Goal: Transaction & Acquisition: Obtain resource

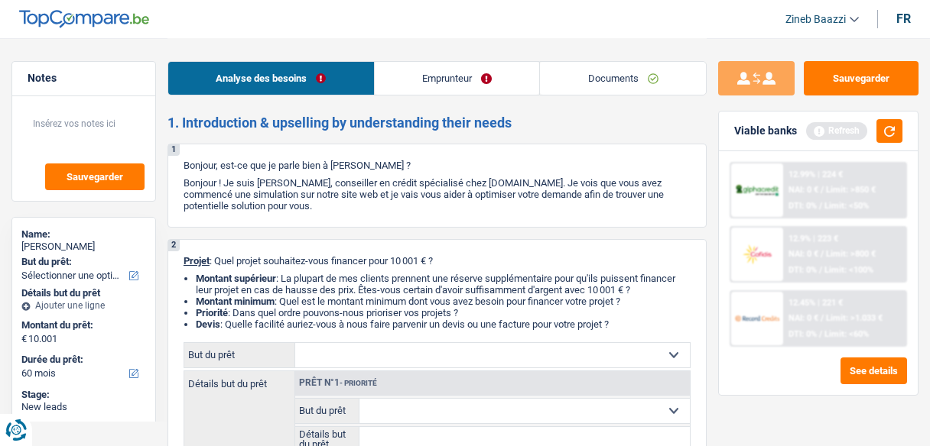
select select "60"
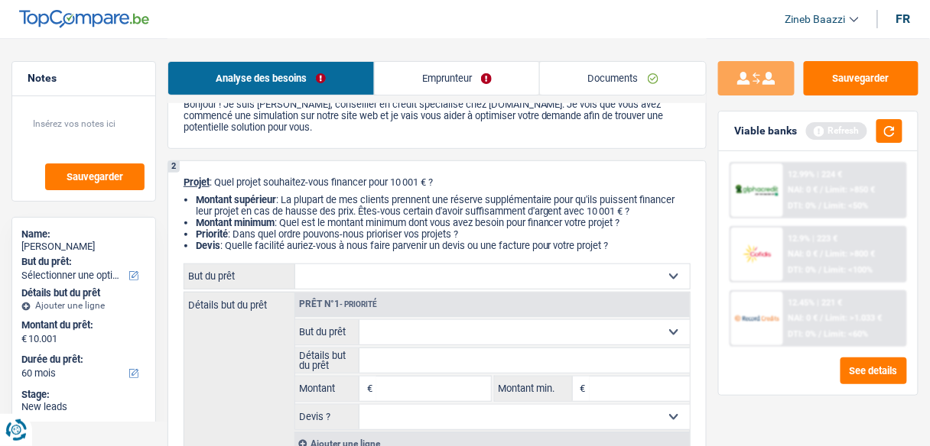
scroll to position [183, 0]
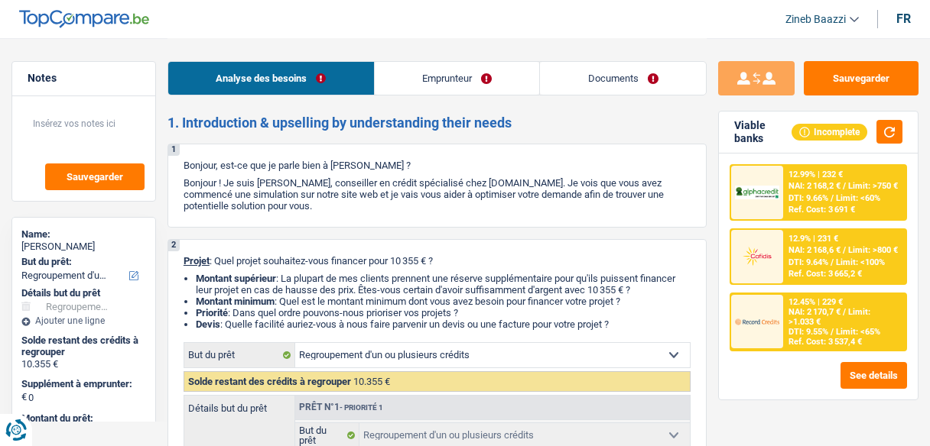
select select "refinancing"
select select "60"
select select "refinancing"
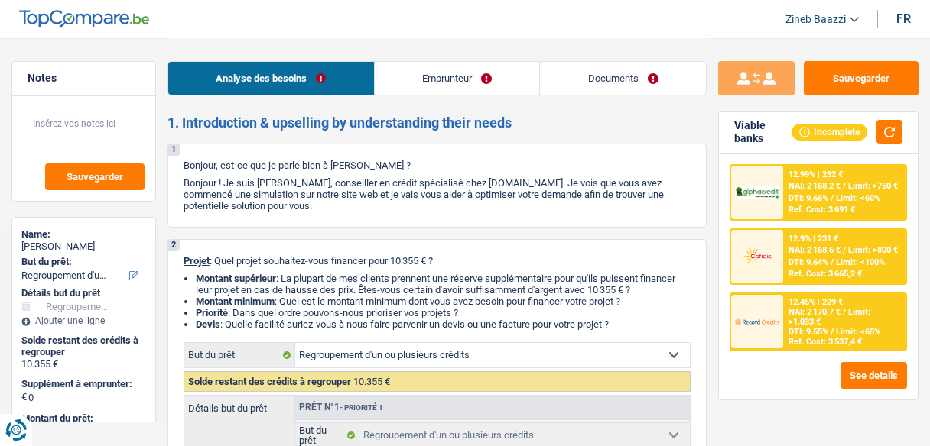
select select "60"
select select "invalid"
select select "disabilityPension"
select select "ownerWithMortgage"
select select "personalLoan"
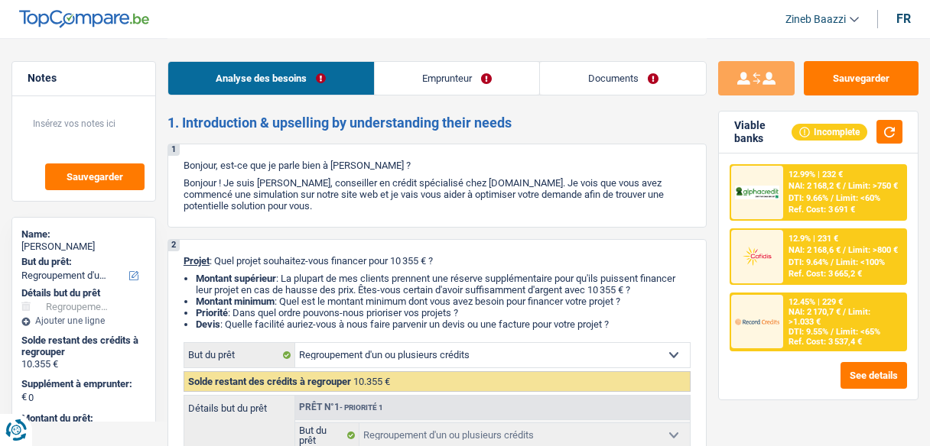
select select "medicalFees"
select select "42"
select select "personalLoan"
select select "medicalFees"
select select "48"
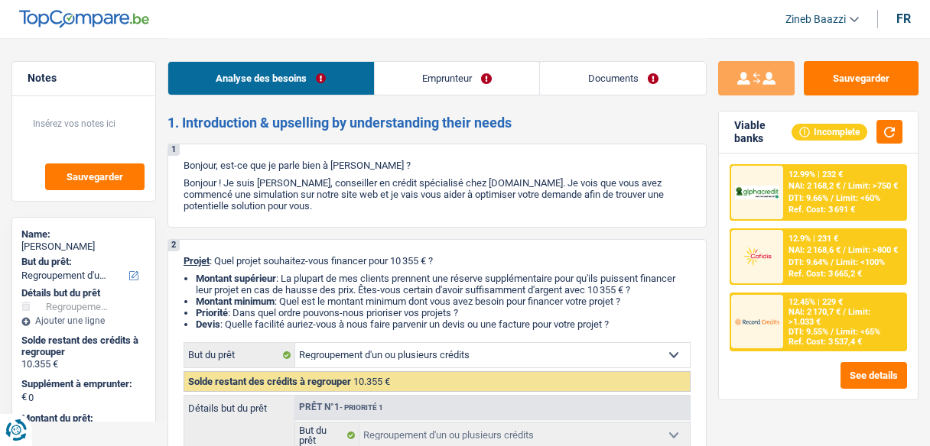
select select "mortgage"
select select "refinancing"
select select "60"
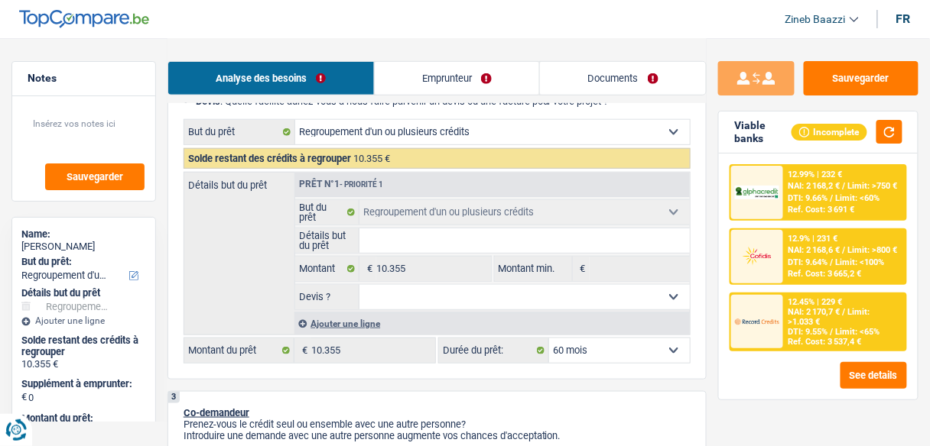
scroll to position [245, 0]
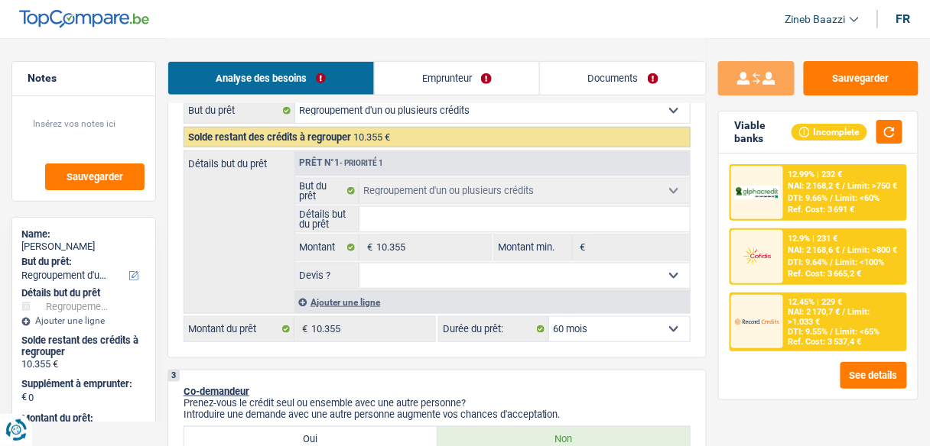
click at [401, 213] on input "Détails but du prêt" at bounding box center [524, 219] width 330 height 24
type input "r"
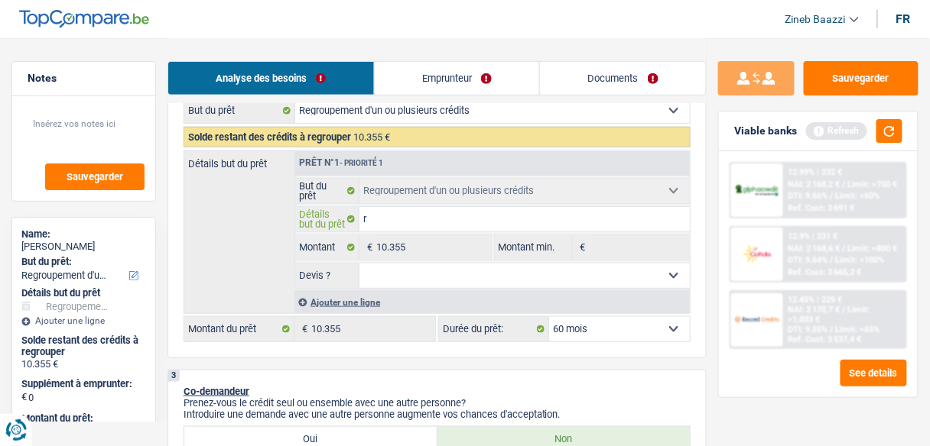
type input "re"
type input "reg"
type input "regr"
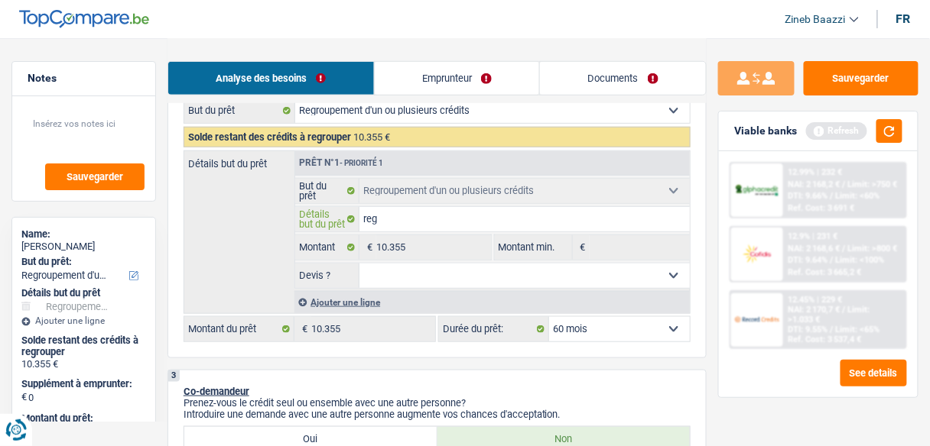
type input "regr"
type input "regro"
type input "regrou"
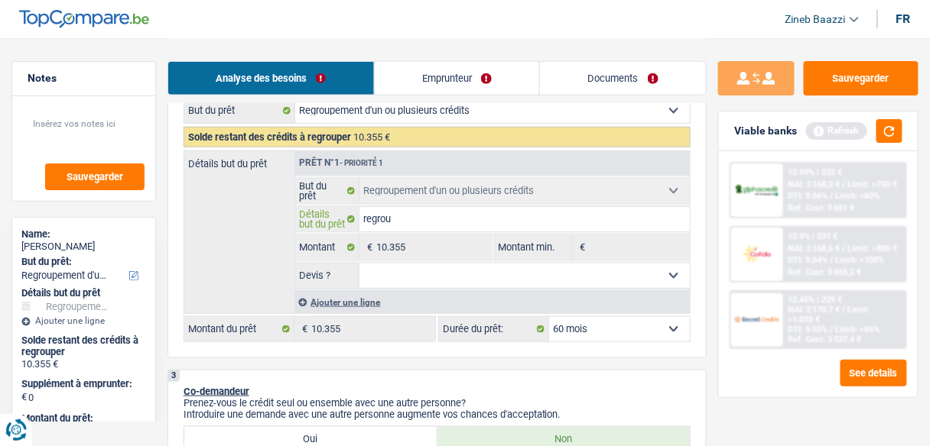
type input "regroup"
type input "regroupr"
type input "regroupre"
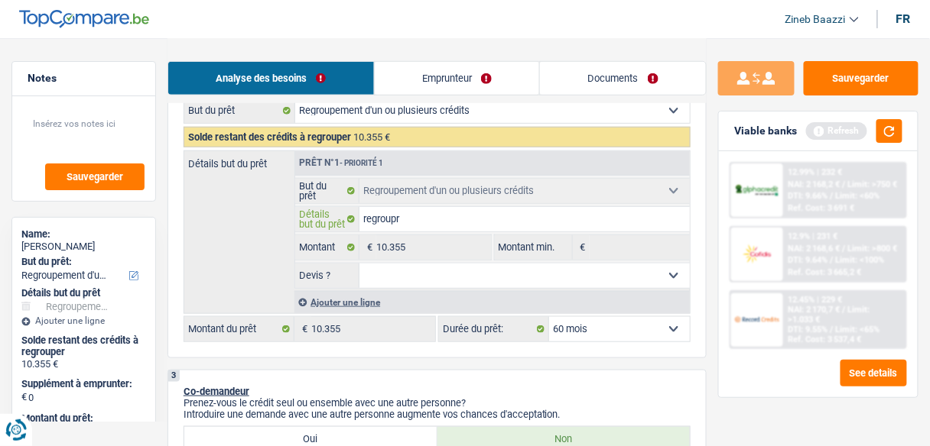
type input "regroupre"
type input "regrouprem"
type input "regroupreme"
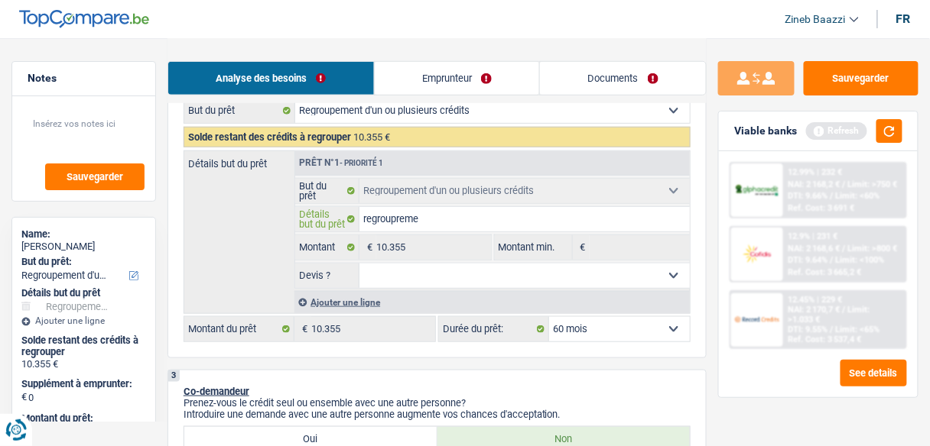
type input "regroupremen"
type input "regrouprement"
type input "regrouprements"
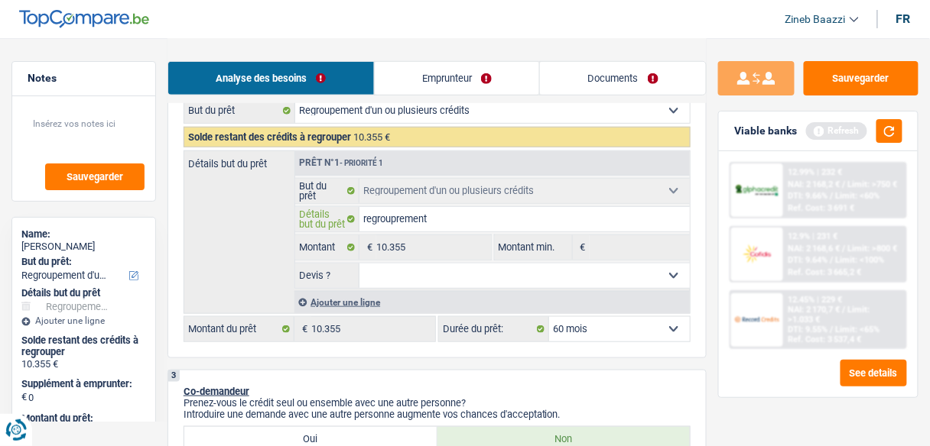
type input "regrouprements"
click at [448, 264] on select "Oui Non Non répondu Sélectionner une option" at bounding box center [524, 276] width 330 height 24
select select "yes"
click at [359, 264] on select "Oui Non Non répondu Sélectionner une option" at bounding box center [524, 276] width 330 height 24
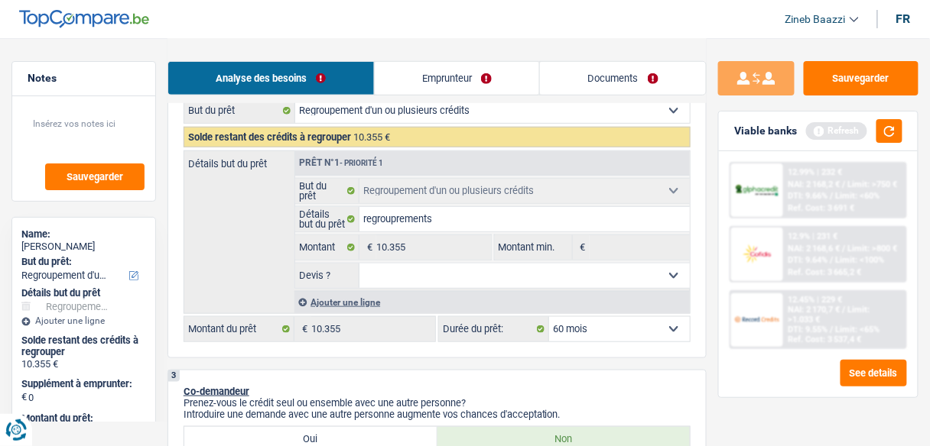
select select "yes"
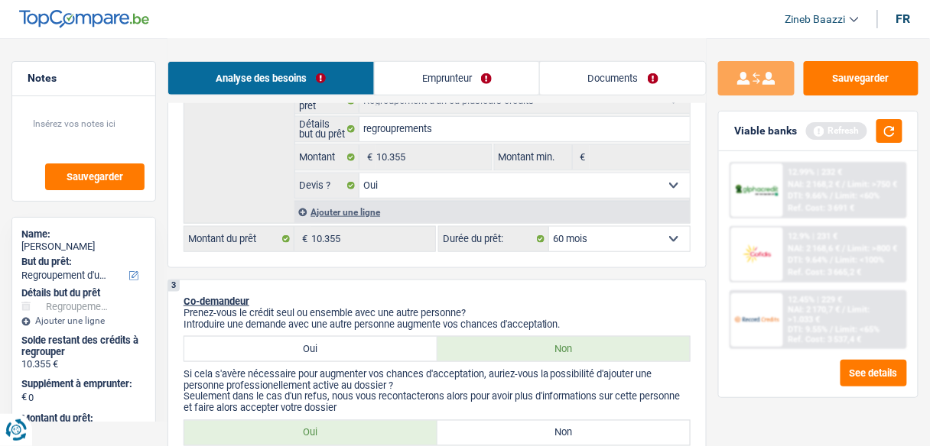
scroll to position [428, 0]
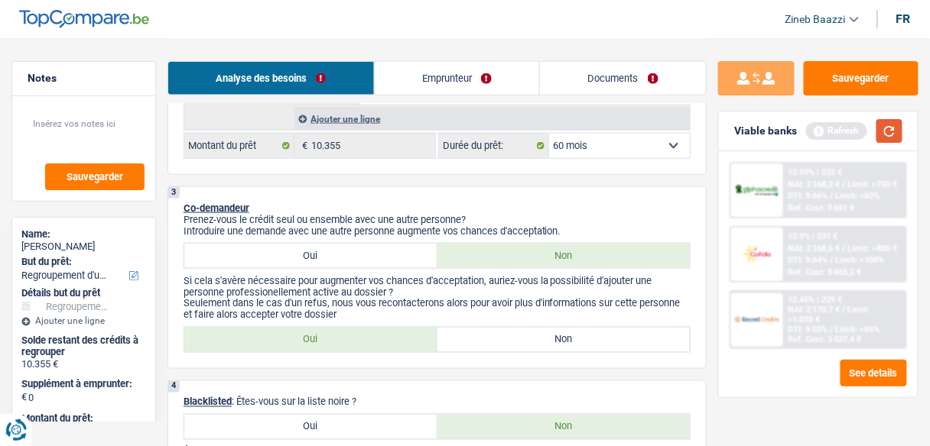
click at [889, 133] on button "button" at bounding box center [889, 131] width 26 height 24
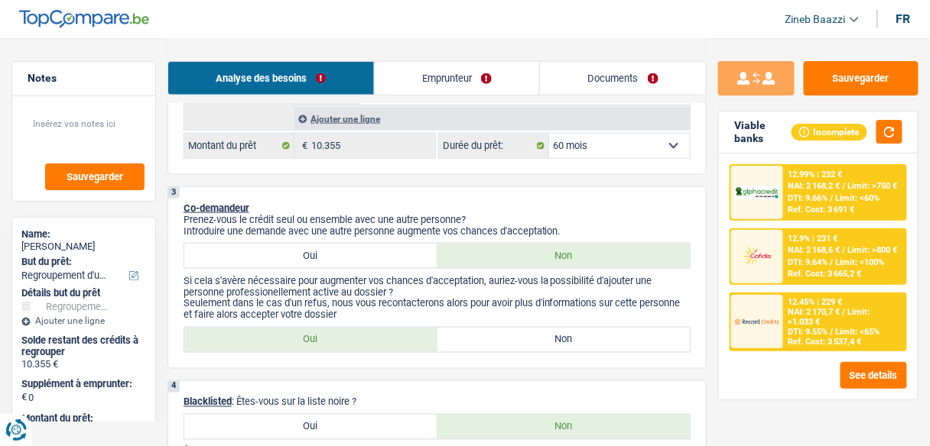
click at [510, 222] on p "Prenez-vous le crédit seul ou ensemble avec une autre personne?" at bounding box center [436, 219] width 507 height 11
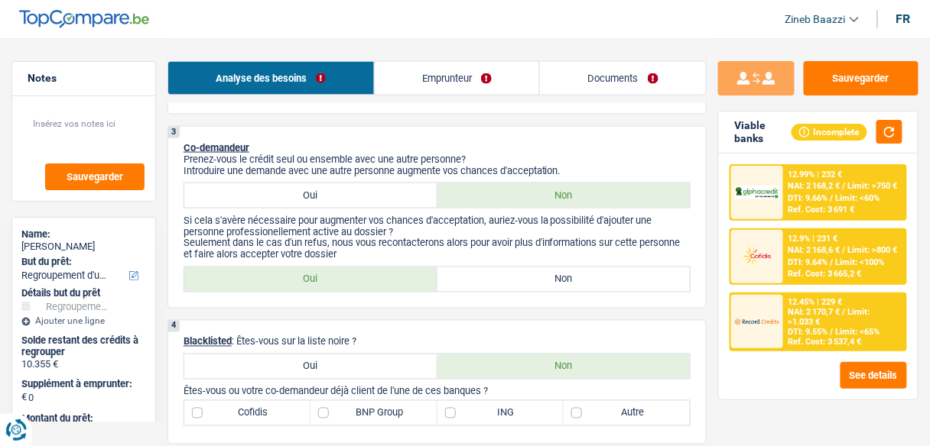
scroll to position [489, 0]
click at [500, 279] on label "Non" at bounding box center [563, 279] width 253 height 24
click at [500, 279] on input "Non" at bounding box center [563, 279] width 253 height 24
radio input "true"
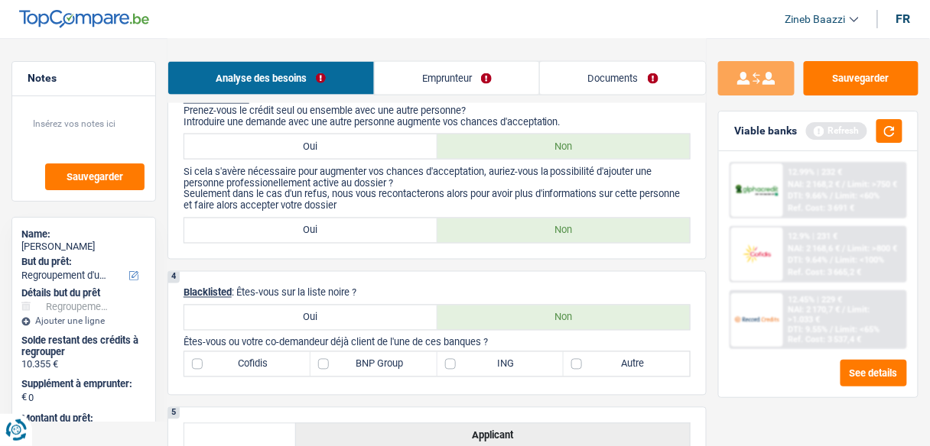
scroll to position [612, 0]
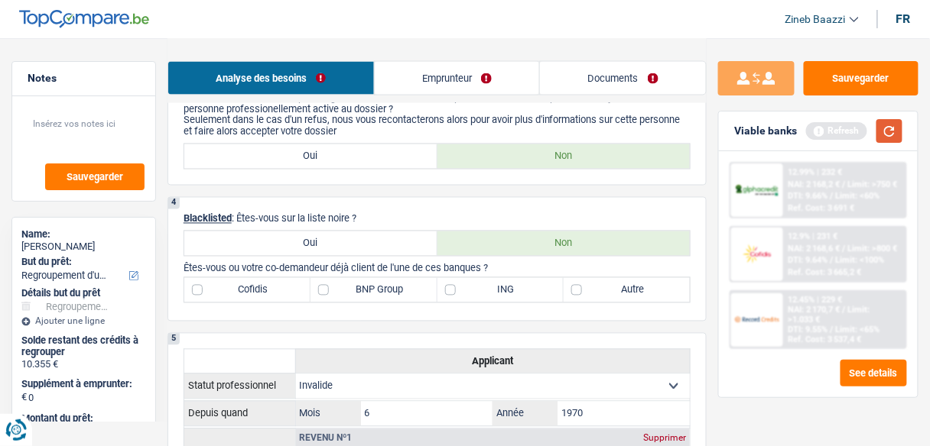
click at [888, 129] on button "button" at bounding box center [889, 131] width 26 height 24
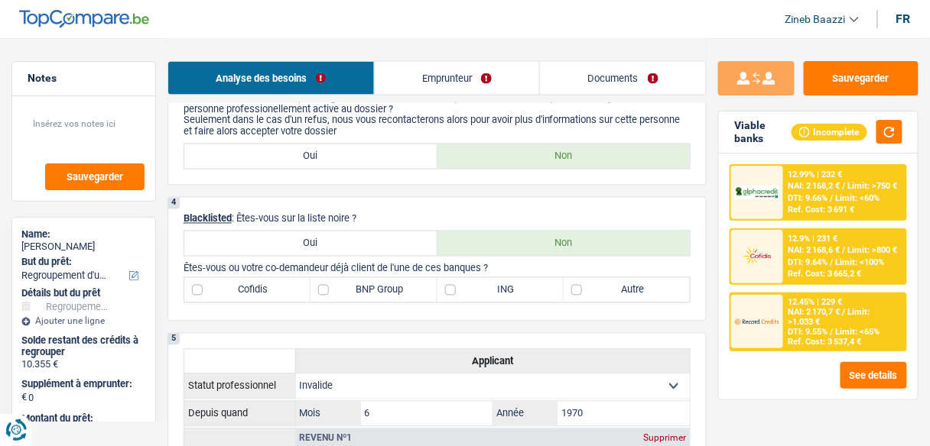
click at [615, 300] on div "4 Blacklisted : Êtes-vous sur la liste noire ? Oui Non Êtes-vous ou votre co-de…" at bounding box center [436, 259] width 539 height 125
click at [615, 294] on label "Autre" at bounding box center [626, 290] width 126 height 24
click at [615, 294] on input "Autre" at bounding box center [626, 290] width 126 height 24
checkbox input "true"
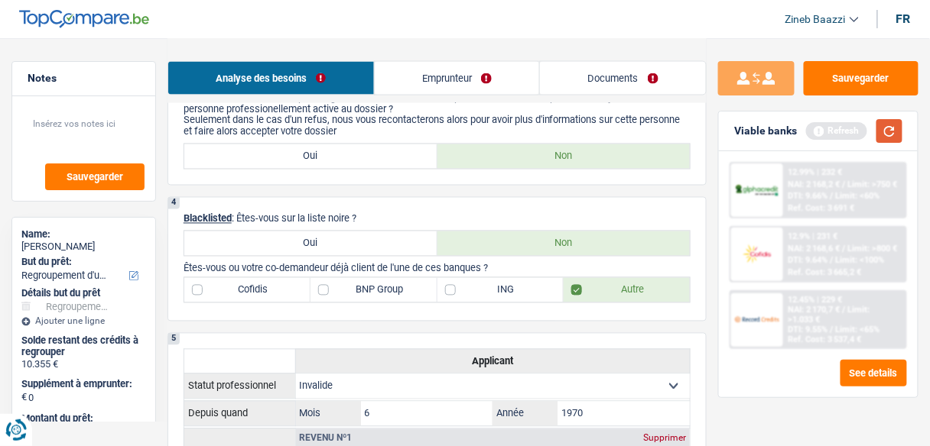
click at [884, 130] on button "button" at bounding box center [889, 131] width 26 height 24
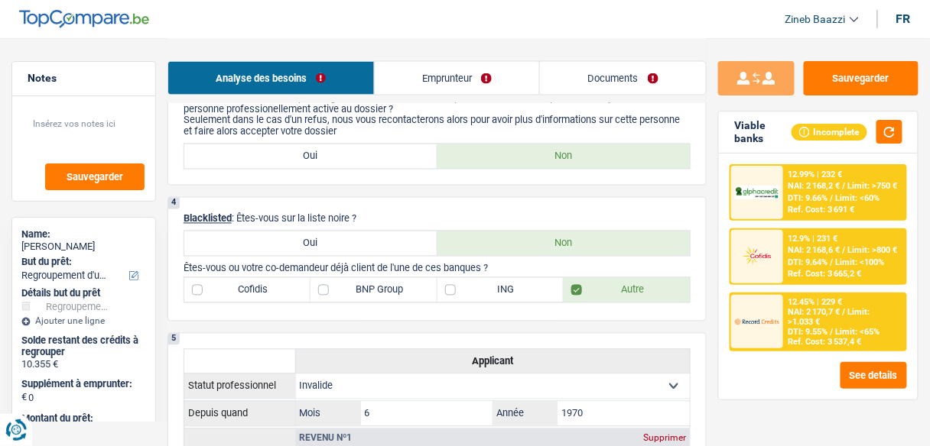
click at [698, 242] on div "4 Blacklisted : Êtes-vous sur la liste noire ? Oui Non Êtes-vous ou votre co-de…" at bounding box center [436, 259] width 539 height 125
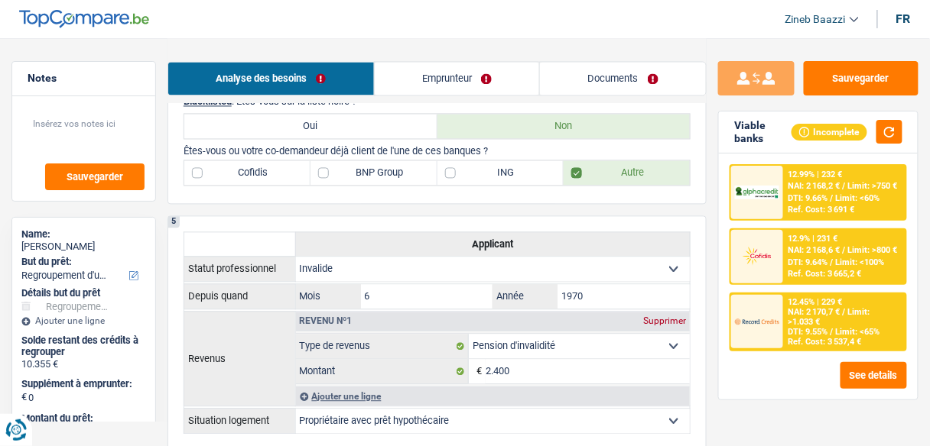
scroll to position [768, 0]
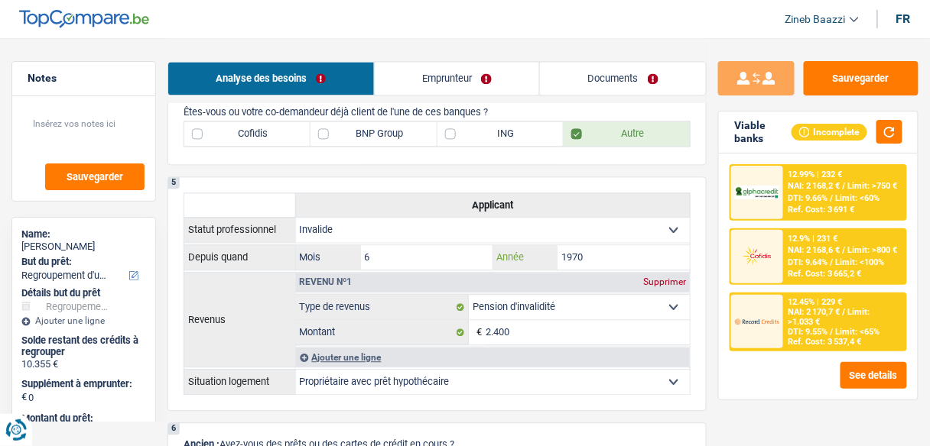
click at [572, 254] on input "1970" at bounding box center [623, 257] width 132 height 24
click at [584, 249] on input "1970" at bounding box center [623, 257] width 132 height 24
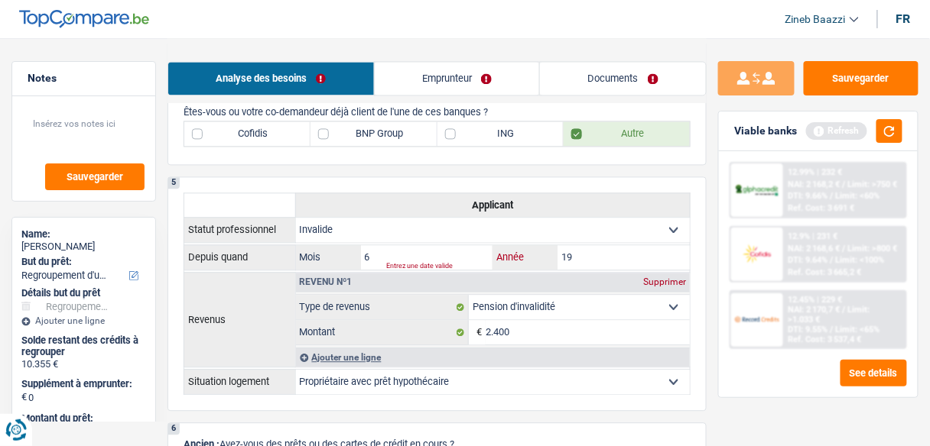
type input "1"
type input "2010"
click at [898, 128] on button "button" at bounding box center [889, 131] width 26 height 24
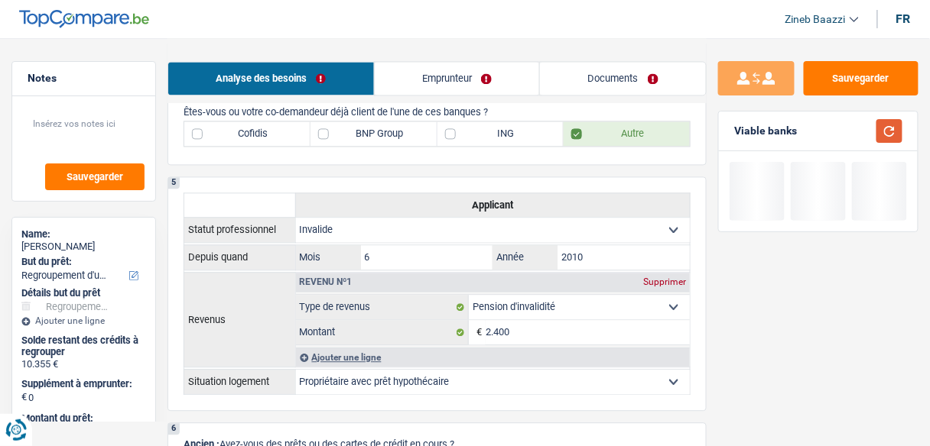
scroll to position [891, 0]
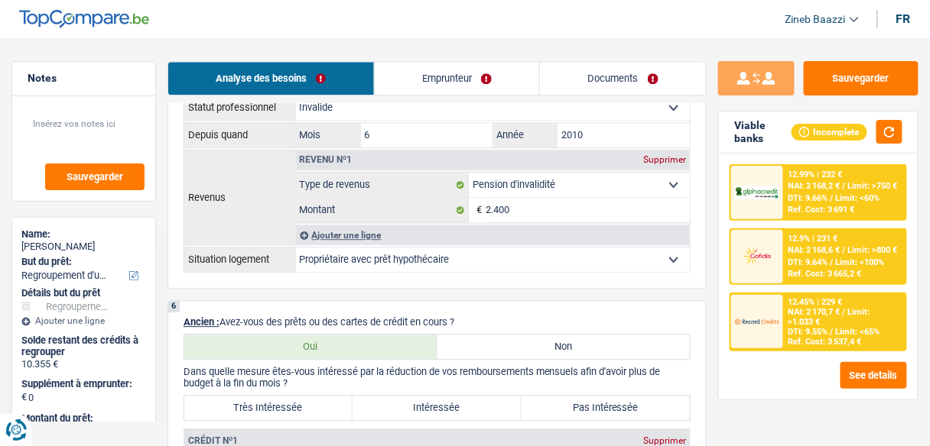
click at [591, 81] on link "Documents" at bounding box center [623, 78] width 166 height 33
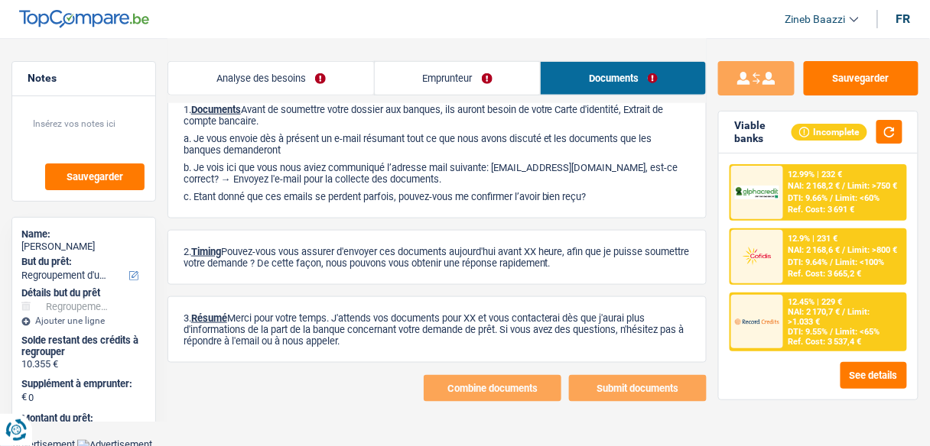
scroll to position [0, 0]
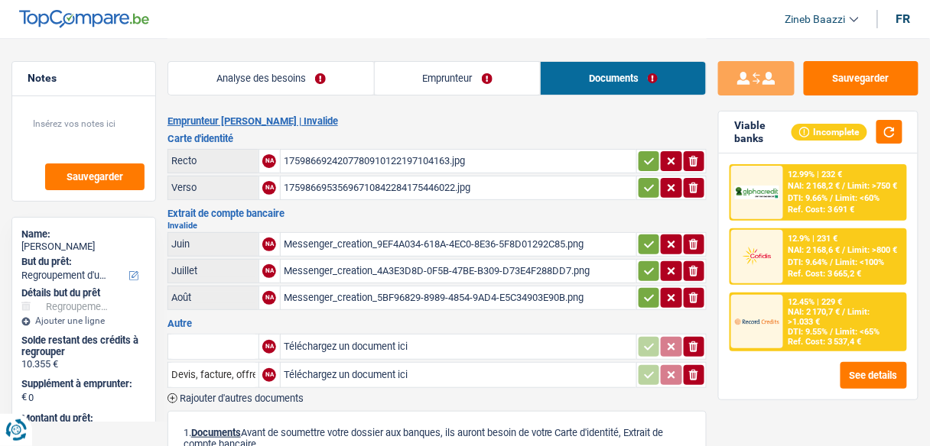
click at [446, 163] on div "1759866924207780910122197104163.jpg" at bounding box center [458, 161] width 349 height 23
click at [307, 86] on link "Analyse des besoins" at bounding box center [271, 78] width 206 height 33
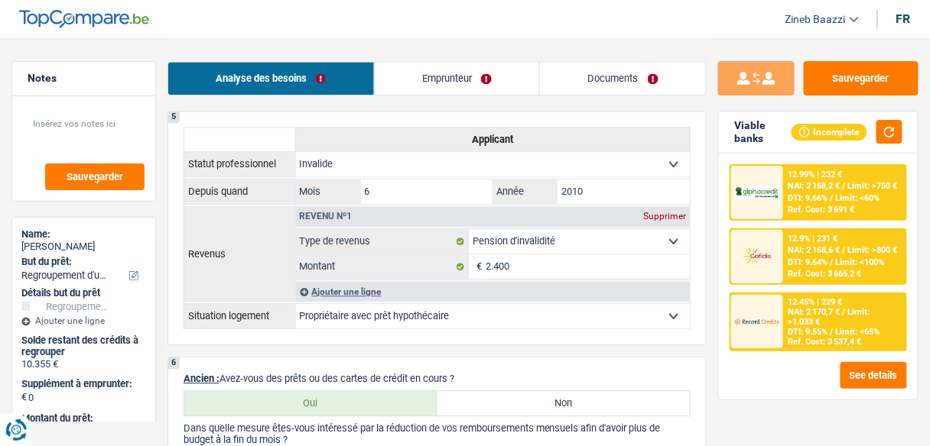
scroll to position [856, 0]
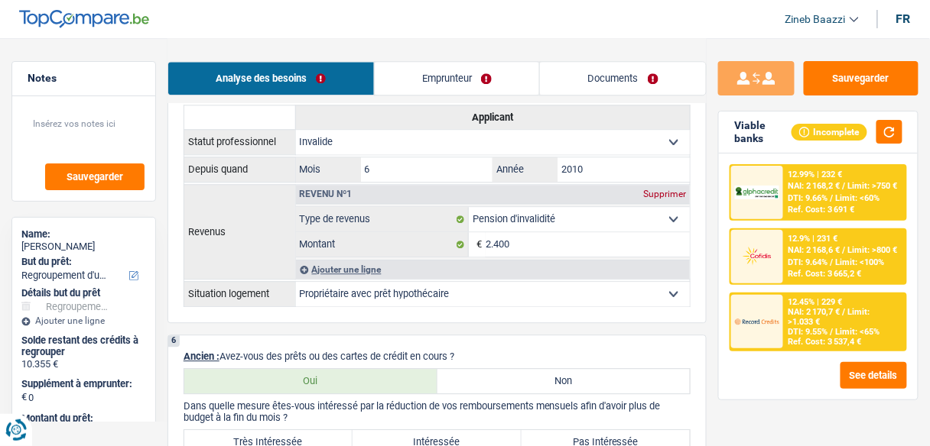
click at [366, 263] on div "Ajouter une ligne" at bounding box center [493, 269] width 394 height 19
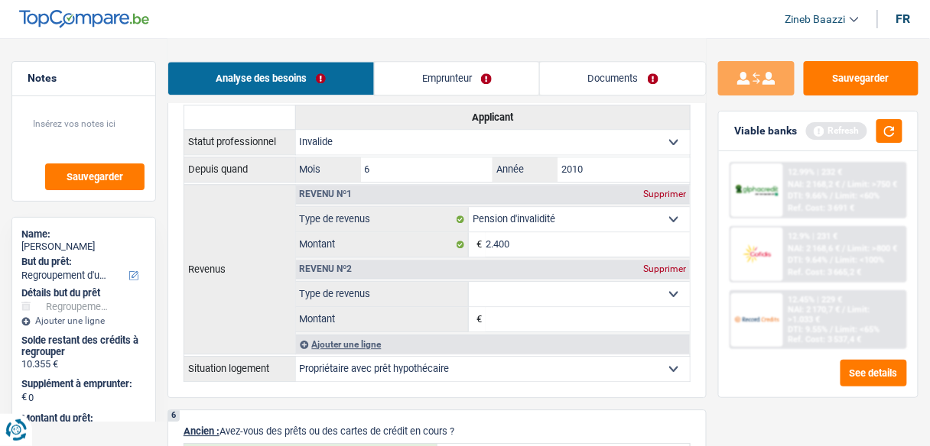
click at [505, 284] on select "Allocation d'handicap Allocations chômage Allocations familiales Chèques repas …" at bounding box center [579, 294] width 221 height 24
select select "rentalIncome"
click at [469, 282] on select "Allocation d'handicap Allocations chômage Allocations familiales Chèques repas …" at bounding box center [579, 294] width 221 height 24
click at [507, 315] on input "Montant" at bounding box center [587, 319] width 204 height 24
type input "4"
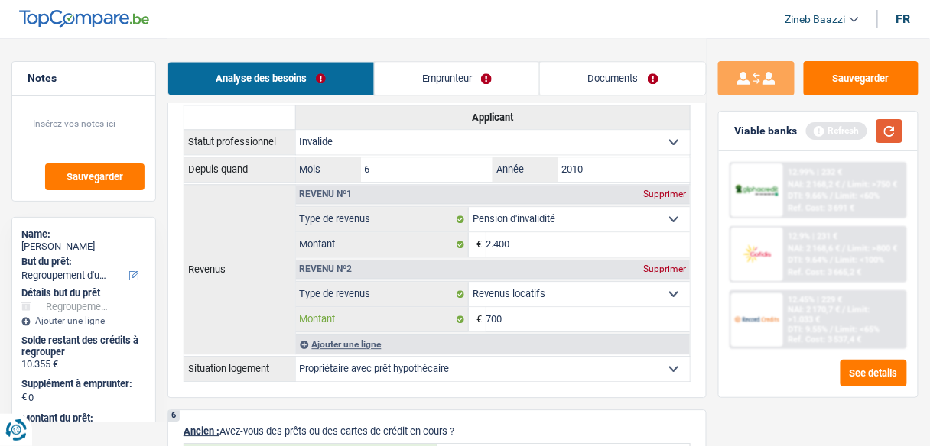
type input "700"
click at [886, 135] on button "button" at bounding box center [889, 131] width 26 height 24
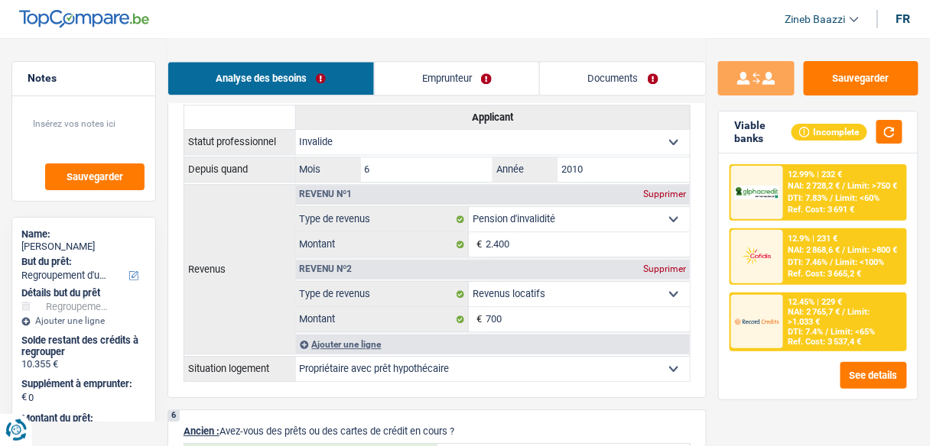
click at [722, 381] on div "12.99% | 232 € NAI: 2 728,2 € / Limit: >750 € DTI: 7.83% / Limit: <60% Ref. Cos…" at bounding box center [818, 277] width 199 height 246
click at [893, 138] on button "button" at bounding box center [889, 132] width 26 height 24
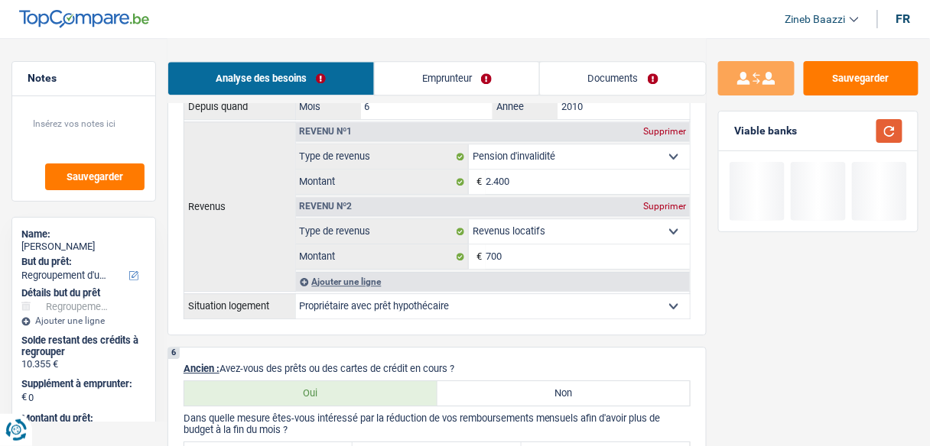
scroll to position [978, 0]
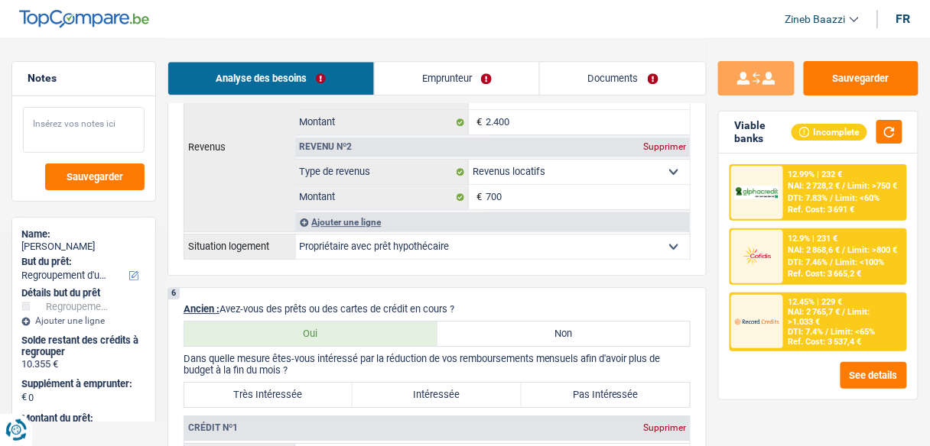
click at [105, 121] on textarea at bounding box center [84, 130] width 122 height 46
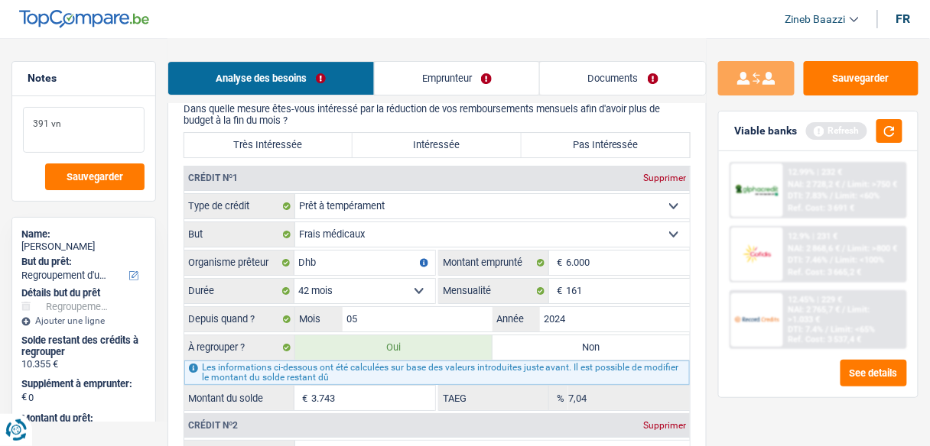
scroll to position [1223, 0]
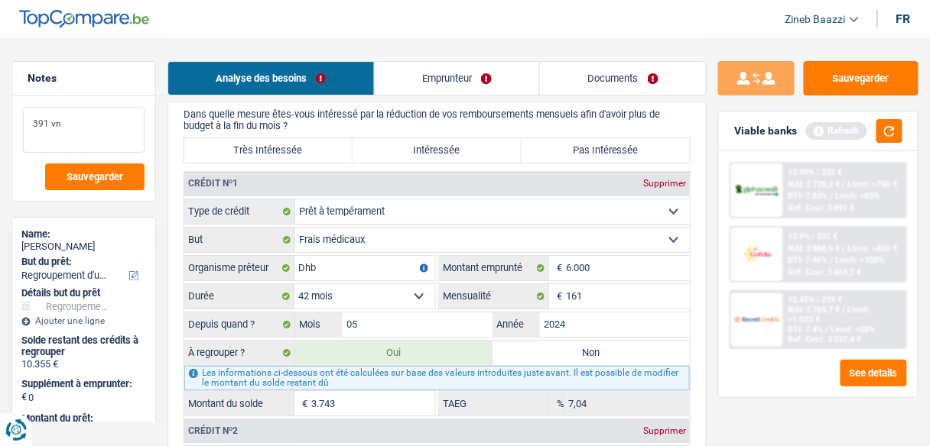
type textarea "391 vn"
click at [348, 394] on input "3.743" at bounding box center [373, 403] width 124 height 24
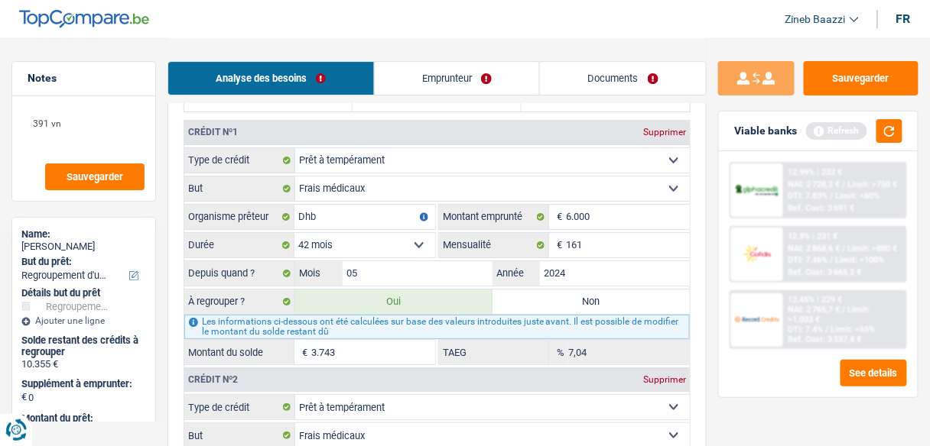
scroll to position [1345, 0]
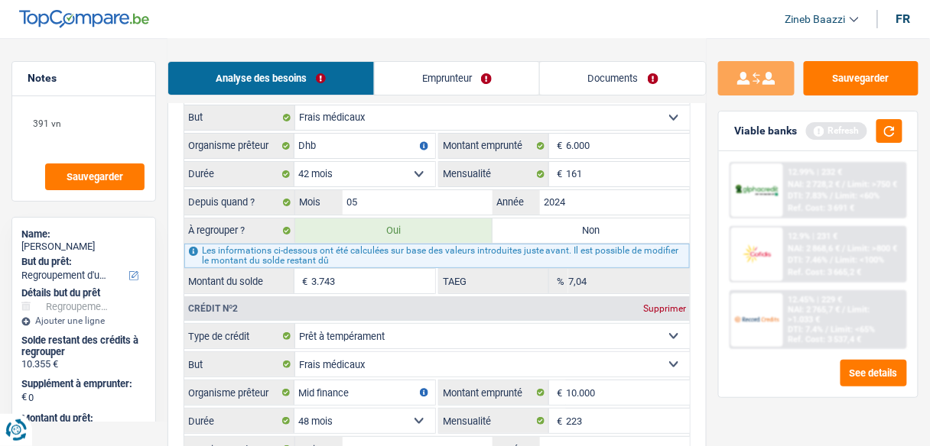
click at [375, 269] on input "3.743" at bounding box center [373, 281] width 124 height 24
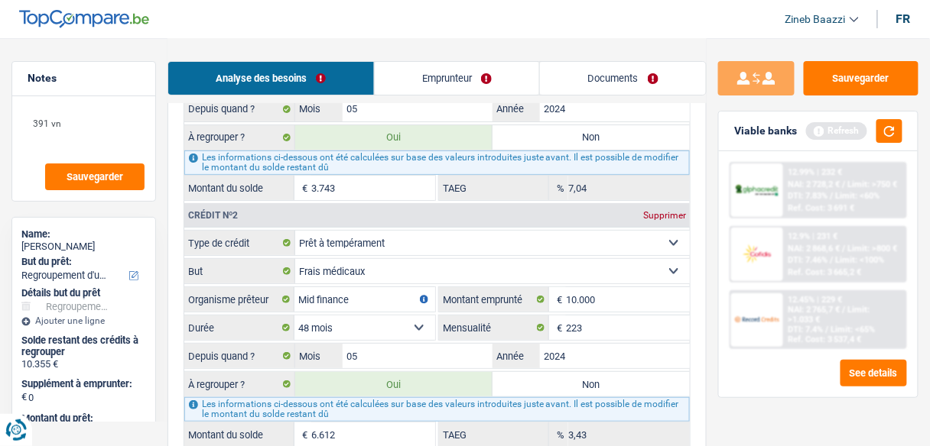
scroll to position [1468, 0]
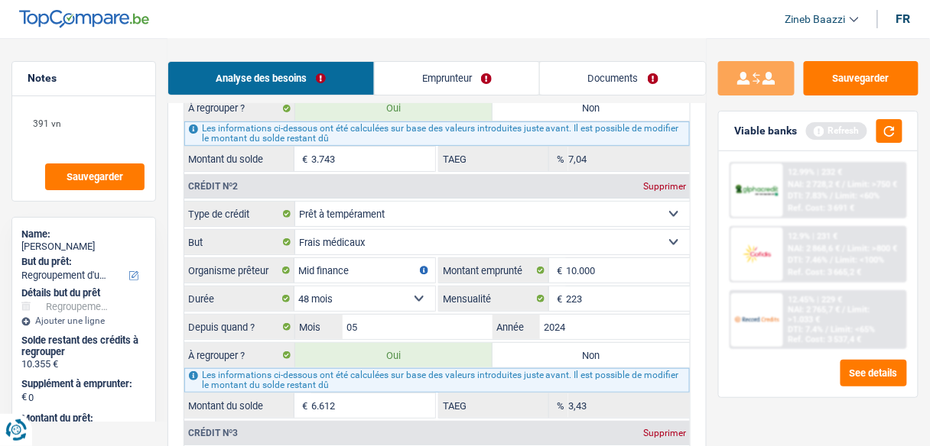
click at [416, 287] on select "12 mois 18 mois 24 mois 30 mois 36 mois 42 mois 48 mois Sélectionner une option" at bounding box center [364, 299] width 141 height 24
click at [607, 287] on input "223" at bounding box center [628, 299] width 124 height 24
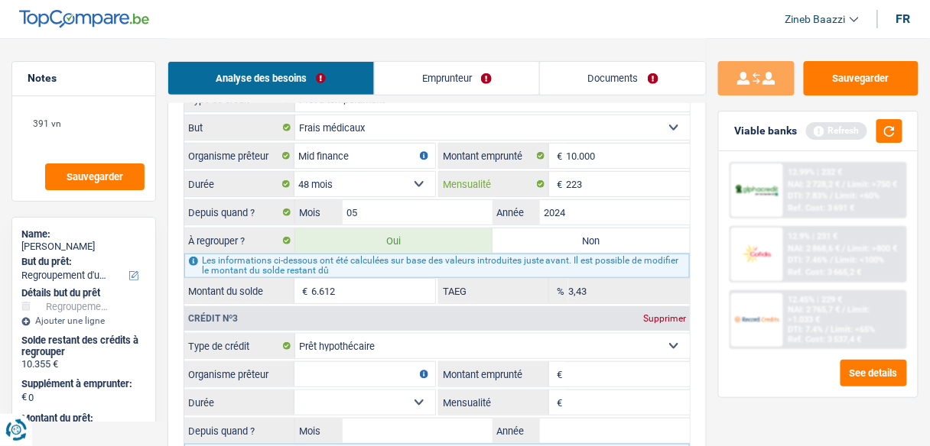
scroll to position [1590, 0]
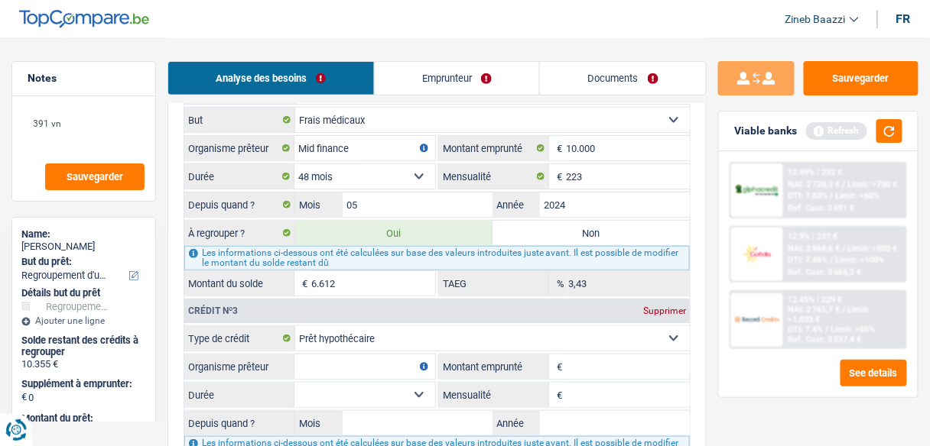
click at [416, 164] on select "12 mois 18 mois 24 mois 30 mois 36 mois 42 mois 48 mois Sélectionner une option" at bounding box center [364, 176] width 141 height 24
click at [294, 164] on select "12 mois 18 mois 24 mois 30 mois 36 mois 42 mois 48 mois Sélectionner une option" at bounding box center [364, 176] width 141 height 24
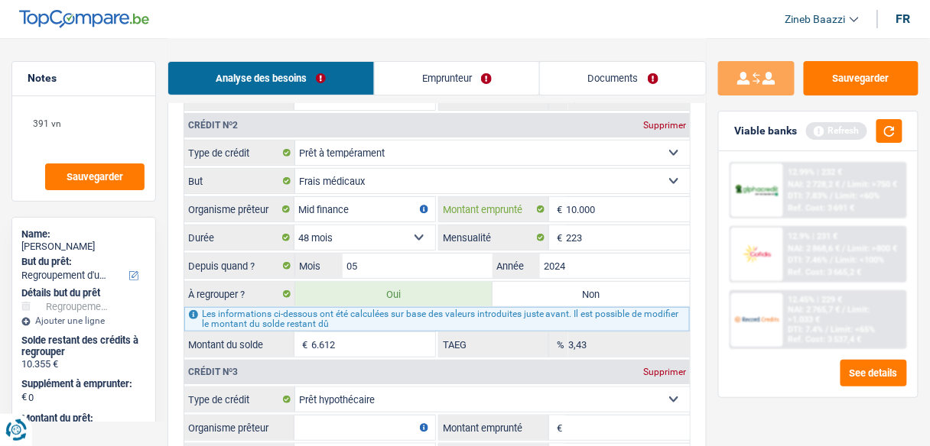
click at [605, 197] on input "10.000" at bounding box center [628, 209] width 124 height 24
type input "1.000"
select select
type input "10.001"
click at [420, 225] on select "12 mois 18 mois 24 mois 30 mois 36 mois 42 mois 48 mois 60 mois Sélectionner un…" at bounding box center [364, 237] width 141 height 24
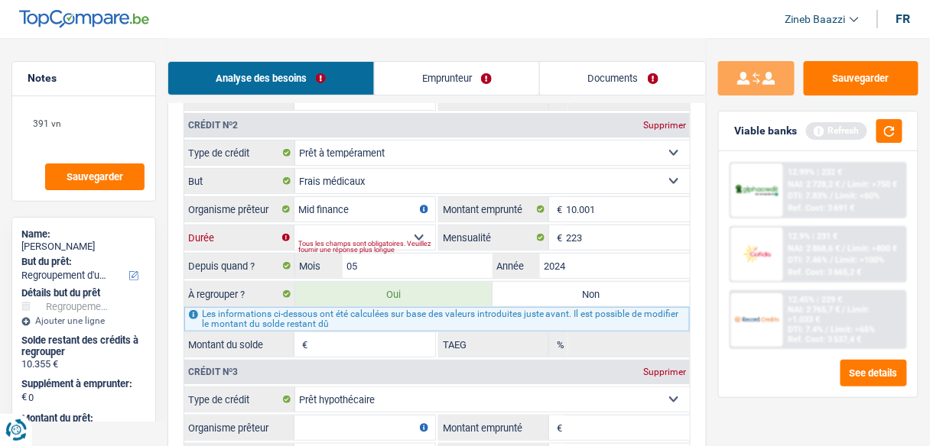
select select "60"
click at [294, 225] on select "12 mois 18 mois 24 mois 30 mois 36 mois 42 mois 48 mois 60 mois Sélectionner un…" at bounding box center [364, 237] width 141 height 24
type input "7.749"
type input "12,80"
click at [713, 222] on div "Sauvegarder Viable banks Refresh 12.99% | 232 € NAI: 2 728,2 € / Limit: >750 € …" at bounding box center [817, 241] width 223 height 361
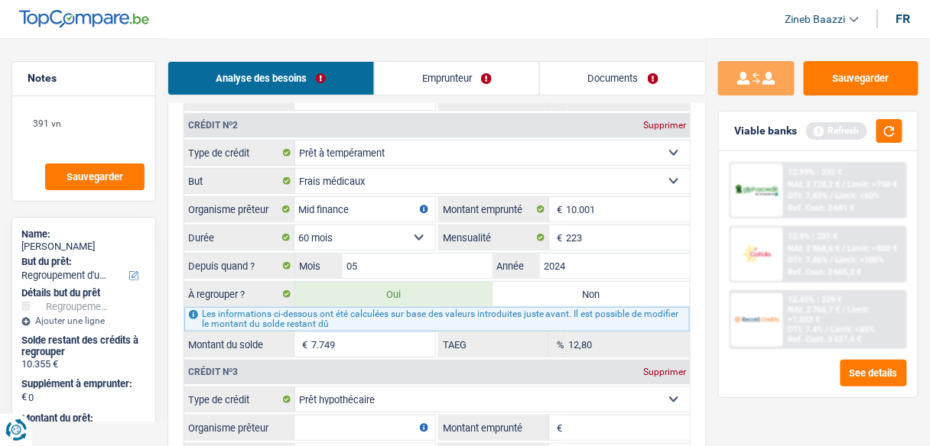
click at [411, 333] on input "7.749" at bounding box center [373, 345] width 124 height 24
type input "6.866"
click at [699, 304] on div "6 Ancien : Avez-vous des prêts ou des cartes de crédit en cours ? Oui Non Dans …" at bounding box center [436, 165] width 539 height 856
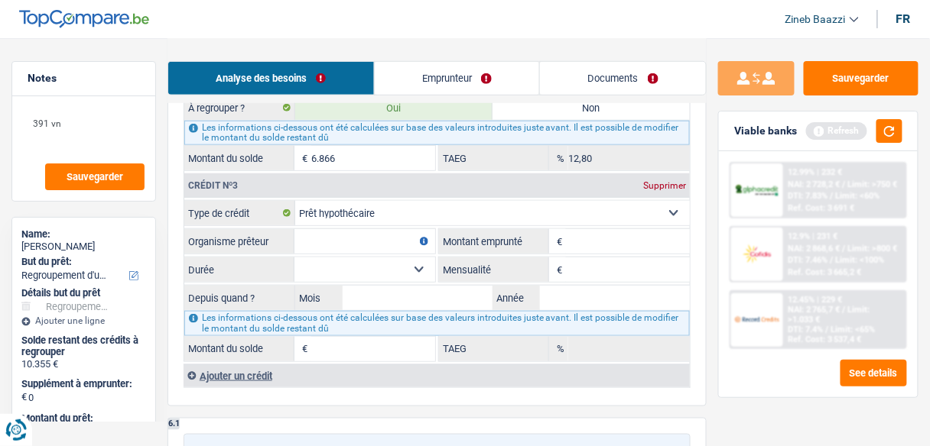
scroll to position [1773, 0]
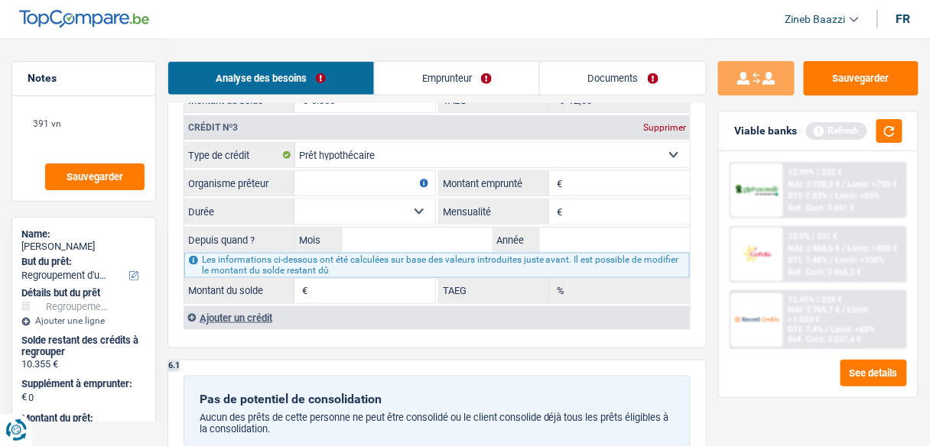
click at [322, 174] on input "Organisme prêteur" at bounding box center [364, 183] width 141 height 24
type input "BPOST"
click at [598, 171] on input "Montant emprunté" at bounding box center [628, 183] width 124 height 24
type input "51.000"
click at [399, 200] on select "120 mois 132 mois 144 mois 180 mois 240 mois 300 mois 360 mois 420 mois Sélecti…" at bounding box center [364, 212] width 141 height 24
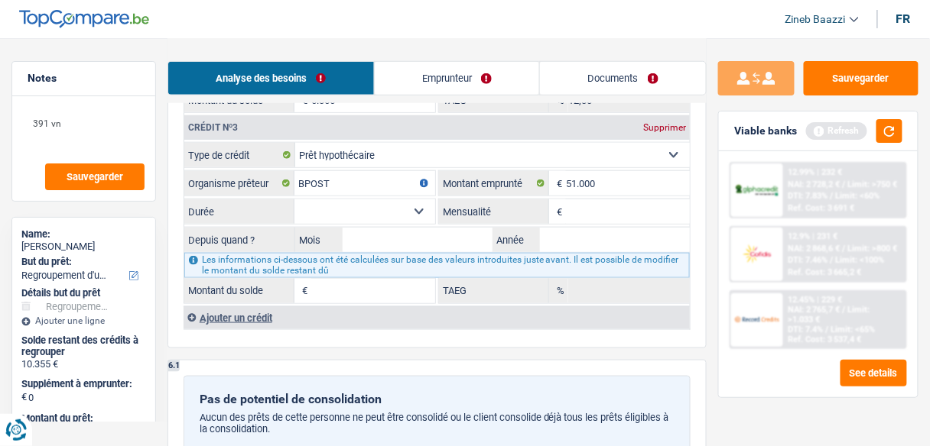
select select "120"
click at [294, 200] on select "120 mois 132 mois 144 mois 180 mois 240 mois 300 mois 360 mois 420 mois Sélecti…" at bounding box center [364, 212] width 141 height 24
click at [586, 200] on input "Mensualité" at bounding box center [628, 212] width 124 height 24
type input "253"
click at [453, 228] on input "Mois" at bounding box center [417, 240] width 150 height 24
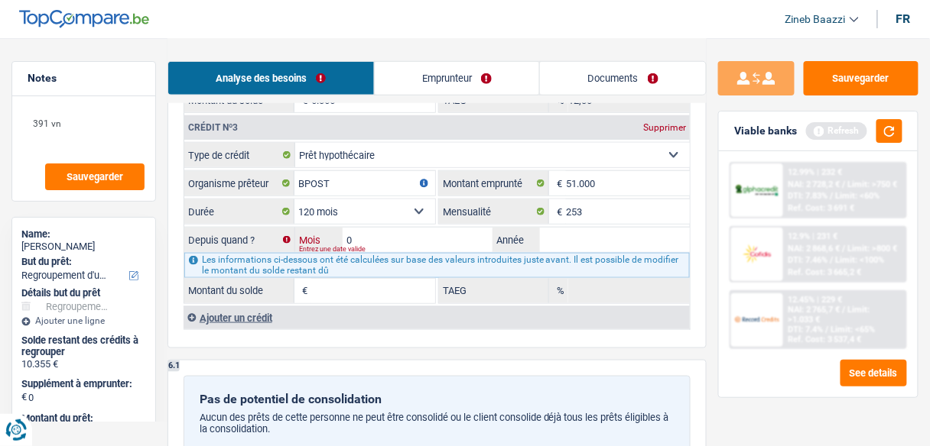
type input "02"
type input "2018"
type input "10.609"
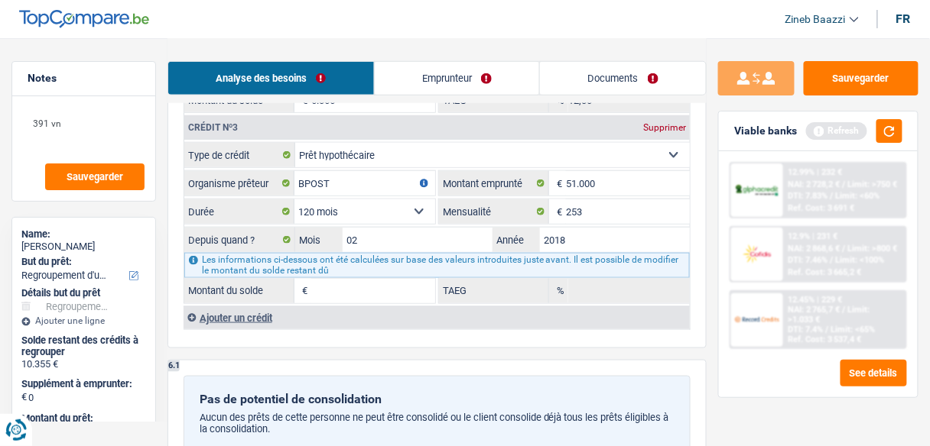
type input "10.609"
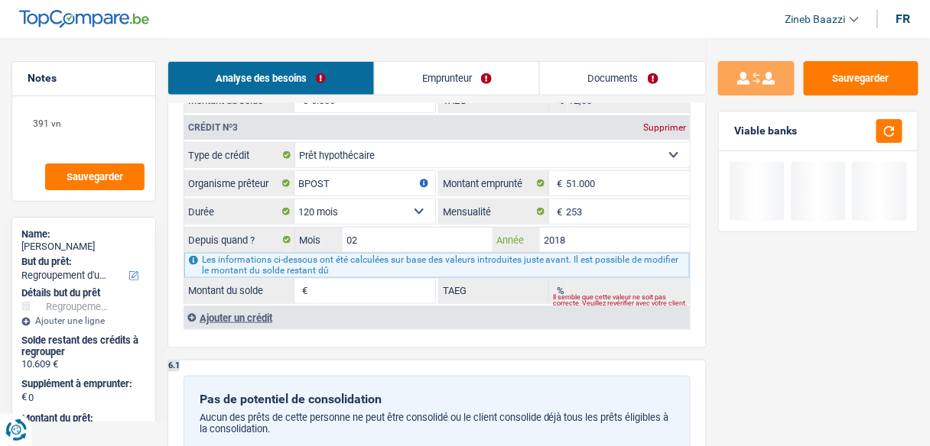
type input "2018"
type input "7.967"
type input "0,00"
click at [767, 300] on div "Sauvegarder Viable banks" at bounding box center [817, 241] width 223 height 361
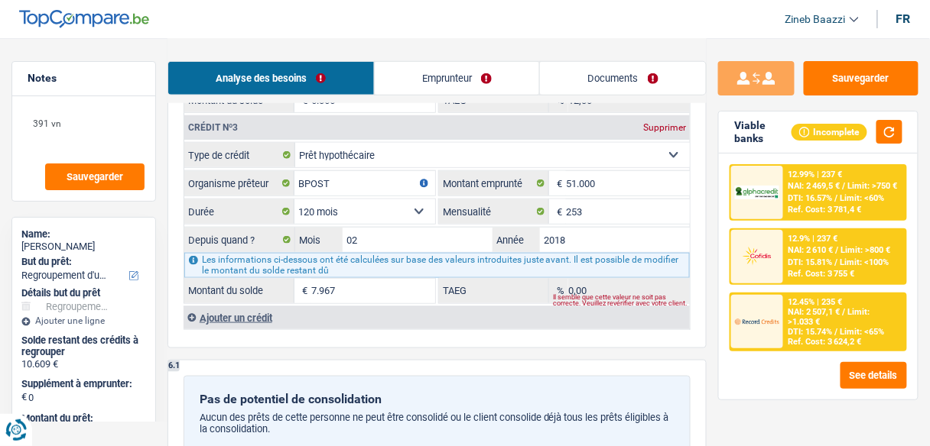
click at [413, 279] on input "7.967" at bounding box center [373, 291] width 124 height 24
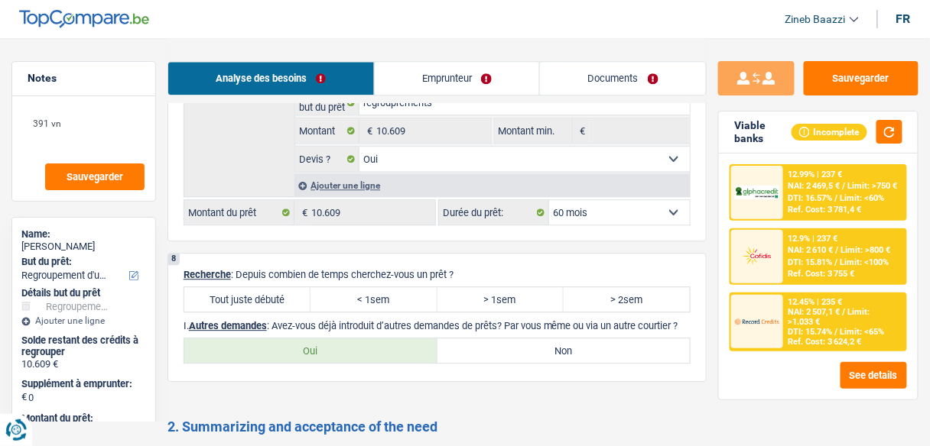
scroll to position [2385, 0]
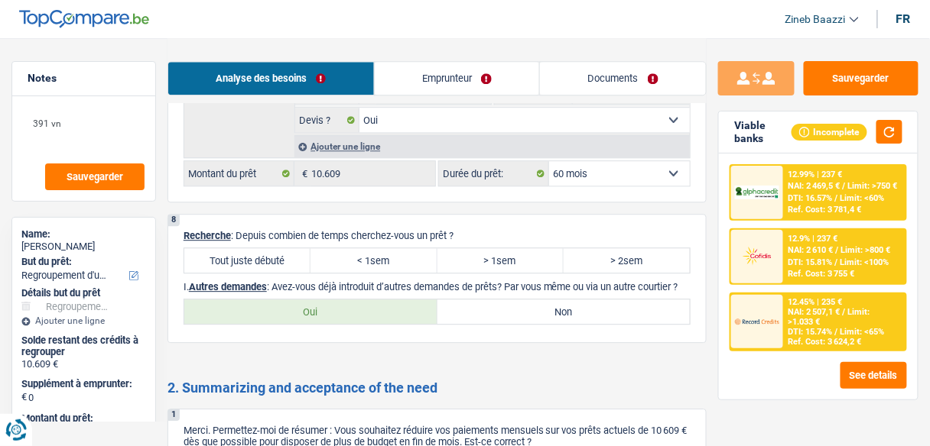
click at [602, 248] on label "> 2sem" at bounding box center [626, 260] width 126 height 24
click at [602, 248] on input "> 2sem" at bounding box center [626, 260] width 126 height 24
radio input "true"
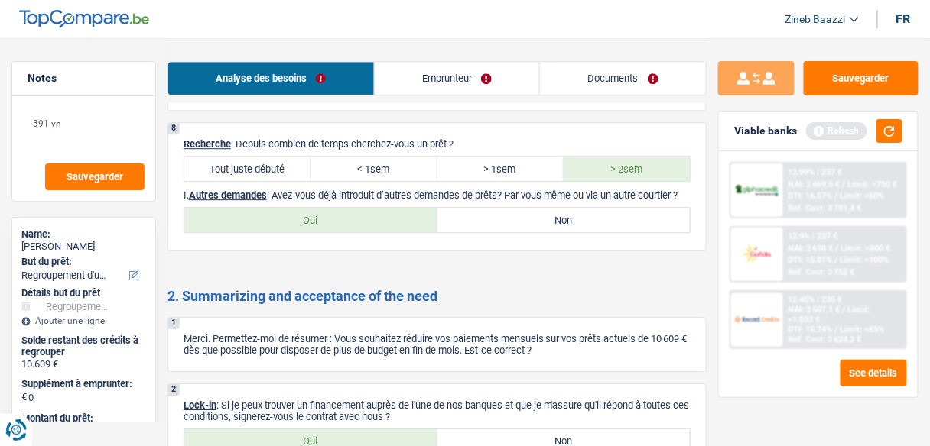
scroll to position [2507, 0]
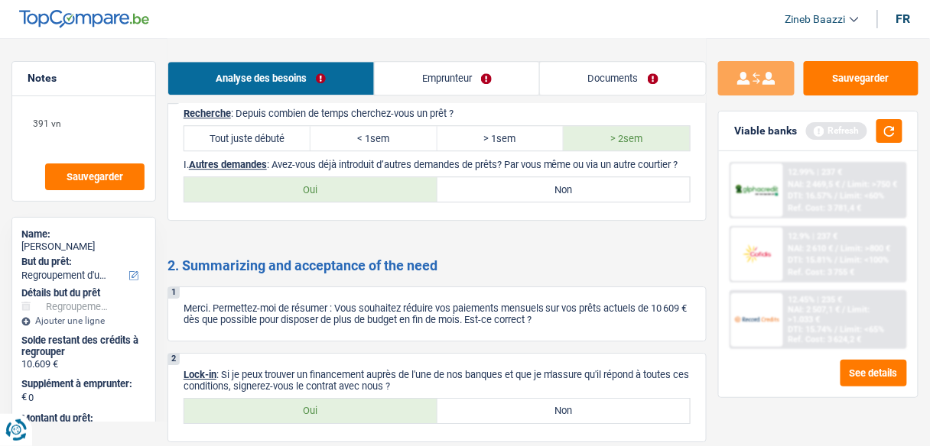
click at [581, 177] on label "Non" at bounding box center [563, 189] width 253 height 24
click at [581, 177] on input "Non" at bounding box center [563, 189] width 253 height 24
radio input "true"
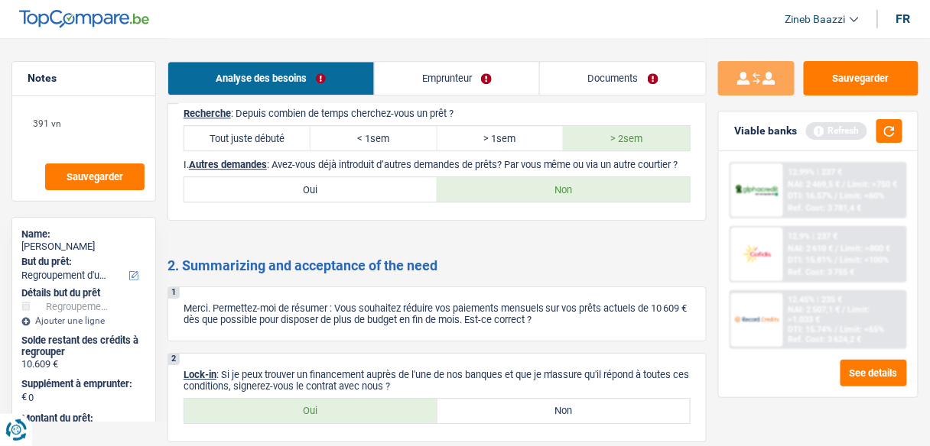
scroll to position [2568, 0]
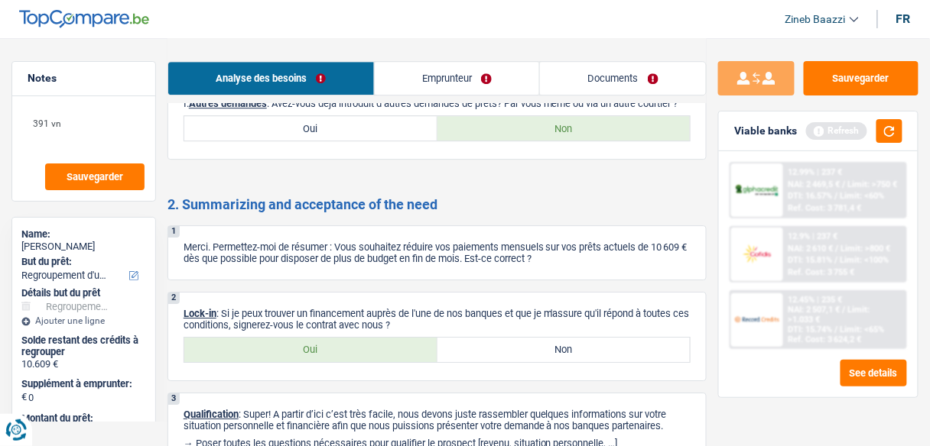
click at [409, 91] on link "Emprunteur" at bounding box center [457, 78] width 165 height 33
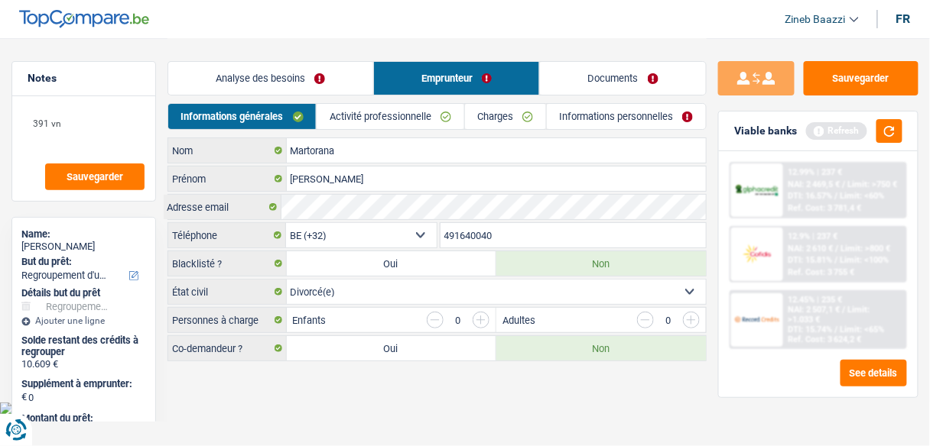
scroll to position [0, 0]
click at [900, 130] on button "button" at bounding box center [899, 131] width 26 height 24
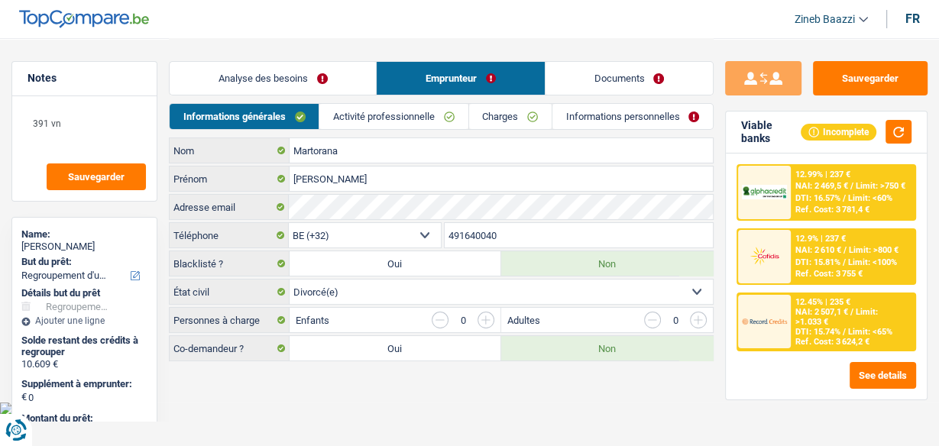
click at [364, 123] on link "Activité professionnelle" at bounding box center [394, 116] width 148 height 25
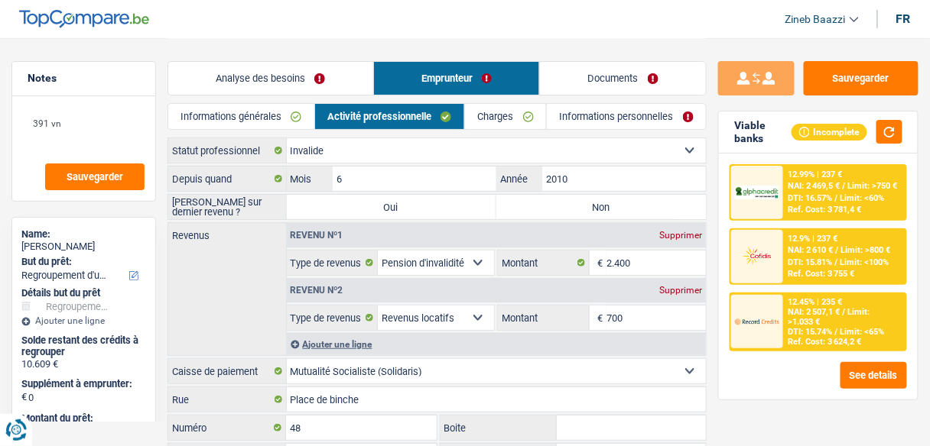
click at [550, 208] on label "Non" at bounding box center [600, 207] width 209 height 24
click at [550, 208] on input "Non" at bounding box center [600, 207] width 209 height 24
radio input "true"
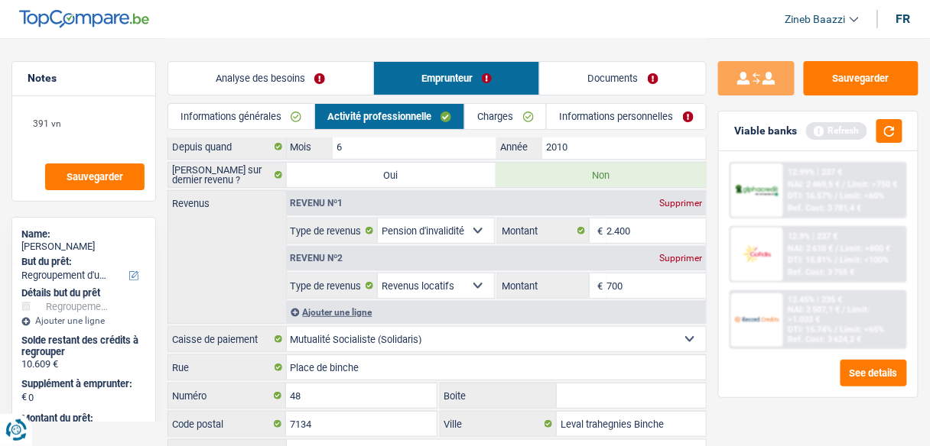
scroll to position [61, 0]
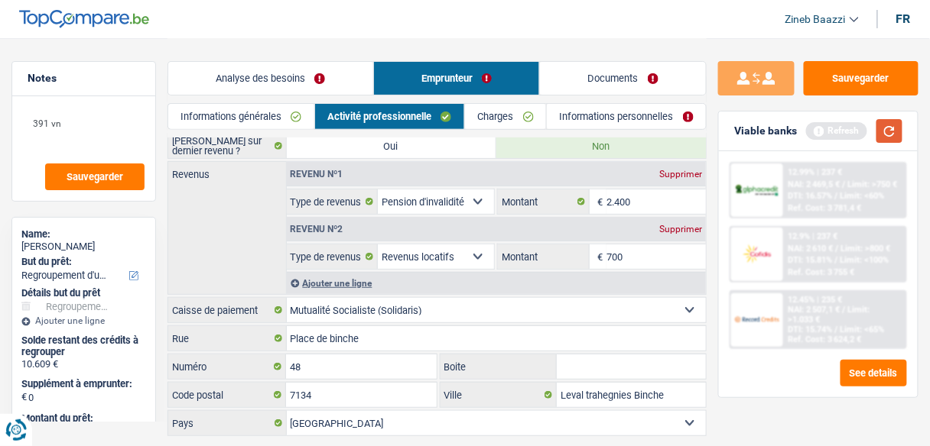
click at [885, 126] on button "button" at bounding box center [889, 131] width 26 height 24
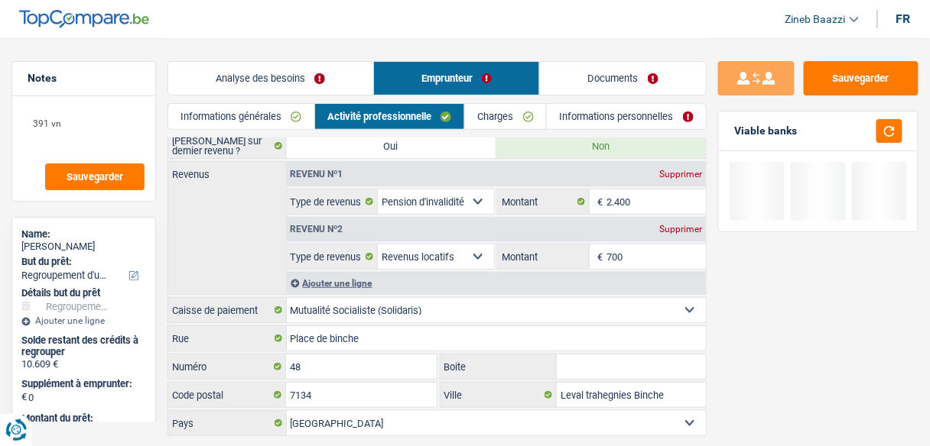
click at [513, 119] on link "Charges" at bounding box center [505, 116] width 81 height 25
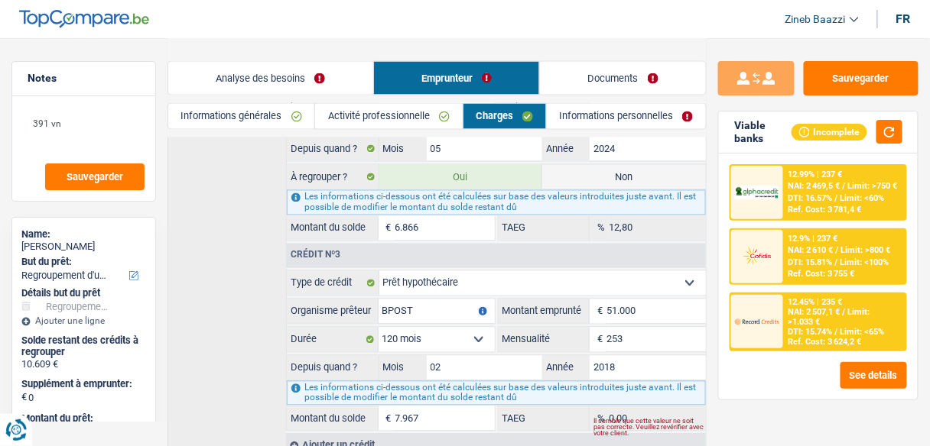
scroll to position [661, 0]
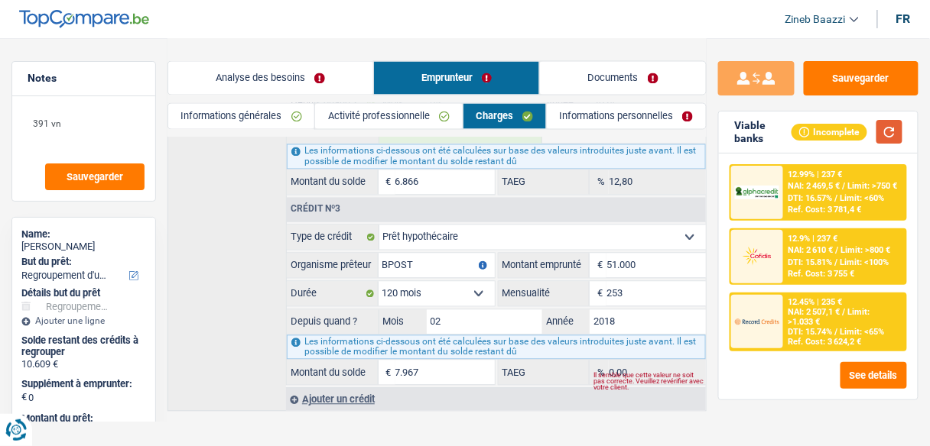
drag, startPoint x: 894, startPoint y: 138, endPoint x: 876, endPoint y: 147, distance: 19.8
click at [892, 138] on button "button" at bounding box center [889, 132] width 26 height 24
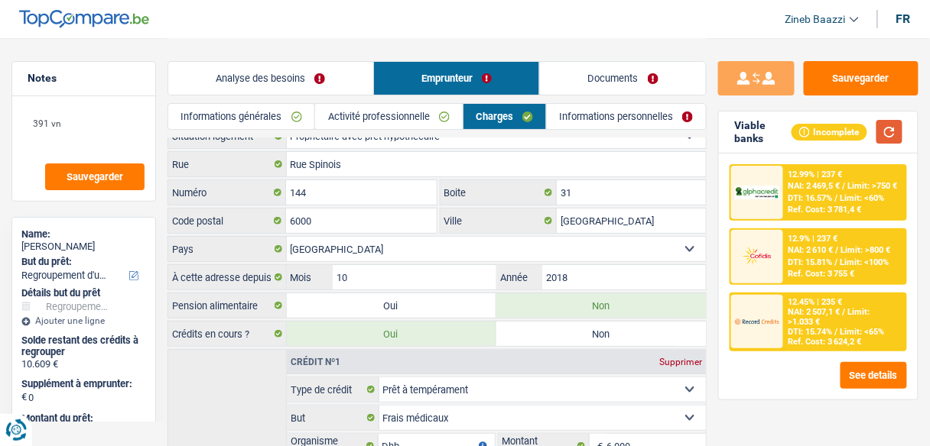
scroll to position [0, 0]
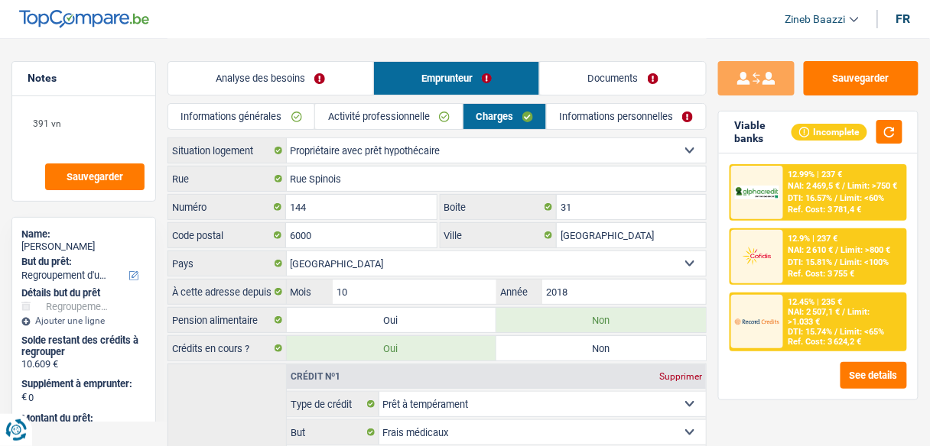
click at [589, 128] on link "Informations personnelles" at bounding box center [626, 116] width 159 height 25
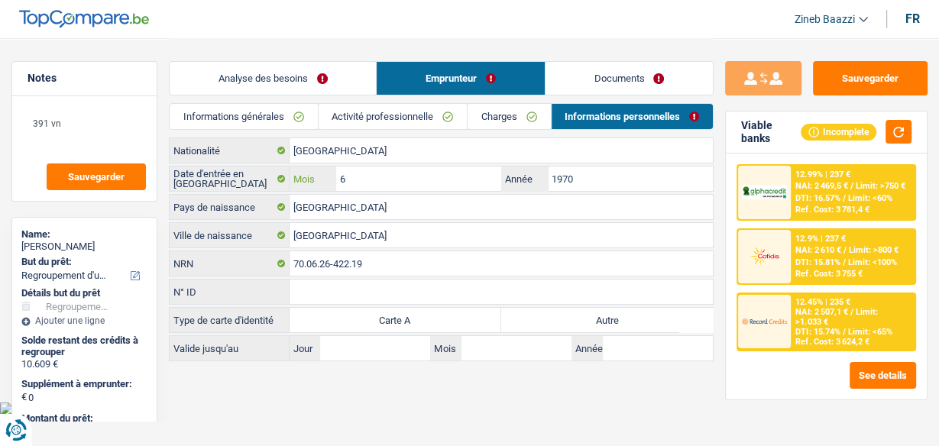
click at [404, 178] on input "6" at bounding box center [418, 179] width 165 height 24
click at [621, 174] on input "1970" at bounding box center [630, 179] width 165 height 24
click at [422, 180] on input "6" at bounding box center [418, 179] width 165 height 24
click at [909, 131] on button "button" at bounding box center [899, 132] width 26 height 24
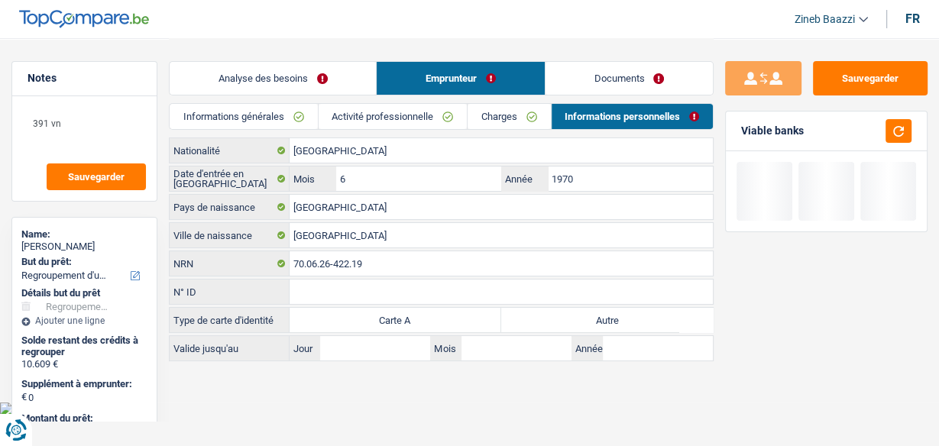
click at [296, 68] on link "Analyse des besoins" at bounding box center [273, 78] width 206 height 33
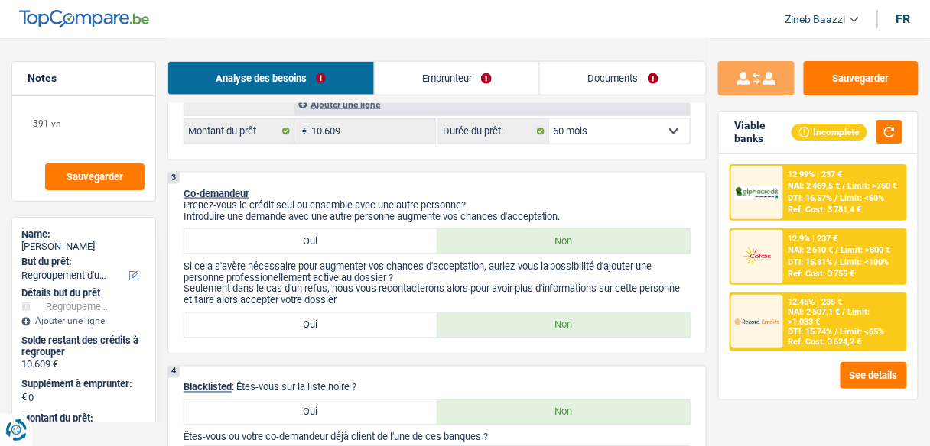
scroll to position [306, 0]
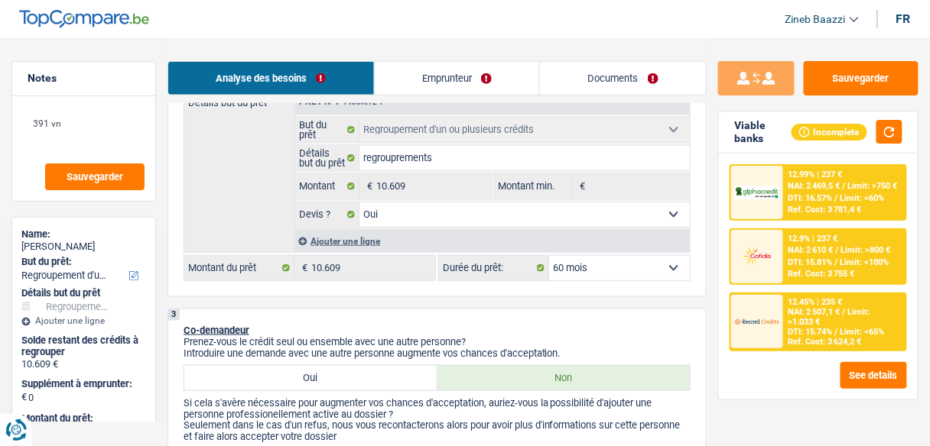
click at [666, 261] on select "12 mois 18 mois 24 mois 30 mois 36 mois 42 mois 48 mois 60 mois Sélectionner un…" at bounding box center [619, 268] width 141 height 24
select select "42"
click at [549, 256] on select "12 mois 18 mois 24 mois 30 mois 36 mois 42 mois 48 mois 60 mois Sélectionner un…" at bounding box center [619, 268] width 141 height 24
select select "42"
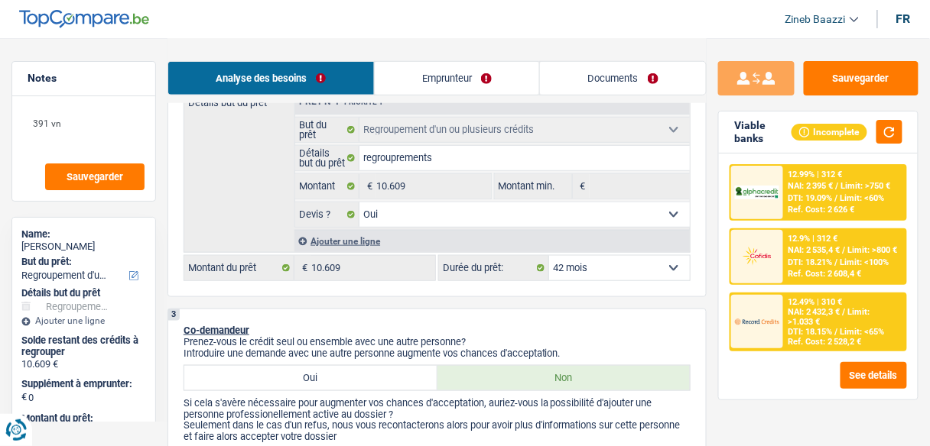
click at [663, 261] on select "12 mois 18 mois 24 mois 30 mois 36 mois 42 mois 48 mois 60 mois Sélectionner un…" at bounding box center [619, 268] width 141 height 24
select select "48"
click at [549, 256] on select "12 mois 18 mois 24 mois 30 mois 36 mois 42 mois 48 mois 60 mois Sélectionner un…" at bounding box center [619, 268] width 141 height 24
select select "48"
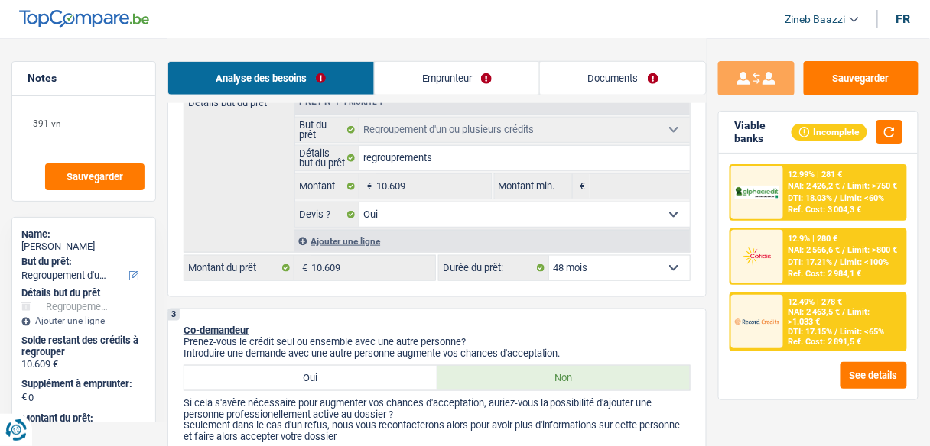
click at [678, 271] on select "12 mois 18 mois 24 mois 30 mois 36 mois 42 mois 48 mois 60 mois Sélectionner un…" at bounding box center [619, 268] width 141 height 24
select select "60"
click at [549, 256] on select "12 mois 18 mois 24 mois 30 mois 36 mois 42 mois 48 mois 60 mois Sélectionner un…" at bounding box center [619, 268] width 141 height 24
select select "60"
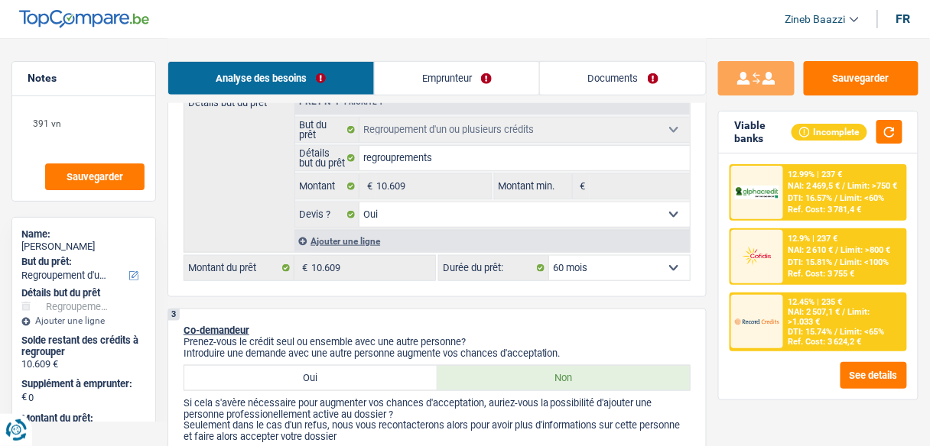
click at [636, 263] on select "12 mois 18 mois 24 mois 30 mois 36 mois 42 mois 48 mois 60 mois Sélectionner un…" at bounding box center [619, 268] width 141 height 24
select select "48"
click at [549, 256] on select "12 mois 18 mois 24 mois 30 mois 36 mois 42 mois 48 mois 60 mois Sélectionner un…" at bounding box center [619, 268] width 141 height 24
select select "48"
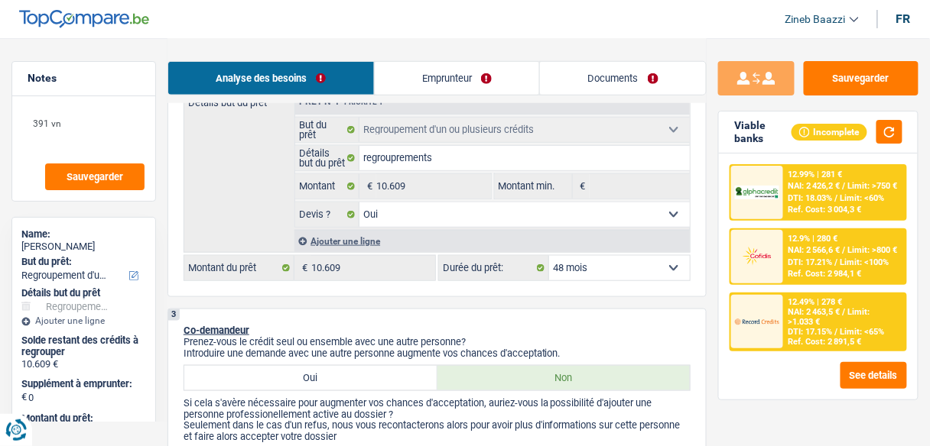
click at [756, 311] on img at bounding box center [757, 322] width 44 height 22
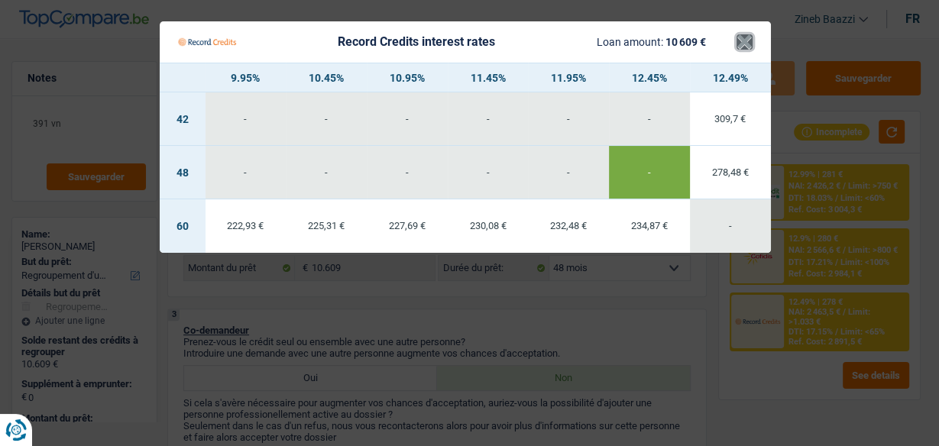
click at [743, 34] on button "×" at bounding box center [745, 41] width 16 height 15
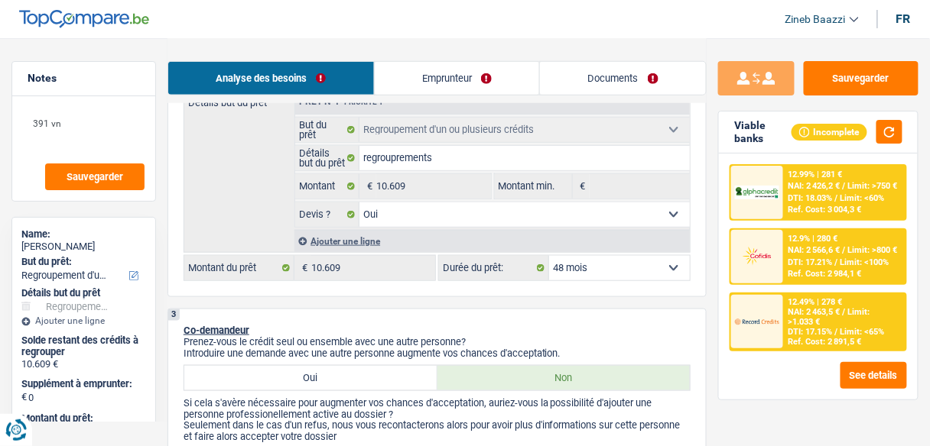
click at [656, 267] on select "12 mois 18 mois 24 mois 30 mois 36 mois 42 mois 48 mois 60 mois Sélectionner un…" at bounding box center [619, 268] width 141 height 24
select select "60"
click at [549, 256] on select "12 mois 18 mois 24 mois 30 mois 36 mois 42 mois 48 mois 60 mois Sélectionner un…" at bounding box center [619, 268] width 141 height 24
select select "60"
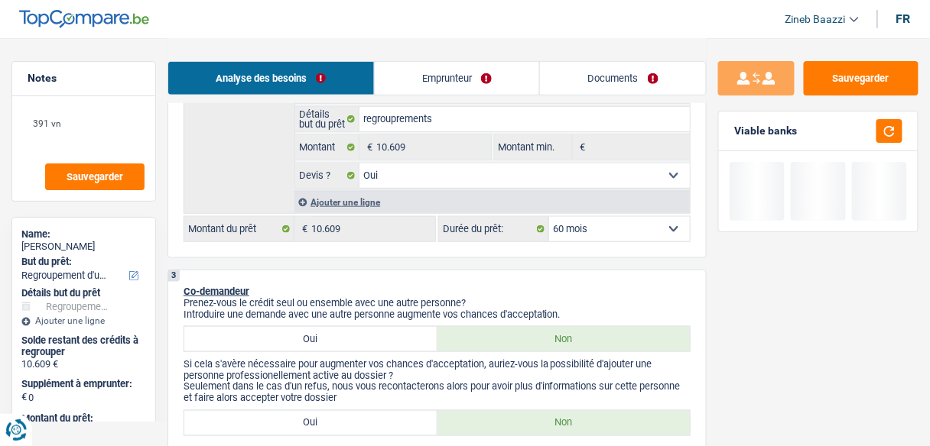
scroll to position [367, 0]
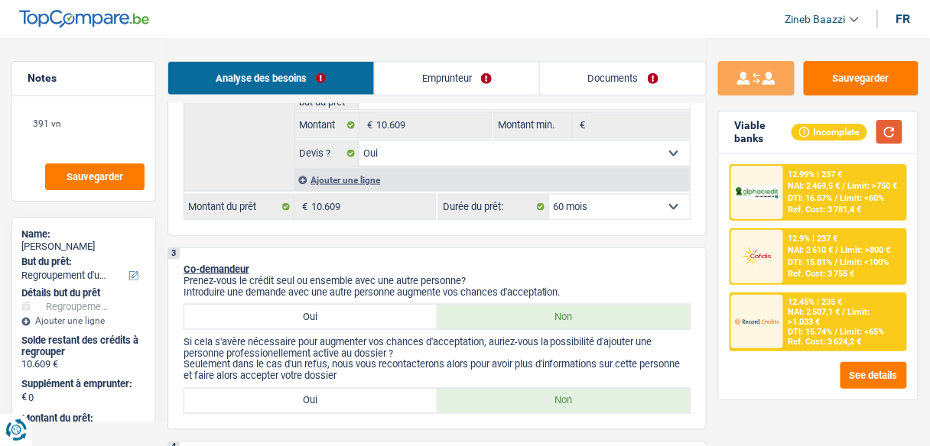
click at [892, 126] on button "button" at bounding box center [889, 132] width 26 height 24
click at [760, 311] on img at bounding box center [757, 322] width 44 height 22
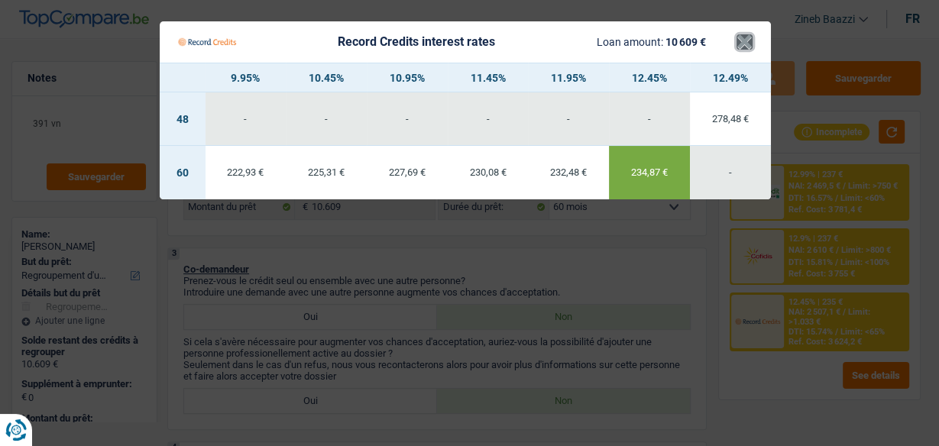
click at [746, 50] on button "×" at bounding box center [745, 41] width 16 height 15
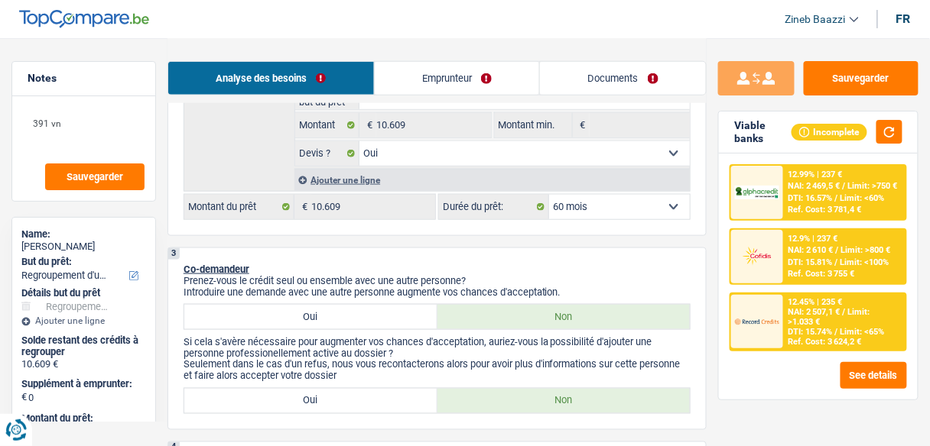
click at [793, 264] on span "DTI: 15.81%" at bounding box center [810, 263] width 44 height 10
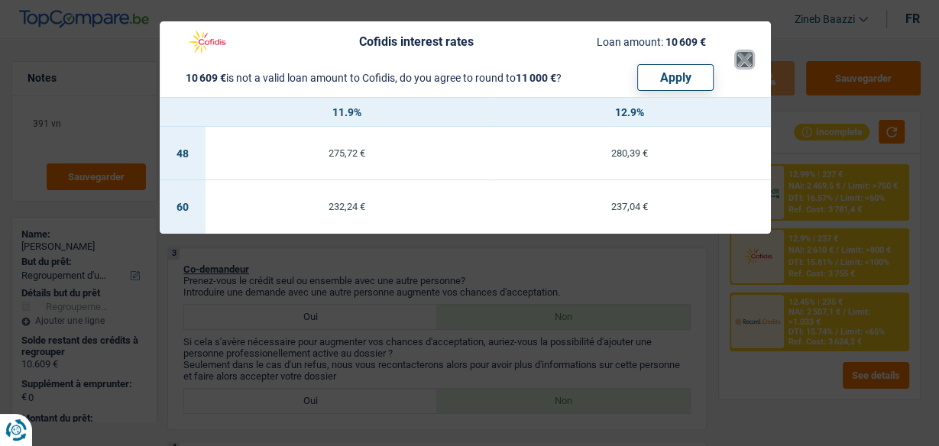
click at [747, 60] on button "×" at bounding box center [745, 59] width 16 height 15
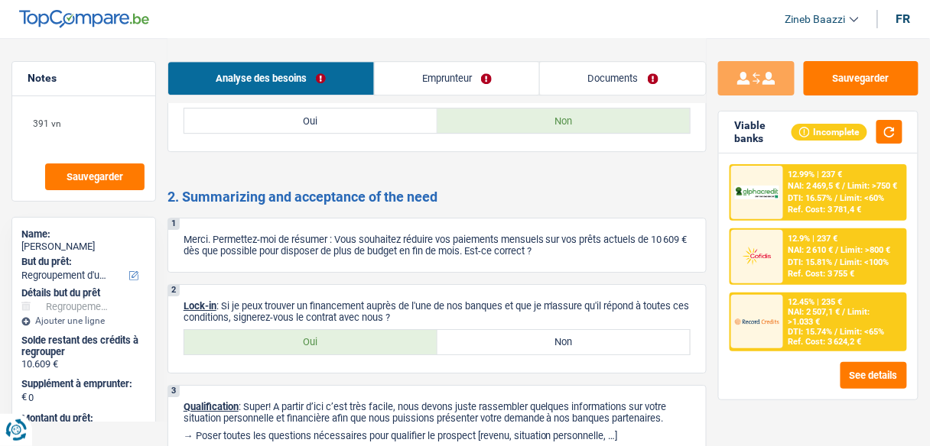
scroll to position [2633, 0]
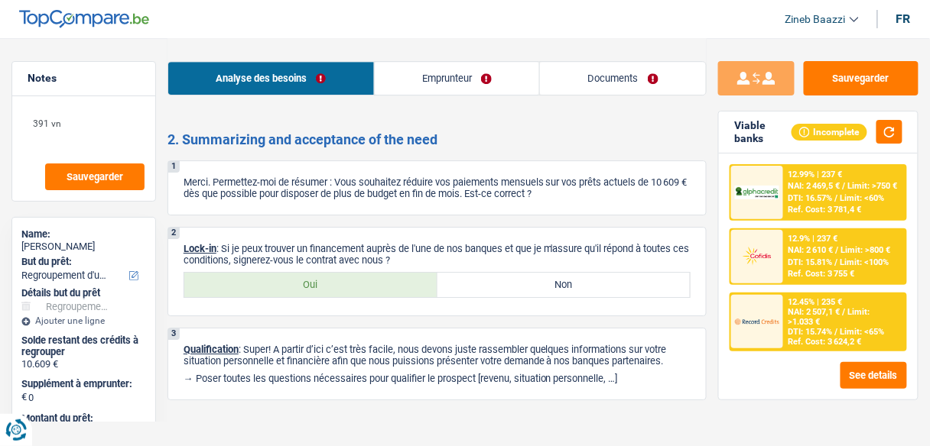
click at [553, 83] on link "Documents" at bounding box center [623, 78] width 166 height 33
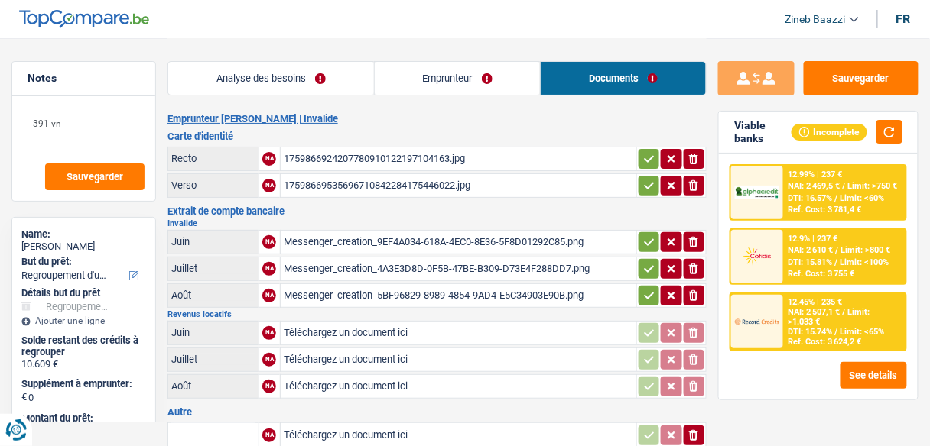
scroll to position [0, 0]
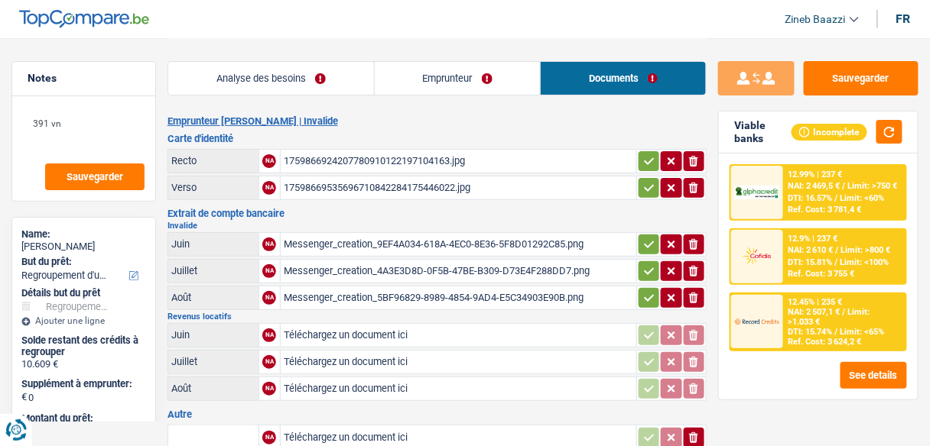
click at [405, 156] on div "1759866924207780910122197104163.jpg" at bounding box center [458, 161] width 349 height 23
click at [393, 31] on header "Zineb Baazzi Se déconnecter fr" at bounding box center [465, 19] width 930 height 39
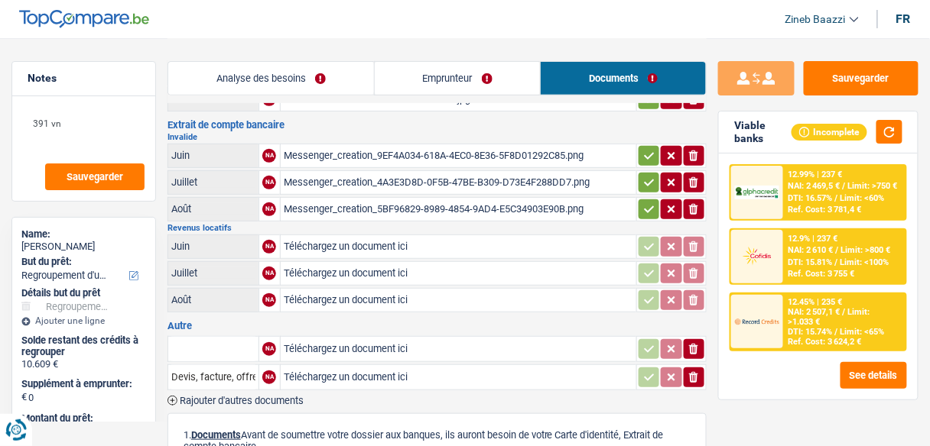
scroll to position [61, 0]
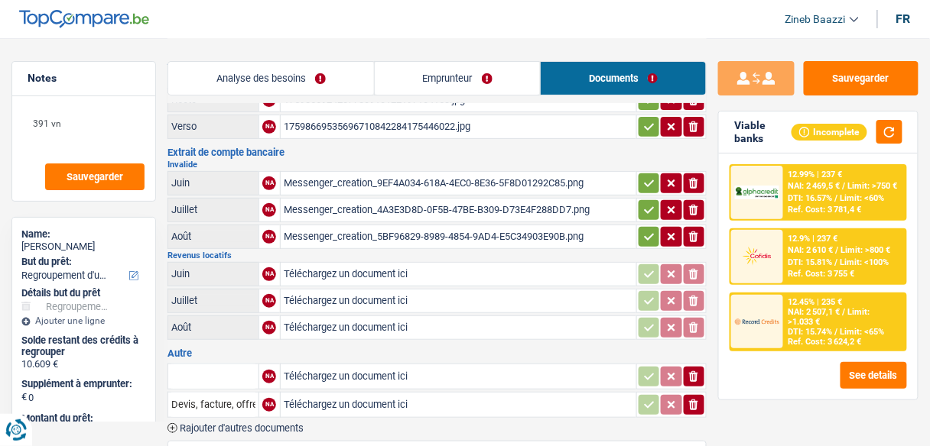
click at [339, 178] on div "Messenger_creation_9EF4A034-618A-4EC0-8E36-5F8D01292C85.png" at bounding box center [458, 183] width 349 height 23
click at [396, 211] on div "Messenger_creation_4A3E3D8D-0F5B-47BE-B309-D73E4F288DD7.png" at bounding box center [458, 210] width 349 height 23
click at [397, 229] on div "Messenger_creation_5BF96829-8989-4854-9AD4-E5C34903E90B.png" at bounding box center [458, 236] width 349 height 23
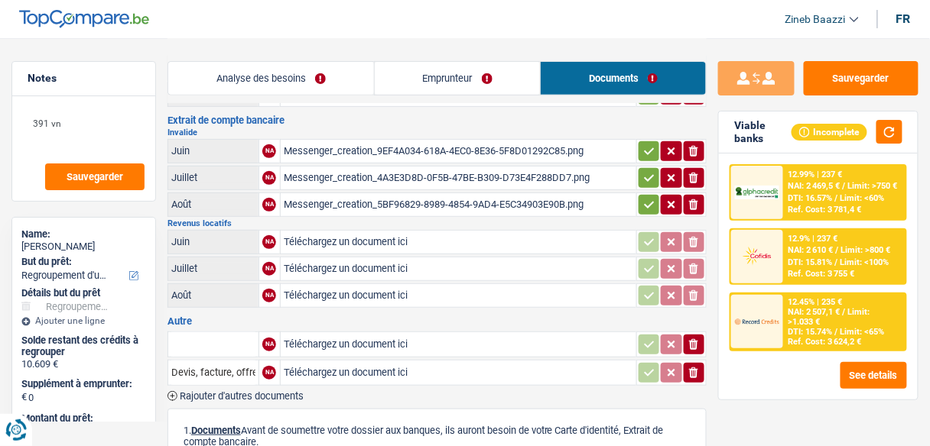
scroll to position [122, 0]
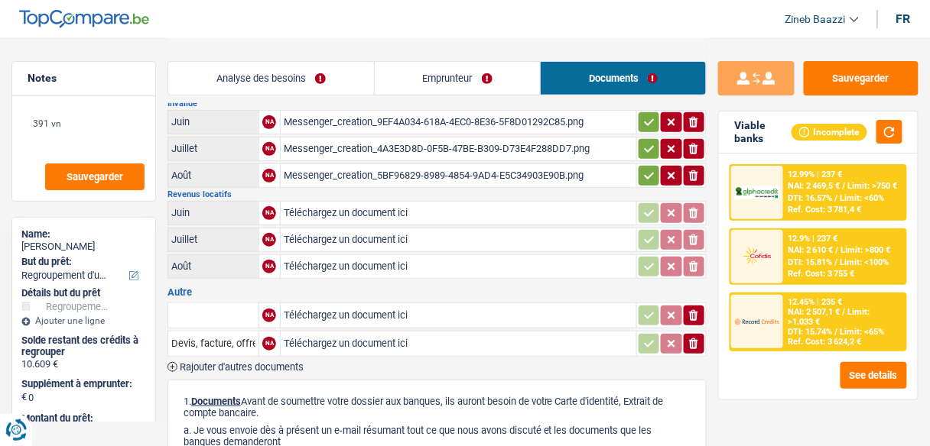
click at [463, 67] on link "Emprunteur" at bounding box center [458, 78] width 166 height 33
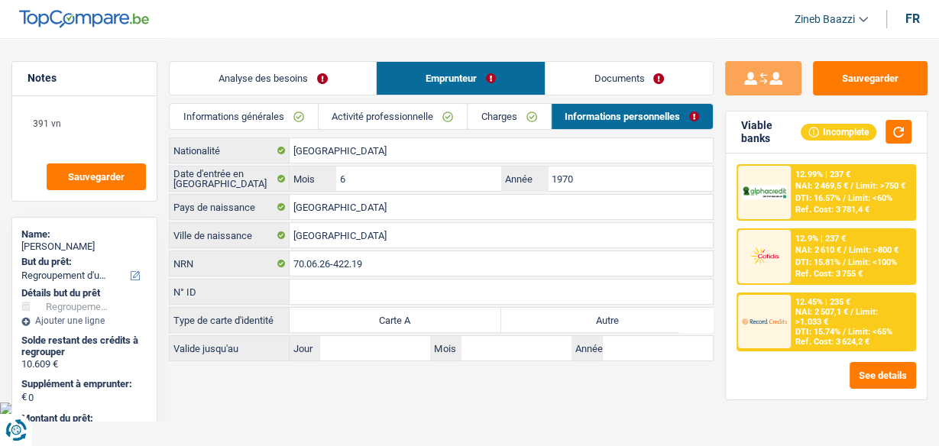
click at [501, 125] on link "Charges" at bounding box center [509, 116] width 83 height 25
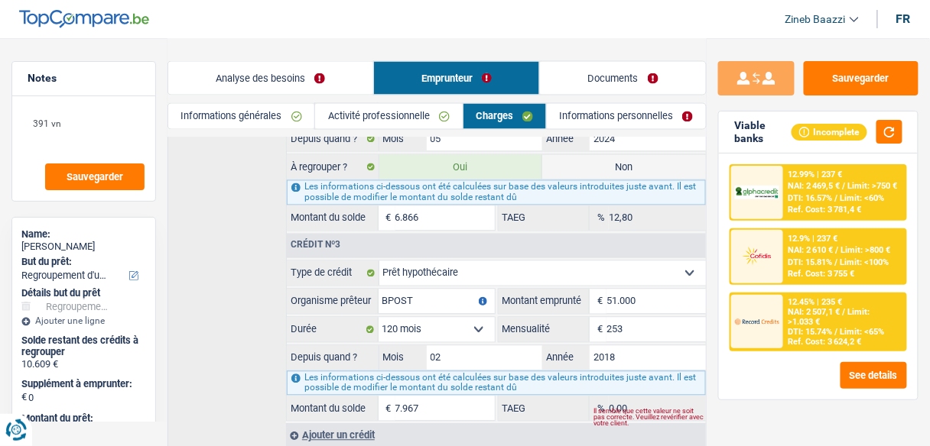
scroll to position [661, 0]
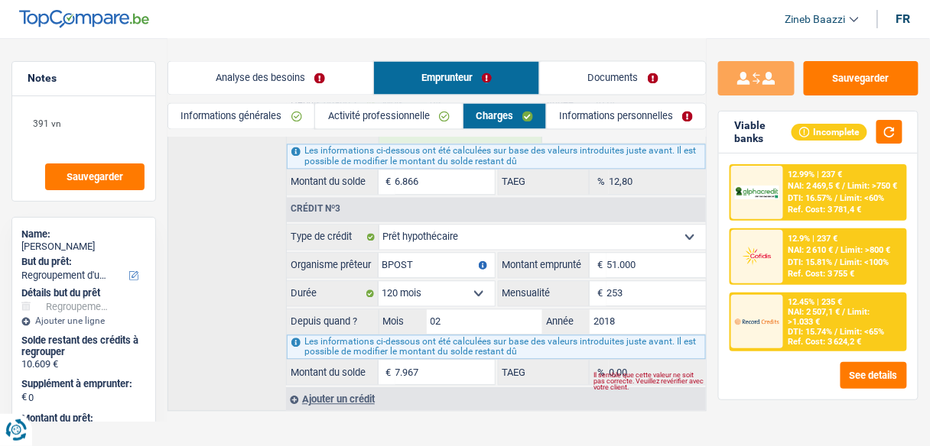
click at [348, 388] on div "Ajouter un crédit" at bounding box center [496, 399] width 420 height 23
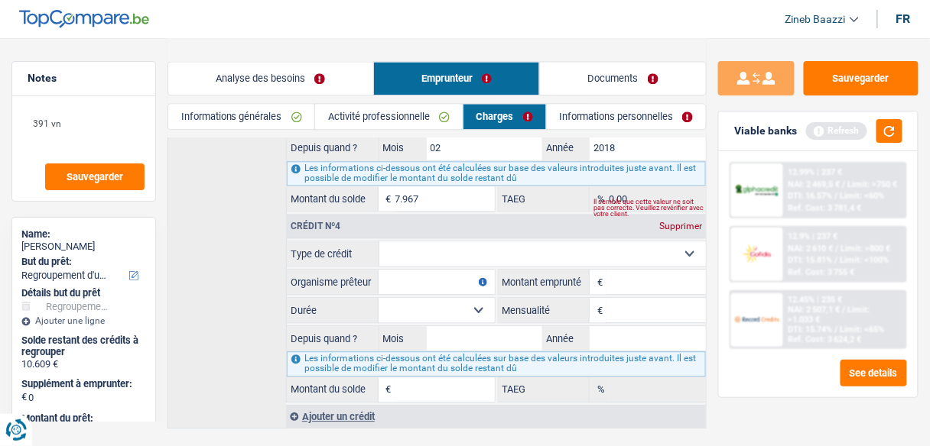
scroll to position [845, 0]
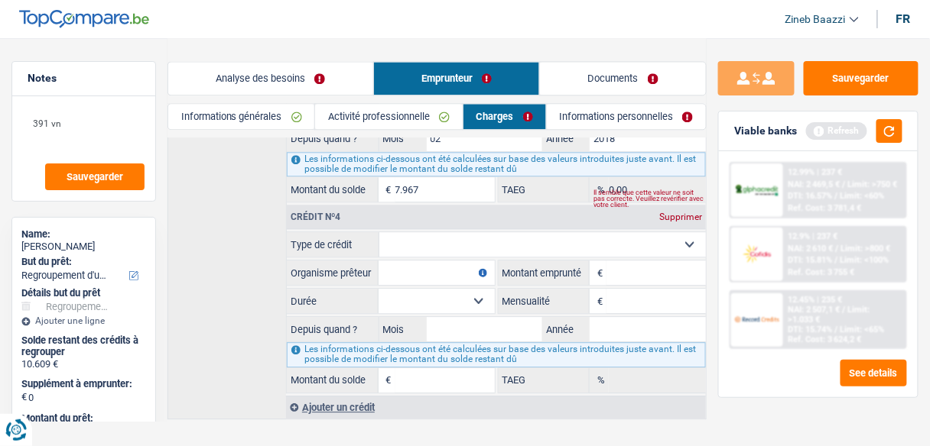
click at [414, 232] on select "Carte ou ouverture de crédit Prêt hypothécaire Vente à tempérament Prêt à tempé…" at bounding box center [542, 244] width 327 height 24
select select "carLoan"
type input "0"
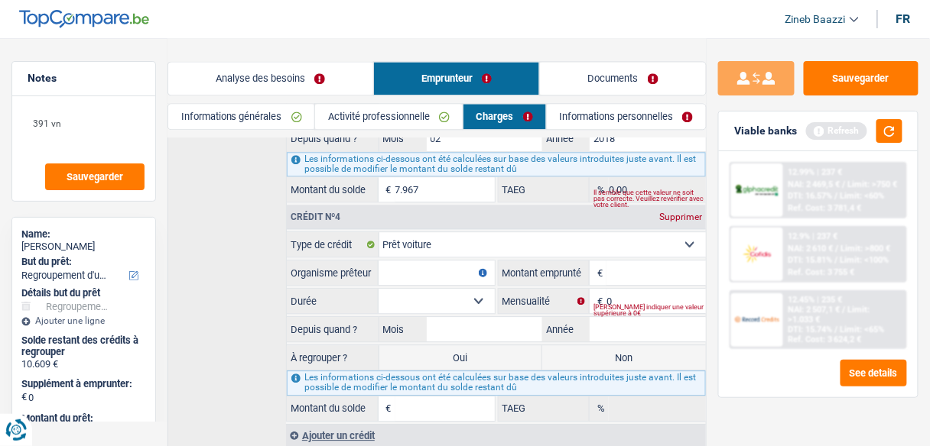
click at [404, 266] on input "Organisme prêteur" at bounding box center [436, 273] width 116 height 24
type input "toyota"
click at [623, 261] on input "Montant emprunté" at bounding box center [655, 273] width 99 height 24
click at [612, 289] on input "0" at bounding box center [655, 301] width 99 height 24
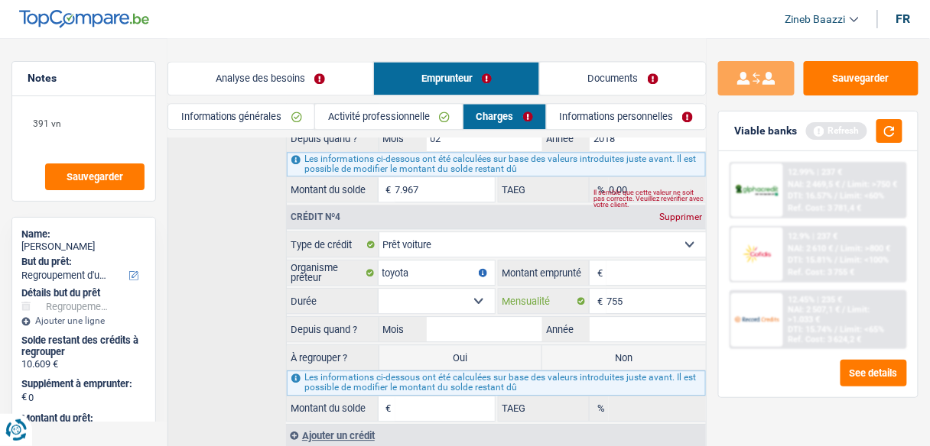
type input "755"
click at [612, 261] on input "Montant emprunté" at bounding box center [655, 273] width 99 height 24
type input "30.000"
click at [433, 289] on select "12 mois 18 mois 24 mois 30 mois 36 mois 42 mois 48 mois 60 mois 72 mois 84 mois…" at bounding box center [436, 301] width 116 height 24
click at [895, 139] on button "button" at bounding box center [889, 131] width 26 height 24
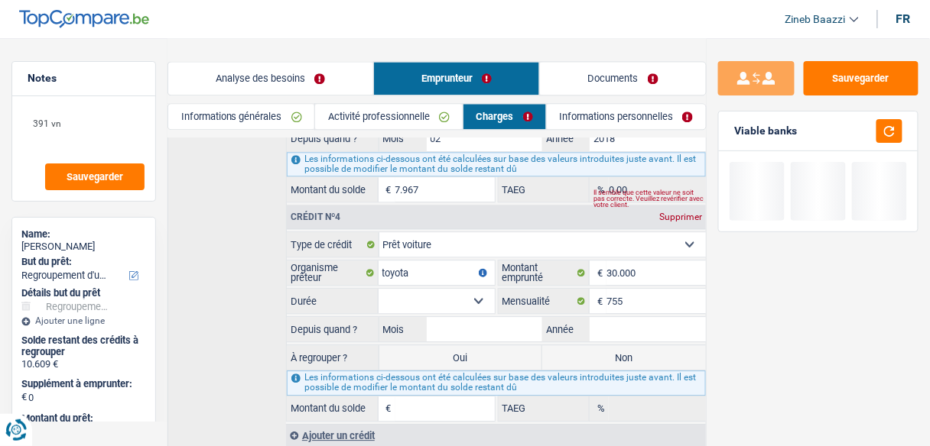
click at [441, 289] on select "12 mois 18 mois 24 mois 30 mois 36 mois 42 mois 48 mois 60 mois 72 mois 84 mois…" at bounding box center [436, 301] width 116 height 24
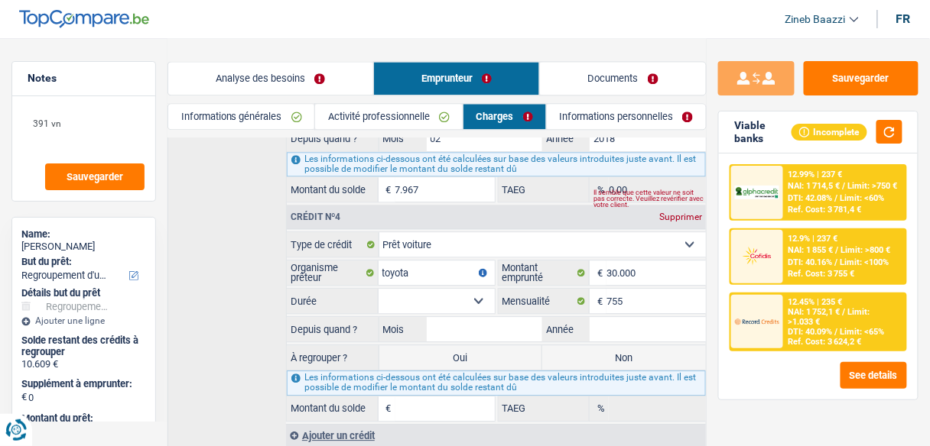
select select "96"
click at [378, 289] on select "12 mois 18 mois 24 mois 30 mois 36 mois 42 mois 48 mois 60 mois 72 mois 84 mois…" at bounding box center [436, 301] width 116 height 24
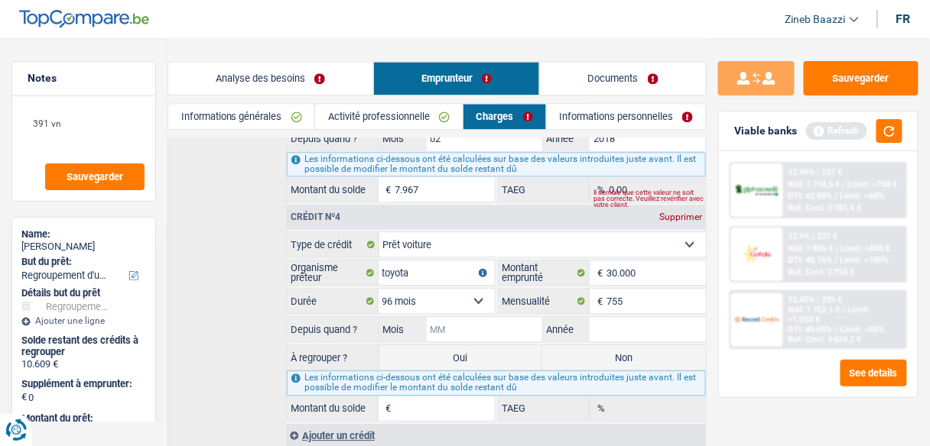
click at [501, 317] on input "Mois" at bounding box center [485, 329] width 116 height 24
click at [894, 141] on button "button" at bounding box center [889, 131] width 26 height 24
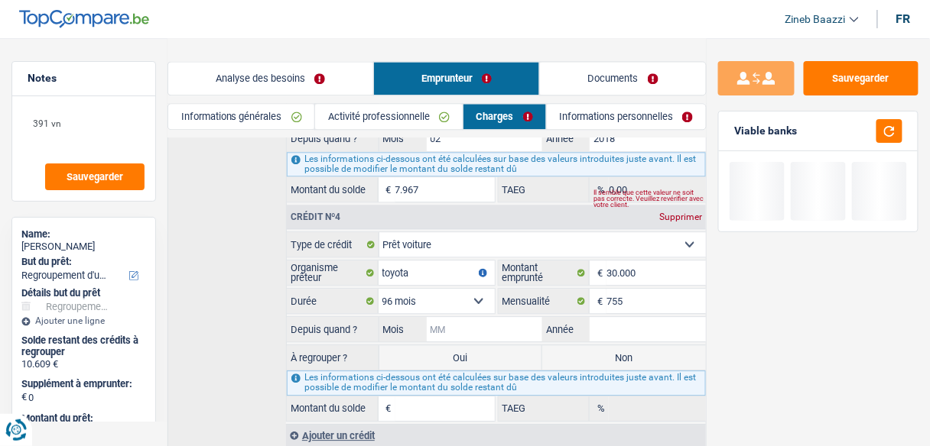
click at [517, 317] on input "Mois" at bounding box center [485, 329] width 116 height 24
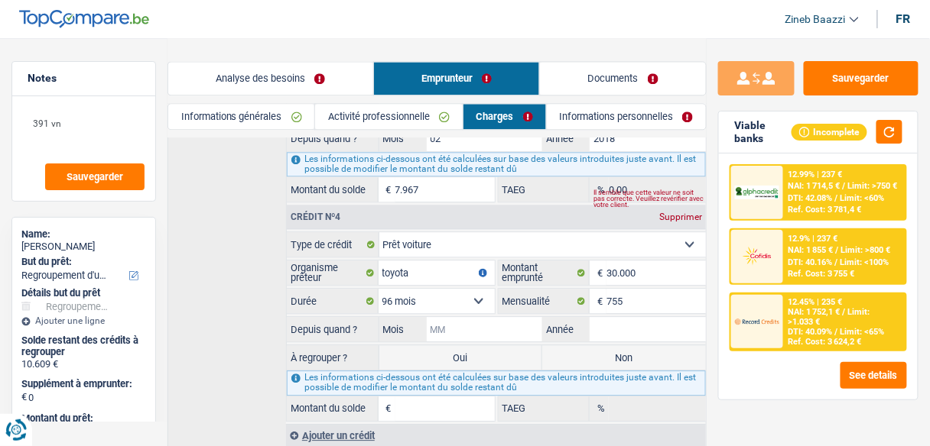
type input "1"
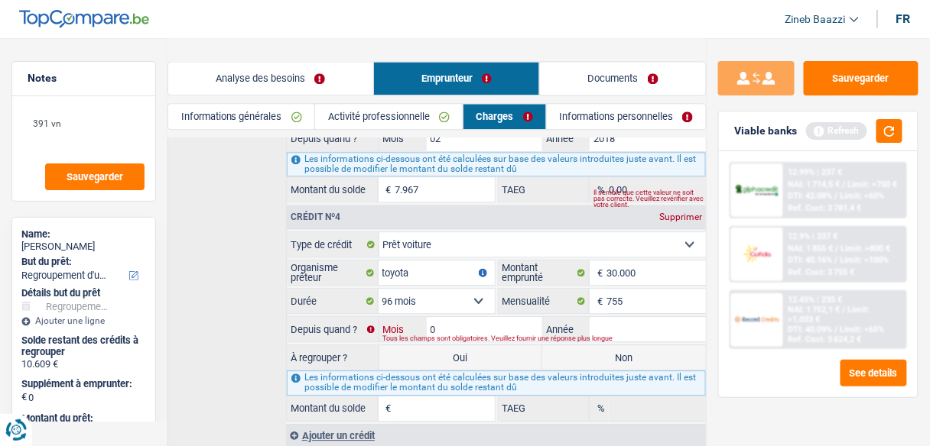
type input "03"
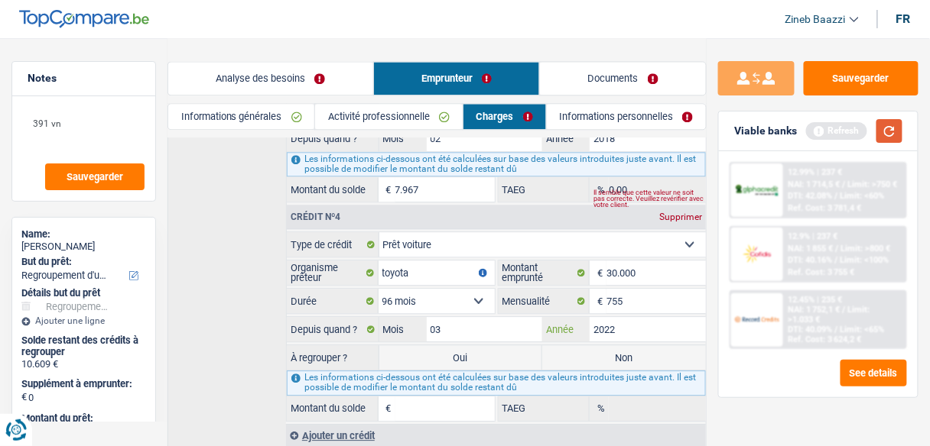
type input "2022"
type input "1"
type input "0,00"
click at [884, 134] on button "button" at bounding box center [889, 131] width 26 height 24
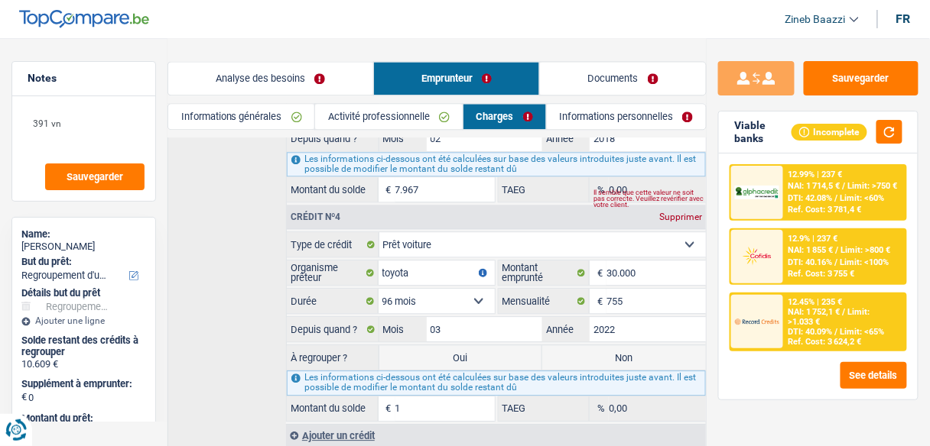
click at [441, 397] on input "1" at bounding box center [444, 409] width 99 height 24
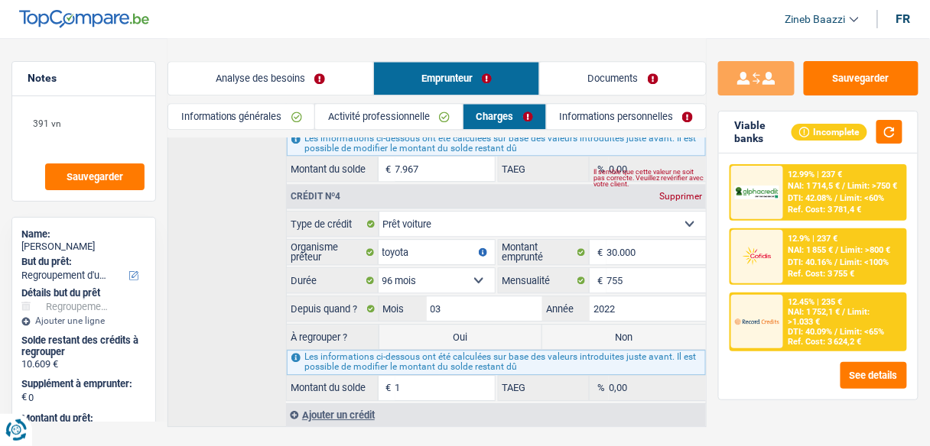
scroll to position [877, 0]
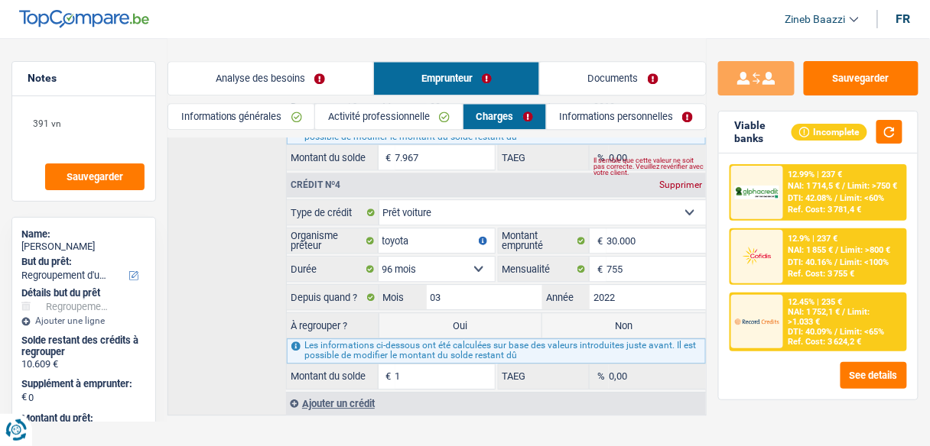
click at [909, 158] on div "12.99% | 237 € NAI: 1 714,5 € / Limit: >750 € DTI: 42.08% / Limit: <60% Ref. Co…" at bounding box center [818, 277] width 199 height 246
click at [884, 131] on button "button" at bounding box center [889, 132] width 26 height 24
click at [446, 365] on input "1" at bounding box center [444, 377] width 99 height 24
click at [598, 313] on label "Non" at bounding box center [624, 325] width 164 height 24
click at [598, 313] on input "Non" at bounding box center [624, 325] width 164 height 24
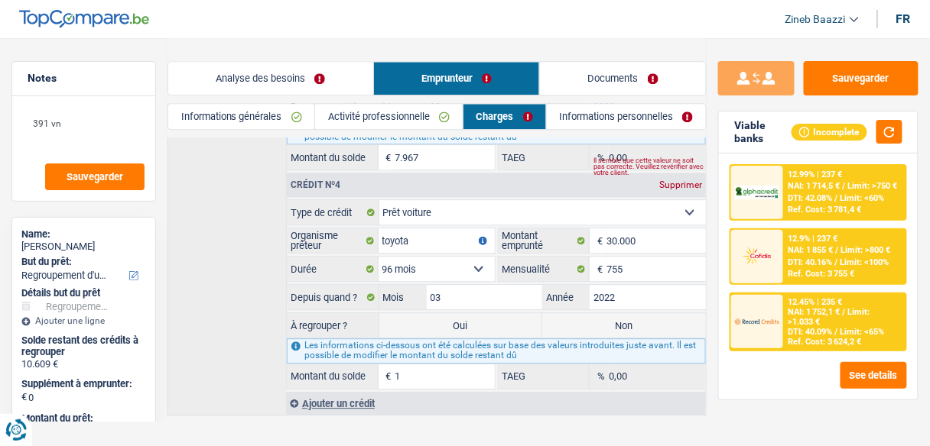
radio input "true"
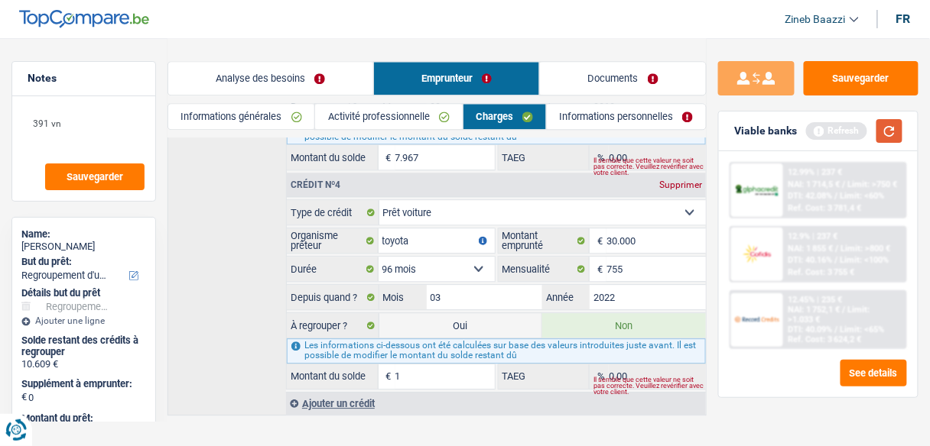
click at [888, 131] on button "button" at bounding box center [889, 131] width 26 height 24
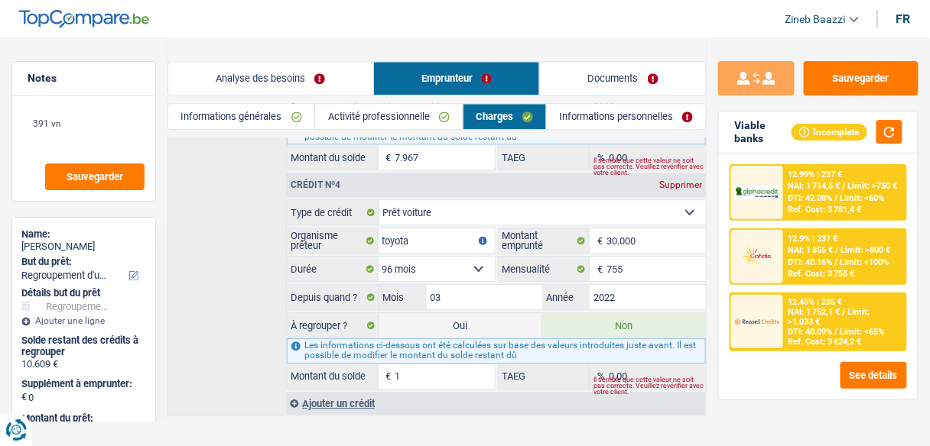
click at [599, 124] on link "Informations personnelles" at bounding box center [626, 116] width 159 height 25
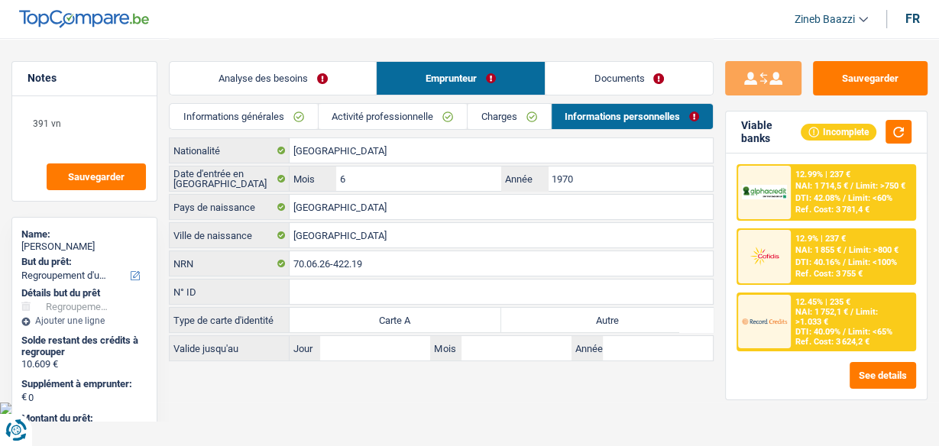
click at [499, 108] on link "Charges" at bounding box center [509, 116] width 83 height 25
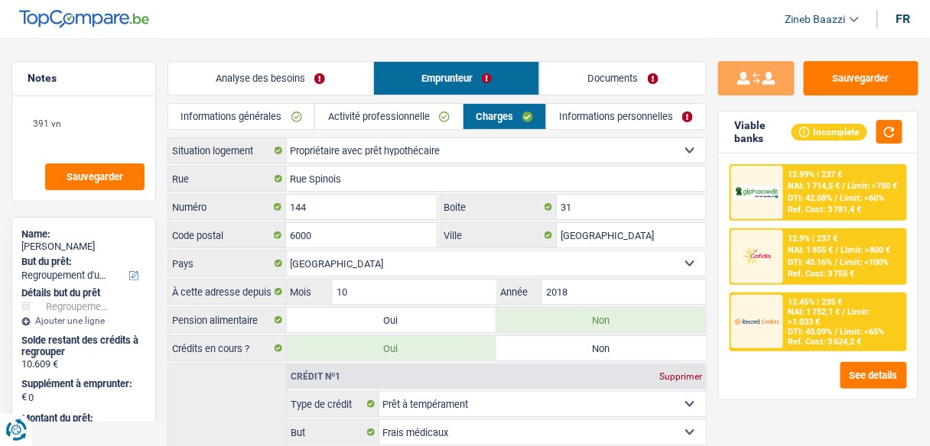
click at [385, 108] on link "Activité professionnelle" at bounding box center [388, 116] width 147 height 25
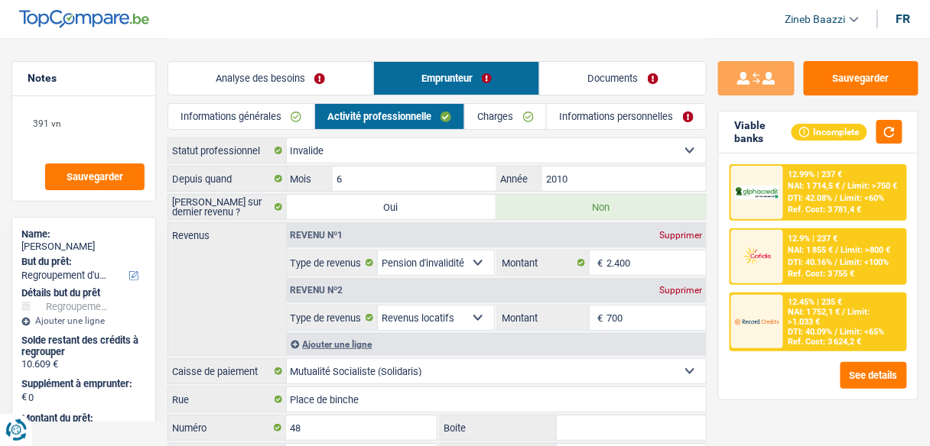
click at [610, 119] on link "Informations personnelles" at bounding box center [626, 116] width 159 height 25
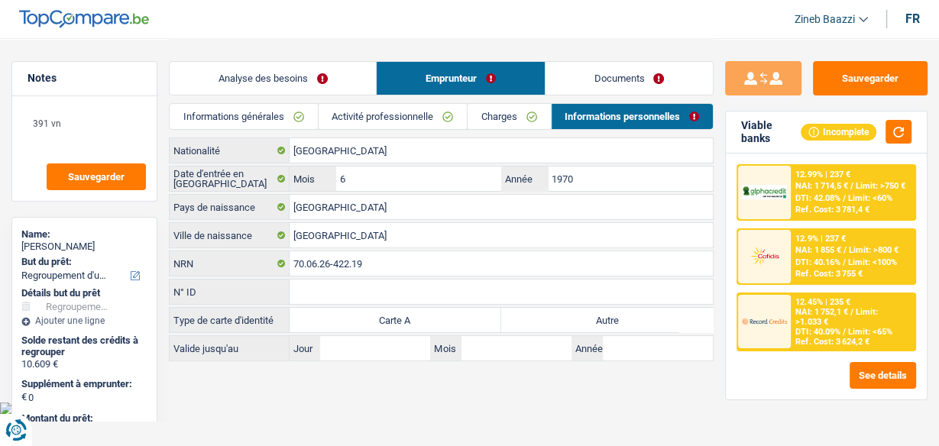
click at [644, 76] on link "Documents" at bounding box center [629, 78] width 167 height 33
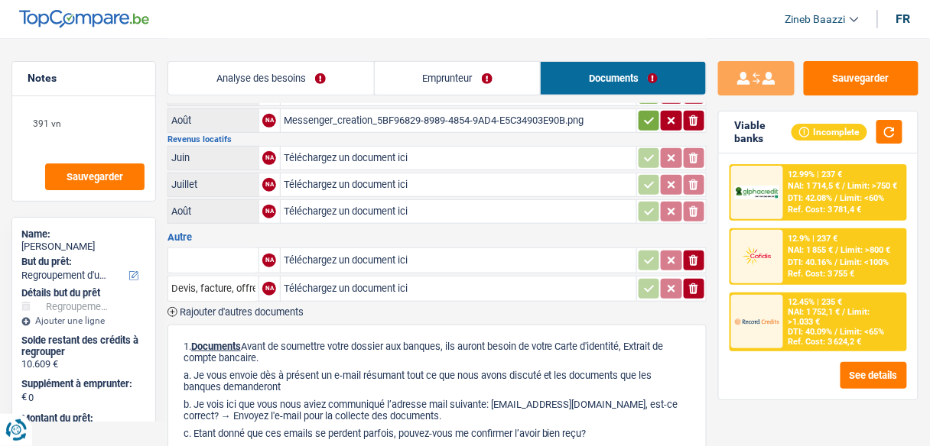
scroll to position [245, 0]
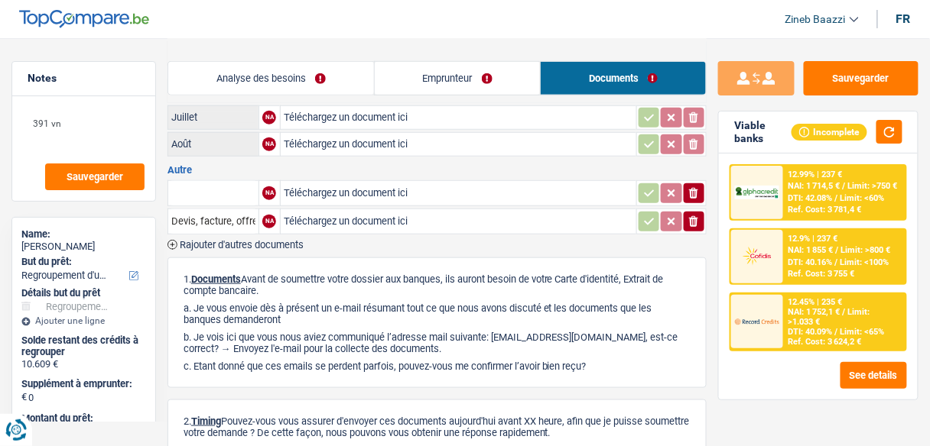
click at [320, 31] on header "Zineb Baazzi Se déconnecter fr" at bounding box center [465, 19] width 930 height 39
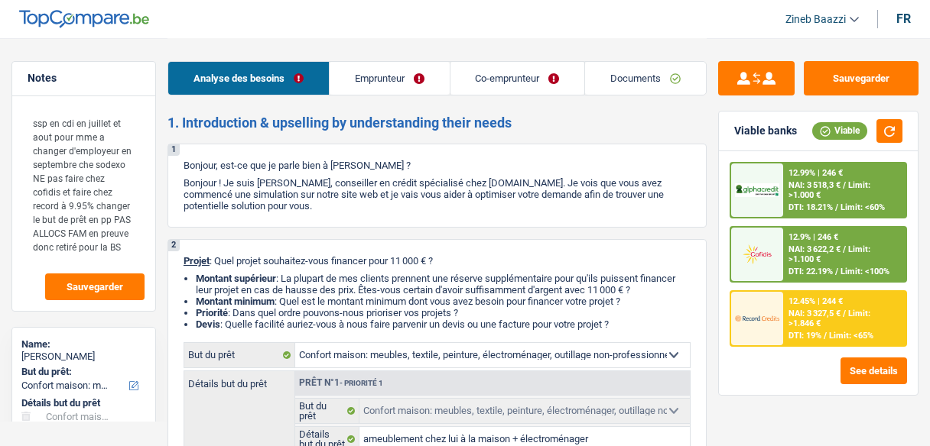
select select "household"
select select "60"
select select "household"
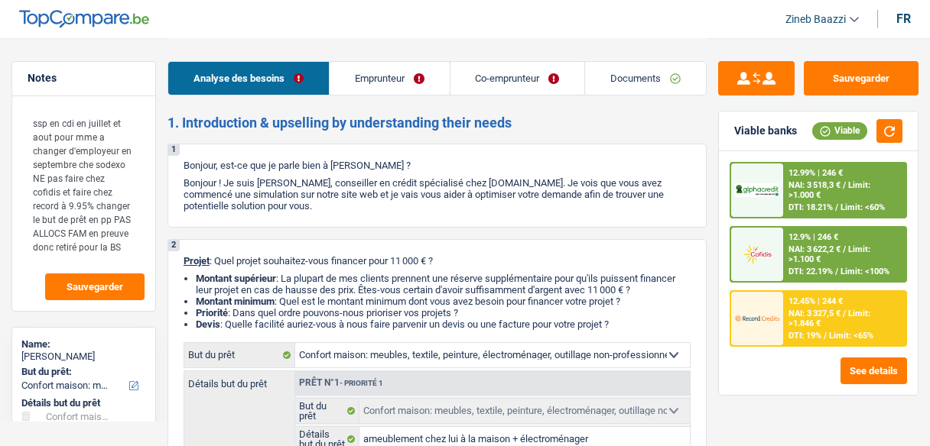
select select "false"
select select "60"
select select "worker"
select select "netSalary"
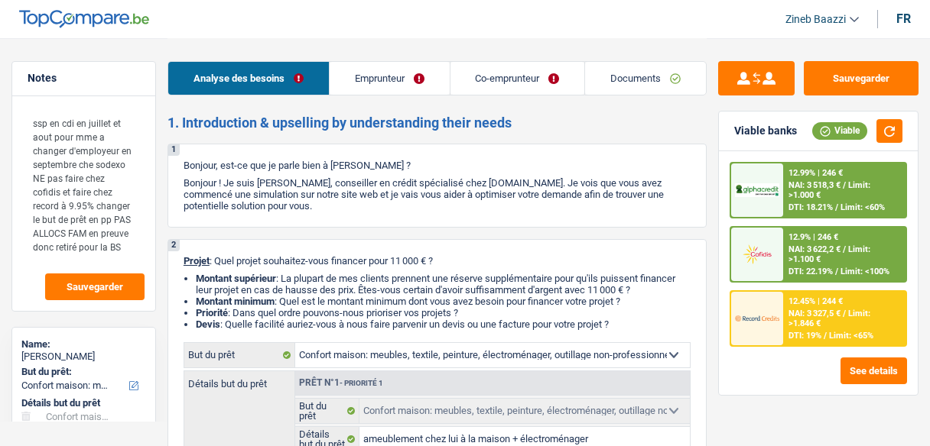
select select "mealVouchers"
select select "familyAllowances"
select select "netSalary"
select select "liveWithParents"
select select "personalLoan"
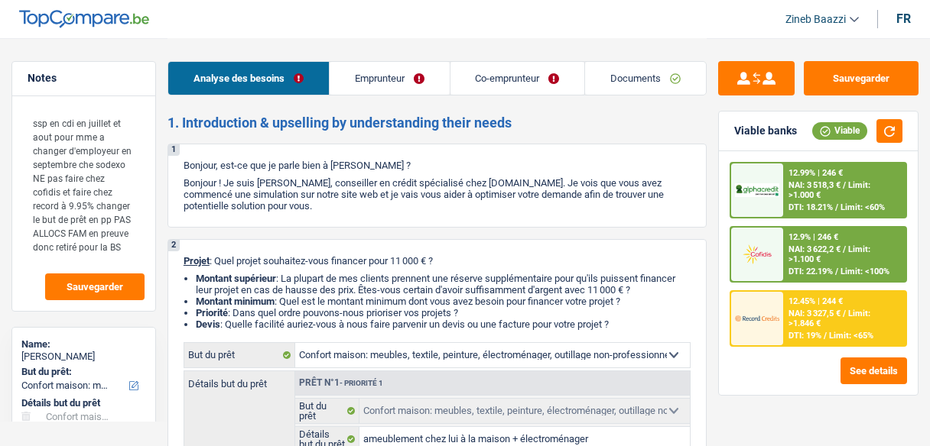
select select "other"
select select "60"
select select "personalLoan"
select select "miscellaneousCosts"
select select "24"
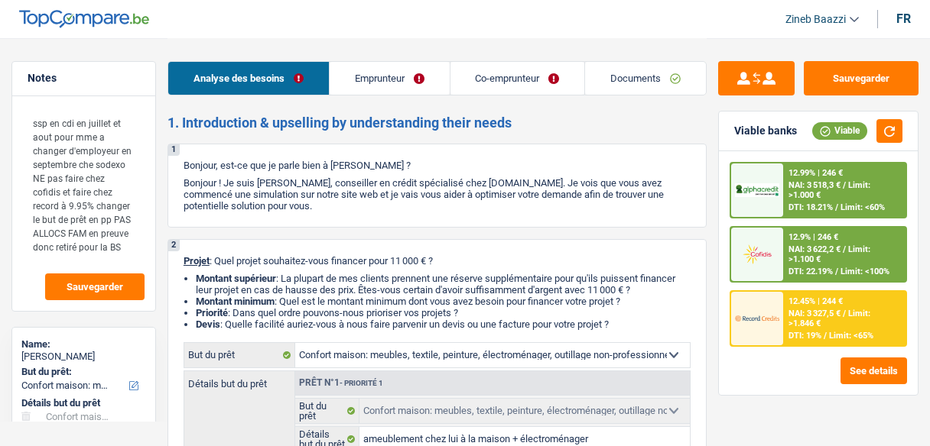
select select "personalLoan"
select select "loanRepayment"
select select "24"
select select "household"
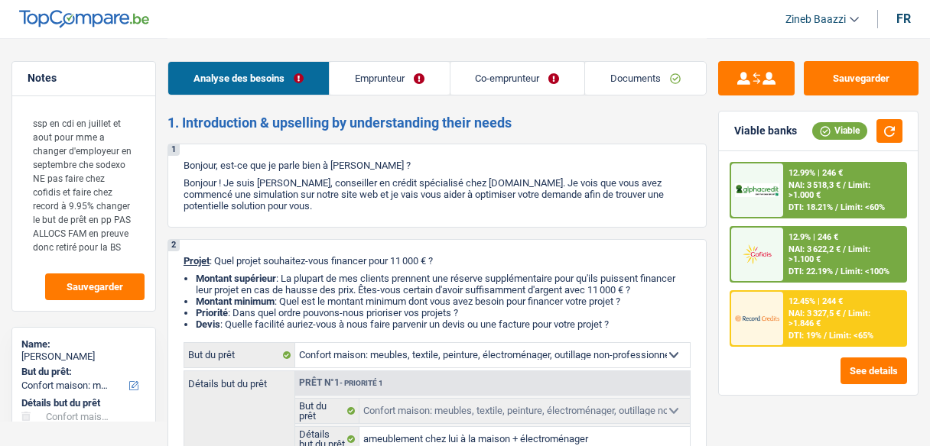
select select "false"
select select "60"
select select "worker"
select select "netSalary"
select select "BE"
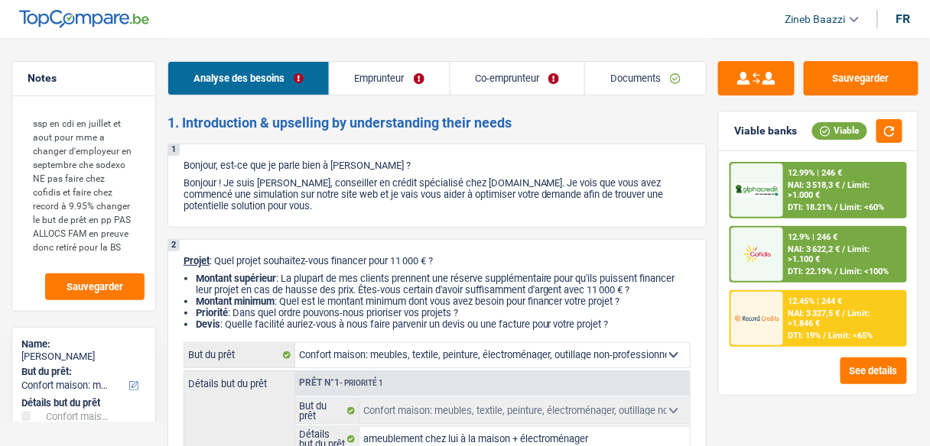
click at [471, 81] on link "Co-emprunteur" at bounding box center [517, 78] width 135 height 33
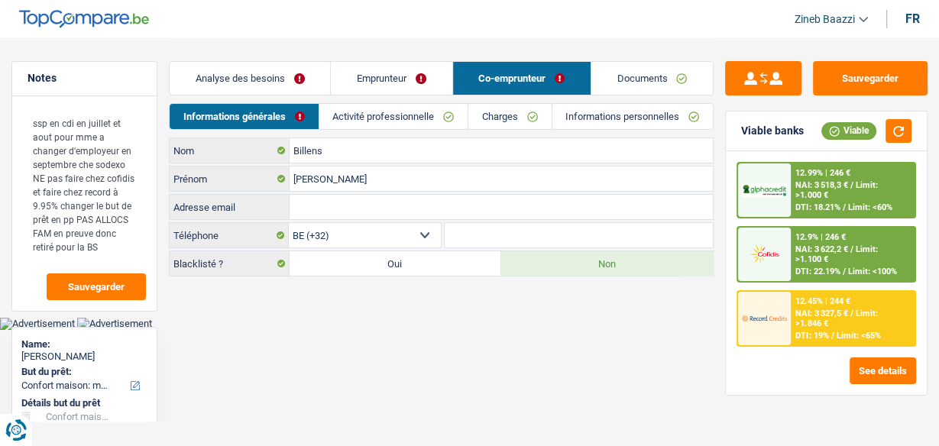
click at [504, 121] on link "Charges" at bounding box center [510, 116] width 83 height 25
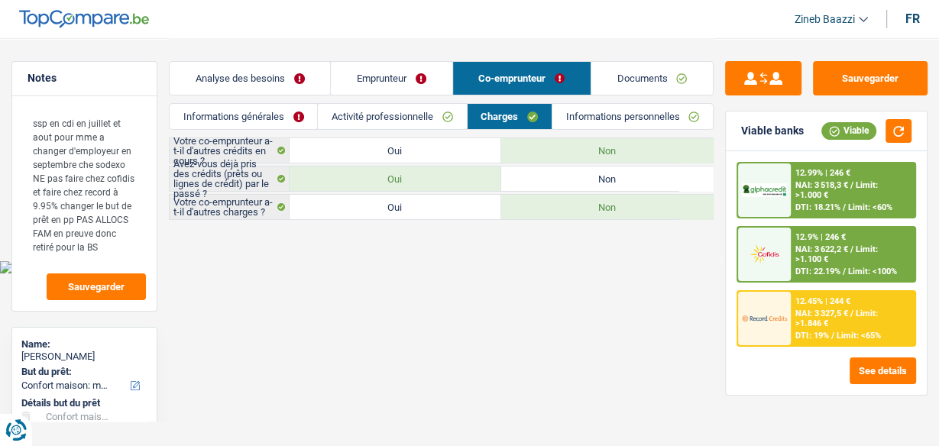
click at [423, 123] on link "Activité professionnelle" at bounding box center [392, 116] width 148 height 25
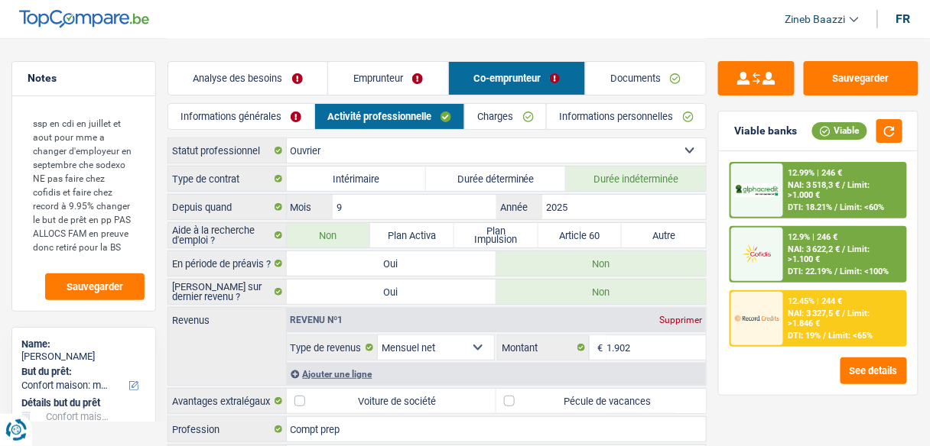
click at [397, 83] on link "Emprunteur" at bounding box center [387, 78] width 119 height 33
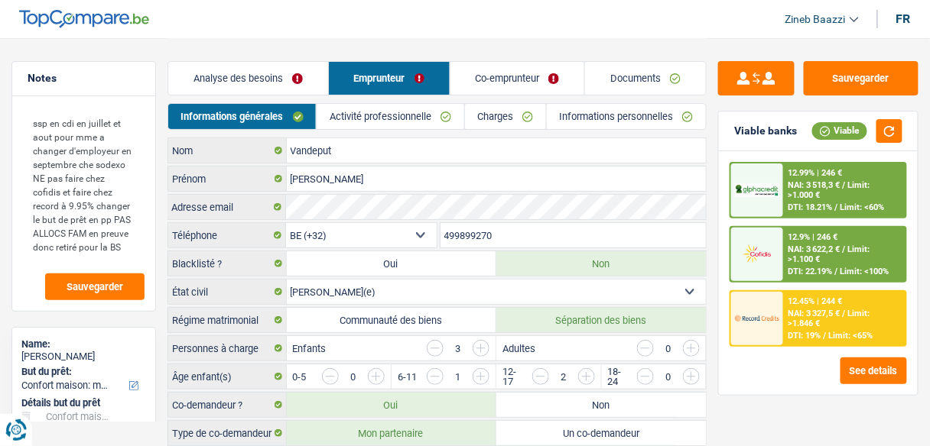
click at [474, 117] on link "Charges" at bounding box center [505, 116] width 81 height 25
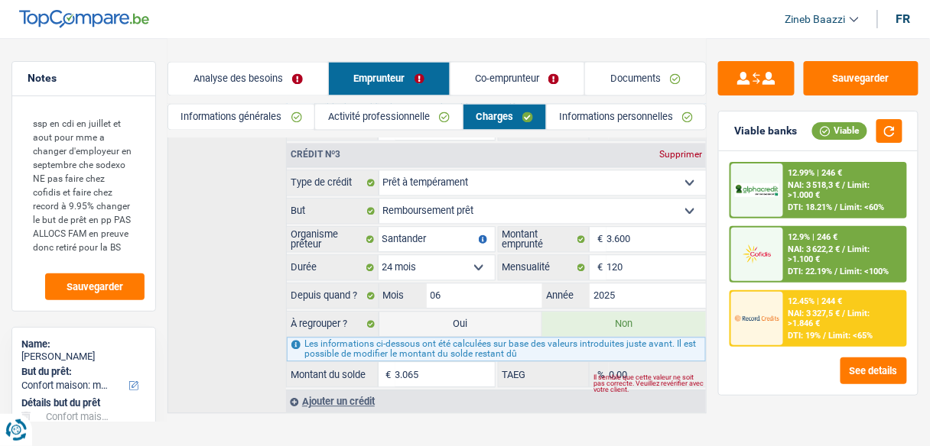
scroll to position [745, 0]
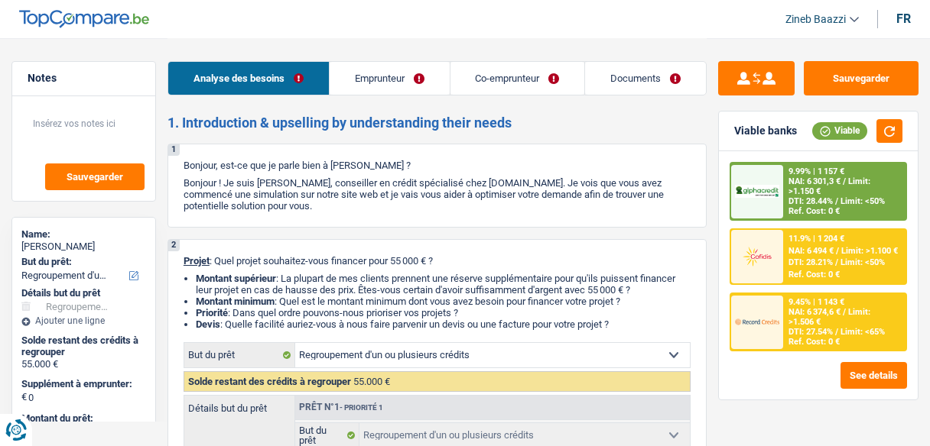
select select "refinancing"
select select "60"
select select "refinancing"
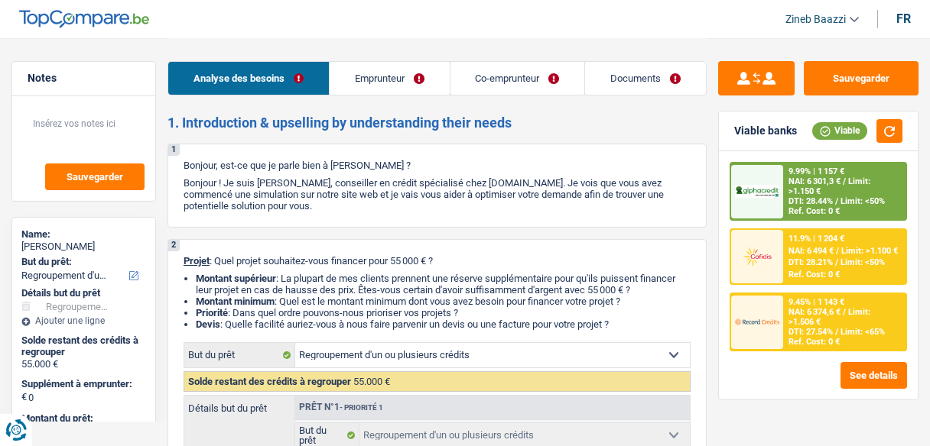
select select "60"
select select "privateEmployee"
select select "mutuality"
select select "netSalary"
select select "rentalIncome"
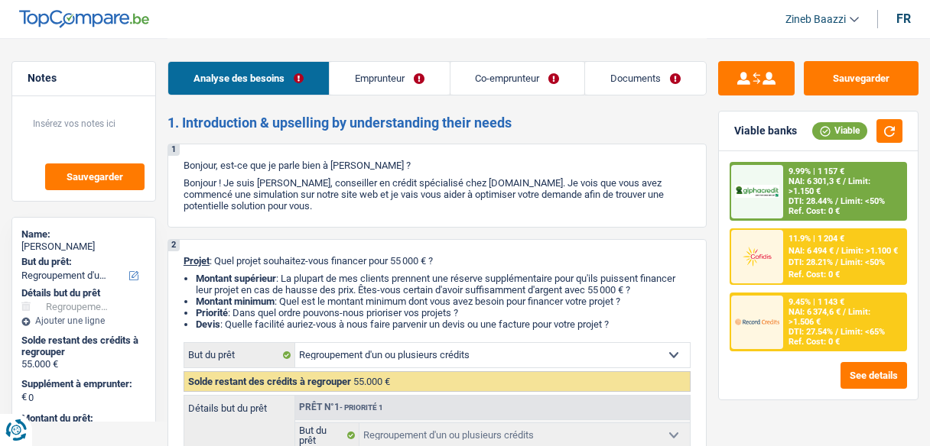
select select "familyAllowances"
select select "mealVouchers"
select select "mutualityIndemnity"
select select "rents"
select select "personalLoan"
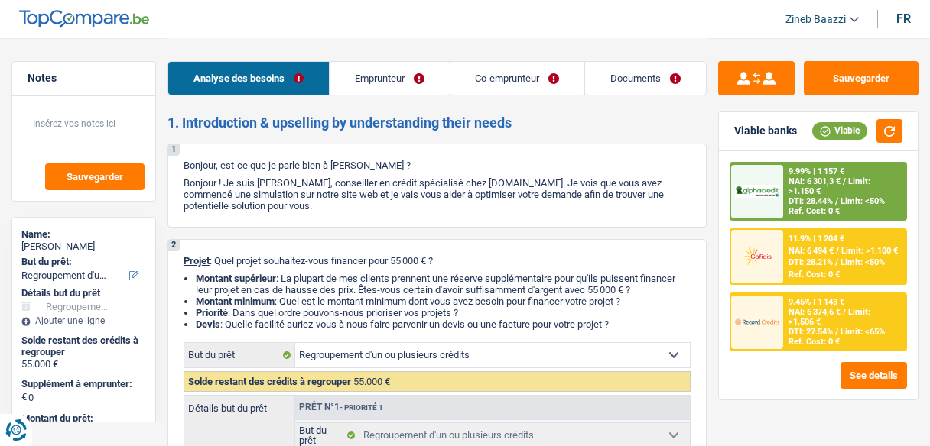
select select "homeFurnishingOrRelocation"
select select "84"
select select "personalLoan"
select select "other"
select select "mortgage"
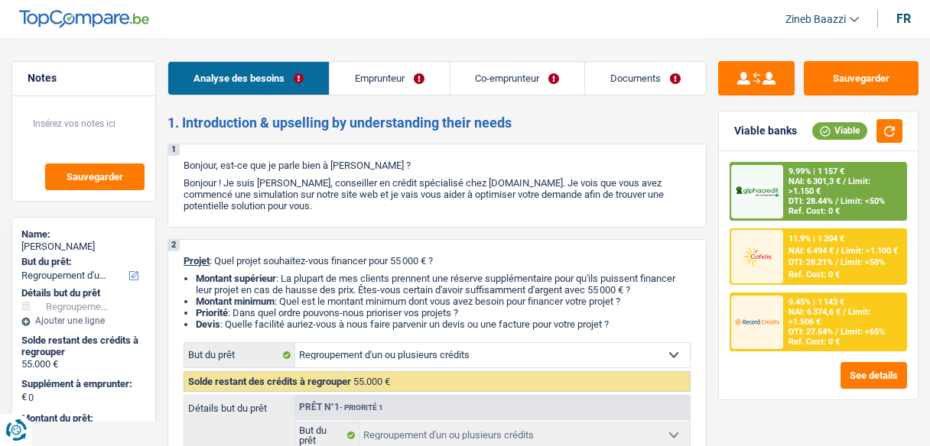
select select "refinancing"
select select "60"
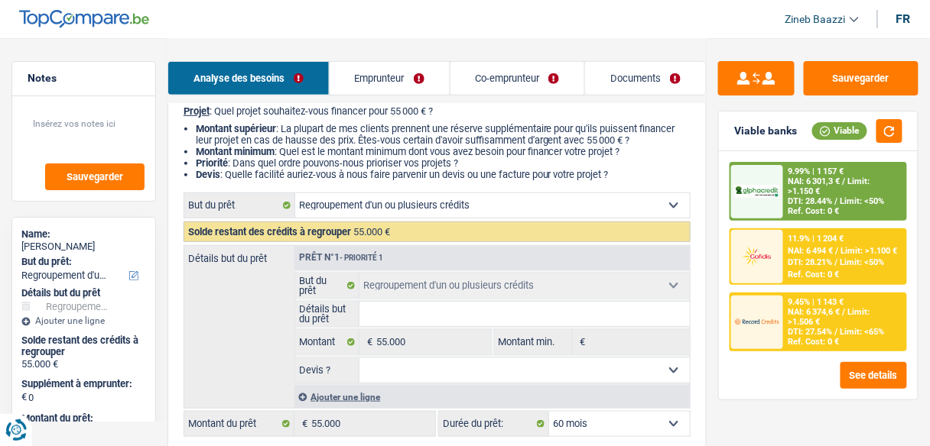
scroll to position [245, 0]
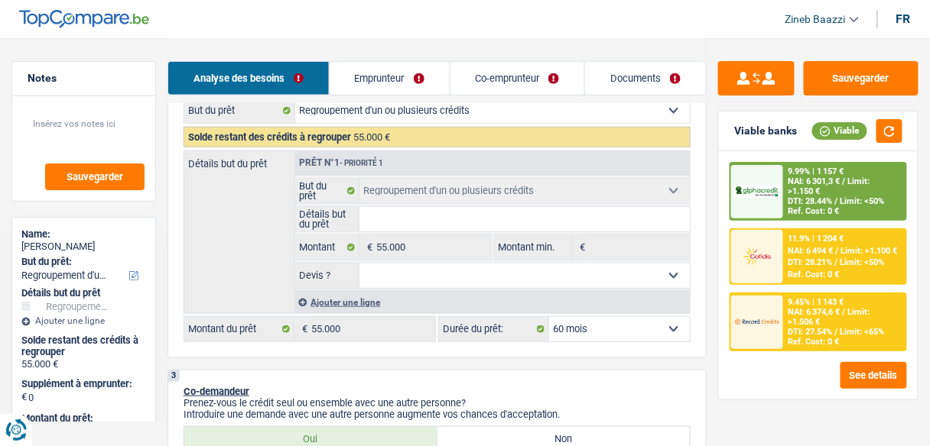
click at [488, 225] on input "Détails but du prêt" at bounding box center [524, 219] width 330 height 24
type input "r"
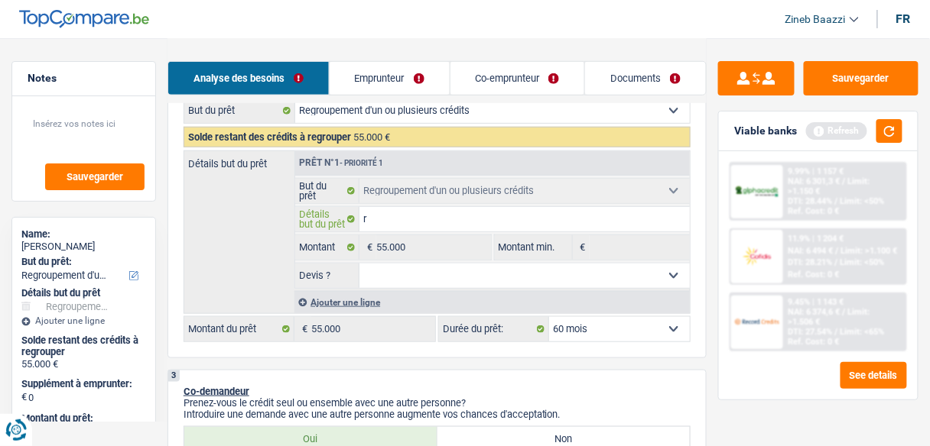
type input "re"
type input "reg"
type input "regr"
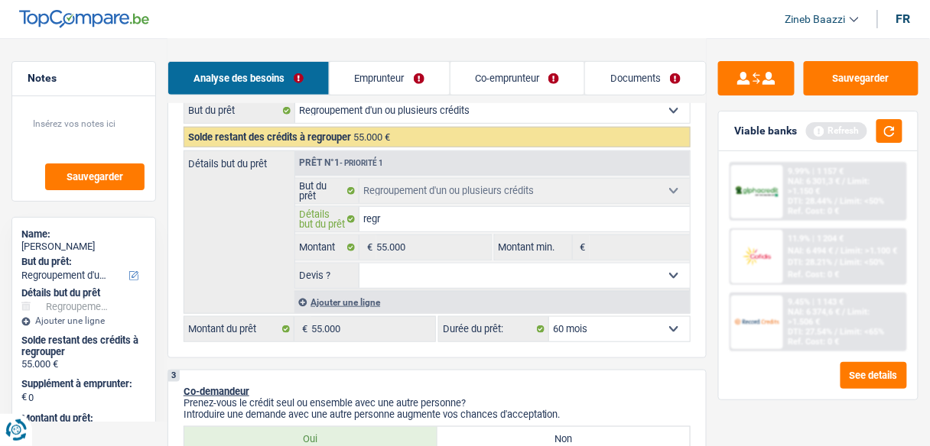
type input "regr"
type input "regro"
type input "regrou"
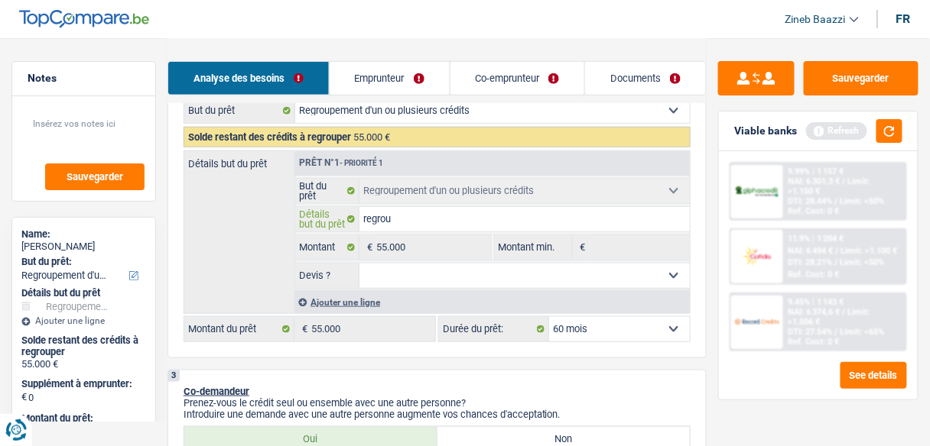
type input "regroup"
type input "regroupe"
type input "regroupem"
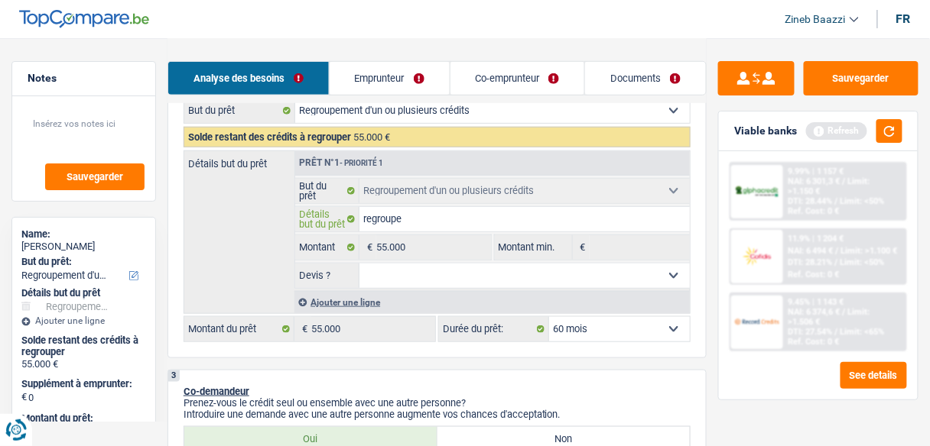
type input "regroupem"
type input "regroupeme"
type input "regroupemen"
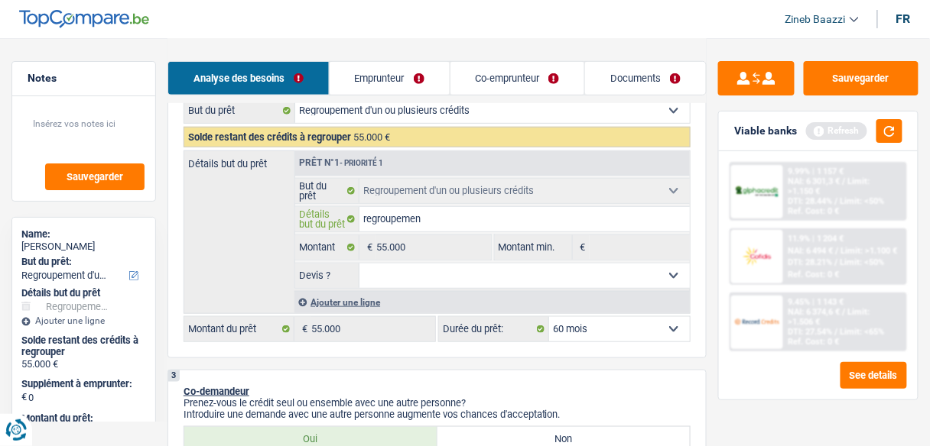
type input "regroupement"
type input "regroupements"
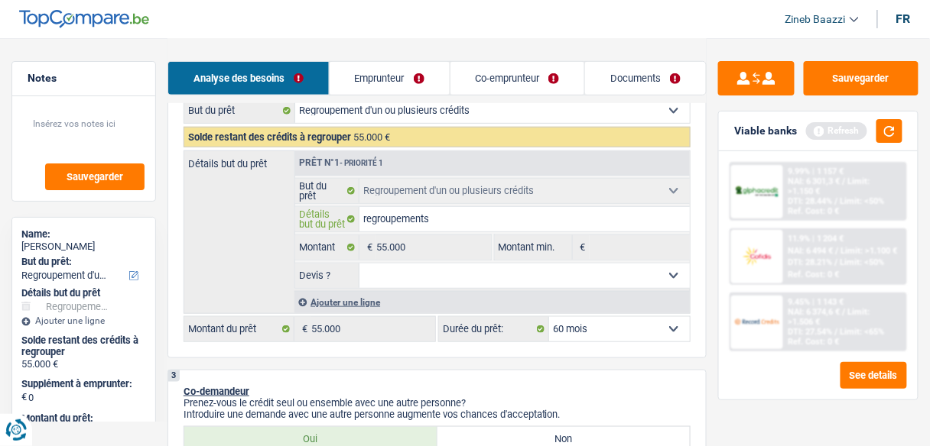
type input "regroupements"
type input "regroupements d"
type input "regroupements de"
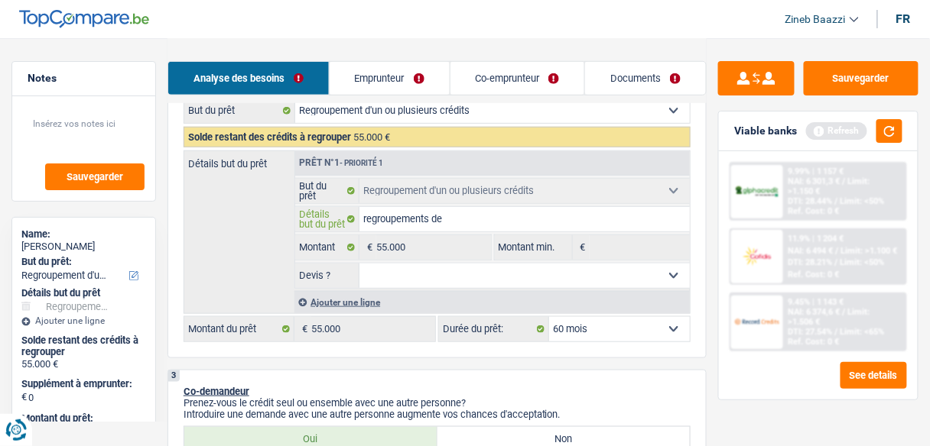
type input "regroupements de"
type input "regroupements de p"
type input "regroupements de pm"
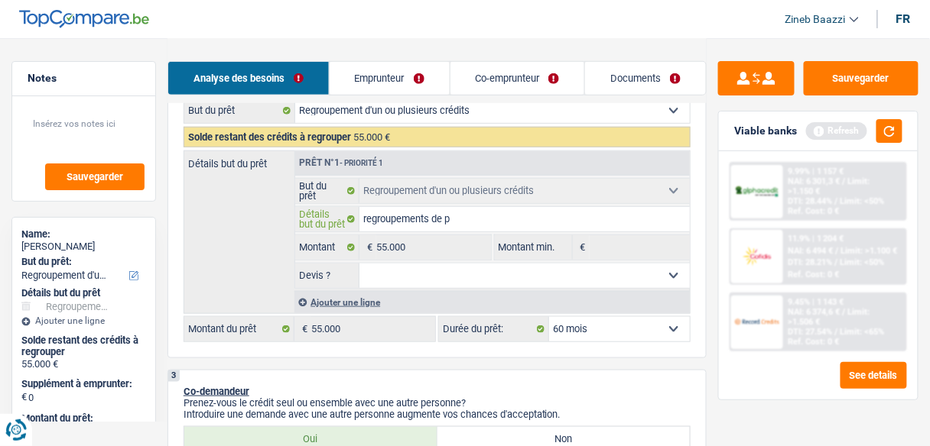
type input "regroupements de pm"
type input "regroupements de pmu"
type input "regroupements de pm"
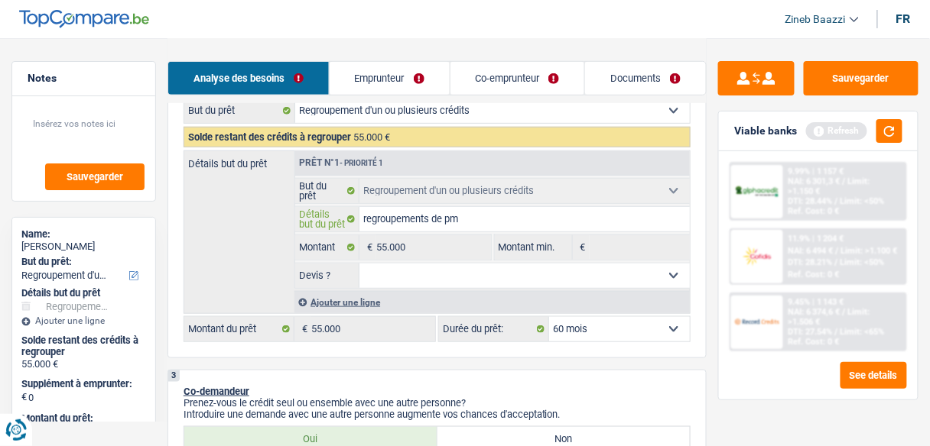
type input "regroupements de p"
type input "regroupements de pl"
type input "regroupements de plu"
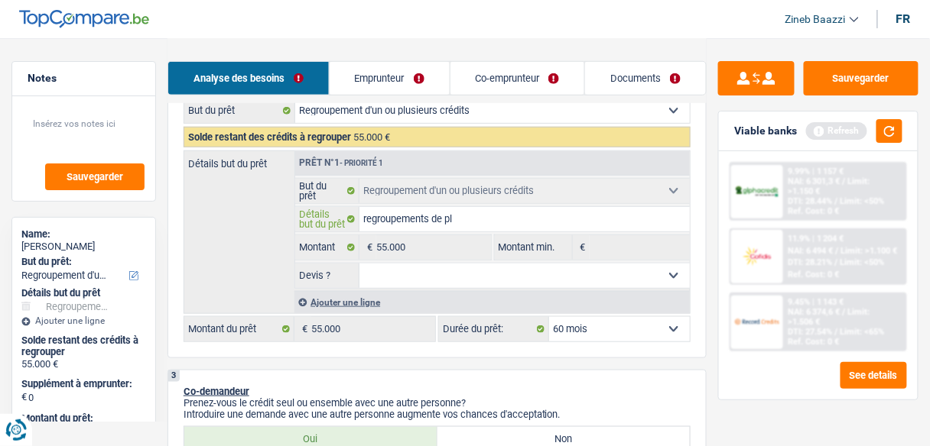
type input "regroupements de plu"
type input "regroupements de plus"
type input "regroupements de plusi"
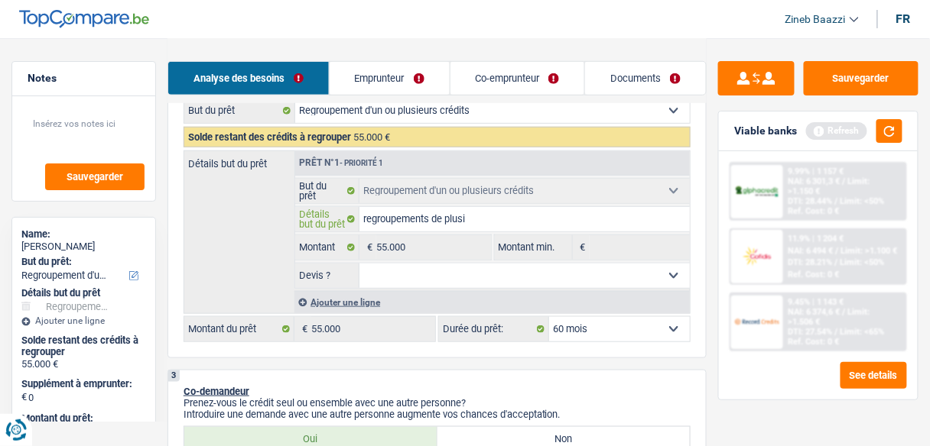
type input "regroupements de plusie"
type input "regroupements de plusieu"
type input "regroupements de plusieur"
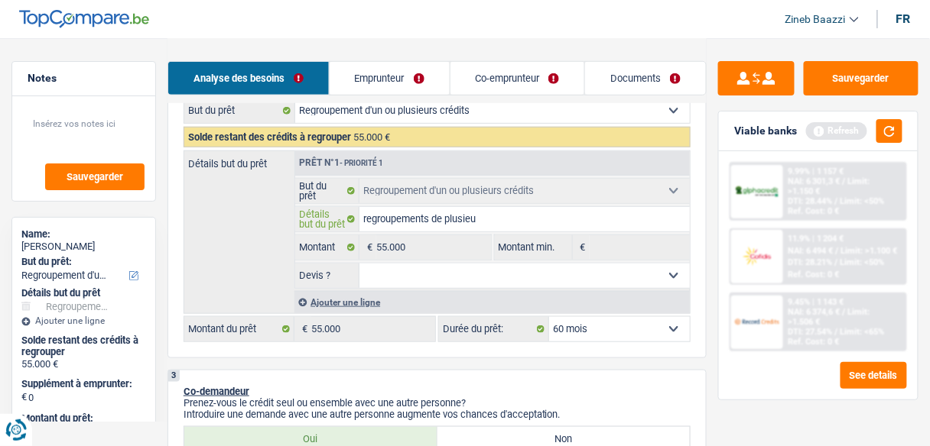
type input "regroupements de plusieur"
type input "regroupements de plusieurs"
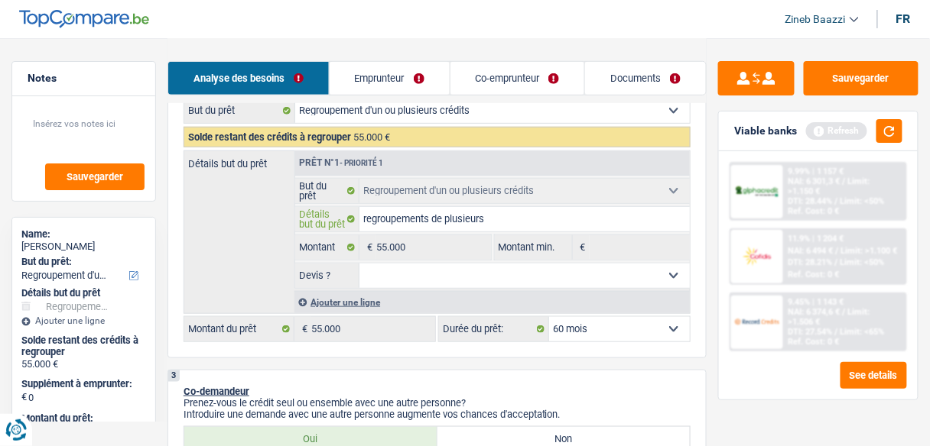
type input "regroupements de plusieurs p"
type input "regroupements de plusieurs pt"
type input "regroupements de plusieurs ptr"
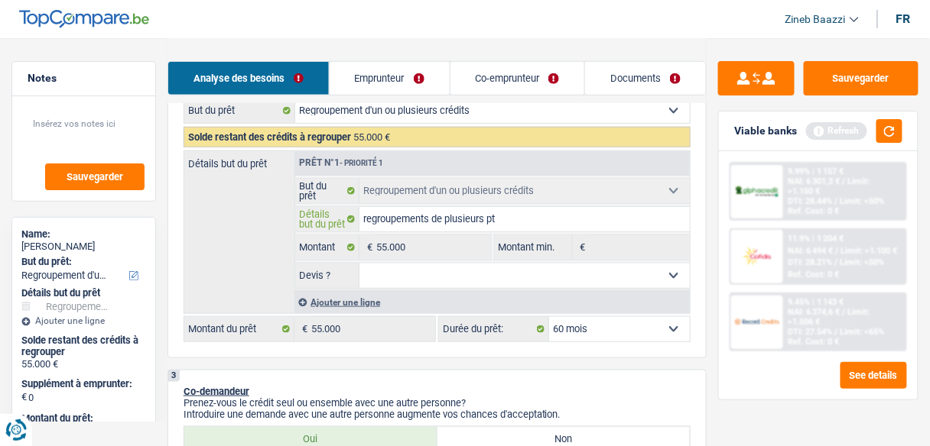
type input "regroupements de plusieurs ptr"
type input "regroupements de plusieurs pt"
type input "regroupements de plusieurs p"
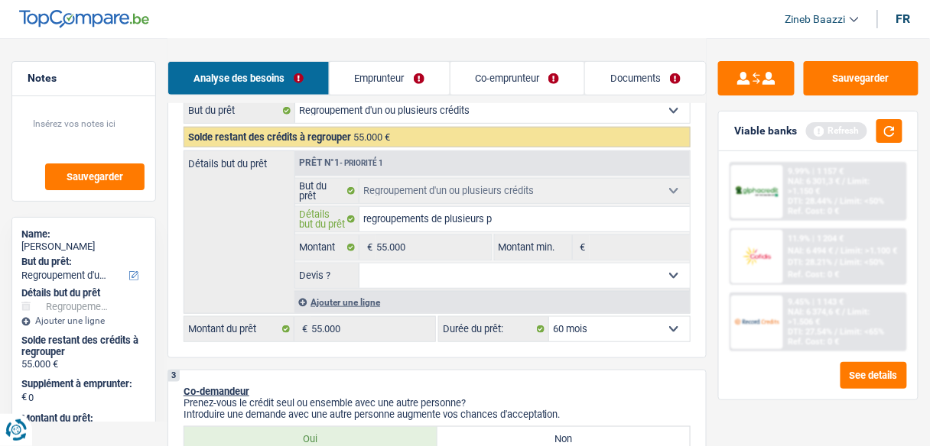
type input "regroupements de plusieurs pr"
type input "regroupements de plusieurs pre"
type input "regroupements de plusieurs pret"
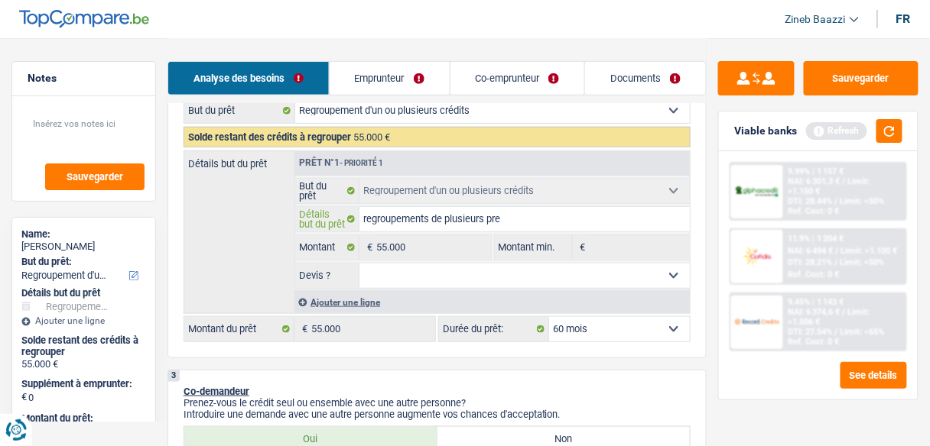
type input "regroupements de plusieurs pret"
type input "regroupements de plusieurs prets"
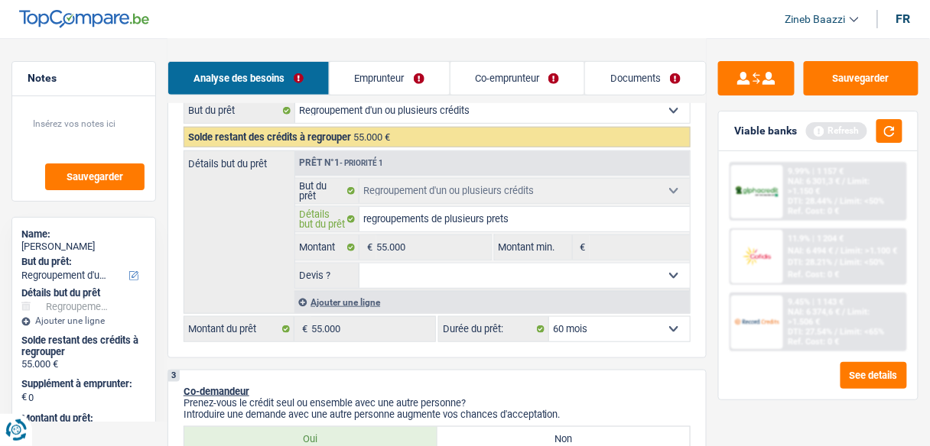
type input "regroupements de plusieurs prets"
click at [482, 268] on select "Oui Non Non répondu Sélectionner une option" at bounding box center [524, 276] width 330 height 24
select select "yes"
click at [359, 264] on select "Oui Non Non répondu Sélectionner une option" at bounding box center [524, 276] width 330 height 24
select select "yes"
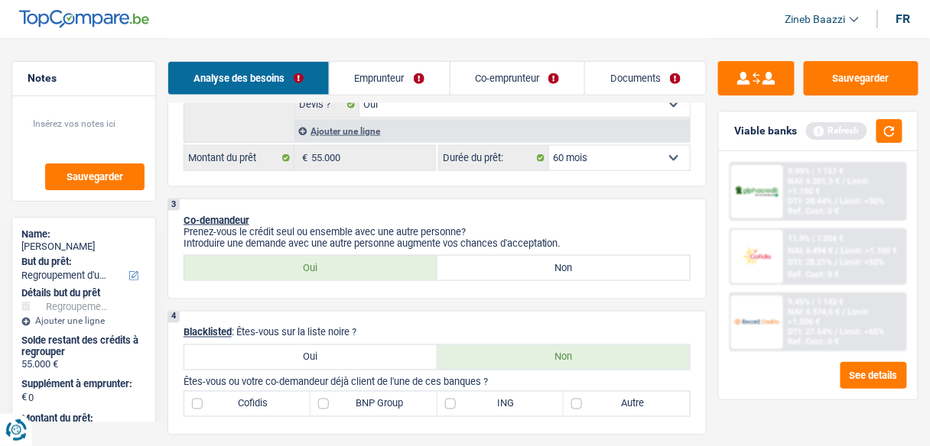
scroll to position [489, 0]
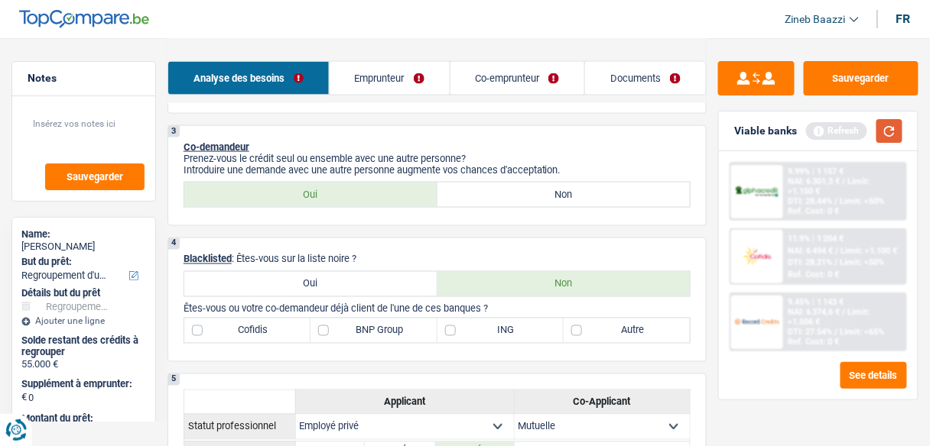
click at [881, 135] on button "button" at bounding box center [889, 131] width 26 height 24
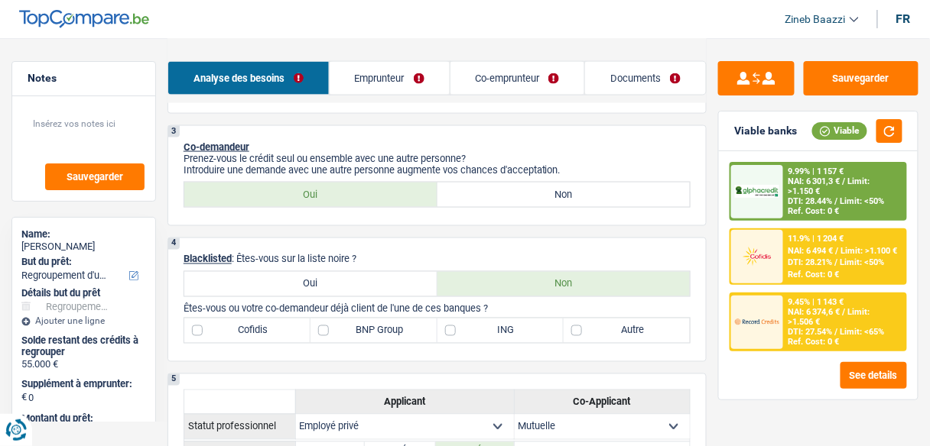
click at [388, 70] on link "Emprunteur" at bounding box center [389, 78] width 120 height 33
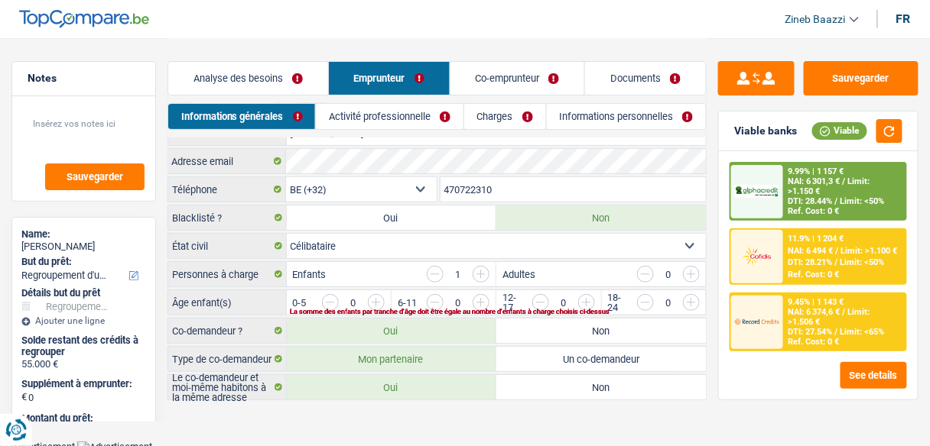
click at [299, 83] on link "Analyse des besoins" at bounding box center [248, 78] width 160 height 33
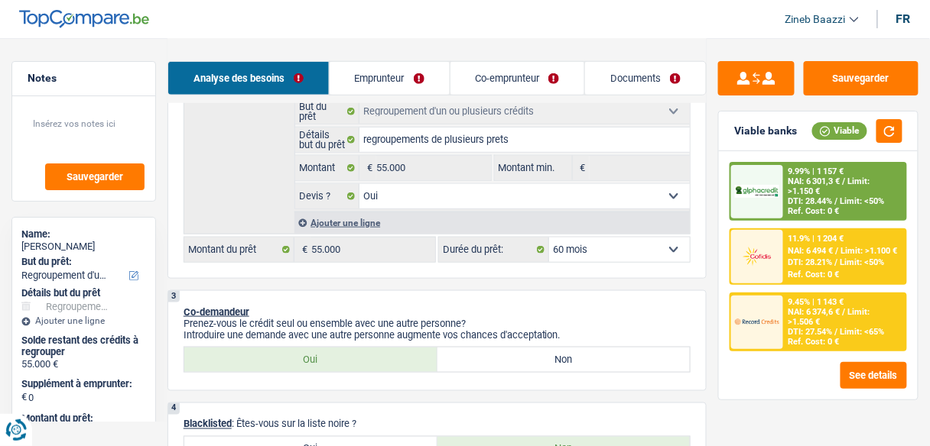
scroll to position [352, 0]
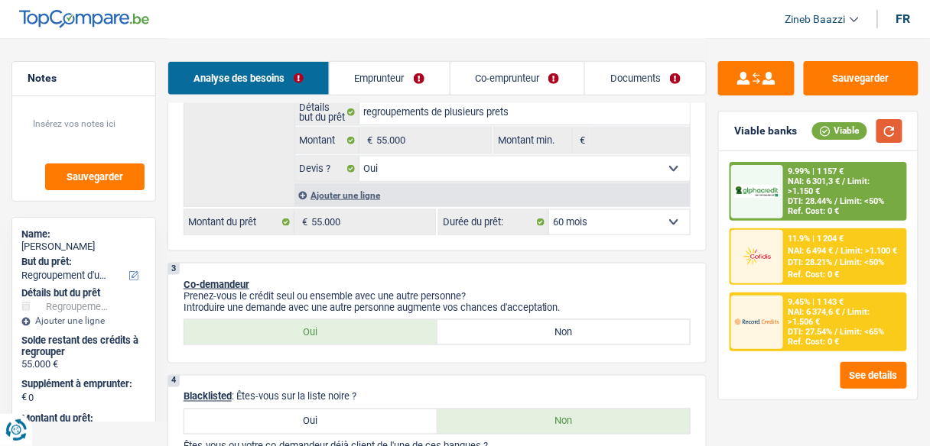
click at [886, 125] on button "button" at bounding box center [889, 131] width 26 height 24
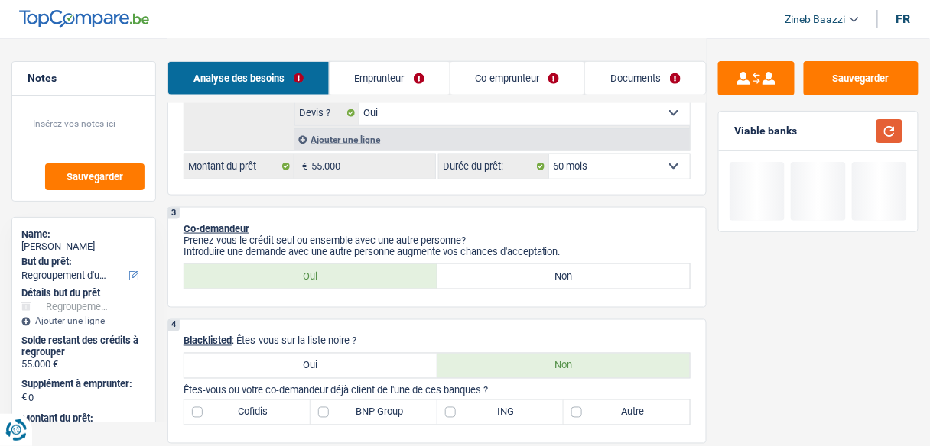
scroll to position [474, 0]
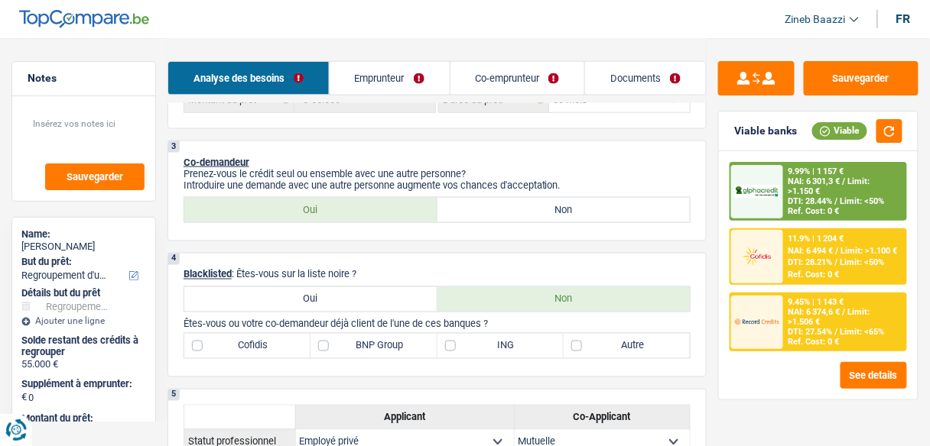
click at [605, 346] on label "Autre" at bounding box center [626, 346] width 126 height 24
click at [605, 346] on input "Autre" at bounding box center [626, 346] width 126 height 24
checkbox input "true"
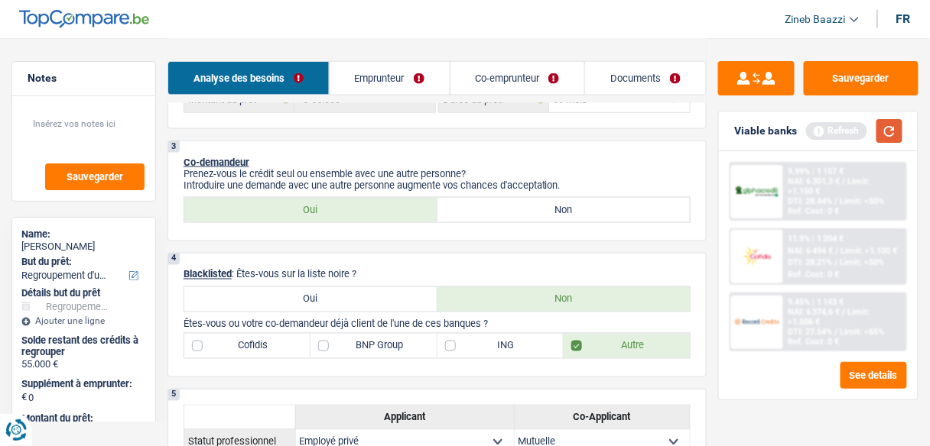
click at [894, 134] on button "button" at bounding box center [889, 131] width 26 height 24
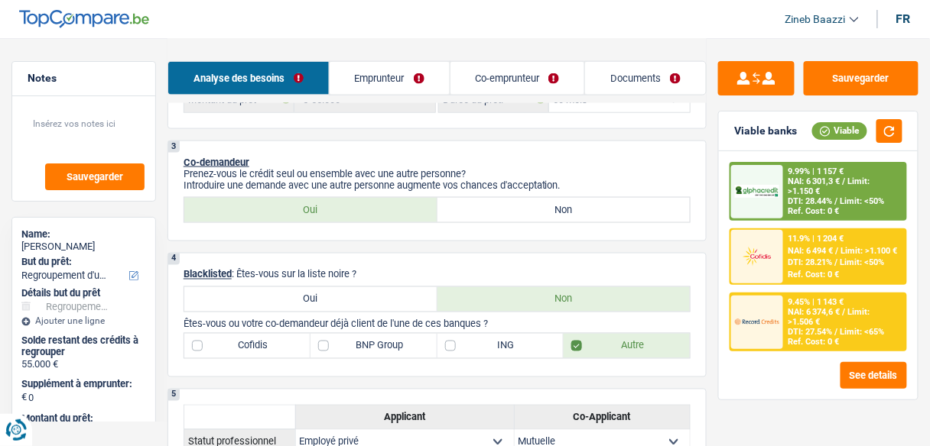
click at [641, 73] on link "Documents" at bounding box center [645, 78] width 121 height 33
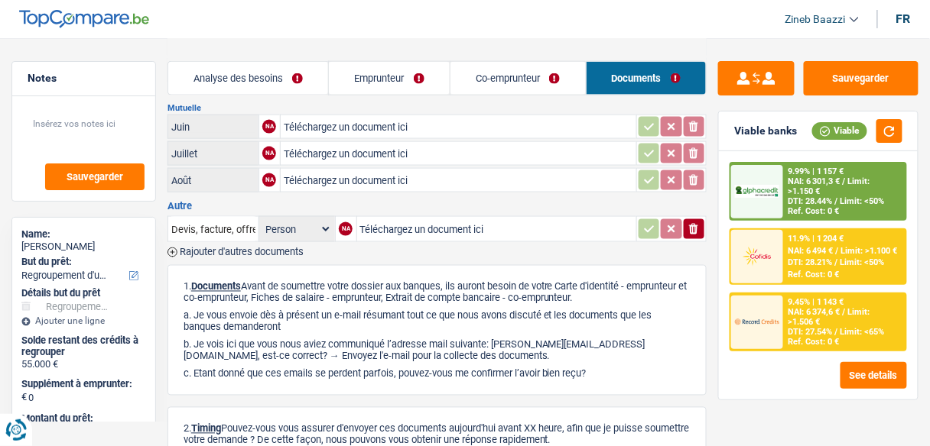
click at [543, 68] on link "Co-emprunteur" at bounding box center [517, 78] width 135 height 33
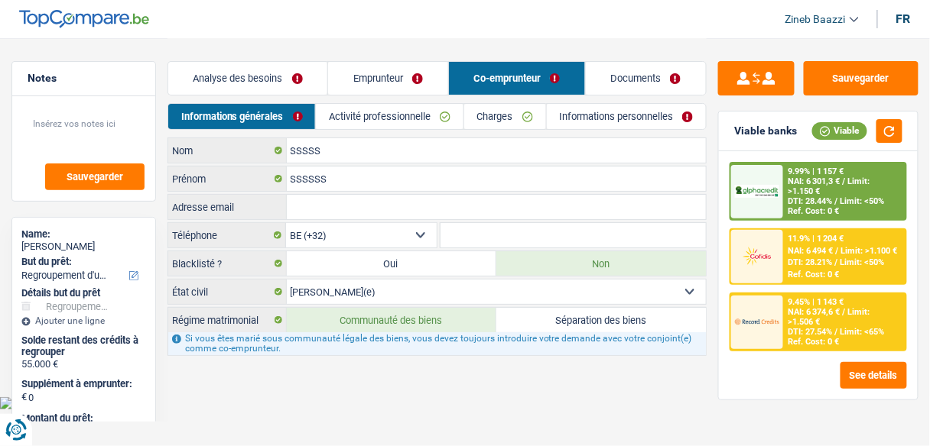
scroll to position [0, 0]
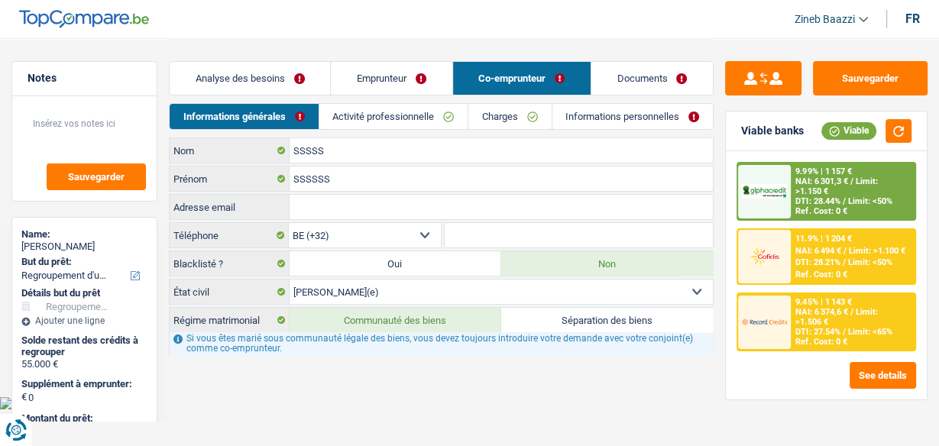
click at [527, 117] on link "Charges" at bounding box center [510, 116] width 83 height 25
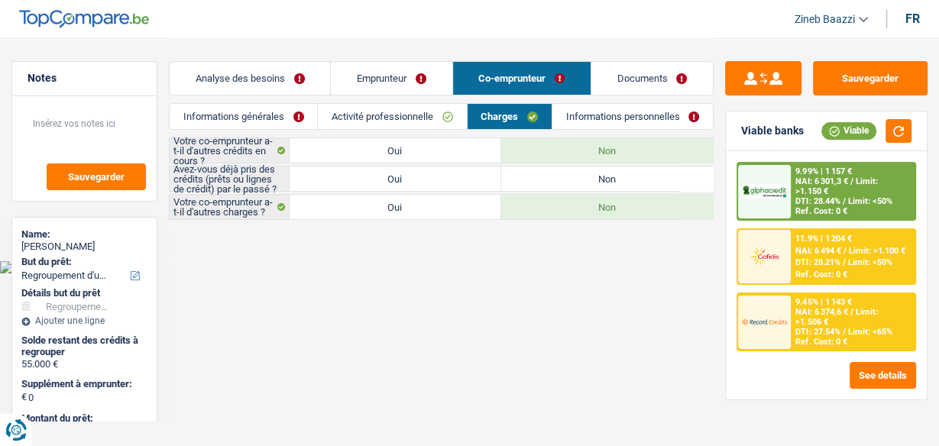
click at [596, 115] on link "Informations personnelles" at bounding box center [633, 116] width 161 height 25
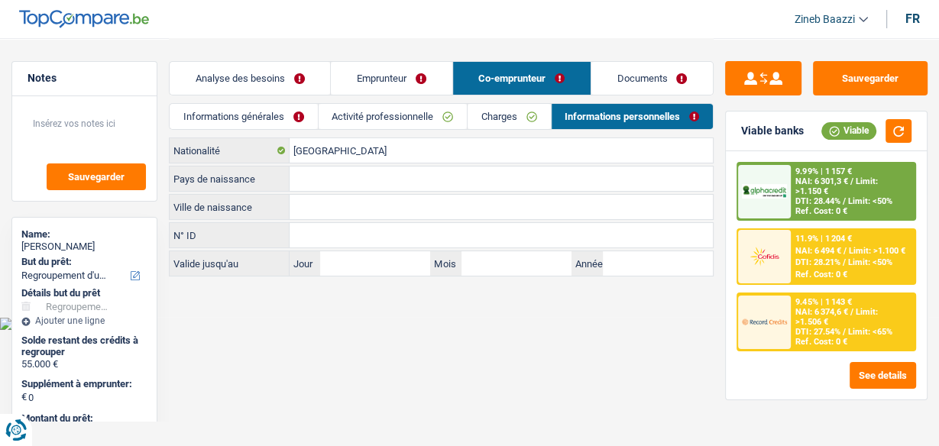
click at [429, 113] on link "Activité professionnelle" at bounding box center [393, 116] width 148 height 25
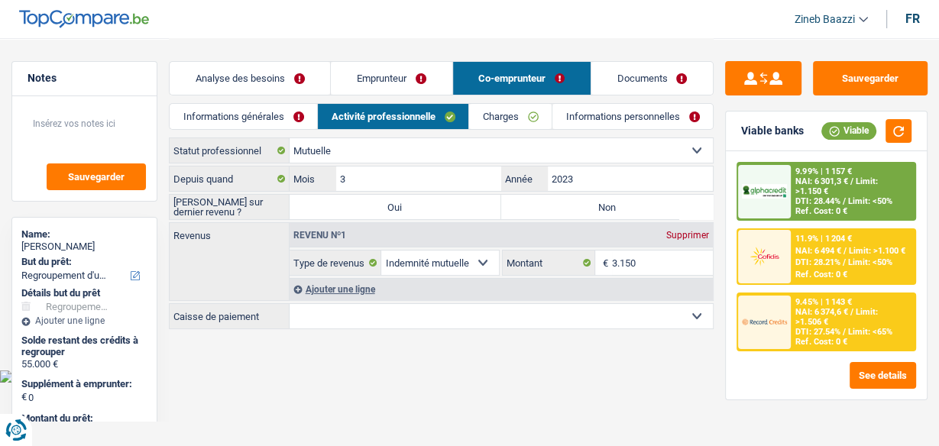
click at [394, 84] on link "Emprunteur" at bounding box center [391, 78] width 121 height 33
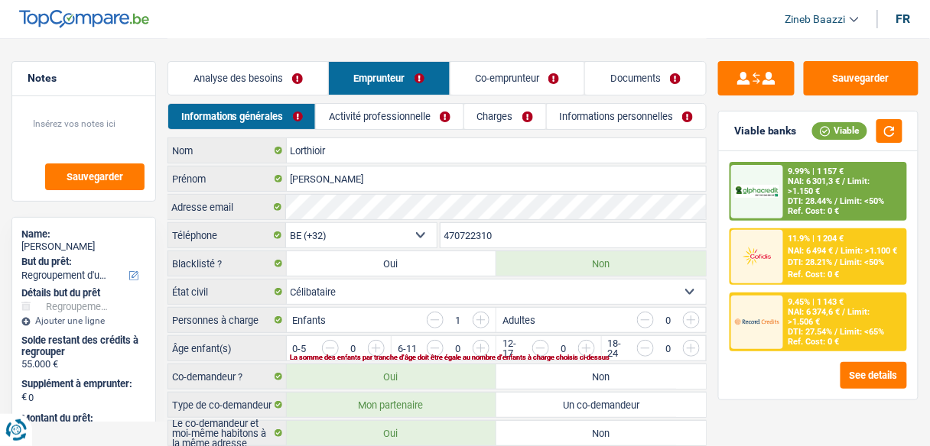
click at [602, 114] on link "Informations personnelles" at bounding box center [627, 116] width 160 height 25
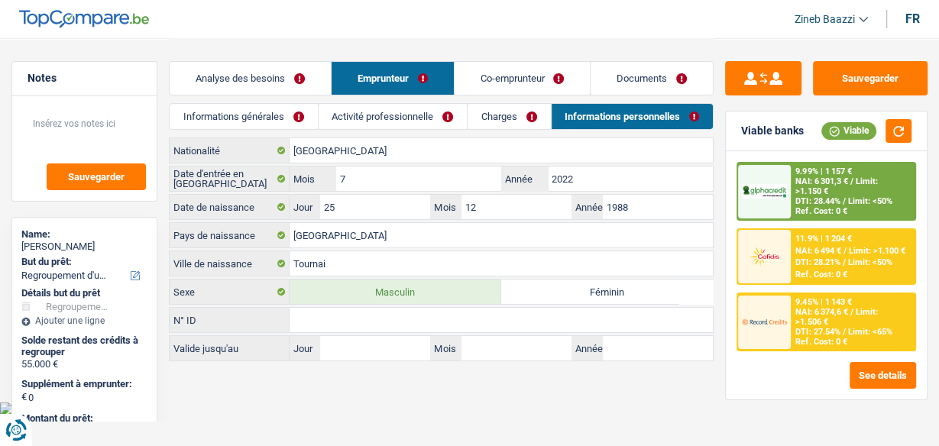
click at [241, 74] on link "Analyse des besoins" at bounding box center [250, 78] width 161 height 33
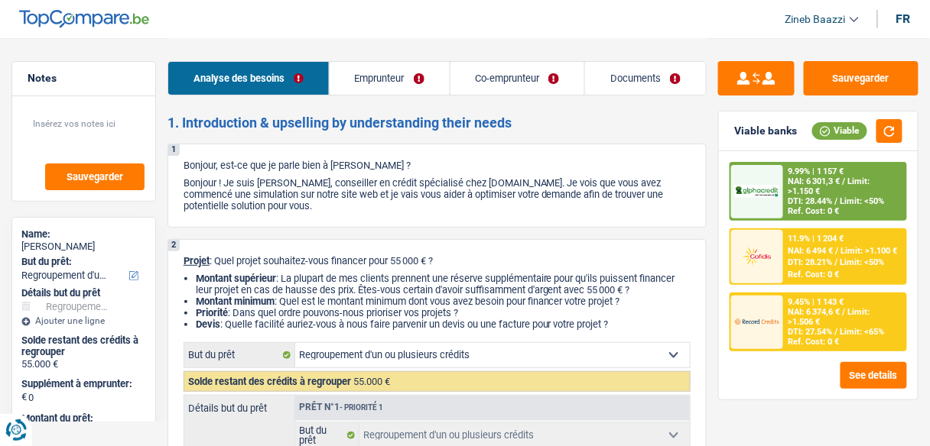
click at [388, 73] on link "Emprunteur" at bounding box center [389, 78] width 120 height 33
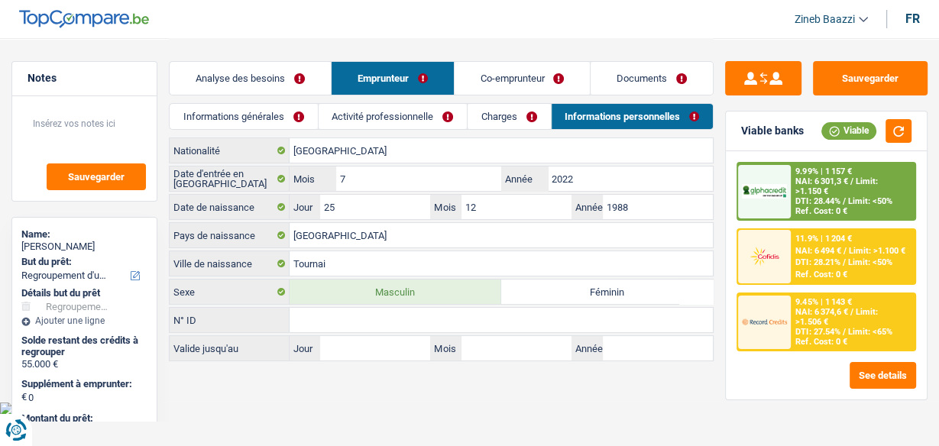
click at [250, 91] on link "Analyse des besoins" at bounding box center [250, 78] width 161 height 33
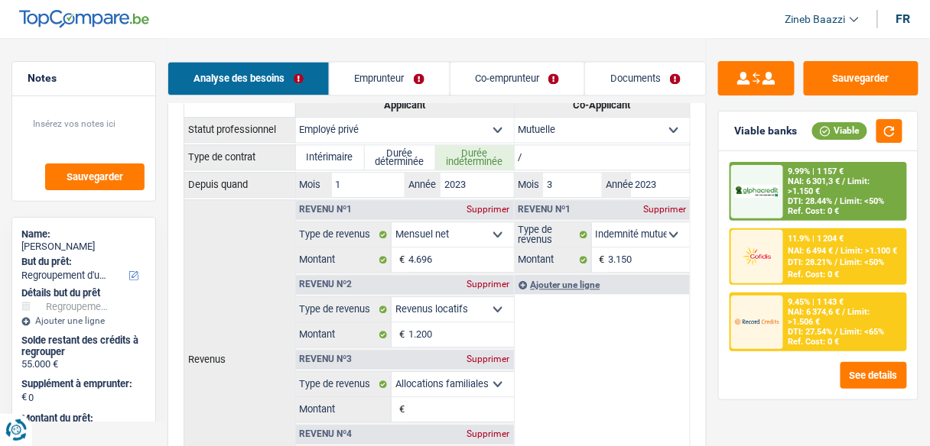
scroll to position [795, 0]
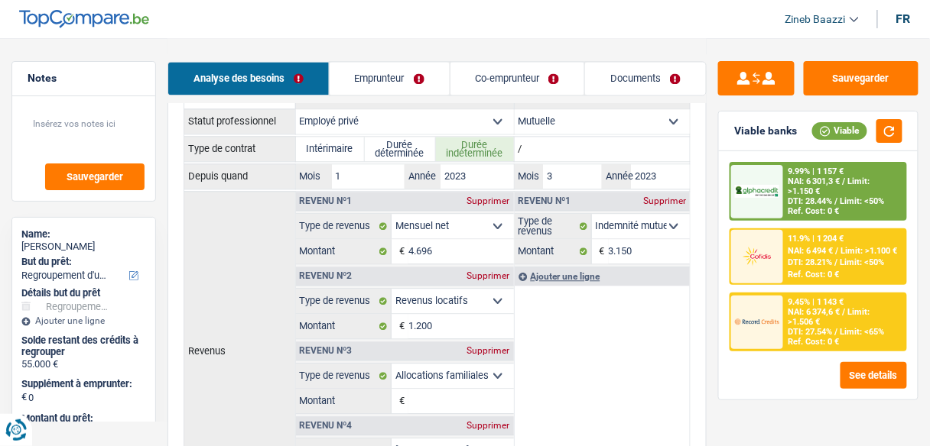
click at [329, 172] on label "Mois" at bounding box center [314, 176] width 36 height 24
click at [332, 172] on input "1" at bounding box center [368, 176] width 73 height 24
click at [359, 176] on input "1" at bounding box center [368, 176] width 73 height 24
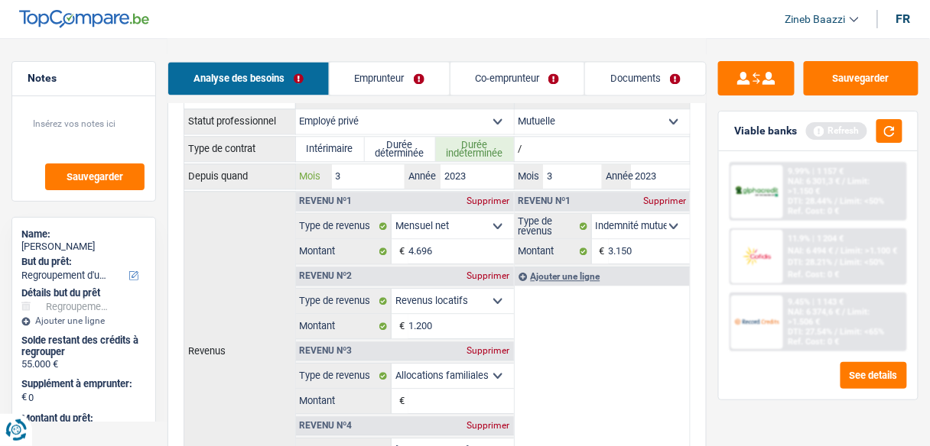
type input "3"
click at [235, 223] on th "Revenus" at bounding box center [239, 351] width 112 height 320
click at [414, 239] on input "4.696" at bounding box center [460, 251] width 105 height 24
type input "5.290"
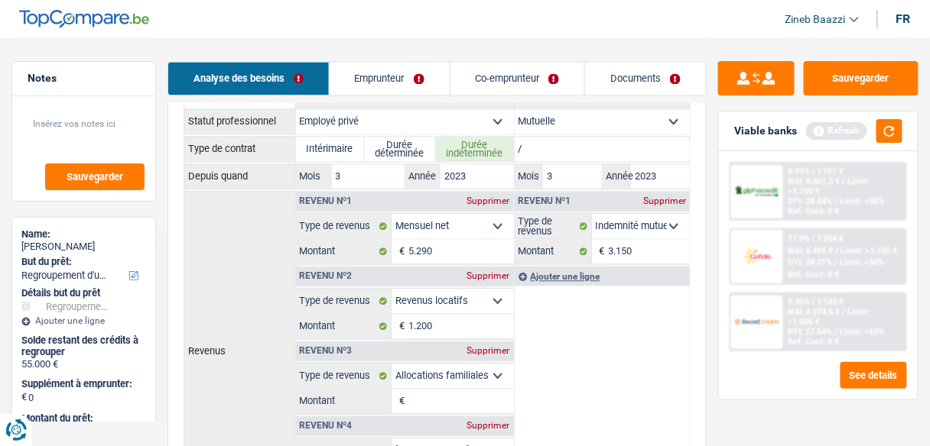
click at [213, 239] on th "Revenus" at bounding box center [239, 351] width 112 height 320
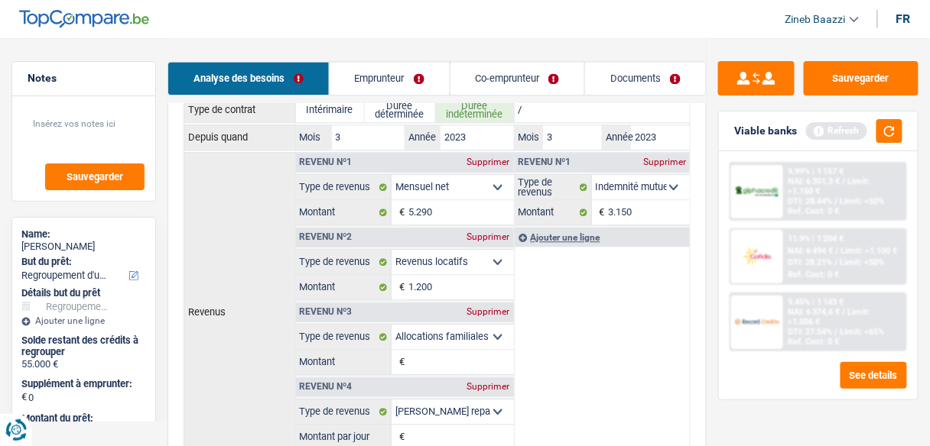
scroll to position [856, 0]
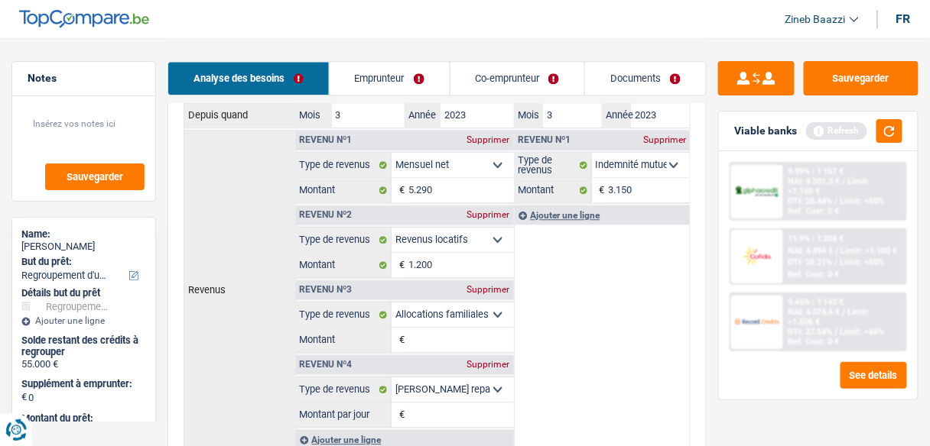
click at [270, 235] on th "Revenus" at bounding box center [239, 290] width 112 height 320
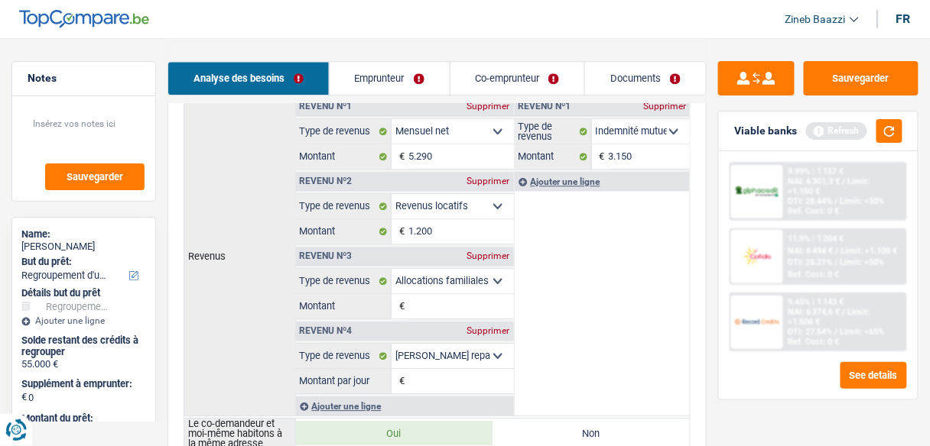
scroll to position [917, 0]
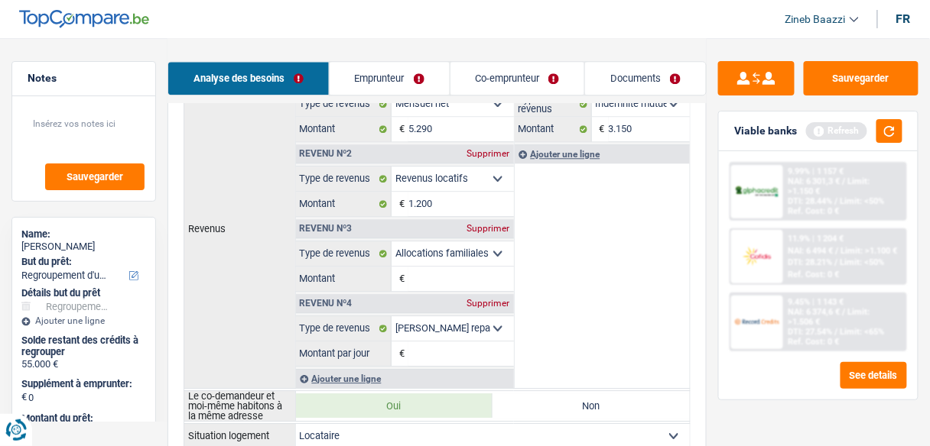
click at [449, 271] on input "Montant" at bounding box center [460, 279] width 105 height 24
click at [440, 276] on input "Montant" at bounding box center [460, 279] width 105 height 24
type input "323"
click at [570, 329] on td "Revenu nº1 Supprimer Allocation d'handicap Allocations chômage Allocations fami…" at bounding box center [602, 229] width 177 height 320
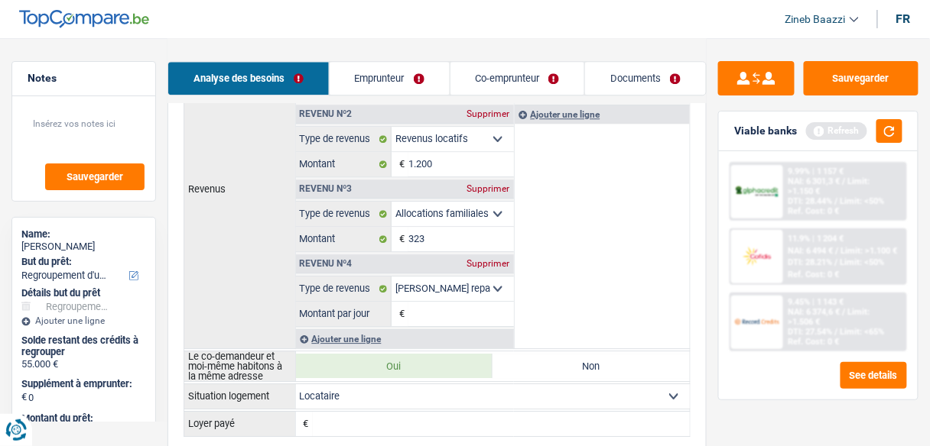
scroll to position [978, 0]
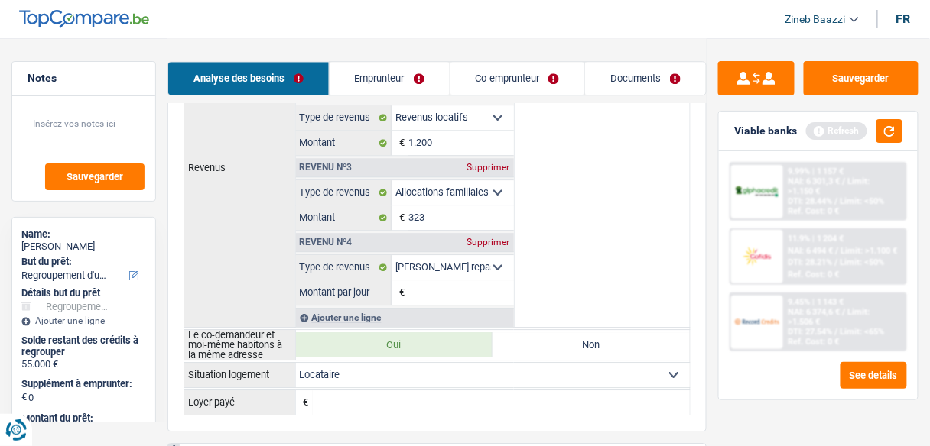
click at [498, 281] on input "Montant par jour" at bounding box center [460, 293] width 105 height 24
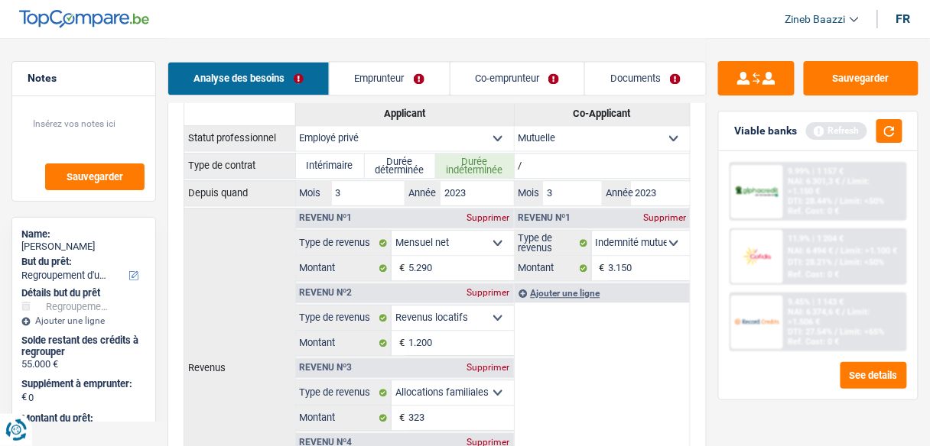
scroll to position [917, 0]
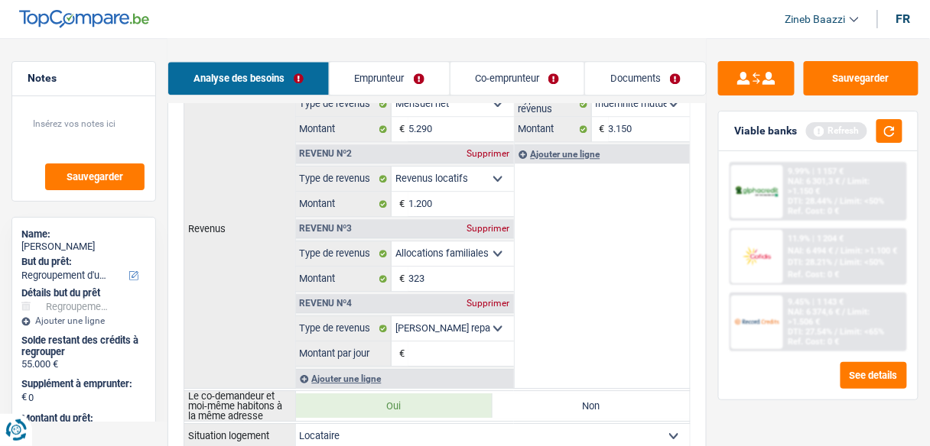
click at [496, 299] on div "Supprimer" at bounding box center [488, 303] width 50 height 9
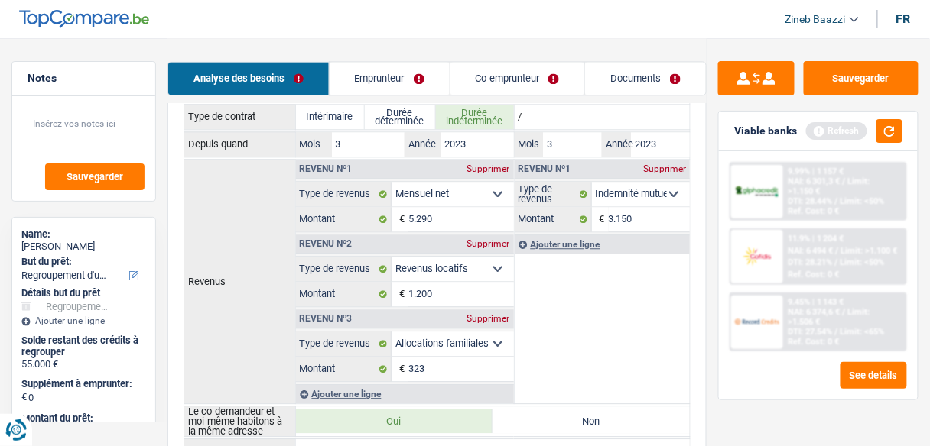
scroll to position [734, 0]
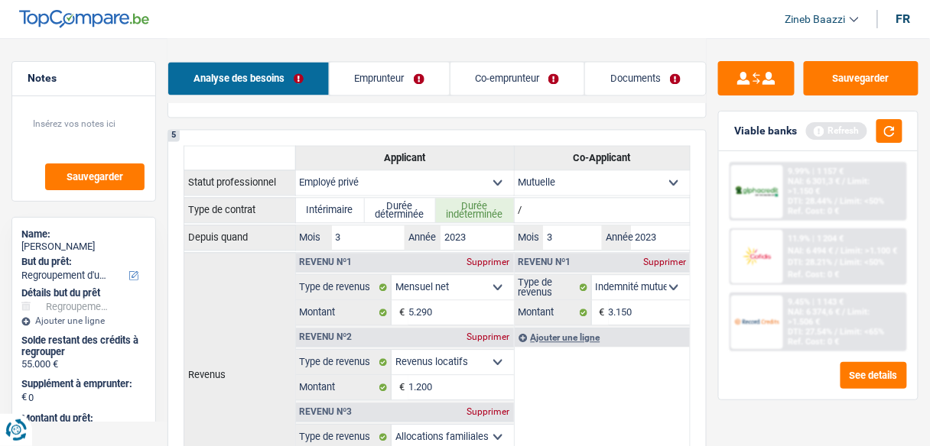
click at [550, 175] on select "Ouvrier Employé privé Employé public Invalide Indépendant Pensionné Chômeur Mut…" at bounding box center [602, 182] width 176 height 24
select select "privateEmployee"
click at [514, 170] on select "Ouvrier Employé privé Employé public Invalide Indépendant Pensionné Chômeur Mut…" at bounding box center [602, 182] width 176 height 24
select select "mealVouchers"
select select "netSalary"
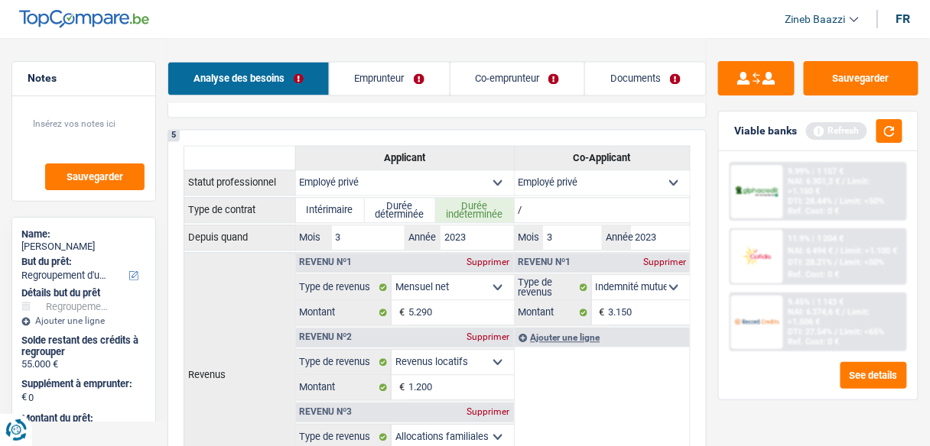
select select "mealVouchers"
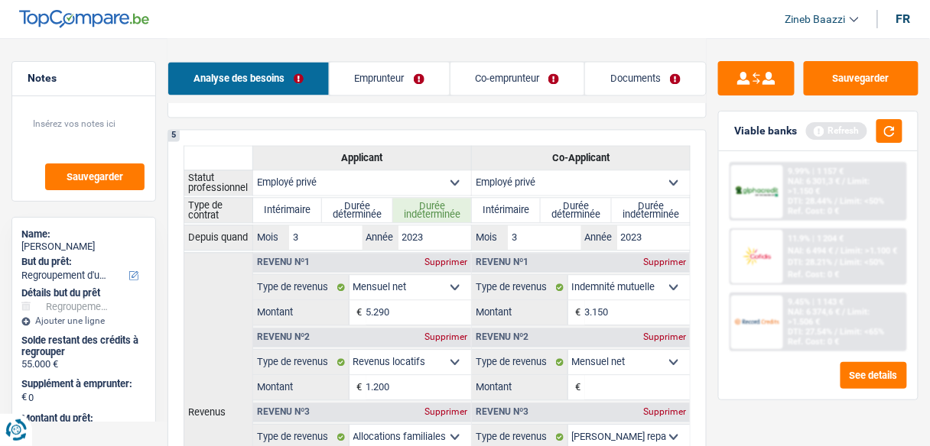
click at [557, 183] on select "Ouvrier Employé privé Employé public Invalide Indépendant Pensionné Chômeur Mut…" at bounding box center [581, 182] width 218 height 24
select select "publicEmployee"
click at [472, 170] on select "Ouvrier Employé privé Employé public Invalide Indépendant Pensionné Chômeur Mut…" at bounding box center [581, 182] width 218 height 24
click at [653, 208] on label "Durée indéterminée" at bounding box center [651, 210] width 78 height 24
click at [653, 208] on input "Durée indéterminée" at bounding box center [651, 210] width 78 height 24
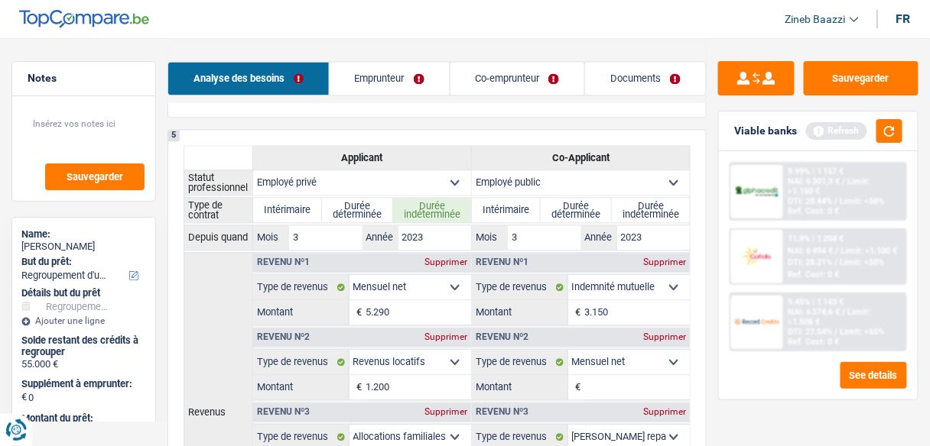
radio input "true"
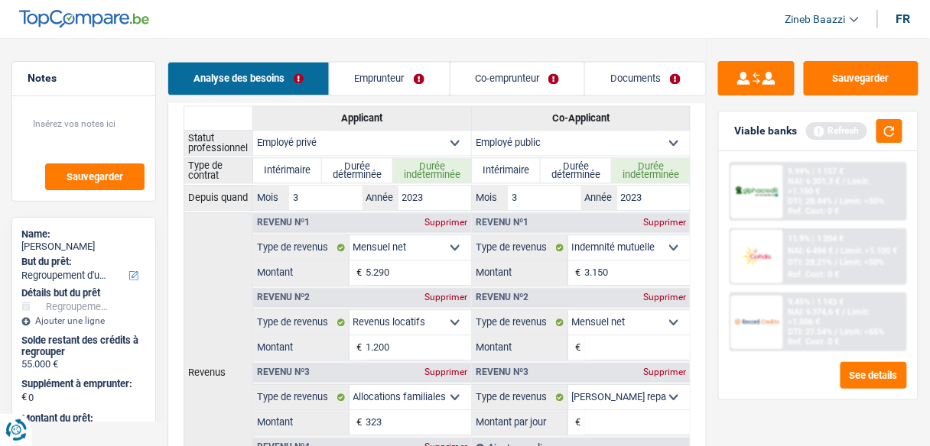
scroll to position [795, 0]
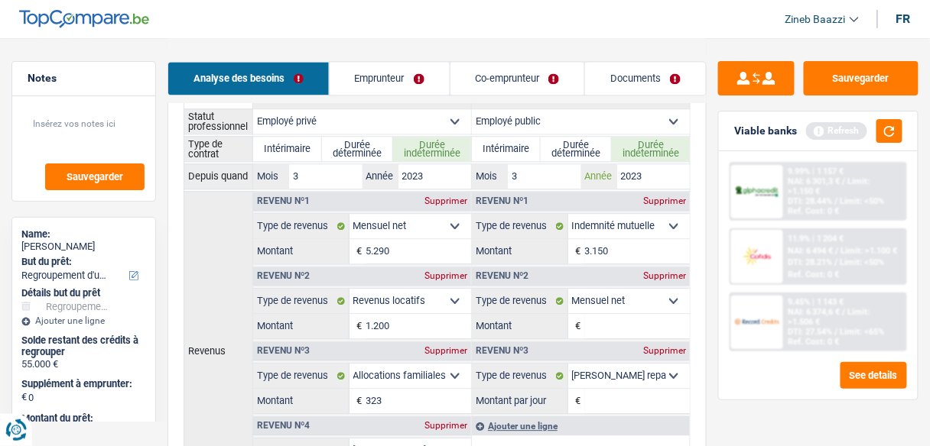
click at [645, 174] on input "2023" at bounding box center [653, 176] width 73 height 24
type input "2018"
click at [640, 239] on input "3.150" at bounding box center [637, 251] width 105 height 24
click at [892, 121] on button "button" at bounding box center [889, 131] width 26 height 24
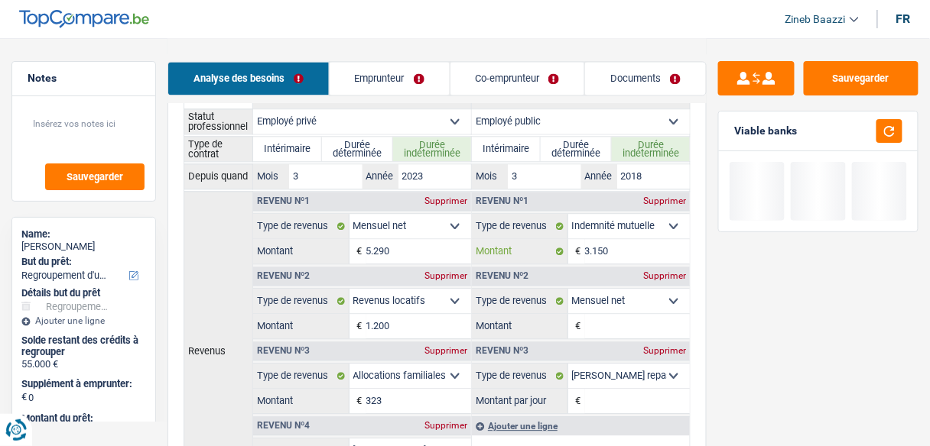
click at [654, 239] on input "3.150" at bounding box center [637, 251] width 105 height 24
type input "3"
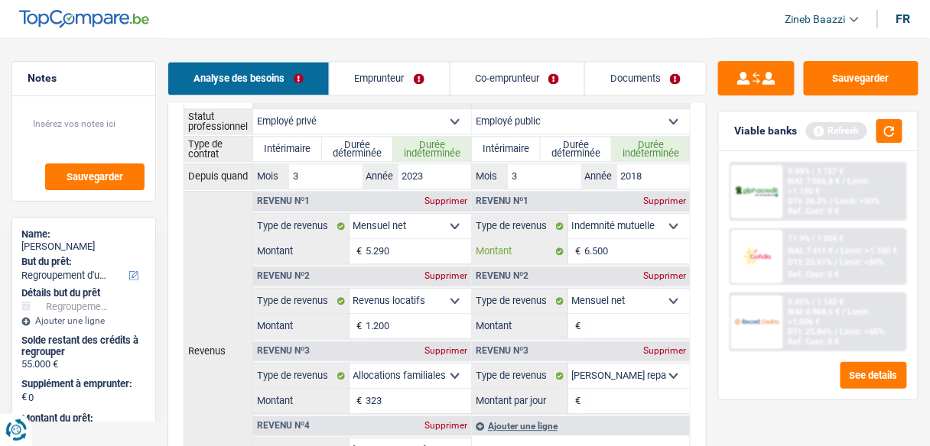
type input "6.500"
click at [670, 223] on select "Allocation d'handicap Allocations chômage Allocations familiales Chèques repas …" at bounding box center [629, 226] width 122 height 24
select select "netSalary"
click at [569, 214] on select "Allocation d'handicap Allocations chômage Allocations familiales Chèques repas …" at bounding box center [629, 226] width 122 height 24
click at [888, 131] on button "button" at bounding box center [889, 131] width 26 height 24
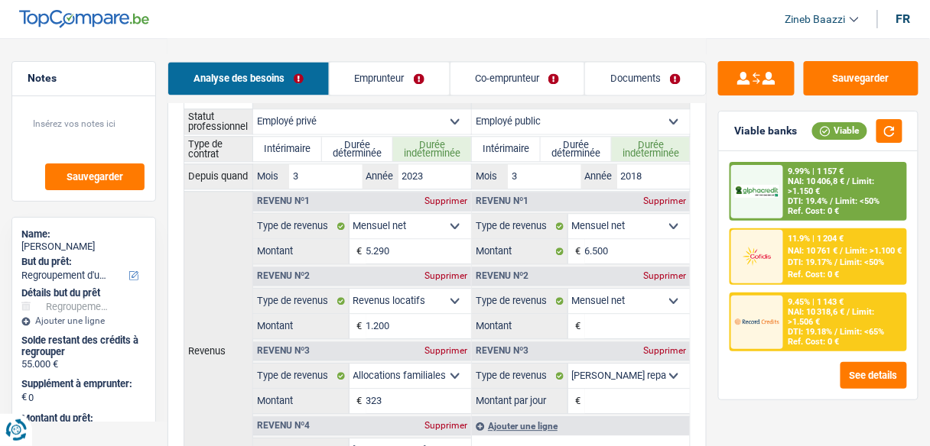
click at [611, 326] on input "Montant" at bounding box center [637, 326] width 105 height 24
click at [666, 273] on div "Supprimer" at bounding box center [664, 275] width 50 height 9
select select "mealVouchers"
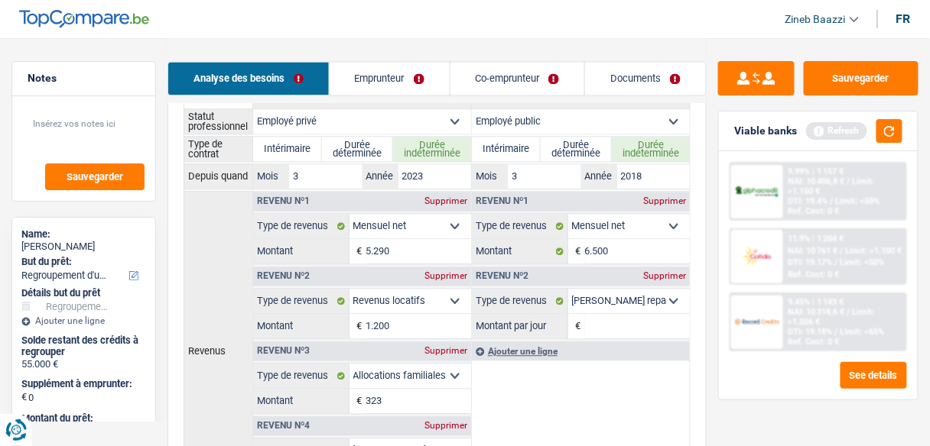
click at [637, 320] on input "Montant par jour" at bounding box center [637, 326] width 105 height 24
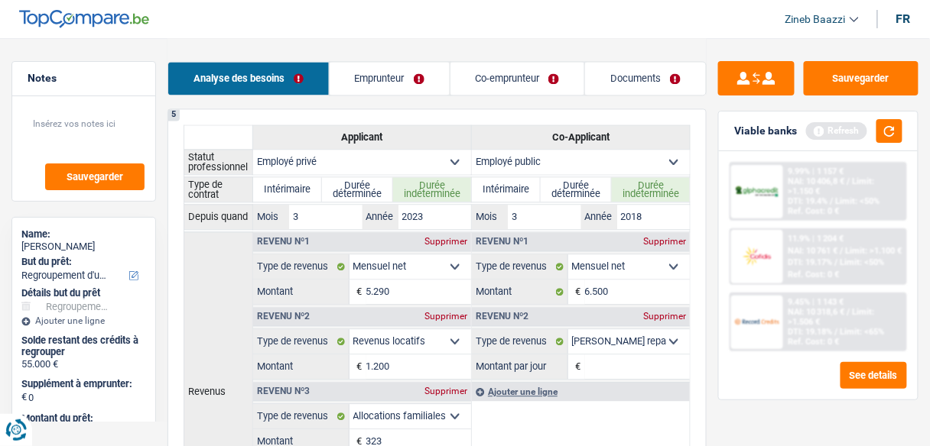
scroll to position [734, 0]
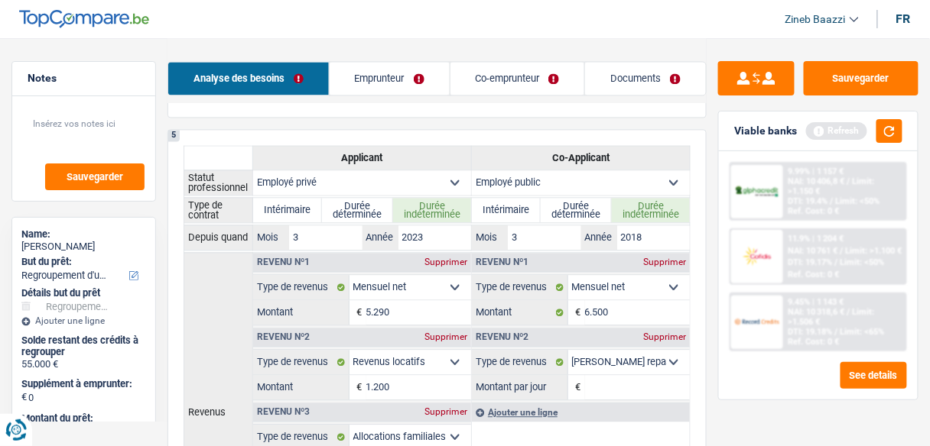
click at [624, 356] on select "Allocation d'handicap Allocations chômage Allocations familiales Chèques repas …" at bounding box center [629, 362] width 122 height 24
click at [543, 407] on div "Ajouter une ligne" at bounding box center [581, 412] width 218 height 19
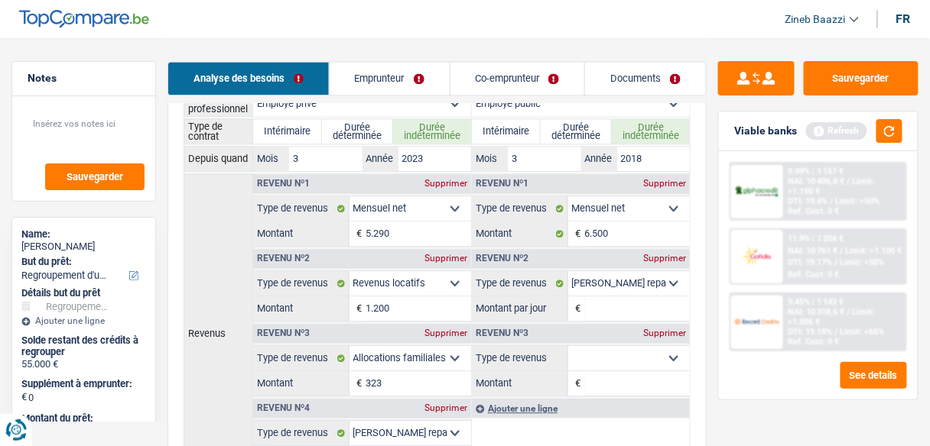
scroll to position [917, 0]
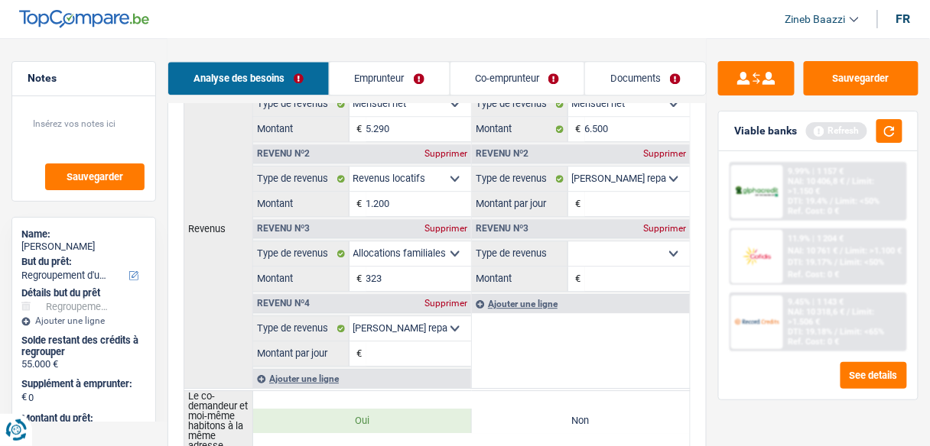
click at [626, 248] on select "Allocation d'handicap Allocations chômage Allocations familiales Chèques repas …" at bounding box center [629, 254] width 122 height 24
select select "rentalIncome"
click at [569, 242] on select "Allocation d'handicap Allocations chômage Allocations familiales Chèques repas …" at bounding box center [629, 254] width 122 height 24
click at [612, 273] on input "Montant" at bounding box center [637, 279] width 105 height 24
type input "1.650"
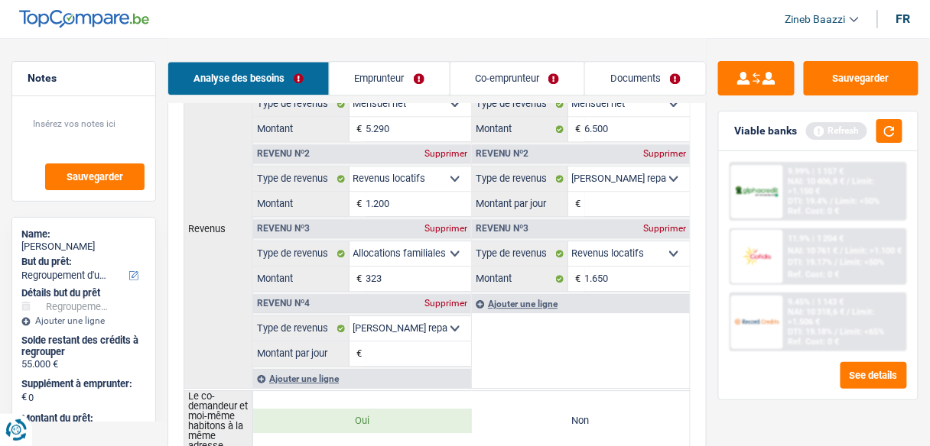
click at [663, 149] on div "Supprimer" at bounding box center [664, 153] width 50 height 9
select select "rentalIncome"
type input "8"
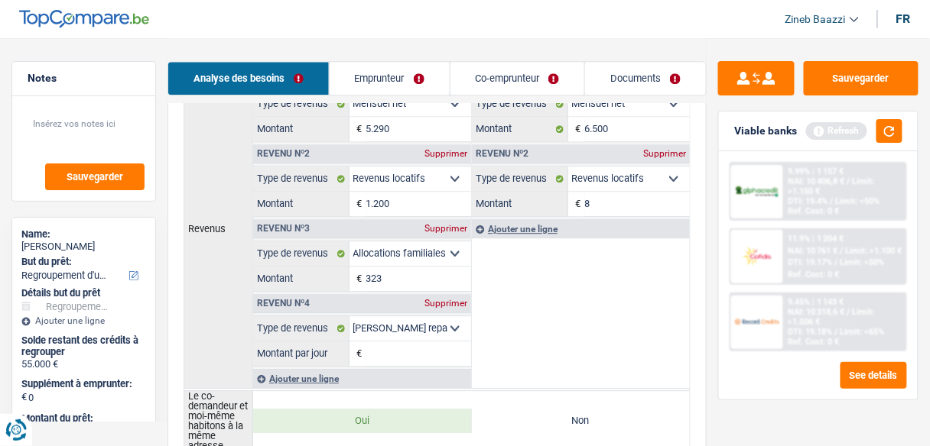
click at [522, 223] on div "Ajouter une ligne" at bounding box center [581, 228] width 218 height 19
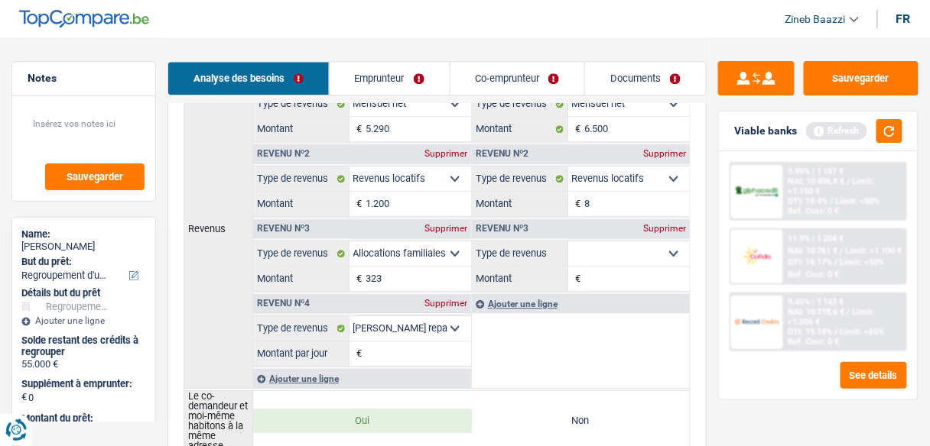
click at [608, 244] on select "Allocation d'handicap Allocations chômage Allocations familiales Chèques repas …" at bounding box center [629, 254] width 122 height 24
select select "familyAllowances"
click at [569, 242] on select "Allocation d'handicap Allocations chômage Allocations familiales Chèques repas …" at bounding box center [629, 254] width 122 height 24
click at [626, 274] on input "Montant" at bounding box center [637, 279] width 105 height 24
type input "315"
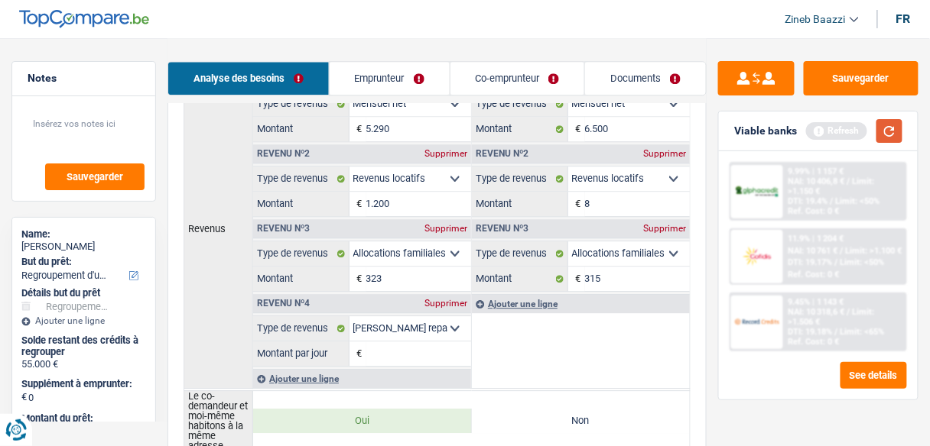
click at [896, 124] on button "button" at bounding box center [889, 131] width 26 height 24
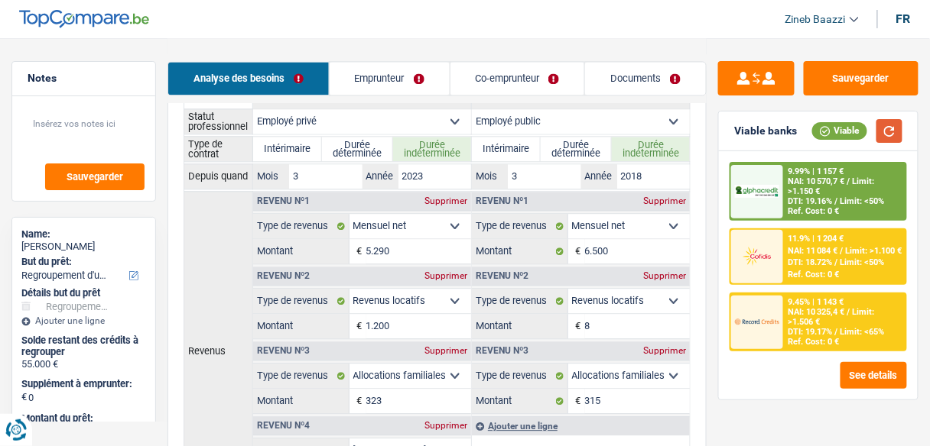
scroll to position [856, 0]
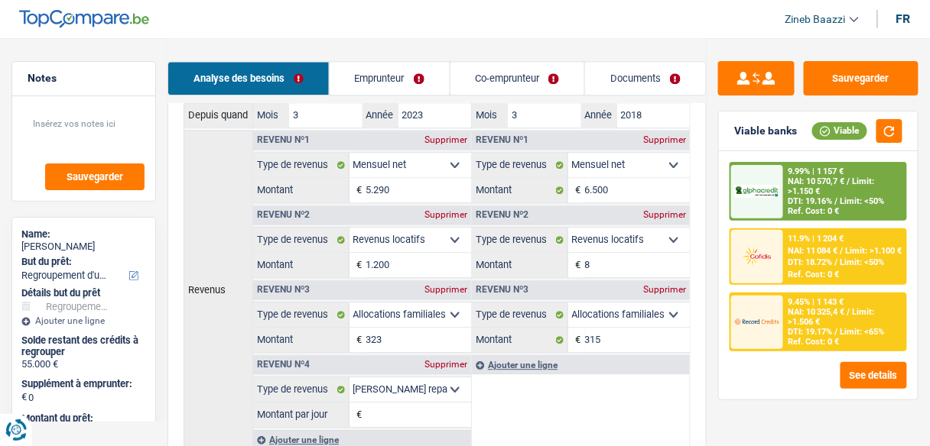
click at [432, 360] on div "Supprimer" at bounding box center [445, 364] width 50 height 9
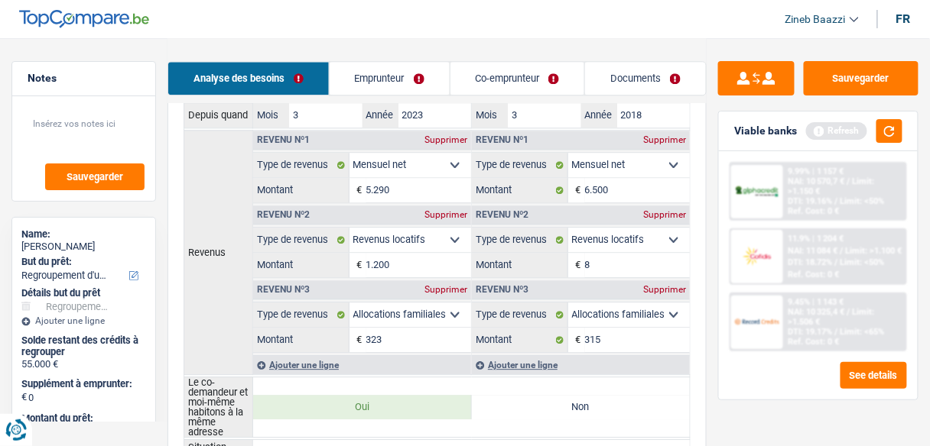
click at [612, 262] on input "8" at bounding box center [637, 265] width 105 height 24
type input "1.650"
click at [725, 401] on div "Sauvegarder Viable banks Refresh 9.99% | 1 157 € NAI: 10 570,7 € / Limit: >1.15…" at bounding box center [817, 241] width 223 height 361
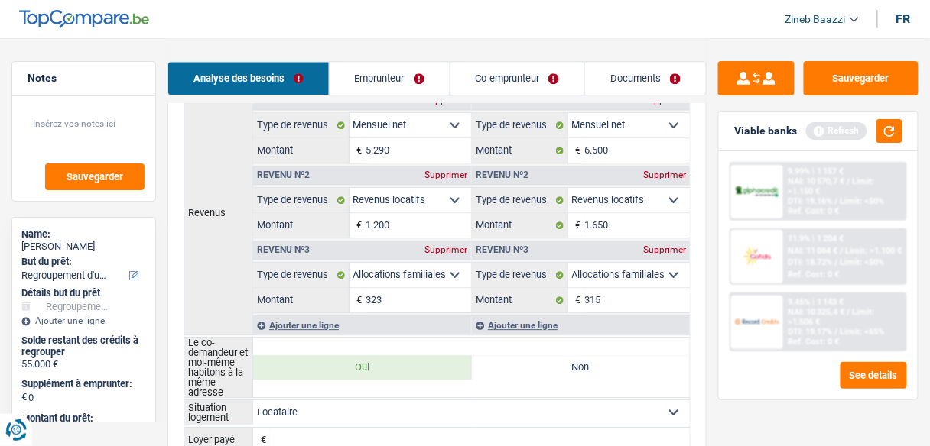
scroll to position [917, 0]
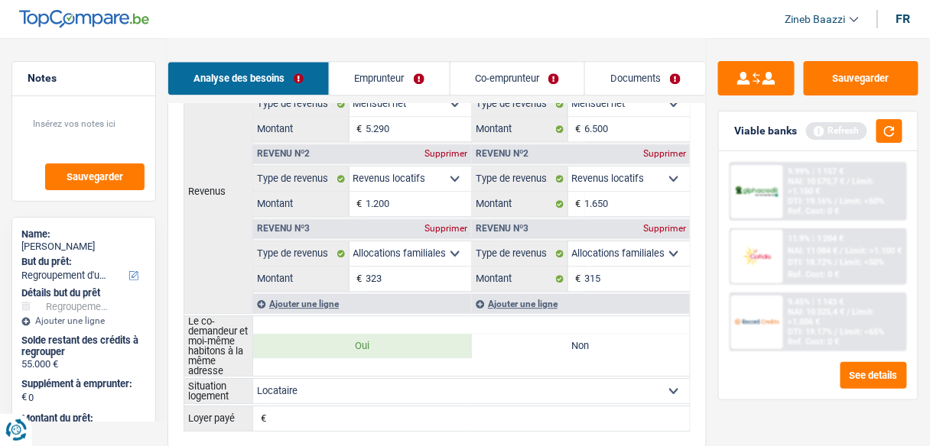
click at [876, 135] on div "Refresh" at bounding box center [854, 131] width 96 height 24
click at [881, 140] on button "button" at bounding box center [889, 131] width 26 height 24
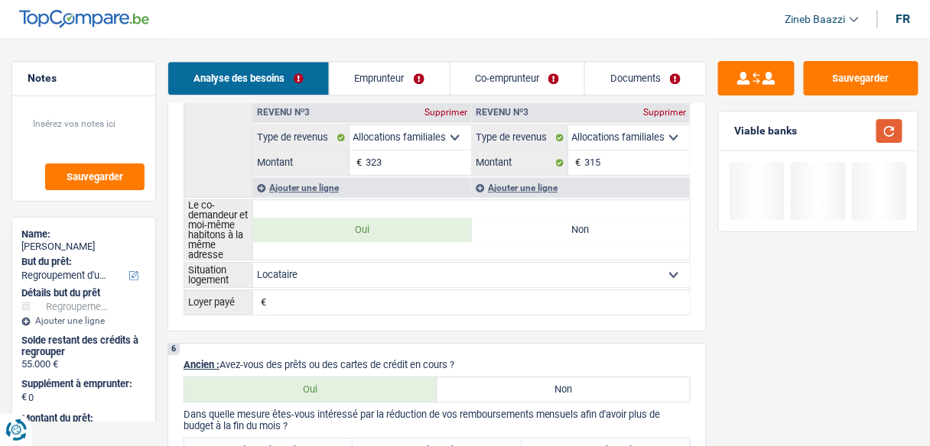
scroll to position [1040, 0]
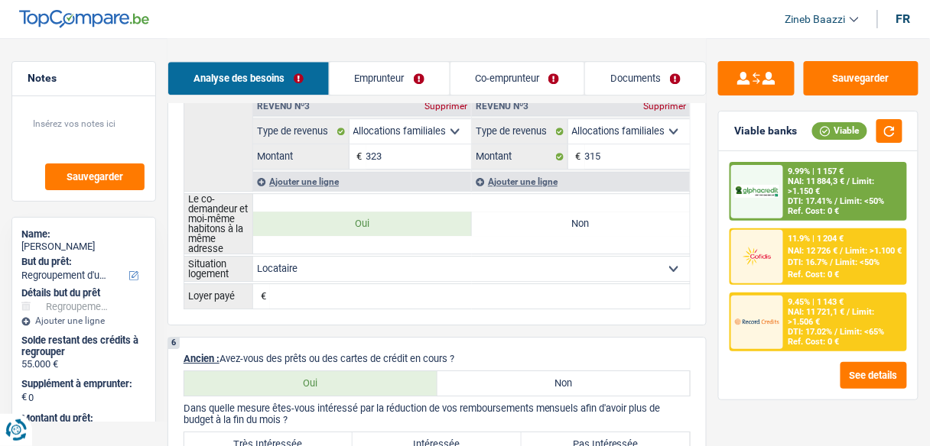
click at [410, 268] on select "Locataire Propriétaire avec prêt hypothécaire Propriétaire sans prêt hypothécai…" at bounding box center [471, 269] width 436 height 24
click at [253, 257] on select "Locataire Propriétaire avec prêt hypothécaire Propriétaire sans prêt hypothécai…" at bounding box center [471, 269] width 436 height 24
click at [407, 290] on input "Loyer payé" at bounding box center [480, 296] width 420 height 24
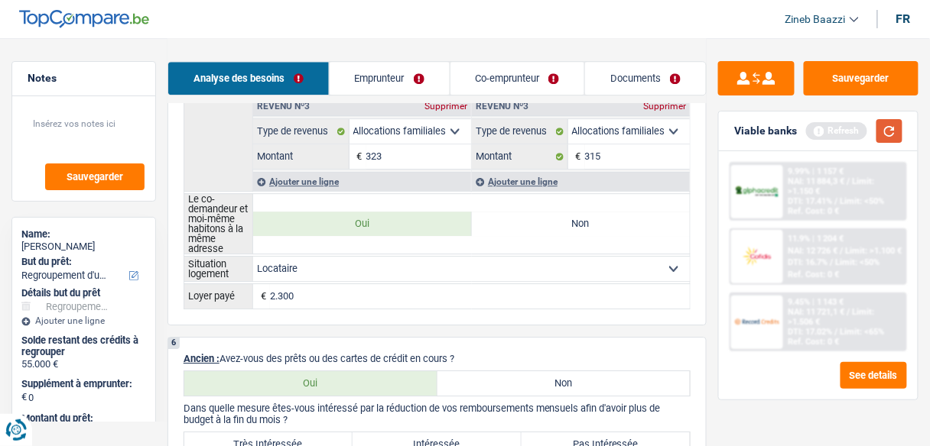
type input "2.300"
click at [895, 137] on button "button" at bounding box center [889, 131] width 26 height 24
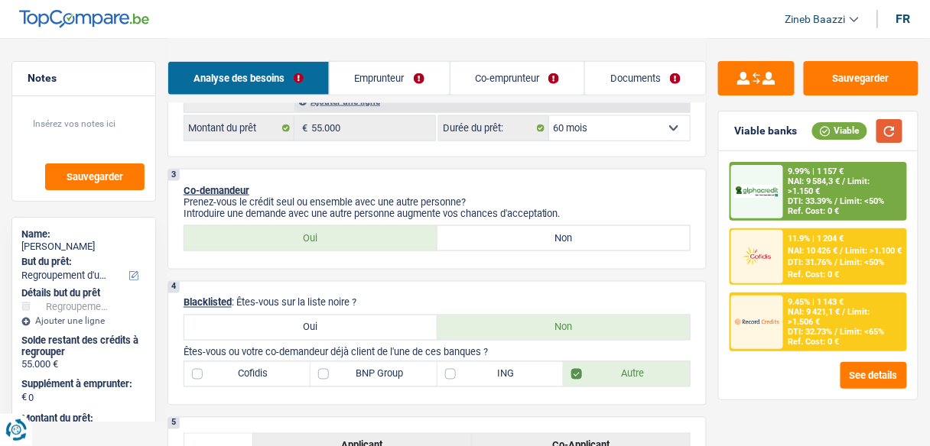
scroll to position [550, 0]
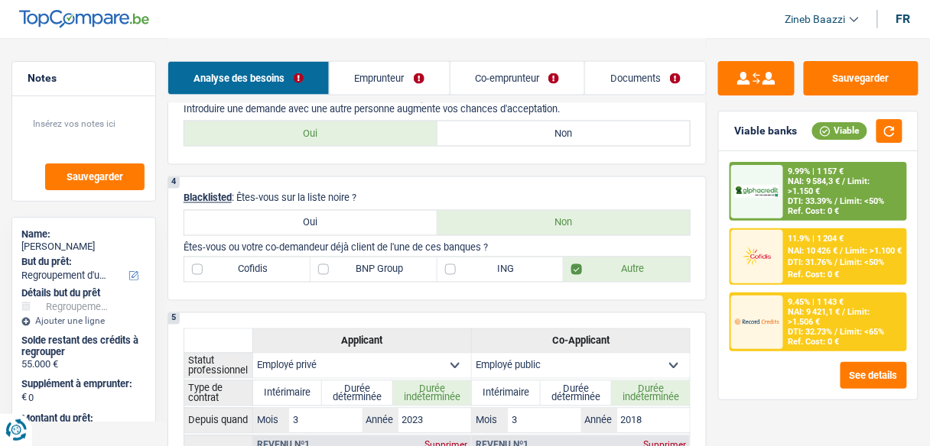
click at [375, 258] on label "BNP Group" at bounding box center [373, 270] width 126 height 24
click at [375, 258] on input "BNP Group" at bounding box center [373, 270] width 126 height 24
checkbox input "true"
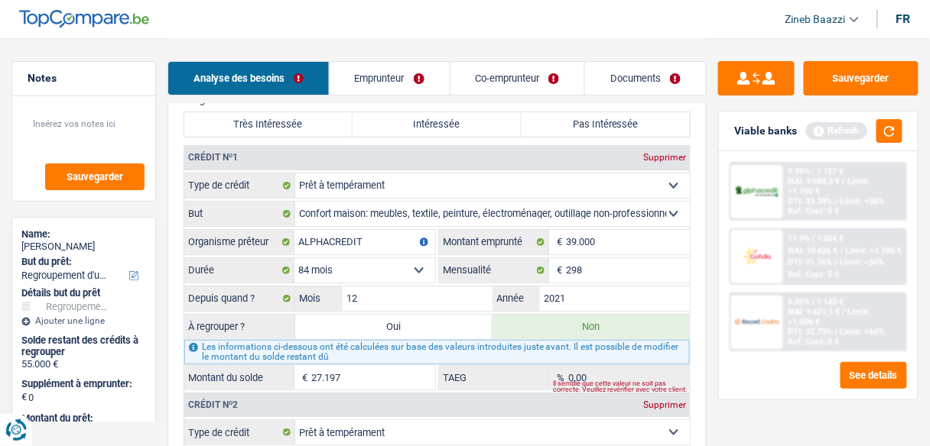
scroll to position [1406, 0]
click at [889, 133] on button "button" at bounding box center [889, 131] width 26 height 24
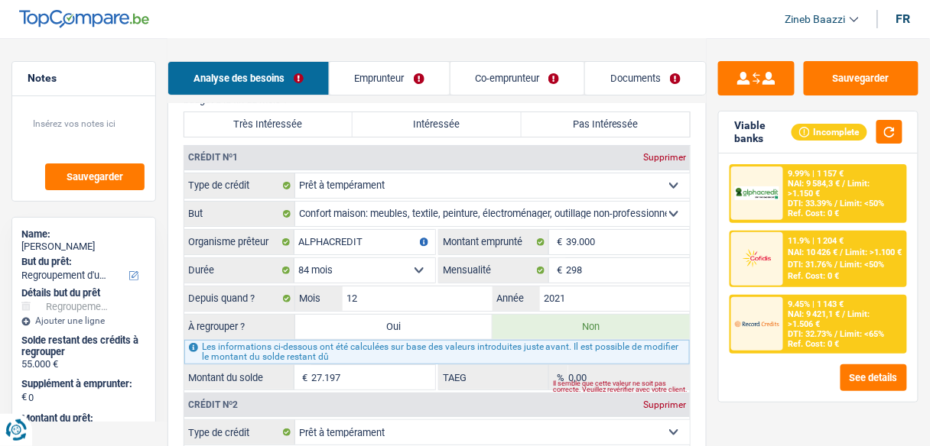
click at [385, 321] on label "Oui" at bounding box center [393, 327] width 197 height 24
click at [385, 321] on input "Oui" at bounding box center [393, 327] width 197 height 24
radio input "true"
type input "27.197"
select select "120"
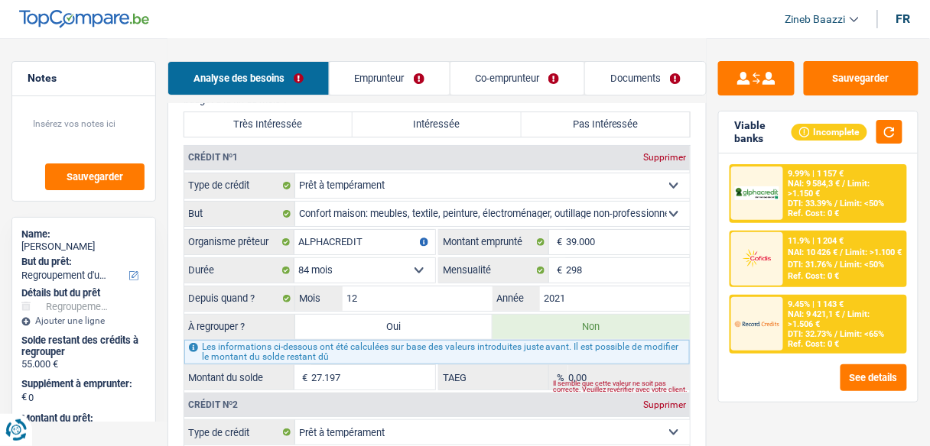
type input "27.197"
select select "120"
radio input "false"
select select
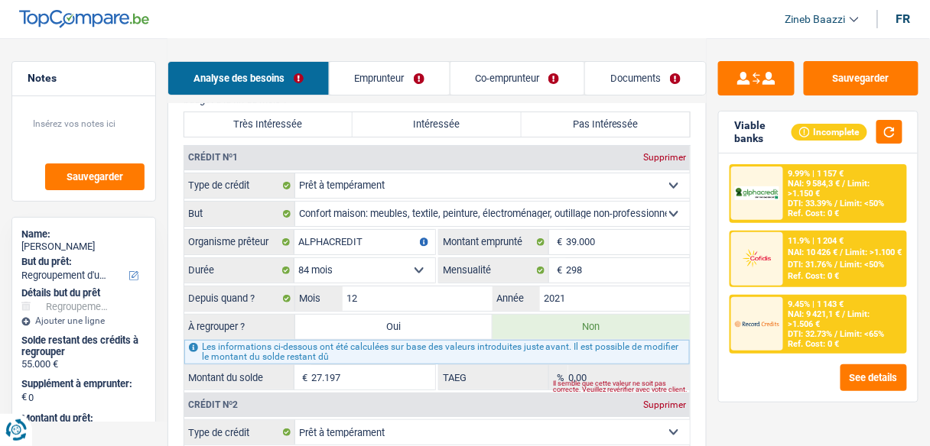
select select
type input "27.197"
select select "120"
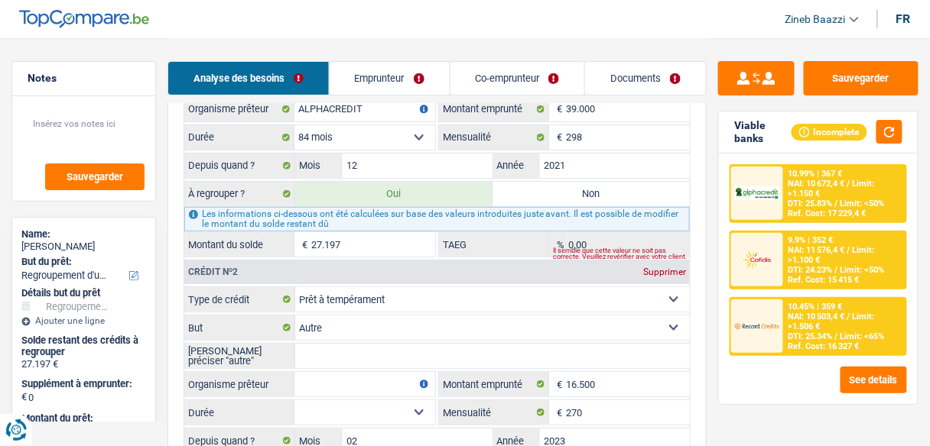
scroll to position [1651, 0]
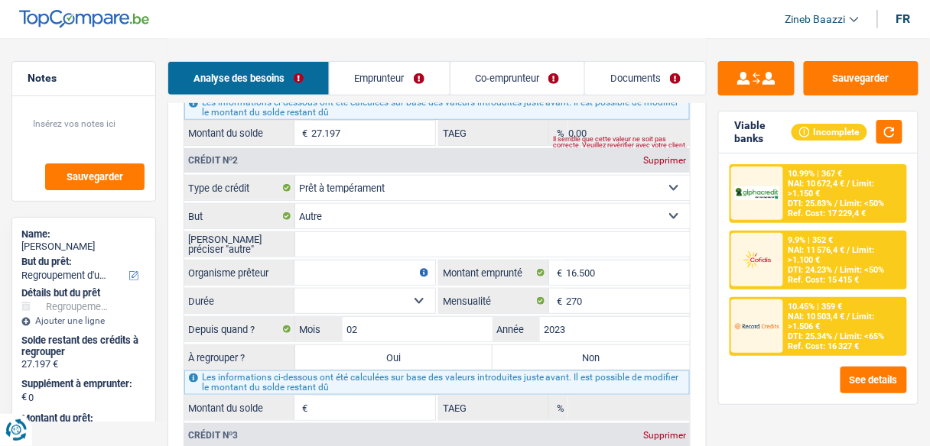
click at [341, 274] on input "Organisme prêteur" at bounding box center [364, 273] width 141 height 24
click at [388, 238] on input "Veuillez préciser "autre"" at bounding box center [492, 244] width 394 height 24
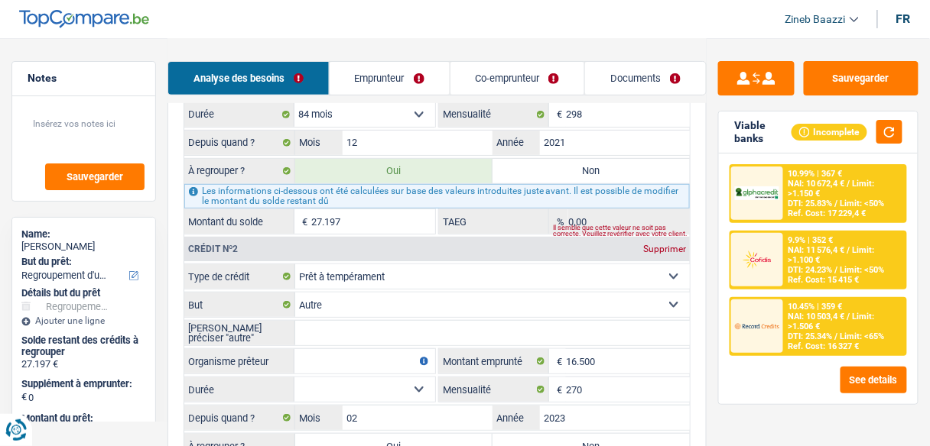
scroll to position [1590, 0]
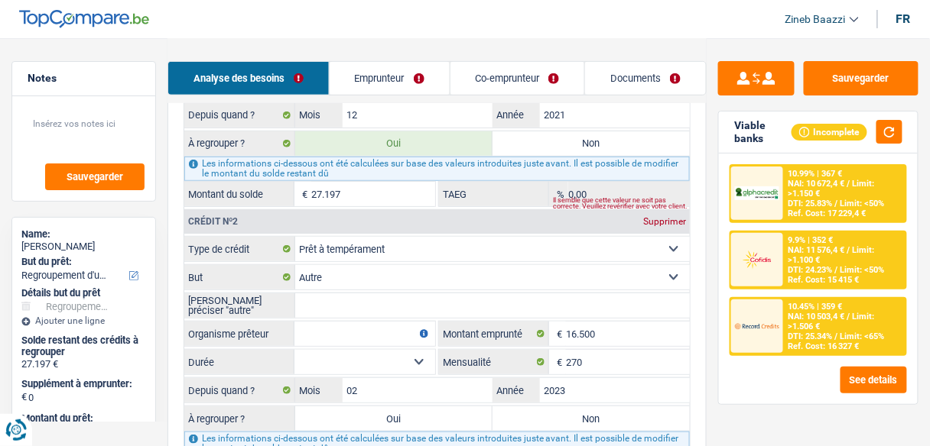
click at [355, 350] on select "12 mois 18 mois 24 mois 30 mois 36 mois 42 mois 48 mois 60 mois 72 mois 84 mois…" at bounding box center [364, 362] width 141 height 24
select select "84"
click at [294, 350] on select "12 mois 18 mois 24 mois 30 mois 36 mois 42 mois 48 mois 60 mois 72 mois 84 mois…" at bounding box center [364, 362] width 141 height 24
select select
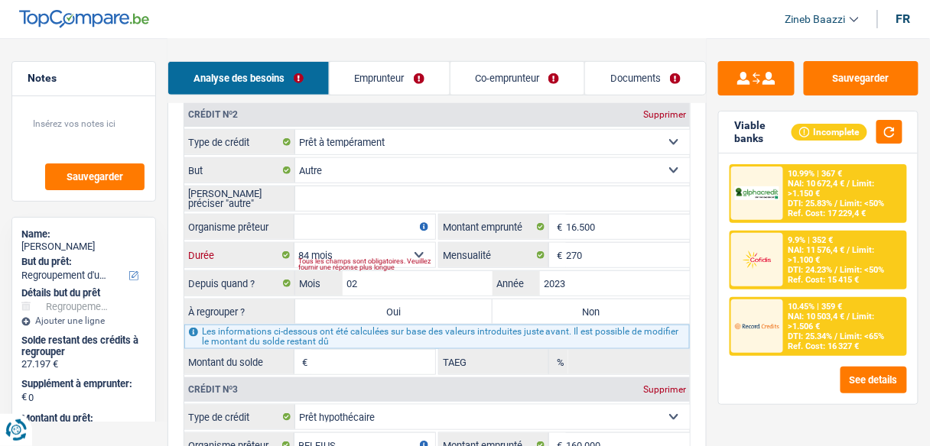
scroll to position [1712, 0]
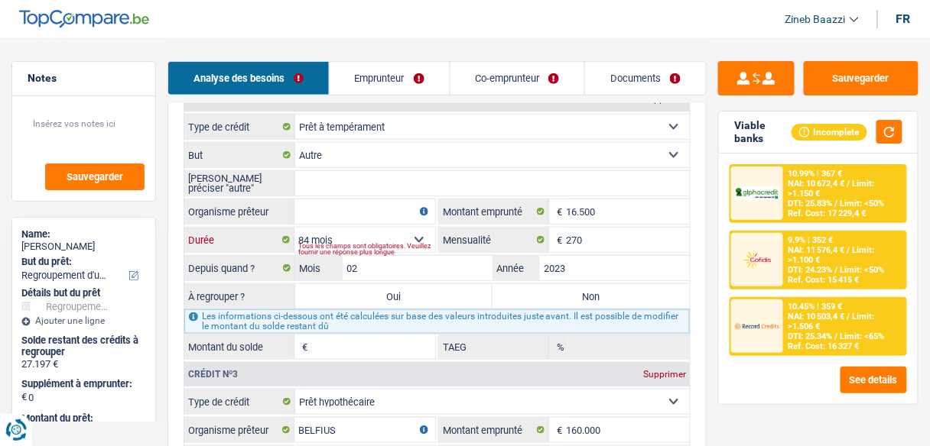
click at [384, 228] on select "12 mois 18 mois 24 mois 30 mois 36 mois 42 mois 48 mois 60 mois 72 mois 84 mois…" at bounding box center [364, 240] width 141 height 24
click at [383, 218] on fieldset "Carte ou ouverture de crédit Prêt hypothécaire Vente à tempérament Prêt à tempé…" at bounding box center [436, 237] width 505 height 246
click at [382, 202] on input "Organisme prêteur" at bounding box center [364, 212] width 141 height 24
click at [394, 268] on input "02" at bounding box center [417, 268] width 150 height 24
type input "0"
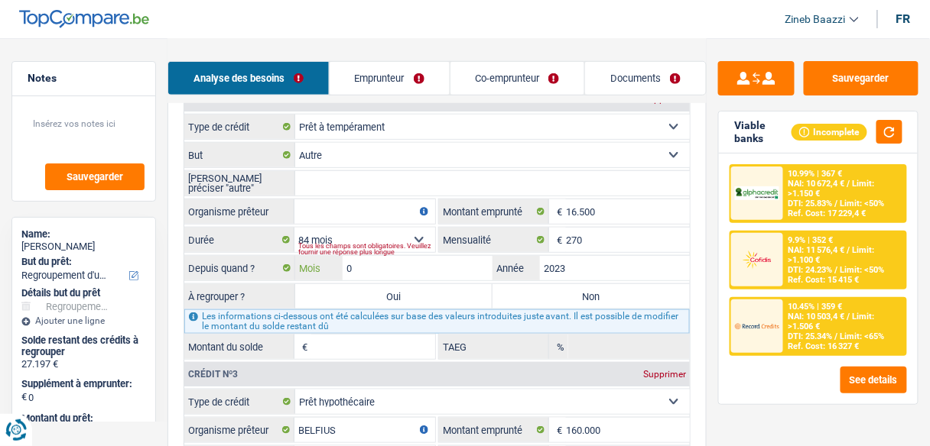
type input "11.464"
type input "9,97"
select select
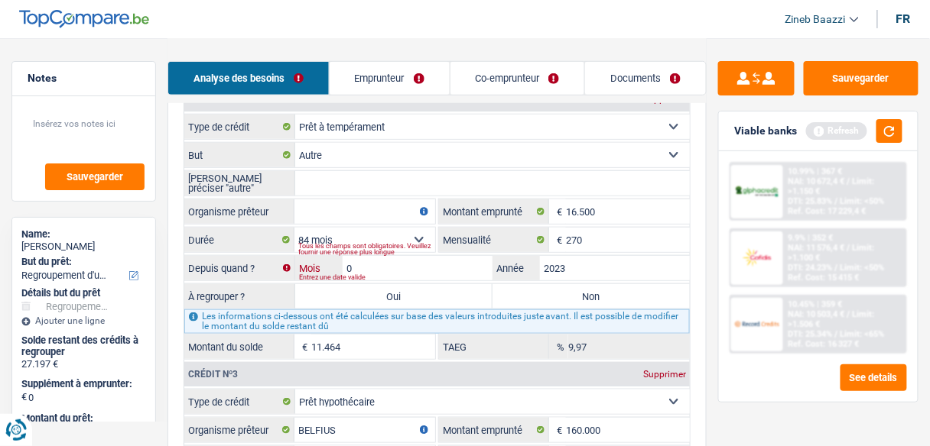
type input "01"
type input "11.285"
select select
click at [891, 133] on button "button" at bounding box center [889, 131] width 26 height 24
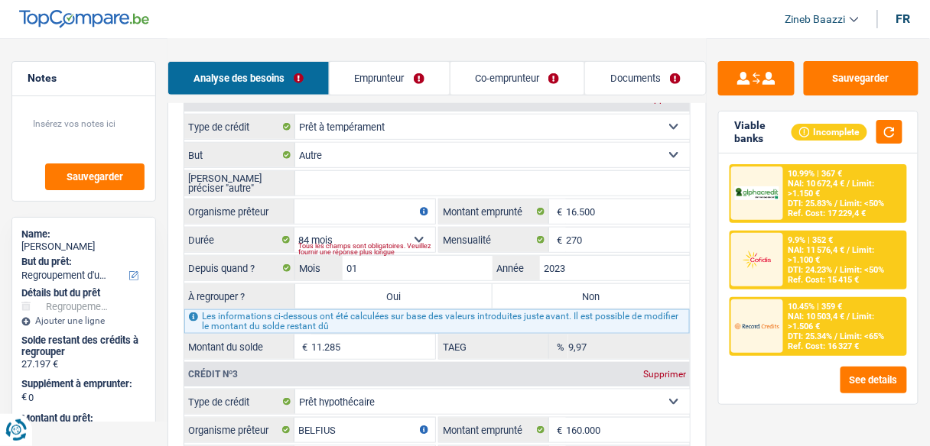
click at [352, 203] on input "Organisme prêteur" at bounding box center [364, 212] width 141 height 24
click at [359, 256] on input "01" at bounding box center [417, 268] width 150 height 24
type input "0"
select select
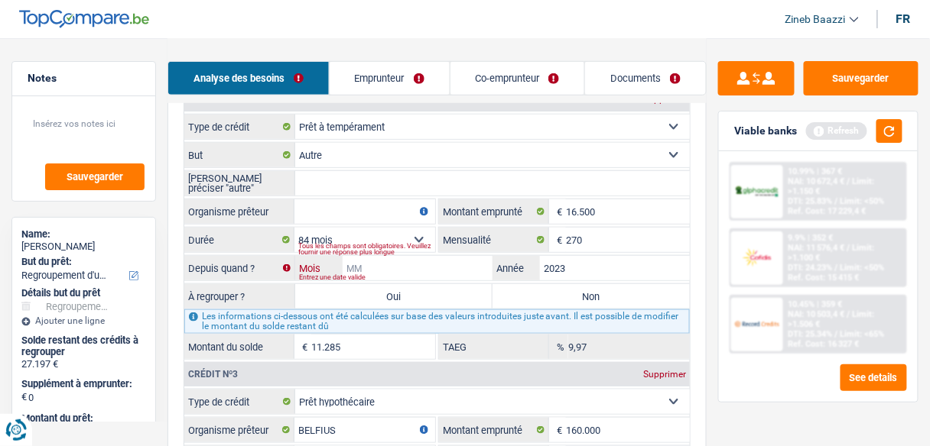
select select
type input "1"
select select
type input "12"
type input "13.177"
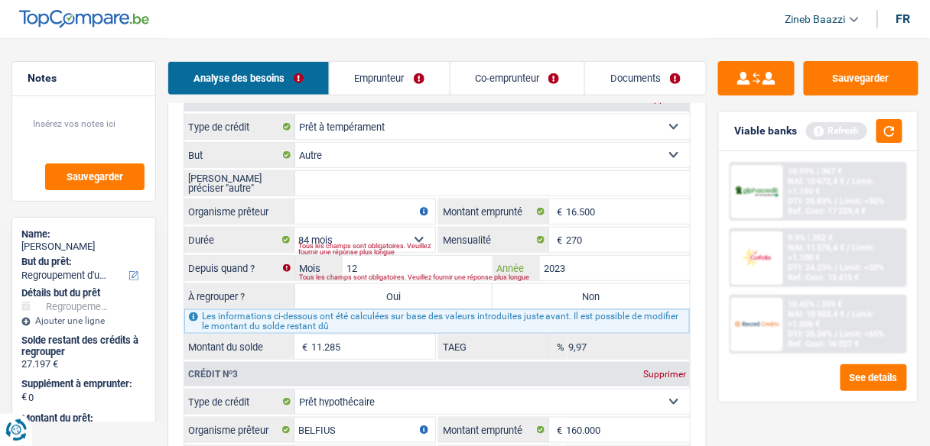
select select
type input "202"
select select
type input "2022"
select select
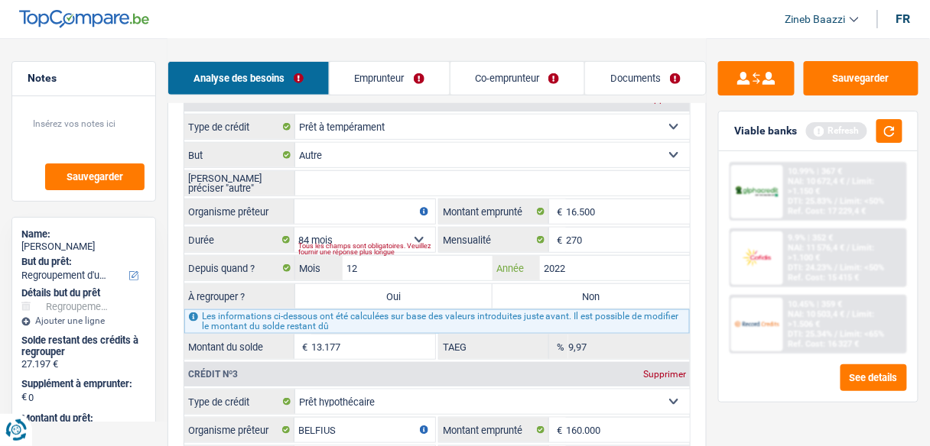
type input "2022"
click at [320, 200] on input "Organisme prêteur" at bounding box center [364, 212] width 141 height 24
type input "A"
type input "11.105"
select select
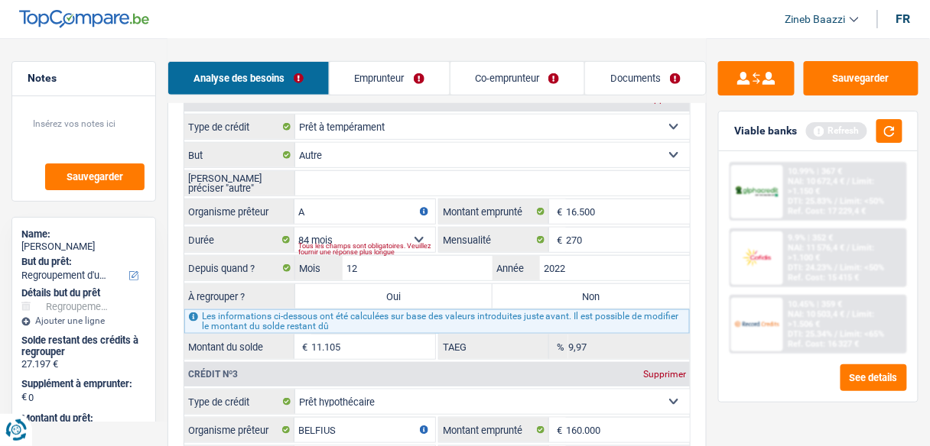
type input "Al"
select select
type input "Alp"
select select
type input "Alph"
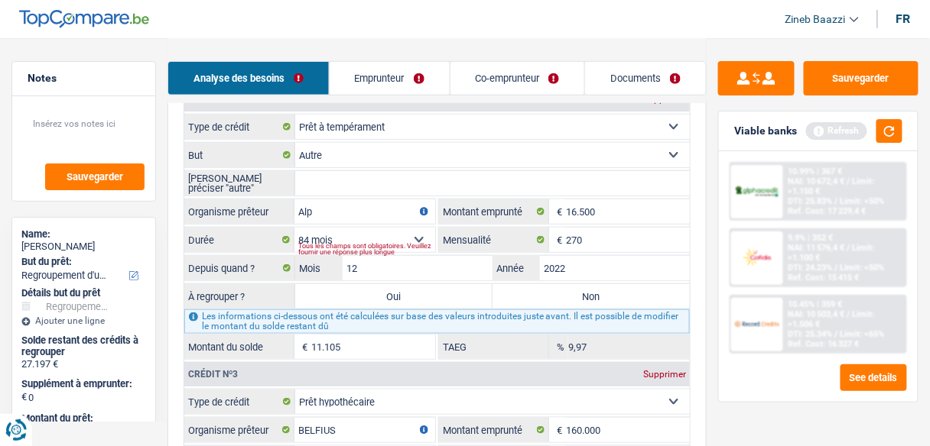
select select
type input "Alpha"
select select
type input "Alphac"
select select
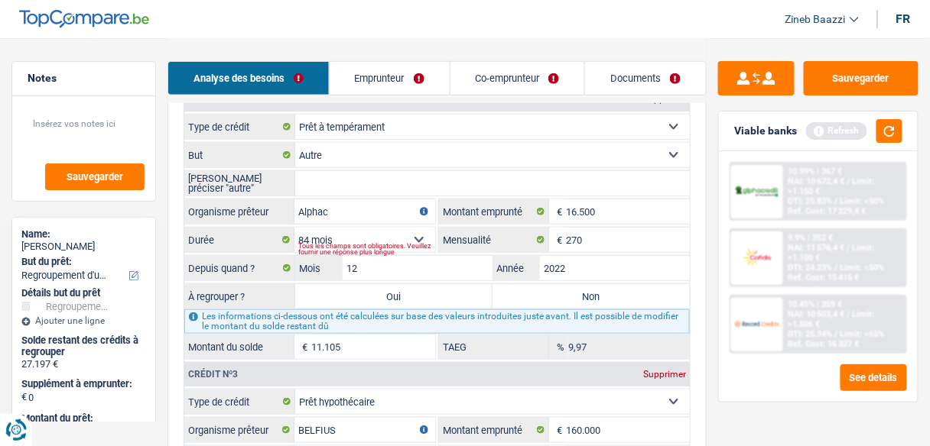
type input "Alphacr"
select select
type input "Alphacré"
select select
type input "Alphacréd"
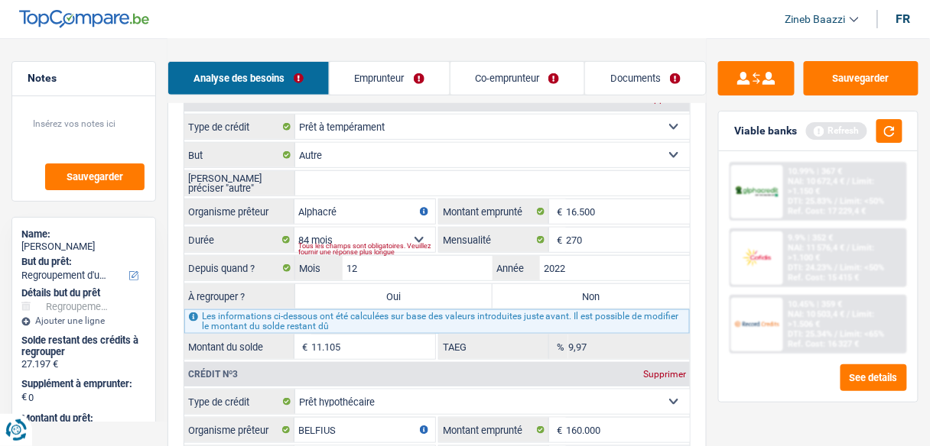
select select
type input "Alphacrédi"
select select
type input "Alphacrédit"
select select
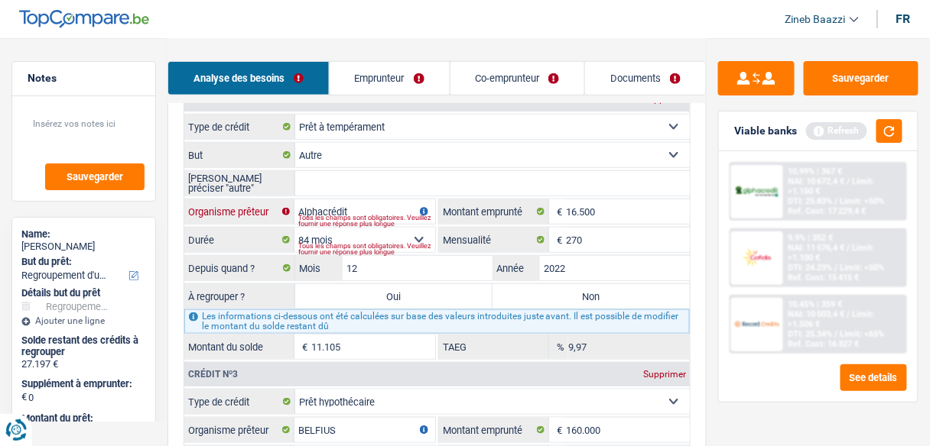
type input "Alphacrédit"
click at [332, 177] on input "[PERSON_NAME] préciser "autre"" at bounding box center [492, 183] width 394 height 24
click at [436, 177] on input "[PERSON_NAME] préciser "autre"" at bounding box center [492, 183] width 394 height 24
click at [519, 154] on select "Confort maison: meubles, textile, peinture, électroménager, outillage non-profe…" at bounding box center [492, 155] width 394 height 24
click at [386, 147] on select "Confort maison: meubles, textile, peinture, électroménager, outillage non-profe…" at bounding box center [492, 155] width 394 height 24
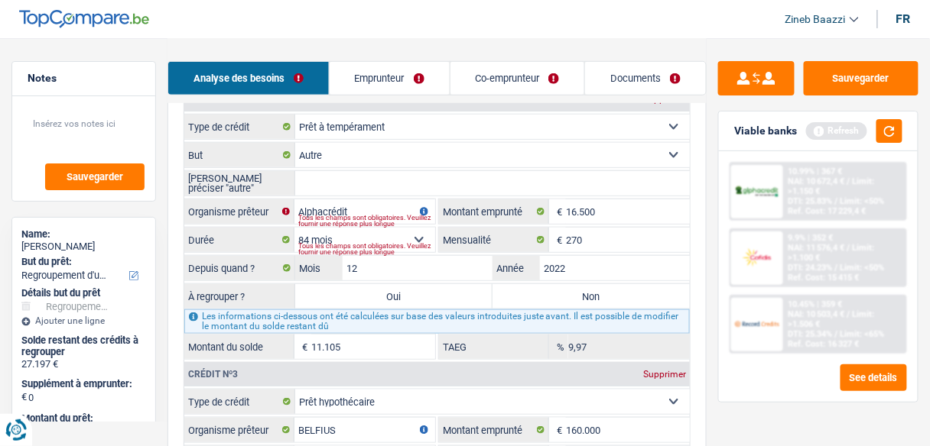
click at [371, 174] on input "[PERSON_NAME] préciser "autre"" at bounding box center [492, 183] width 394 height 24
type input "r"
select select
type input "ra"
select select
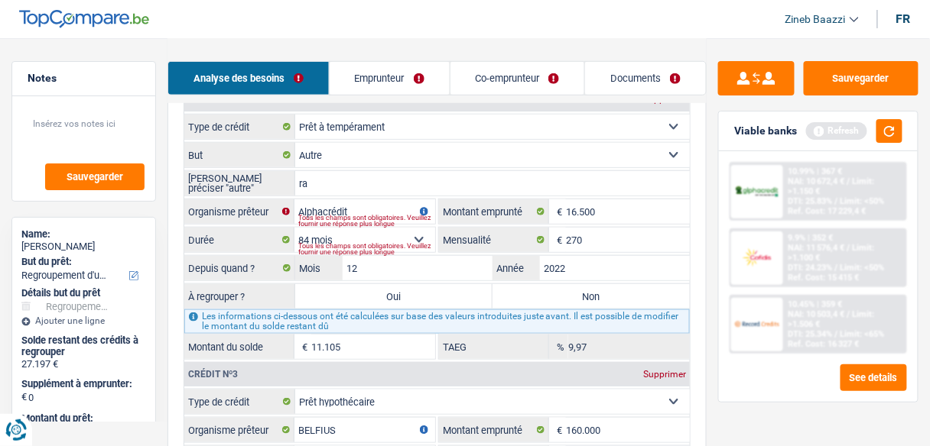
type input "raf"
select select
type input "rafr"
select select
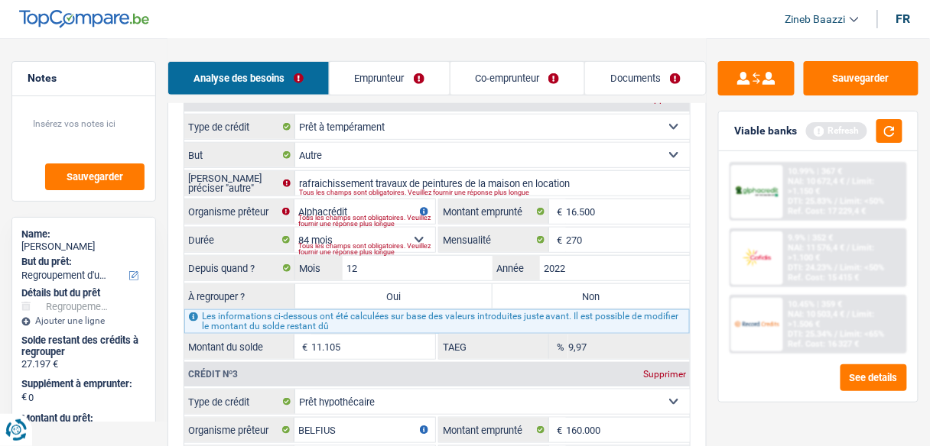
click at [443, 284] on label "Oui" at bounding box center [393, 296] width 197 height 24
click at [443, 284] on input "Oui" at bounding box center [393, 296] width 197 height 24
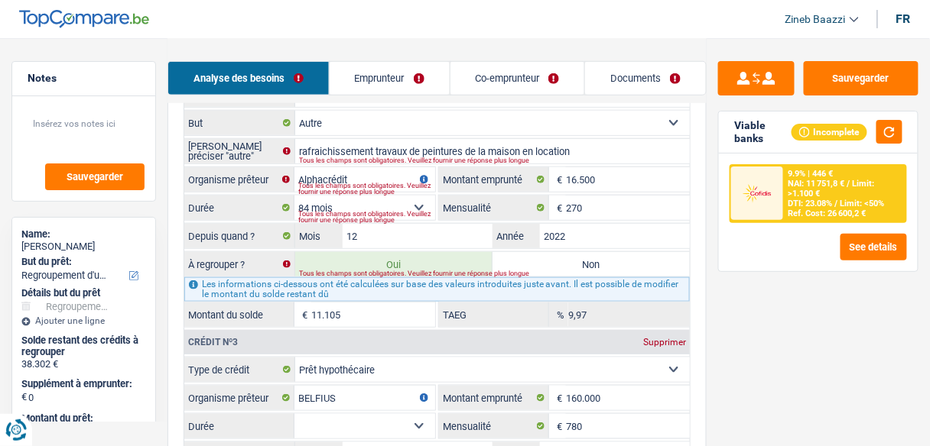
scroll to position [1896, 0]
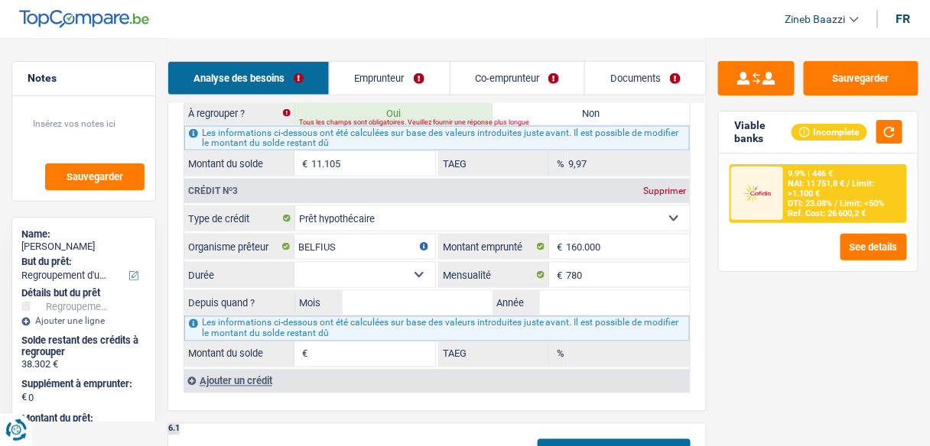
click at [351, 263] on select "120 mois 132 mois 144 mois 180 mois 240 mois 300 mois 360 mois 420 mois Sélecti…" at bounding box center [364, 275] width 141 height 24
click at [294, 263] on select "120 mois 132 mois 144 mois 180 mois 240 mois 300 mois 360 mois 420 mois Sélecti…" at bounding box center [364, 275] width 141 height 24
click at [430, 299] on input "Mois" at bounding box center [417, 303] width 150 height 24
click at [894, 131] on button "button" at bounding box center [889, 132] width 26 height 24
drag, startPoint x: 252, startPoint y: 366, endPoint x: 442, endPoint y: 295, distance: 202.5
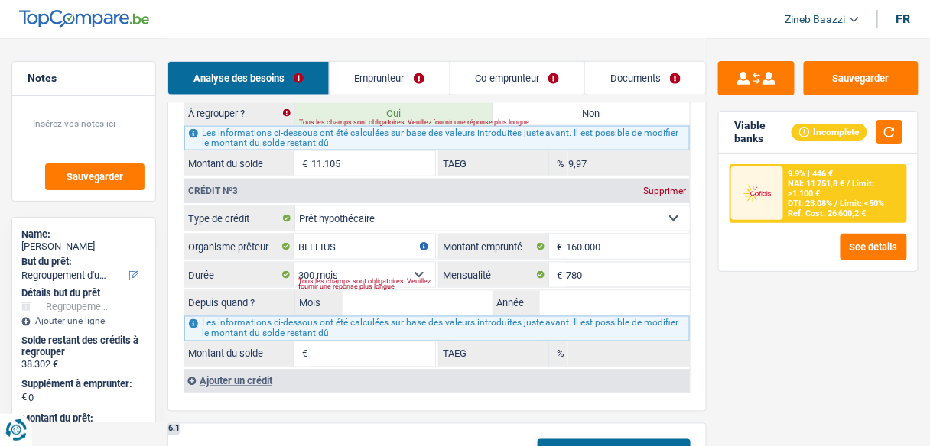
click at [442, 295] on div "Crédit nº1 Supprimer Carte ou ouverture de crédit Prêt hypothécaire Vente à tem…" at bounding box center [436, 25] width 506 height 736
click at [442, 295] on input "Mois" at bounding box center [417, 303] width 150 height 24
click at [251, 370] on div "Ajouter un crédit" at bounding box center [436, 381] width 506 height 23
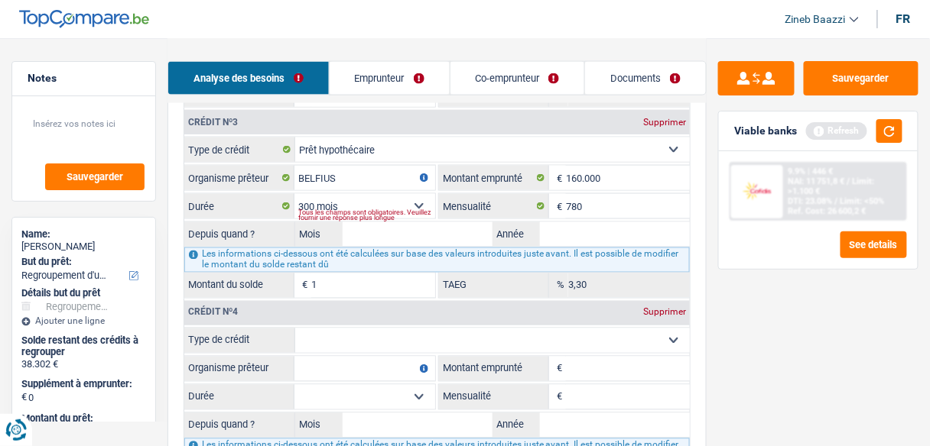
scroll to position [2018, 0]
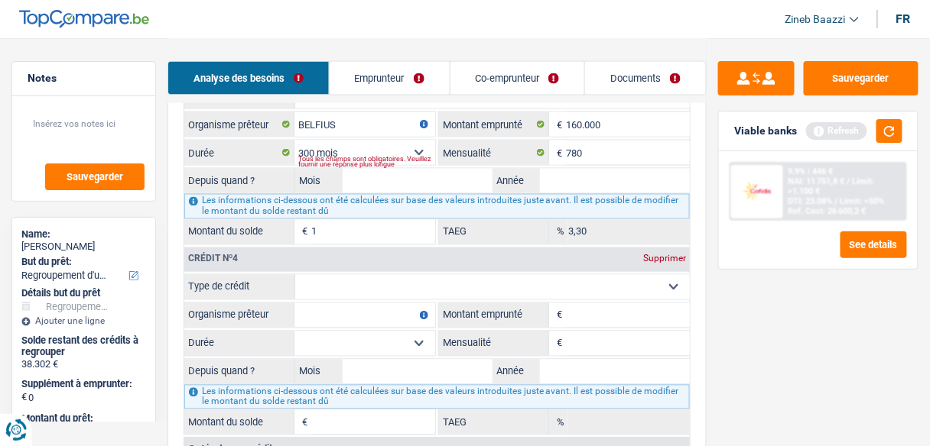
click at [375, 275] on select "Carte ou ouverture de crédit Prêt hypothécaire Vente à tempérament Prêt à tempé…" at bounding box center [492, 287] width 394 height 24
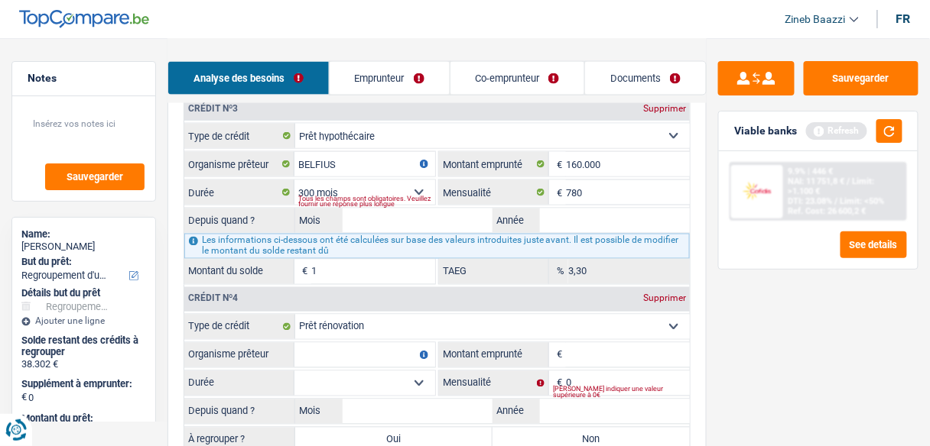
scroll to position [1957, 0]
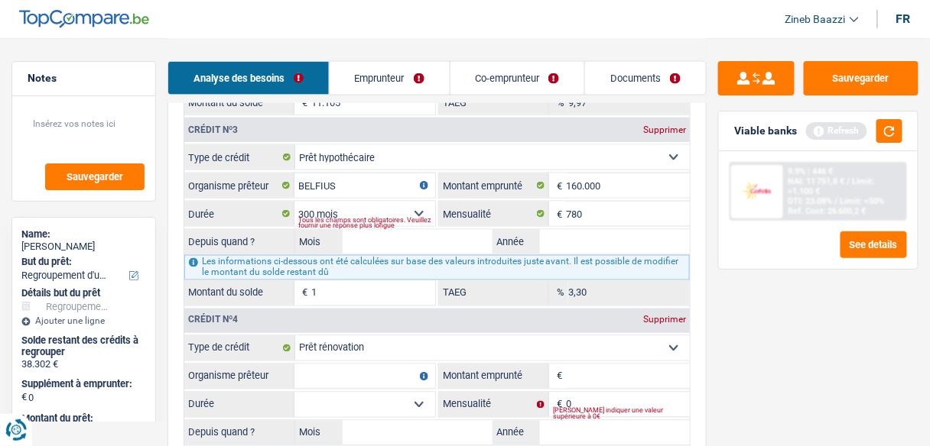
click at [359, 365] on input "Organisme prêteur" at bounding box center [364, 377] width 141 height 24
click at [628, 365] on input "Montant emprunté" at bounding box center [628, 377] width 124 height 24
click at [598, 213] on input "780" at bounding box center [628, 214] width 124 height 24
click at [582, 411] on div "Veuillez indiquer une valeur supérieure à 0€" at bounding box center [621, 414] width 137 height 6
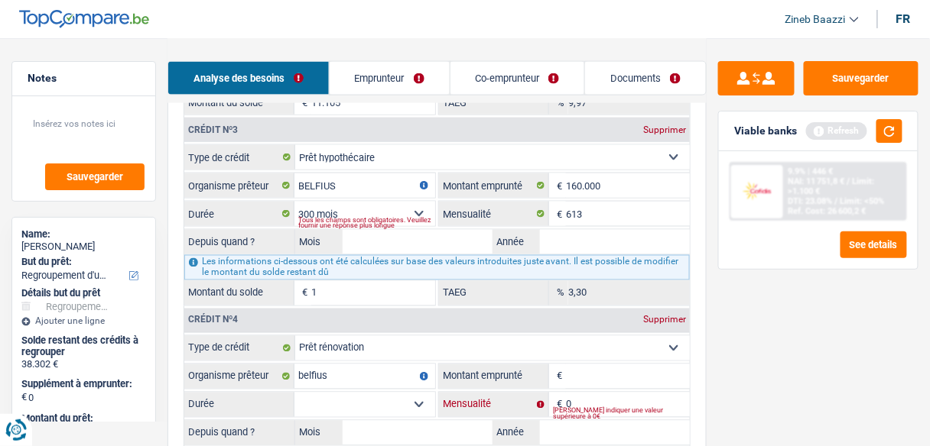
click at [572, 393] on input "0" at bounding box center [628, 405] width 124 height 24
click at [606, 183] on input "160.000" at bounding box center [628, 186] width 124 height 24
click at [607, 179] on input "160.000" at bounding box center [628, 186] width 124 height 24
click at [603, 180] on input "160.000" at bounding box center [628, 186] width 124 height 24
click at [417, 202] on select "120 mois 132 mois 144 mois 180 mois 240 mois 300 mois 360 mois 420 mois Sélecti…" at bounding box center [364, 214] width 141 height 24
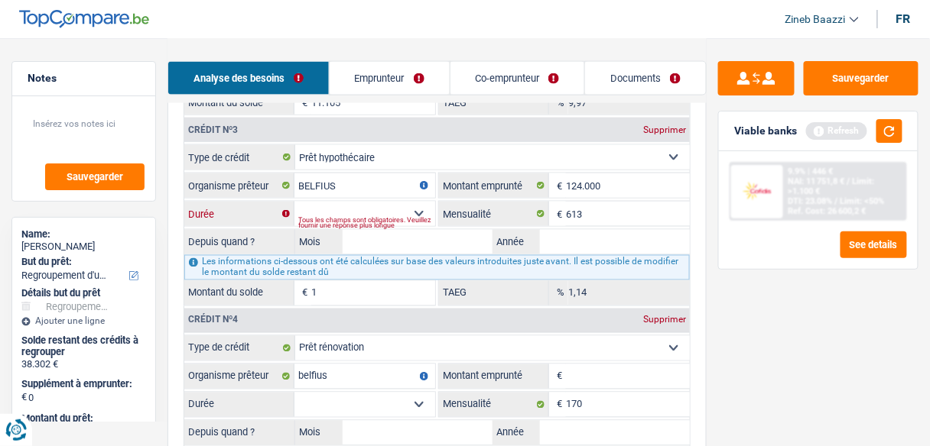
click at [294, 202] on select "120 mois 132 mois 144 mois 180 mois 240 mois 300 mois 360 mois 420 mois Sélecti…" at bounding box center [364, 214] width 141 height 24
click at [422, 220] on div "Tous les champs sont obligatoires. Veuillez fournir une réponse plus longue" at bounding box center [366, 223] width 137 height 6
click at [417, 202] on select "120 mois 132 mois 144 mois 180 mois 240 mois 300 mois 360 mois 420 mois Sélecti…" at bounding box center [364, 214] width 141 height 24
click at [294, 202] on select "120 mois 132 mois 144 mois 180 mois 240 mois 300 mois 360 mois 420 mois Sélecti…" at bounding box center [364, 214] width 141 height 24
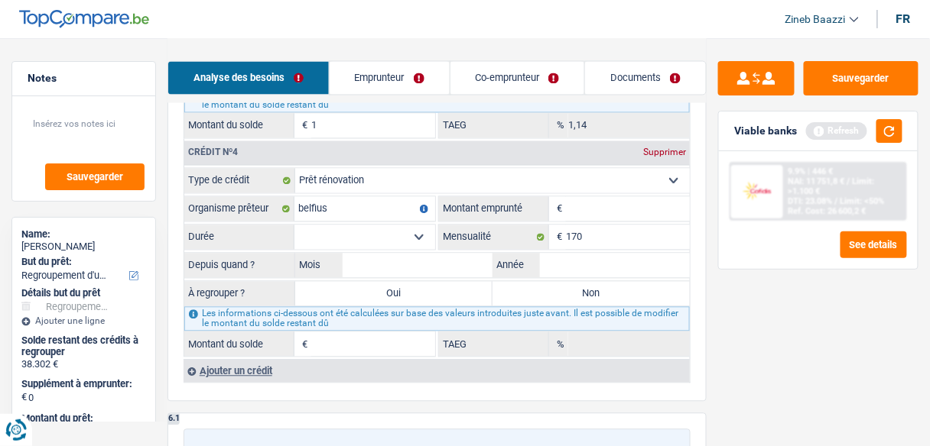
scroll to position [2140, 0]
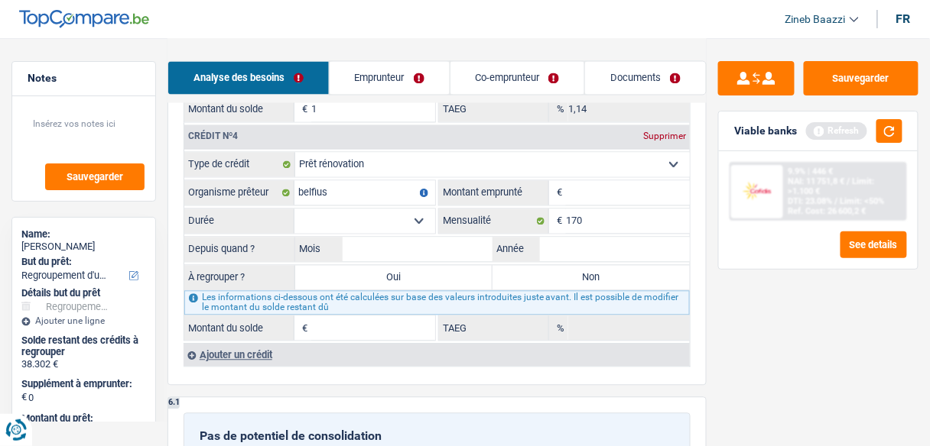
click at [579, 181] on input "Montant emprunté" at bounding box center [628, 193] width 124 height 24
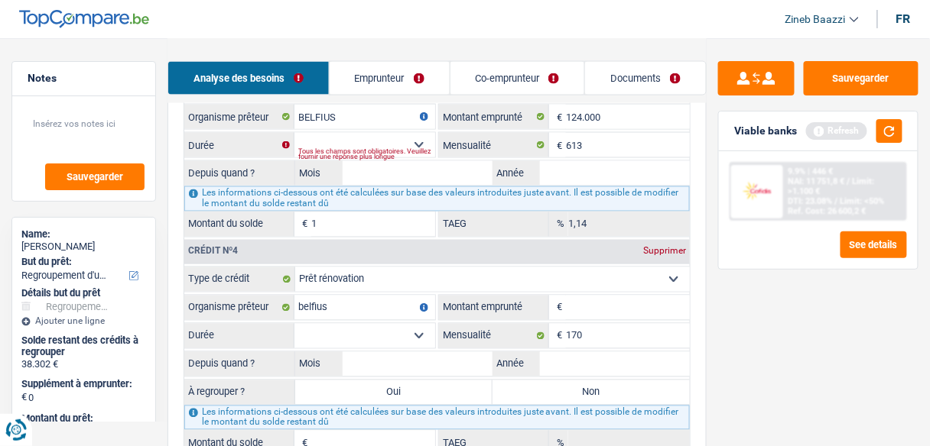
scroll to position [2018, 0]
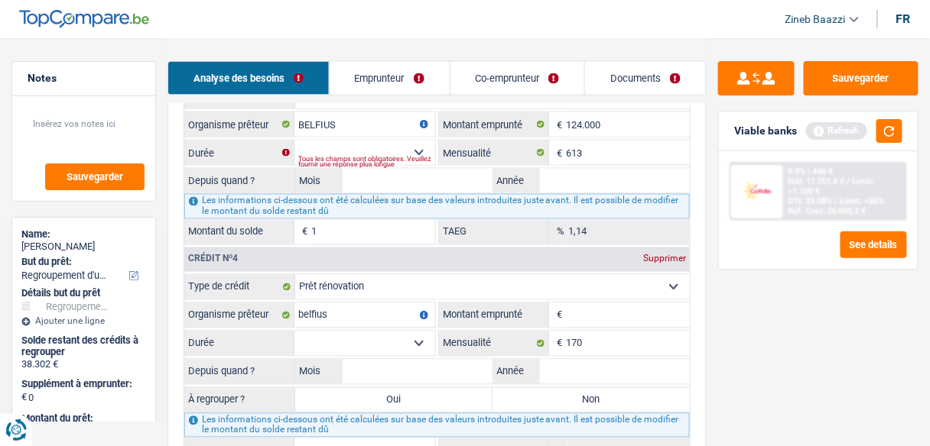
click at [433, 275] on select "Carte ou ouverture de crédit Prêt hypothécaire Vente à tempérament Prêt à tempé…" at bounding box center [492, 287] width 394 height 24
click at [295, 275] on select "Carte ou ouverture de crédit Prêt hypothécaire Vente à tempérament Prêt à tempé…" at bounding box center [492, 287] width 394 height 24
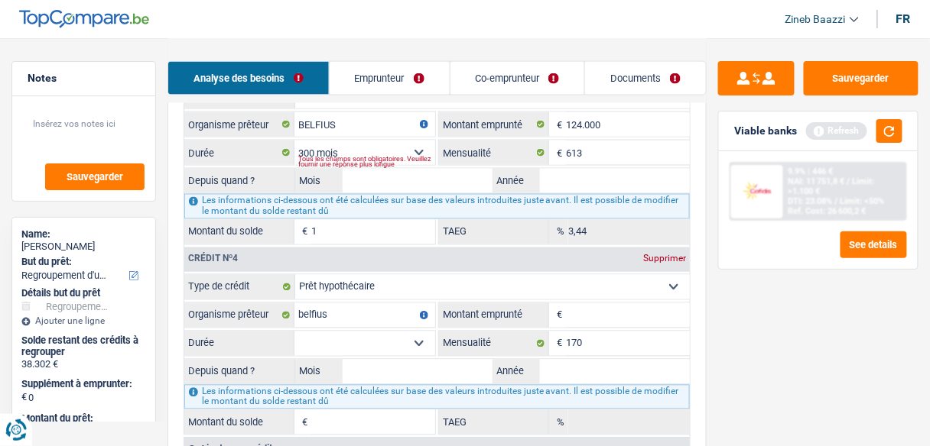
click at [620, 303] on input "Montant emprunté" at bounding box center [628, 315] width 124 height 24
click at [320, 334] on select "120 mois 132 mois 144 mois 180 mois 240 mois 300 mois 360 mois 420 mois Sélecti…" at bounding box center [364, 344] width 141 height 24
click at [294, 332] on select "120 mois 132 mois 144 mois 180 mois 240 mois 300 mois 360 mois 420 mois Sélecti…" at bounding box center [364, 344] width 141 height 24
click at [375, 362] on input "Mois" at bounding box center [417, 372] width 150 height 24
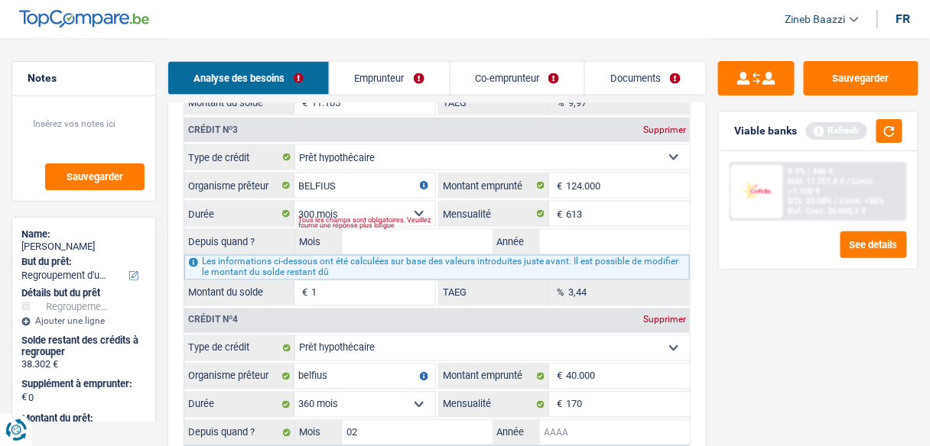
scroll to position [1957, 0]
click at [417, 230] on input "Mois" at bounding box center [417, 242] width 150 height 24
click at [422, 220] on div "Tous les champs sont obligatoires. Veuillez fournir une réponse plus longue" at bounding box center [366, 223] width 137 height 6
click at [417, 202] on select "120 mois 132 mois 144 mois 180 mois 240 mois 300 mois 360 mois 420 mois Sélecti…" at bounding box center [364, 214] width 141 height 24
click at [294, 202] on select "120 mois 132 mois 144 mois 180 mois 240 mois 300 mois 360 mois 420 mois Sélecti…" at bounding box center [364, 214] width 141 height 24
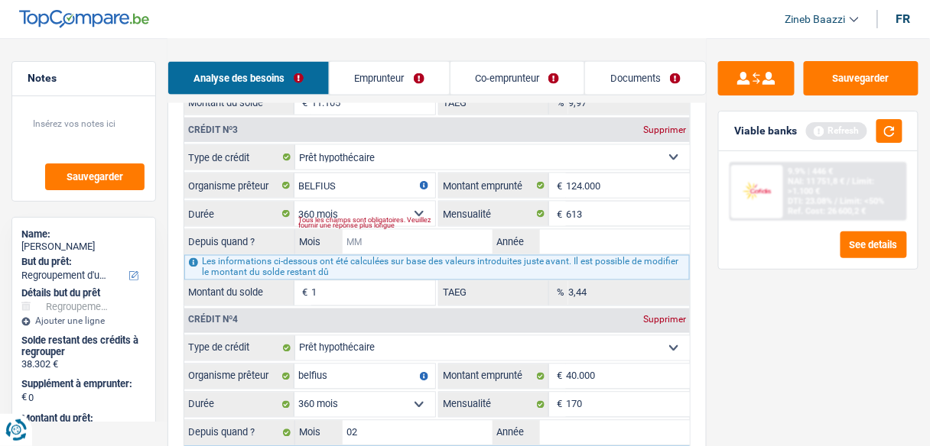
click at [412, 230] on input "Mois" at bounding box center [417, 242] width 150 height 24
click at [589, 231] on input "Année" at bounding box center [615, 242] width 150 height 24
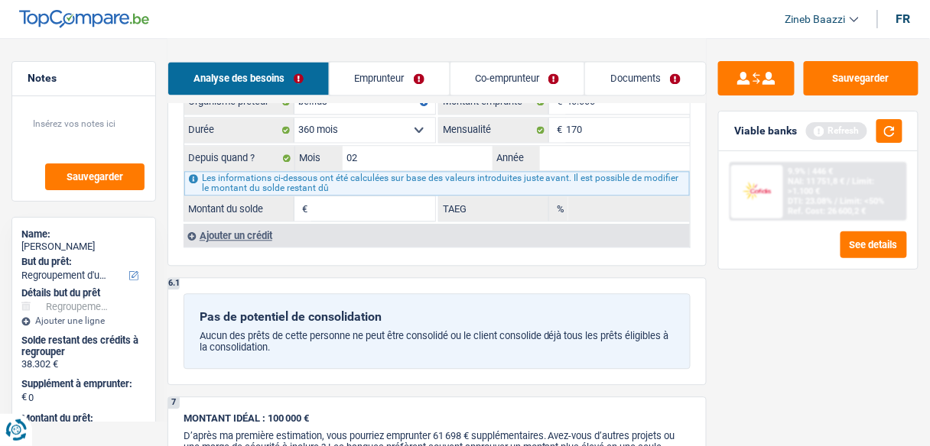
scroll to position [2140, 0]
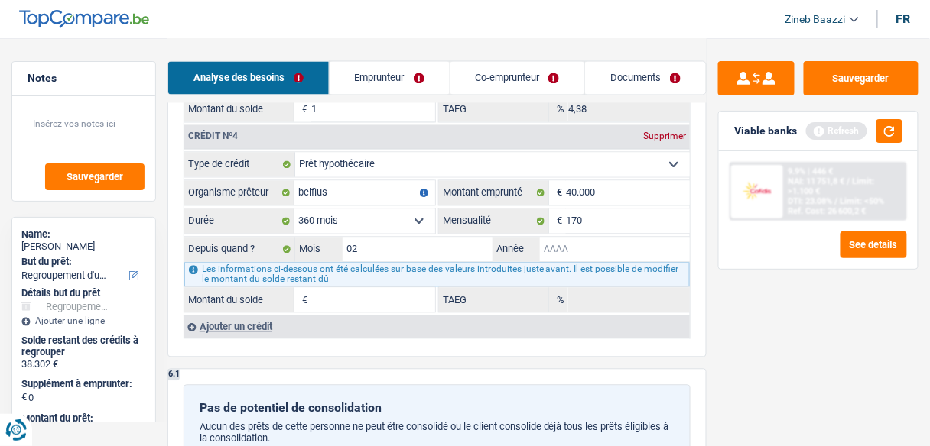
click at [570, 238] on input "Année" at bounding box center [615, 250] width 150 height 24
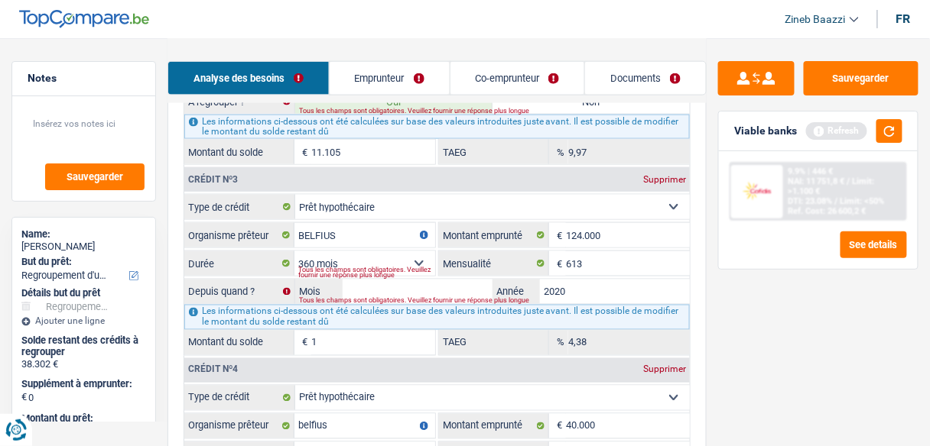
scroll to position [1957, 0]
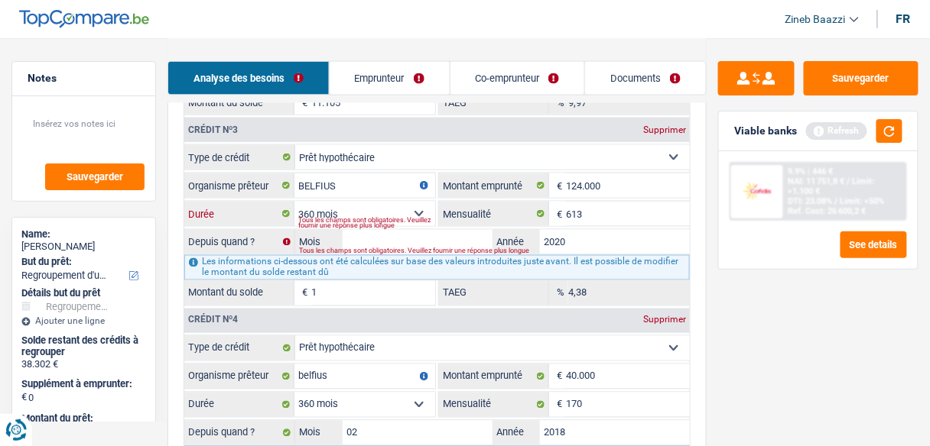
click at [416, 202] on select "120 mois 132 mois 144 mois 180 mois 240 mois 300 mois 360 mois 420 mois Sélecti…" at bounding box center [364, 214] width 141 height 24
click at [294, 202] on select "120 mois 132 mois 144 mois 180 mois 240 mois 300 mois 360 mois 420 mois Sélecti…" at bounding box center [364, 214] width 141 height 24
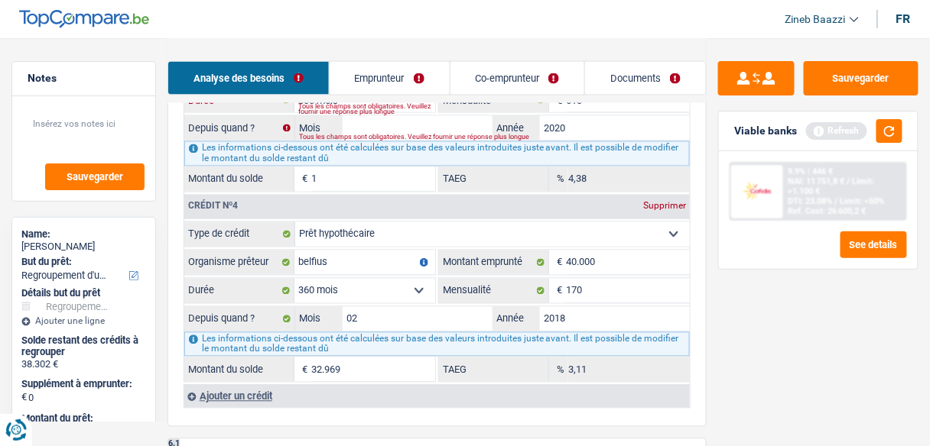
scroll to position [2079, 0]
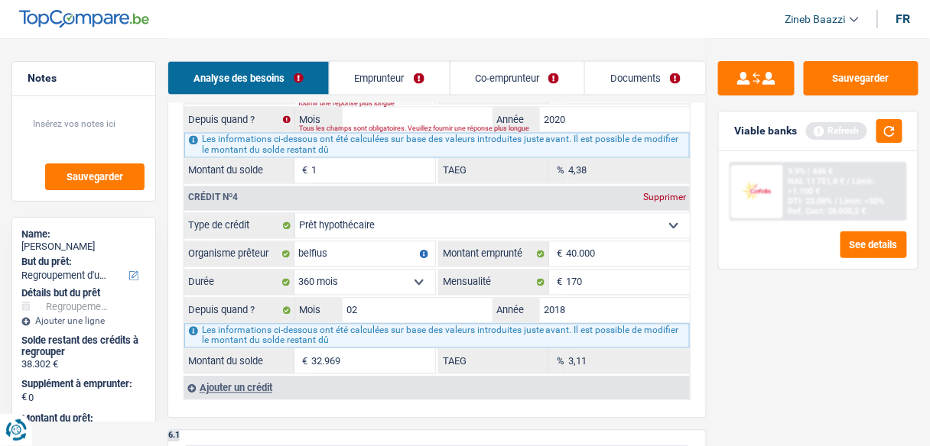
click at [417, 271] on select "120 mois 132 mois 144 mois 180 mois 240 mois 300 mois 360 mois 420 mois Sélecti…" at bounding box center [364, 283] width 141 height 24
click at [294, 271] on select "120 mois 132 mois 144 mois 180 mois 240 mois 300 mois 360 mois 420 mois Sélecti…" at bounding box center [364, 283] width 141 height 24
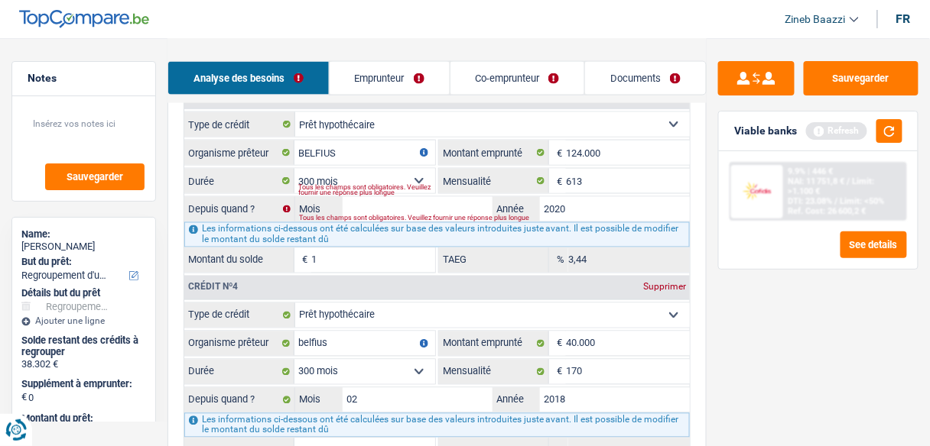
scroll to position [2018, 0]
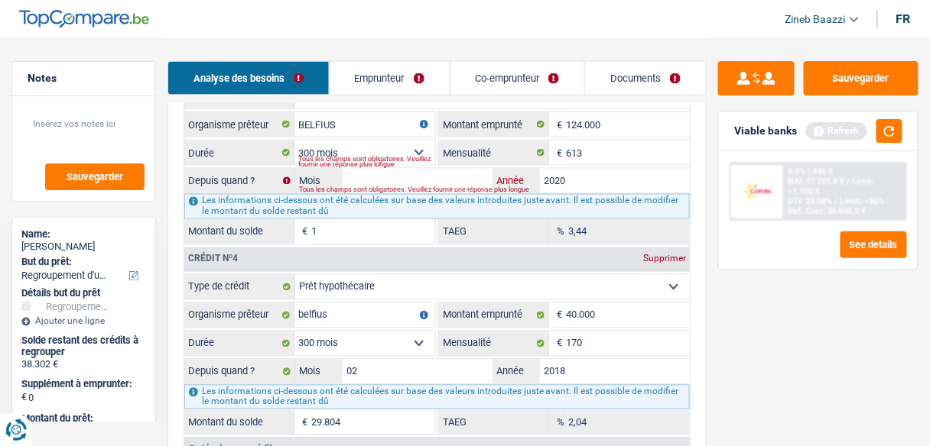
click at [567, 169] on input "2020" at bounding box center [615, 181] width 150 height 24
click at [591, 360] on input "2018" at bounding box center [615, 372] width 150 height 24
click at [397, 360] on input "02" at bounding box center [417, 372] width 150 height 24
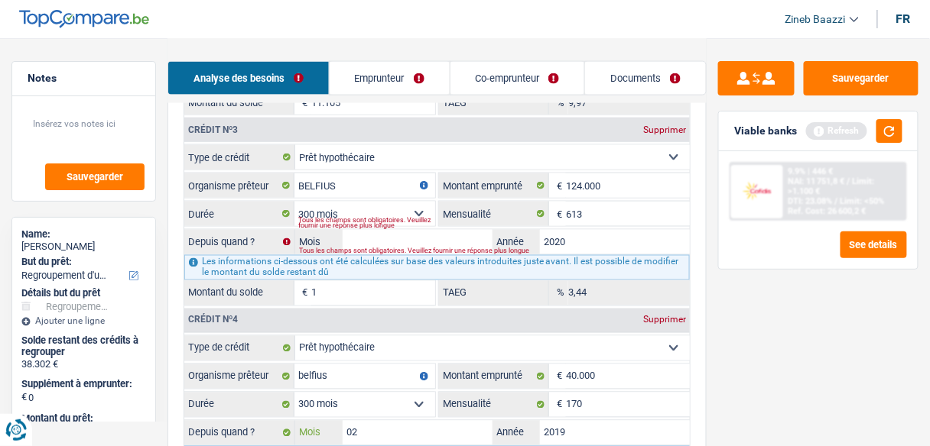
scroll to position [1896, 0]
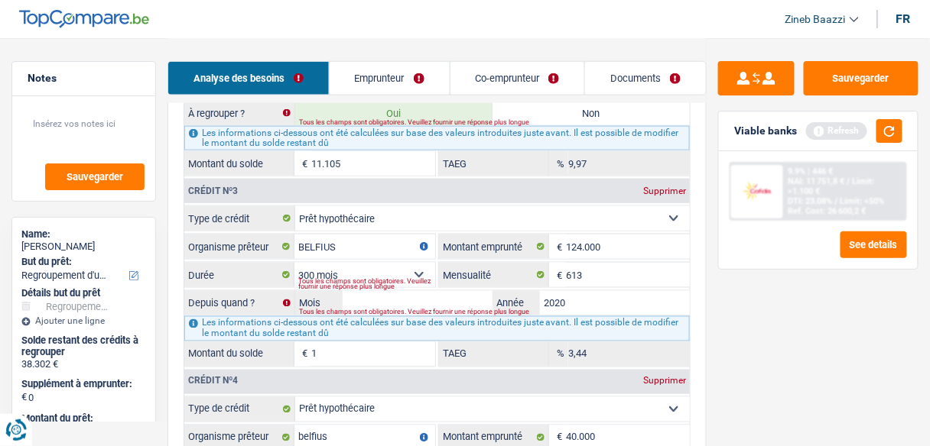
click at [404, 310] on div "Tous les champs sont obligatoires. Veuillez fournir une réponse plus longue" at bounding box center [474, 313] width 350 height 6
click at [401, 291] on input "Mois" at bounding box center [417, 303] width 150 height 24
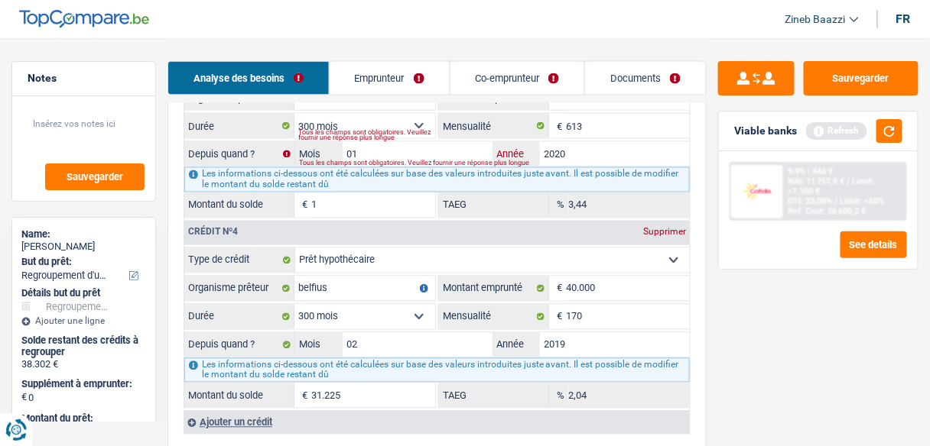
scroll to position [2079, 0]
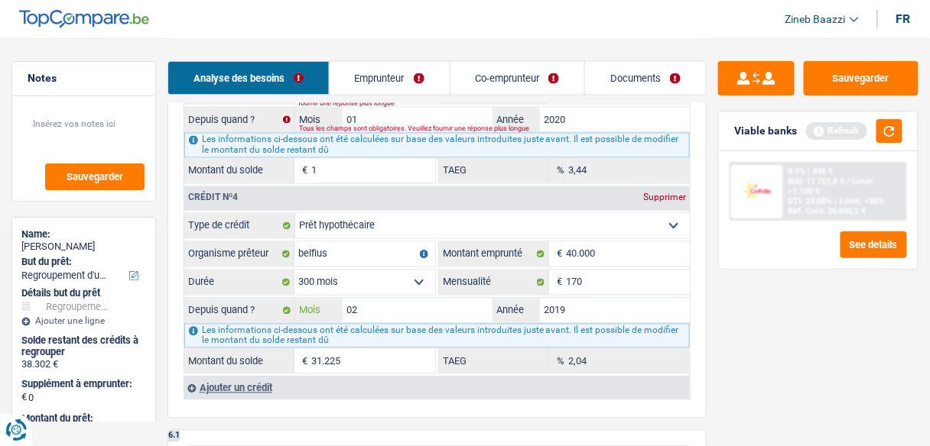
click at [388, 299] on input "02" at bounding box center [417, 311] width 150 height 24
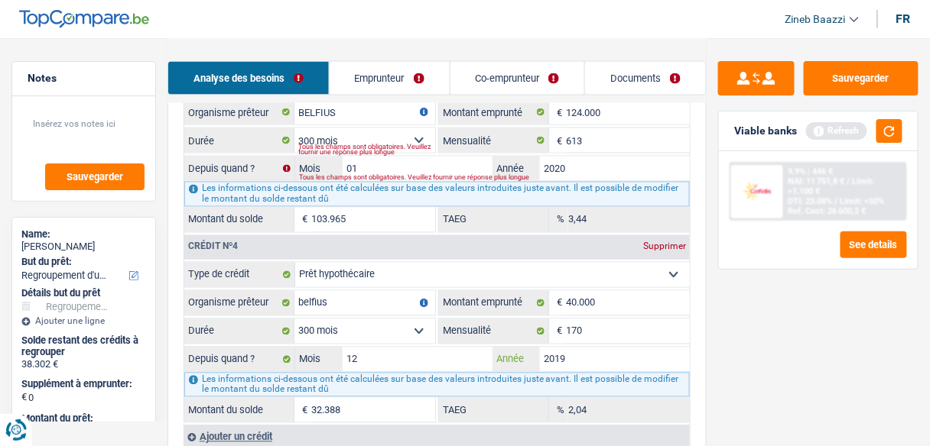
scroll to position [1957, 0]
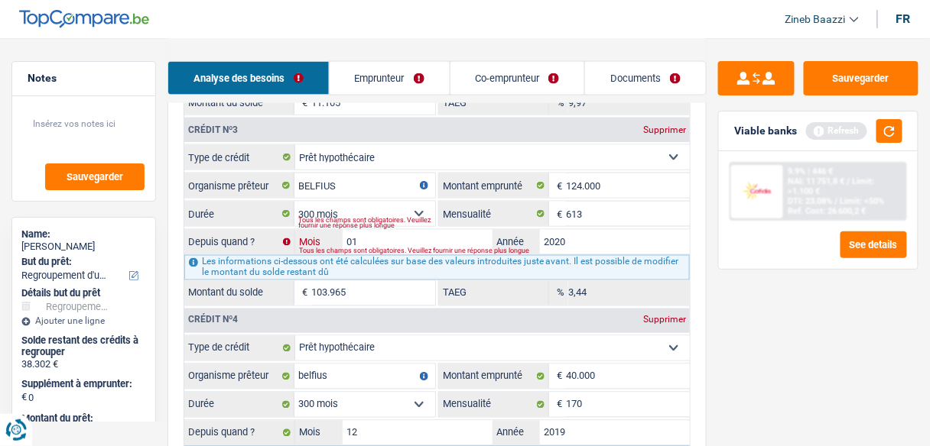
click at [402, 232] on input "01" at bounding box center [417, 242] width 150 height 24
click at [430, 230] on input "12" at bounding box center [417, 242] width 150 height 24
click at [744, 348] on div "Sauvegarder Viable banks Refresh 9.9% | 446 € NAI: 11 751,8 € / Limit: >1.100 €…" at bounding box center [817, 241] width 223 height 361
click at [894, 138] on button "button" at bounding box center [889, 131] width 26 height 24
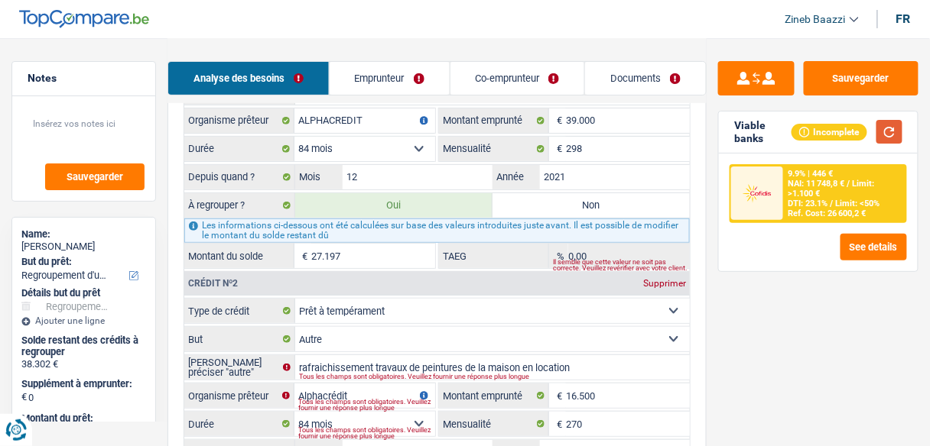
scroll to position [1529, 0]
click at [348, 257] on input "27.197" at bounding box center [373, 255] width 124 height 24
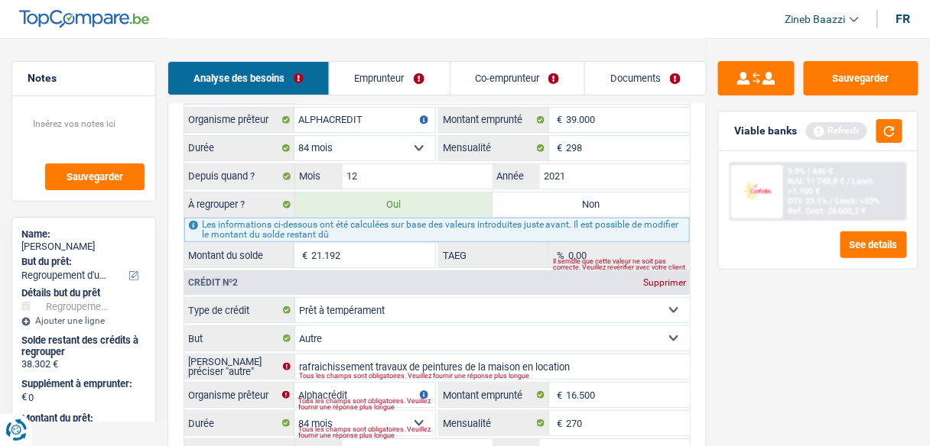
click at [789, 283] on div "Sauvegarder Viable banks Refresh 9.9% | 446 € NAI: 11 748,8 € / Limit: >1.100 €…" at bounding box center [817, 241] width 223 height 361
click at [891, 141] on button "button" at bounding box center [889, 131] width 26 height 24
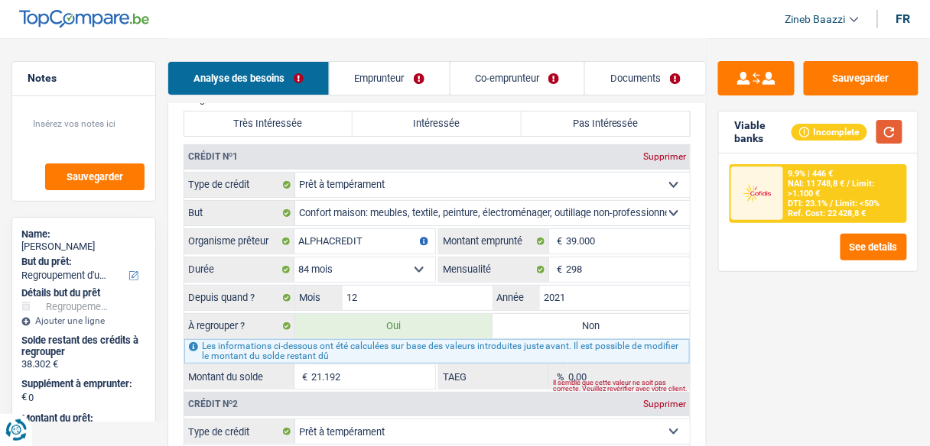
scroll to position [1406, 0]
click at [577, 238] on input "39.000" at bounding box center [628, 242] width 124 height 24
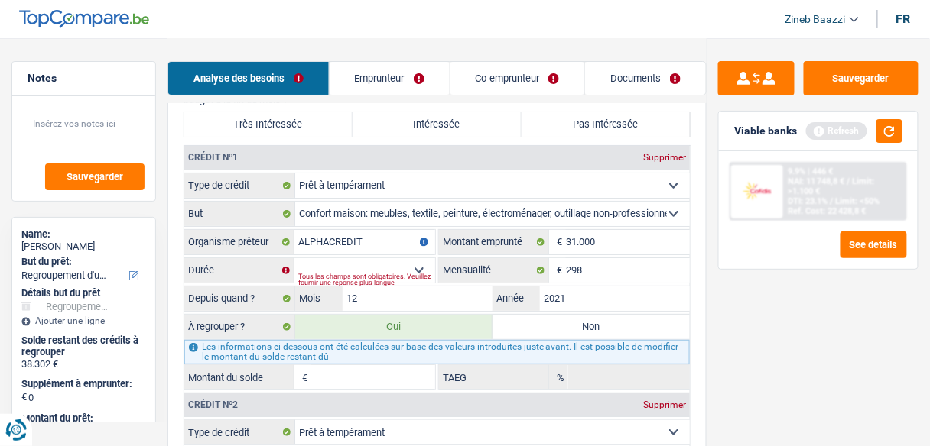
click at [735, 318] on div "Sauvegarder Viable banks Refresh 9.9% | 446 € NAI: 11 748,8 € / Limit: >1.100 €…" at bounding box center [817, 241] width 223 height 361
click at [322, 382] on input "Montant du solde" at bounding box center [373, 377] width 124 height 24
click at [429, 267] on select "12 mois 18 mois 24 mois 30 mois 36 mois 42 mois 48 mois 60 mois 72 mois 84 mois…" at bounding box center [364, 270] width 141 height 24
click at [294, 258] on select "12 mois 18 mois 24 mois 30 mois 36 mois 42 mois 48 mois 60 mois 72 mois 84 mois…" at bounding box center [364, 270] width 141 height 24
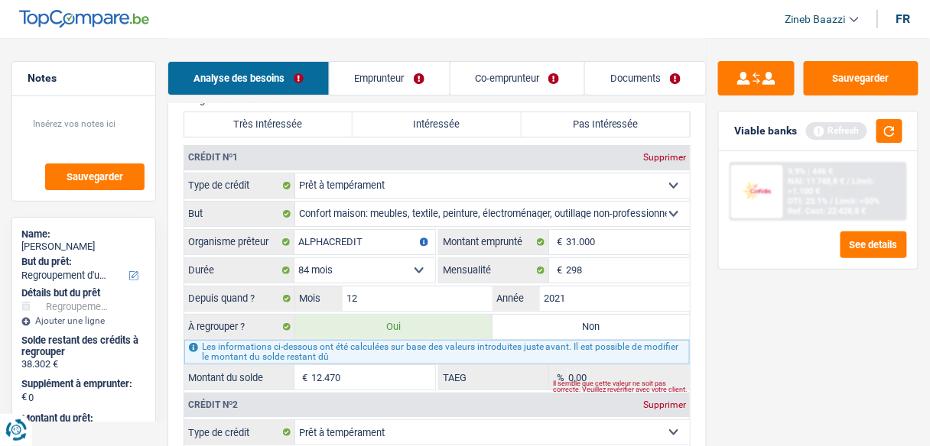
click at [736, 293] on div "Sauvegarder Viable banks Refresh 9.9% | 446 € NAI: 11 748,8 € / Limit: >1.100 €…" at bounding box center [817, 241] width 223 height 361
click at [423, 264] on select "12 mois 18 mois 24 mois 30 mois 36 mois 42 mois 48 mois 60 mois 72 mois 84 mois…" at bounding box center [364, 270] width 141 height 24
click at [294, 258] on select "12 mois 18 mois 24 mois 30 mois 36 mois 42 mois 48 mois 60 mois 72 mois 84 mois…" at bounding box center [364, 270] width 141 height 24
click at [751, 348] on div "Sauvegarder Viable banks Refresh 9.9% | 446 € NAI: 11 748,8 € / Limit: >1.100 €…" at bounding box center [817, 241] width 223 height 361
click at [371, 368] on input "20.167" at bounding box center [373, 377] width 124 height 24
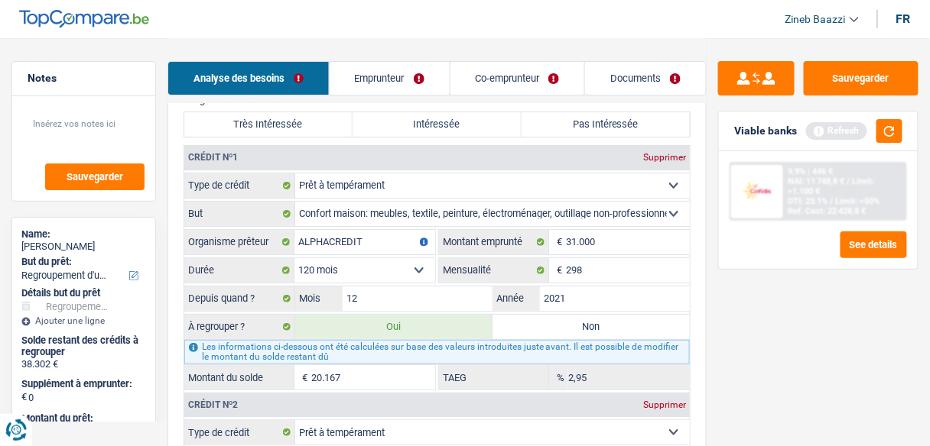
click at [371, 368] on input "20.167" at bounding box center [373, 377] width 124 height 24
click at [730, 353] on div "Sauvegarder Viable banks Refresh 9.9% | 446 € NAI: 11 748,8 € / Limit: >1.100 €…" at bounding box center [817, 241] width 223 height 361
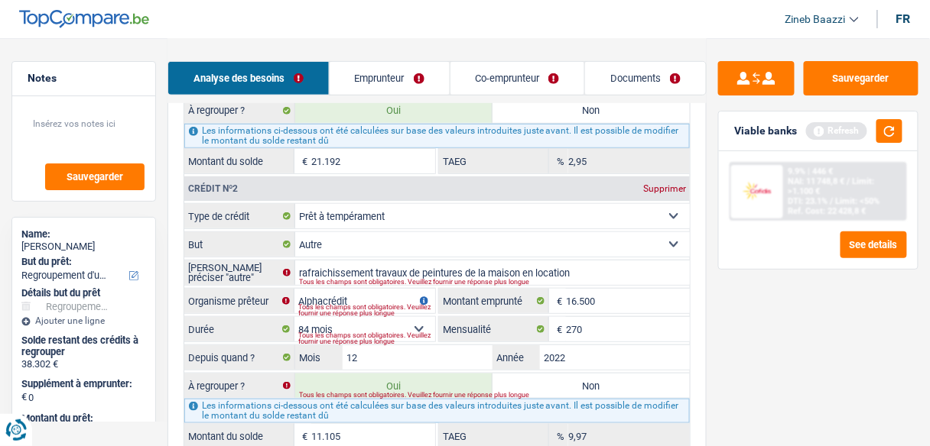
scroll to position [1651, 0]
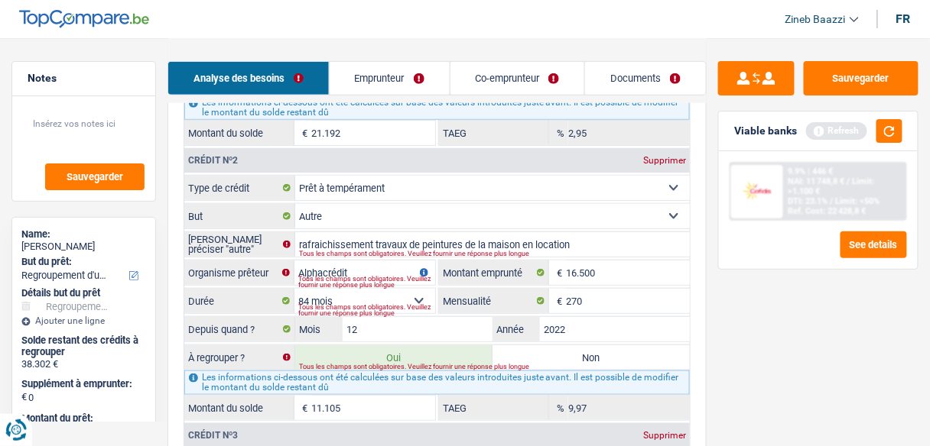
click at [413, 397] on input "11.105" at bounding box center [373, 408] width 124 height 24
click at [751, 342] on div "Sauvegarder Viable banks Refresh 9.9% | 446 € NAI: 11 748,8 € / Limit: >1.100 €…" at bounding box center [817, 241] width 223 height 361
click at [774, 312] on div "Sauvegarder Viable banks Refresh 9.9% | 446 € NAI: 11 748,8 € / Limit: >1.100 €…" at bounding box center [817, 241] width 223 height 361
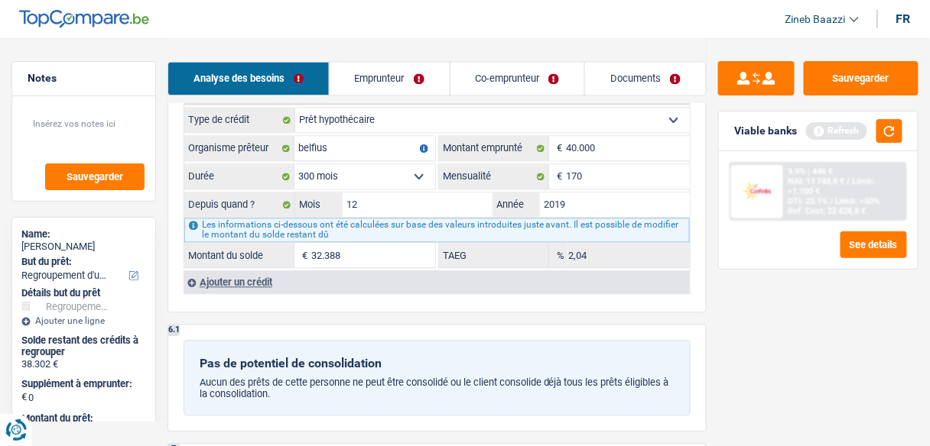
scroll to position [2140, 0]
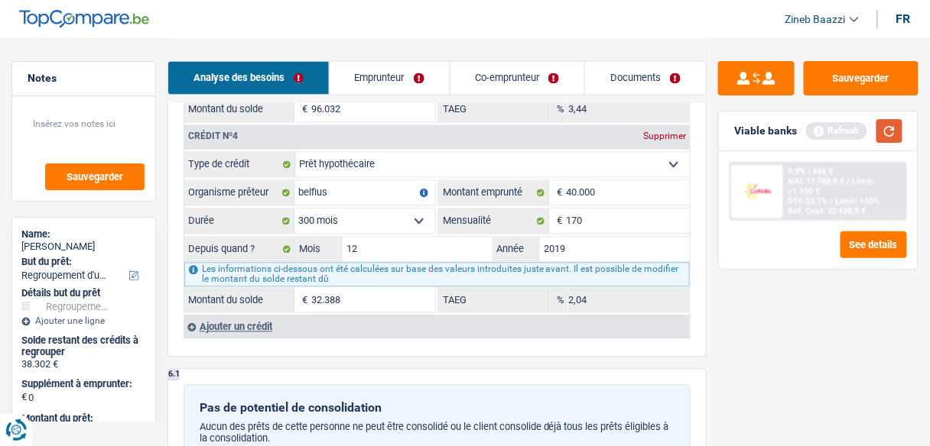
click at [889, 139] on button "button" at bounding box center [889, 131] width 26 height 24
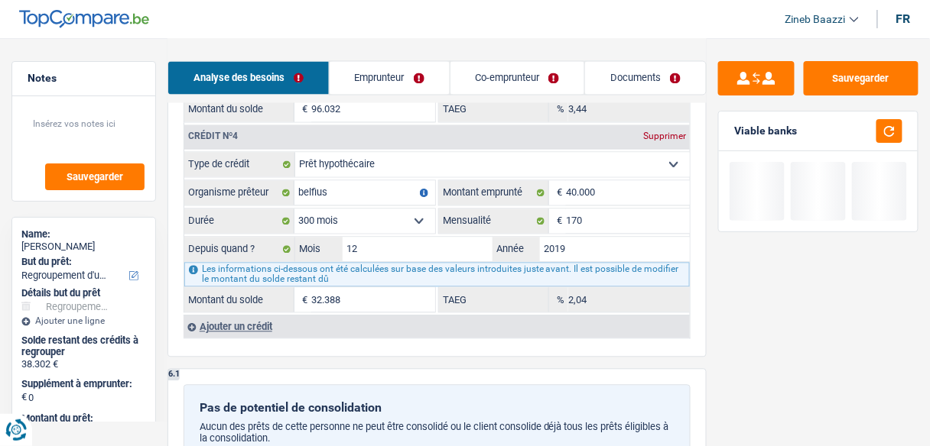
click at [231, 316] on div "Ajouter un crédit" at bounding box center [436, 327] width 506 height 23
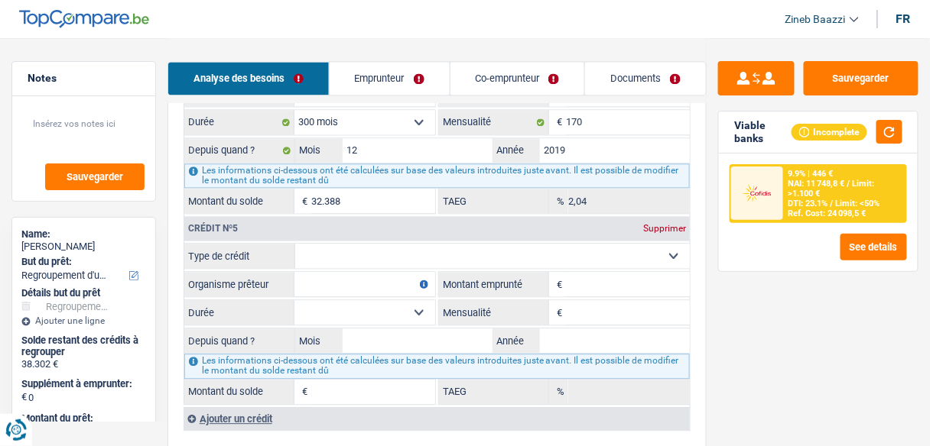
scroll to position [2324, 0]
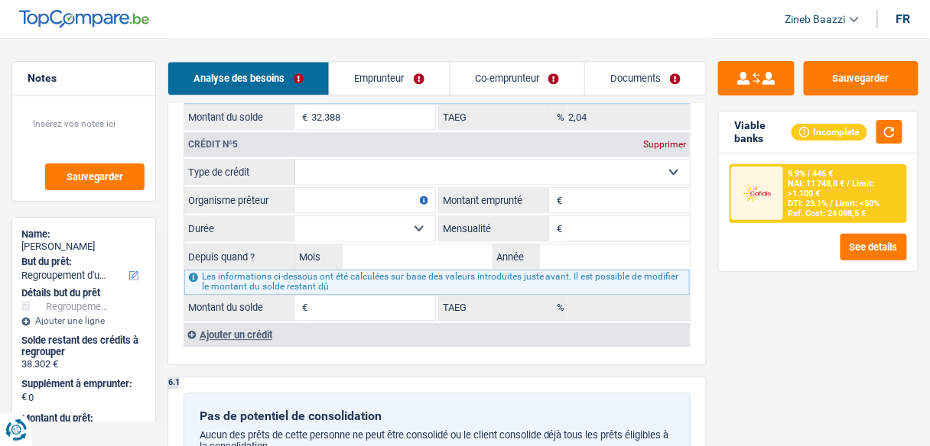
click at [377, 160] on select "Carte ou ouverture de crédit Prêt hypothécaire Vente à tempérament Prêt à tempé…" at bounding box center [492, 172] width 394 height 24
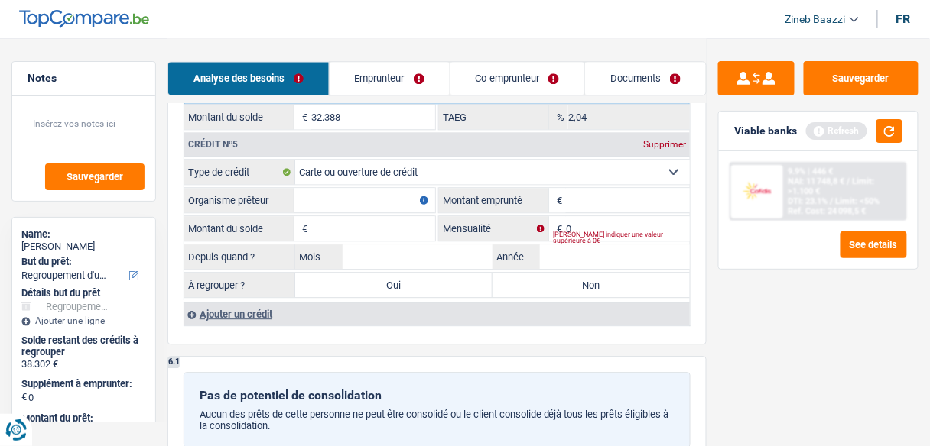
click at [579, 188] on input "Montant emprunté" at bounding box center [628, 200] width 124 height 24
click at [332, 188] on input "Organisme prêteur" at bounding box center [364, 200] width 141 height 24
click at [576, 216] on input "0" at bounding box center [628, 228] width 124 height 24
click at [336, 216] on input "Montant du solde" at bounding box center [373, 228] width 124 height 24
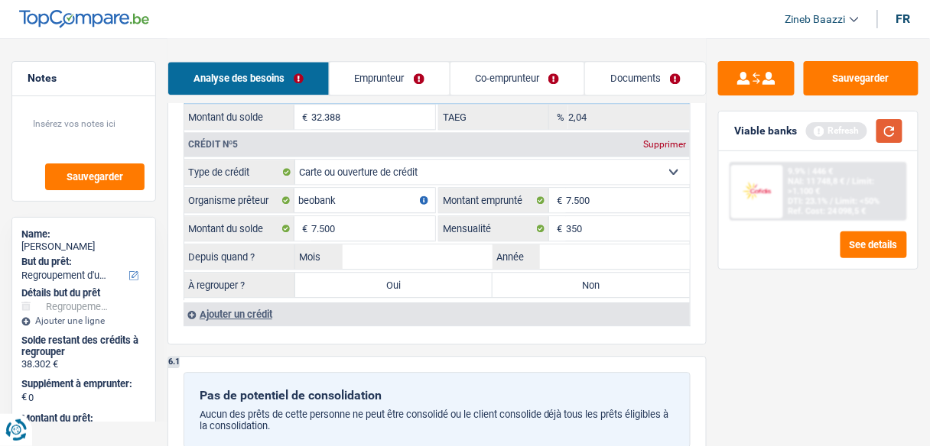
click at [894, 137] on button "button" at bounding box center [889, 131] width 26 height 24
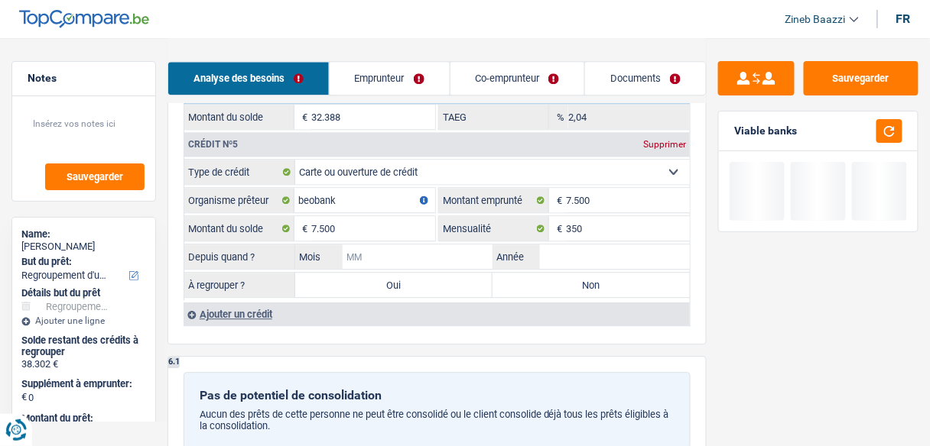
click at [405, 245] on input "Mois" at bounding box center [417, 257] width 150 height 24
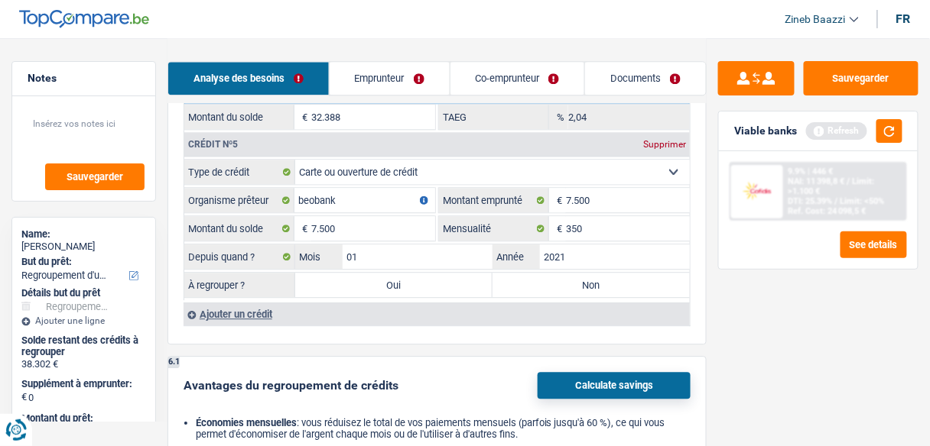
click at [418, 273] on label "Oui" at bounding box center [393, 285] width 197 height 24
click at [418, 273] on input "Oui" at bounding box center [393, 285] width 197 height 24
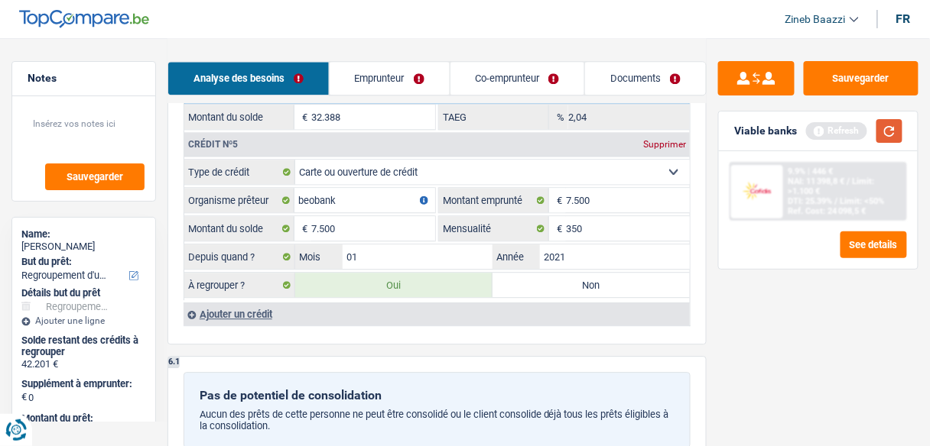
click at [881, 138] on button "button" at bounding box center [889, 131] width 26 height 24
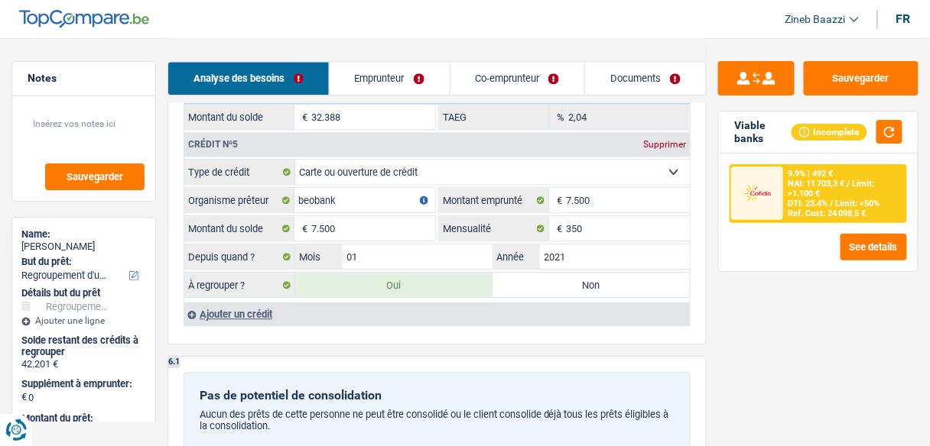
click at [220, 303] on div "Ajouter un crédit" at bounding box center [436, 314] width 506 height 23
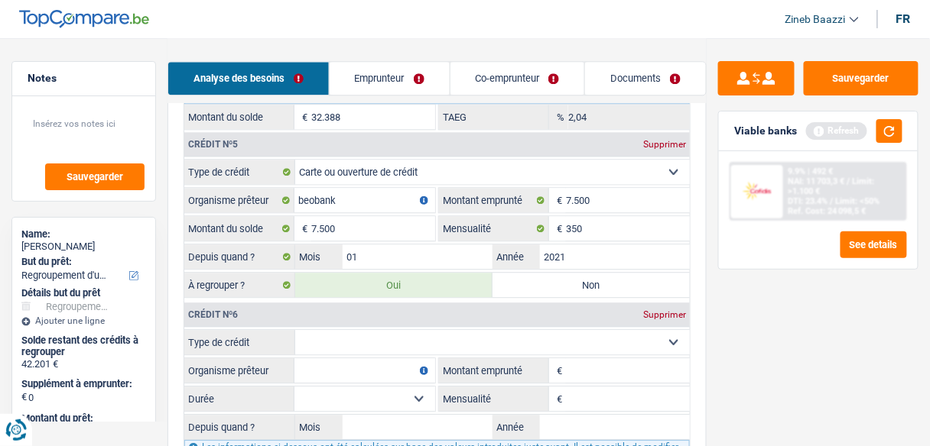
click at [343, 364] on fieldset "Carte ou ouverture de crédit Prêt hypothécaire Vente à tempérament Prêt à tempé…" at bounding box center [436, 409] width 505 height 161
click at [343, 360] on input "Organisme prêteur" at bounding box center [364, 371] width 141 height 24
click at [348, 387] on select "12 mois 18 mois 24 mois Sélectionner une option" at bounding box center [364, 399] width 141 height 24
click at [373, 360] on input "elantis" at bounding box center [364, 371] width 141 height 24
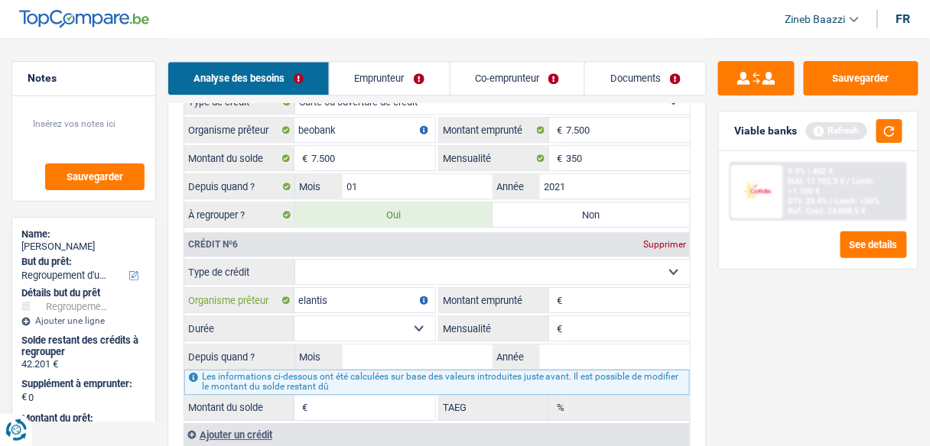
scroll to position [2446, 0]
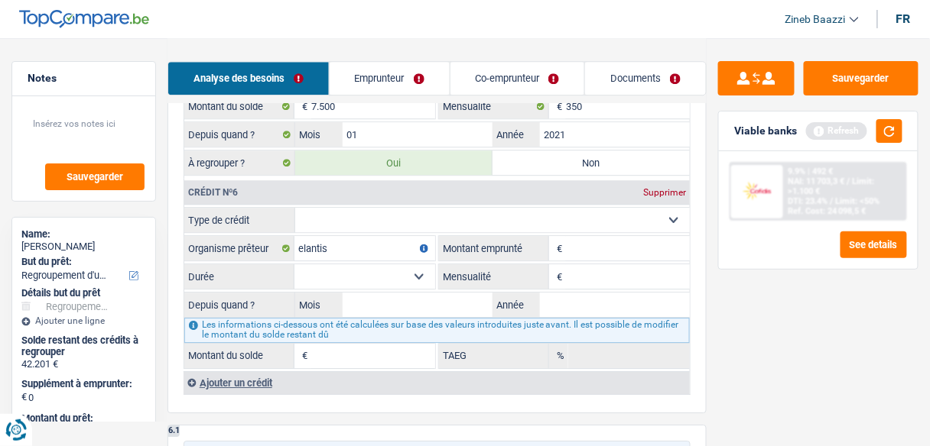
click at [576, 240] on fieldset "Carte ou ouverture de crédit Prêt hypothécaire Vente à tempérament Prêt à tempé…" at bounding box center [436, 287] width 505 height 161
click at [576, 236] on input "Montant emprunté" at bounding box center [628, 248] width 124 height 24
click at [342, 344] on input "Montant du solde" at bounding box center [373, 356] width 124 height 24
click at [644, 236] on input "Montant emprunté" at bounding box center [628, 248] width 124 height 24
click at [357, 268] on fieldset "12 mois 18 mois 24 mois 30 mois 36 mois 42 mois 48 mois 60 mois 72 mois 84 mois…" at bounding box center [309, 277] width 251 height 26
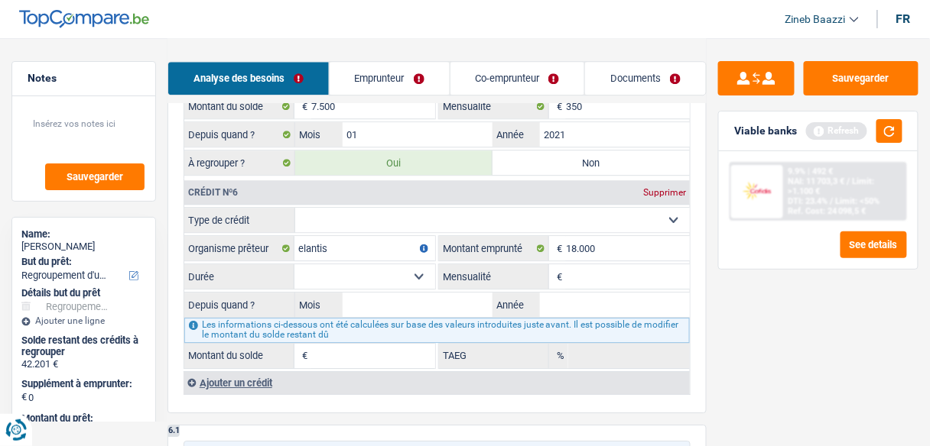
click at [359, 264] on select "12 mois 18 mois 24 mois 30 mois 36 mois 42 mois 48 mois 60 mois 72 mois 84 mois…" at bounding box center [364, 276] width 141 height 24
click at [294, 264] on select "12 mois 18 mois 24 mois 30 mois 36 mois 42 mois 48 mois 60 mois 72 mois 84 mois…" at bounding box center [364, 276] width 141 height 24
click at [610, 264] on input "Mensualité" at bounding box center [628, 276] width 124 height 24
click at [355, 344] on input "Montant du solde" at bounding box center [373, 356] width 124 height 24
click at [383, 293] on input "Mois" at bounding box center [417, 305] width 150 height 24
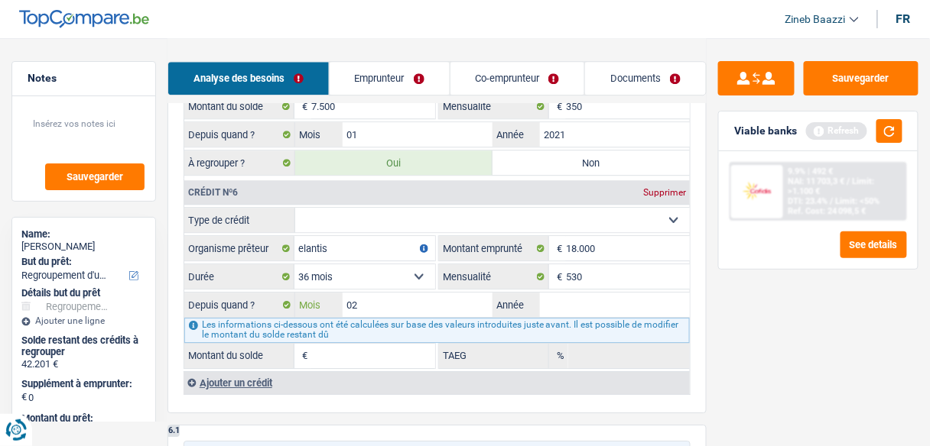
click at [382, 293] on input "02" at bounding box center [417, 305] width 150 height 24
click at [316, 208] on select "Carte ou ouverture de crédit Prêt hypothécaire Vente à tempérament Prêt à tempé…" at bounding box center [492, 220] width 394 height 24
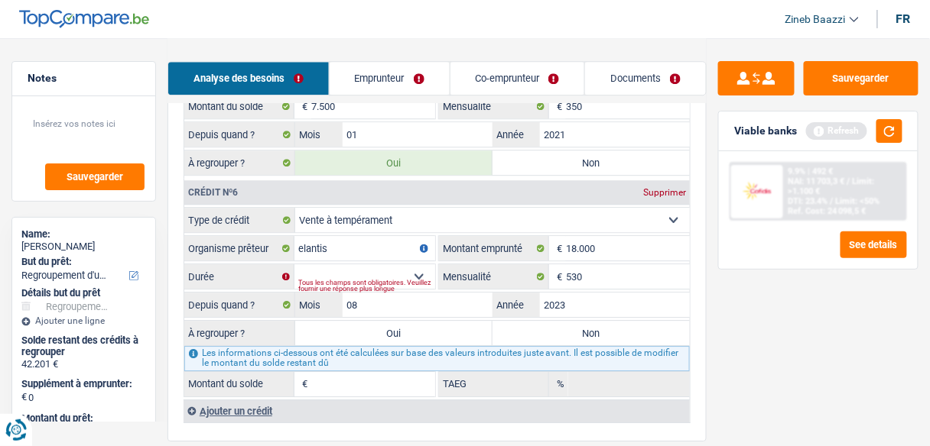
click at [334, 208] on select "Carte ou ouverture de crédit Prêt hypothécaire Vente à tempérament Prêt à tempé…" at bounding box center [492, 220] width 394 height 24
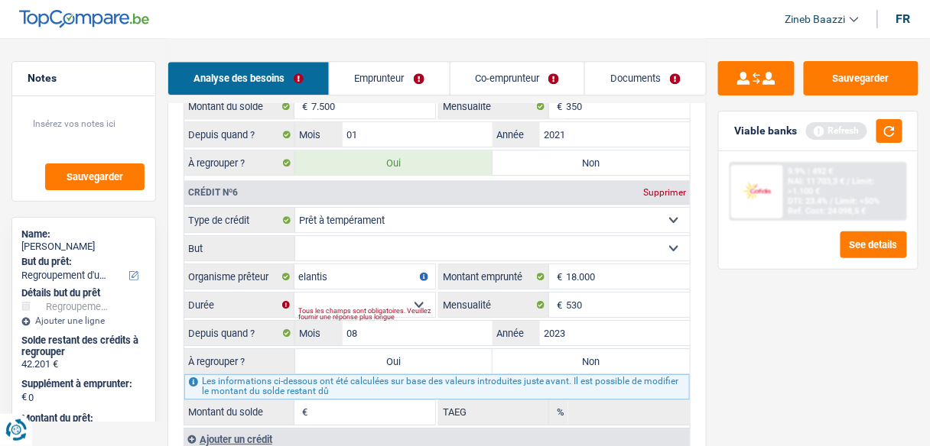
click at [327, 238] on select "Confort maison: meubles, textile, peinture, électroménager, outillage non-profe…" at bounding box center [492, 248] width 394 height 24
click at [295, 236] on select "Confort maison: meubles, textile, peinture, électroménager, outillage non-profe…" at bounding box center [492, 248] width 394 height 24
click at [329, 236] on select "Confort maison: meubles, textile, peinture, électroménager, outillage non-profe…" at bounding box center [492, 248] width 394 height 24
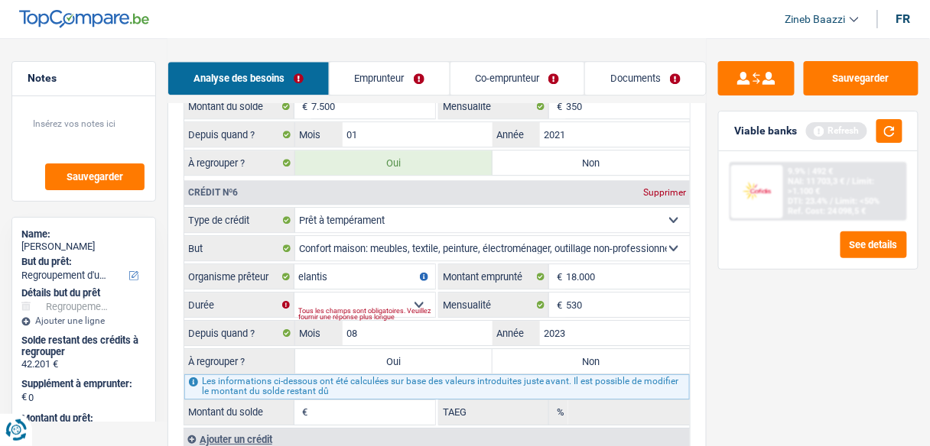
click at [295, 236] on select "Confort maison: meubles, textile, peinture, électroménager, outillage non-profe…" at bounding box center [492, 248] width 394 height 24
click at [337, 293] on select "12 mois 18 mois 24 mois 30 mois 36 mois 42 mois 48 mois 60 mois 72 mois 84 mois…" at bounding box center [364, 305] width 141 height 24
click at [294, 293] on select "12 mois 18 mois 24 mois 30 mois 36 mois 42 mois 48 mois 60 mois 72 mois 84 mois…" at bounding box center [364, 305] width 141 height 24
click at [401, 401] on input "5.209" at bounding box center [373, 413] width 124 height 24
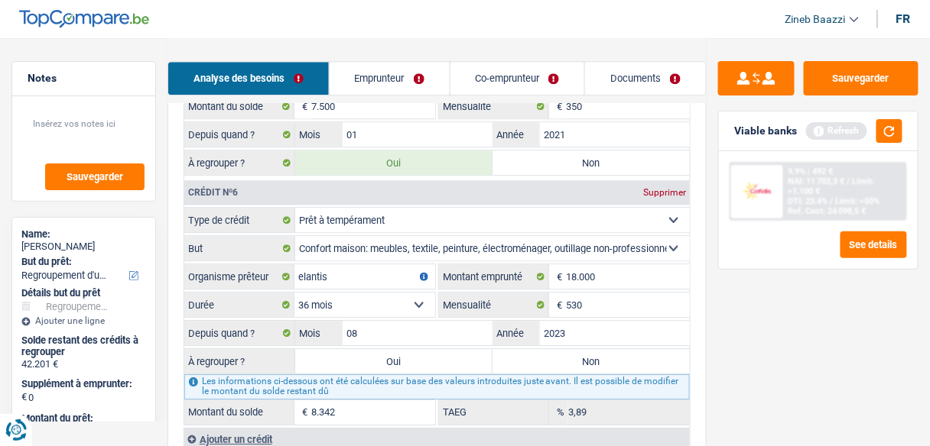
click at [397, 349] on label "Oui" at bounding box center [393, 361] width 197 height 24
click at [397, 349] on input "Oui" at bounding box center [393, 361] width 197 height 24
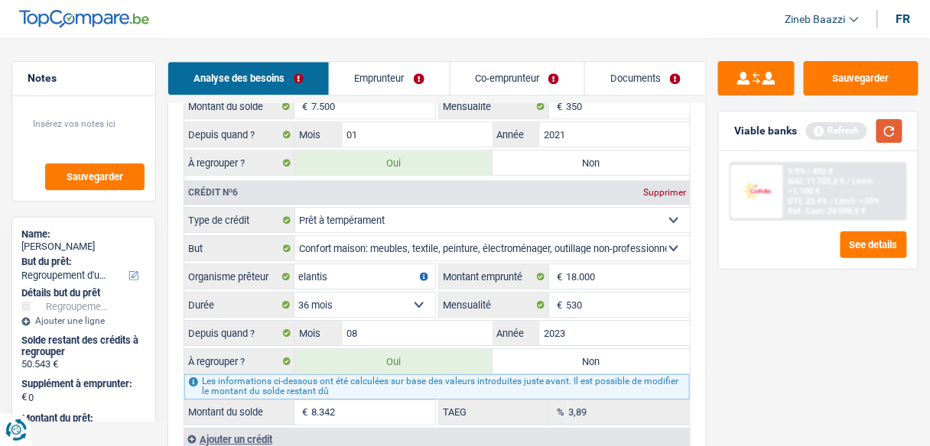
click at [879, 126] on button "button" at bounding box center [889, 131] width 26 height 24
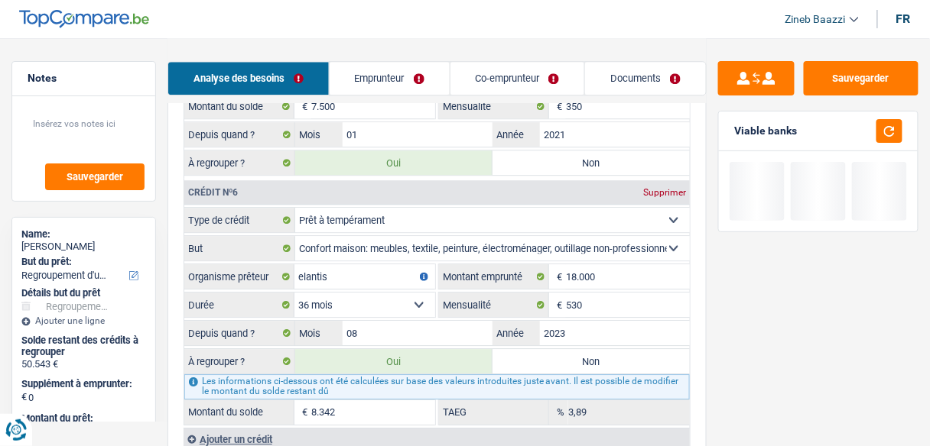
click at [784, 290] on div "Sauvegarder Viable banks" at bounding box center [817, 241] width 223 height 361
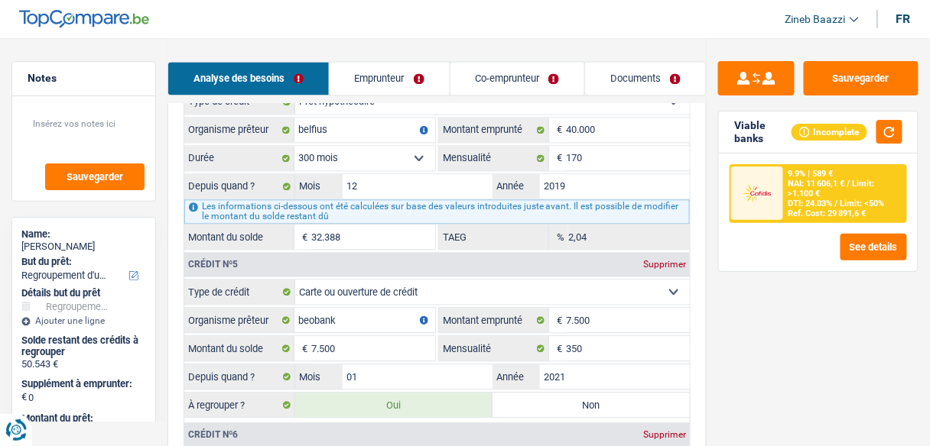
scroll to position [2140, 0]
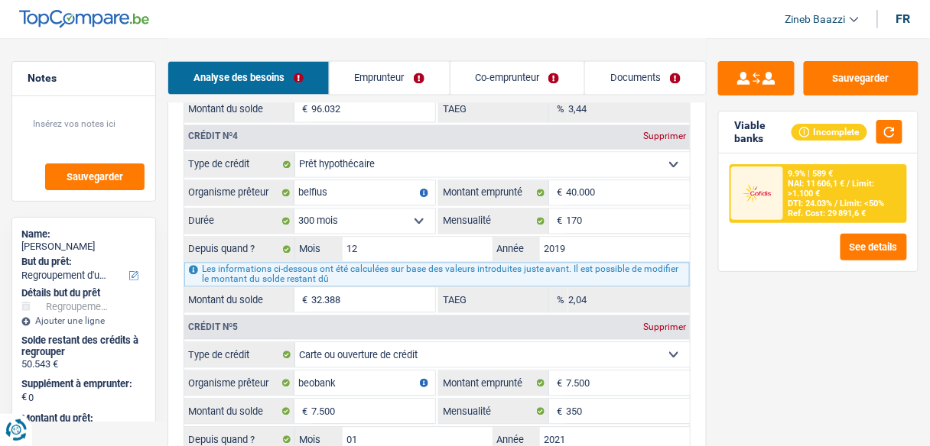
click at [401, 59] on div "Analyse des besoins Emprunteur Co-emprunteur Documents" at bounding box center [436, 70] width 539 height 65
click at [401, 68] on link "Emprunteur" at bounding box center [389, 78] width 120 height 33
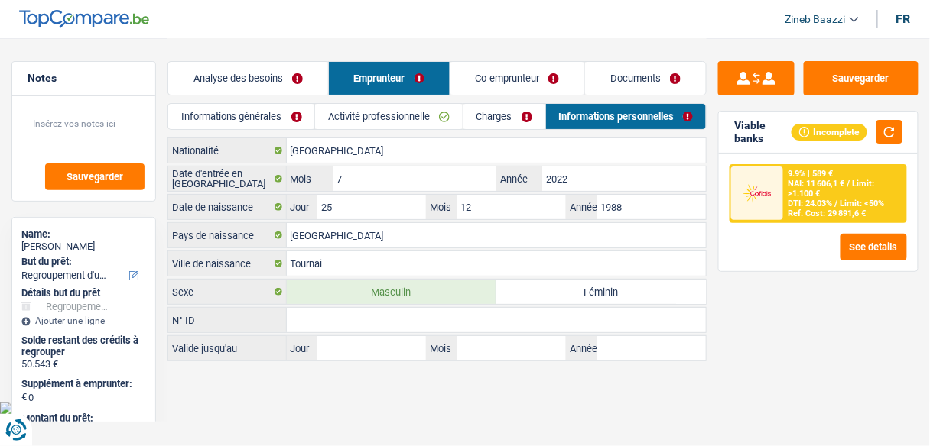
scroll to position [0, 0]
click at [507, 122] on link "Charges" at bounding box center [509, 116] width 83 height 25
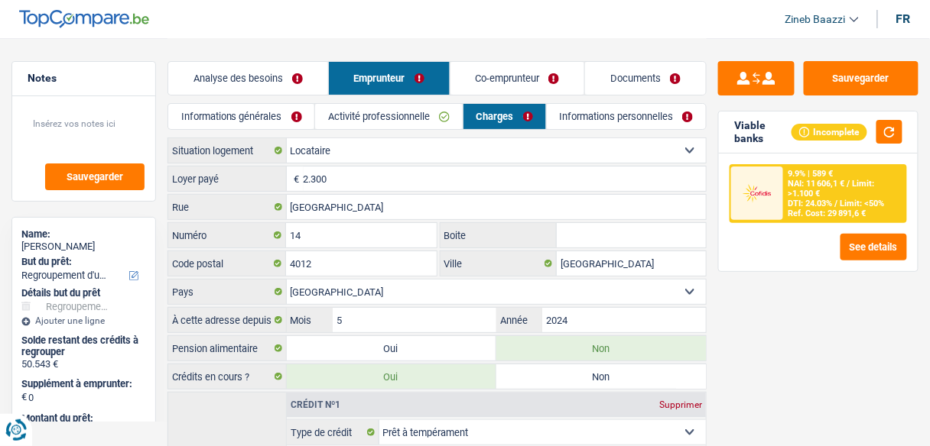
click at [397, 124] on link "Activité professionnelle" at bounding box center [389, 116] width 148 height 25
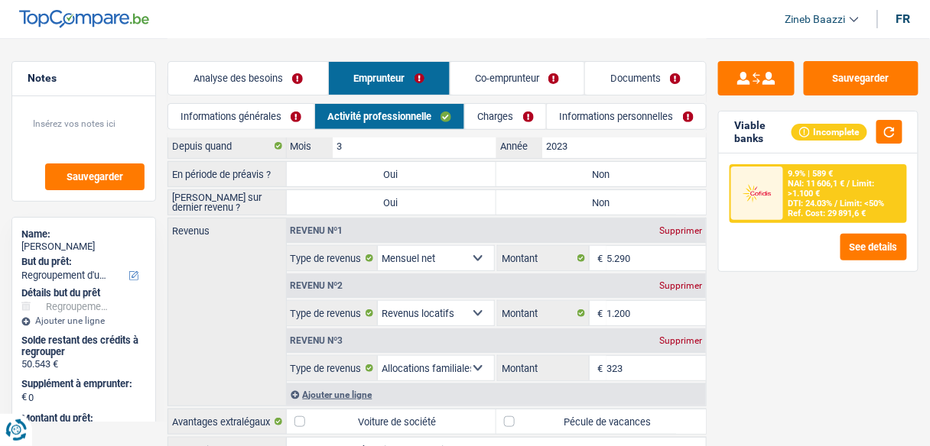
click at [270, 115] on link "Informations générales" at bounding box center [241, 116] width 146 height 25
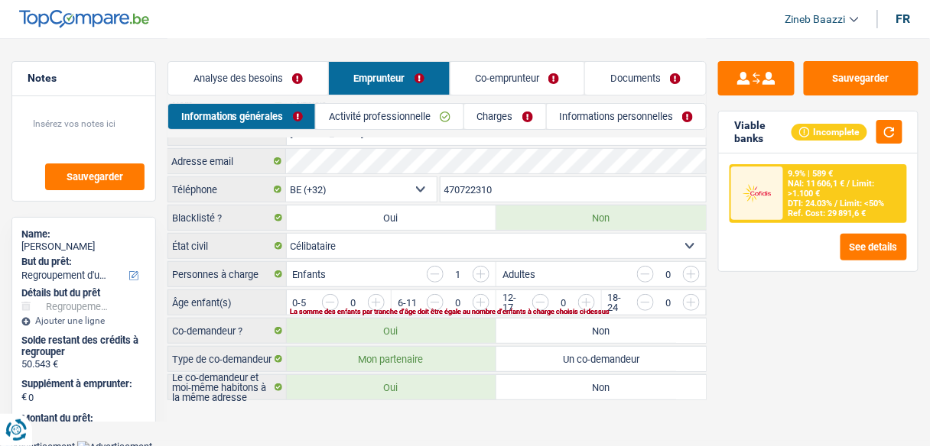
click at [226, 77] on link "Analyse des besoins" at bounding box center [248, 78] width 160 height 33
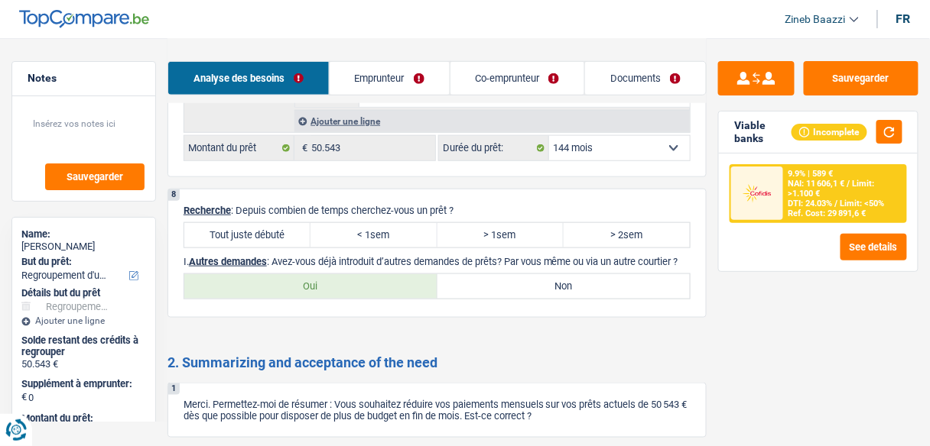
scroll to position [3226, 0]
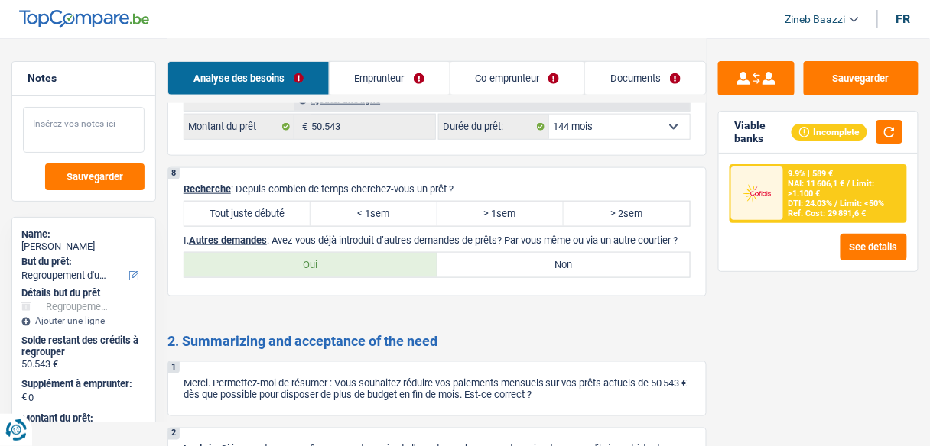
click at [105, 119] on textarea at bounding box center [84, 130] width 122 height 46
drag, startPoint x: 248, startPoint y: 174, endPoint x: 305, endPoint y: 178, distance: 57.5
click at [248, 202] on label "Tout juste débuté" at bounding box center [247, 214] width 126 height 24
click at [248, 202] on input "Tout juste débuté" at bounding box center [247, 214] width 126 height 24
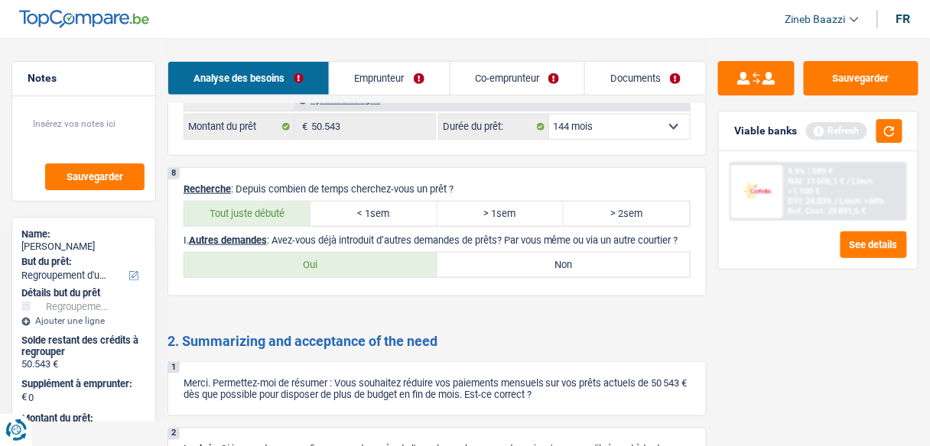
click at [397, 255] on label "Oui" at bounding box center [310, 265] width 253 height 24
click at [397, 255] on input "Oui" at bounding box center [310, 265] width 253 height 24
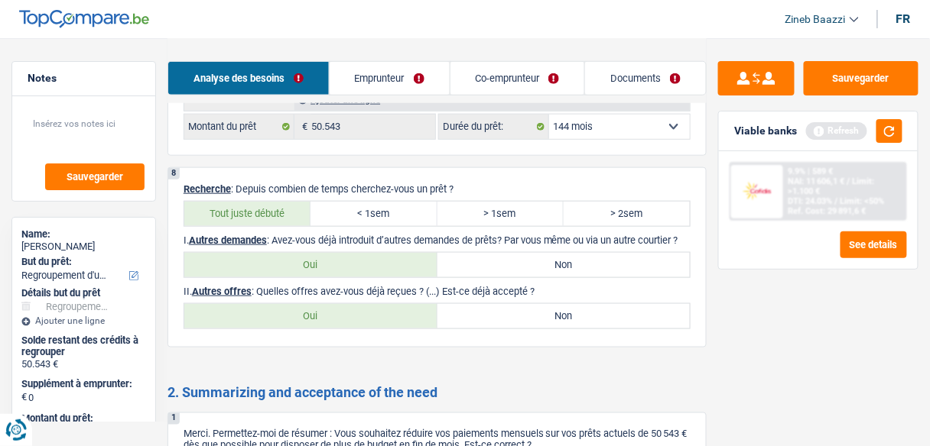
click at [515, 304] on label "Non" at bounding box center [563, 316] width 253 height 24
click at [515, 304] on input "Non" at bounding box center [563, 316] width 253 height 24
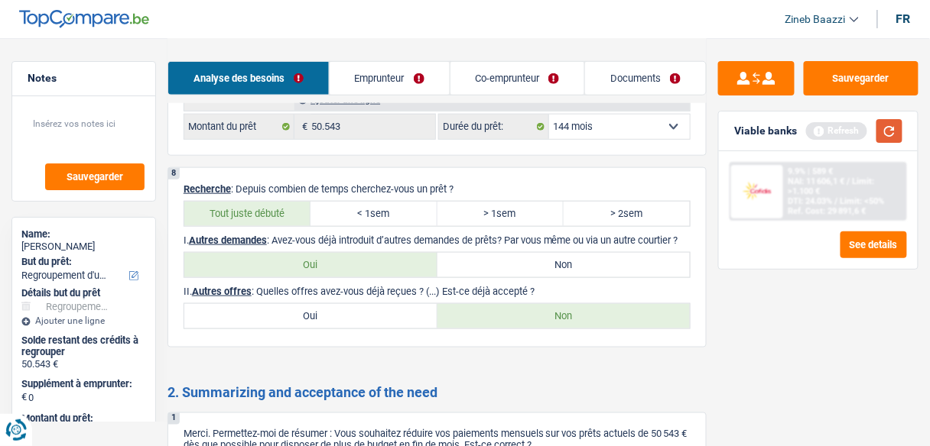
click at [883, 133] on button "button" at bounding box center [889, 131] width 26 height 24
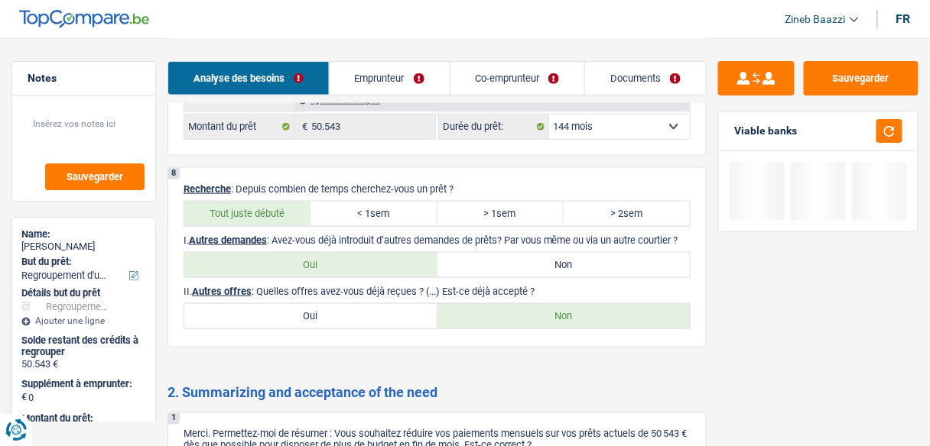
click at [372, 64] on link "Emprunteur" at bounding box center [389, 78] width 120 height 33
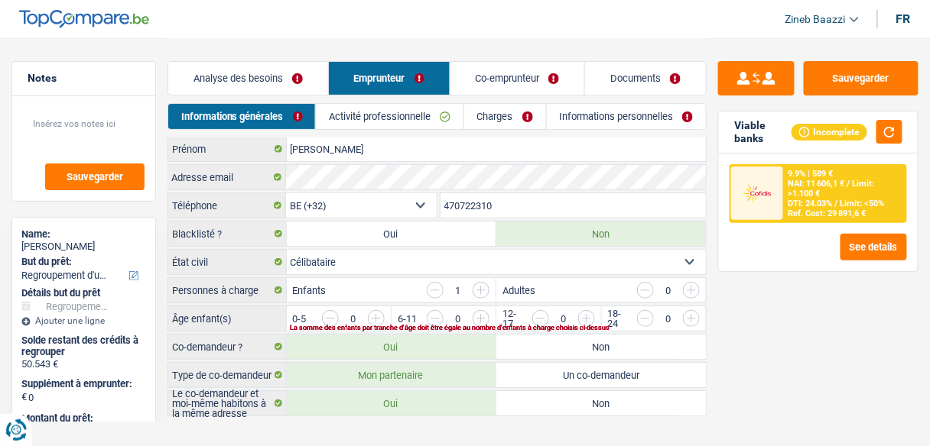
scroll to position [46, 0]
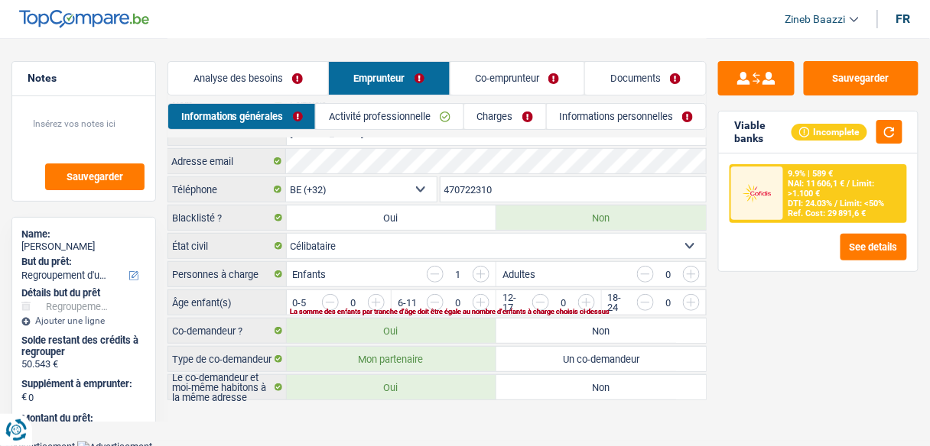
click at [377, 246] on select "Célibataire Marié(e) Cohabitant(e) légal(e) Divorcé(e) Veuf(ve) Séparé (de fait…" at bounding box center [497, 246] width 420 height 24
click at [287, 234] on select "Célibataire Marié(e) Cohabitant(e) légal(e) Divorcé(e) Veuf(ve) Séparé (de fait…" at bounding box center [497, 246] width 420 height 24
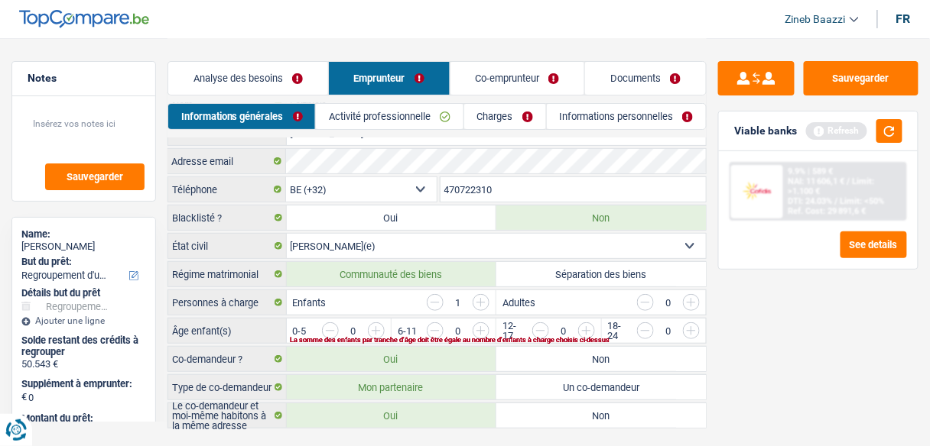
click at [485, 337] on div "La somme des enfants par tranche d'âge doit être égale au nombre d'enfants à ch…" at bounding box center [476, 340] width 372 height 6
click at [482, 326] on input "button" at bounding box center [740, 335] width 537 height 24
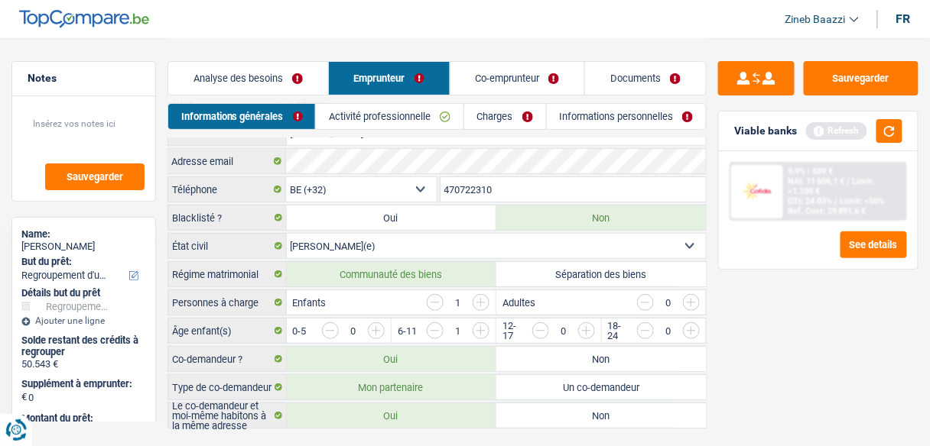
click at [374, 122] on link "Activité professionnelle" at bounding box center [390, 116] width 148 height 25
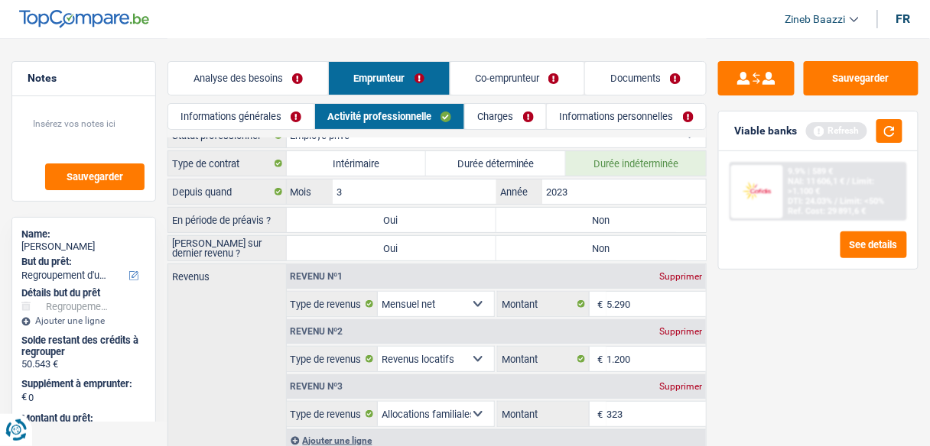
scroll to position [0, 0]
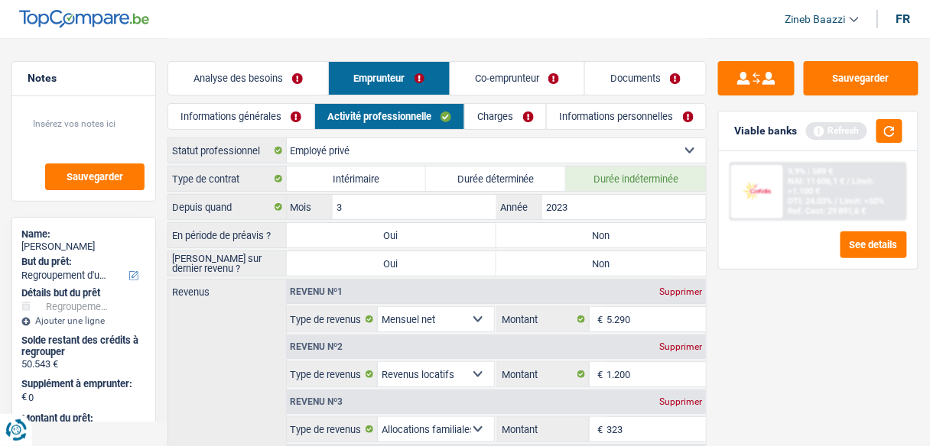
click at [540, 245] on label "Non" at bounding box center [600, 235] width 209 height 24
click at [540, 245] on input "Non" at bounding box center [600, 235] width 209 height 24
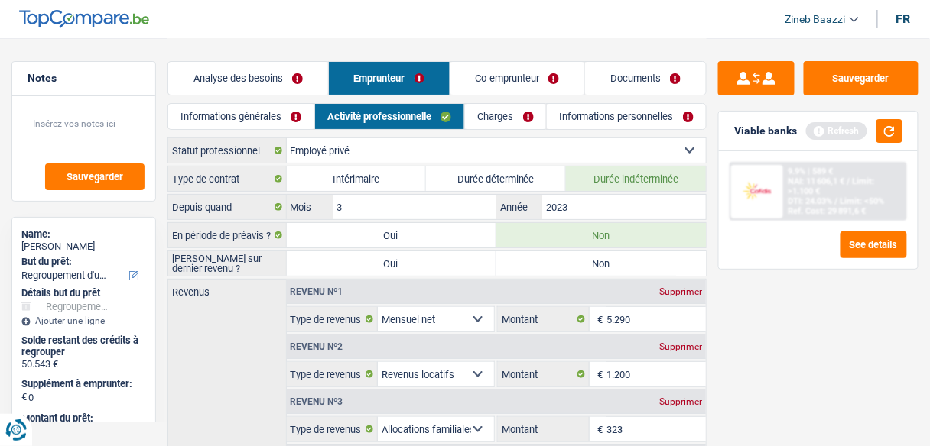
click at [547, 255] on label "Non" at bounding box center [600, 263] width 209 height 24
click at [547, 255] on input "Non" at bounding box center [600, 263] width 209 height 24
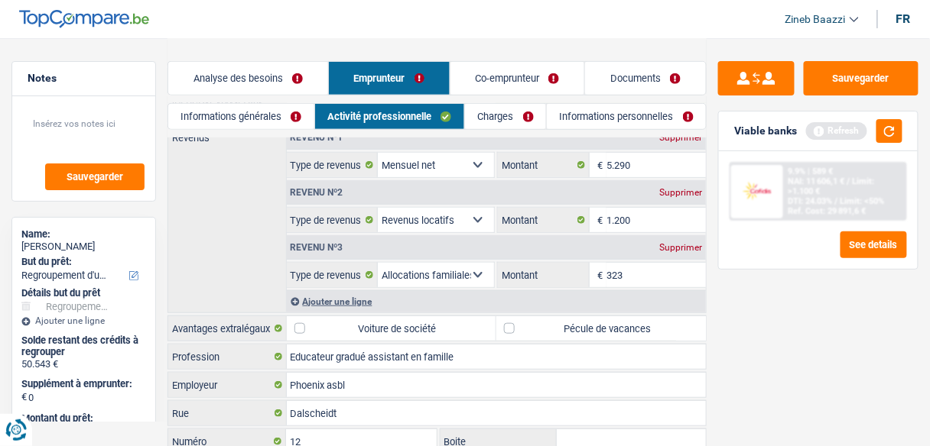
scroll to position [183, 0]
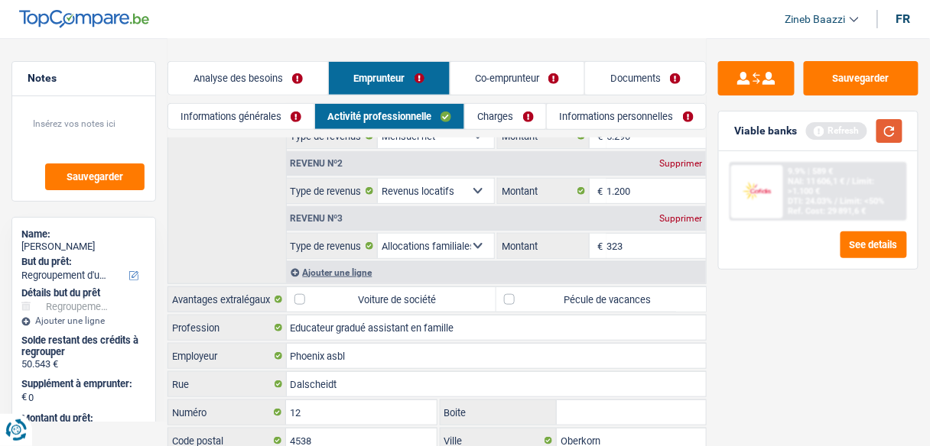
click at [883, 129] on button "button" at bounding box center [889, 131] width 26 height 24
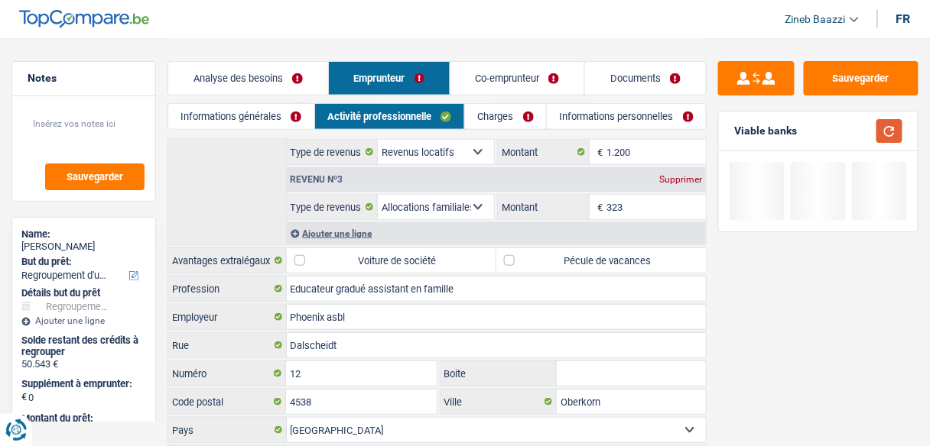
scroll to position [245, 0]
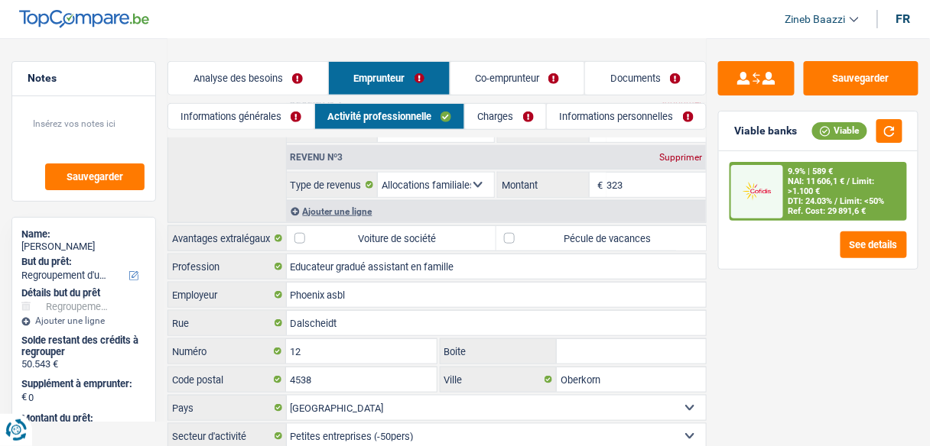
click at [423, 226] on label "Voiture de société" at bounding box center [391, 238] width 209 height 24
click at [423, 226] on input "Voiture de société" at bounding box center [391, 238] width 209 height 24
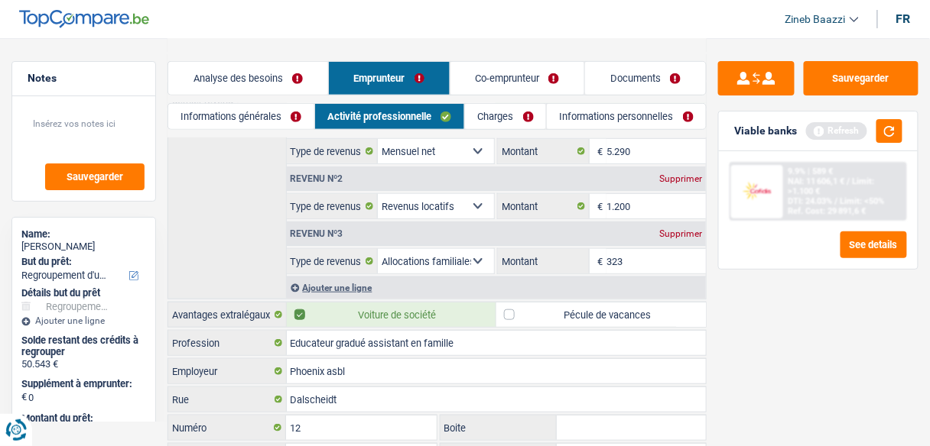
scroll to position [290, 0]
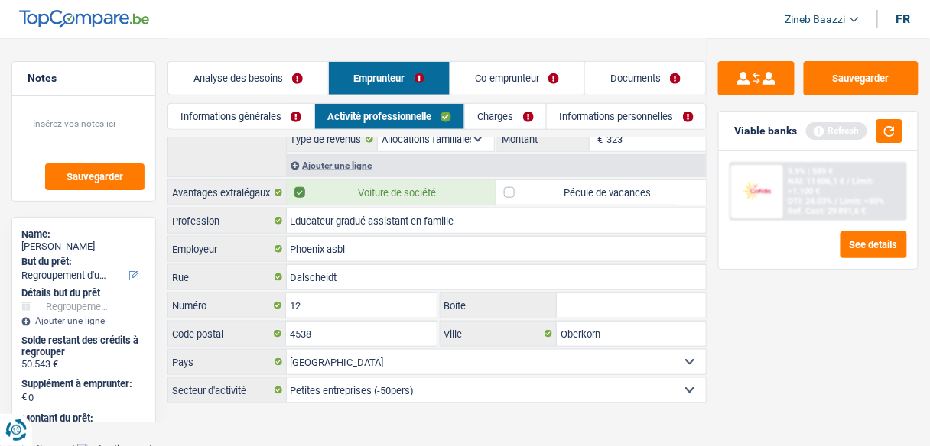
click at [513, 118] on link "Charges" at bounding box center [505, 116] width 81 height 25
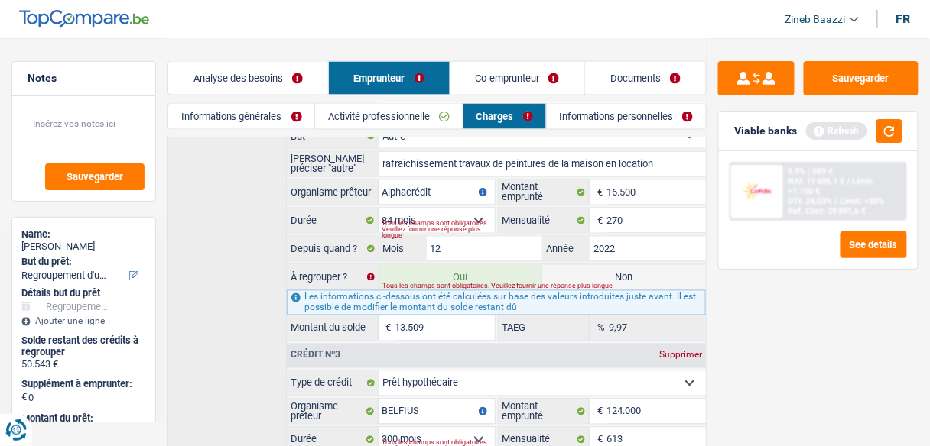
scroll to position [550, 0]
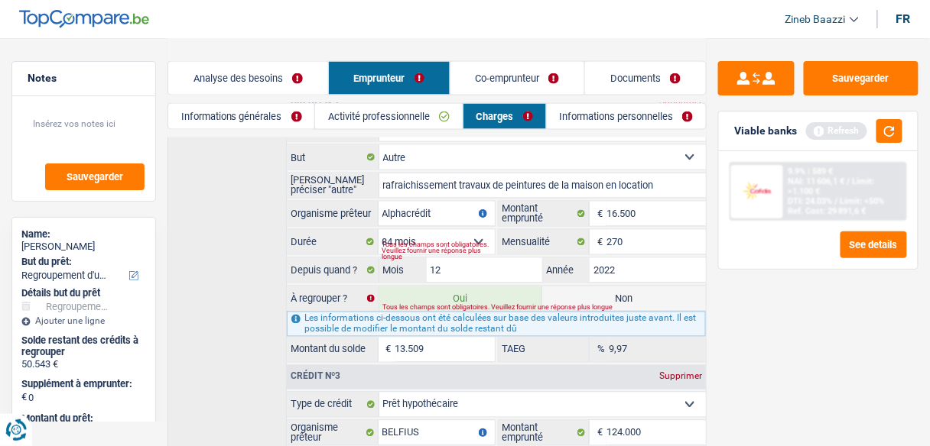
click at [605, 123] on link "Informations personnelles" at bounding box center [627, 116] width 160 height 25
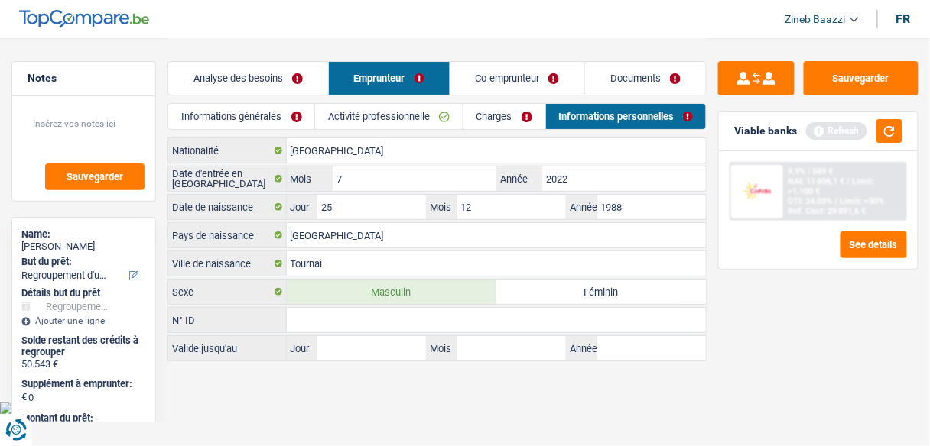
scroll to position [0, 0]
click at [498, 87] on link "Co-emprunteur" at bounding box center [523, 78] width 136 height 33
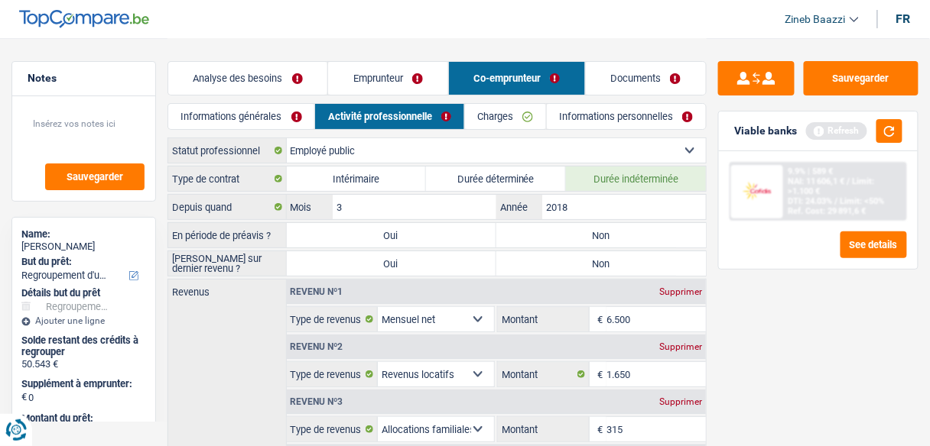
click at [219, 109] on link "Informations générales" at bounding box center [241, 116] width 146 height 25
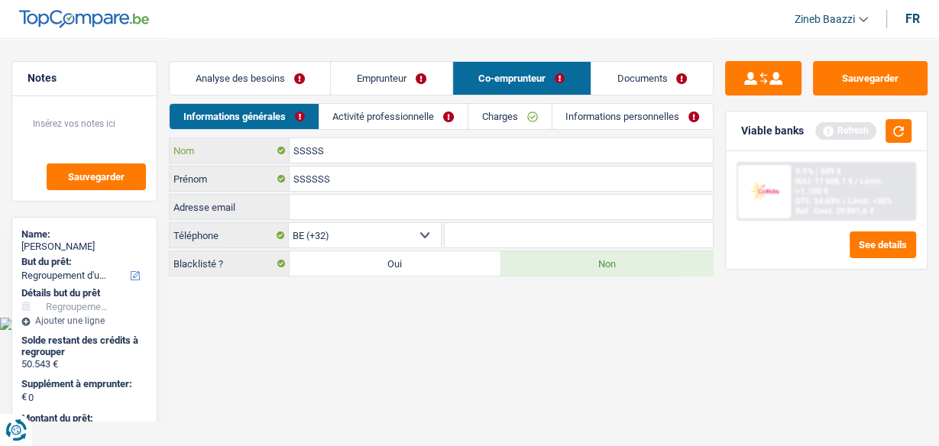
click at [322, 151] on input "SSSSS" at bounding box center [501, 150] width 423 height 24
click at [343, 174] on input "SSSSSS" at bounding box center [501, 179] width 423 height 24
click at [345, 115] on link "Activité professionnelle" at bounding box center [394, 116] width 148 height 25
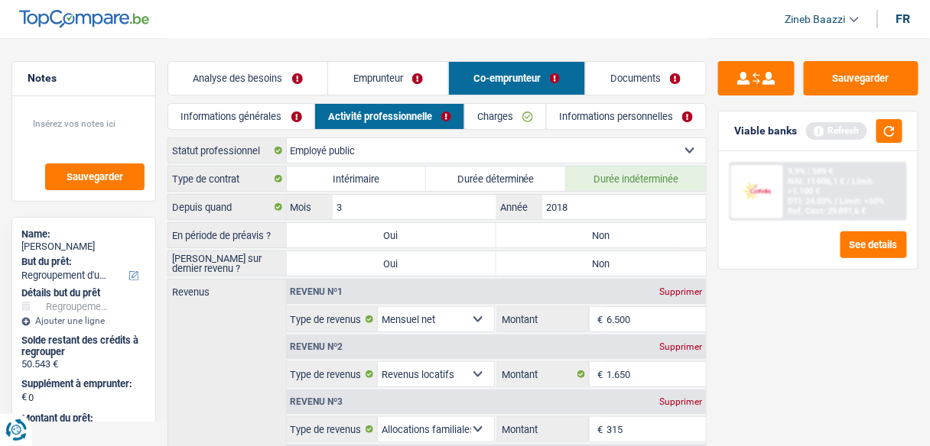
click at [541, 232] on label "Non" at bounding box center [600, 235] width 209 height 24
click at [541, 232] on input "Non" at bounding box center [600, 235] width 209 height 24
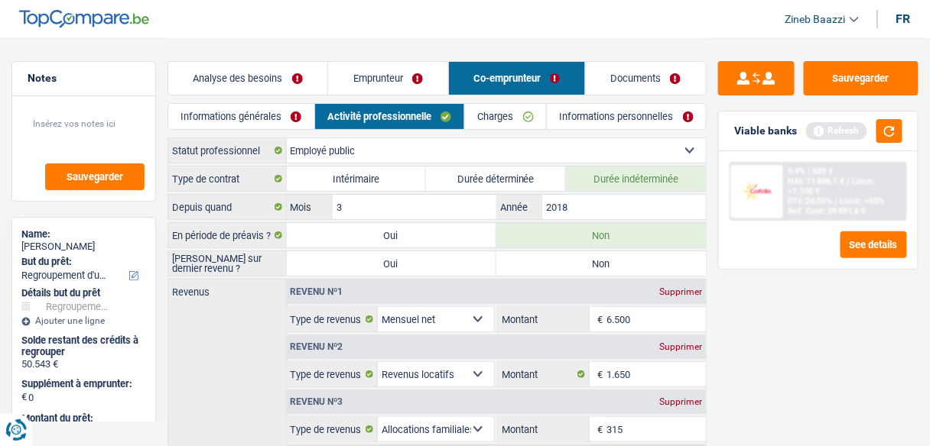
click at [542, 265] on label "Non" at bounding box center [600, 263] width 209 height 24
click at [542, 265] on input "Non" at bounding box center [600, 263] width 209 height 24
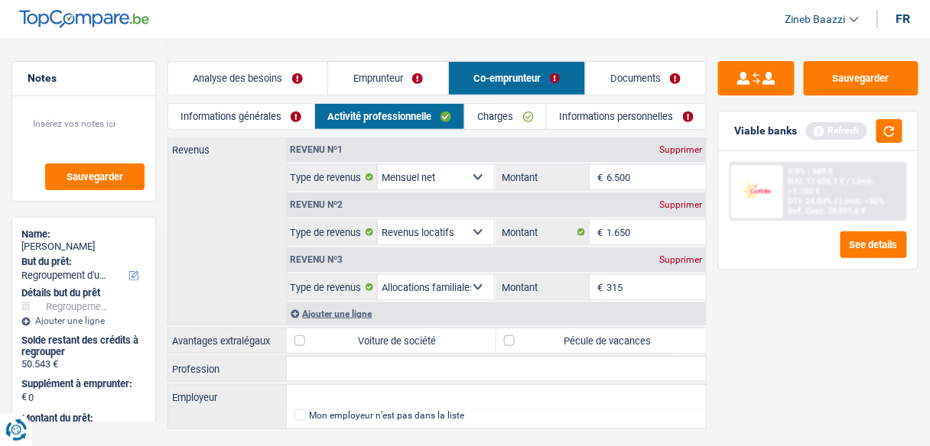
scroll to position [171, 0]
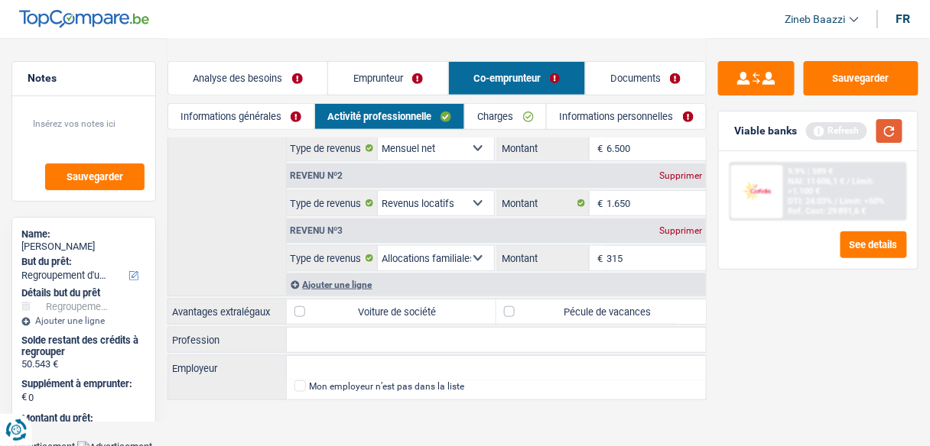
click at [884, 135] on button "button" at bounding box center [889, 131] width 26 height 24
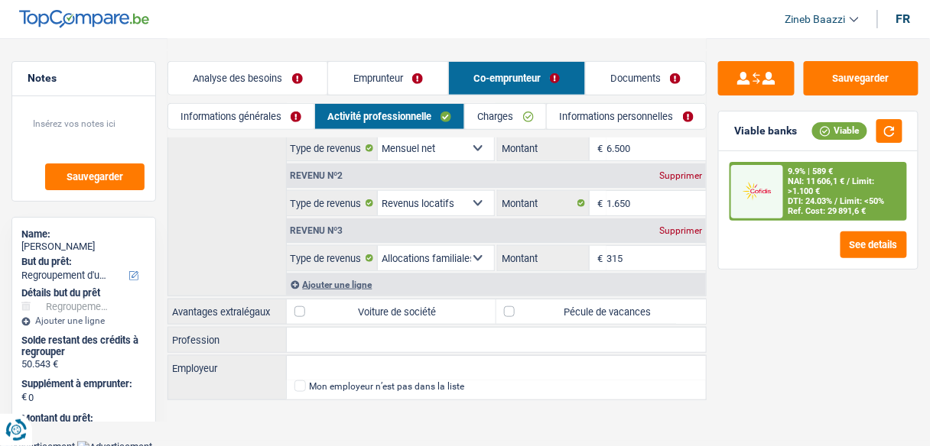
click at [541, 305] on label "Pécule de vacances" at bounding box center [600, 312] width 209 height 24
click at [541, 305] on input "Pécule de vacances" at bounding box center [600, 312] width 209 height 24
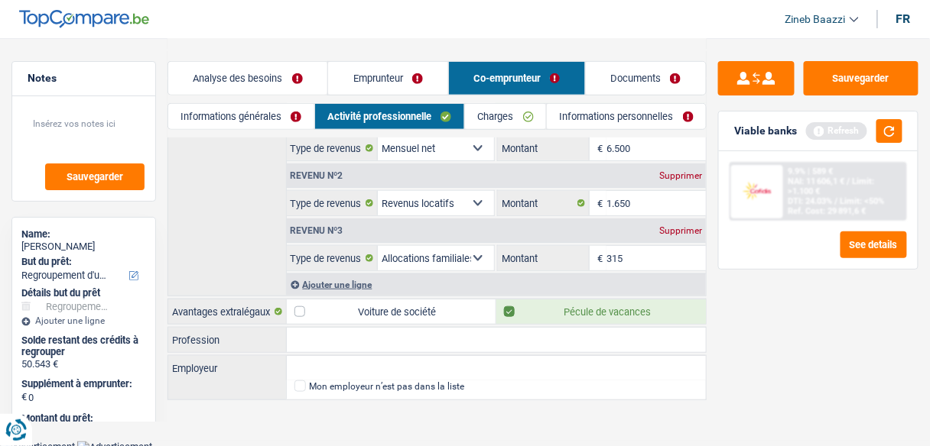
click at [466, 328] on input "Profession" at bounding box center [497, 340] width 420 height 24
drag, startPoint x: 361, startPoint y: 336, endPoint x: 356, endPoint y: 344, distance: 9.6
click at [356, 344] on input "responsable d'ube maison relais" at bounding box center [497, 340] width 420 height 24
click at [367, 337] on input "responsable d'ube maison relais" at bounding box center [497, 340] width 420 height 24
click at [368, 339] on input "responsable d'ue maison relaisn" at bounding box center [497, 340] width 420 height 24
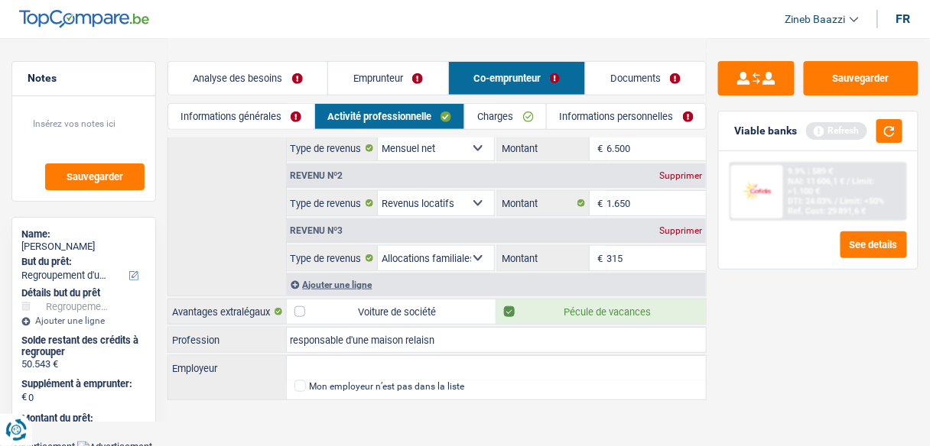
click at [462, 344] on input "responsable d'une maison relaisn" at bounding box center [497, 340] width 420 height 24
click at [463, 356] on input "Employeur" at bounding box center [497, 368] width 420 height 24
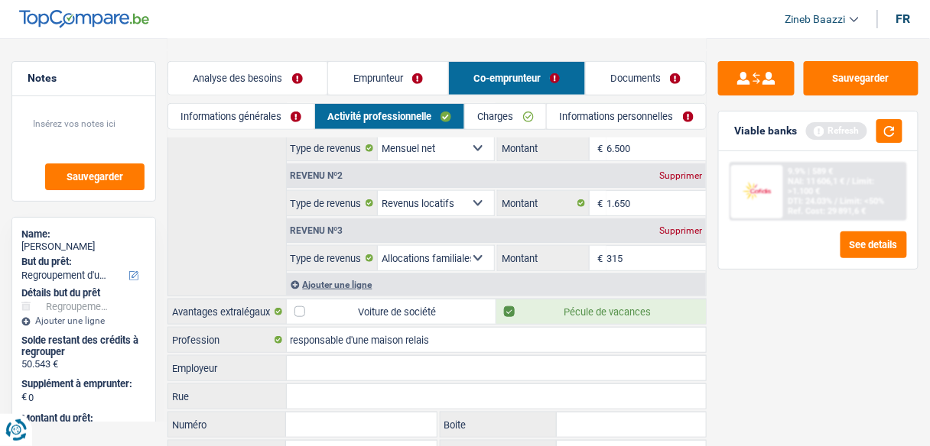
click at [463, 356] on input "Employeur" at bounding box center [497, 368] width 420 height 24
click at [487, 120] on link "Charges" at bounding box center [505, 116] width 81 height 25
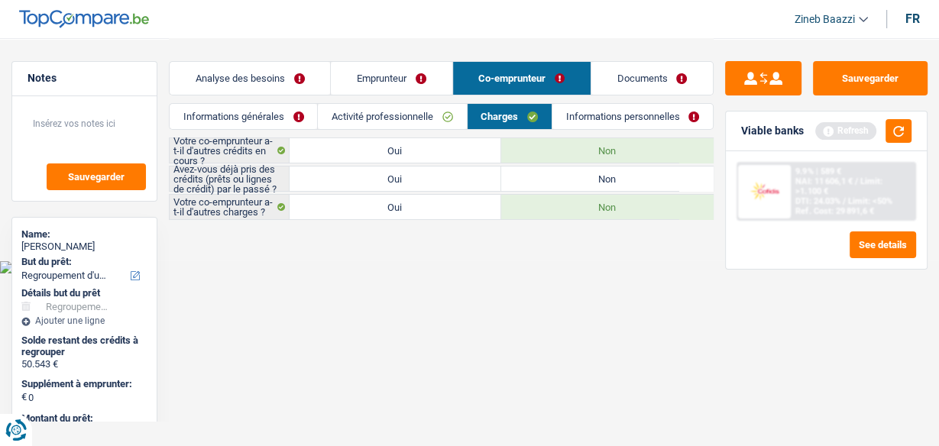
click at [405, 151] on label "Oui" at bounding box center [396, 150] width 212 height 24
click at [405, 151] on input "Oui" at bounding box center [396, 150] width 212 height 24
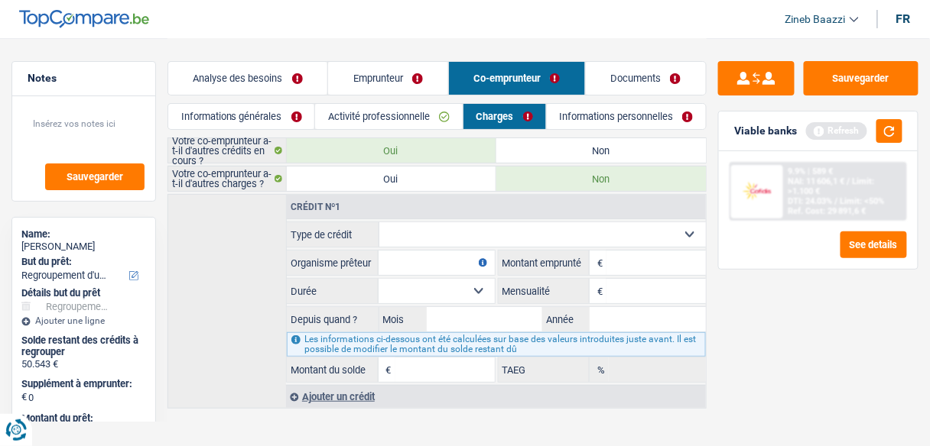
click at [434, 226] on select "Carte ou ouverture de crédit Prêt hypothécaire Vente à tempérament Prêt à tempé…" at bounding box center [542, 234] width 327 height 24
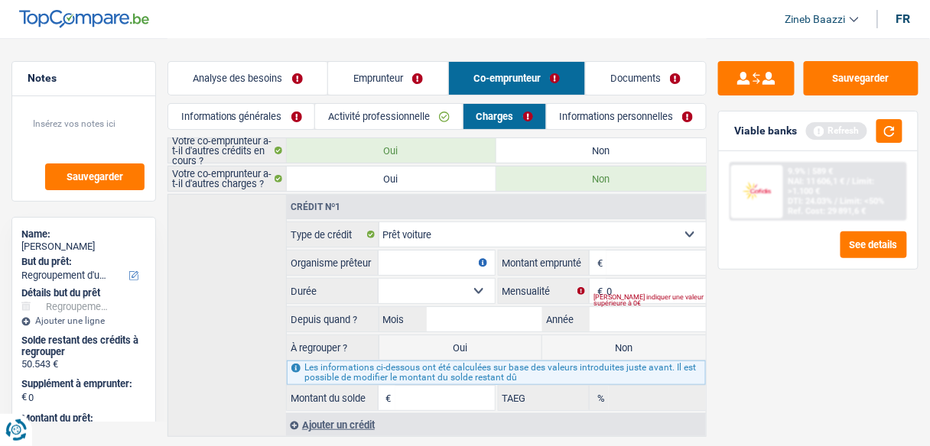
click at [412, 252] on input "Organisme prêteur" at bounding box center [436, 263] width 116 height 24
click at [117, 151] on textarea at bounding box center [84, 130] width 122 height 46
click at [411, 274] on fieldset "Carte ou ouverture de crédit Prêt hypothécaire Vente à tempérament Prêt à tempé…" at bounding box center [496, 317] width 419 height 190
click at [413, 273] on fieldset "Carte ou ouverture de crédit Prêt hypothécaire Vente à tempérament Prêt à tempé…" at bounding box center [496, 317] width 419 height 190
click at [414, 264] on input "Organisme prêteur" at bounding box center [436, 263] width 116 height 24
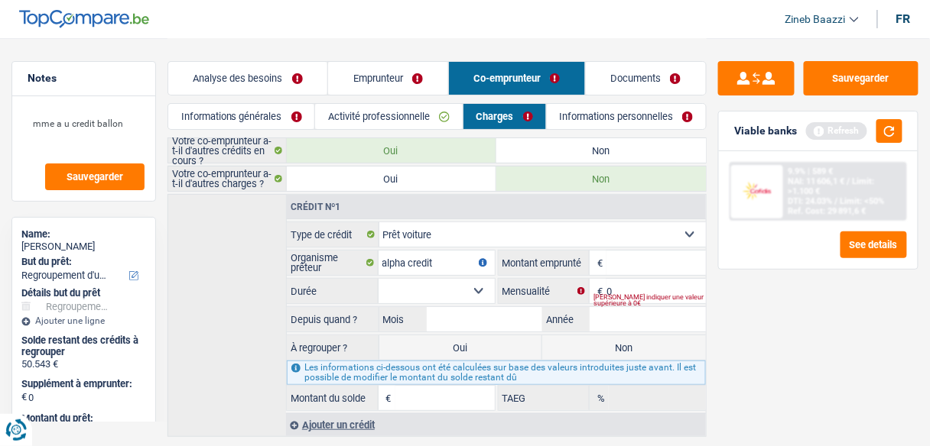
click at [616, 297] on div "Veuillez indiquer une valeur supérieure à 0€" at bounding box center [649, 300] width 112 height 6
click at [648, 283] on input "0" at bounding box center [655, 291] width 99 height 24
click at [457, 326] on input "Mois" at bounding box center [485, 319] width 116 height 24
click at [631, 281] on input "900" at bounding box center [655, 291] width 99 height 24
click at [413, 397] on input "Montant du solde" at bounding box center [444, 398] width 99 height 24
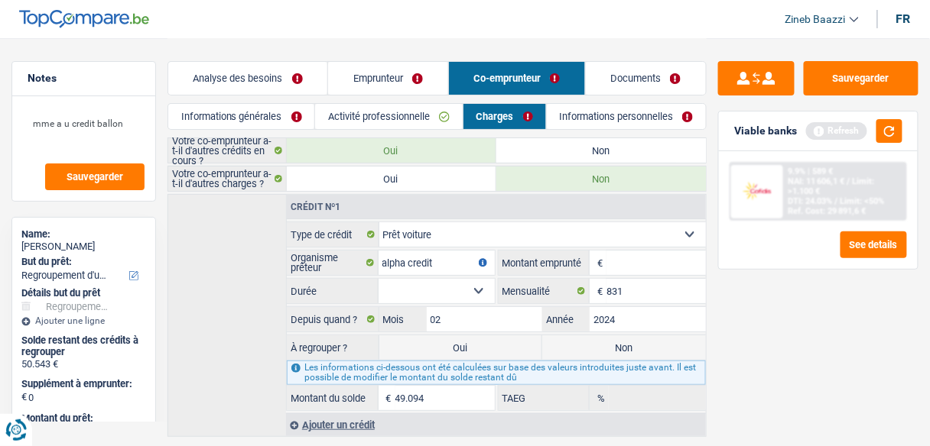
click at [614, 263] on input "Montant" at bounding box center [655, 263] width 99 height 24
click at [451, 283] on select "12 mois 18 mois 24 mois 30 mois 36 mois 42 mois 48 mois 60 mois 72 mois 84 mois…" at bounding box center [436, 291] width 116 height 24
click at [378, 279] on select "12 mois 18 mois 24 mois 30 mois 36 mois 42 mois 48 mois 60 mois 72 mois 84 mois…" at bounding box center [436, 291] width 116 height 24
click at [883, 125] on button "button" at bounding box center [889, 131] width 26 height 24
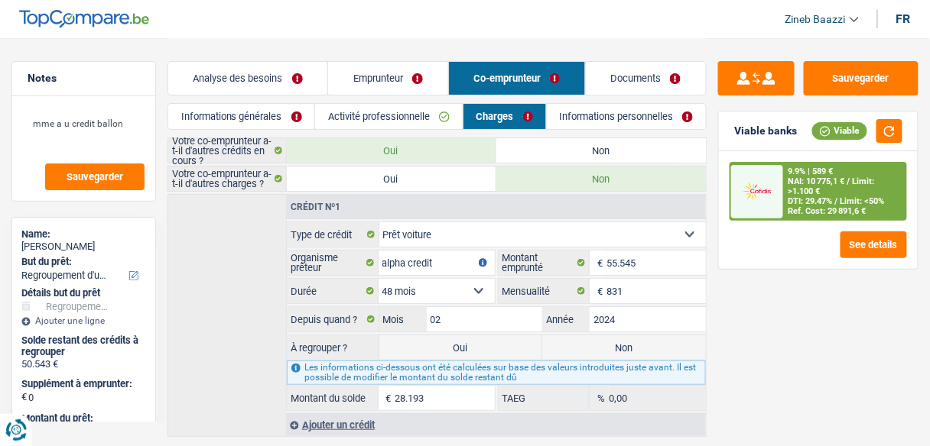
click at [617, 121] on link "Informations personnelles" at bounding box center [627, 116] width 160 height 25
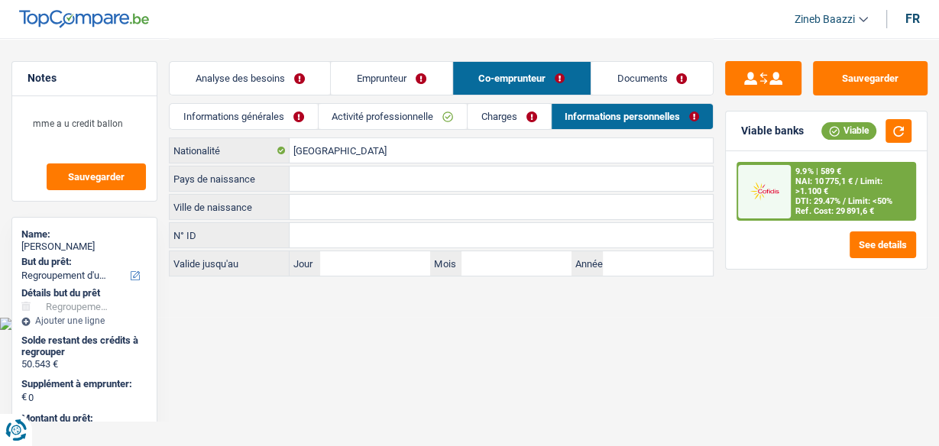
click at [507, 112] on link "Charges" at bounding box center [509, 116] width 83 height 25
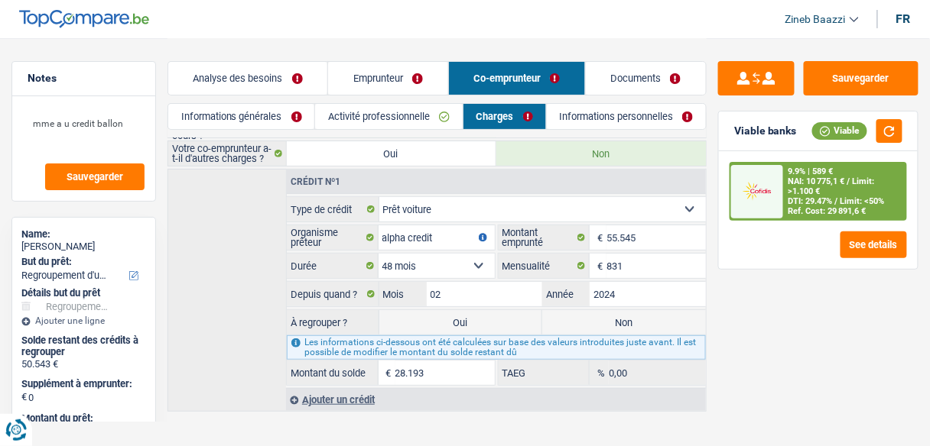
scroll to position [37, 0]
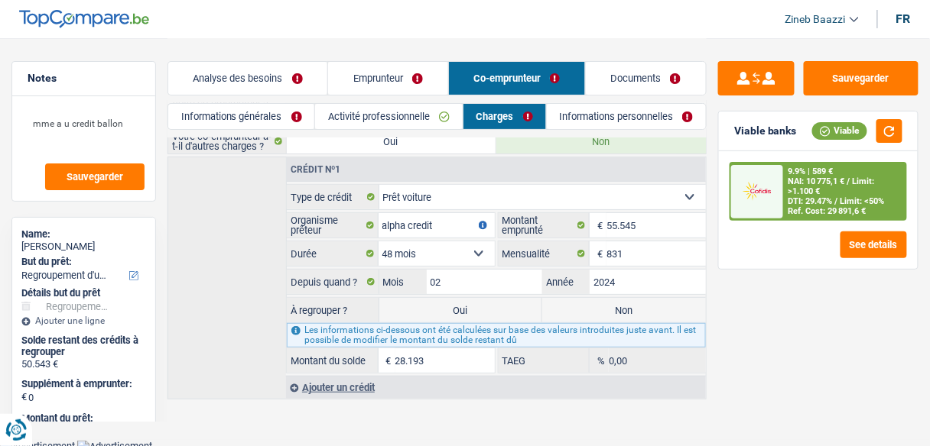
click at [342, 388] on div "Ajouter un crédit" at bounding box center [496, 387] width 420 height 23
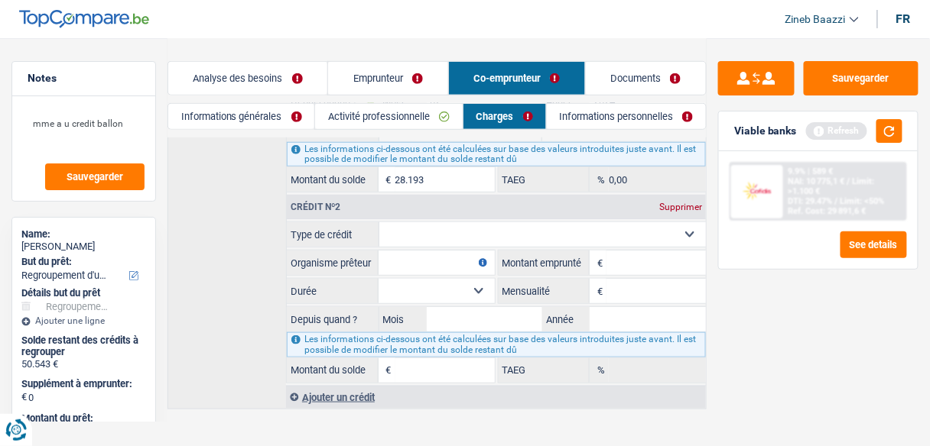
scroll to position [225, 0]
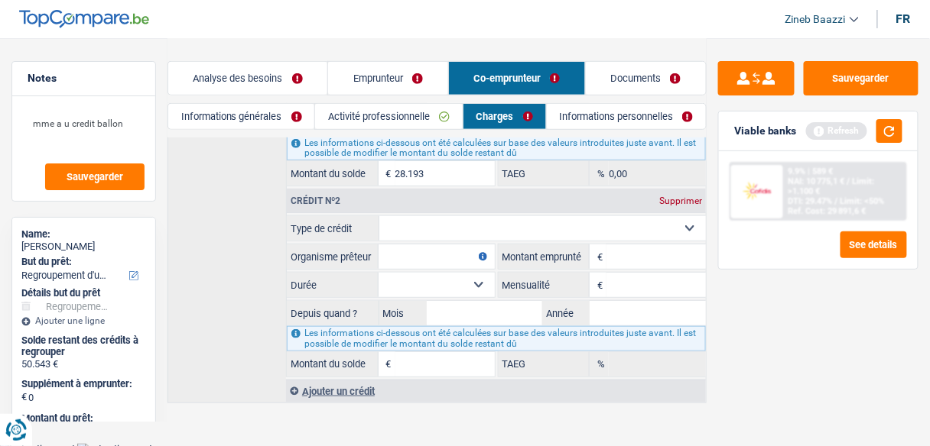
click at [429, 216] on select "Carte ou ouverture de crédit Prêt hypothécaire Vente à tempérament Prêt à tempé…" at bounding box center [542, 228] width 327 height 24
click at [379, 216] on select "Carte ou ouverture de crédit Prêt hypothécaire Vente à tempérament Prêt à tempé…" at bounding box center [542, 228] width 327 height 24
click at [416, 260] on input "Organisme prêteur" at bounding box center [436, 257] width 116 height 24
click at [645, 246] on input "Montant emprunté" at bounding box center [655, 257] width 99 height 24
click at [625, 276] on input "0" at bounding box center [655, 285] width 99 height 24
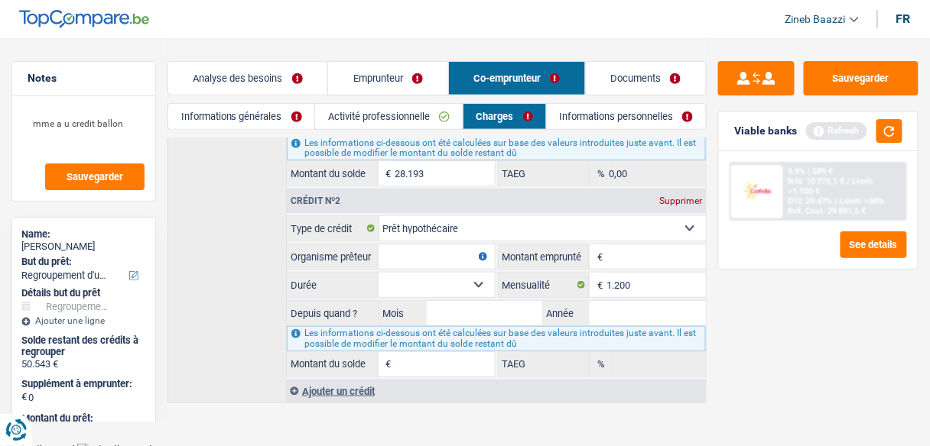
click at [470, 288] on select "120 mois 132 mois 144 mois 180 mois 240 mois 300 mois 360 mois 420 mois Sélecti…" at bounding box center [436, 285] width 116 height 24
click at [378, 273] on select "120 mois 132 mois 144 mois 180 mois 240 mois 300 mois 360 mois 420 mois Sélecti…" at bounding box center [436, 285] width 116 height 24
click at [618, 245] on input "Montant emprunté" at bounding box center [655, 257] width 99 height 24
click at [463, 253] on input "Organisme prêteur" at bounding box center [436, 257] width 116 height 24
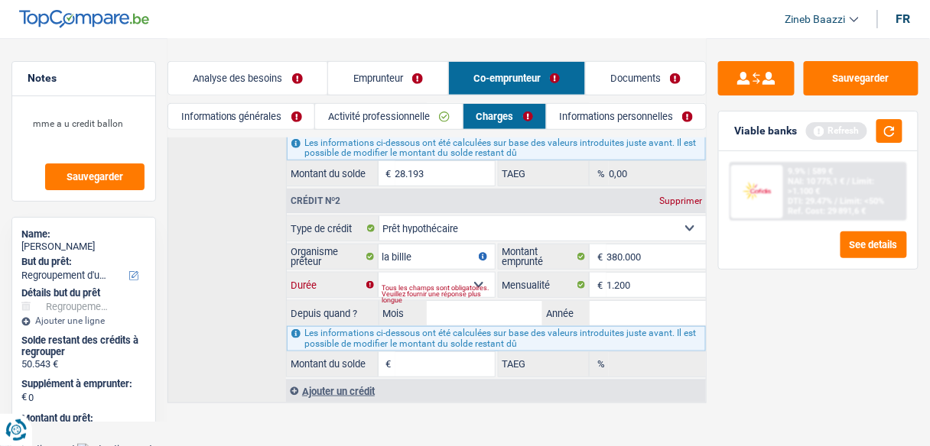
click at [477, 276] on select "120 mois 132 mois 144 mois 180 mois 240 mois 300 mois 360 mois 420 mois Sélecti…" at bounding box center [436, 285] width 116 height 24
click at [378, 273] on select "120 mois 132 mois 144 mois 180 mois 240 mois 300 mois 360 mois 420 mois Sélecti…" at bounding box center [436, 285] width 116 height 24
click at [457, 312] on input "Mois" at bounding box center [485, 313] width 116 height 24
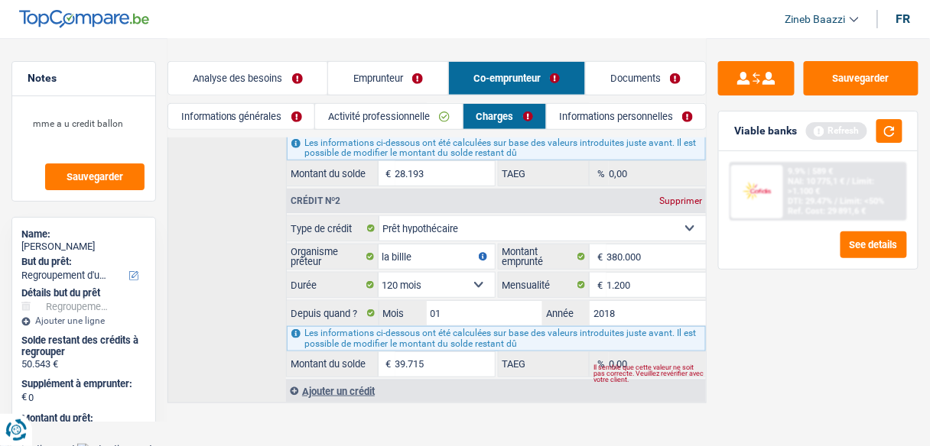
click at [524, 391] on div "Ajouter un crédit" at bounding box center [496, 391] width 420 height 23
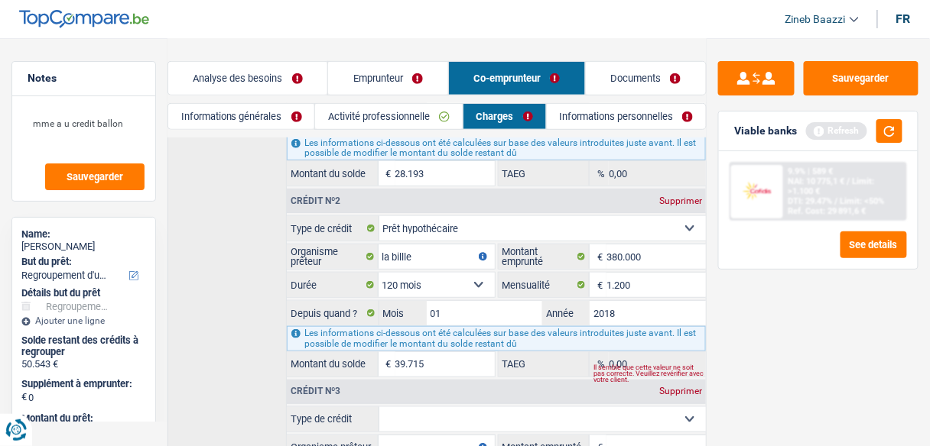
click at [676, 387] on div "Supprimer" at bounding box center [680, 391] width 50 height 9
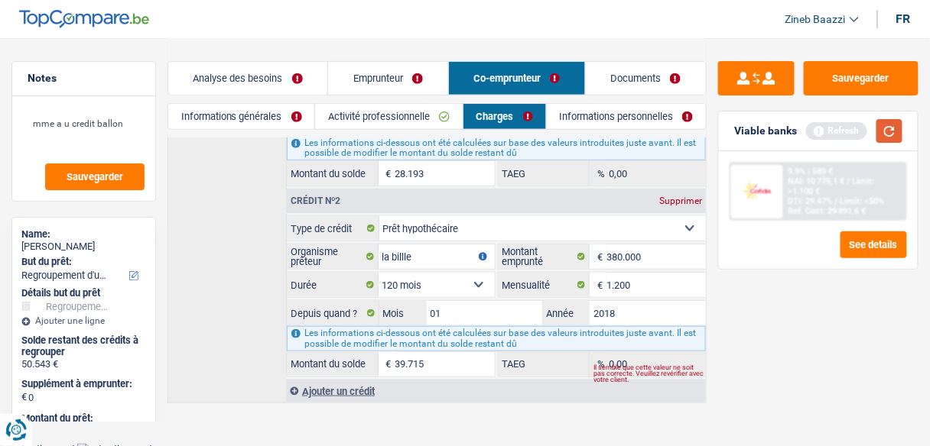
click at [880, 133] on button "button" at bounding box center [889, 131] width 26 height 24
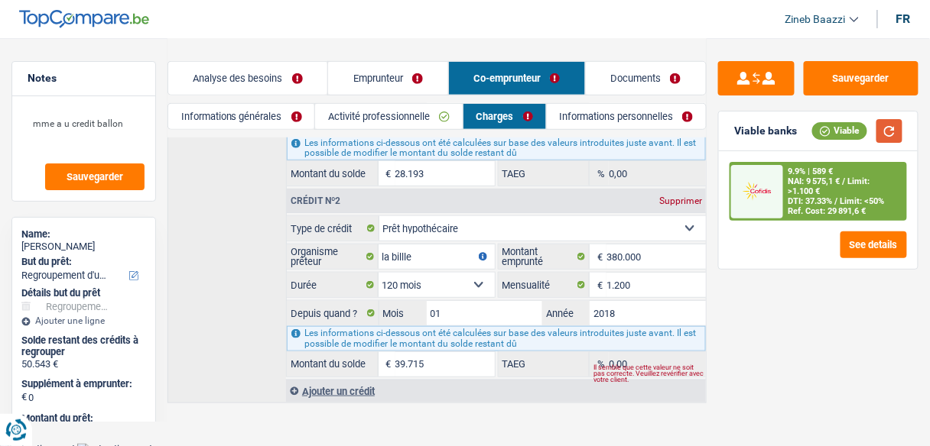
click at [887, 137] on button "button" at bounding box center [889, 131] width 26 height 24
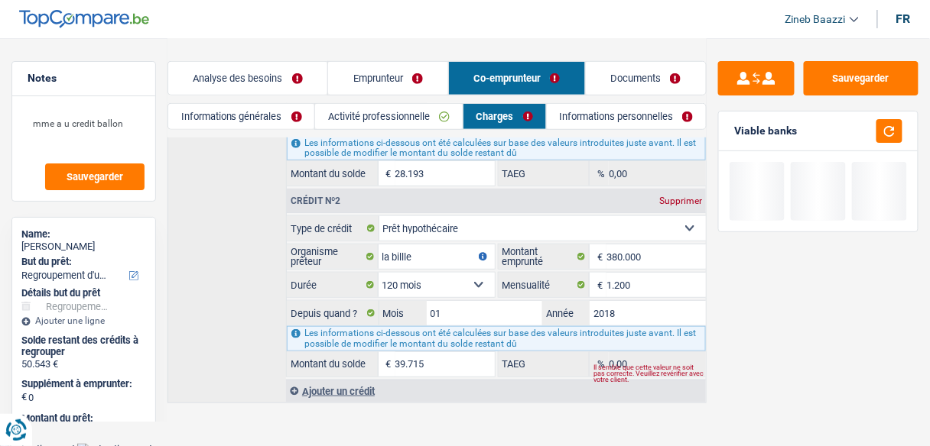
click at [617, 112] on link "Informations personnelles" at bounding box center [627, 116] width 160 height 25
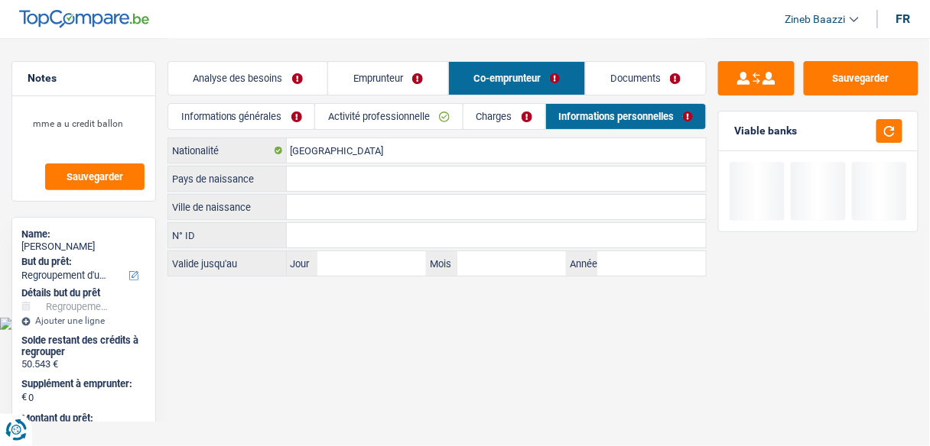
scroll to position [0, 0]
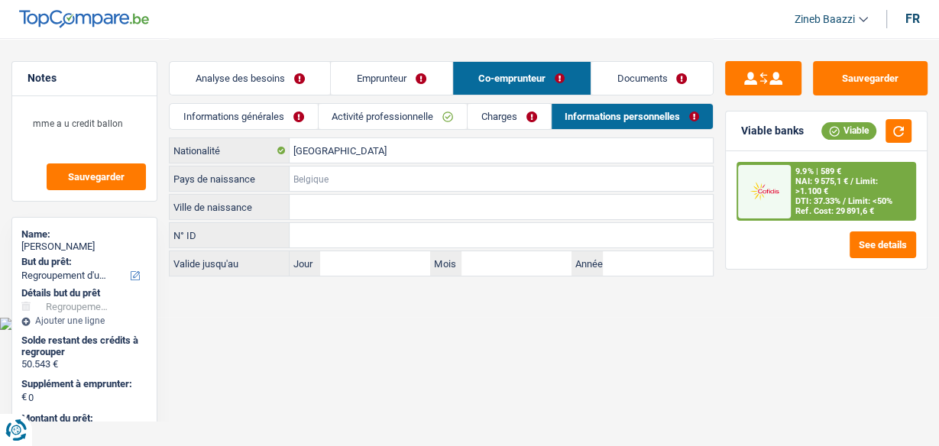
click at [323, 180] on input "Pays de naissance" at bounding box center [501, 179] width 423 height 24
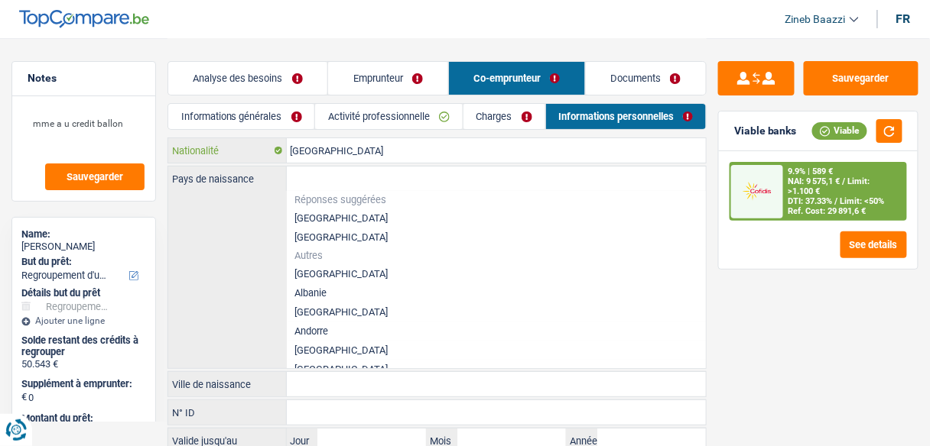
click at [348, 155] on input "[GEOGRAPHIC_DATA]" at bounding box center [497, 150] width 420 height 24
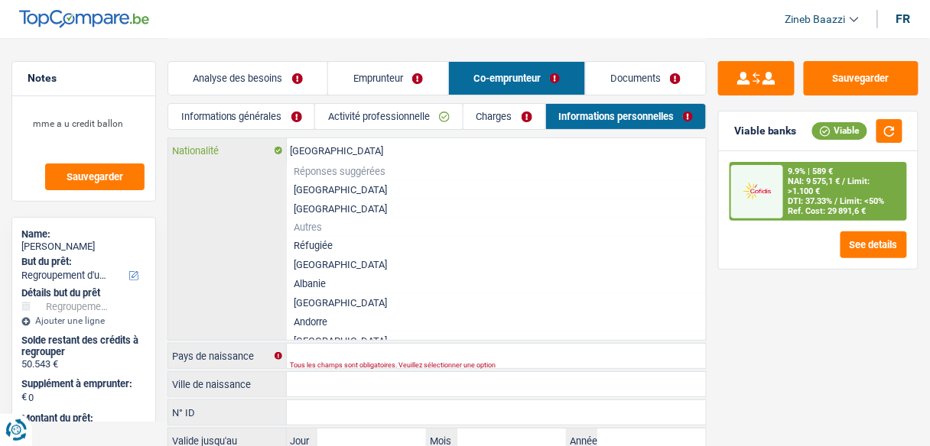
click at [348, 155] on input "[GEOGRAPHIC_DATA]" at bounding box center [497, 150] width 420 height 24
click at [320, 211] on li "[GEOGRAPHIC_DATA]" at bounding box center [497, 209] width 420 height 19
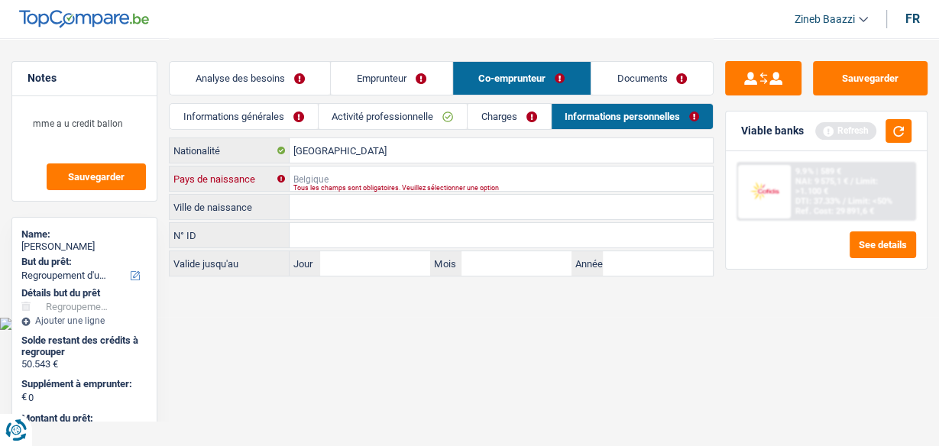
click at [319, 180] on input "Pays de naissance" at bounding box center [501, 179] width 423 height 24
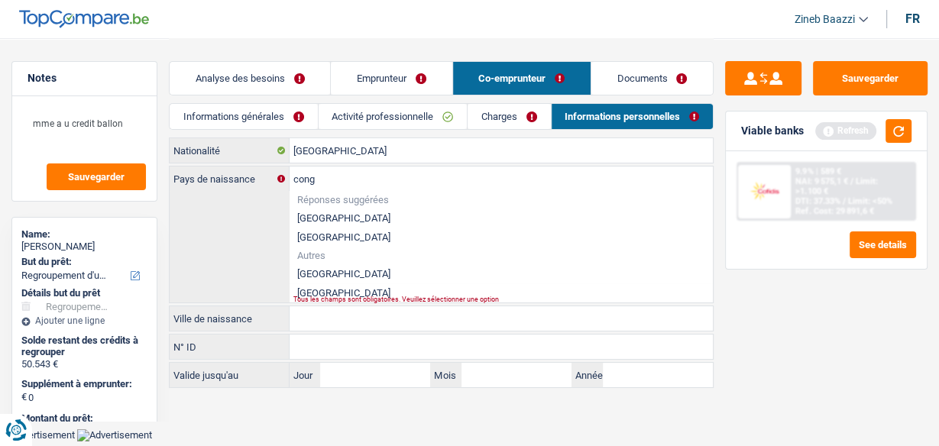
click at [360, 272] on li "République démocratique du Congo" at bounding box center [501, 273] width 423 height 19
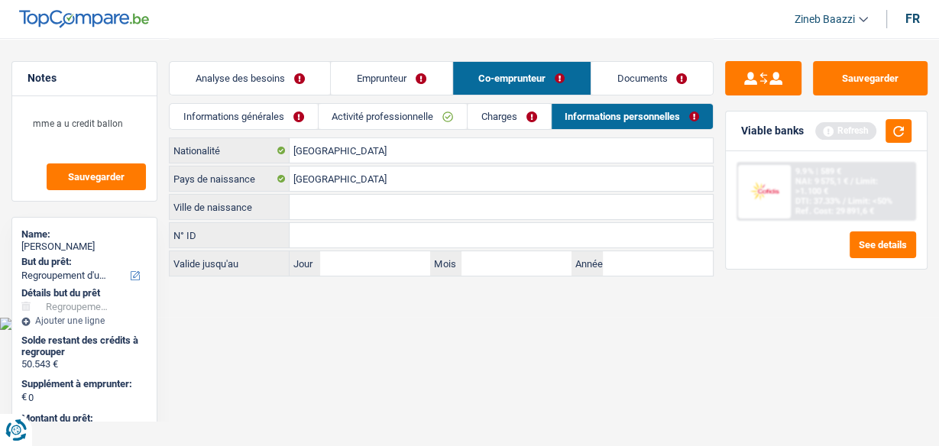
click at [344, 196] on input "Ville de naissance" at bounding box center [501, 207] width 423 height 24
click at [564, 330] on html "Vous avez le contrôle de vos données Nous utilisons des cookies, tout comme nos…" at bounding box center [469, 165] width 939 height 330
click at [900, 141] on button "button" at bounding box center [899, 131] width 26 height 24
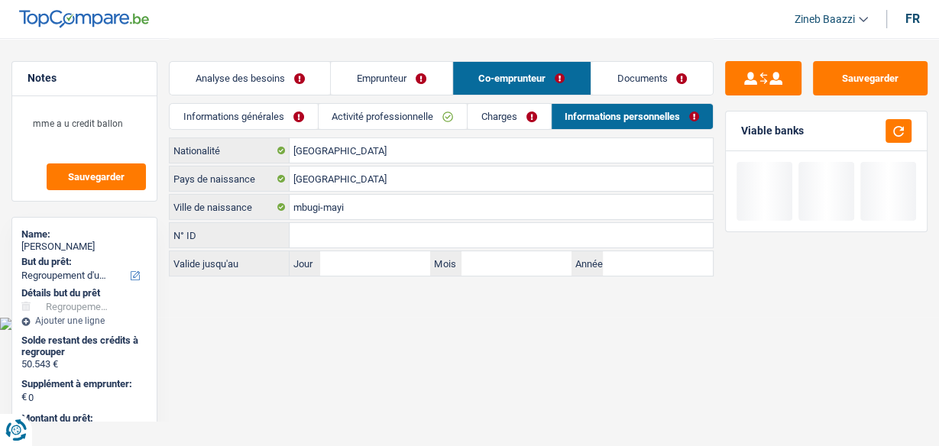
click at [650, 68] on link "Documents" at bounding box center [653, 78] width 122 height 33
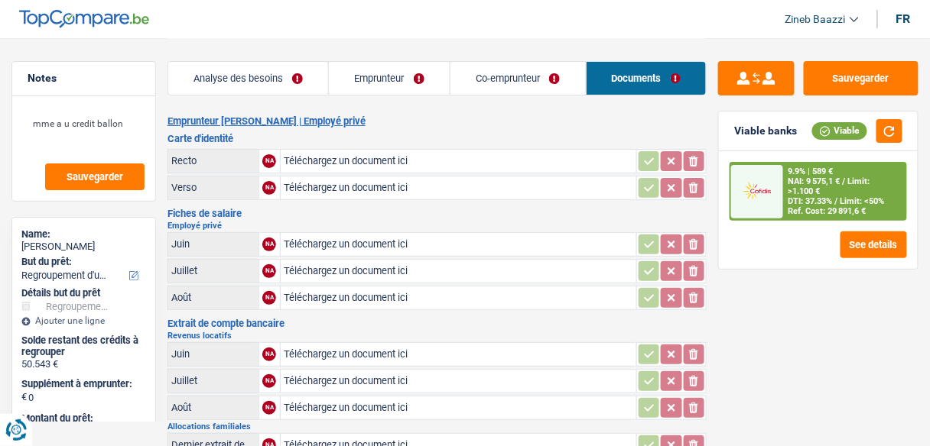
click at [257, 73] on link "Analyse des besoins" at bounding box center [248, 78] width 161 height 33
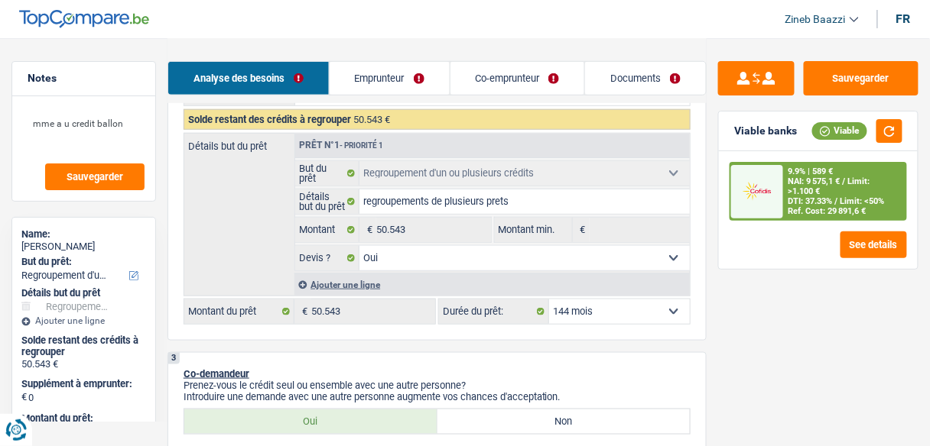
scroll to position [306, 0]
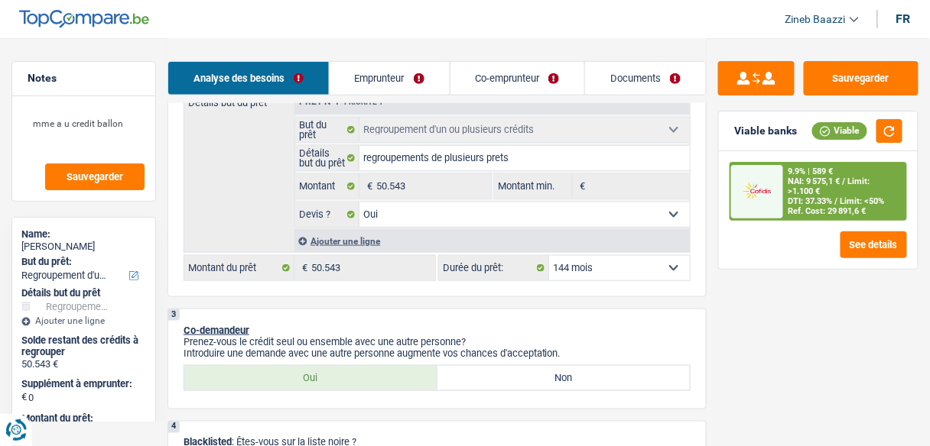
click at [581, 271] on select "12 mois 18 mois 24 mois 30 mois 36 mois 42 mois 48 mois 60 mois 72 mois 84 mois…" at bounding box center [619, 268] width 141 height 24
click at [549, 256] on select "12 mois 18 mois 24 mois 30 mois 36 mois 42 mois 48 mois 60 mois 72 mois 84 mois…" at bounding box center [619, 268] width 141 height 24
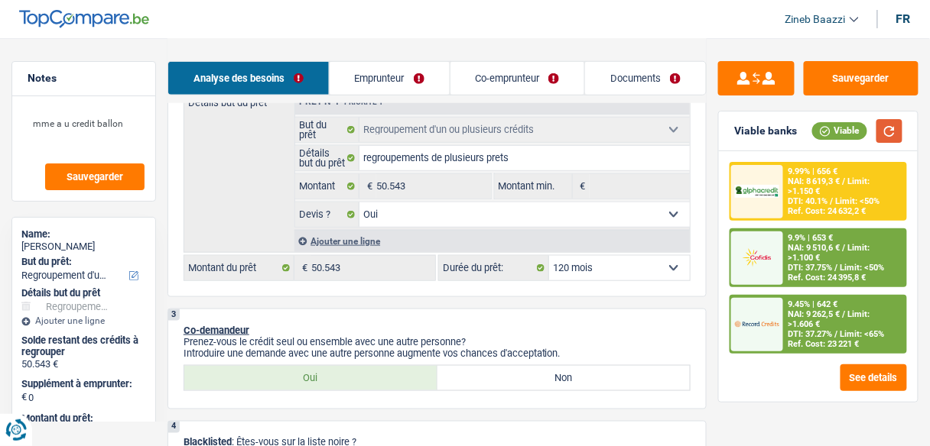
click at [888, 133] on button "button" at bounding box center [889, 131] width 26 height 24
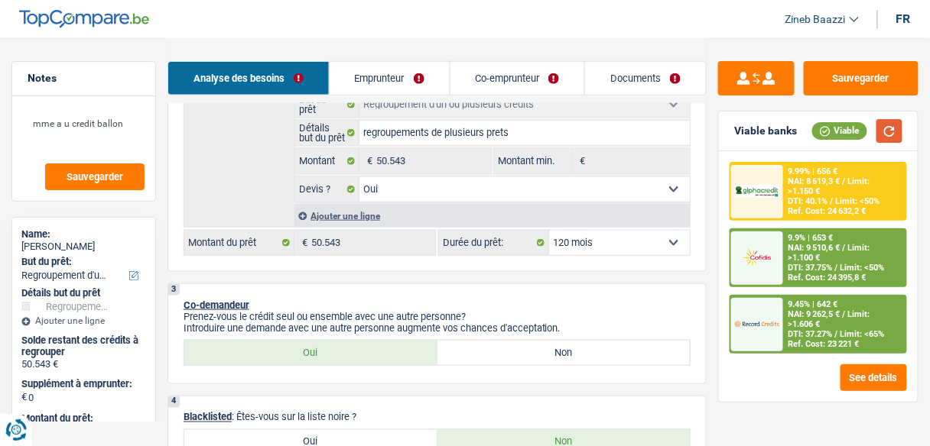
scroll to position [428, 0]
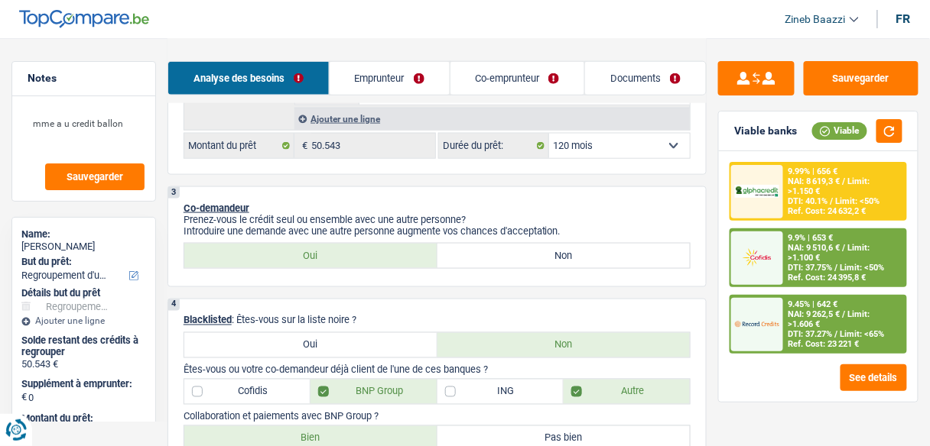
click at [764, 339] on div at bounding box center [757, 325] width 52 height 54
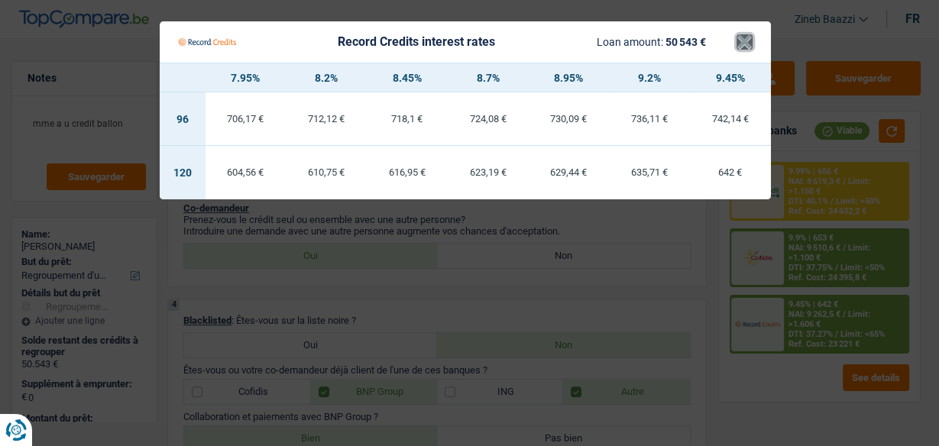
click at [741, 45] on button "×" at bounding box center [745, 41] width 16 height 15
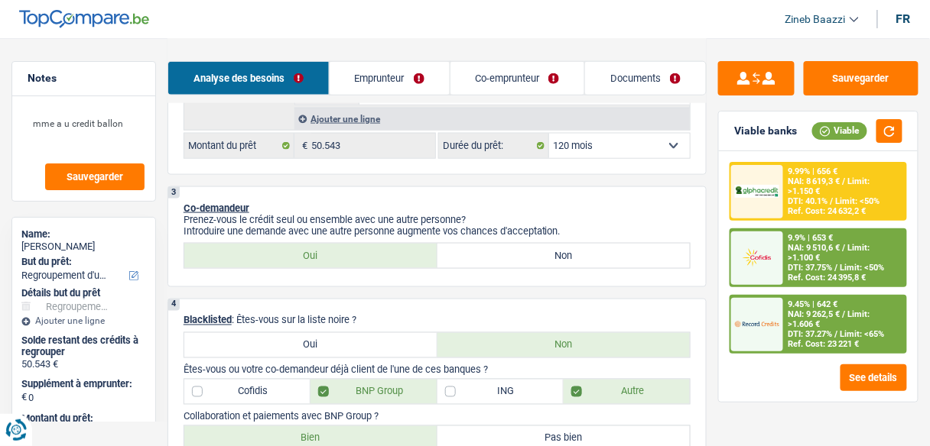
click at [662, 147] on select "12 mois 18 mois 24 mois 30 mois 36 mois 42 mois 48 mois 60 mois 72 mois 84 mois…" at bounding box center [619, 146] width 141 height 24
click at [549, 134] on select "12 mois 18 mois 24 mois 30 mois 36 mois 42 mois 48 mois 60 mois 72 mois 84 mois…" at bounding box center [619, 146] width 141 height 24
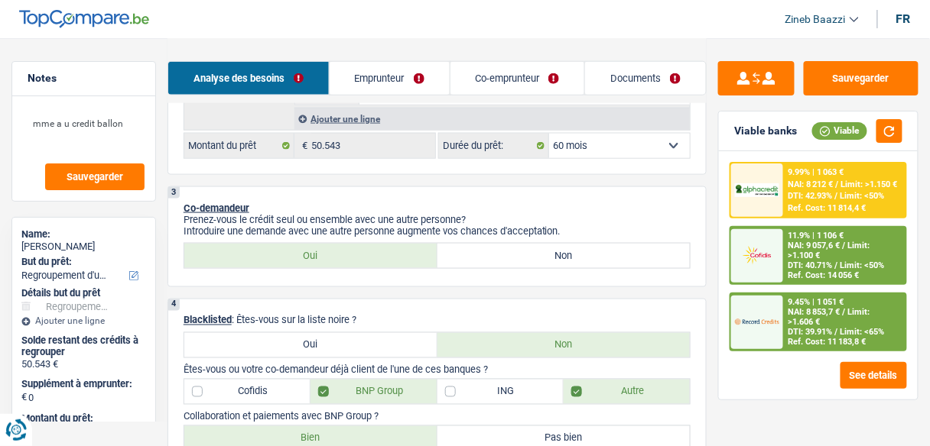
click at [657, 142] on select "12 mois 18 mois 24 mois 30 mois 36 mois 42 mois 48 mois 60 mois 72 mois 84 mois…" at bounding box center [619, 146] width 141 height 24
click at [522, 197] on div "3 Co-demandeur Prenez-vous le crédit seul ou ensemble avec une autre personne? …" at bounding box center [436, 237] width 539 height 101
click at [886, 138] on button "button" at bounding box center [889, 131] width 26 height 24
click at [821, 303] on div "9.45% | 1 051 €" at bounding box center [816, 302] width 56 height 10
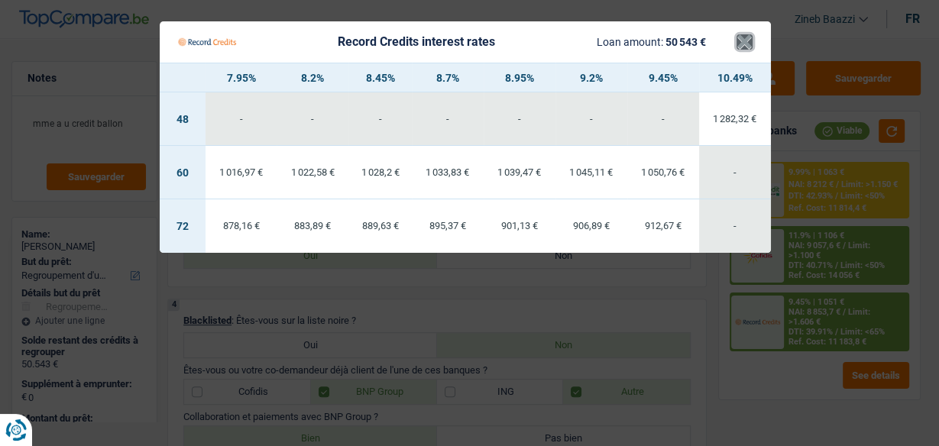
click at [746, 36] on button "×" at bounding box center [745, 41] width 16 height 15
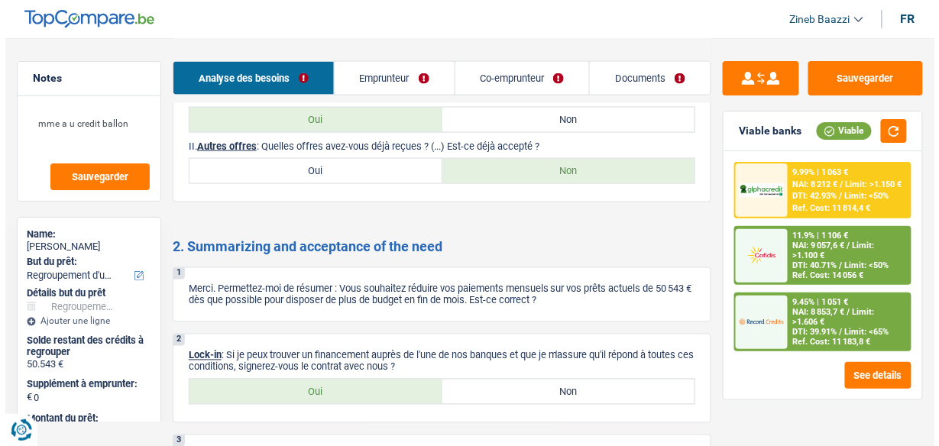
scroll to position [3516, 0]
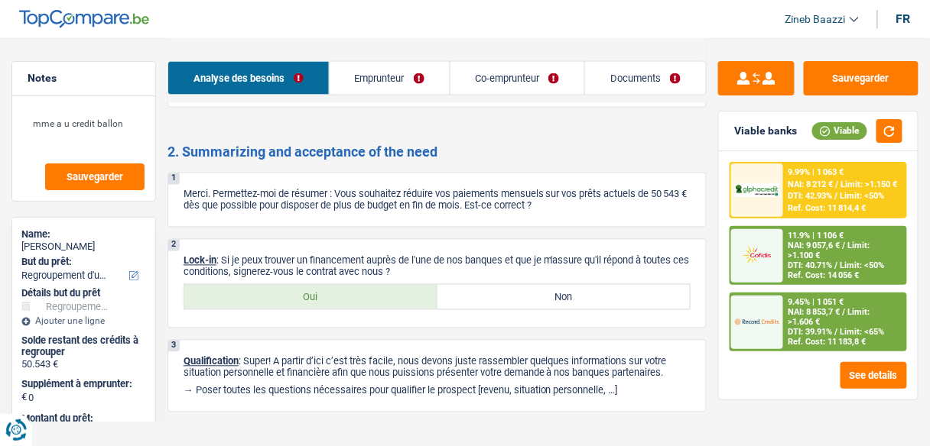
click at [338, 189] on p "Merci. Permettez-moi de résumer : Vous souhaitez réduire vos paiements mensuels…" at bounding box center [436, 200] width 507 height 23
click at [813, 327] on span "DTI: 39.91%" at bounding box center [810, 332] width 44 height 10
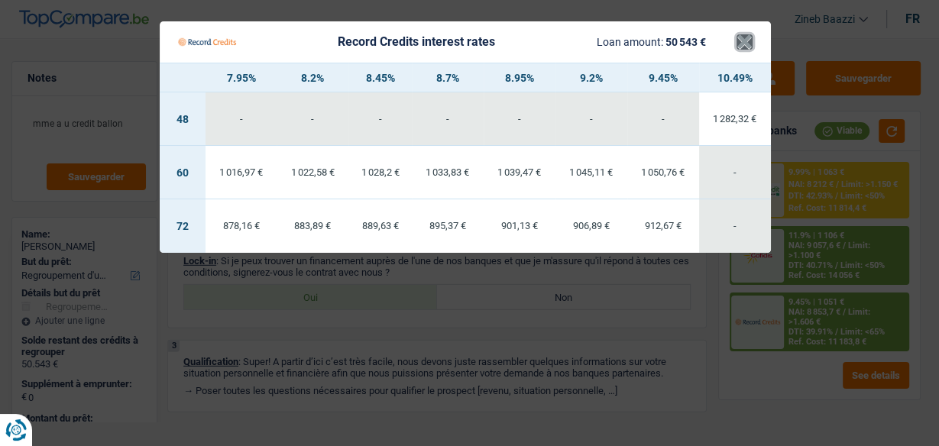
click at [748, 34] on button "×" at bounding box center [745, 41] width 16 height 15
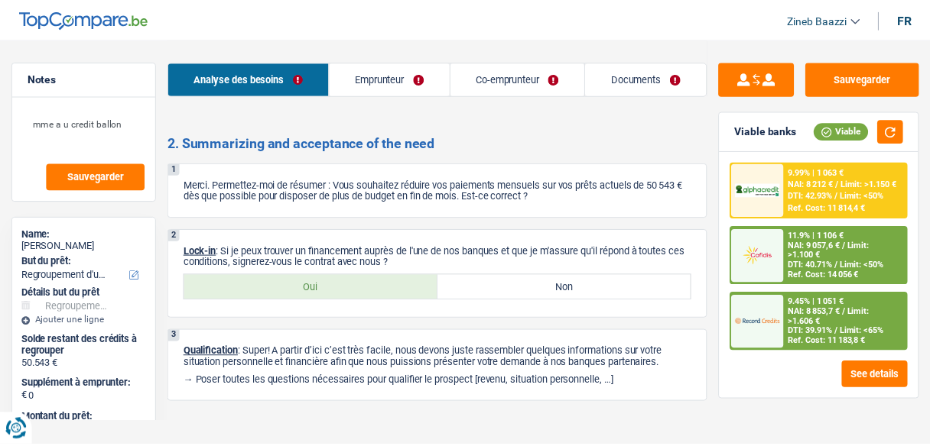
scroll to position [3505, 0]
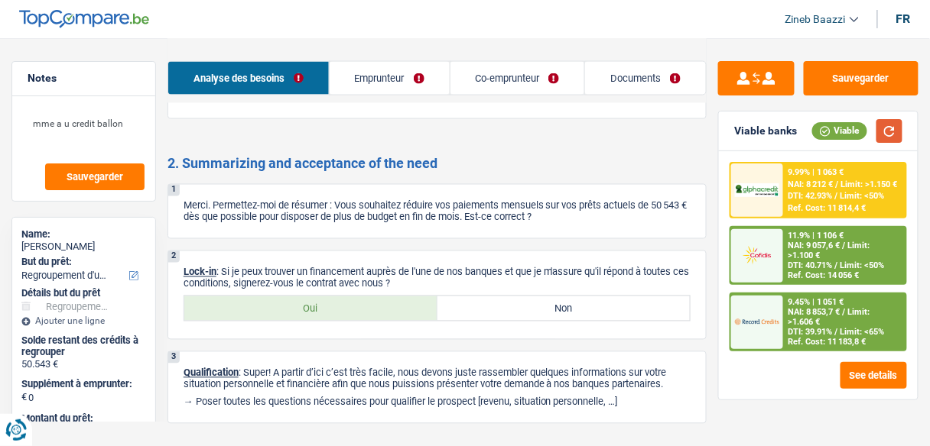
click at [884, 126] on button "button" at bounding box center [889, 131] width 26 height 24
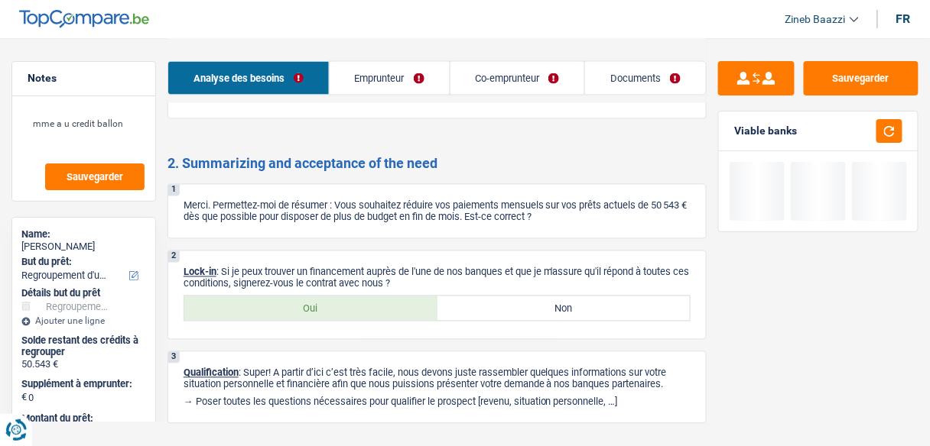
click at [378, 89] on link "Emprunteur" at bounding box center [389, 78] width 120 height 33
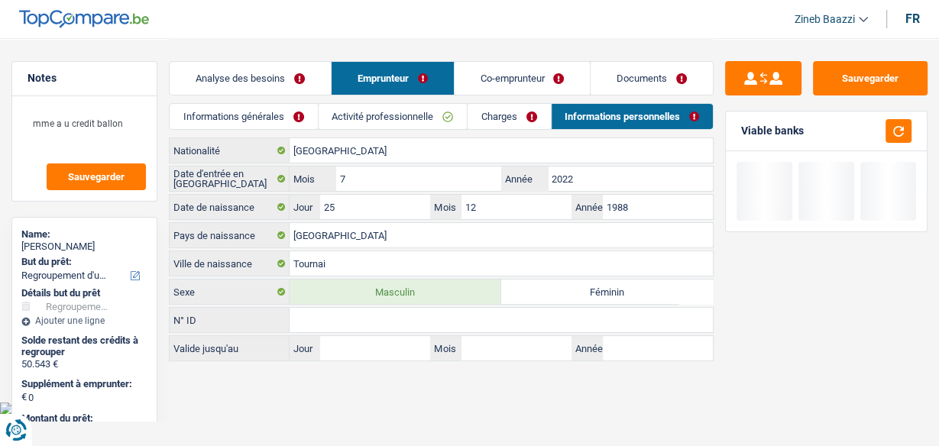
click at [494, 75] on link "Co-emprunteur" at bounding box center [523, 78] width 136 height 33
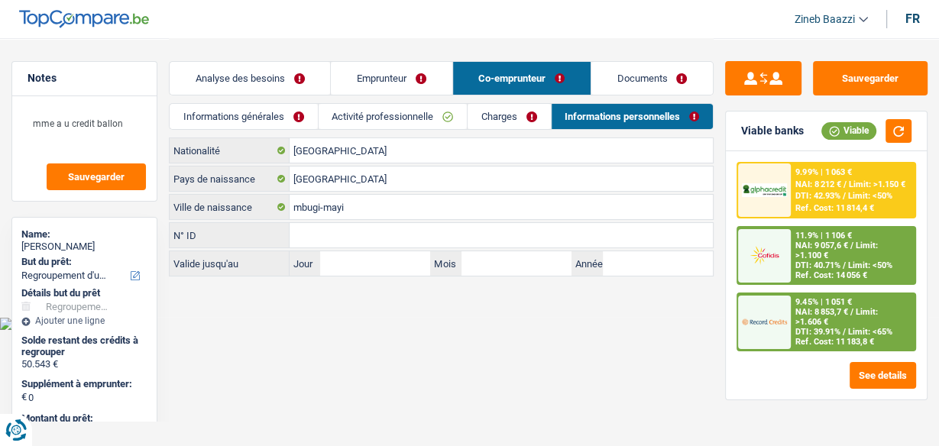
click at [272, 71] on link "Analyse des besoins" at bounding box center [250, 78] width 161 height 33
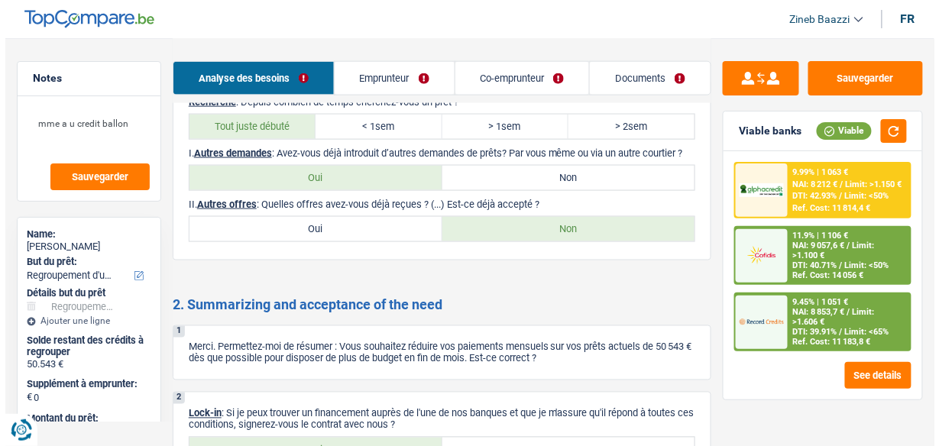
scroll to position [3516, 0]
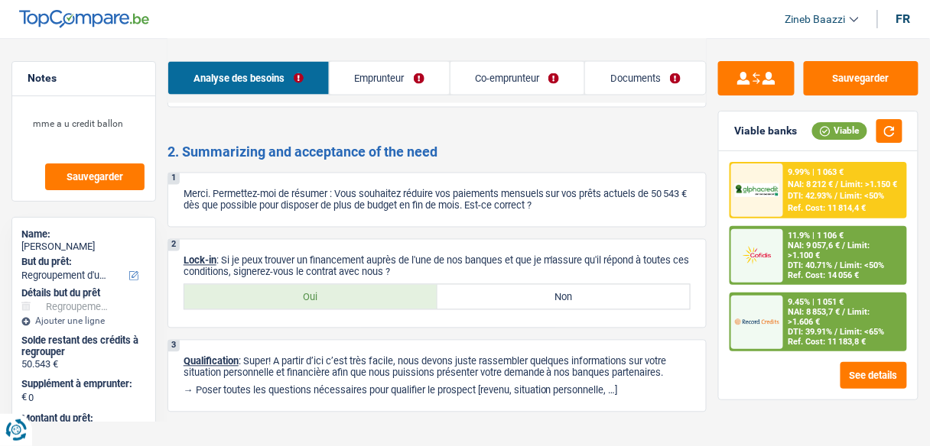
click at [385, 285] on label "Oui" at bounding box center [310, 297] width 253 height 24
click at [385, 285] on input "Oui" at bounding box center [310, 297] width 253 height 24
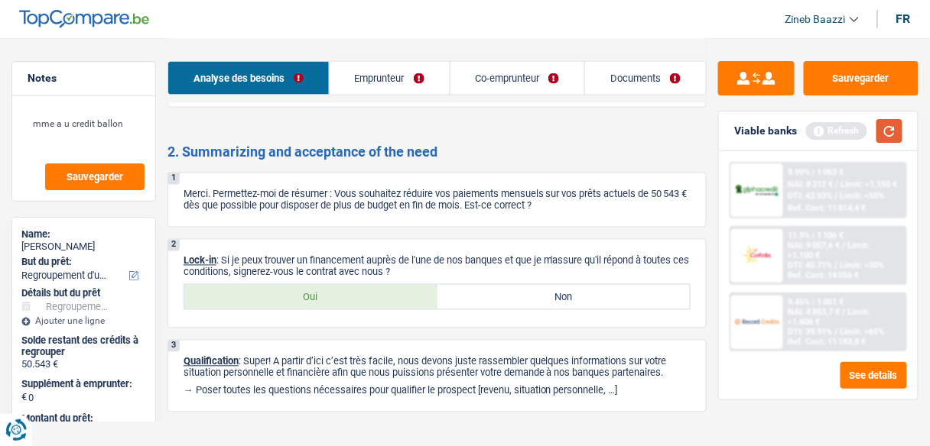
click at [881, 132] on button "button" at bounding box center [889, 131] width 26 height 24
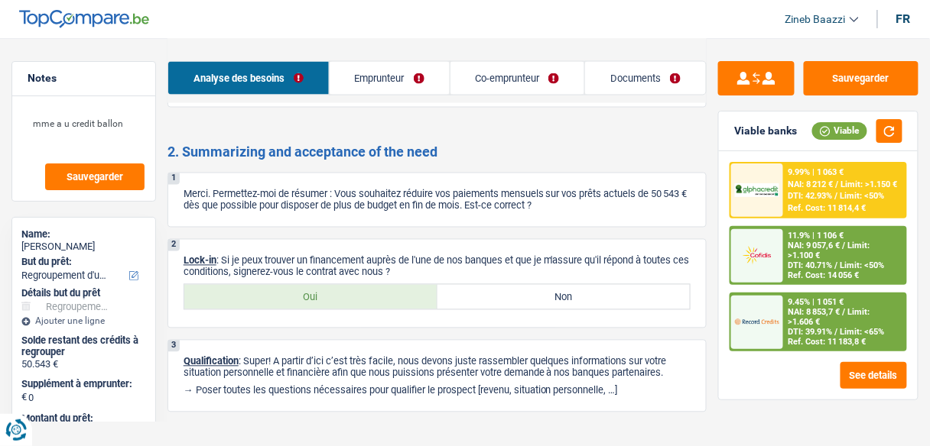
click at [765, 311] on img at bounding box center [757, 322] width 44 height 22
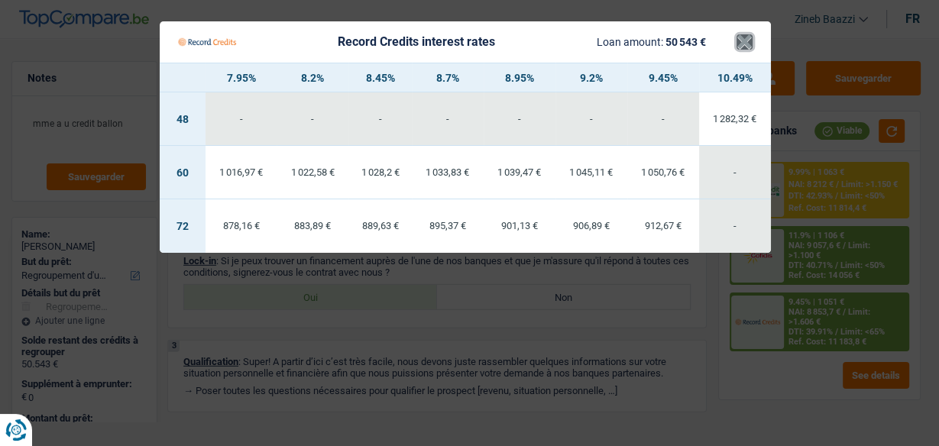
click at [739, 49] on button "×" at bounding box center [745, 41] width 16 height 15
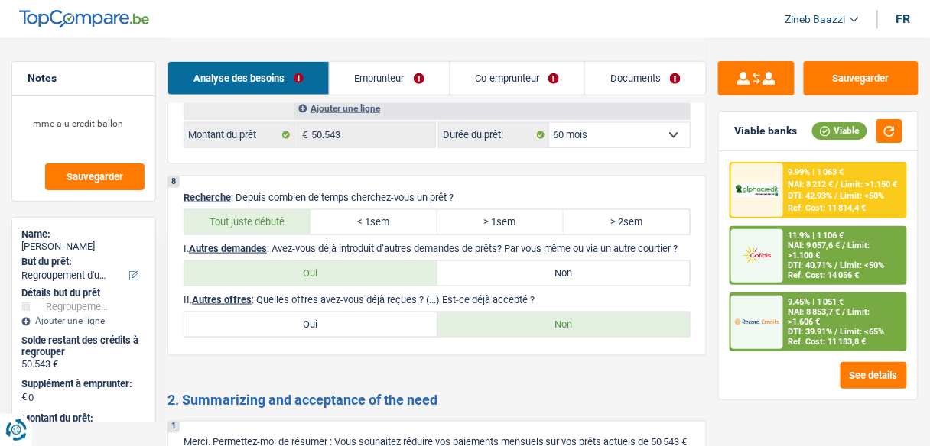
scroll to position [3260, 0]
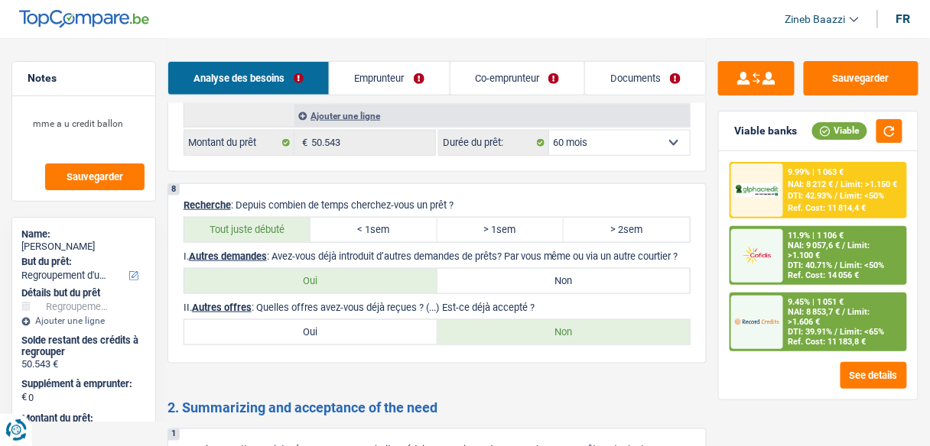
click at [652, 79] on link "Documents" at bounding box center [645, 78] width 121 height 33
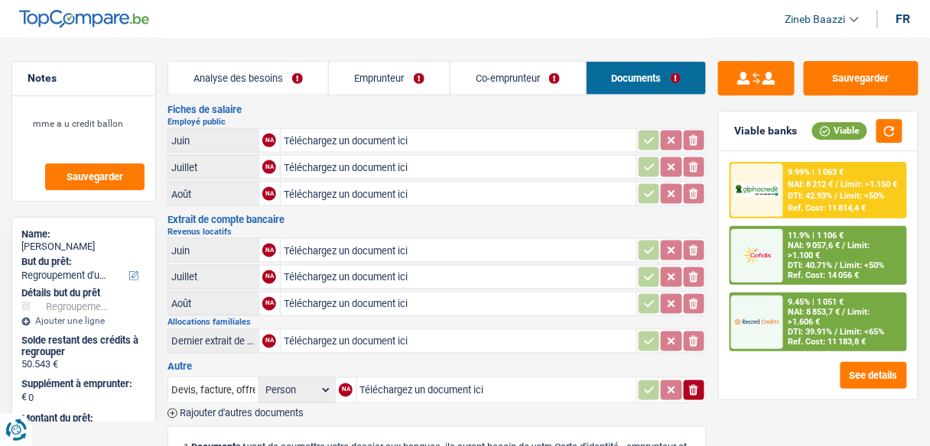
scroll to position [550, 0]
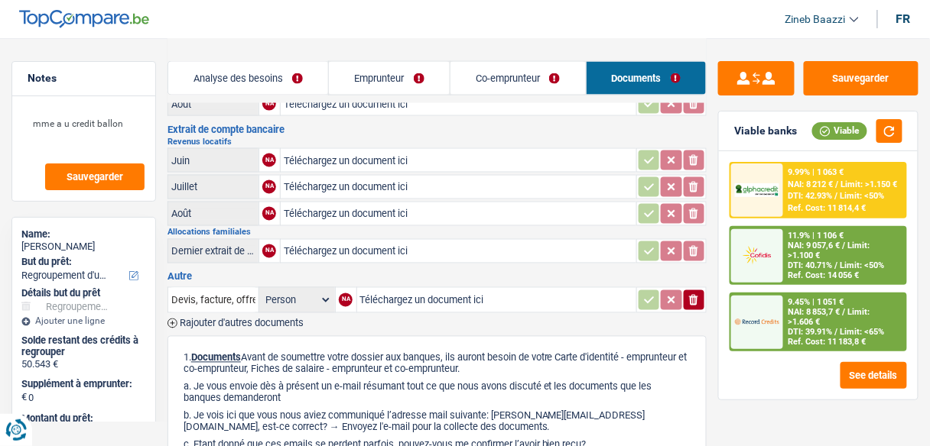
click at [394, 46] on div "Analyse des besoins Emprunteur Co-emprunteur Documents" at bounding box center [436, 70] width 539 height 65
drag, startPoint x: 102, startPoint y: 120, endPoint x: 29, endPoint y: 117, distance: 73.4
click at [29, 117] on textarea "mme a u credit ballon" at bounding box center [84, 130] width 122 height 46
click at [447, 22] on header "Zineb Baazzi Se déconnecter fr" at bounding box center [465, 19] width 930 height 39
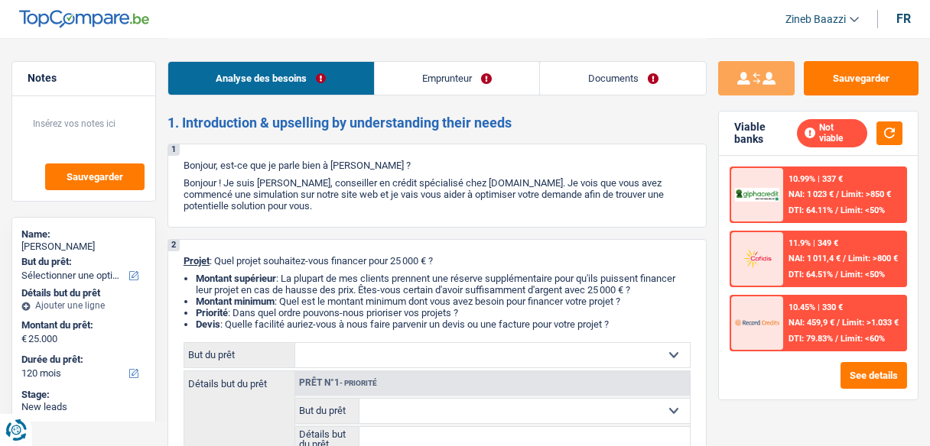
select select "120"
select select "worker"
select select "netSalary"
select select "rents"
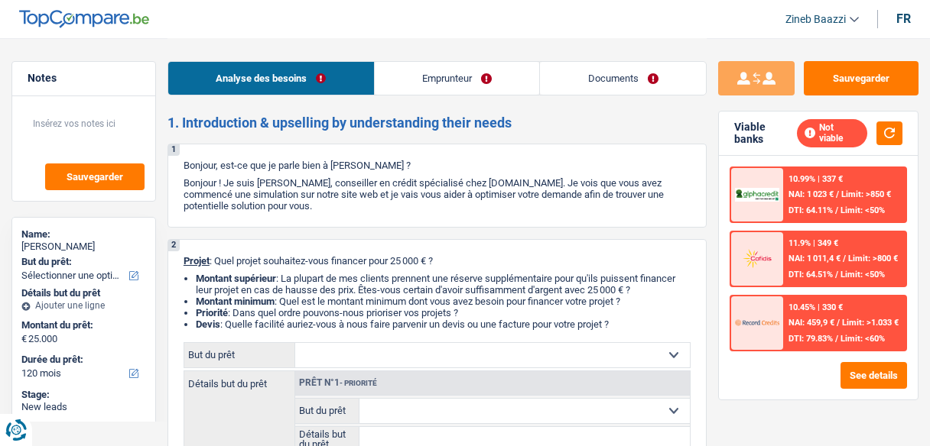
select select "120"
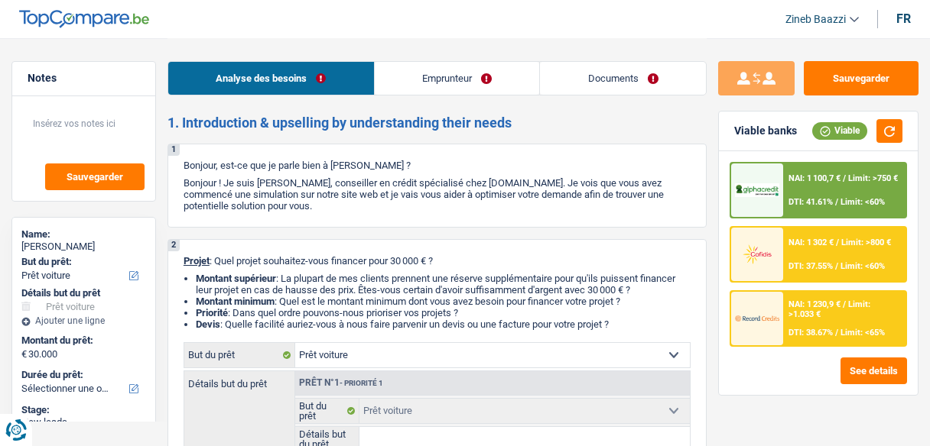
select select "car"
select select "privateEmployee"
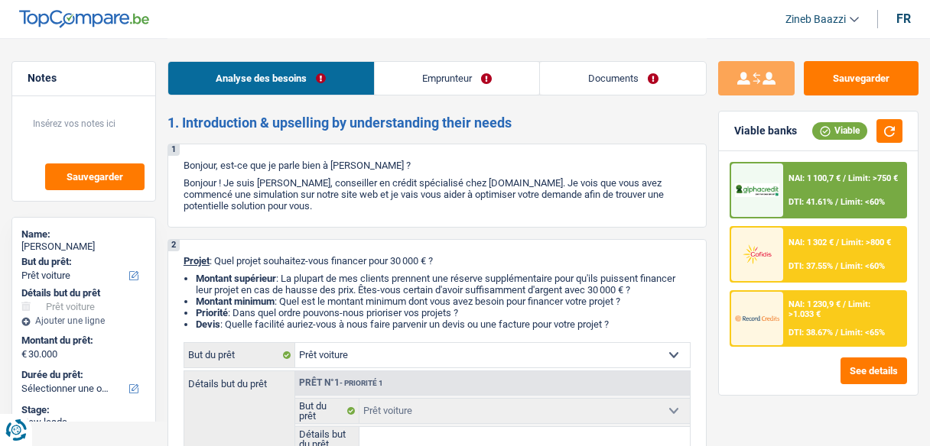
select select "familyAllowances"
select select "netSalary"
select select "mealVouchers"
select select "ownerWithMortgage"
select select "mortgage"
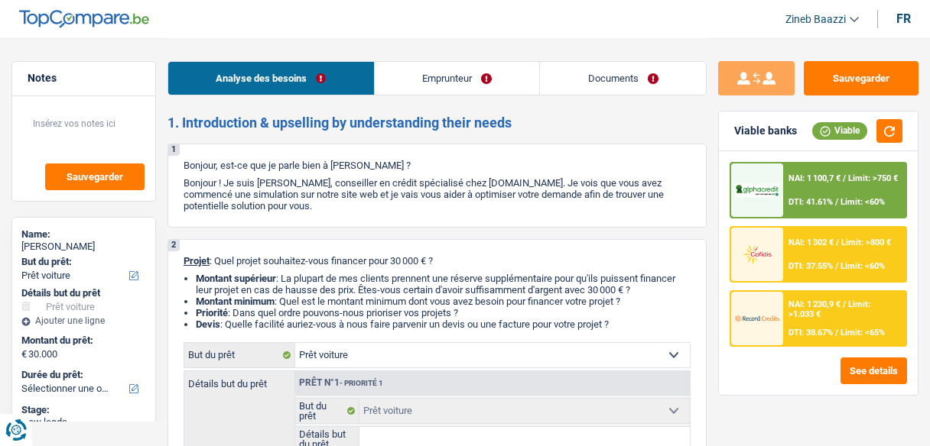
select select "240"
select select "car"
click at [817, 197] on span "DTI: 41.61%" at bounding box center [810, 202] width 44 height 10
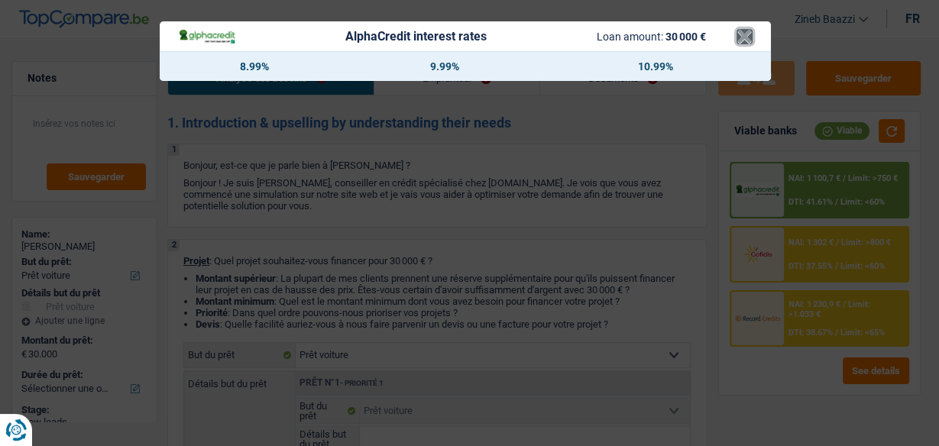
click at [743, 44] on button "×" at bounding box center [745, 36] width 16 height 15
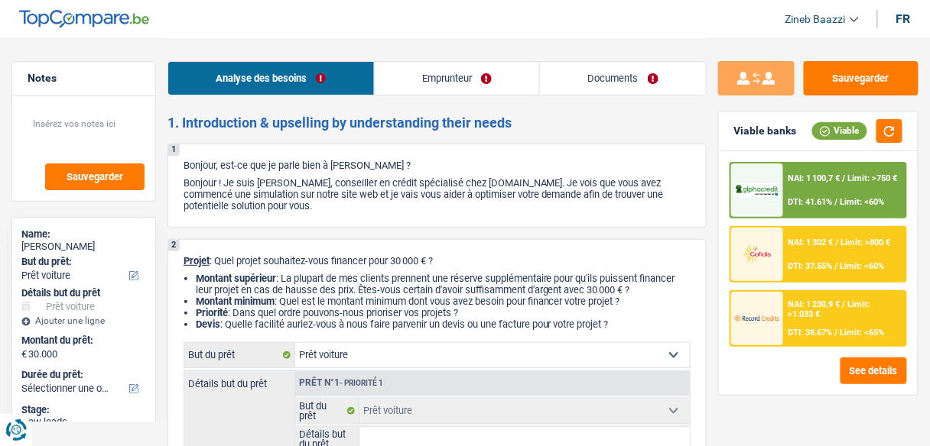
click at [790, 311] on span "Limit: >1.033 €" at bounding box center [829, 310] width 82 height 20
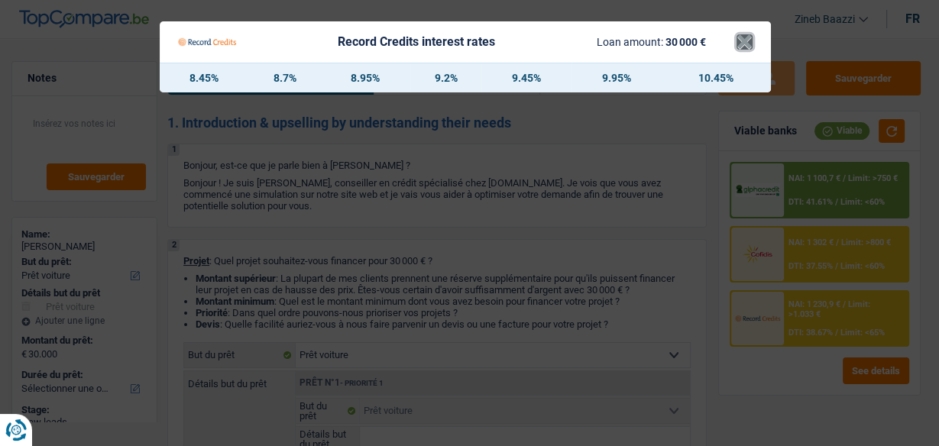
click at [751, 37] on button "×" at bounding box center [745, 41] width 16 height 15
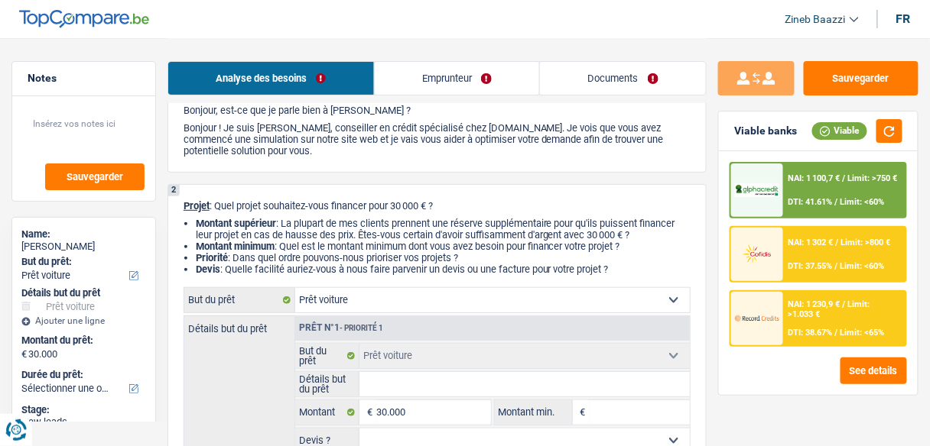
scroll to position [183, 0]
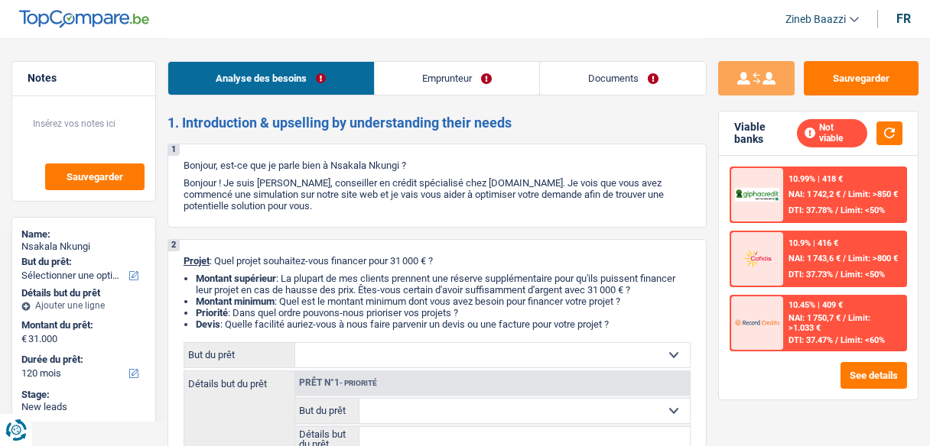
select select "120"
select select "mutuality"
select select "mutualityIndemnity"
select select "familyAllowances"
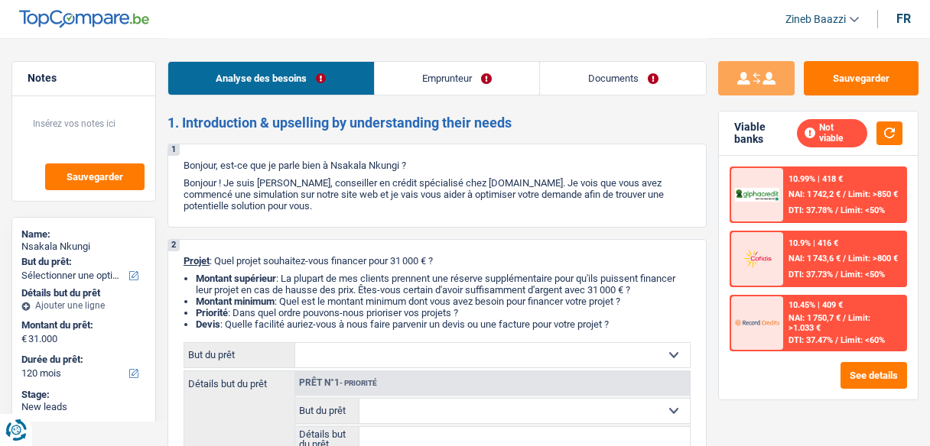
select select "rents"
select select "120"
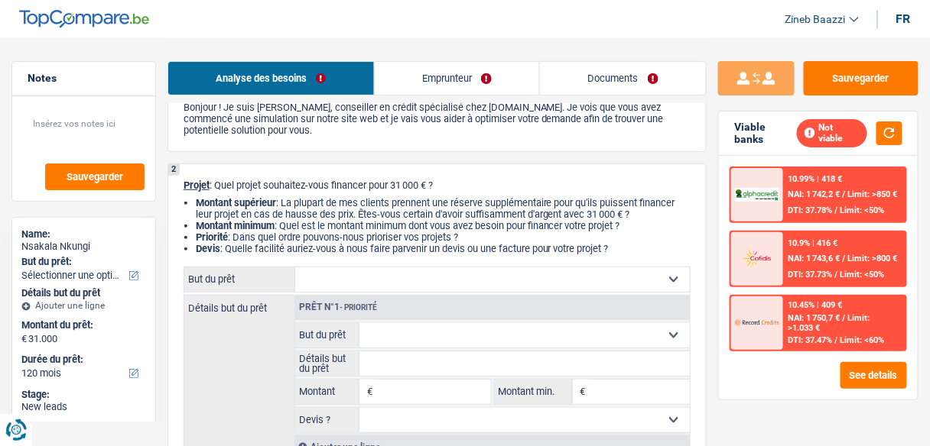
scroll to position [122, 0]
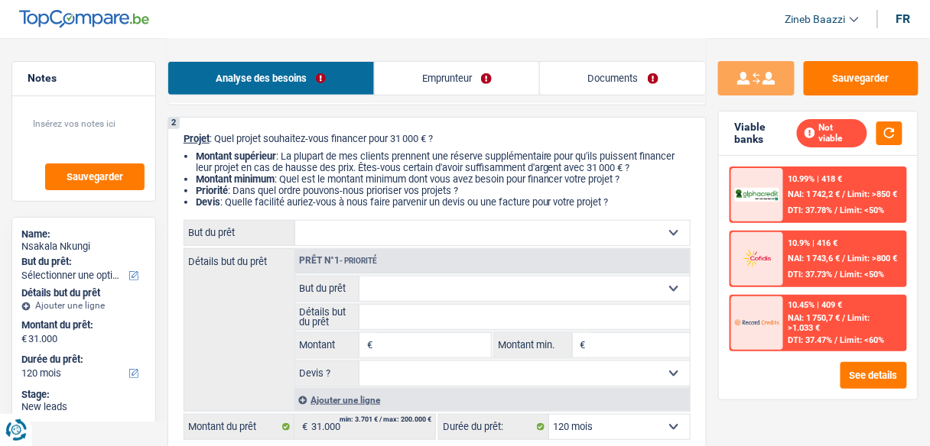
click at [421, 250] on div "Prêt n°1 - Priorité" at bounding box center [492, 261] width 394 height 24
click at [421, 243] on select "Confort maison: meubles, textile, peinture, électroménager, outillage non-profe…" at bounding box center [492, 233] width 394 height 24
select select "car"
click at [295, 222] on select "Confort maison: meubles, textile, peinture, électroménager, outillage non-profe…" at bounding box center [492, 233] width 394 height 24
select select "car"
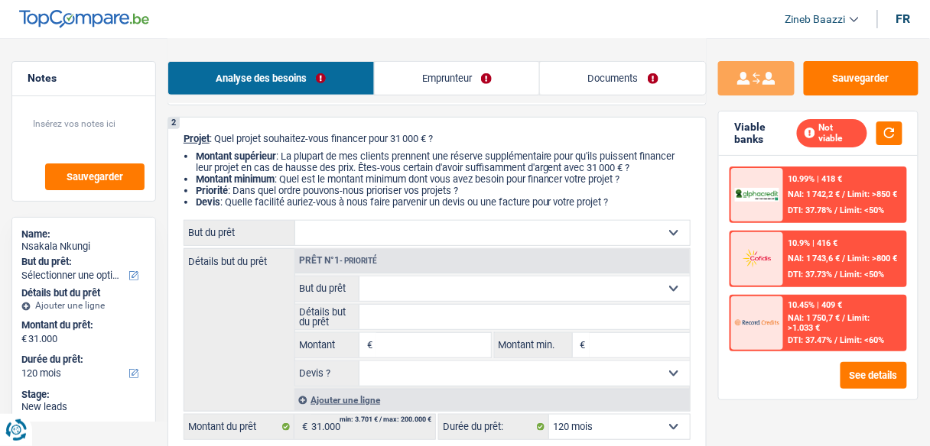
select select "60"
select select "car"
type input "31.000"
select select "60"
select select "car"
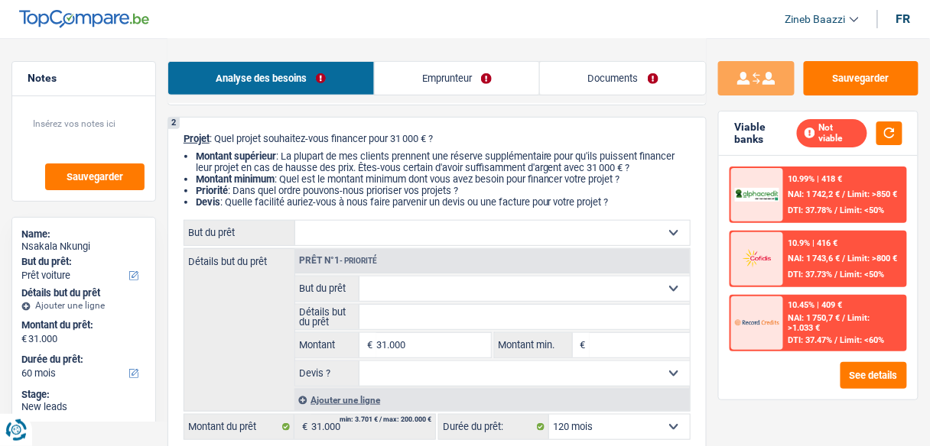
select select "car"
type input "31.000"
select select "60"
select select "car"
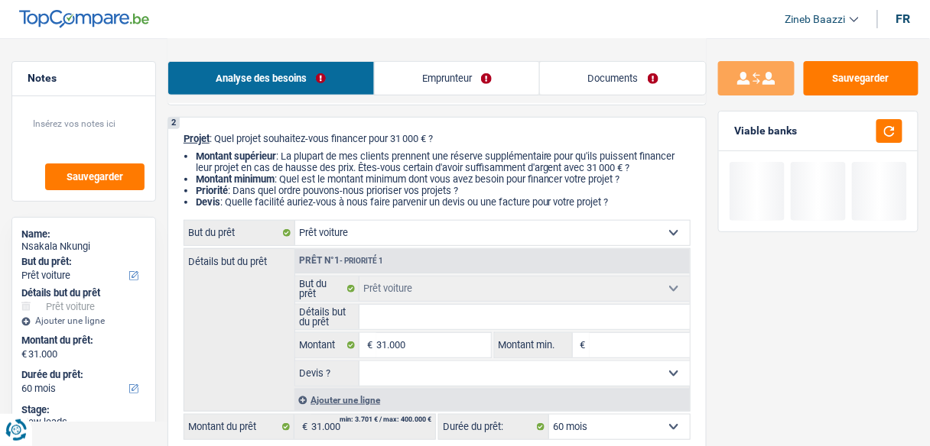
click at [387, 309] on input "Détails but du prêt" at bounding box center [524, 317] width 330 height 24
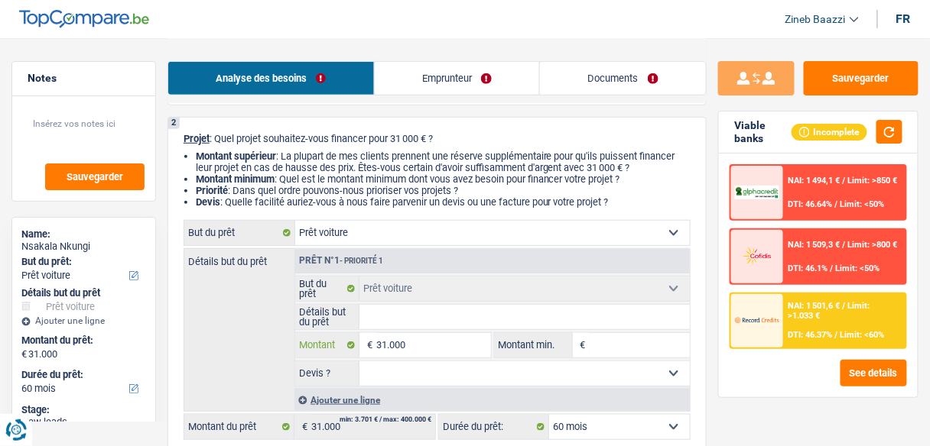
click at [414, 339] on input "31.000" at bounding box center [433, 345] width 114 height 24
type input "3"
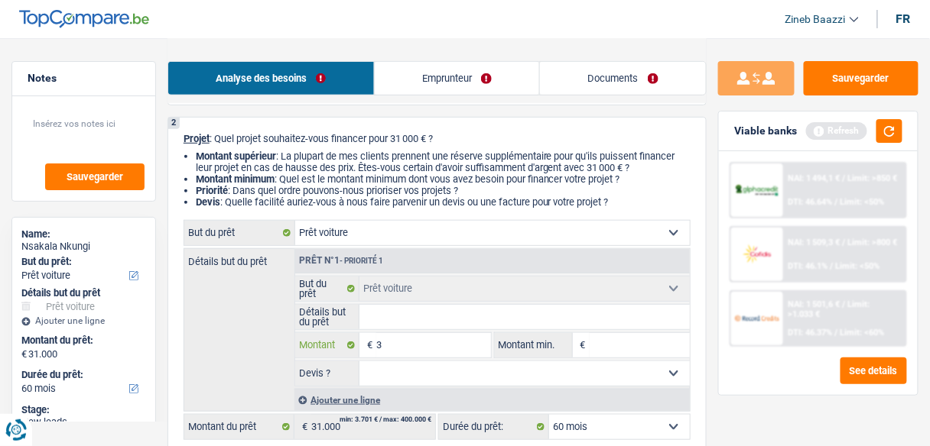
type input "35"
type input "350"
type input "3.500"
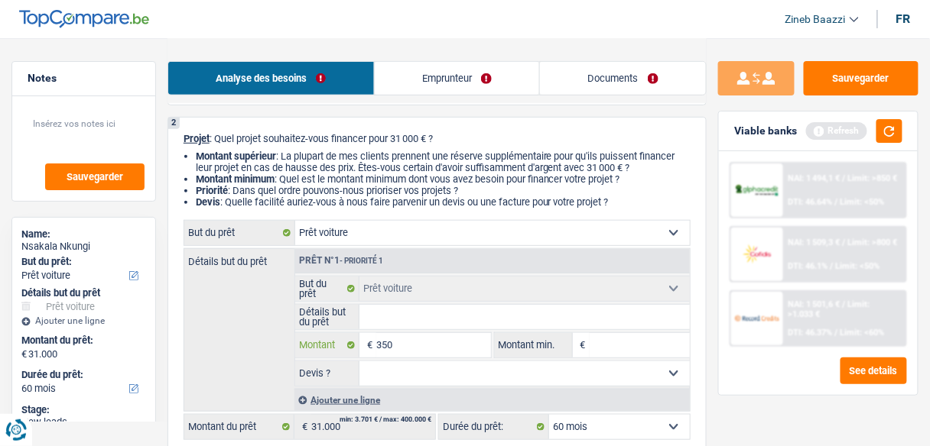
type input "3.500"
type input "35.000"
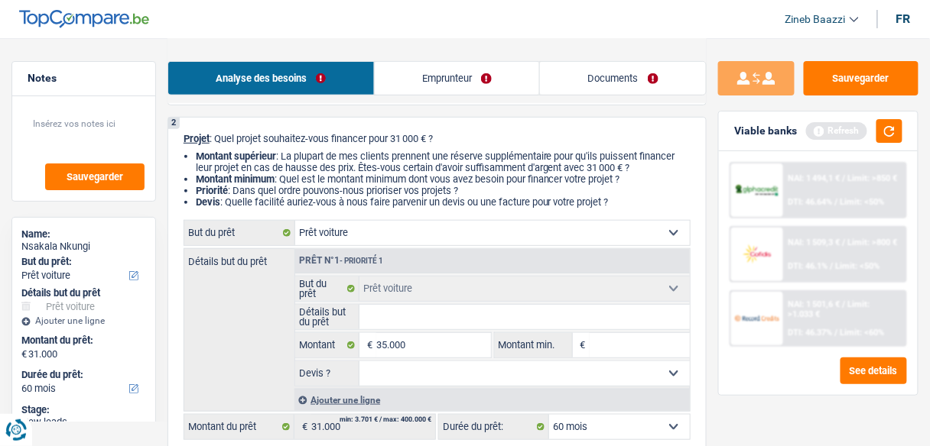
type input "35.000"
click at [626, 339] on input "Montant min." at bounding box center [639, 345] width 100 height 24
type input "3"
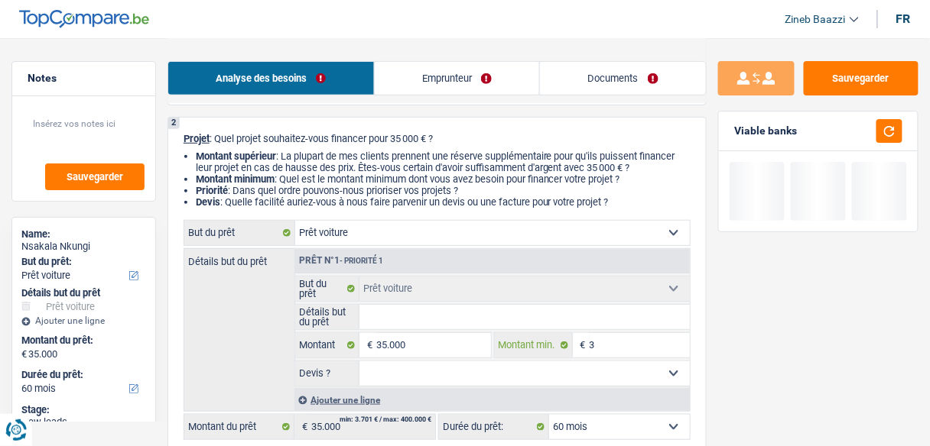
type input "34"
type input "345"
type input "3.450"
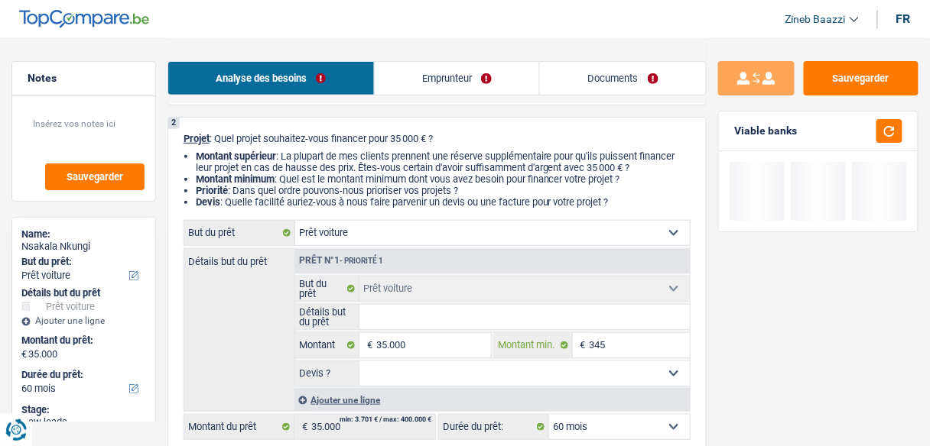
type input "3.450"
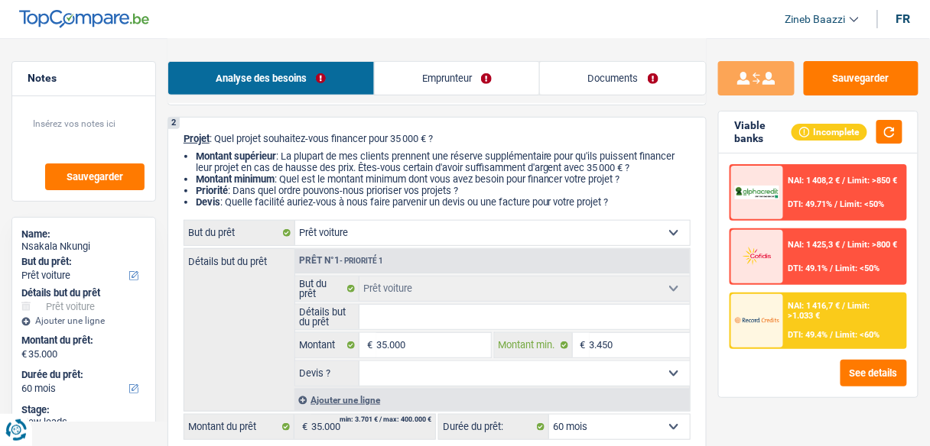
type input "34.500"
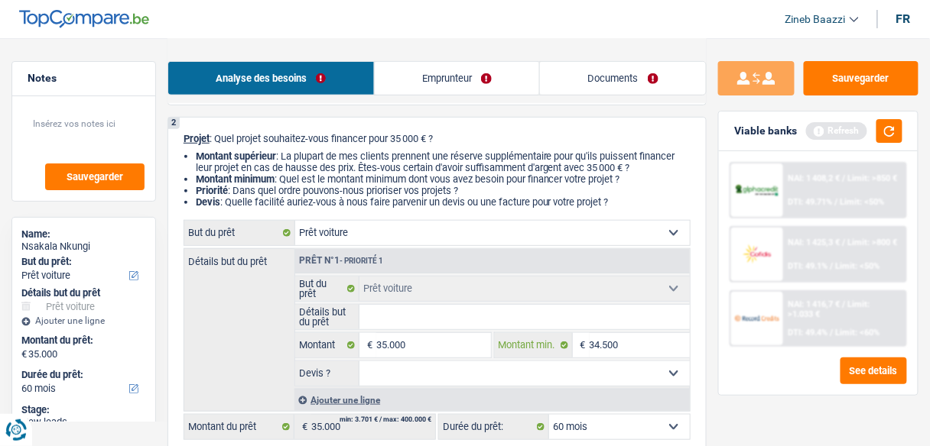
type input "34.500"
click at [603, 379] on select "Oui Non Non répondu Sélectionner une option" at bounding box center [524, 374] width 330 height 24
select select "yes"
click at [359, 362] on select "Oui Non Non répondu Sélectionner une option" at bounding box center [524, 374] width 330 height 24
select select "yes"
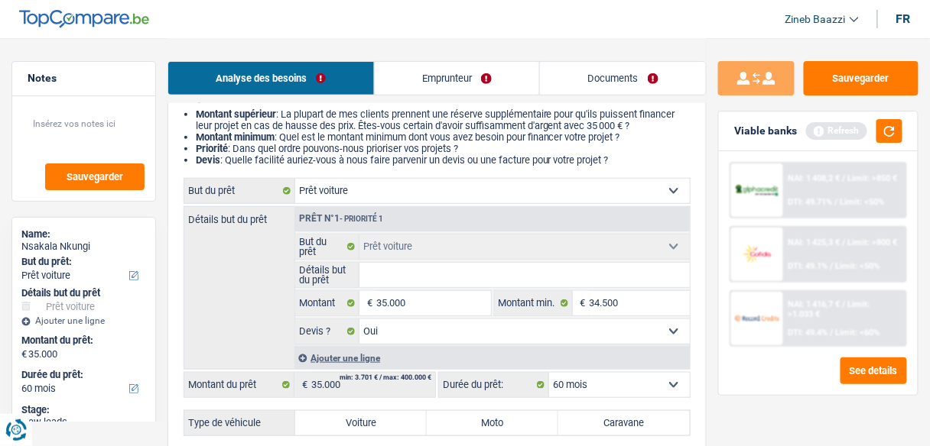
scroll to position [245, 0]
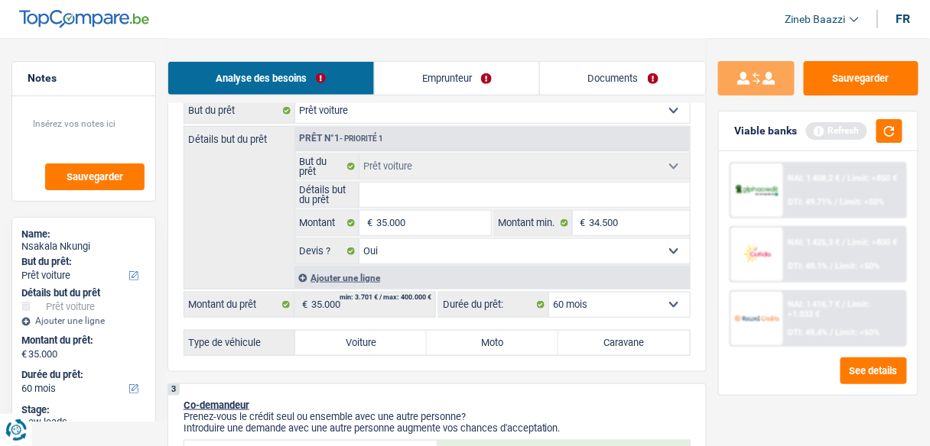
click at [353, 332] on label "Voiture" at bounding box center [360, 343] width 131 height 24
click at [353, 332] on input "Voiture" at bounding box center [360, 343] width 131 height 24
radio input "true"
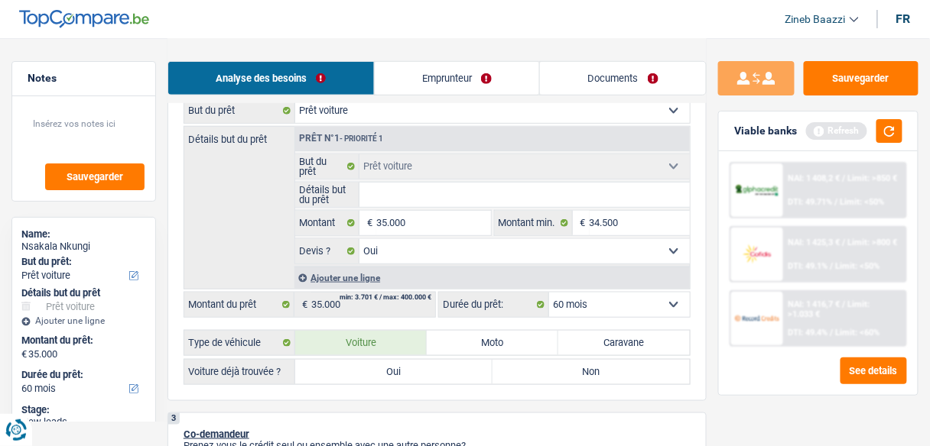
click at [371, 375] on label "Oui" at bounding box center [393, 372] width 197 height 24
click at [371, 375] on input "Oui" at bounding box center [393, 372] width 197 height 24
radio input "true"
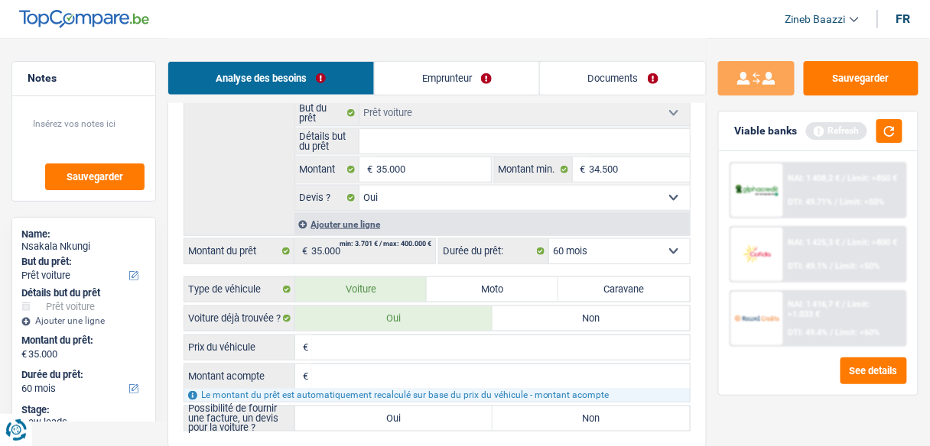
scroll to position [367, 0]
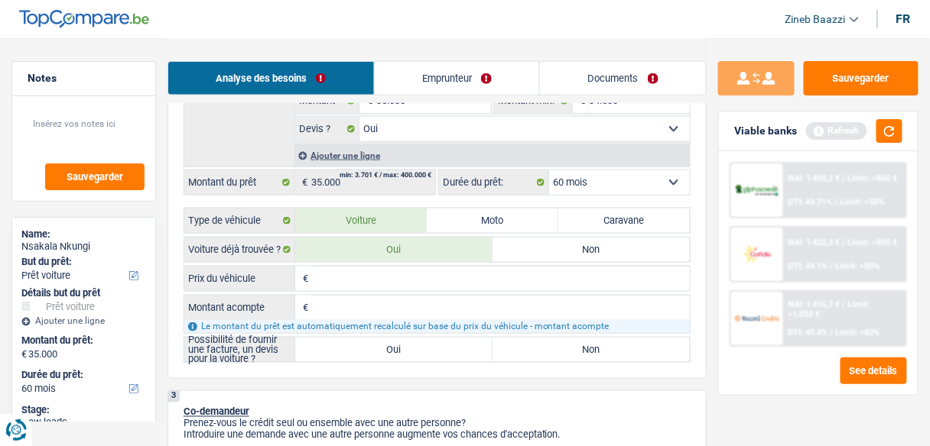
click at [448, 269] on input "Prix du véhicule" at bounding box center [501, 279] width 378 height 24
type input "3"
type input "35"
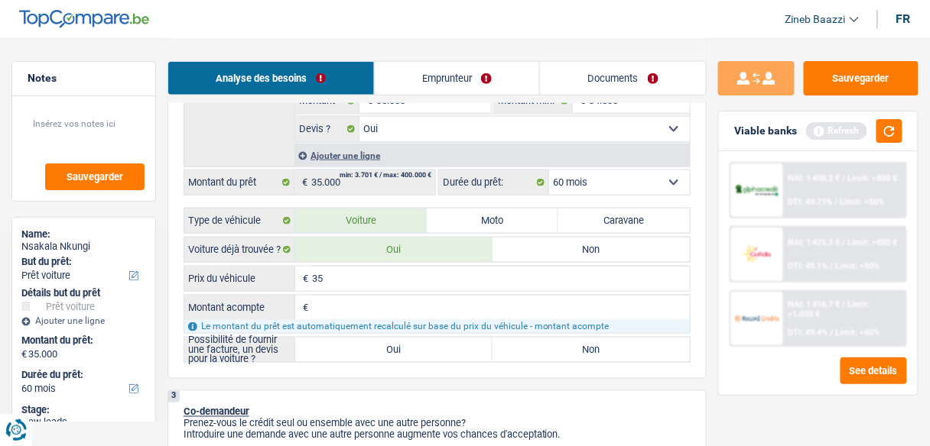
type input "350"
type input "3.500"
type input "35.000"
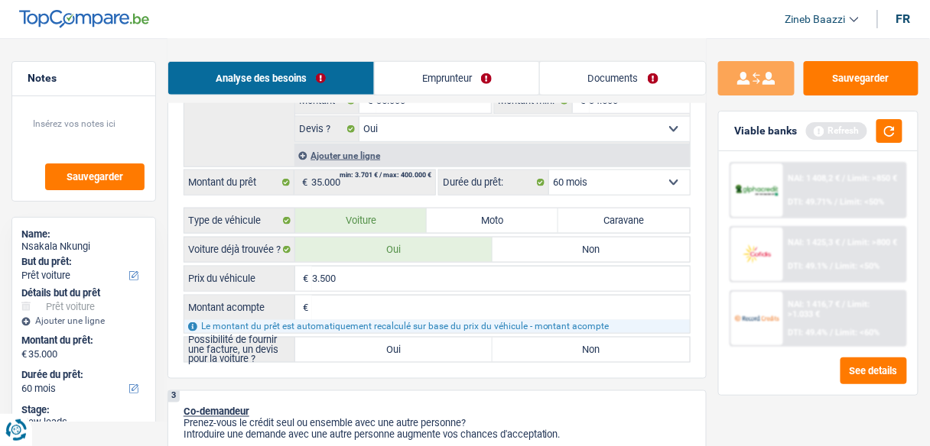
type input "35.000"
click at [454, 320] on div "Le montant du prêt est automatiquement recalculé sur base du prix du véhicule -…" at bounding box center [436, 326] width 505 height 13
click at [450, 310] on input "Montant acompte" at bounding box center [501, 308] width 378 height 24
type input "0"
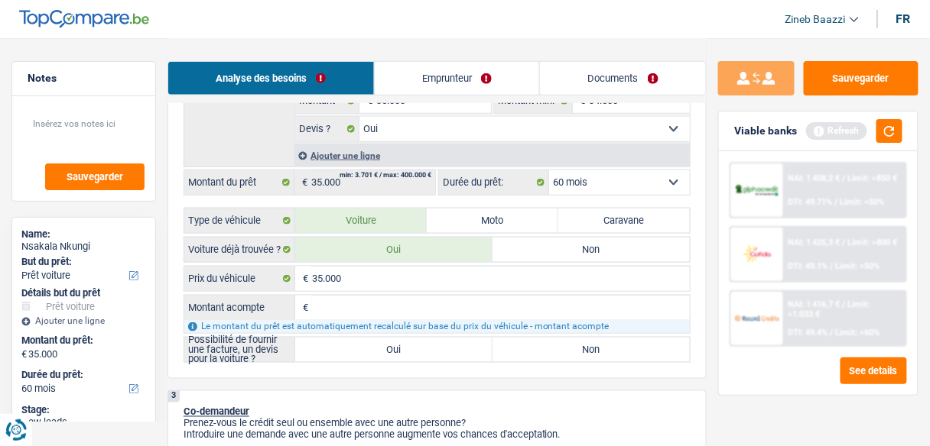
type input "0"
drag, startPoint x: 434, startPoint y: 335, endPoint x: 432, endPoint y: 323, distance: 12.4
click at [432, 323] on div "35.000 € Prix du véhicule 0 € Montant acompte Le montant du prêt est automatiqu…" at bounding box center [436, 314] width 507 height 97
click at [401, 348] on label "Oui" at bounding box center [393, 350] width 197 height 24
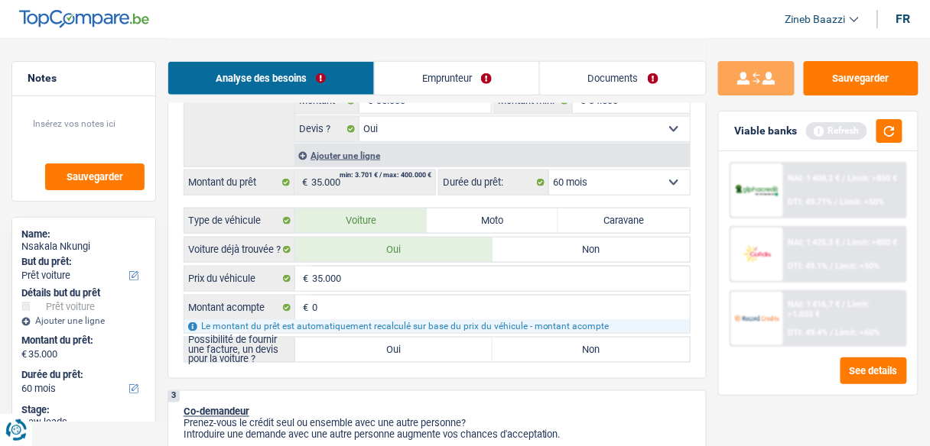
click at [401, 348] on input "Oui" at bounding box center [393, 350] width 197 height 24
radio input "true"
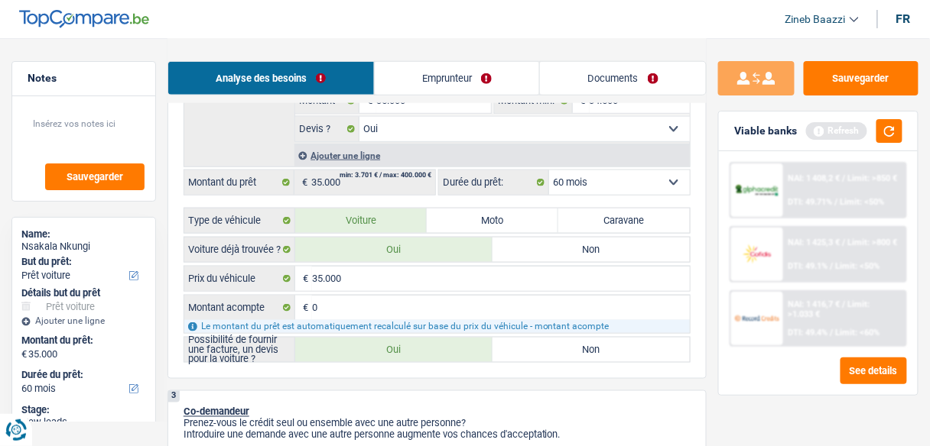
radio input "true"
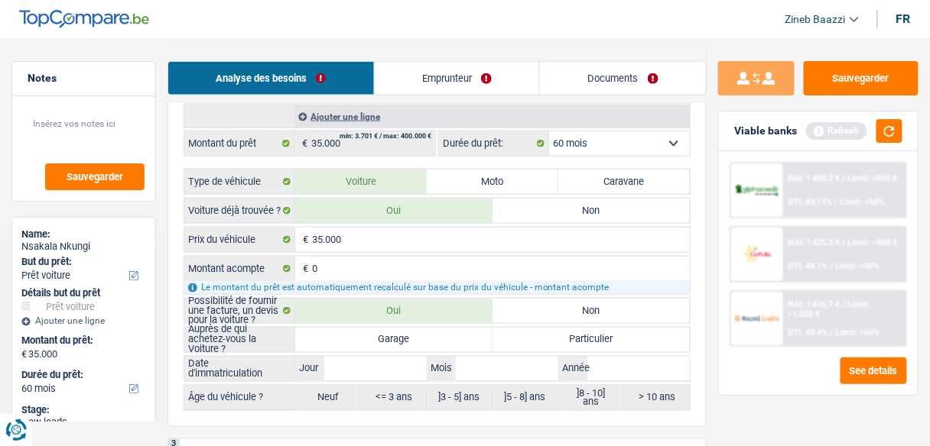
scroll to position [428, 0]
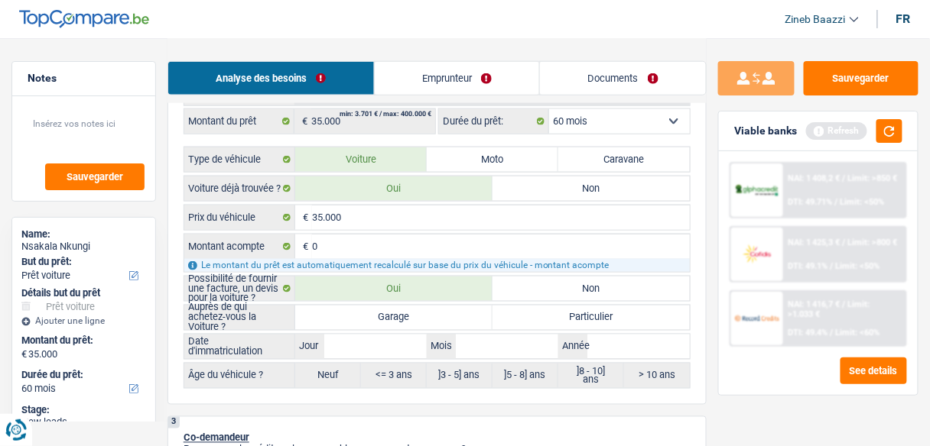
click at [412, 306] on label "Garage" at bounding box center [393, 318] width 197 height 24
click at [412, 306] on input "Garage" at bounding box center [393, 318] width 197 height 24
radio input "true"
click at [368, 348] on input "Jour" at bounding box center [375, 347] width 102 height 24
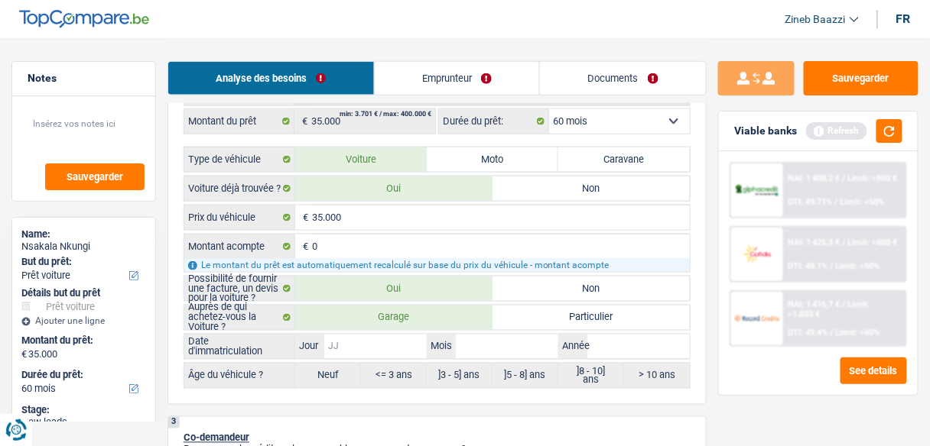
type input "0"
type input "01"
type input "0"
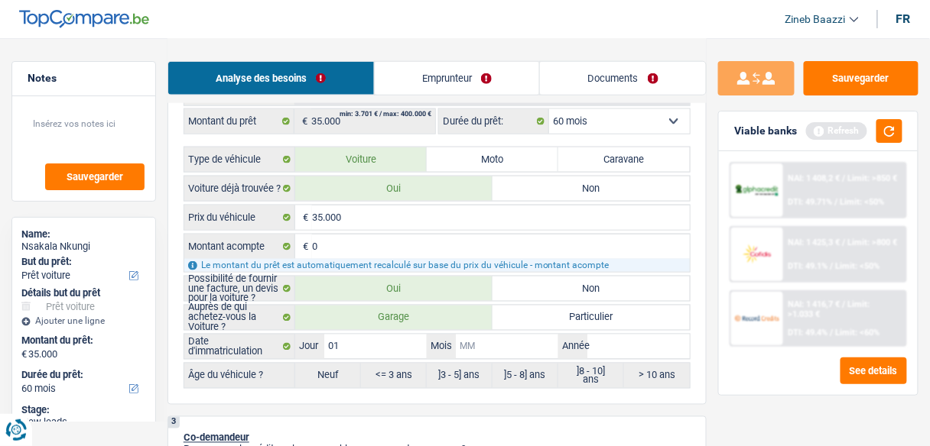
type input "0"
type input "02"
type input "2"
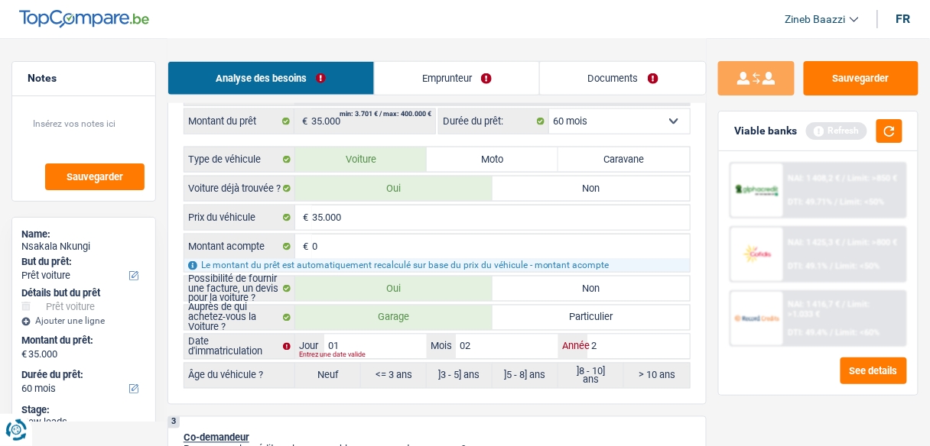
type input "20"
type input "200"
type input "2002"
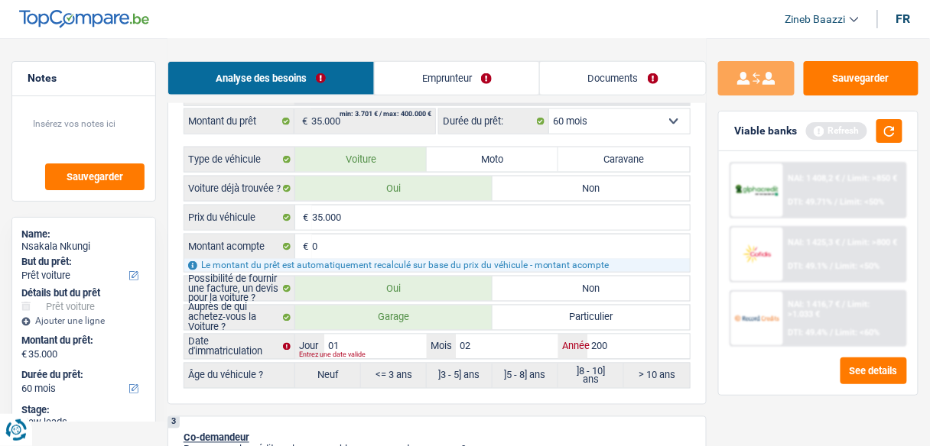
type input "2002"
type input "200"
type input "20"
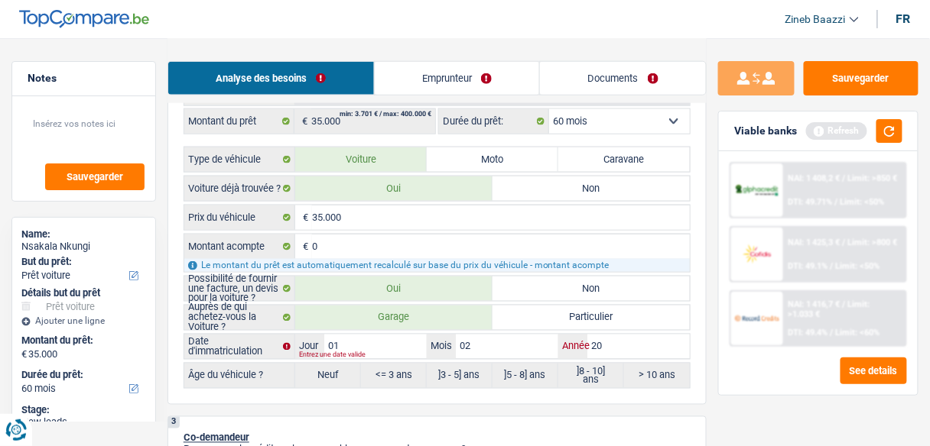
type input "202"
type input "2022"
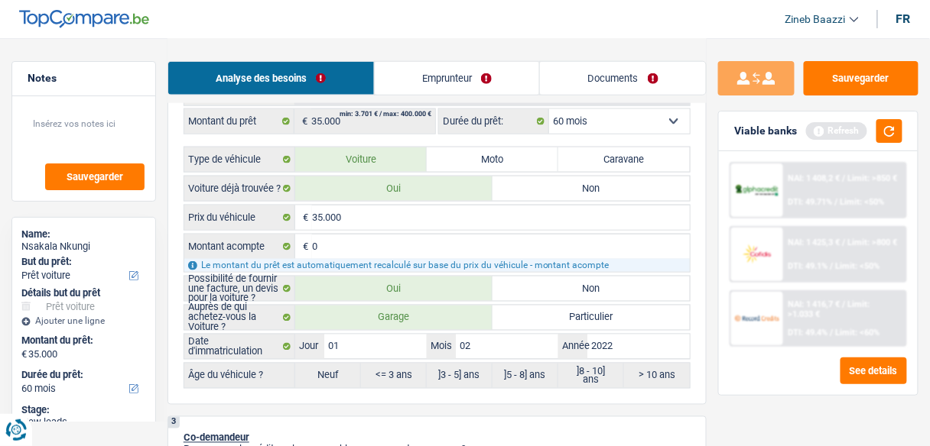
radio input "false"
radio input "true"
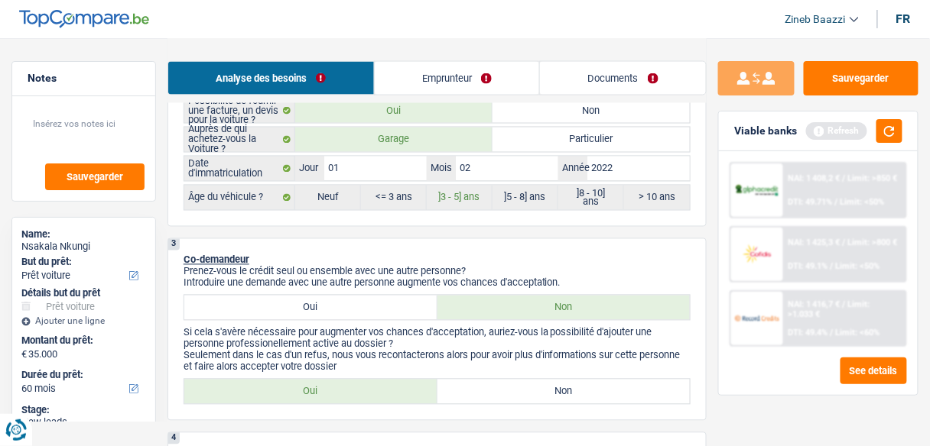
scroll to position [673, 0]
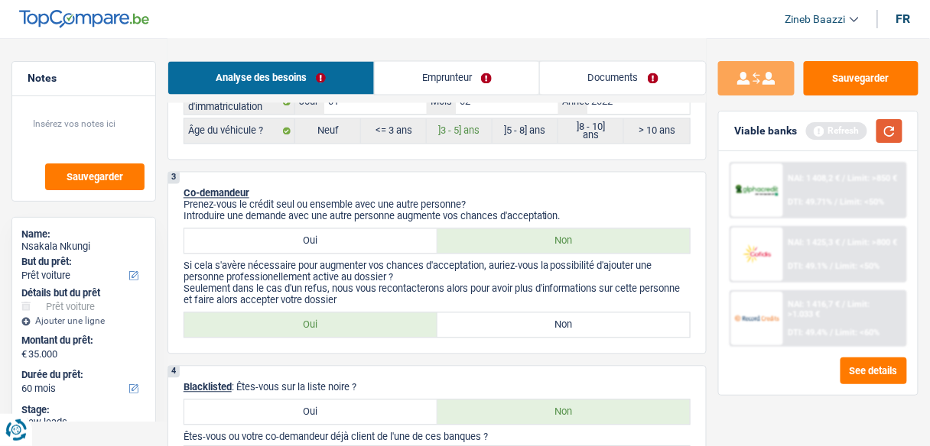
click at [896, 140] on div "Viable banks Refresh" at bounding box center [818, 132] width 199 height 40
click at [894, 139] on button "button" at bounding box center [889, 131] width 26 height 24
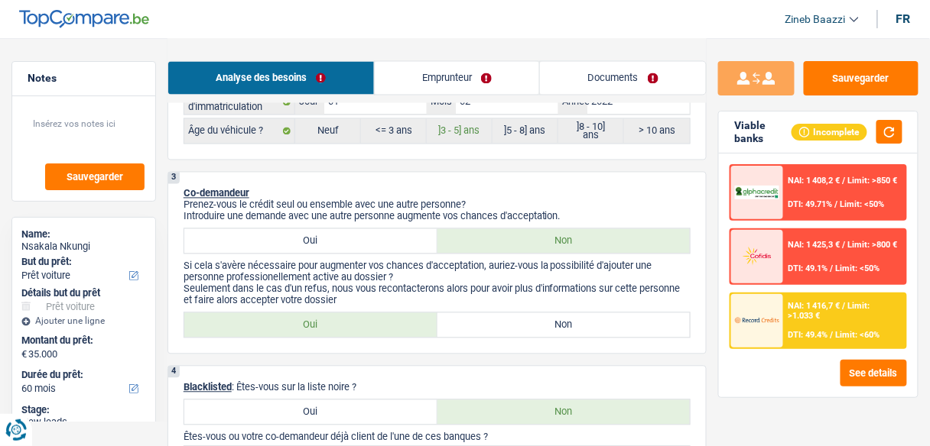
click at [520, 318] on label "Non" at bounding box center [563, 325] width 253 height 24
click at [520, 318] on input "Non" at bounding box center [563, 325] width 253 height 24
radio input "true"
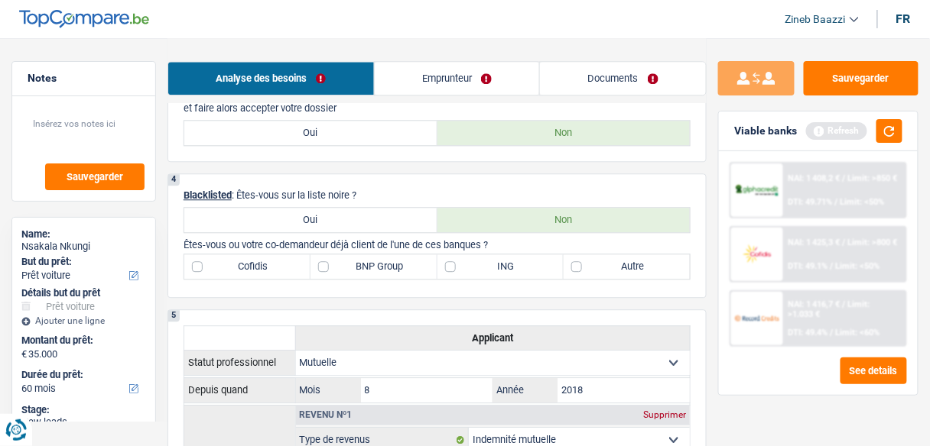
scroll to position [795, 0]
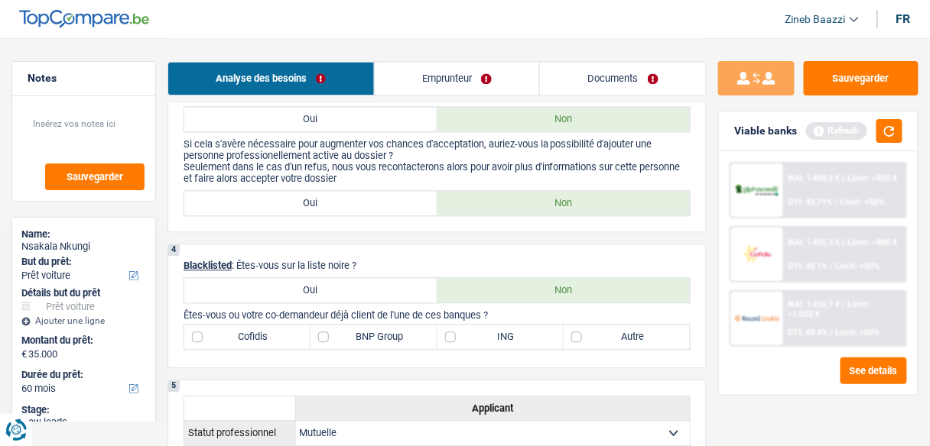
click at [409, 332] on label "BNP Group" at bounding box center [373, 337] width 126 height 24
click at [409, 332] on input "BNP Group" at bounding box center [373, 337] width 126 height 24
checkbox input "true"
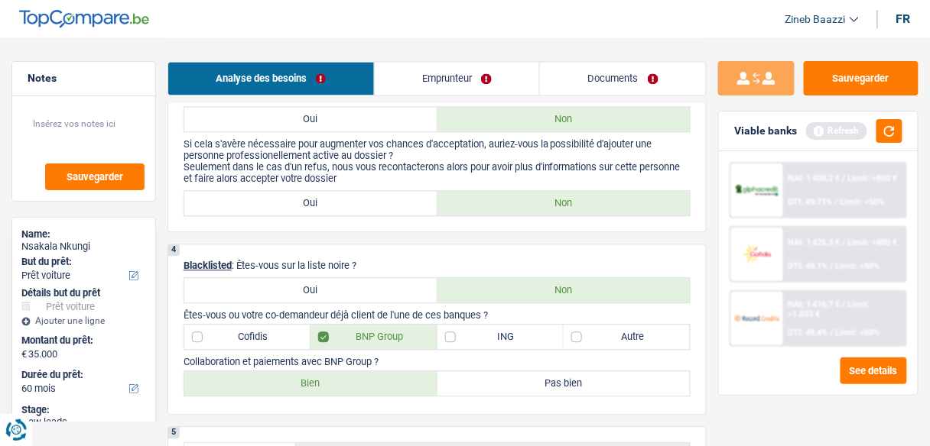
scroll to position [917, 0]
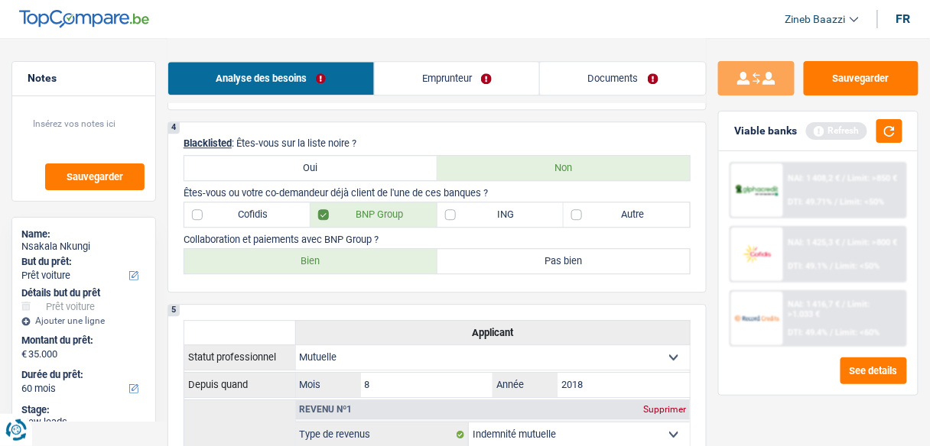
click at [401, 260] on label "Bien" at bounding box center [310, 261] width 253 height 24
click at [401, 260] on input "Bien" at bounding box center [310, 261] width 253 height 24
radio input "true"
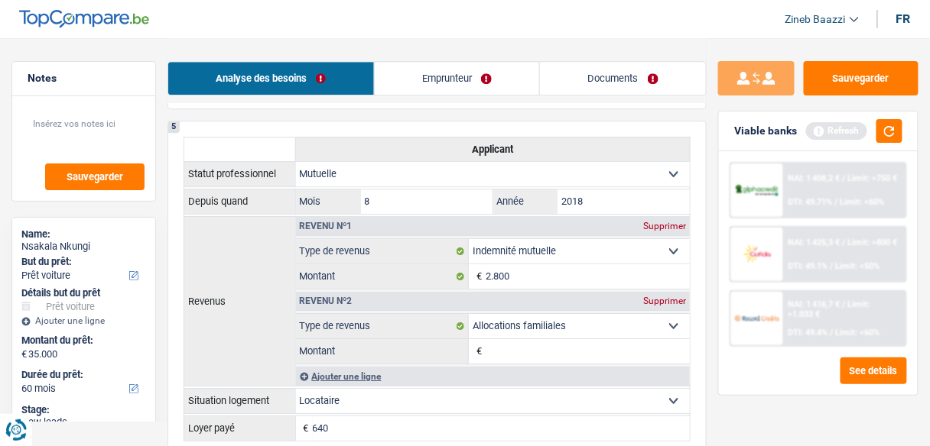
scroll to position [978, 0]
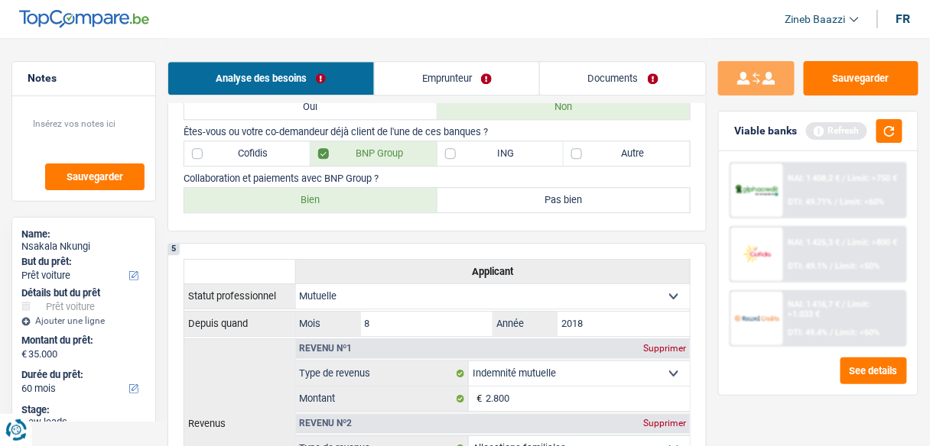
click at [234, 351] on th "Revenus" at bounding box center [239, 424] width 112 height 170
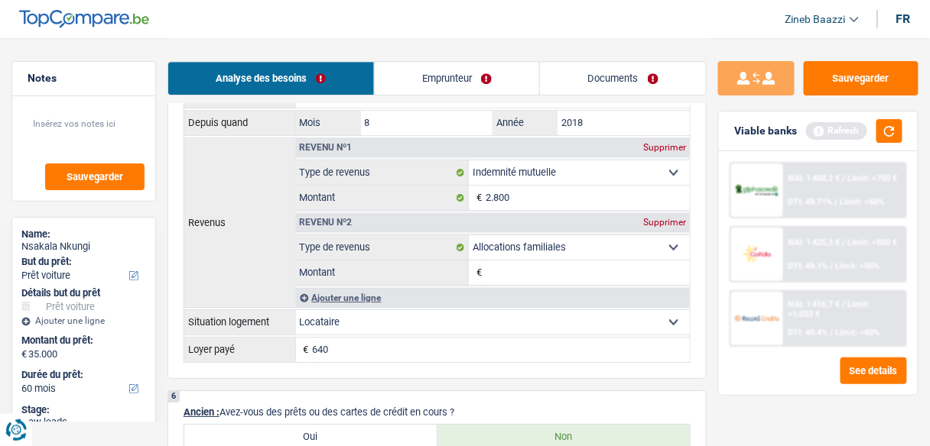
scroll to position [1101, 0]
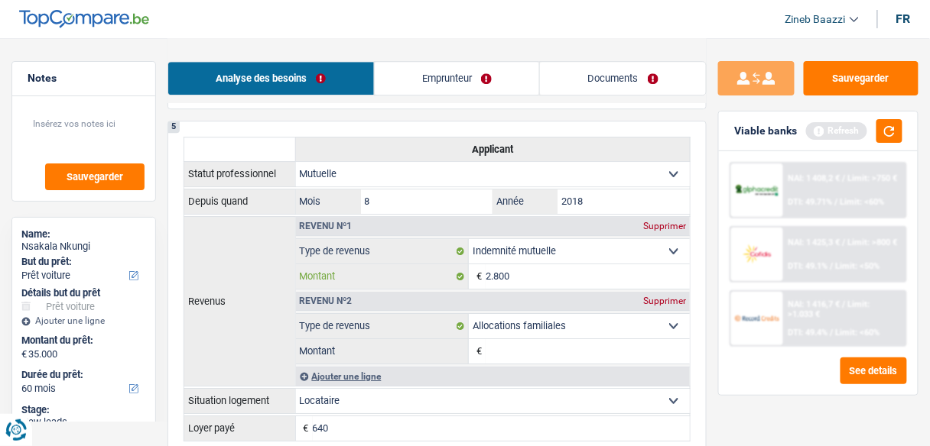
click at [511, 264] on input "2.800" at bounding box center [587, 276] width 204 height 24
click at [494, 264] on input "2.800" at bounding box center [587, 276] width 204 height 24
click at [881, 127] on button "button" at bounding box center [889, 131] width 26 height 24
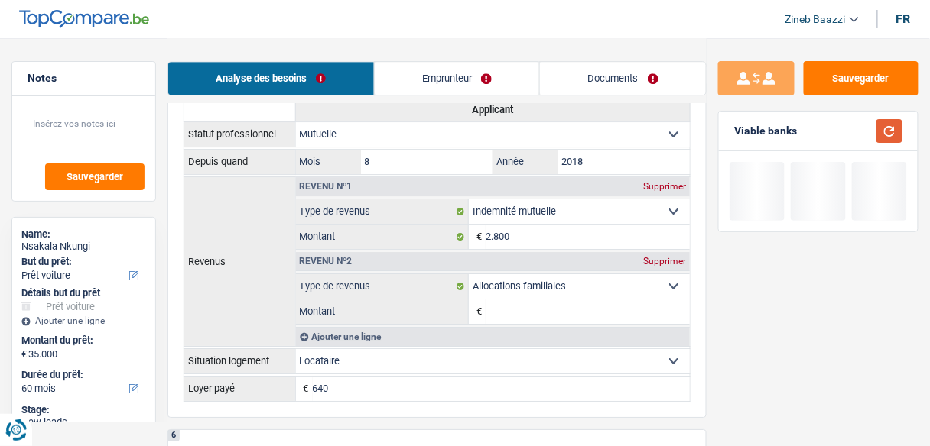
scroll to position [1162, 0]
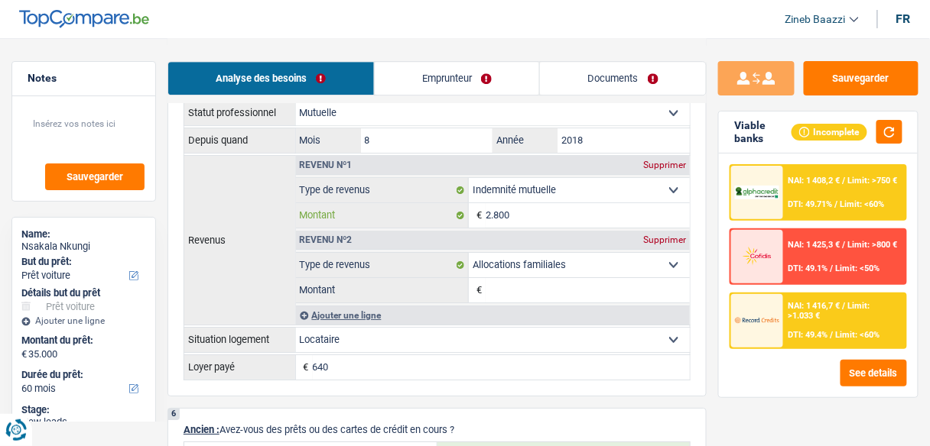
click at [538, 206] on input "2.800" at bounding box center [587, 215] width 204 height 24
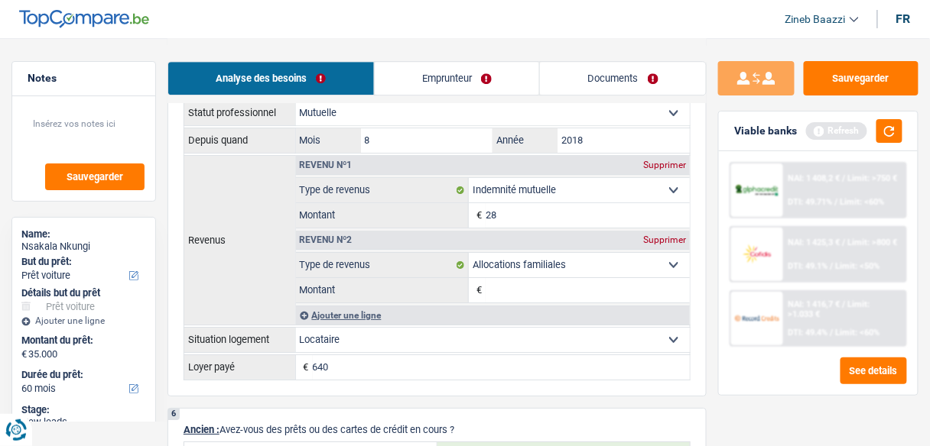
type input "2"
type input "0"
type input "2.050"
click at [649, 235] on div "Supprimer" at bounding box center [664, 239] width 50 height 9
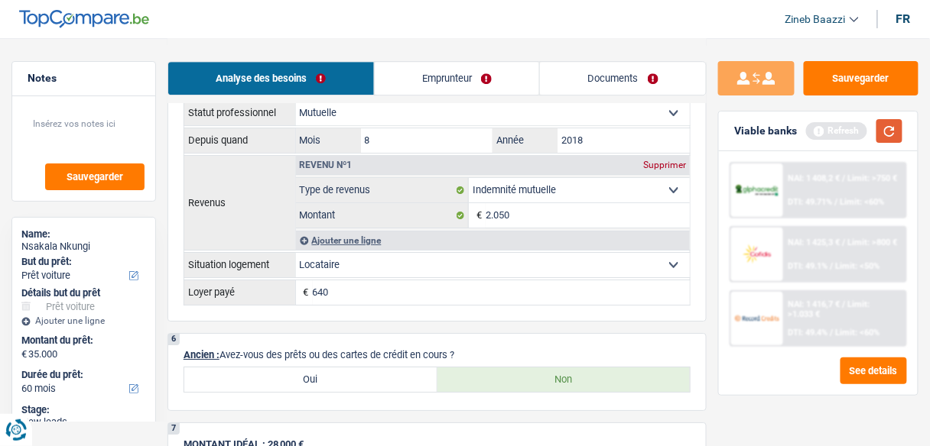
click at [893, 135] on button "button" at bounding box center [889, 131] width 26 height 24
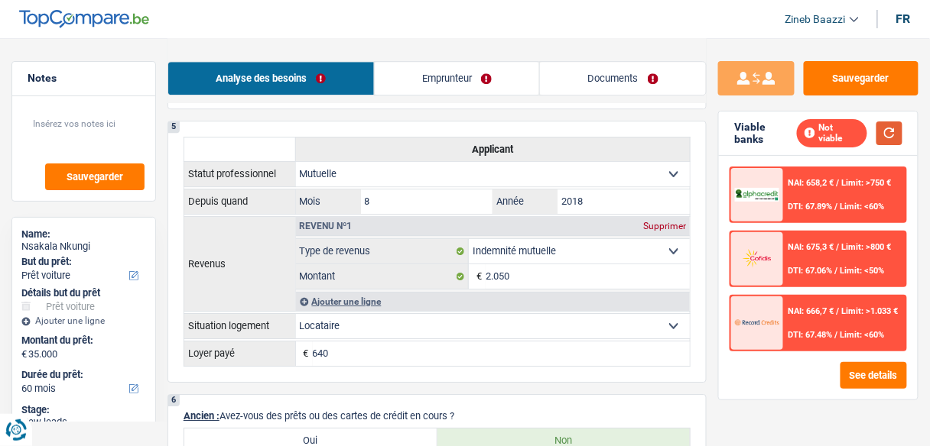
scroll to position [1223, 0]
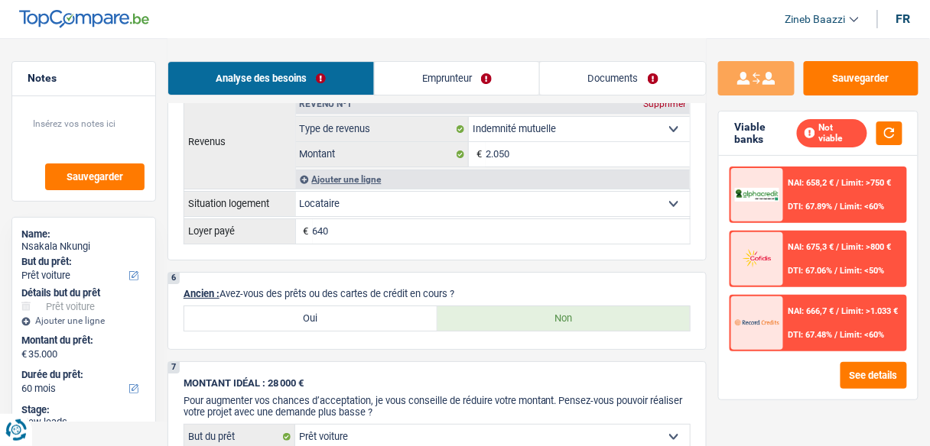
click at [428, 225] on input "640" at bounding box center [502, 231] width 378 height 24
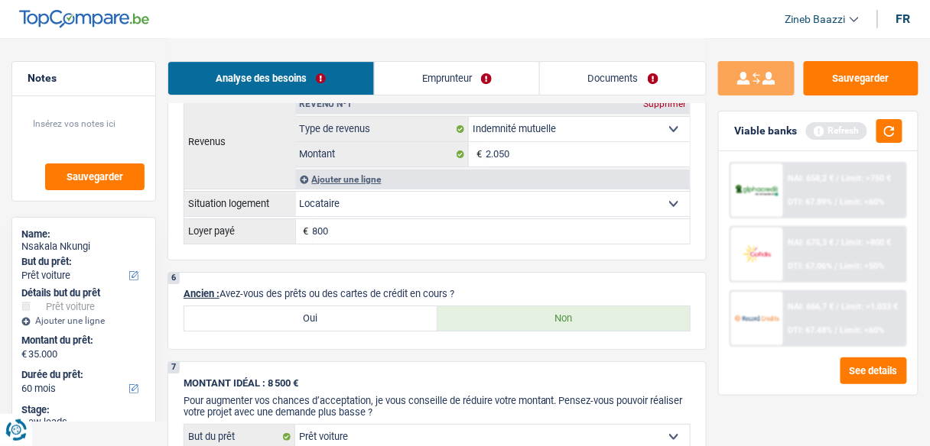
type input "800"
click at [443, 272] on div "6 Ancien : Avez-vous des prêts ou des cartes de crédit en cours ? Oui Non" at bounding box center [436, 311] width 539 height 78
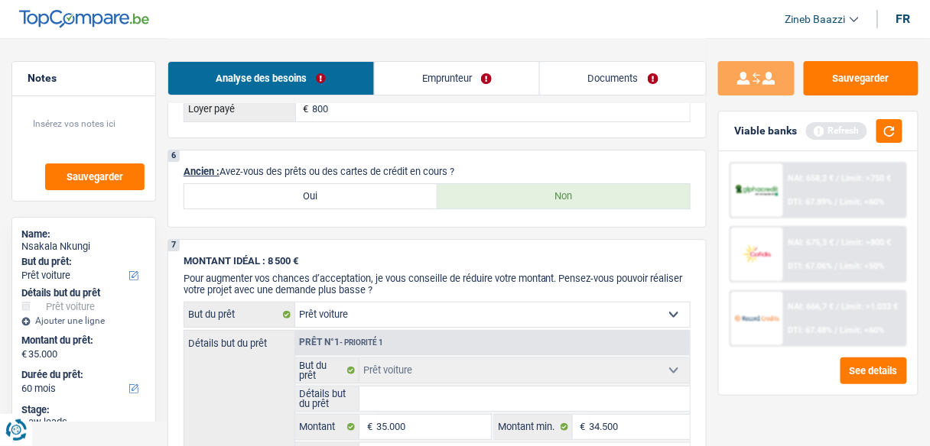
scroll to position [1284, 0]
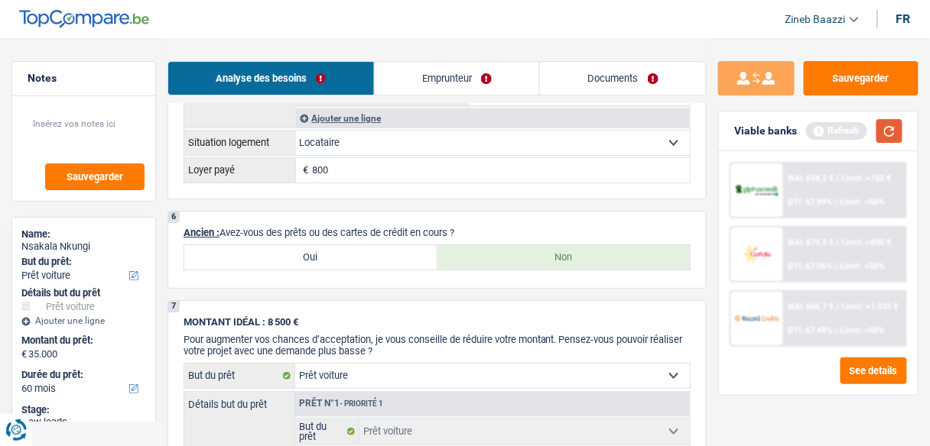
click at [893, 129] on button "button" at bounding box center [889, 131] width 26 height 24
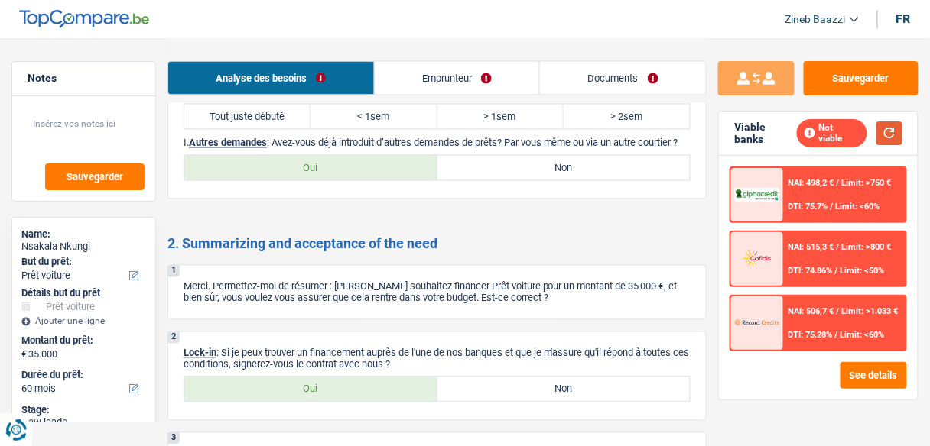
scroll to position [2140, 0]
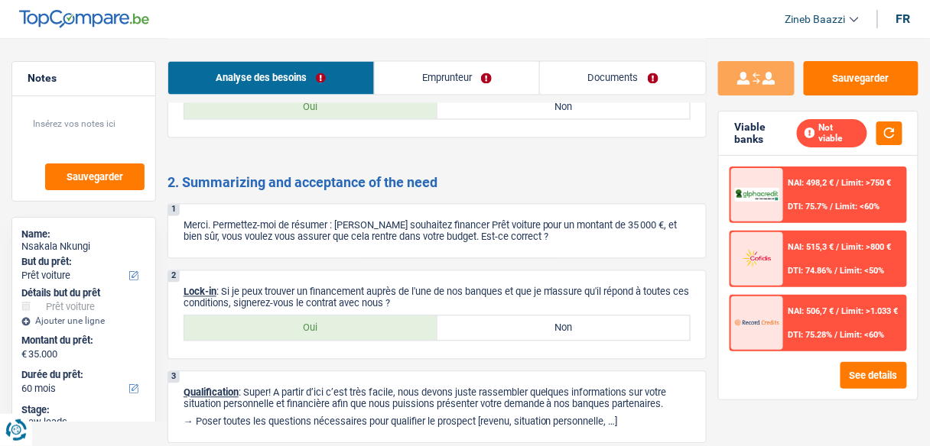
click at [414, 73] on link "Emprunteur" at bounding box center [457, 78] width 165 height 33
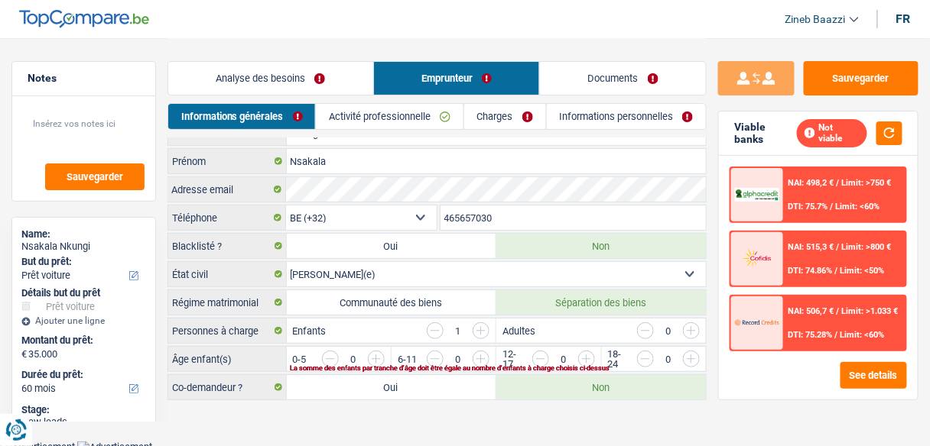
scroll to position [18, 0]
click at [437, 330] on input "button" at bounding box center [435, 330] width 17 height 17
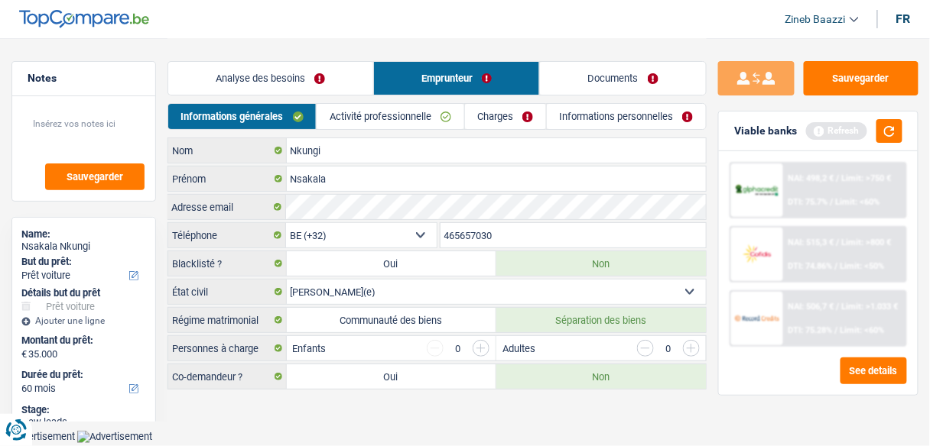
scroll to position [0, 0]
click at [361, 119] on link "Activité professionnelle" at bounding box center [394, 116] width 148 height 25
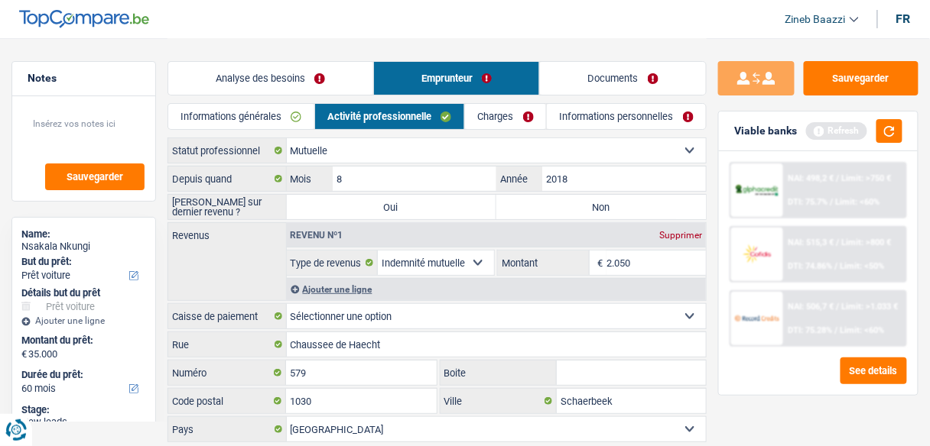
click at [581, 207] on label "Non" at bounding box center [600, 207] width 209 height 24
click at [581, 207] on input "Non" at bounding box center [600, 207] width 209 height 24
radio input "true"
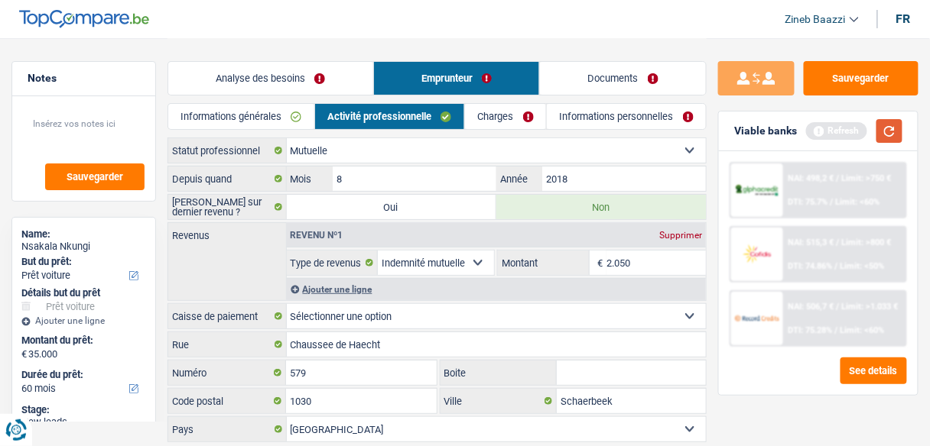
click at [887, 137] on button "button" at bounding box center [889, 131] width 26 height 24
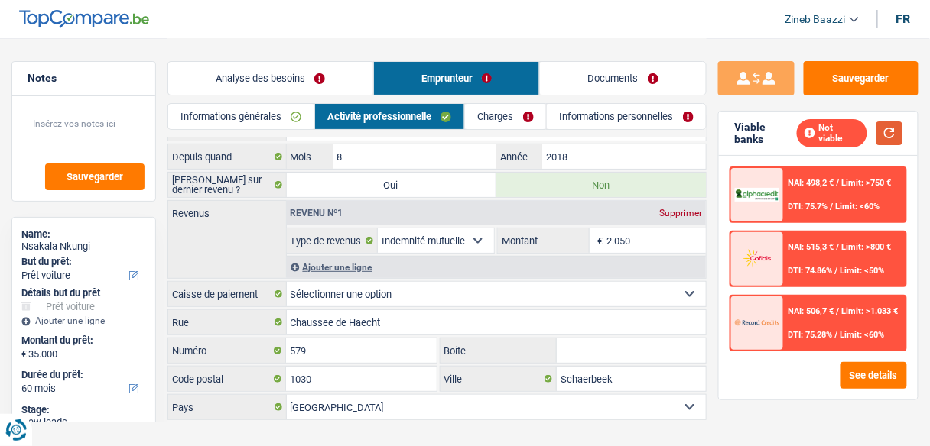
scroll to position [43, 0]
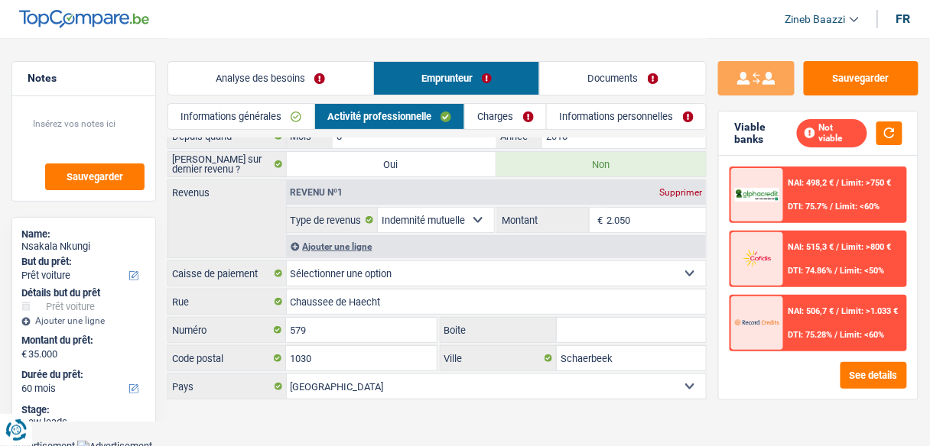
click at [498, 128] on link "Charges" at bounding box center [505, 116] width 81 height 25
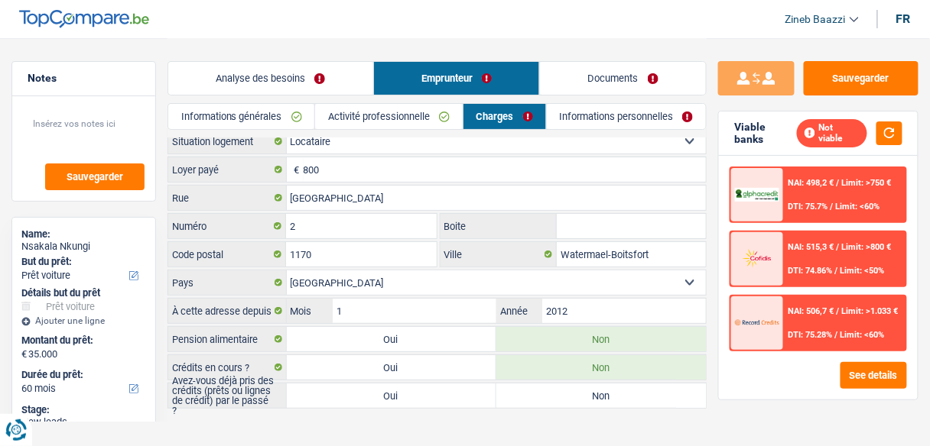
scroll to position [18, 0]
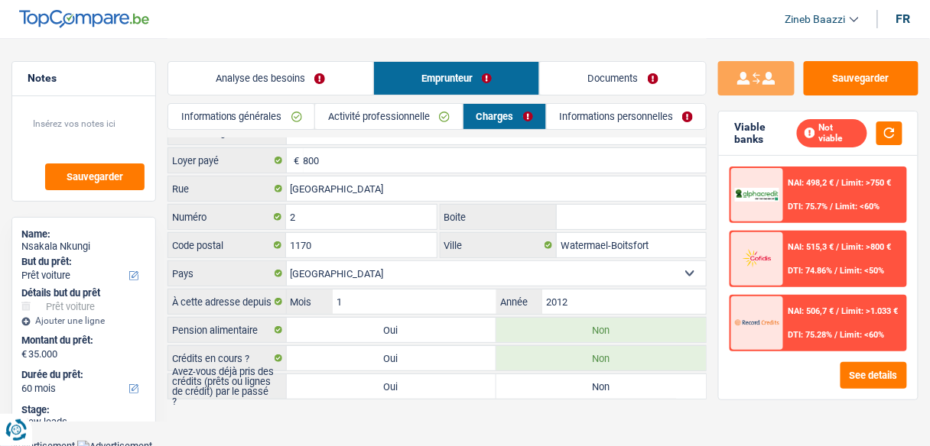
click at [876, 126] on div "Not viable" at bounding box center [849, 133] width 105 height 28
drag, startPoint x: 331, startPoint y: 384, endPoint x: 378, endPoint y: 369, distance: 49.1
click at [332, 384] on label "Oui" at bounding box center [391, 387] width 209 height 24
click at [332, 384] on input "Oui" at bounding box center [391, 387] width 209 height 24
radio input "true"
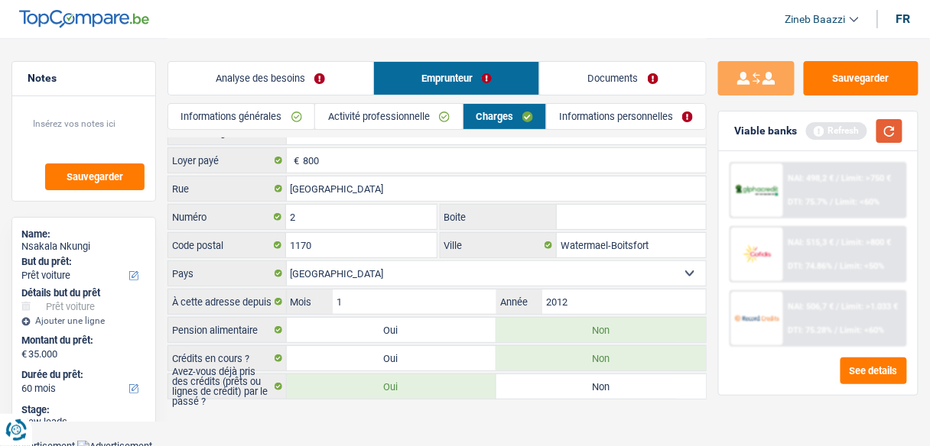
click at [876, 131] on button "button" at bounding box center [889, 131] width 26 height 24
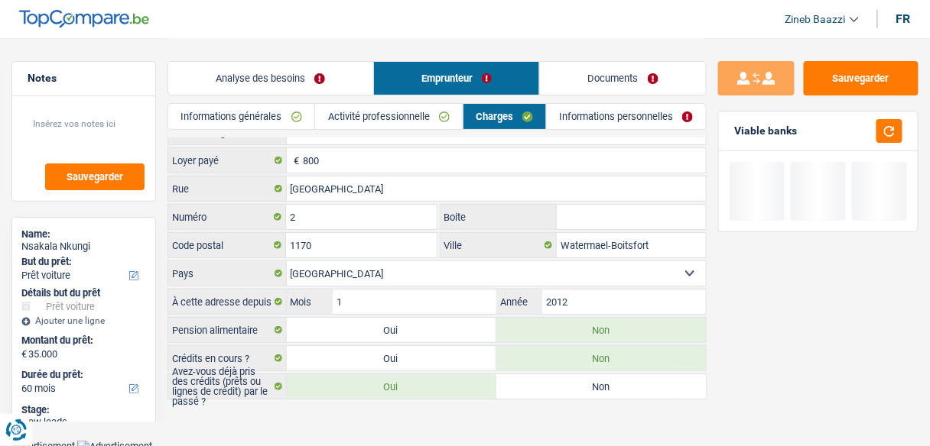
click at [651, 104] on link "Informations personnelles" at bounding box center [626, 116] width 159 height 25
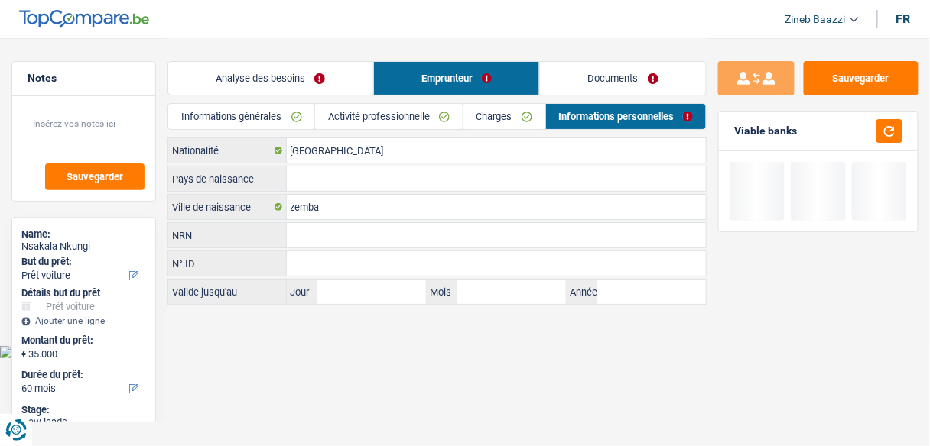
scroll to position [0, 0]
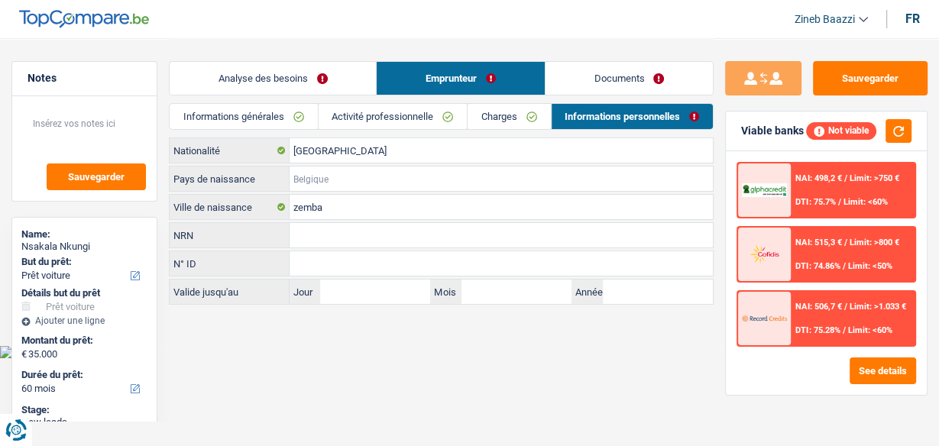
click at [319, 182] on input "Pays de naissance" at bounding box center [501, 179] width 423 height 24
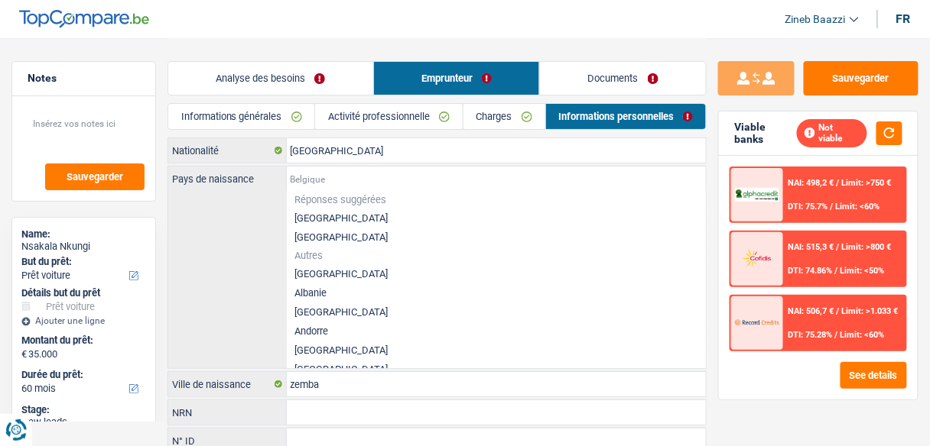
type input "c"
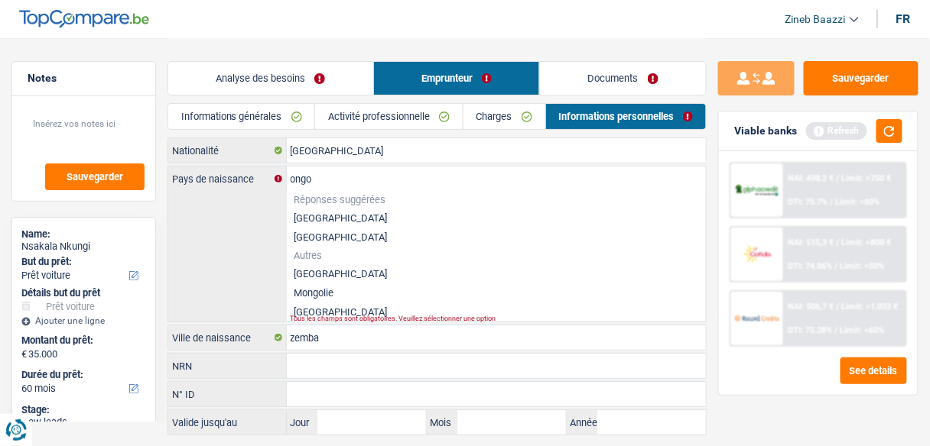
click at [339, 280] on li "République démocratique du Congo" at bounding box center [497, 273] width 420 height 19
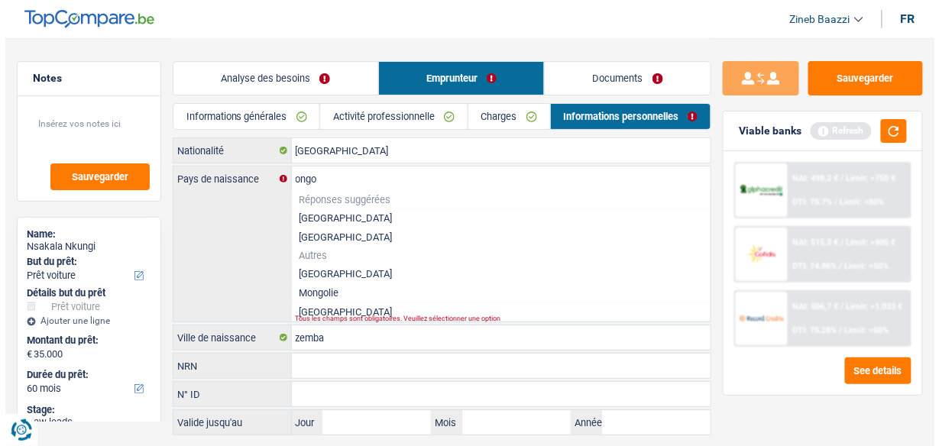
type input "République démocratique du Congo"
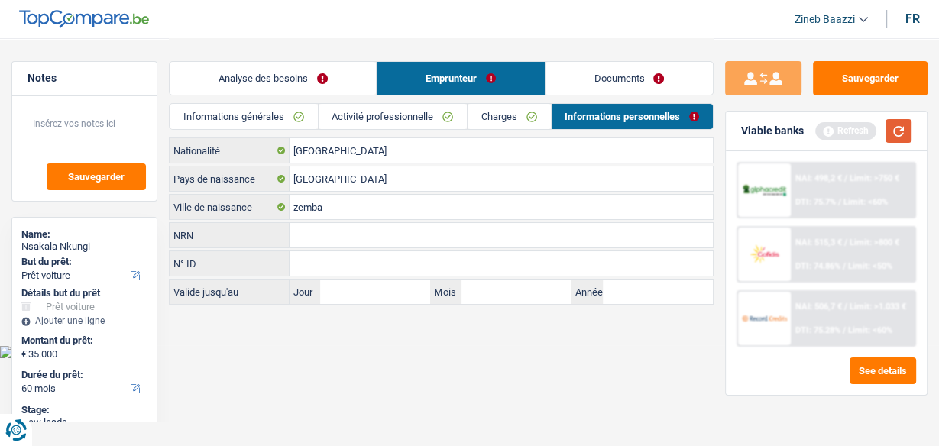
click at [900, 136] on button "button" at bounding box center [899, 131] width 26 height 24
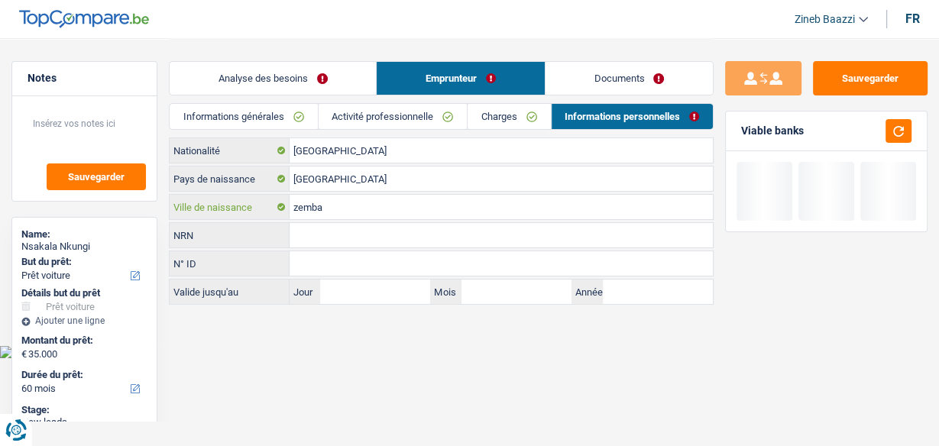
click at [368, 205] on input "zemba" at bounding box center [501, 207] width 423 height 24
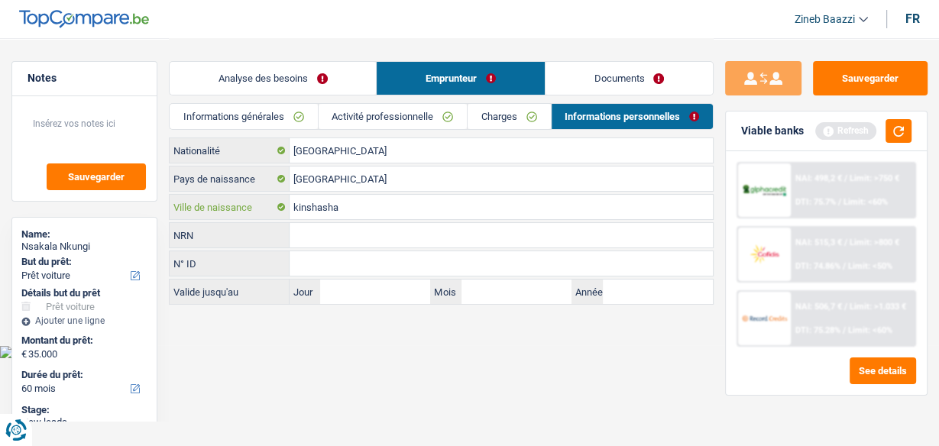
type input "kinshasha"
click at [486, 122] on link "Charges" at bounding box center [509, 116] width 83 height 25
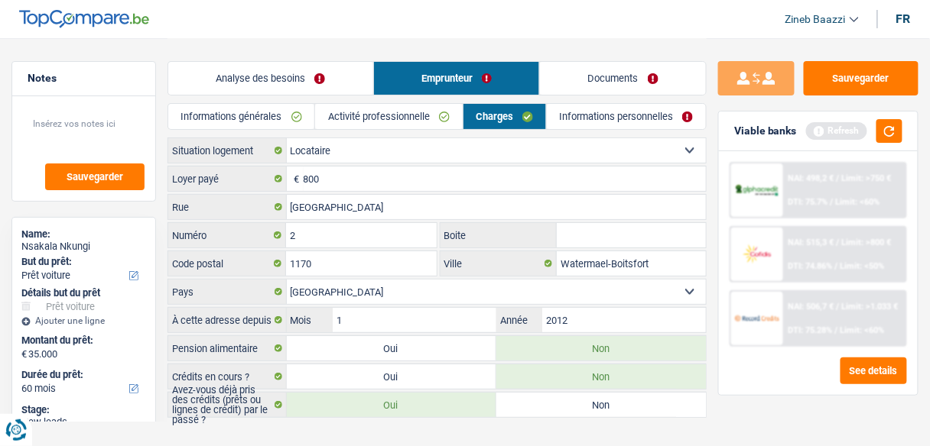
click at [427, 128] on link "Activité professionnelle" at bounding box center [388, 116] width 147 height 25
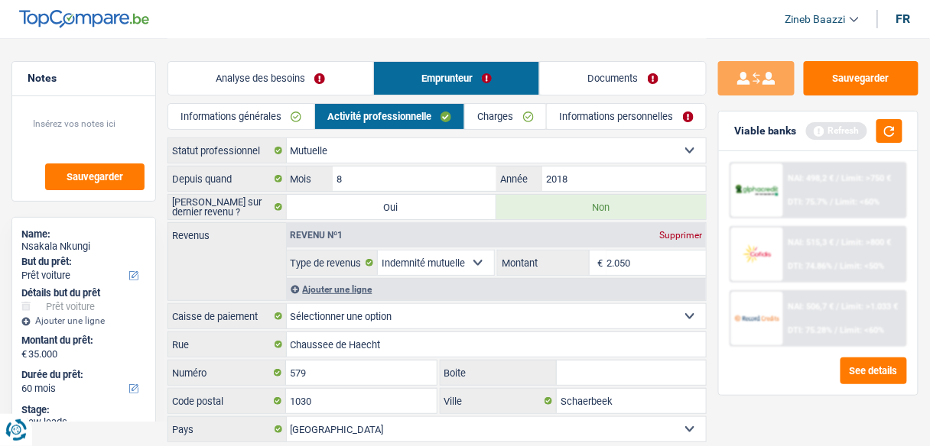
click at [281, 114] on link "Informations générales" at bounding box center [241, 116] width 146 height 25
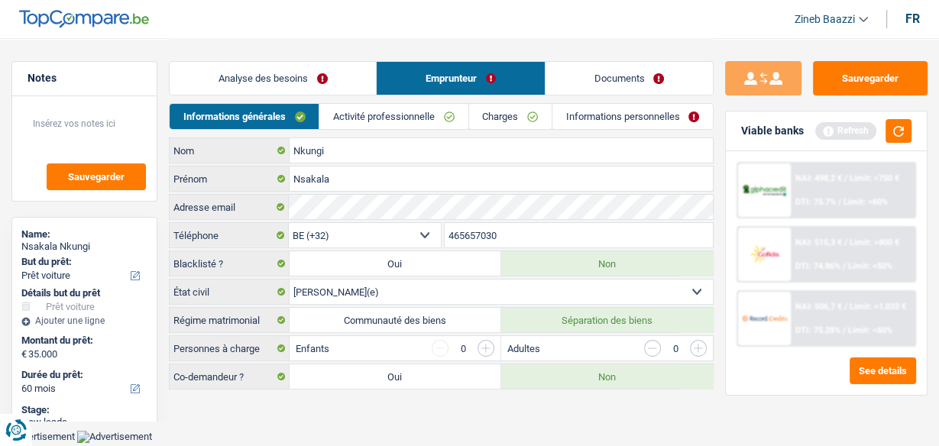
click at [281, 63] on link "Analyse des besoins" at bounding box center [273, 78] width 206 height 33
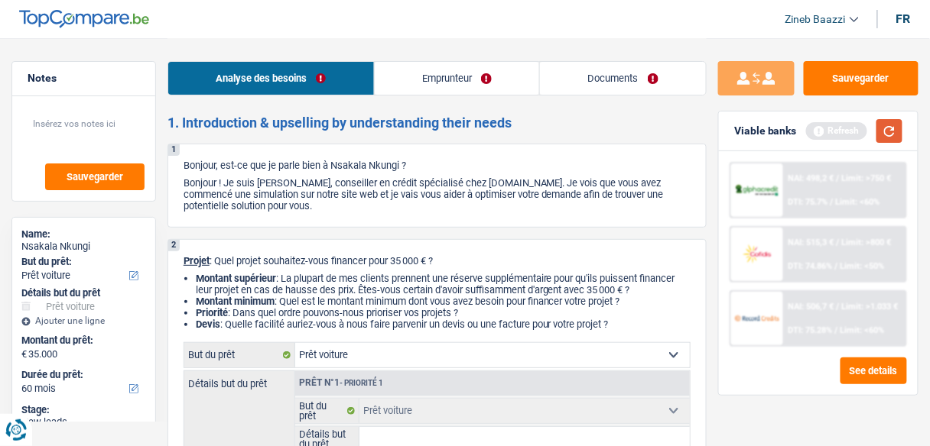
click at [896, 124] on button "button" at bounding box center [889, 131] width 26 height 24
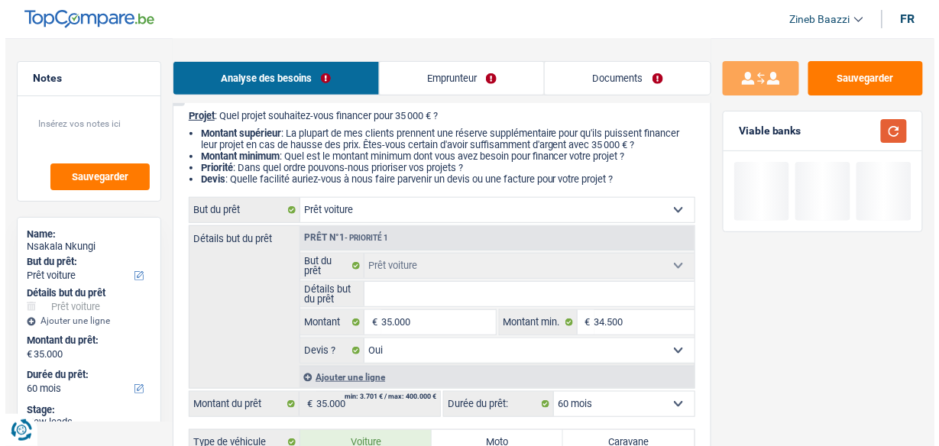
scroll to position [306, 0]
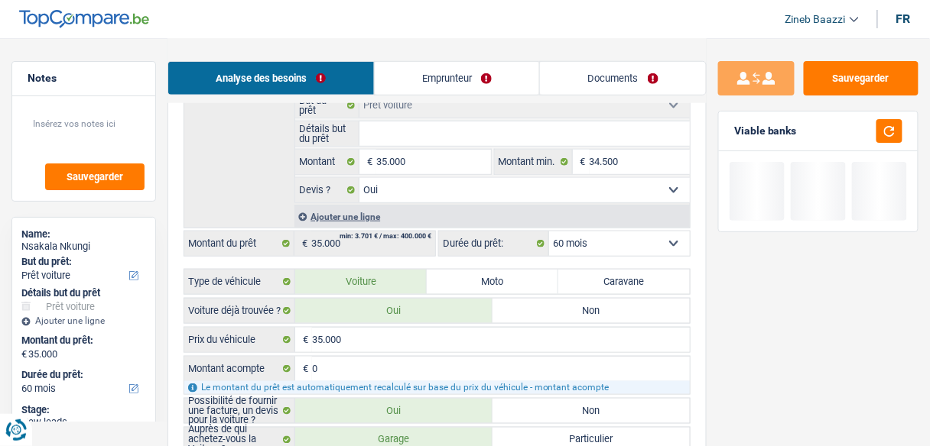
click at [582, 232] on select "12 mois 18 mois 24 mois 30 mois 36 mois 42 mois 48 mois 60 mois Sélectionner un…" at bounding box center [619, 244] width 141 height 24
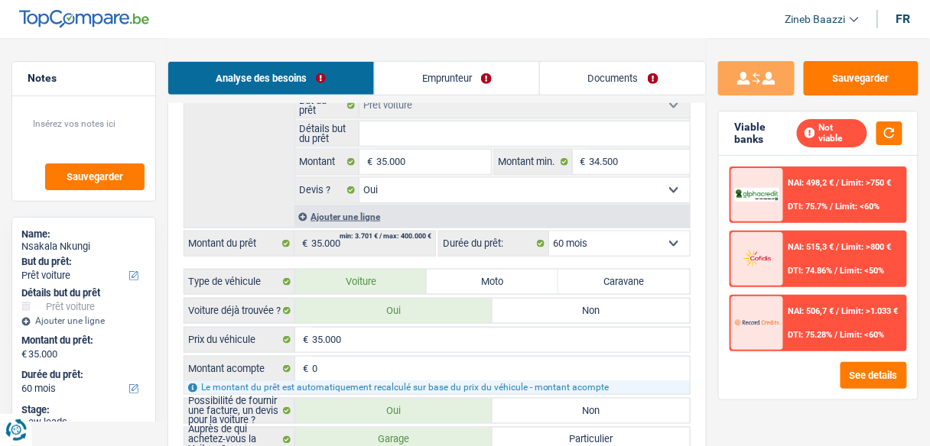
click at [774, 262] on img at bounding box center [757, 259] width 44 height 22
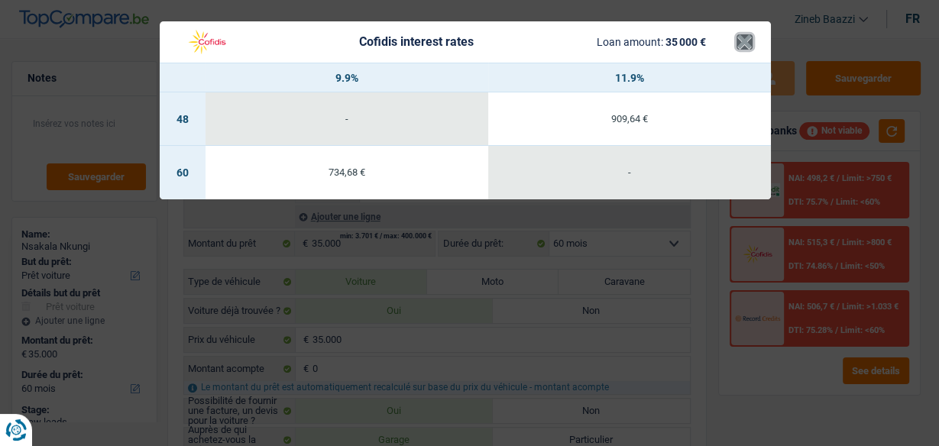
click at [740, 50] on button "×" at bounding box center [745, 41] width 16 height 15
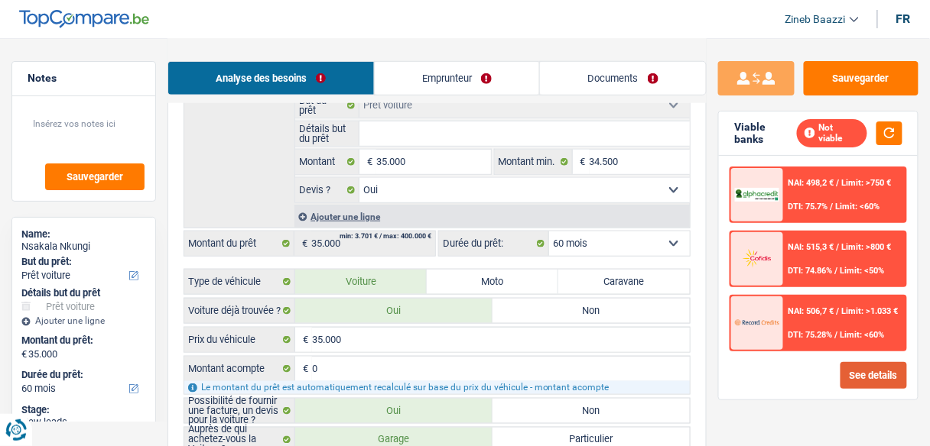
click at [878, 381] on button "See details" at bounding box center [873, 375] width 67 height 27
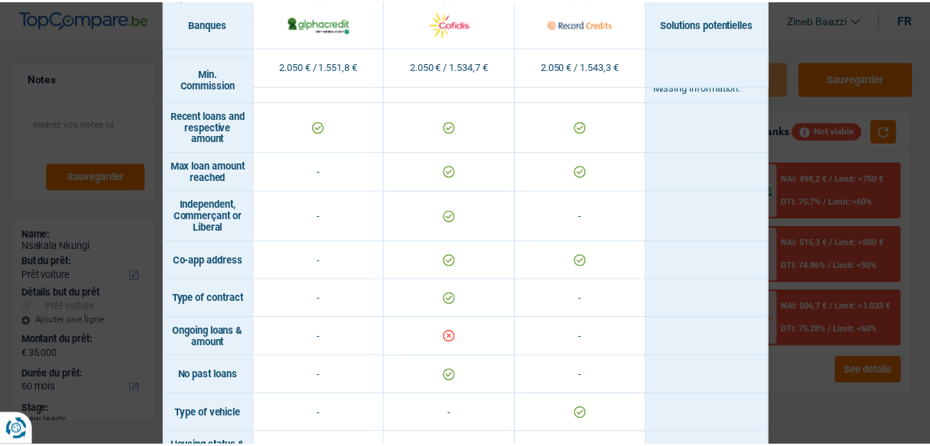
scroll to position [1243, 0]
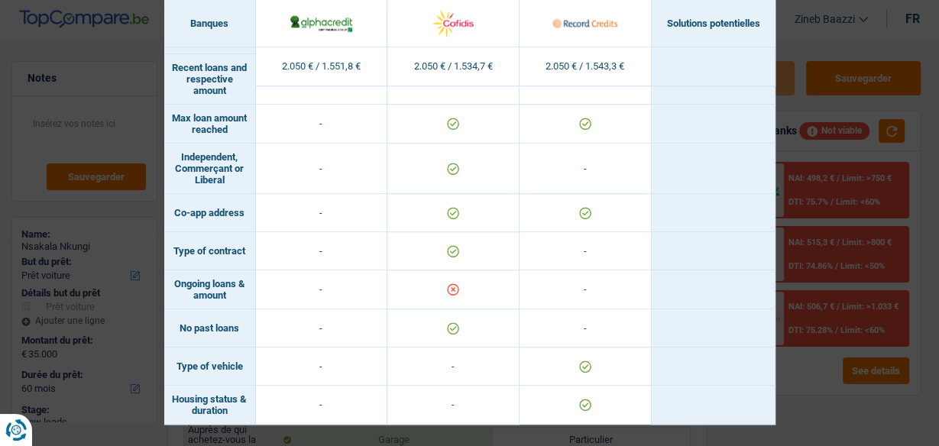
click at [811, 388] on div "Banks conditions × Banques Solutions potentielles Revenus / Charges 2.050 € / 1…" at bounding box center [469, 223] width 939 height 446
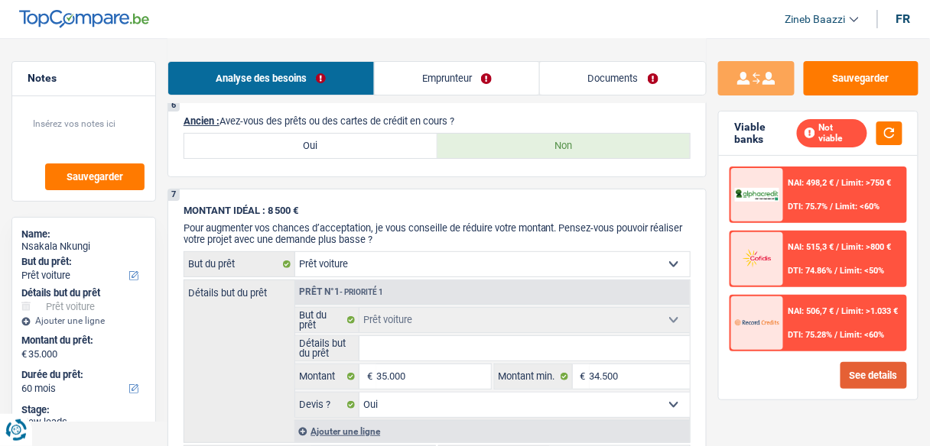
scroll to position [1394, 0]
click at [391, 254] on select "Confort maison: meubles, textile, peinture, électroménager, outillage non-profe…" at bounding box center [492, 266] width 394 height 24
select select "household"
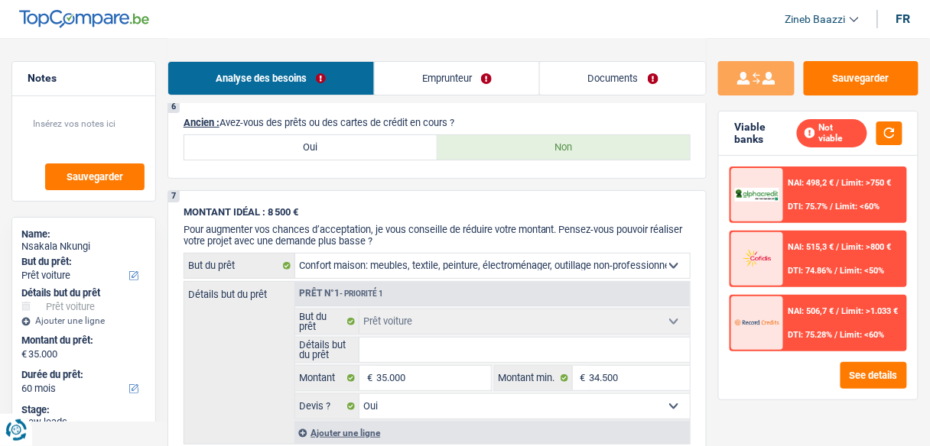
click at [295, 254] on select "Confort maison: meubles, textile, peinture, électroménager, outillage non-profe…" at bounding box center [492, 266] width 394 height 24
select select "household"
select select
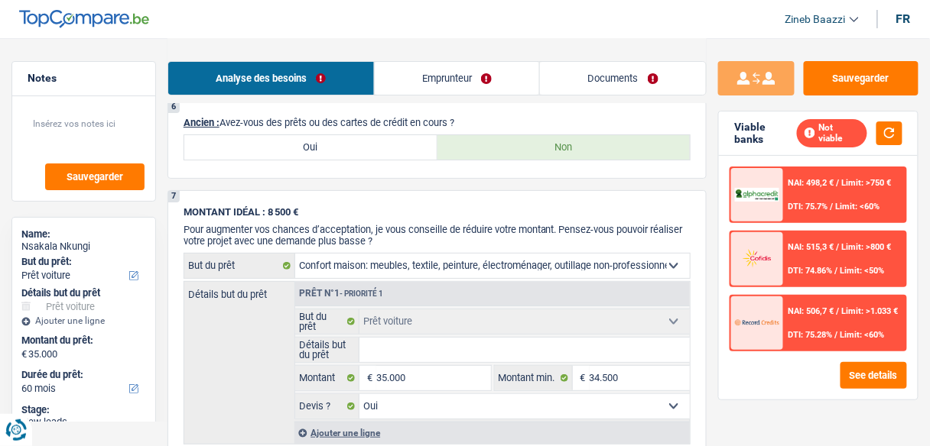
select select "household"
select select
select select "household"
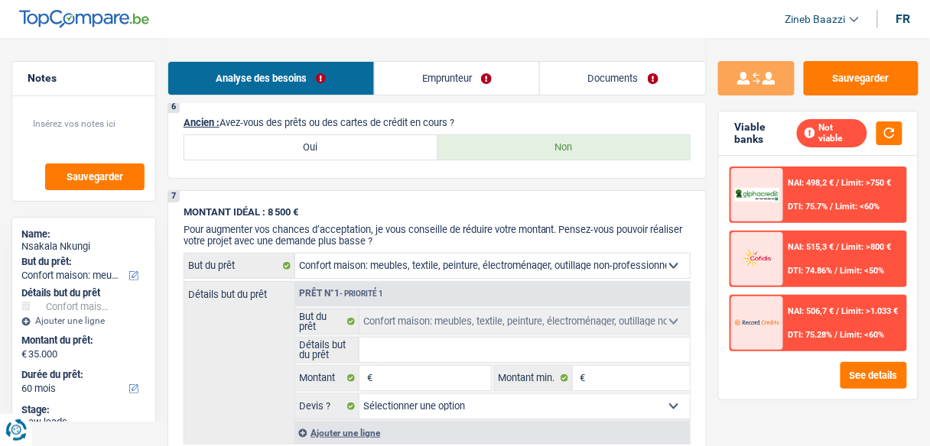
radio input "false"
select select "120"
select select "car"
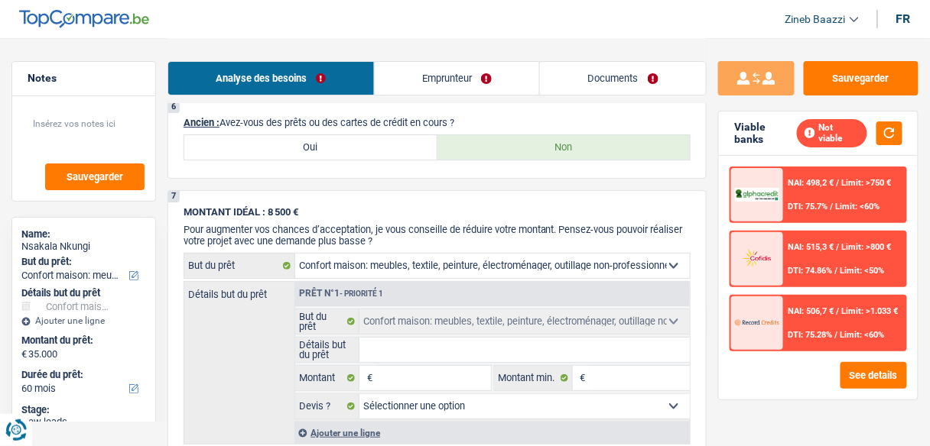
select select "car"
select select "yes"
select select "car"
select select "yes"
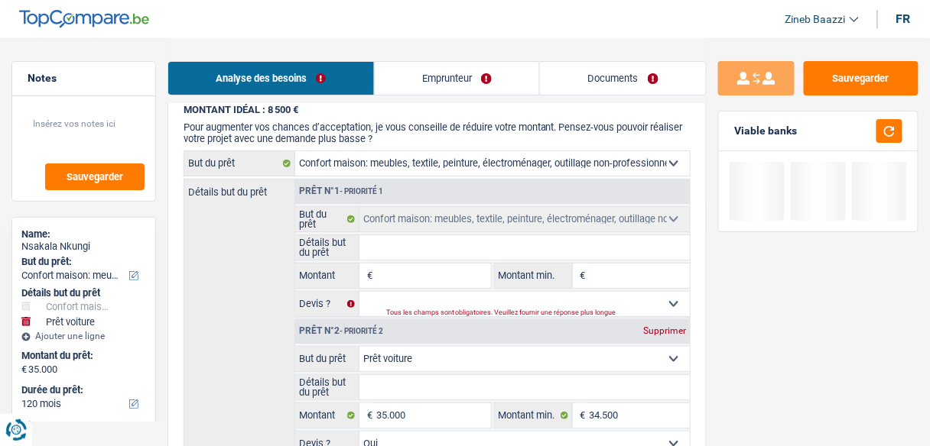
scroll to position [1455, 0]
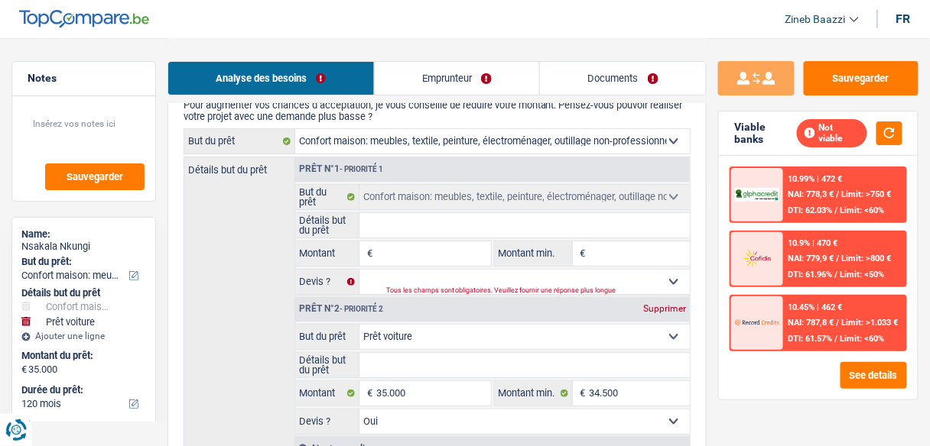
click at [406, 242] on input "Montant" at bounding box center [433, 254] width 114 height 24
type input "2"
type input "25"
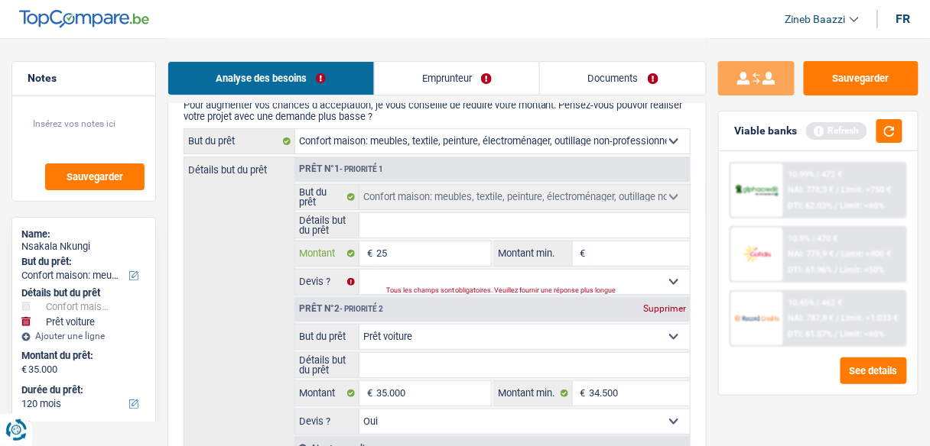
type input "250"
type input "2.500"
type input "25.000"
type input "250.000"
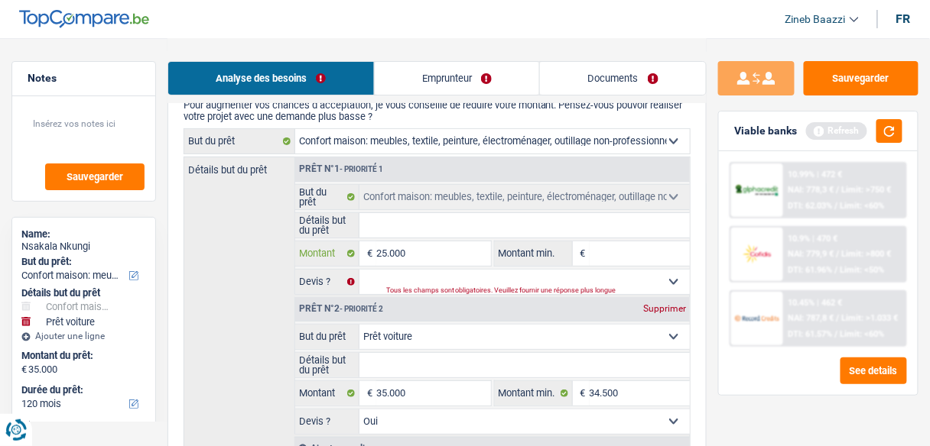
type input "250.000"
type input "25.000"
type input "60.000"
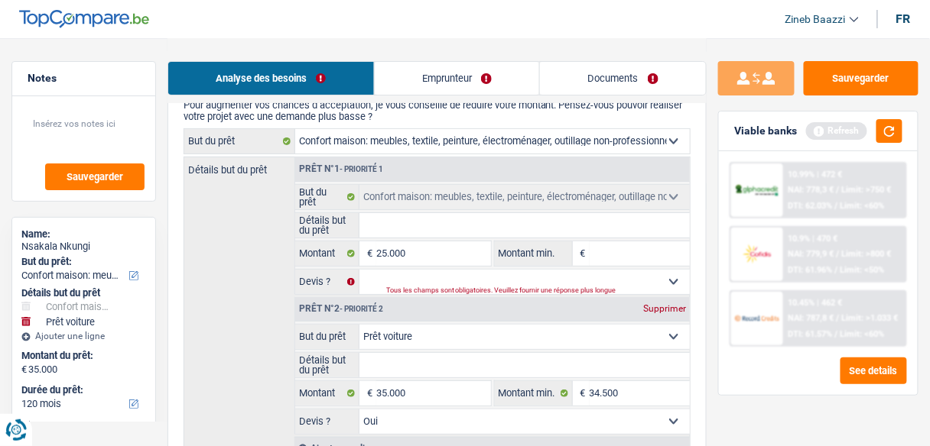
type input "60.000"
click at [657, 304] on div "Supprimer" at bounding box center [664, 308] width 50 height 9
type input "25.000"
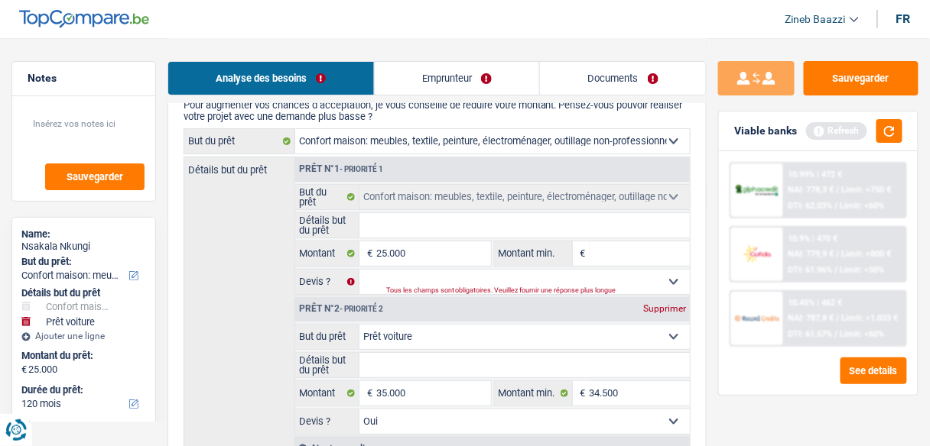
select select "120"
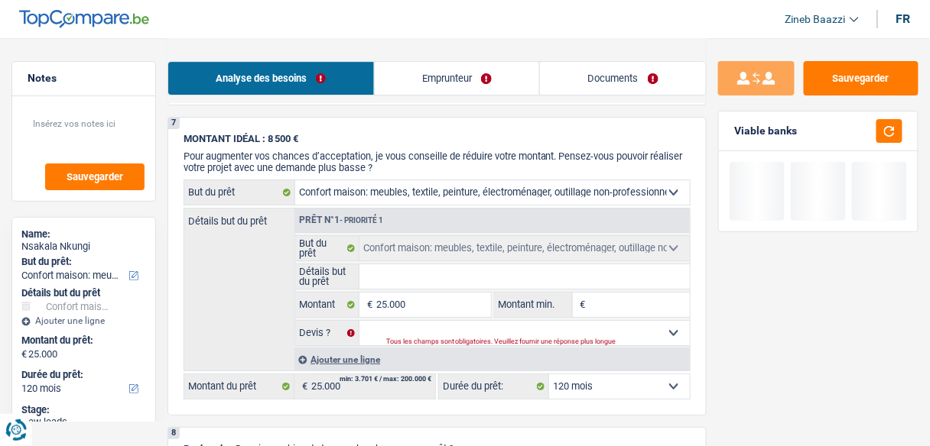
scroll to position [1272, 0]
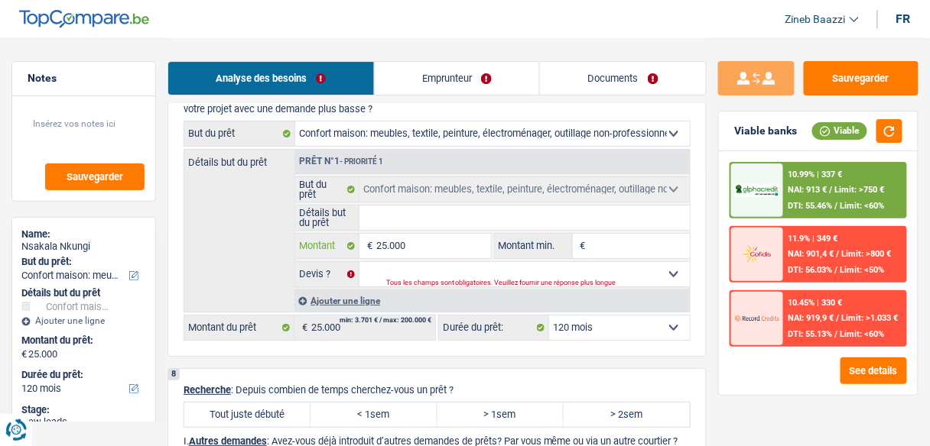
click at [381, 234] on input "25.000" at bounding box center [433, 246] width 114 height 24
click at [390, 234] on input "25.000" at bounding box center [433, 246] width 114 height 24
type input "3"
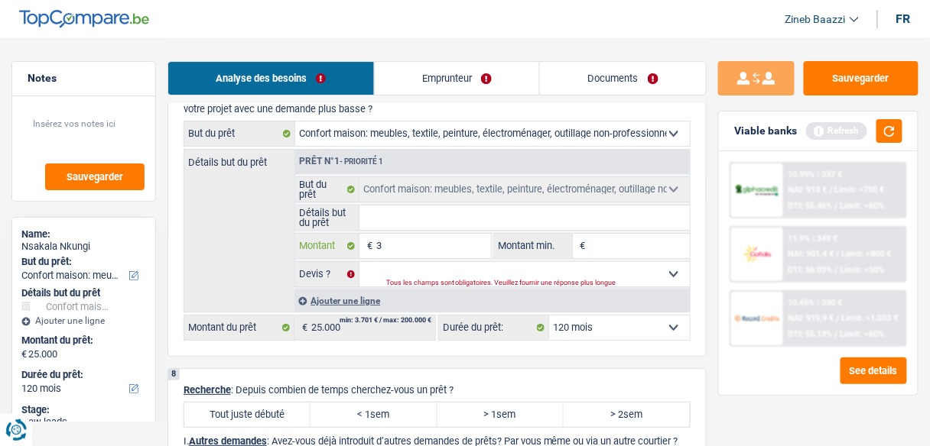
type input "30"
type input "300"
type input "3.000"
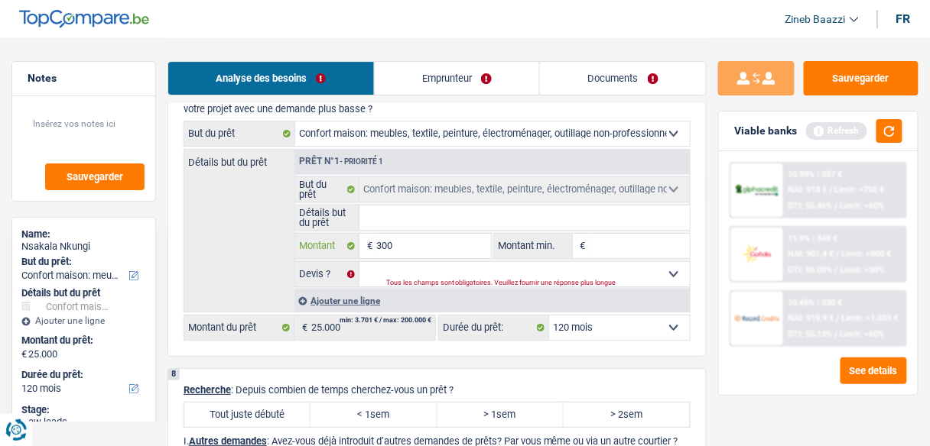
type input "3.000"
type input "30.000"
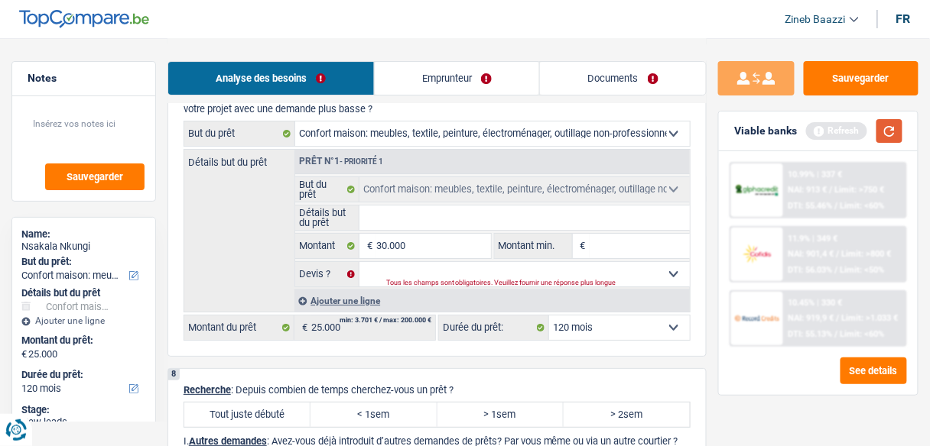
type input "30.000"
click at [893, 124] on button "button" at bounding box center [889, 131] width 26 height 24
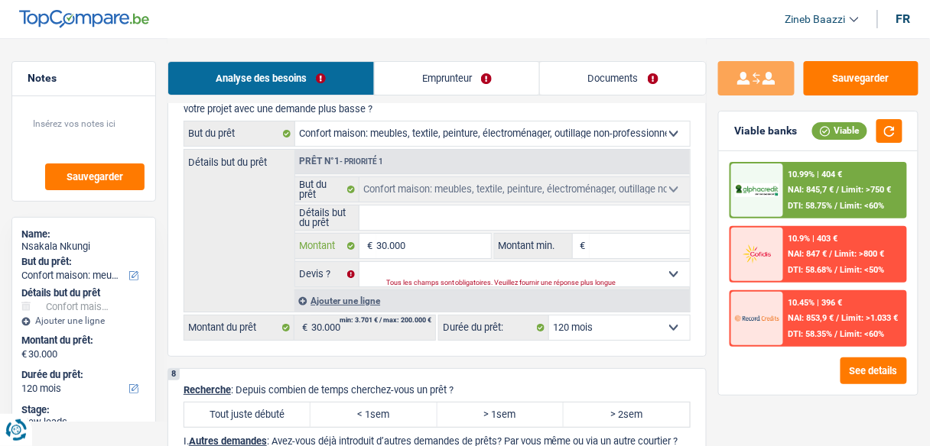
click at [381, 238] on input "30.000" at bounding box center [433, 246] width 114 height 24
click at [384, 237] on input "30.000" at bounding box center [433, 246] width 114 height 24
click at [391, 240] on input "30.000" at bounding box center [433, 246] width 114 height 24
click at [386, 239] on input "30.000" at bounding box center [433, 246] width 114 height 24
type input "3.000"
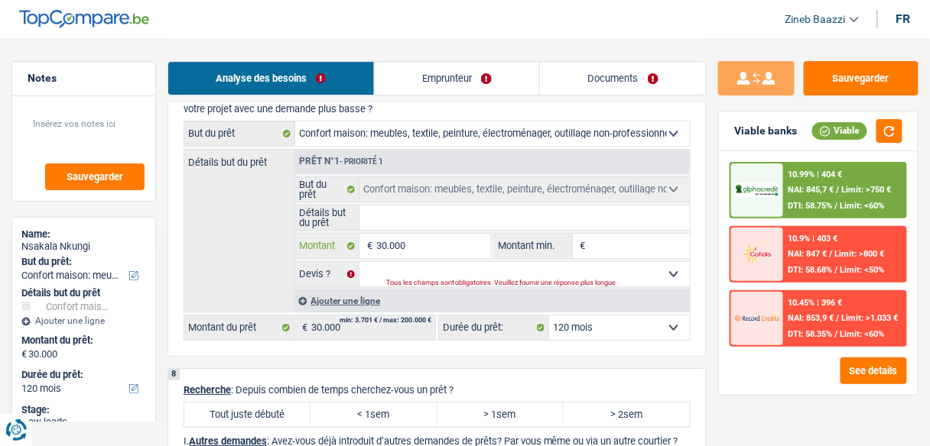
type input "3.000"
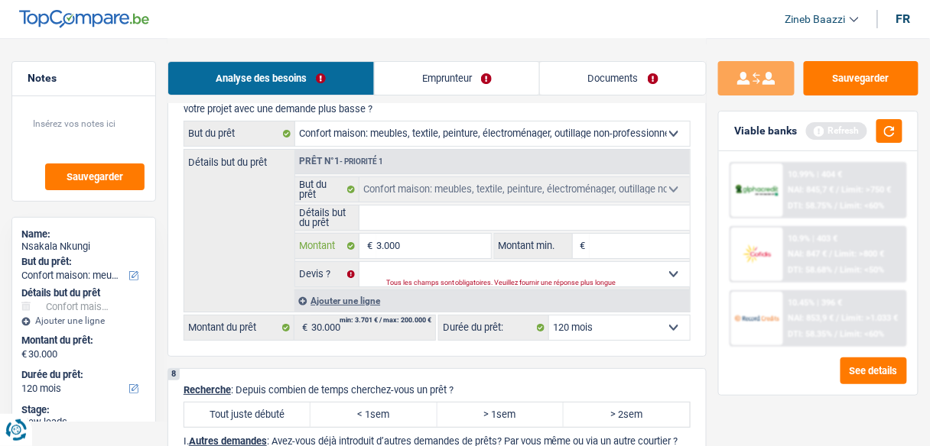
type input "35.000"
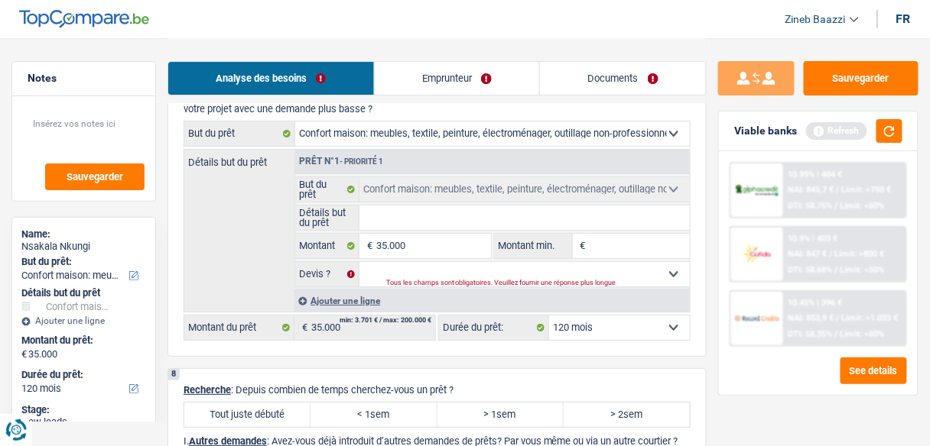
click at [263, 250] on div "Détails but du prêt Prêt n°1 - Priorité 1 Confort maison: meubles, textile, pei…" at bounding box center [436, 231] width 507 height 164
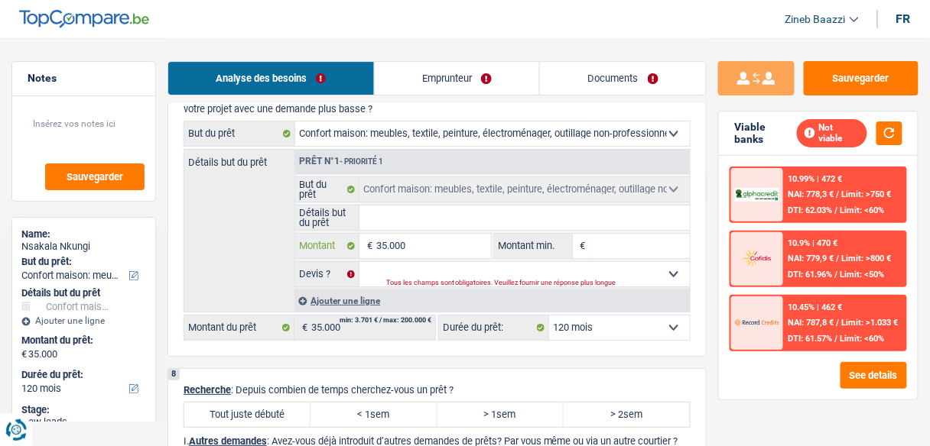
click at [387, 240] on input "35.000" at bounding box center [433, 246] width 114 height 24
type input "3.000"
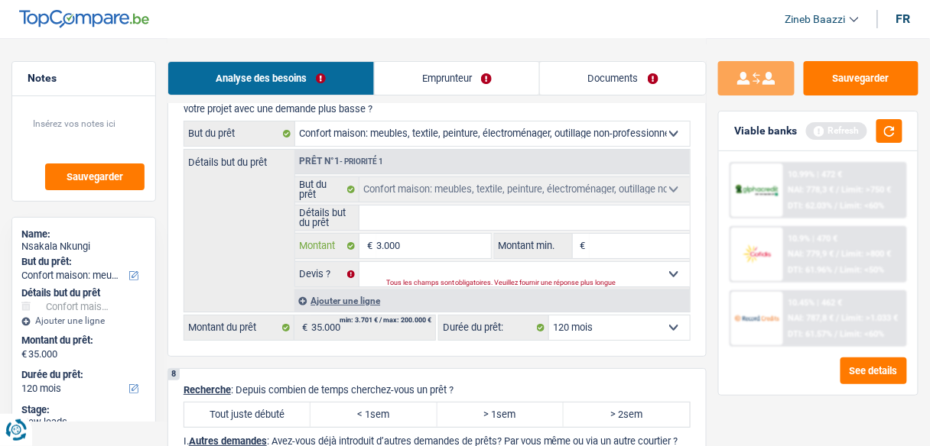
type input "34.000"
type input "3.400"
type input "340"
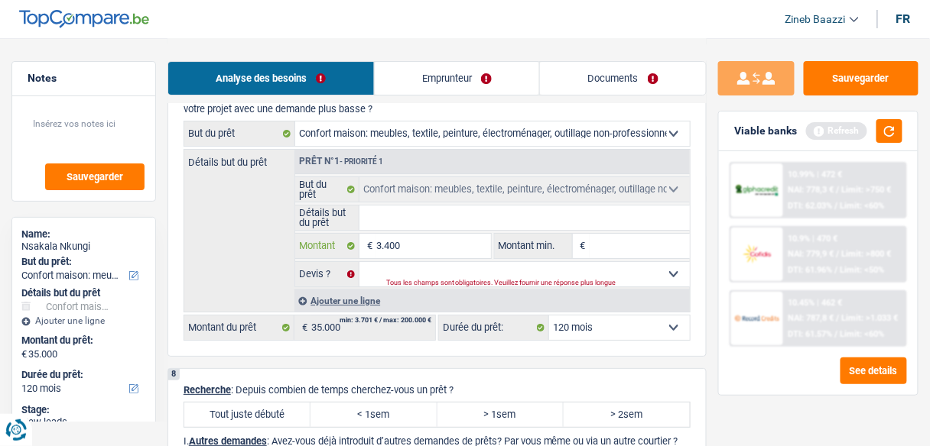
type input "340"
type input "34"
type input "349"
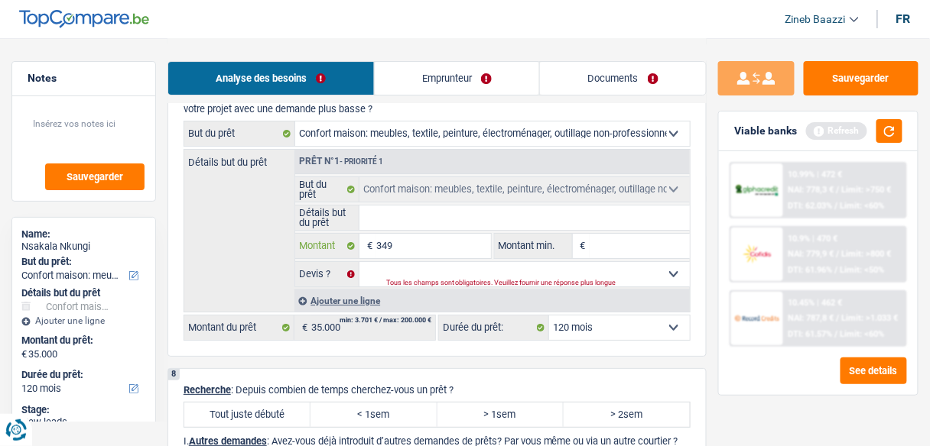
type input "3.499"
type input "34.999"
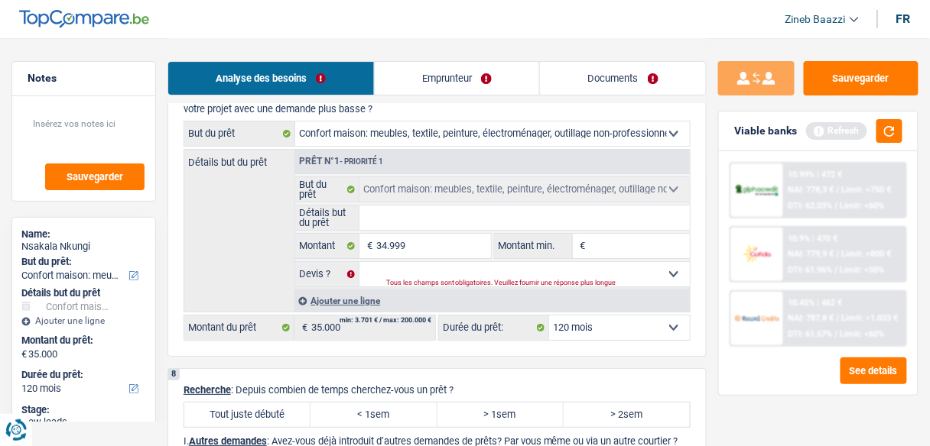
type input "34.999"
click at [196, 238] on div "Détails but du prêt Prêt n°1 - Priorité 1 Confort maison: meubles, textile, pei…" at bounding box center [436, 231] width 507 height 164
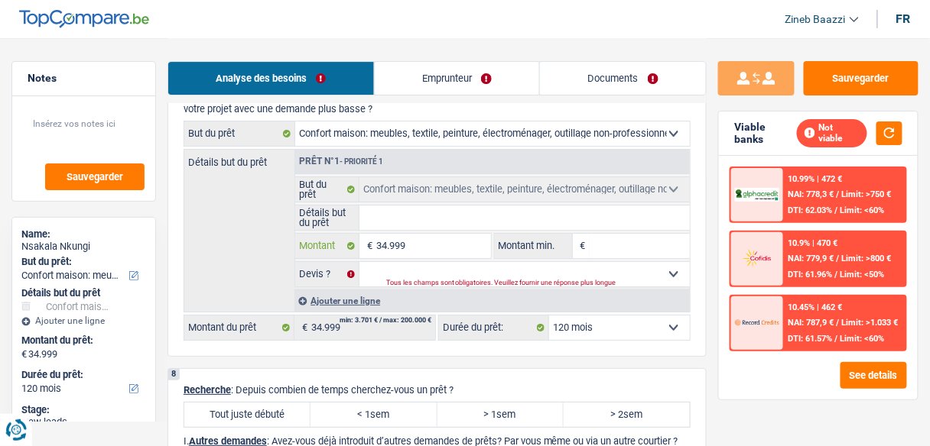
click at [386, 235] on input "34.999" at bounding box center [433, 246] width 114 height 24
type input "3.999"
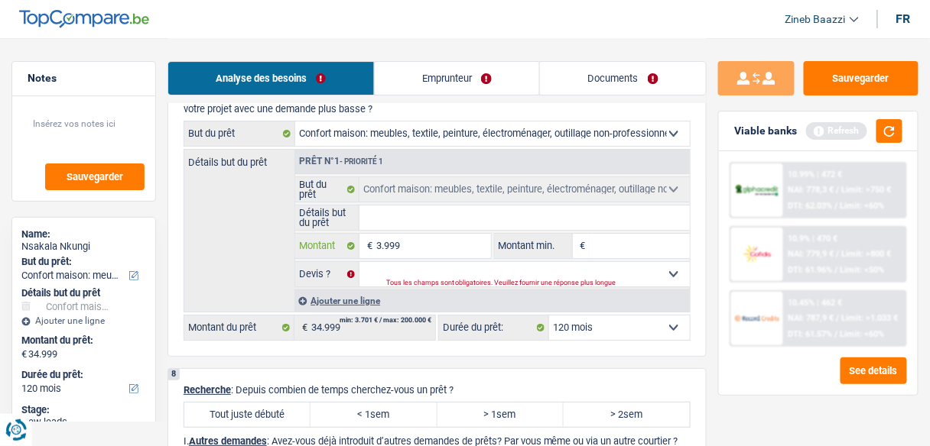
type input "32.999"
type input "3.299"
type input "329"
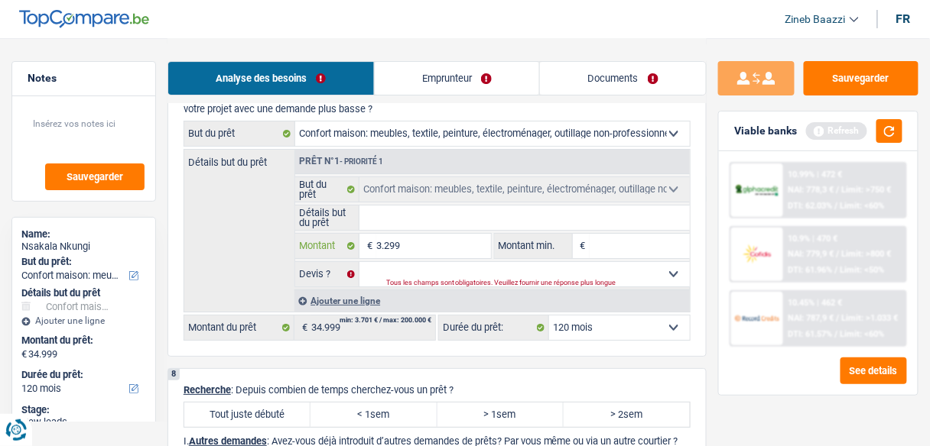
type input "329"
type input "32"
type input "325"
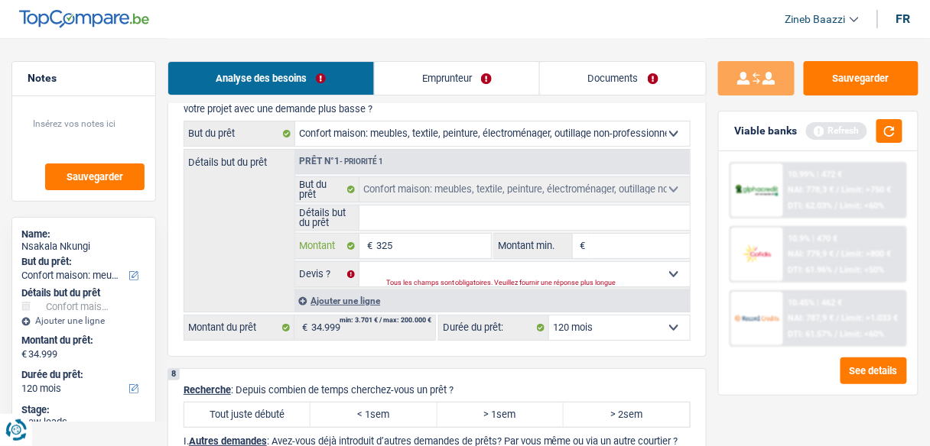
type input "3.250"
click at [243, 223] on div "Détails but du prêt Prêt n°1 - Priorité 1 Confort maison: meubles, textile, pei…" at bounding box center [436, 231] width 507 height 164
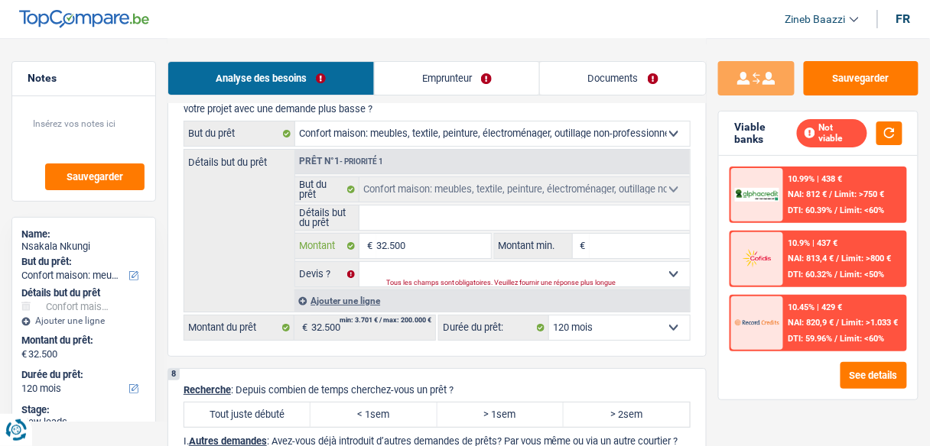
click at [385, 237] on input "32.500" at bounding box center [433, 246] width 114 height 24
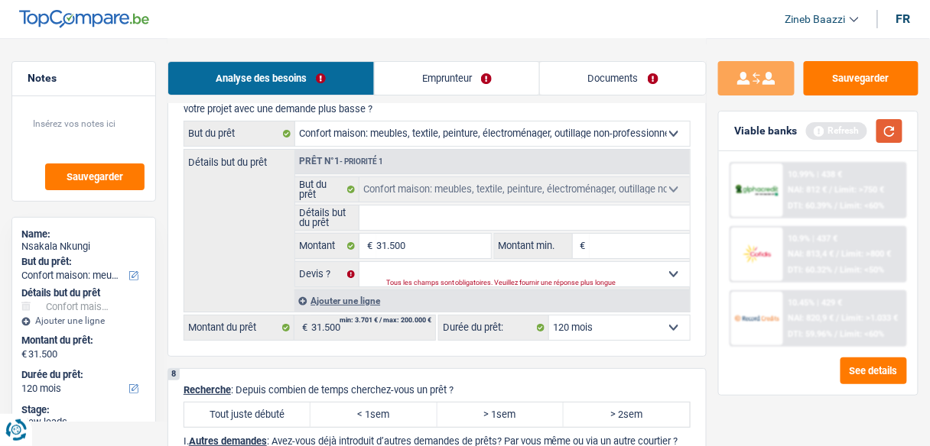
click at [891, 137] on button "button" at bounding box center [889, 131] width 26 height 24
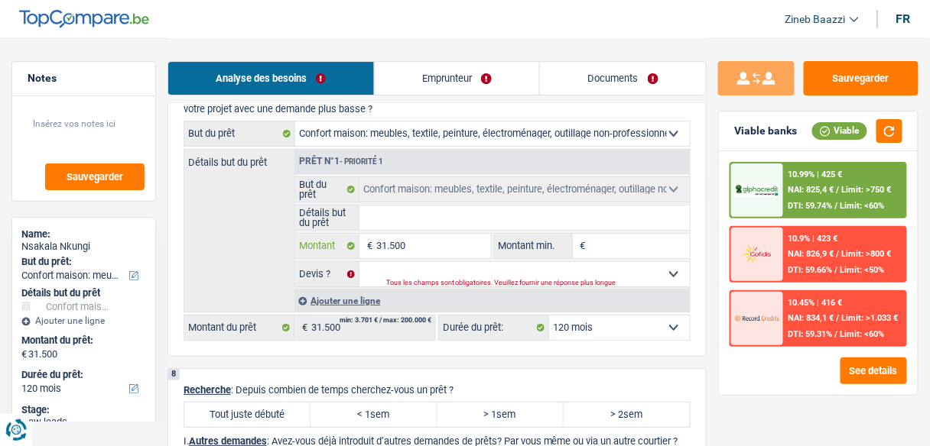
click at [394, 234] on input "31.500" at bounding box center [433, 246] width 114 height 24
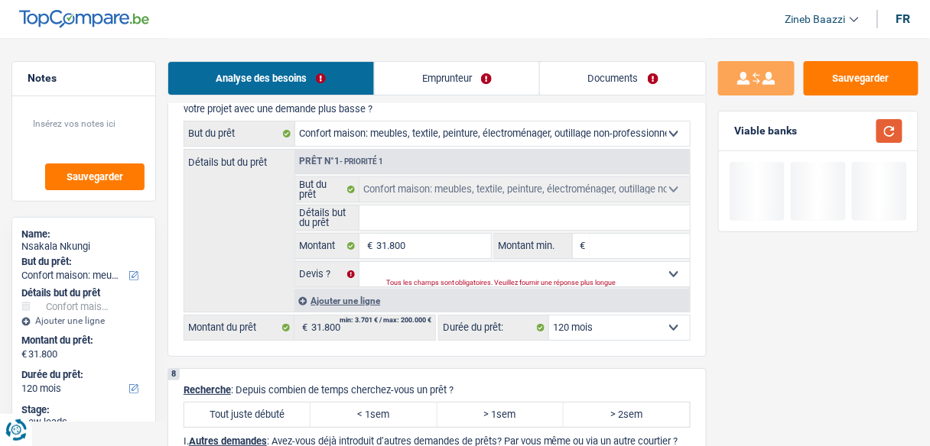
drag, startPoint x: 907, startPoint y: 118, endPoint x: 894, endPoint y: 124, distance: 14.1
click at [897, 122] on div "Viable banks" at bounding box center [818, 132] width 199 height 40
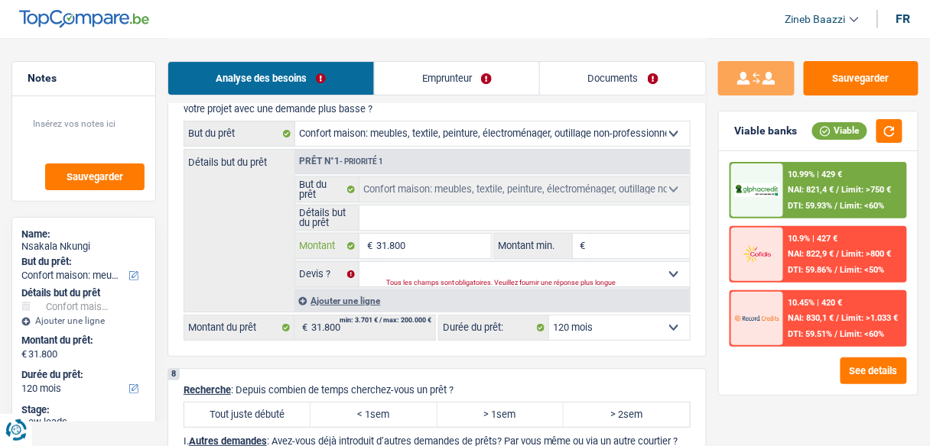
click at [397, 234] on input "31.800" at bounding box center [433, 246] width 114 height 24
click at [387, 236] on input "31.800" at bounding box center [433, 246] width 114 height 24
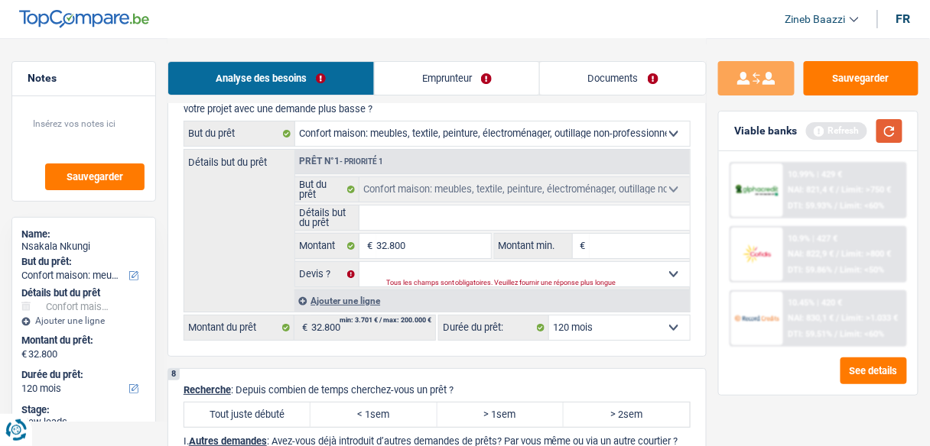
click at [893, 135] on button "button" at bounding box center [889, 131] width 26 height 24
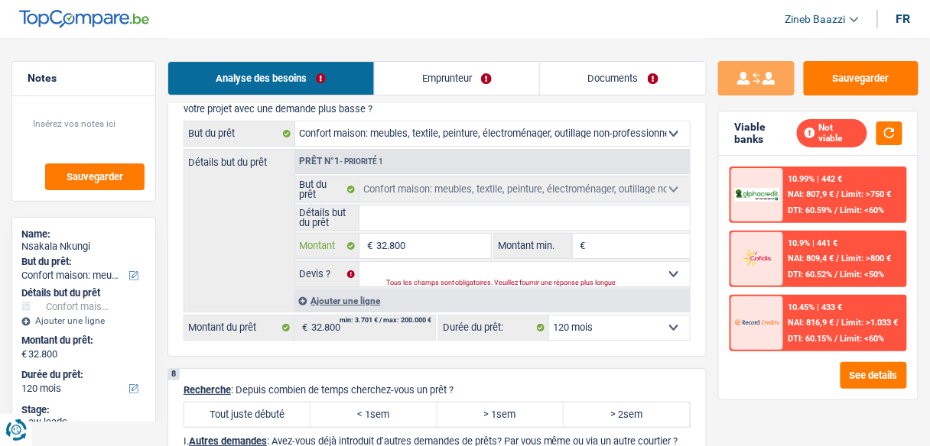
click at [395, 235] on input "32.800" at bounding box center [433, 246] width 114 height 24
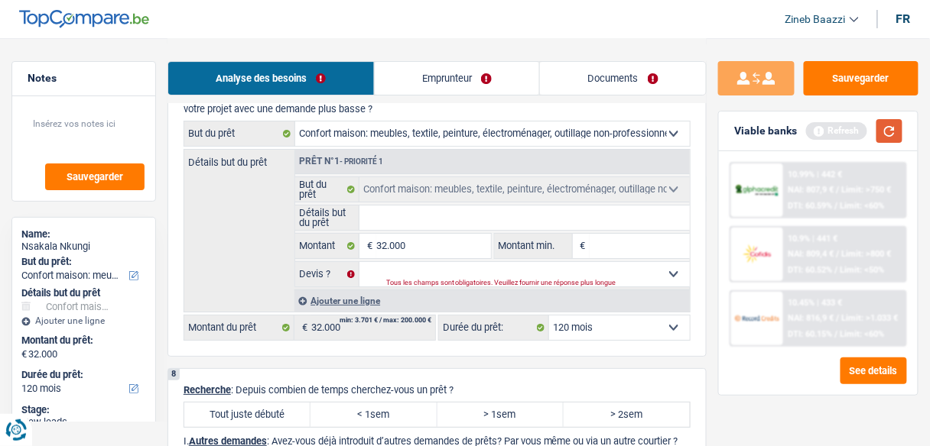
click at [892, 130] on button "button" at bounding box center [889, 131] width 26 height 24
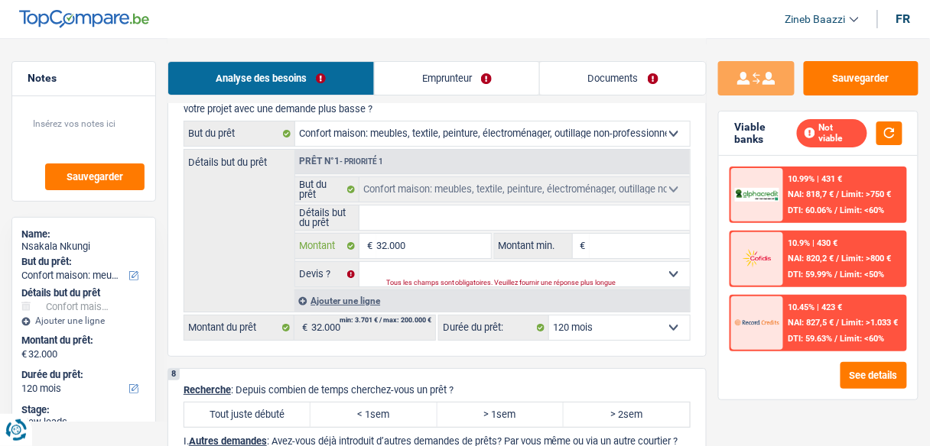
click at [387, 234] on input "32.000" at bounding box center [433, 246] width 114 height 24
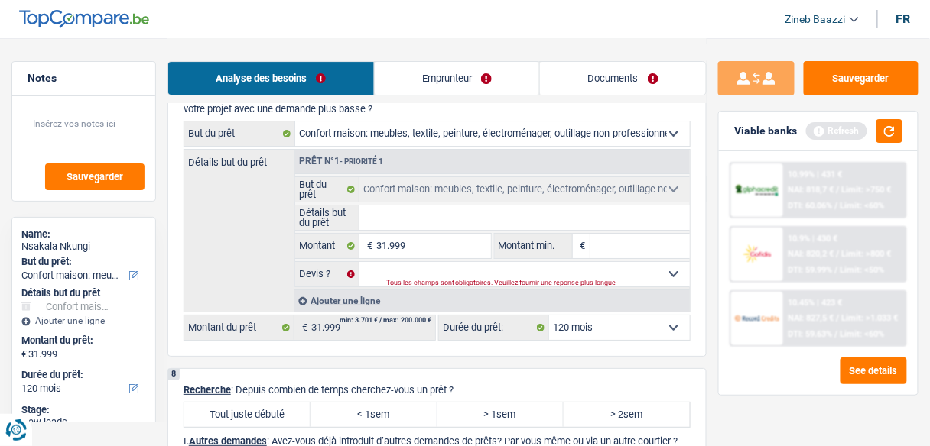
click at [280, 242] on div "Détails but du prêt Prêt n°1 - Priorité 1 Confort maison: meubles, textile, pei…" at bounding box center [436, 231] width 507 height 164
click at [879, 128] on button "button" at bounding box center [889, 131] width 26 height 24
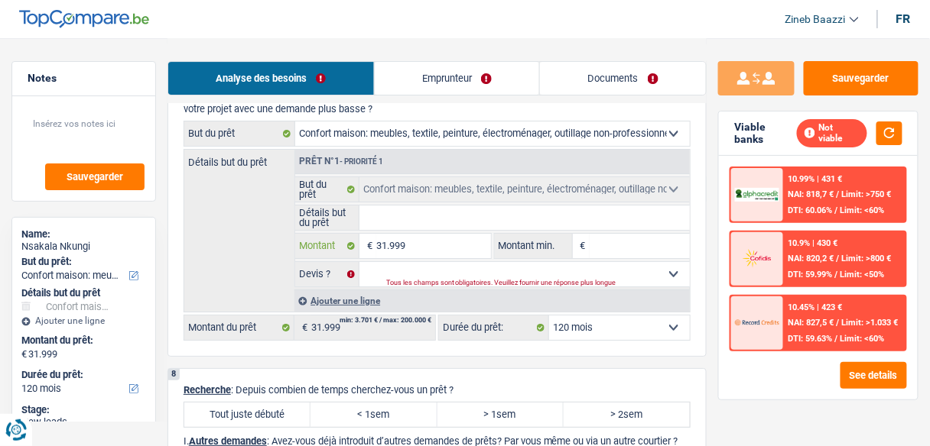
click at [398, 236] on input "31.999" at bounding box center [433, 246] width 114 height 24
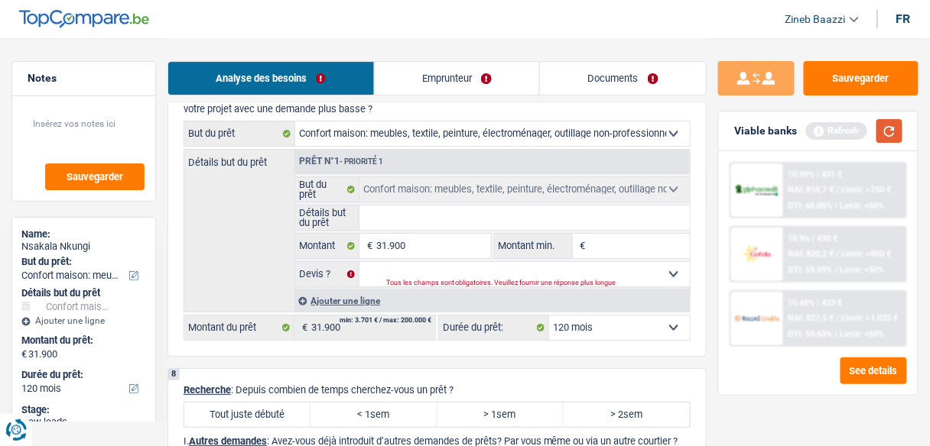
click at [878, 125] on button "button" at bounding box center [889, 131] width 26 height 24
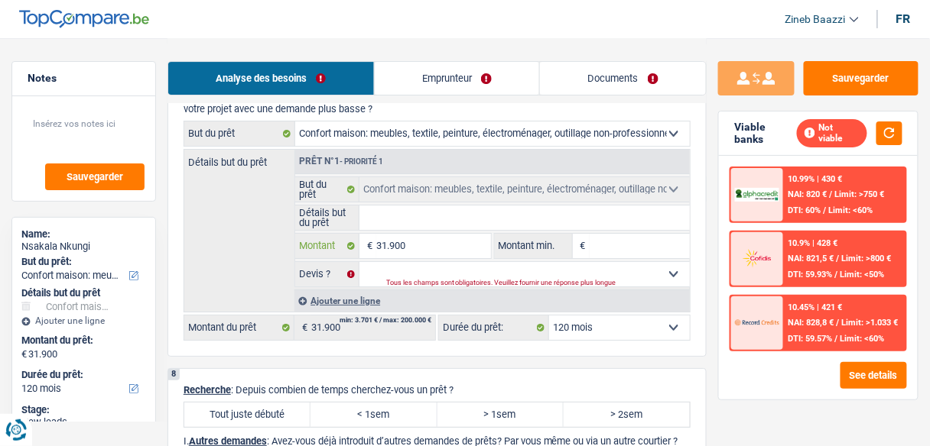
click at [413, 235] on input "31.900" at bounding box center [433, 246] width 114 height 24
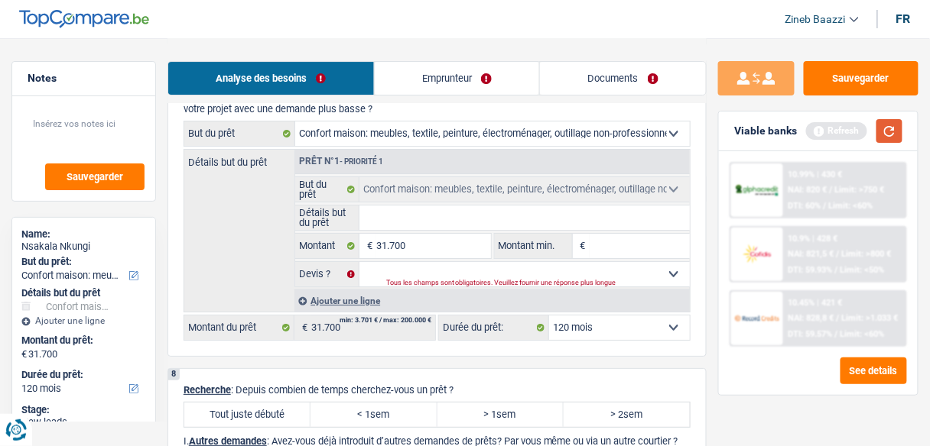
click at [891, 124] on button "button" at bounding box center [889, 131] width 26 height 24
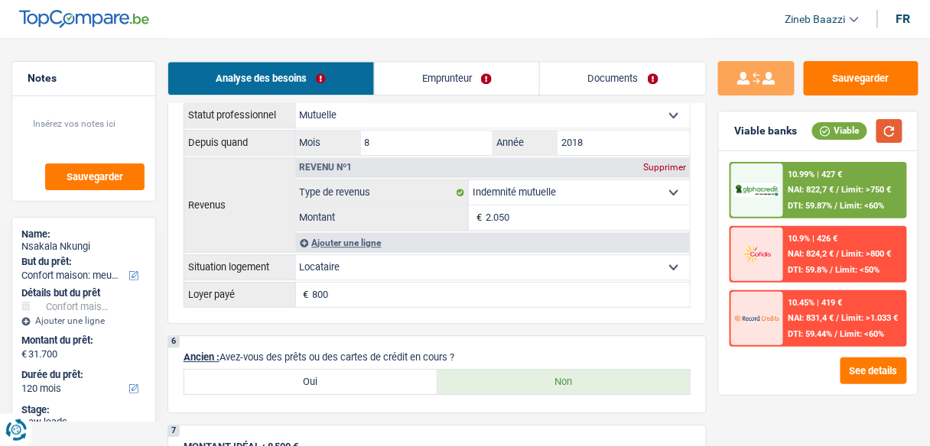
scroll to position [599, 0]
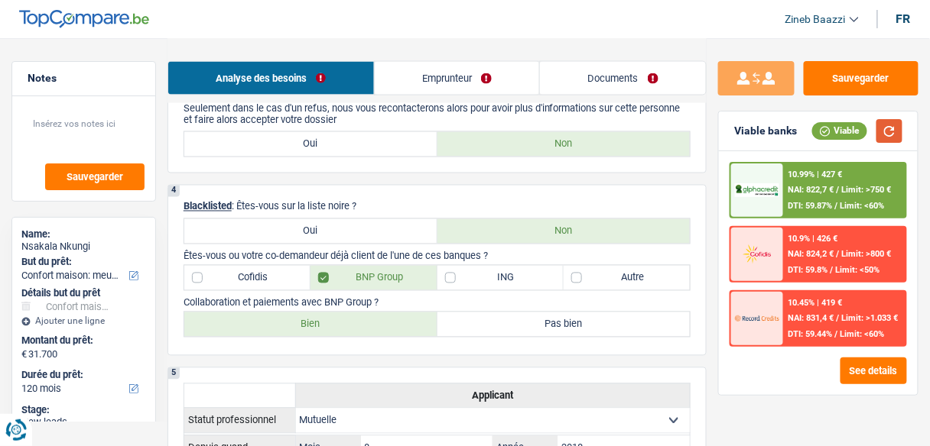
drag, startPoint x: 867, startPoint y: 120, endPoint x: 892, endPoint y: 131, distance: 27.7
click at [884, 127] on div "Viable" at bounding box center [857, 131] width 90 height 24
click at [892, 131] on button "button" at bounding box center [889, 131] width 26 height 24
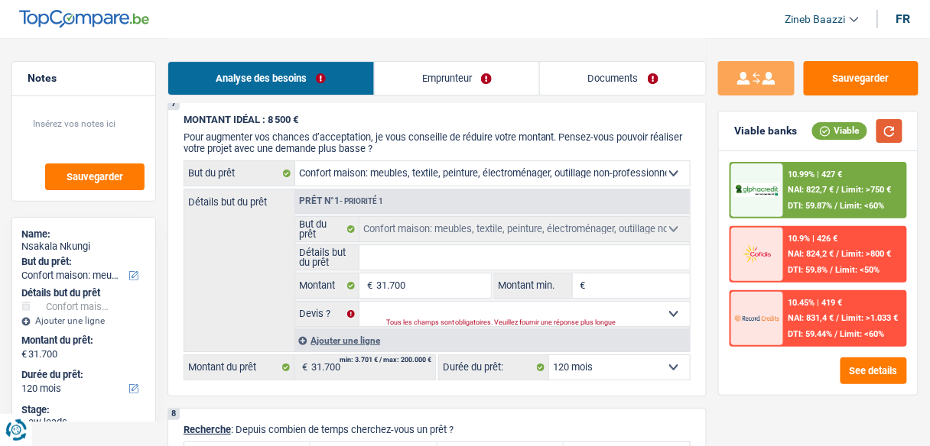
scroll to position [1211, 0]
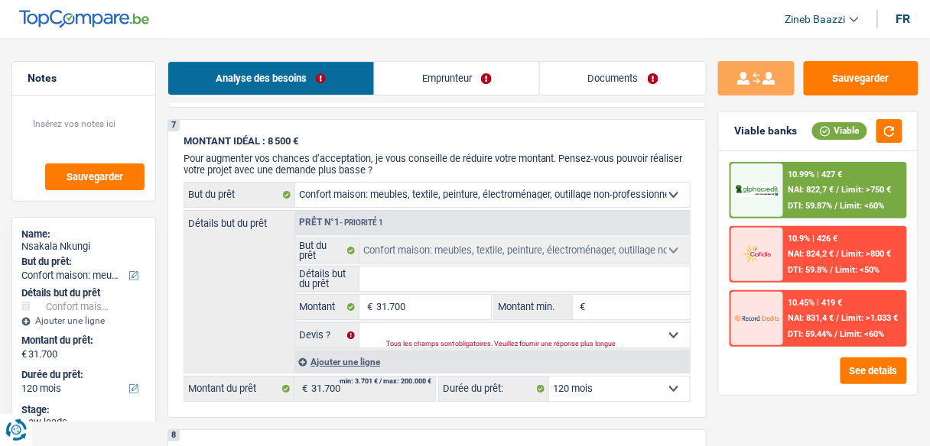
click at [767, 177] on div at bounding box center [757, 191] width 52 height 54
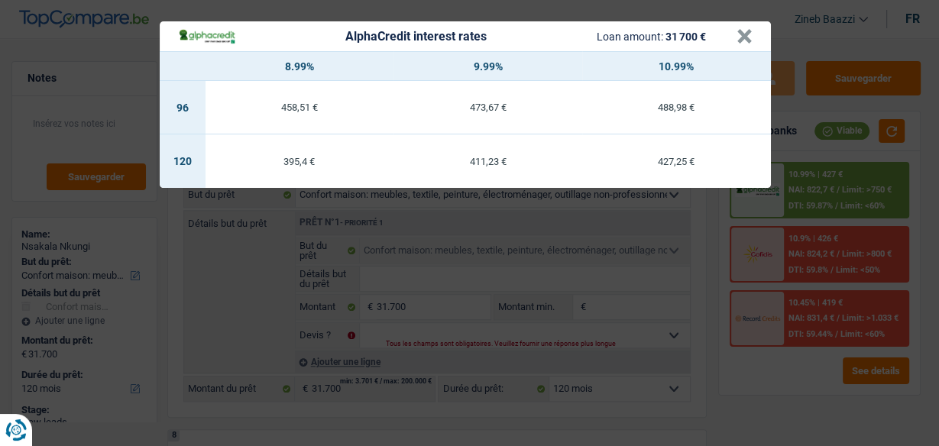
click at [263, 187] on td "395,4 €" at bounding box center [300, 162] width 189 height 54
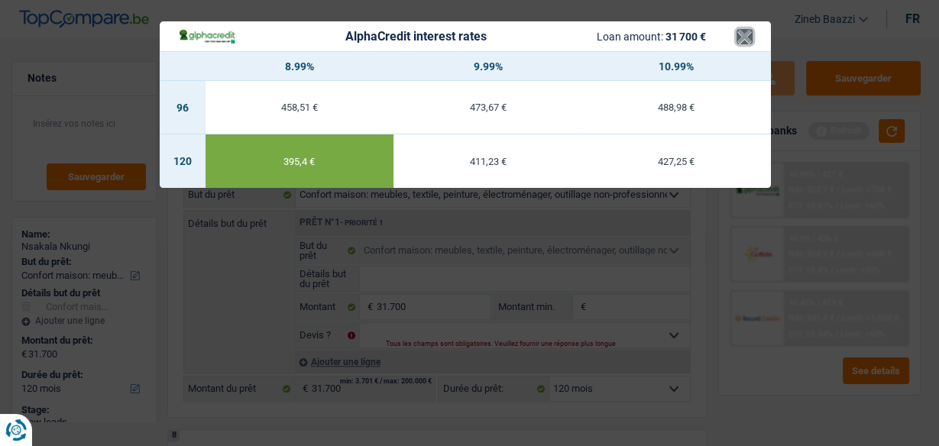
click at [748, 35] on button "×" at bounding box center [745, 36] width 16 height 15
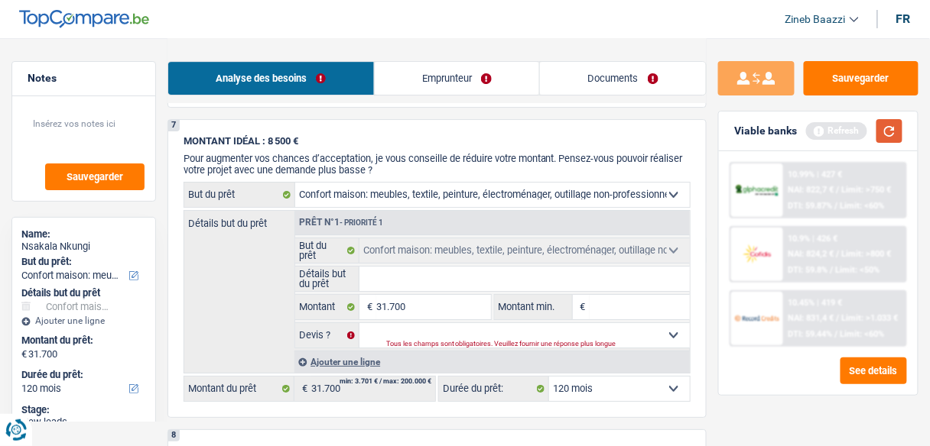
click at [887, 129] on button "button" at bounding box center [889, 131] width 26 height 24
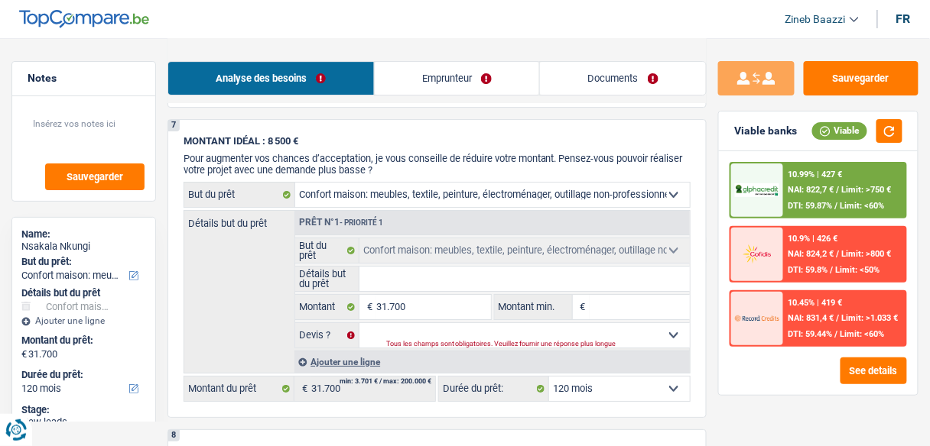
click at [753, 208] on div at bounding box center [757, 191] width 52 height 54
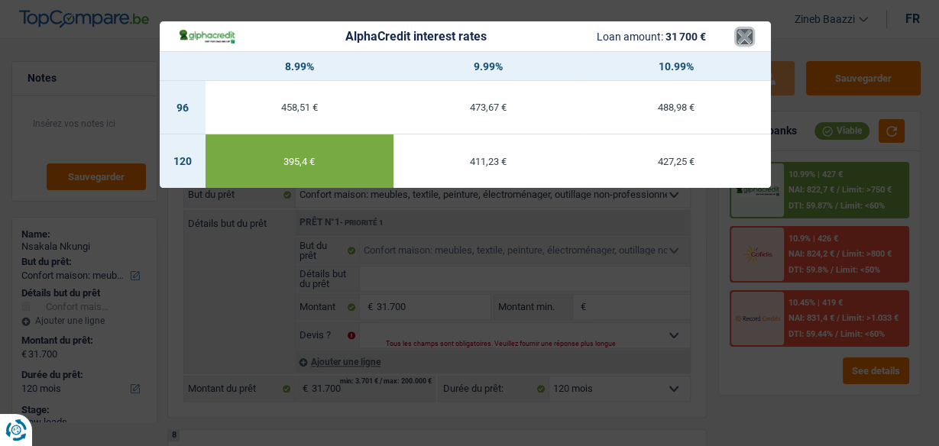
click at [746, 44] on button "×" at bounding box center [745, 36] width 16 height 15
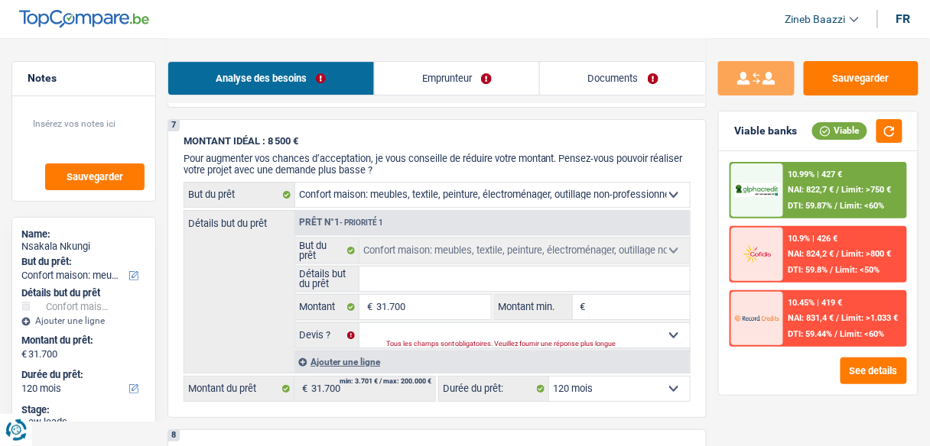
click at [411, 267] on input "Détails but du prêt" at bounding box center [524, 279] width 330 height 24
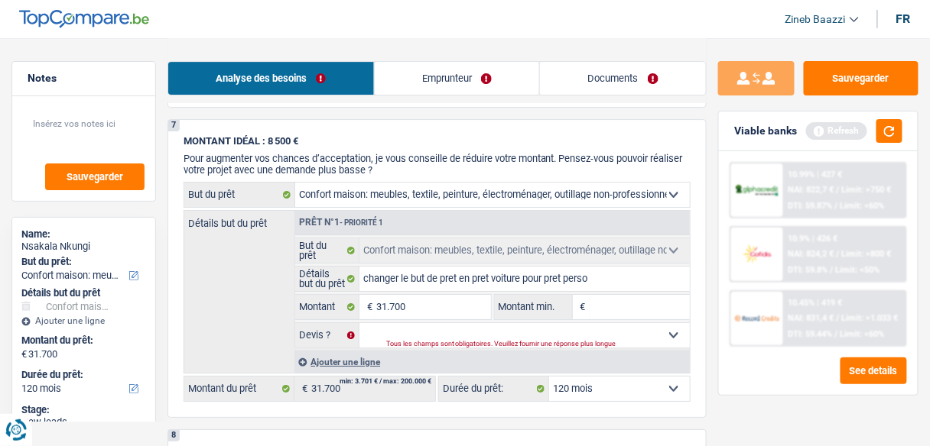
click at [599, 303] on input "Montant min." at bounding box center [639, 307] width 100 height 24
click at [881, 141] on button "button" at bounding box center [889, 131] width 26 height 24
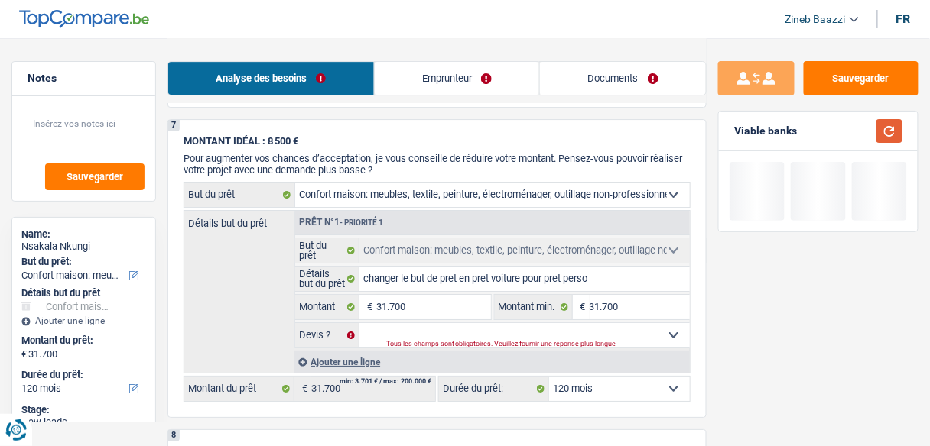
drag, startPoint x: 883, startPoint y: 133, endPoint x: 856, endPoint y: 141, distance: 28.0
click at [883, 133] on button "button" at bounding box center [889, 131] width 26 height 24
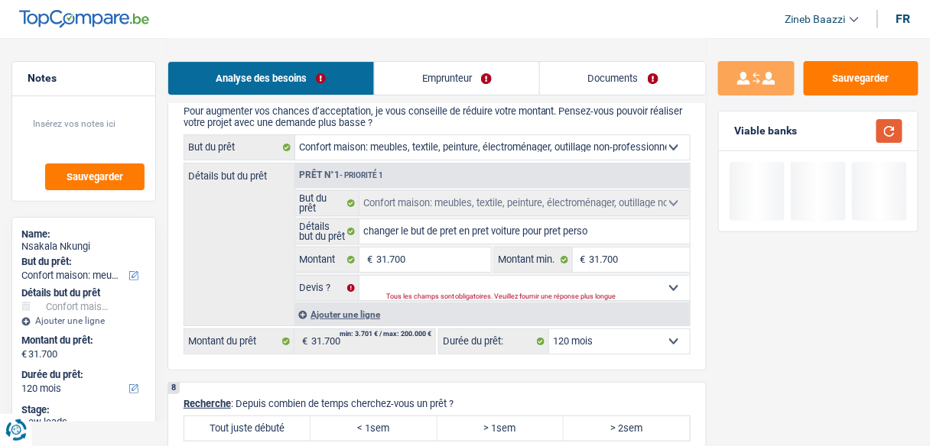
scroll to position [1333, 0]
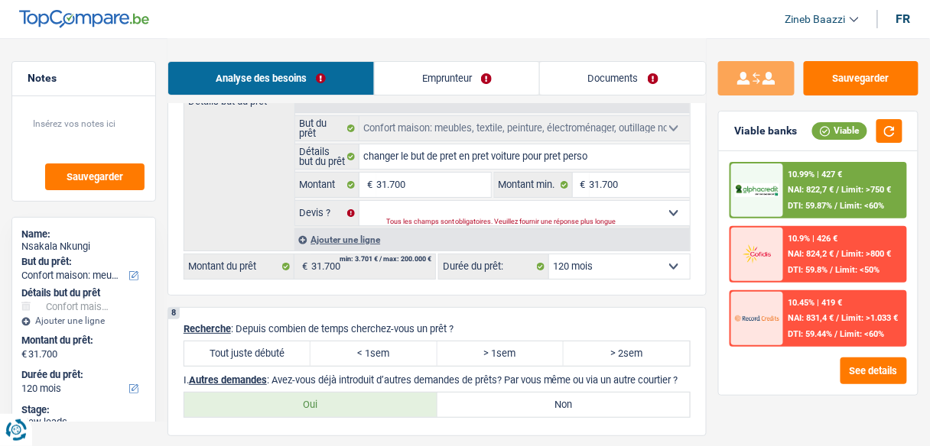
click at [477, 219] on div "Tous les champs sont obligatoires. Veuillez fournir une réponse plus longue" at bounding box center [522, 222] width 272 height 6
click at [480, 201] on select "Oui Non Non répondu Sélectionner une option" at bounding box center [524, 213] width 330 height 24
click at [359, 201] on select "Oui Non Non répondu Sélectionner une option" at bounding box center [524, 213] width 330 height 24
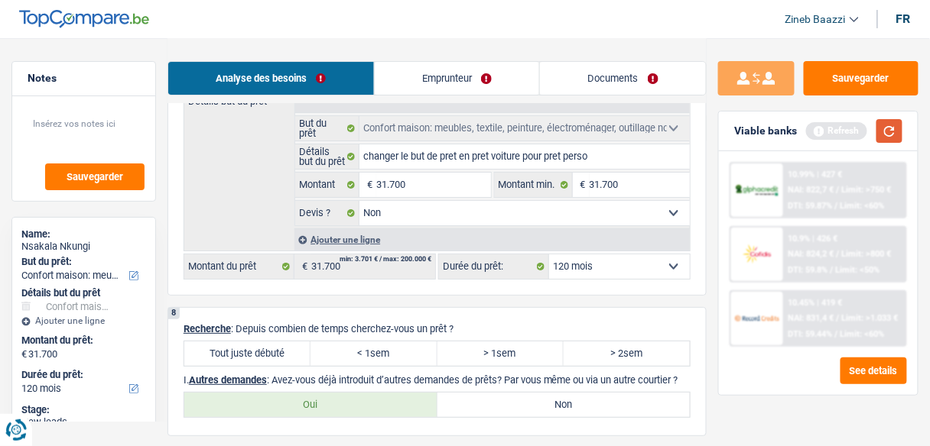
click at [884, 126] on button "button" at bounding box center [889, 131] width 26 height 24
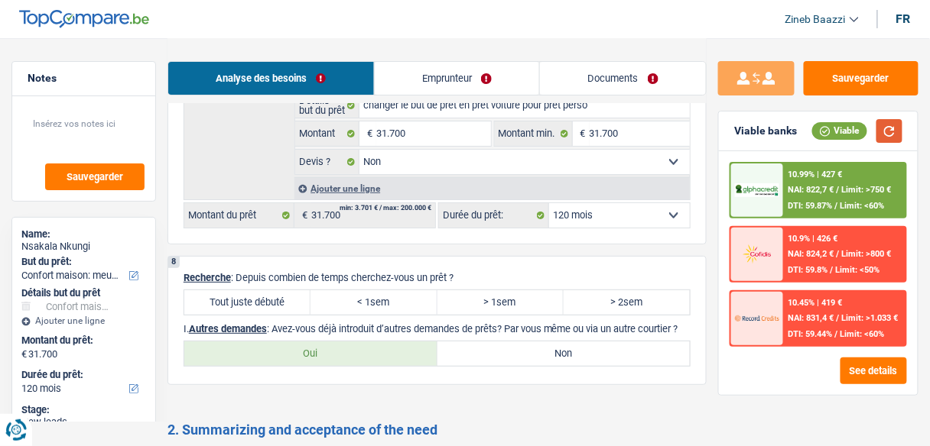
scroll to position [1455, 0]
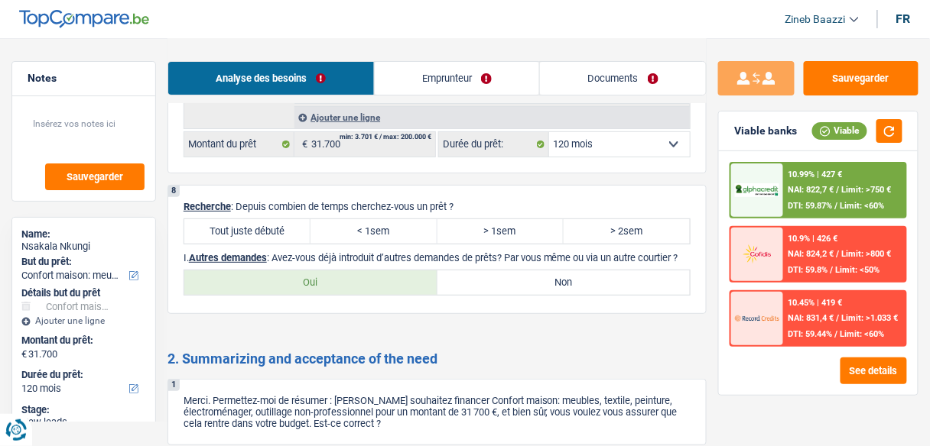
click at [258, 219] on label "Tout juste débuté" at bounding box center [247, 231] width 126 height 24
click at [258, 219] on input "Tout juste débuté" at bounding box center [247, 231] width 126 height 24
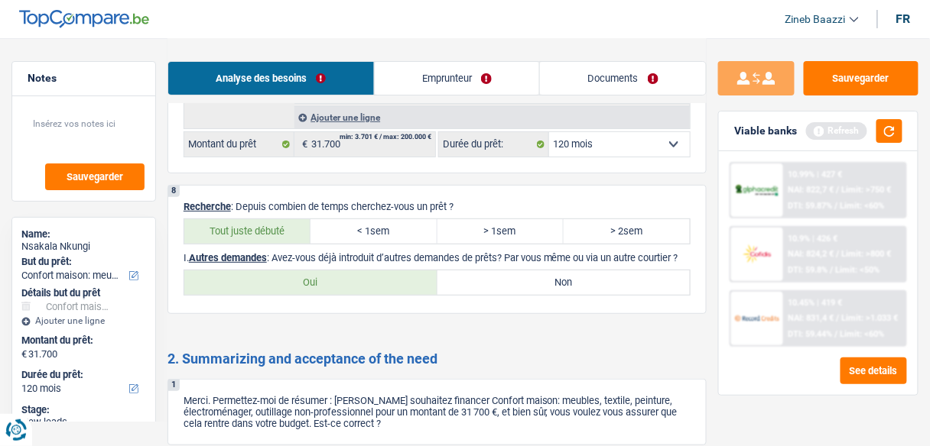
click at [543, 281] on label "Non" at bounding box center [563, 283] width 253 height 24
click at [543, 281] on input "Non" at bounding box center [563, 283] width 253 height 24
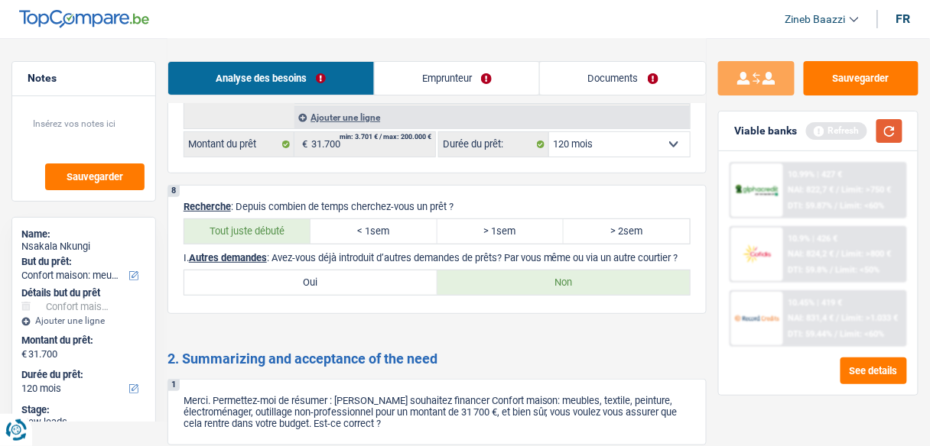
click at [894, 138] on button "button" at bounding box center [889, 131] width 26 height 24
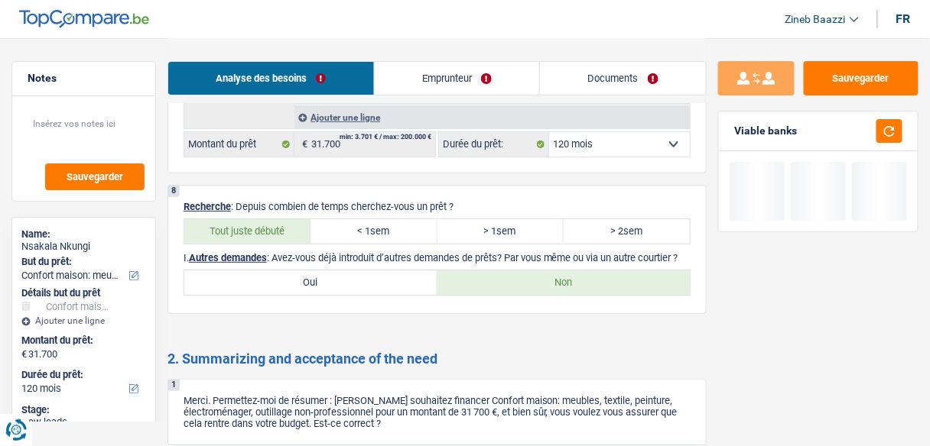
click at [440, 86] on link "Emprunteur" at bounding box center [457, 78] width 165 height 33
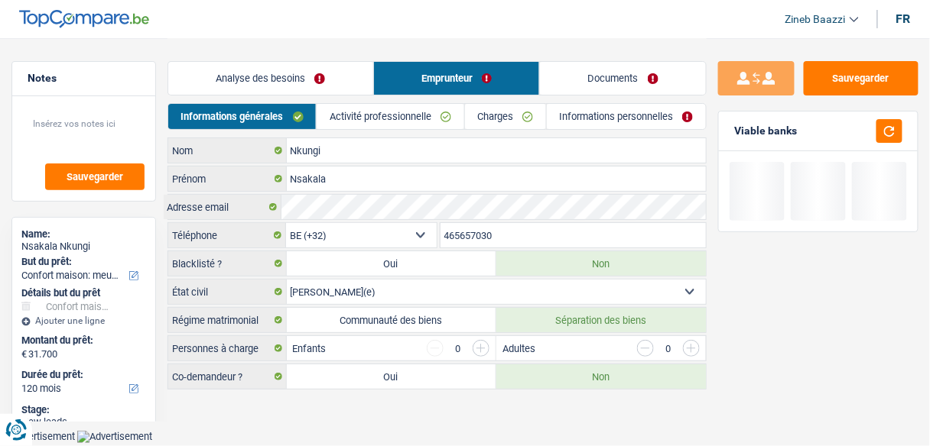
scroll to position [0, 0]
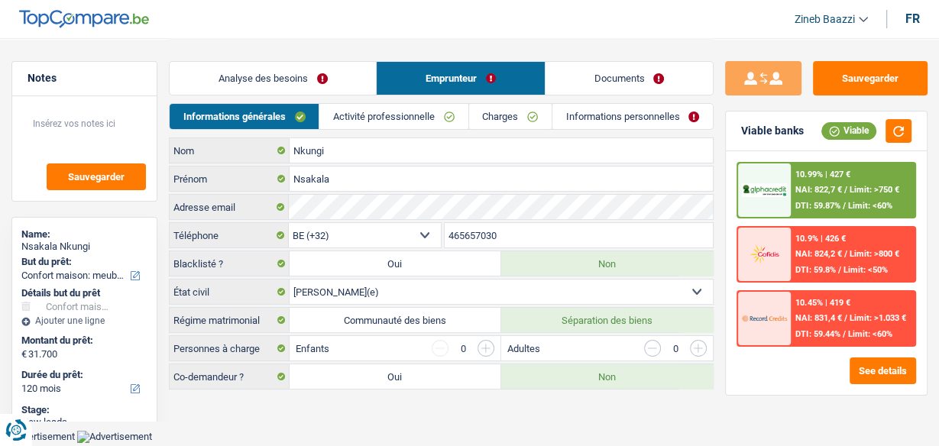
click at [631, 86] on link "Documents" at bounding box center [629, 78] width 167 height 33
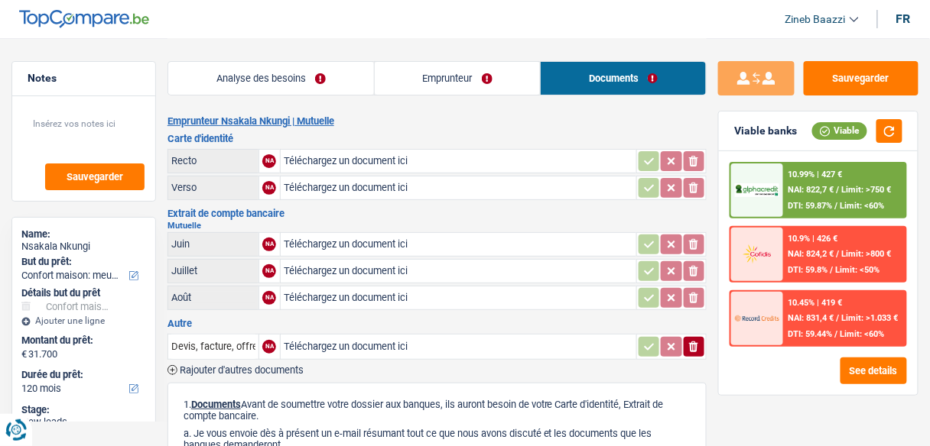
click at [445, 89] on link "Emprunteur" at bounding box center [458, 78] width 166 height 33
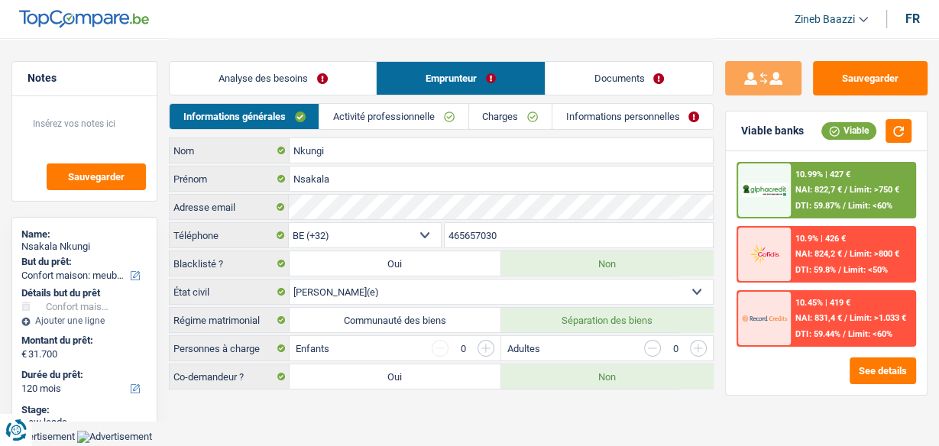
click at [594, 126] on link "Informations personnelles" at bounding box center [633, 116] width 161 height 25
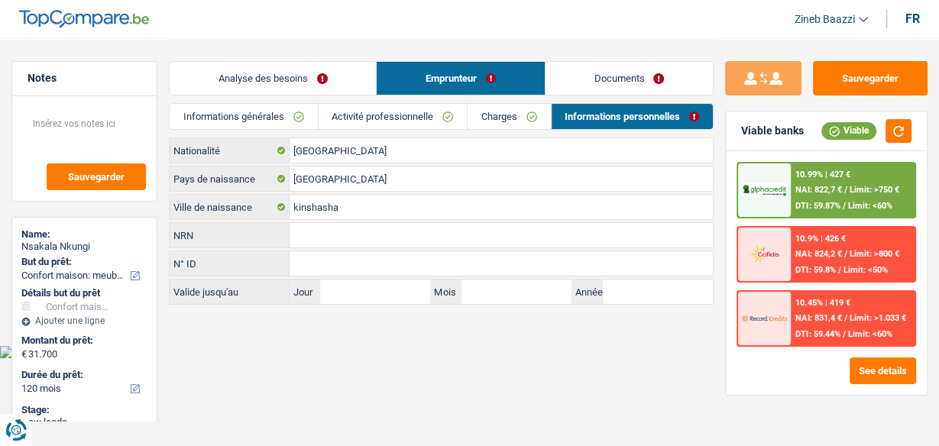
click at [476, 120] on link "Charges" at bounding box center [509, 116] width 83 height 25
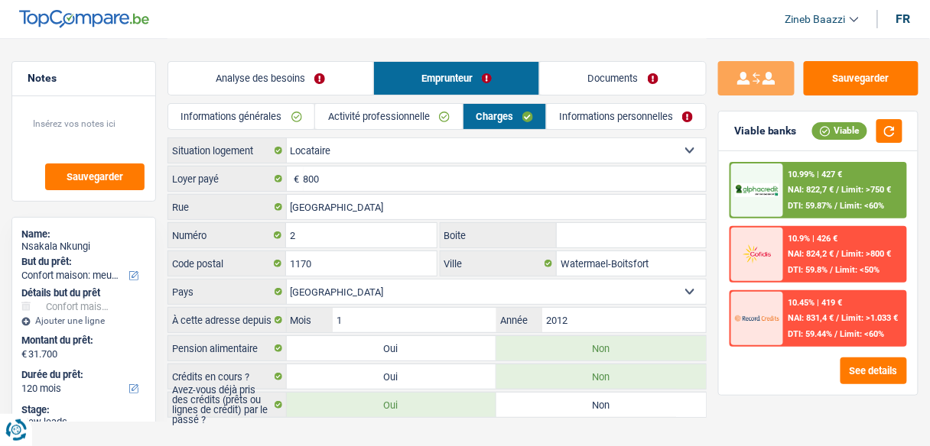
click at [394, 115] on link "Activité professionnelle" at bounding box center [388, 116] width 147 height 25
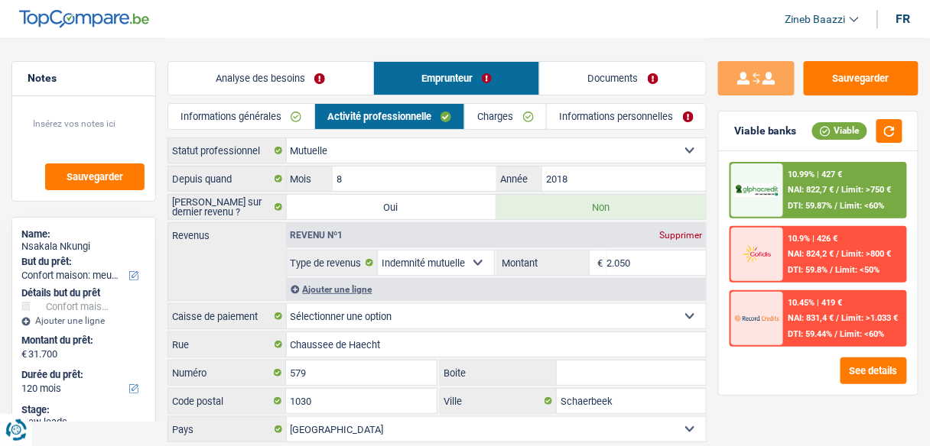
click at [270, 115] on link "Informations générales" at bounding box center [241, 116] width 146 height 25
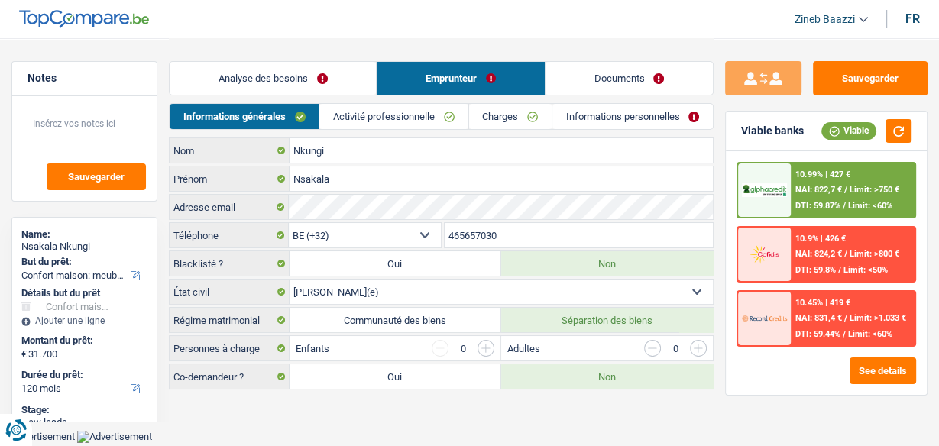
click at [268, 75] on link "Analyse des besoins" at bounding box center [273, 78] width 206 height 33
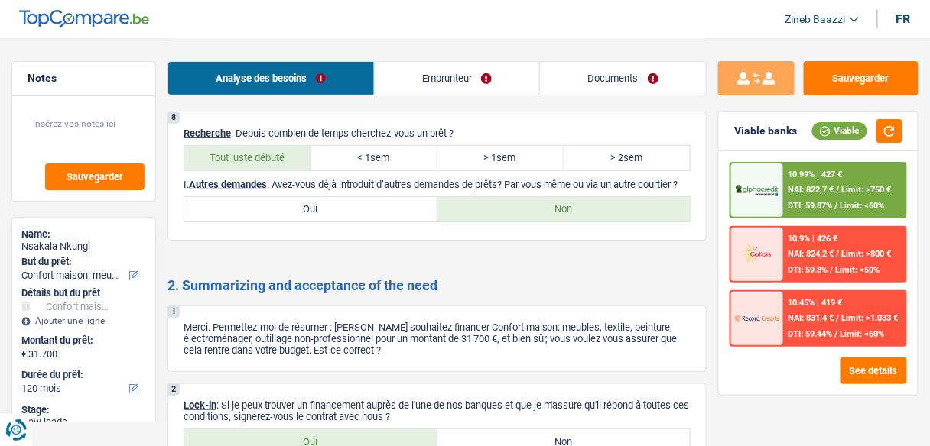
scroll to position [1517, 0]
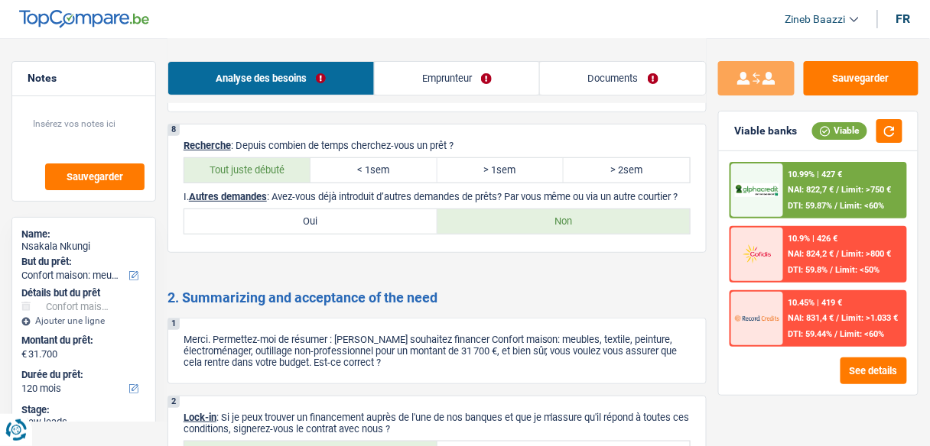
click at [621, 70] on link "Documents" at bounding box center [623, 78] width 166 height 33
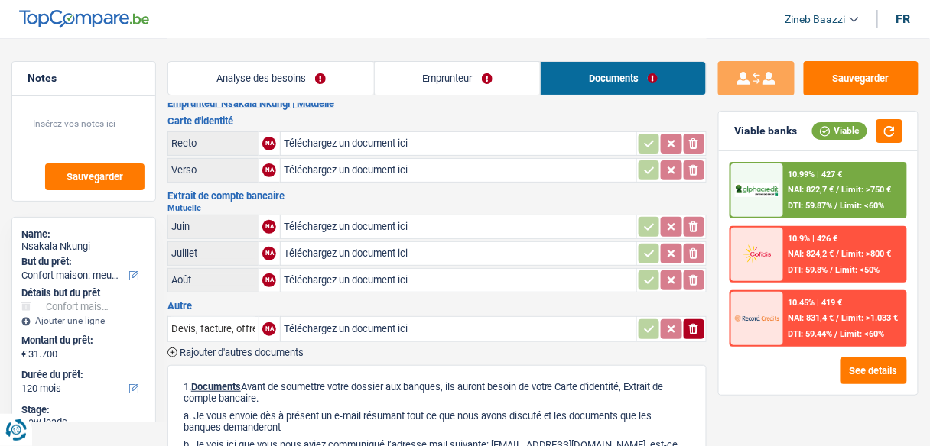
scroll to position [0, 0]
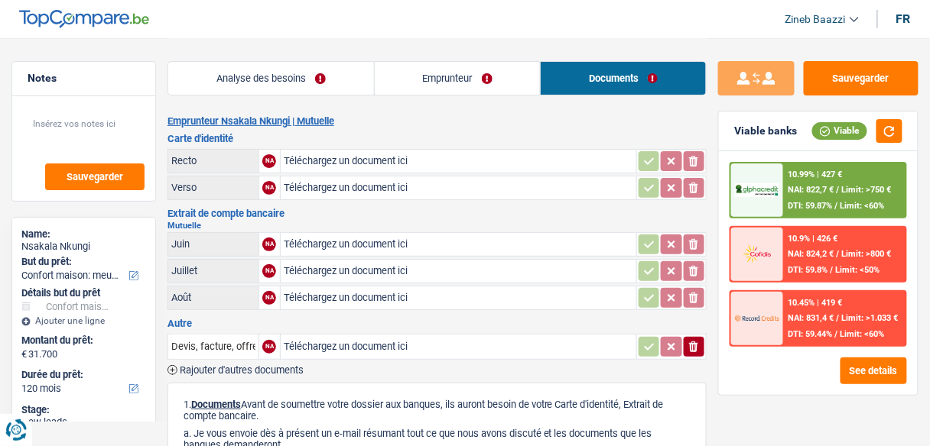
click at [371, 26] on header "Zineb Baazzi Se déconnecter fr" at bounding box center [465, 19] width 930 height 39
click at [128, 15] on img at bounding box center [84, 19] width 130 height 18
click at [418, 124] on h2 "Emprunteur Nsakala Nkungi | Mutuelle" at bounding box center [436, 121] width 539 height 12
click at [72, 21] on img at bounding box center [84, 19] width 130 height 18
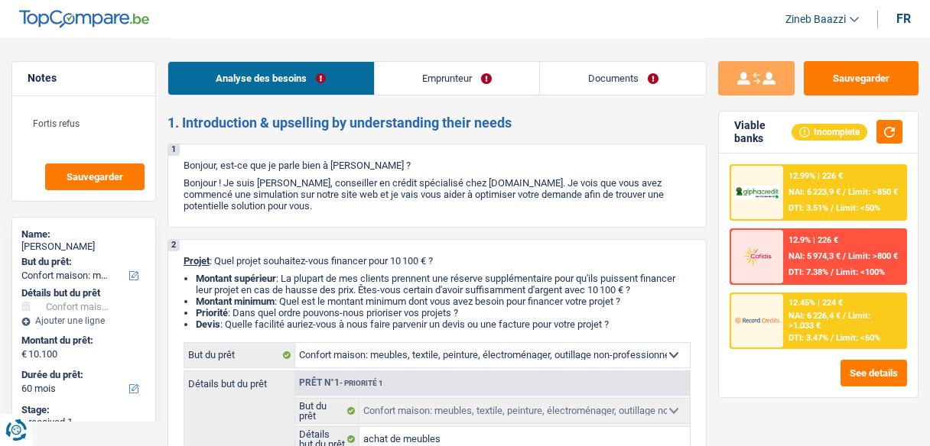
select select "household"
select select "60"
select select "household"
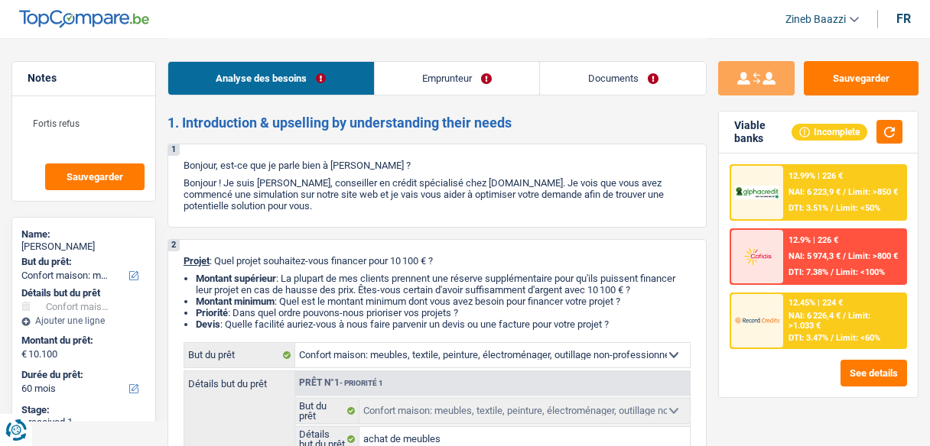
select select "false"
select select "60"
select select "independent"
select select "previousEmployerCompensation"
select select "netSalary"
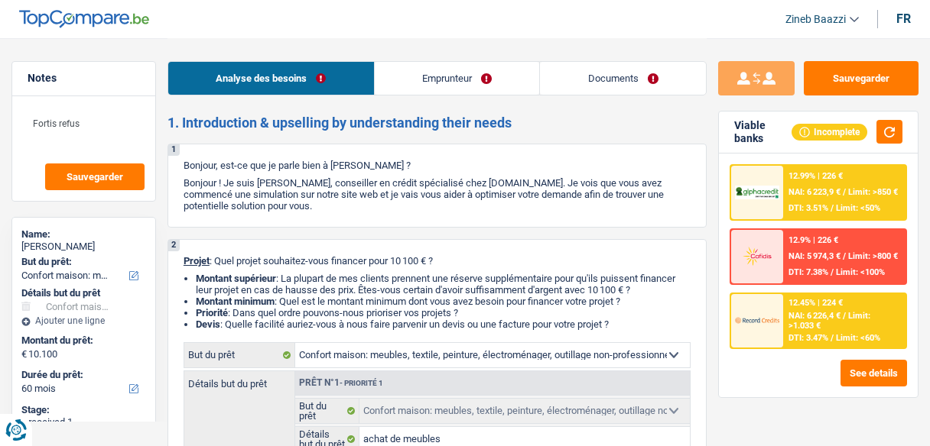
select select "familyAllowances"
select select "liveWithParents"
select select "household"
select select "false"
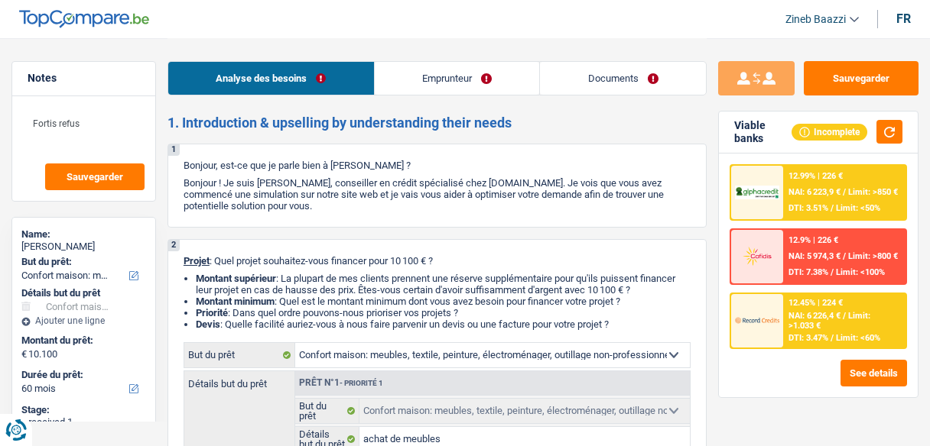
select select "60"
select select "independent"
select select "previousEmployerCompensation"
select select "netSalary"
select select "familyAllowances"
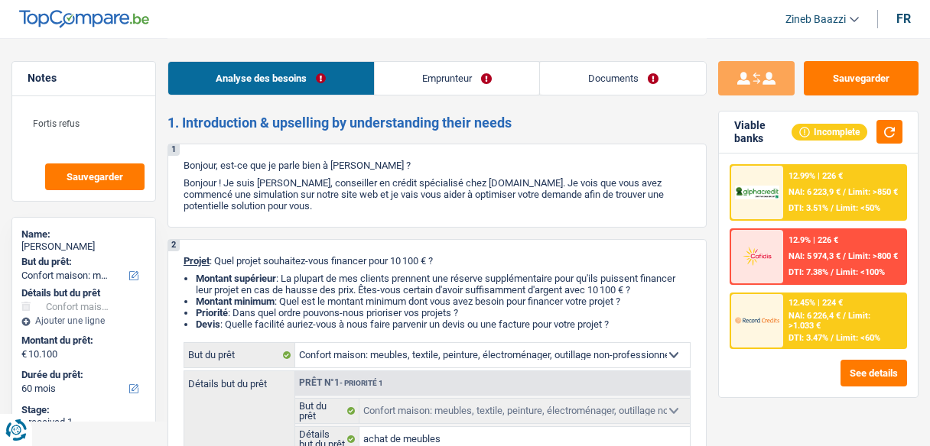
select select "BE"
click at [458, 73] on link "Emprunteur" at bounding box center [457, 78] width 165 height 33
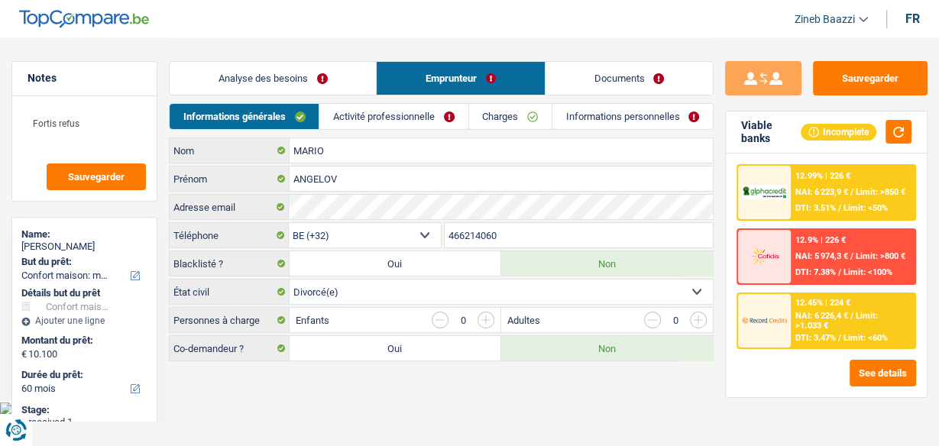
click at [420, 122] on link "Activité professionnelle" at bounding box center [394, 116] width 148 height 25
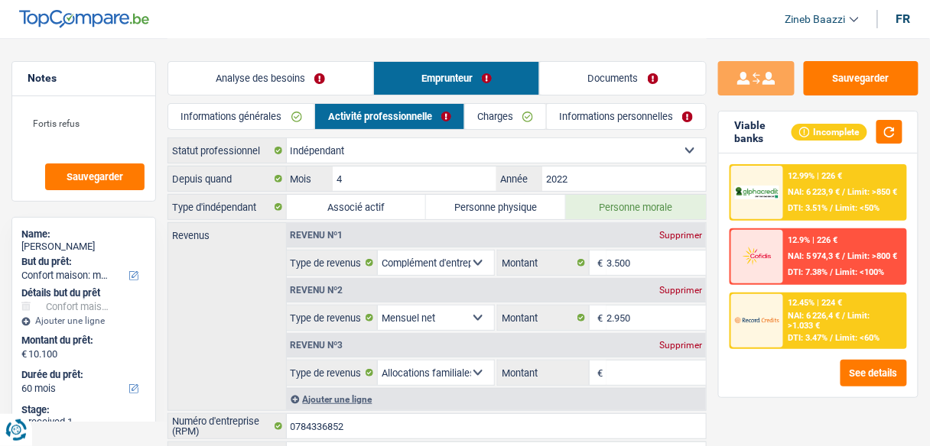
scroll to position [235, 0]
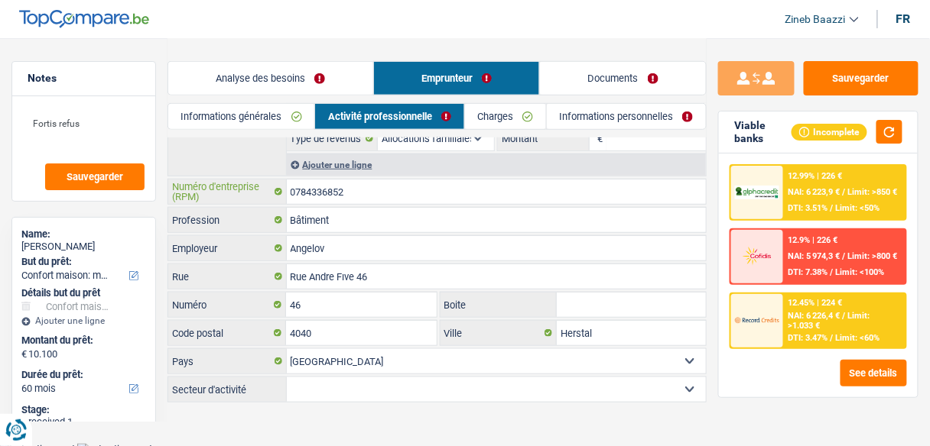
drag, startPoint x: 379, startPoint y: 193, endPoint x: 284, endPoint y: 199, distance: 94.9
click at [284, 199] on div "0784336852 Numéro d'entreprise (RPM)" at bounding box center [436, 192] width 537 height 24
click at [612, 83] on link "Documents" at bounding box center [623, 78] width 166 height 33
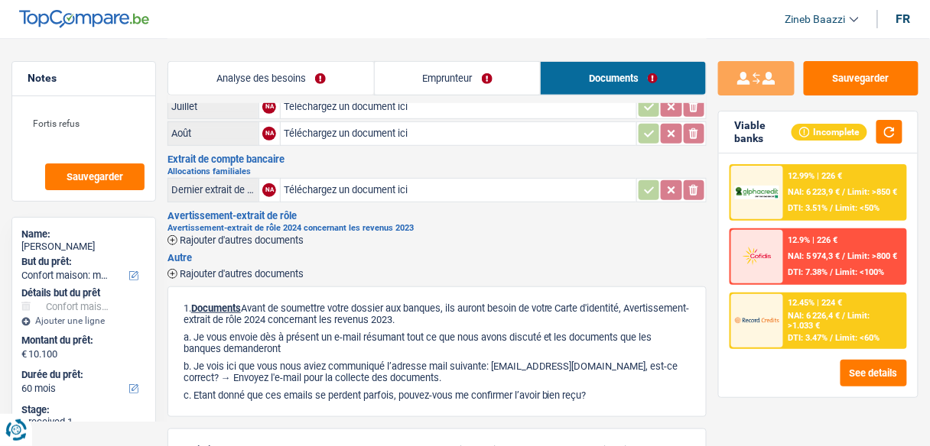
scroll to position [0, 0]
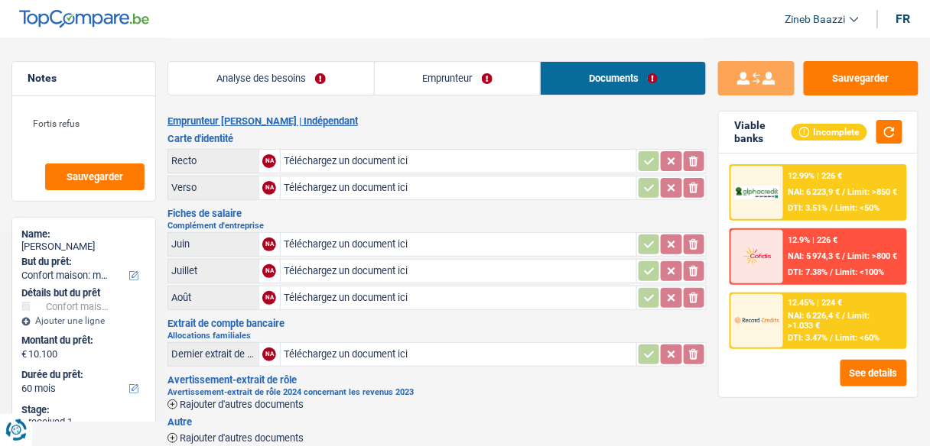
click at [410, 89] on link "Emprunteur" at bounding box center [458, 78] width 166 height 33
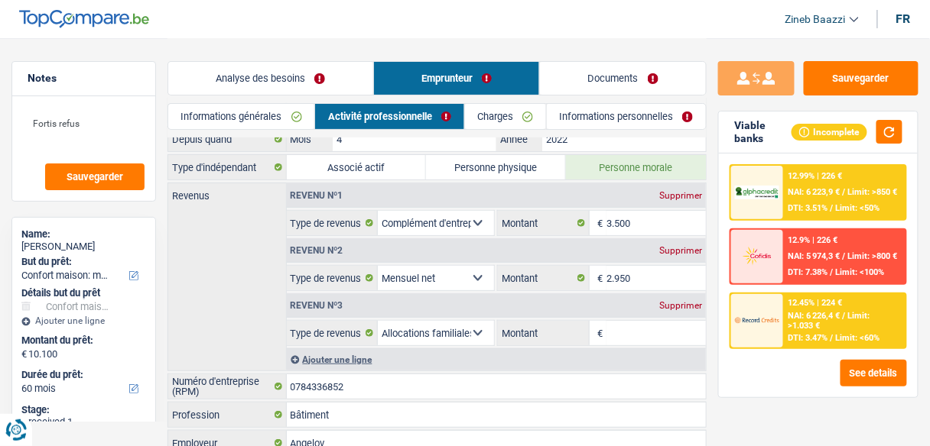
scroll to position [61, 0]
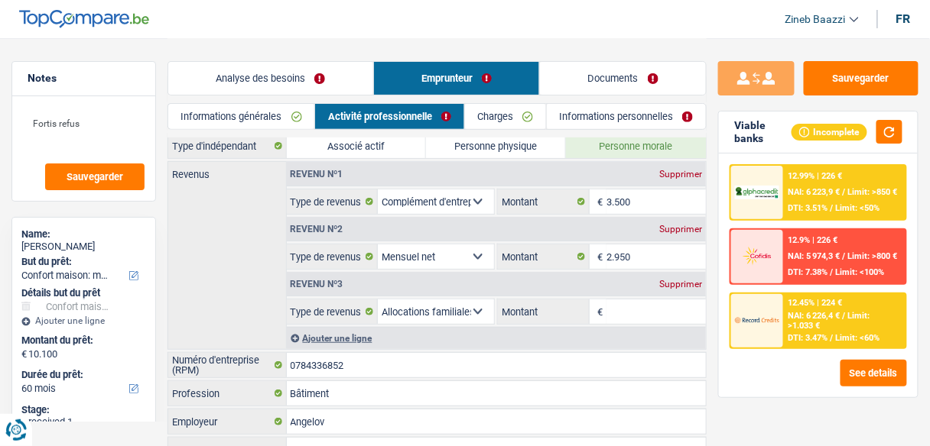
click at [586, 76] on link "Documents" at bounding box center [623, 78] width 166 height 33
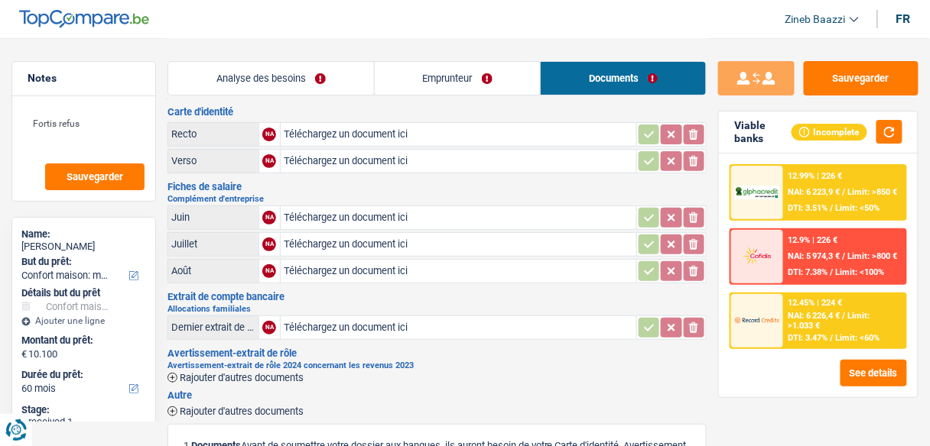
scroll to position [0, 0]
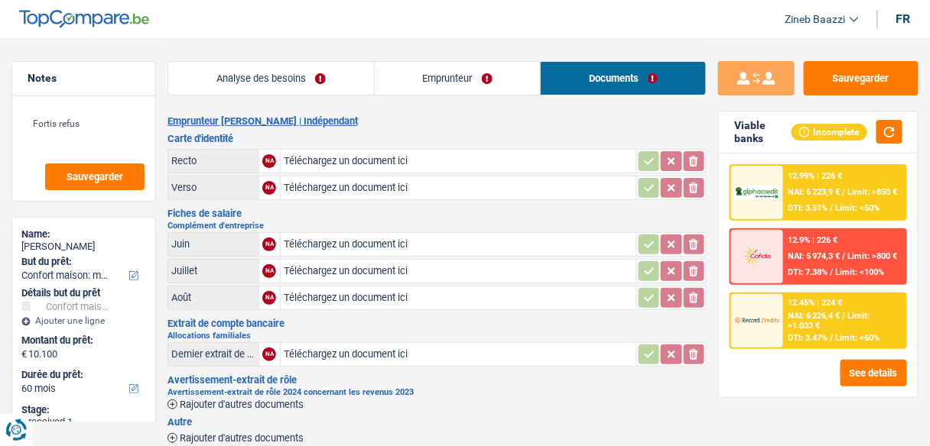
click at [462, 78] on link "Emprunteur" at bounding box center [458, 78] width 166 height 33
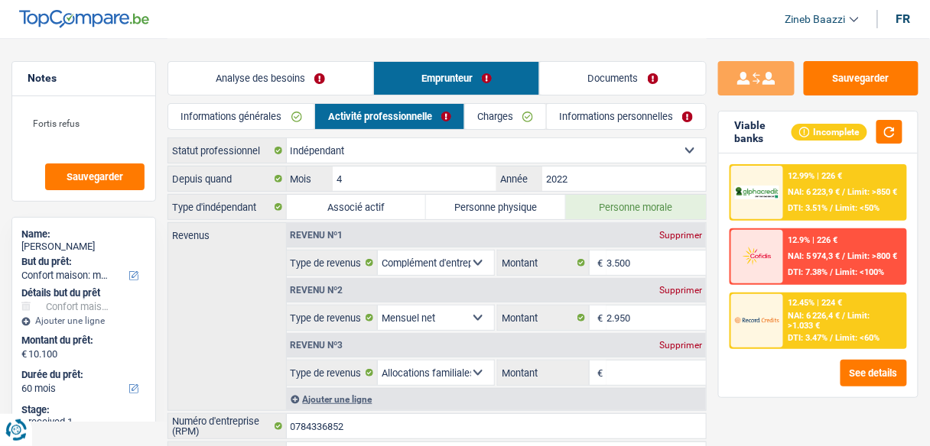
click at [565, 82] on link "Documents" at bounding box center [623, 78] width 166 height 33
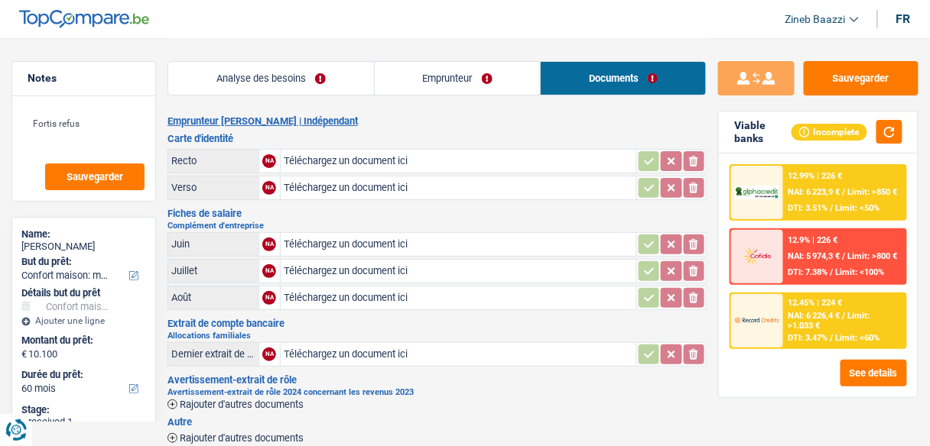
click at [469, 73] on link "Emprunteur" at bounding box center [458, 78] width 166 height 33
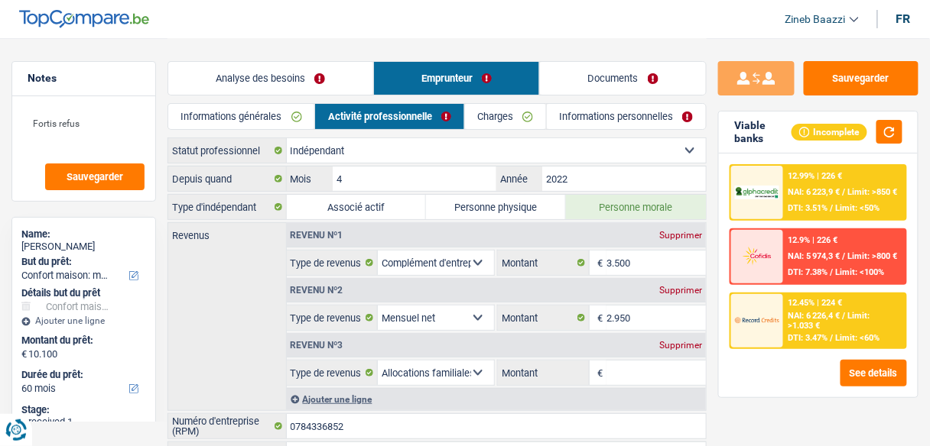
click at [585, 112] on link "Informations personnelles" at bounding box center [626, 116] width 159 height 25
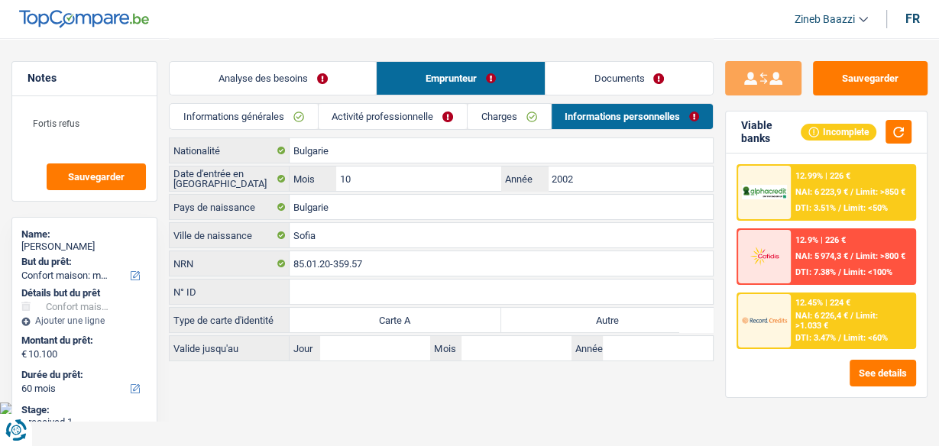
drag, startPoint x: 495, startPoint y: 115, endPoint x: 487, endPoint y: 112, distance: 8.5
click at [495, 115] on link "Charges" at bounding box center [509, 116] width 83 height 25
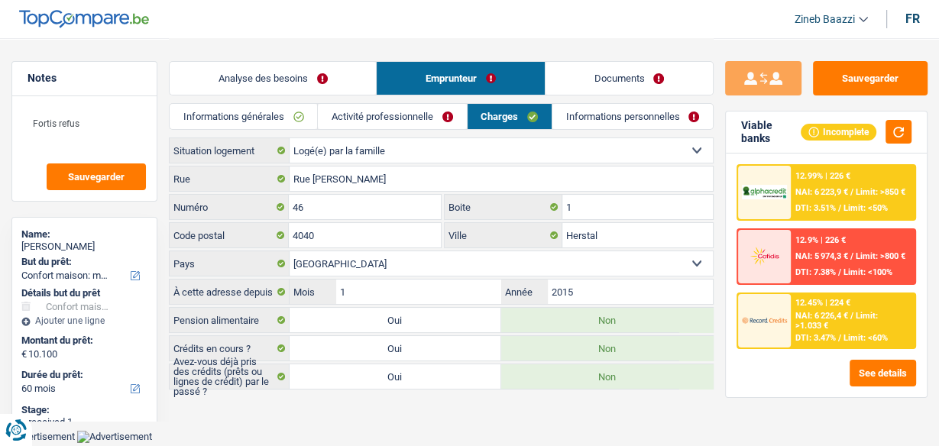
click at [411, 113] on link "Activité professionnelle" at bounding box center [392, 116] width 148 height 25
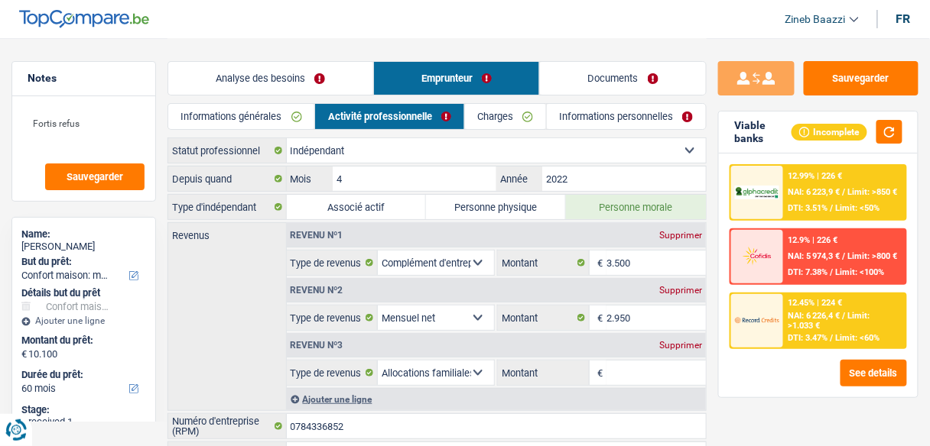
click at [334, 80] on link "Analyse des besoins" at bounding box center [270, 78] width 205 height 33
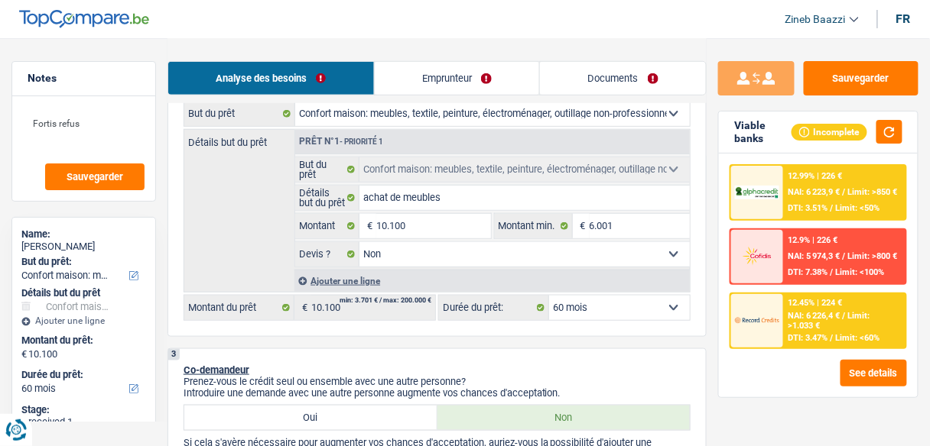
scroll to position [245, 0]
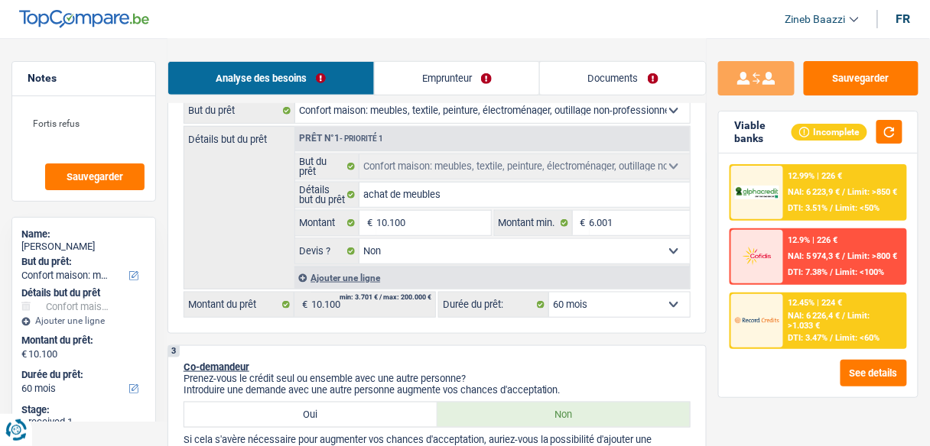
click at [602, 64] on link "Documents" at bounding box center [623, 78] width 166 height 33
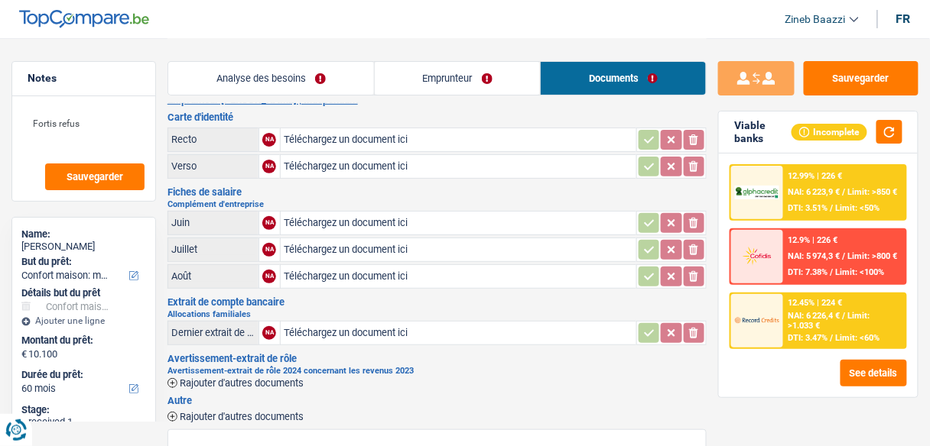
scroll to position [0, 0]
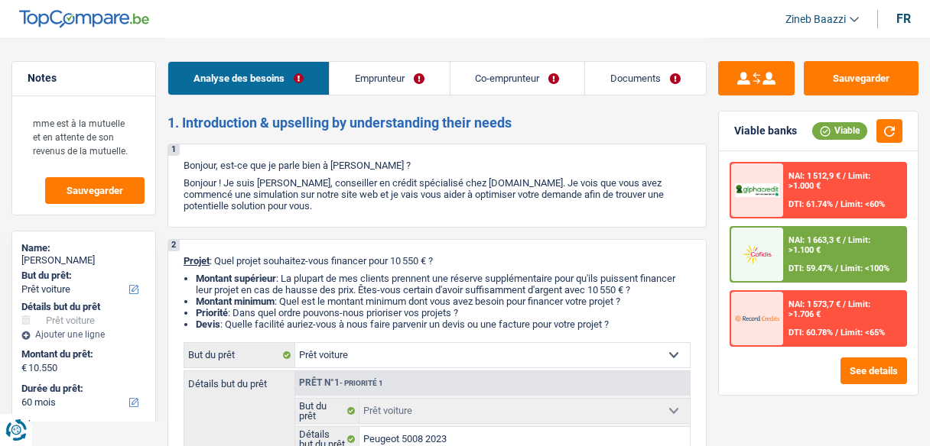
select select "car"
select select "60"
select select "car"
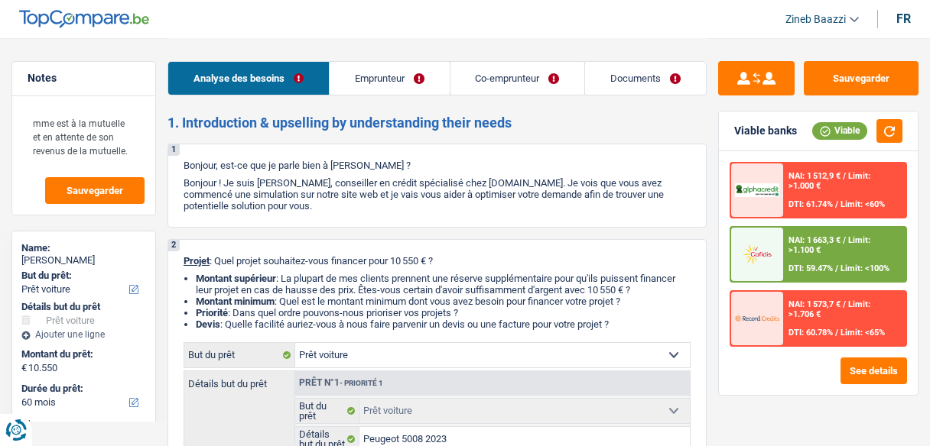
select select "false"
select select "60"
select select "worker"
select select "mutuality"
select select "netSalary"
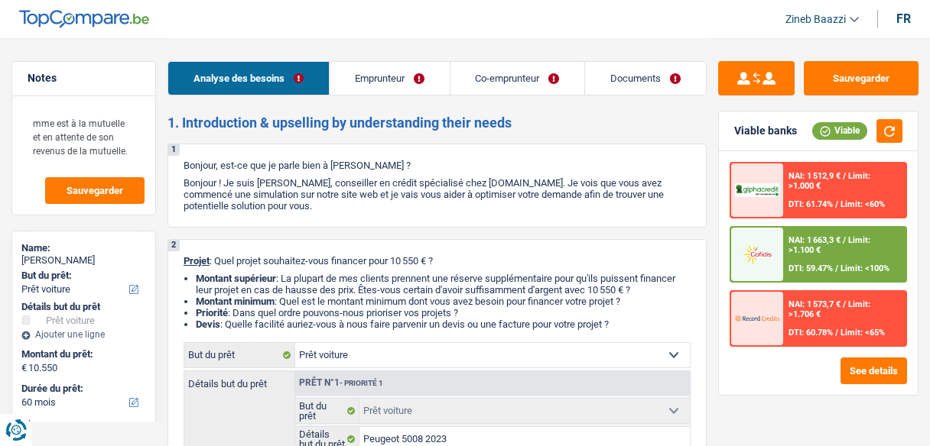
select select "familyAllowances"
select select "mutualityIndemnity"
select select "rents"
select select "personalLoan"
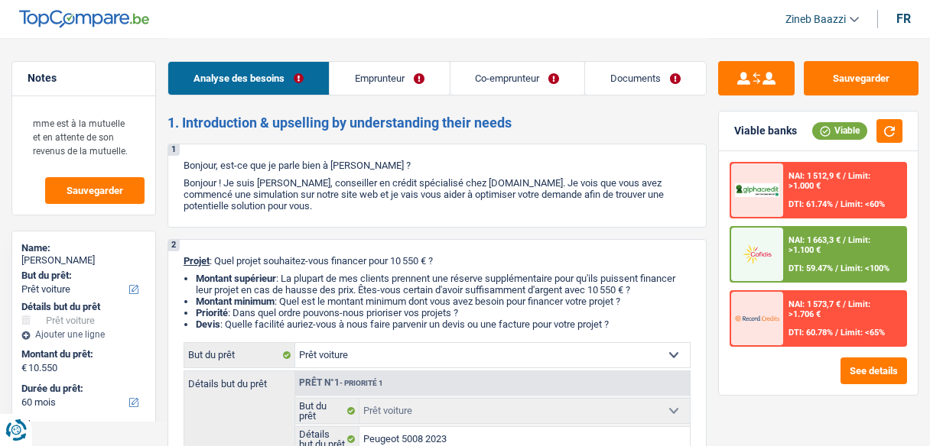
select select "homeFurnishingOrRelocation"
select select "30"
select select "cardOrCredit"
select select "car"
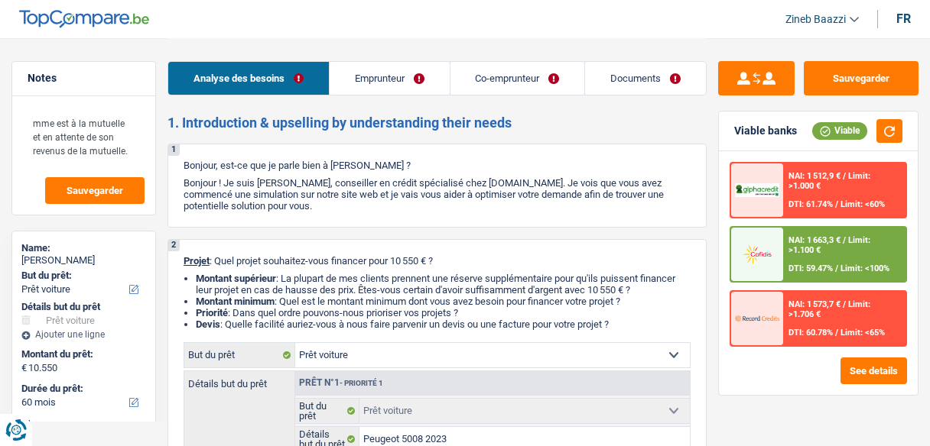
select select "false"
select select "60"
select select "mutuality"
select select "familyAllowances"
select select "mutualityIndemnity"
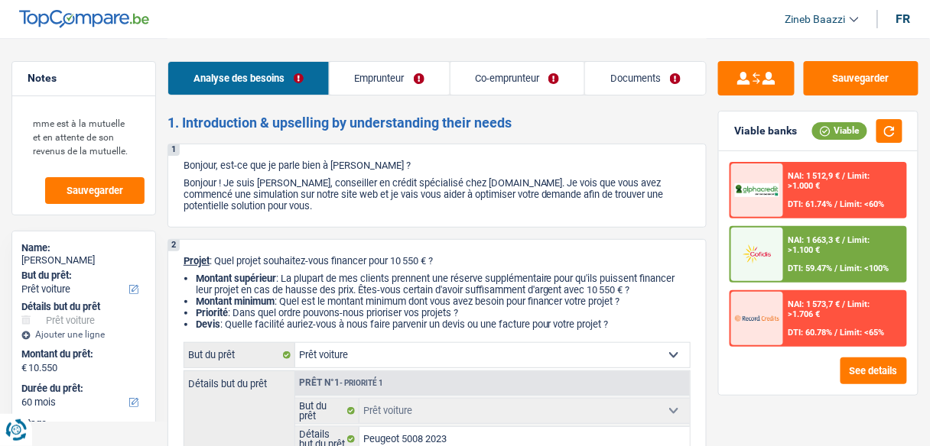
click at [505, 73] on link "Co-emprunteur" at bounding box center [517, 78] width 135 height 33
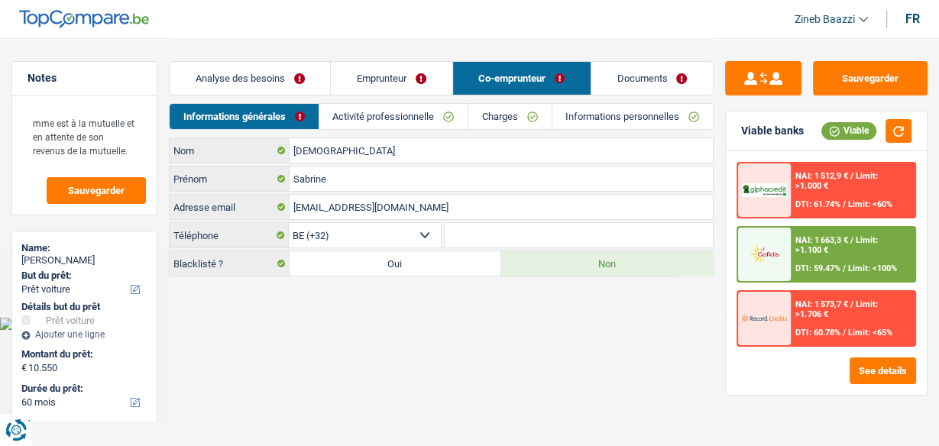
click at [470, 109] on link "Charges" at bounding box center [510, 116] width 83 height 25
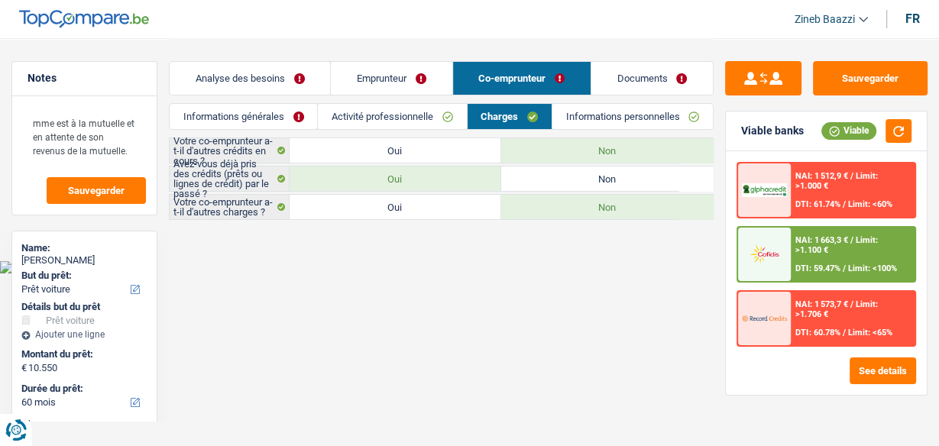
click at [397, 113] on link "Activité professionnelle" at bounding box center [392, 116] width 148 height 25
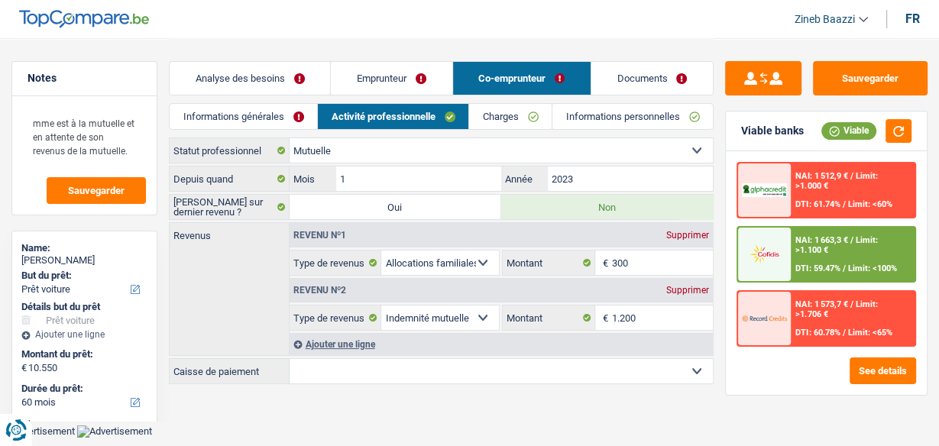
click at [683, 291] on div "Supprimer" at bounding box center [688, 290] width 50 height 9
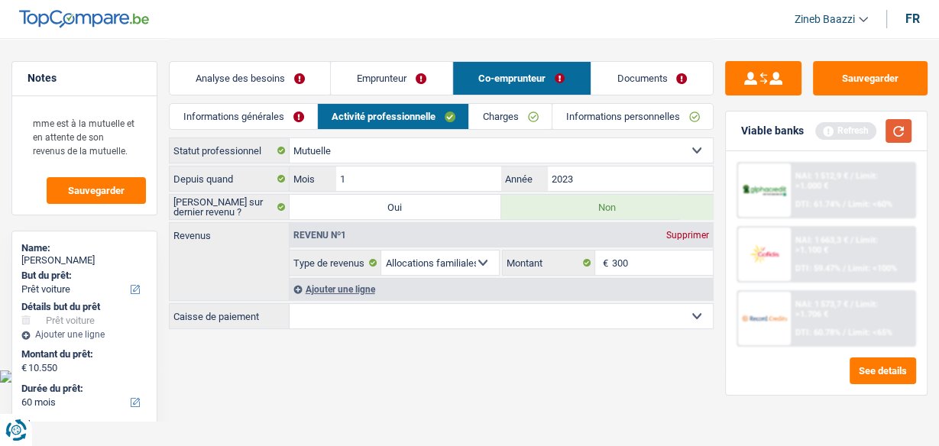
click at [901, 133] on button "button" at bounding box center [899, 131] width 26 height 24
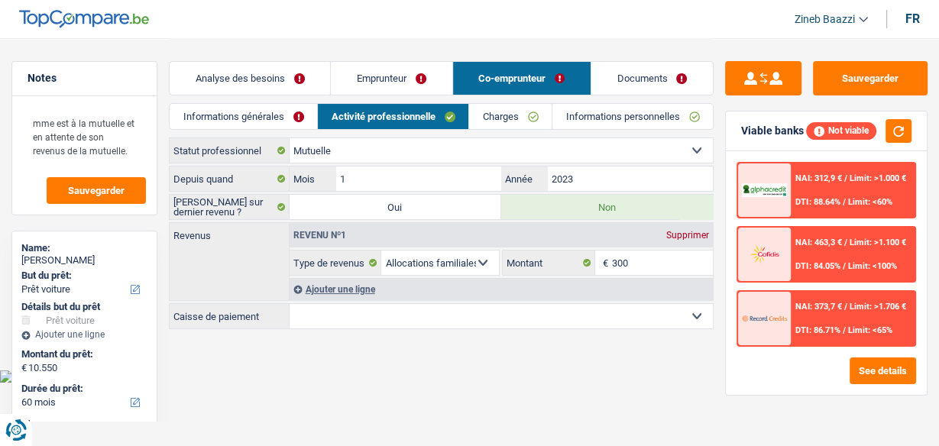
click at [242, 84] on link "Analyse des besoins" at bounding box center [250, 78] width 161 height 33
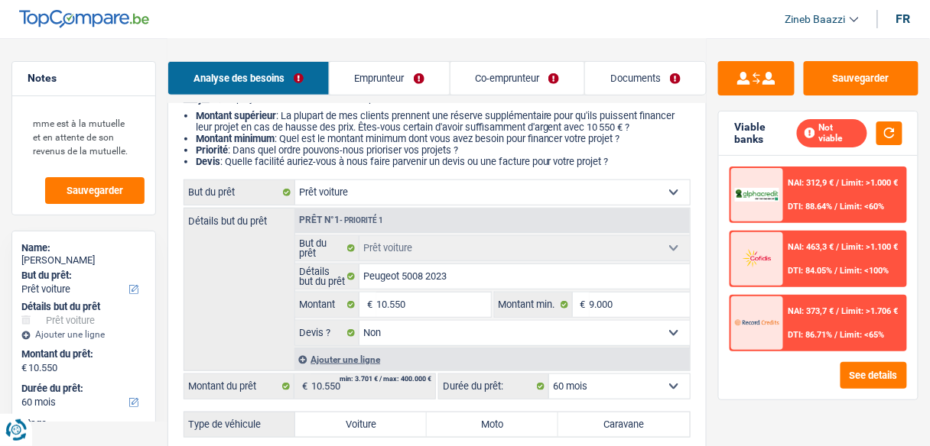
scroll to position [306, 0]
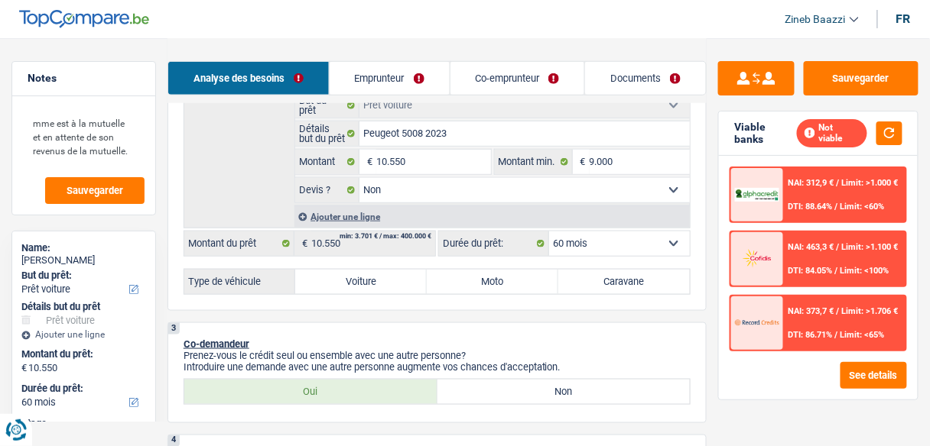
click at [591, 241] on select "12 mois 18 mois 24 mois 30 mois 36 mois 42 mois 48 mois 60 mois Sélectionner un…" at bounding box center [619, 244] width 141 height 24
select select "42"
click at [549, 232] on select "12 mois 18 mois 24 mois 30 mois 36 mois 42 mois 48 mois 60 mois Sélectionner un…" at bounding box center [619, 244] width 141 height 24
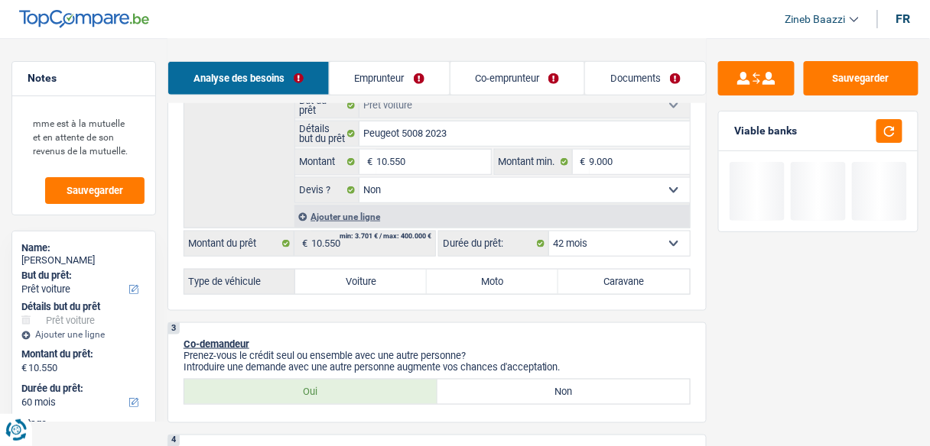
select select "42"
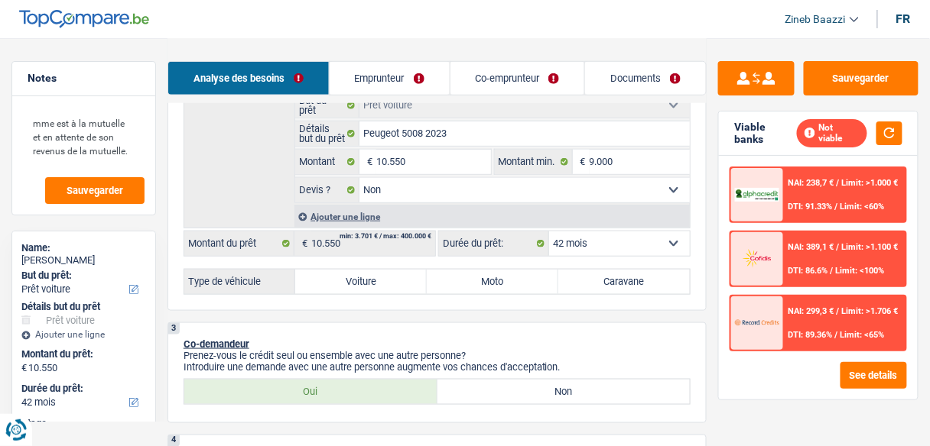
click at [352, 285] on label "Voiture" at bounding box center [360, 282] width 131 height 24
click at [352, 285] on input "Voiture" at bounding box center [360, 282] width 131 height 24
radio input "true"
select select "60"
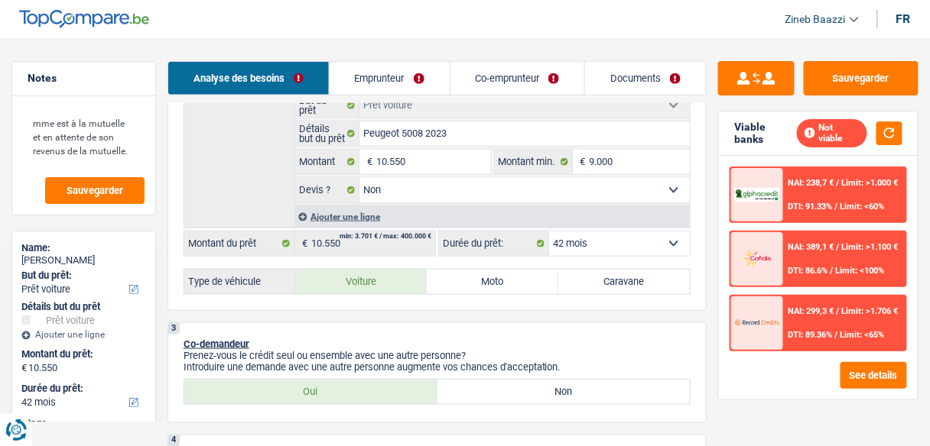
select select "60"
radio input "true"
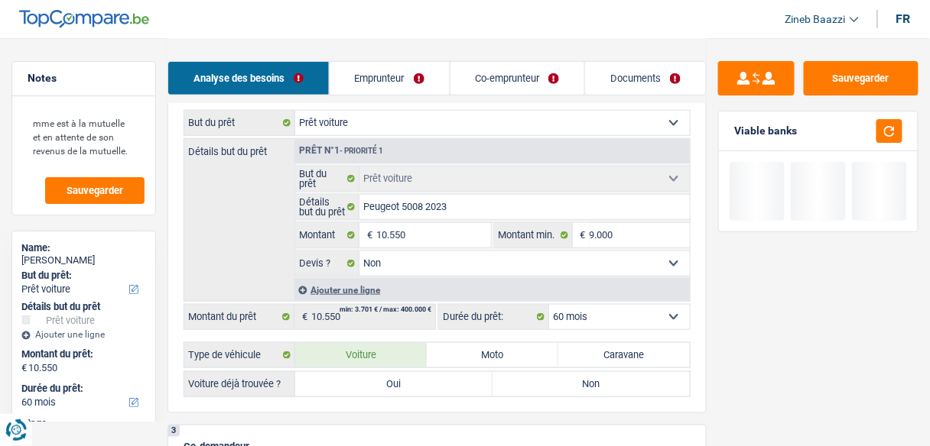
scroll to position [122, 0]
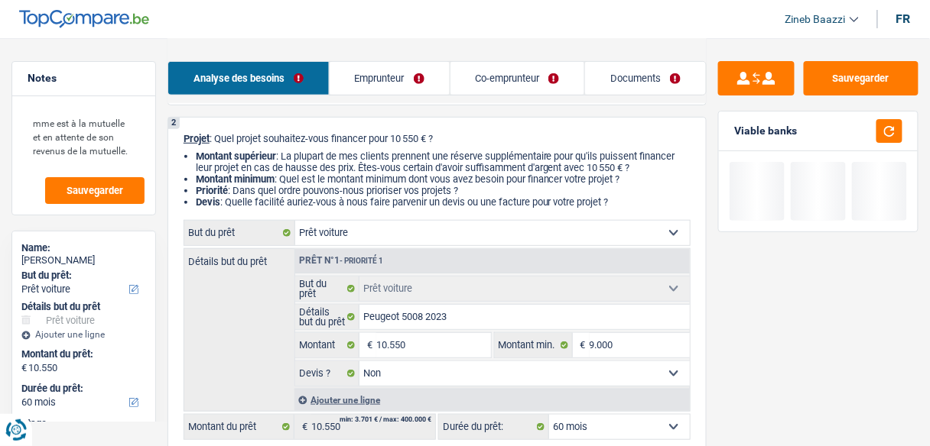
click at [409, 238] on select "Confort maison: meubles, textile, peinture, électroménager, outillage non-profe…" at bounding box center [492, 233] width 394 height 24
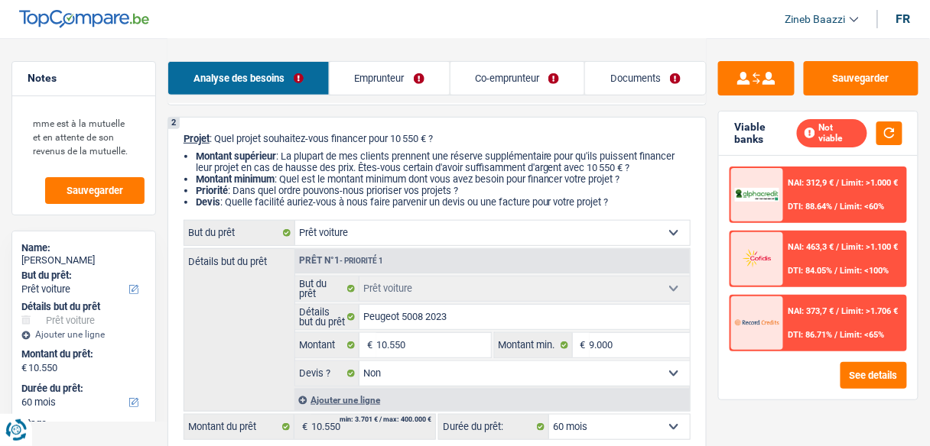
select select "household"
click at [295, 222] on select "Confort maison: meubles, textile, peinture, électroménager, outillage non-profe…" at bounding box center [492, 233] width 394 height 24
select select "household"
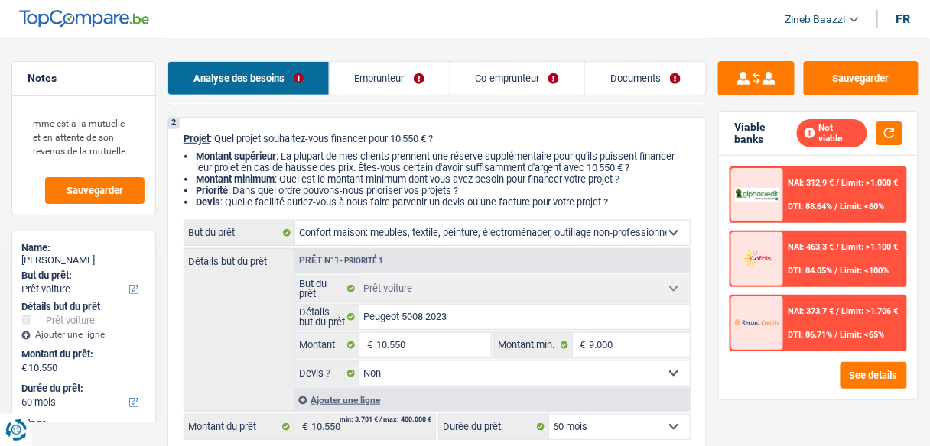
select select
select select "household"
select select
radio input "false"
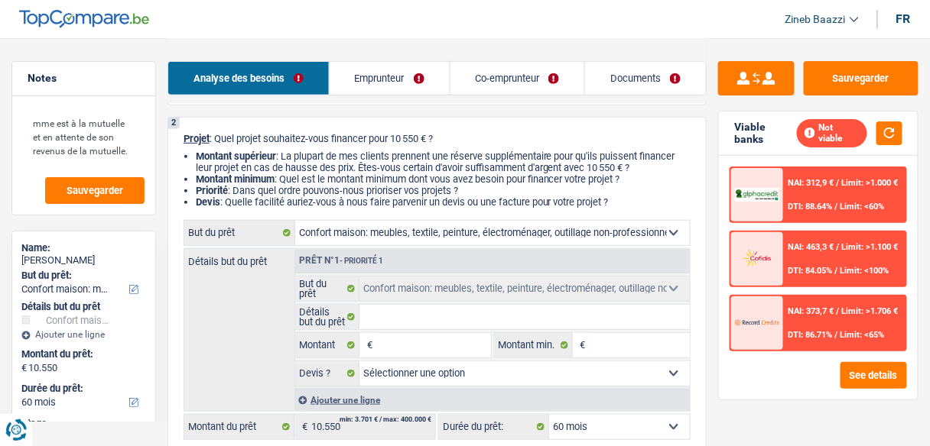
select select "car"
select select "false"
select select "car"
select select "false"
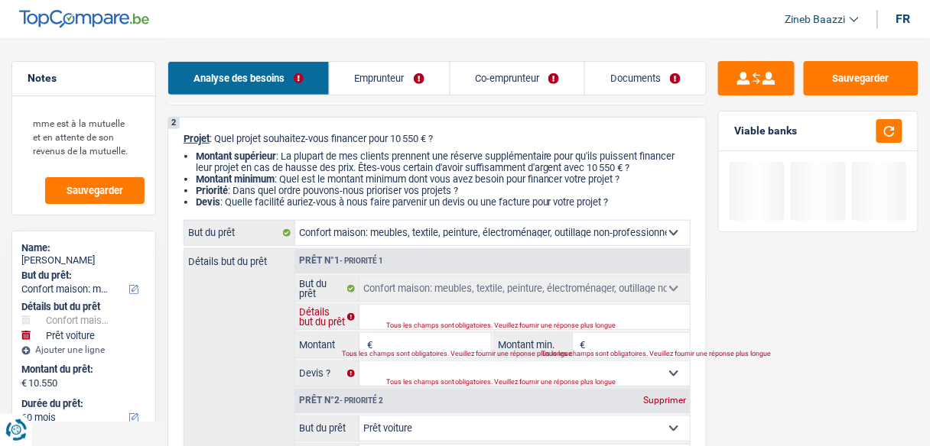
click at [420, 308] on input "Détails but du prêt" at bounding box center [524, 317] width 330 height 24
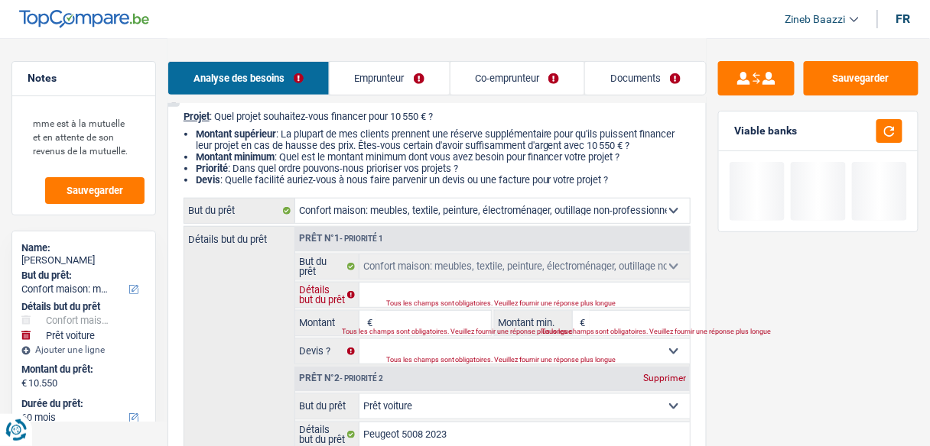
scroll to position [183, 0]
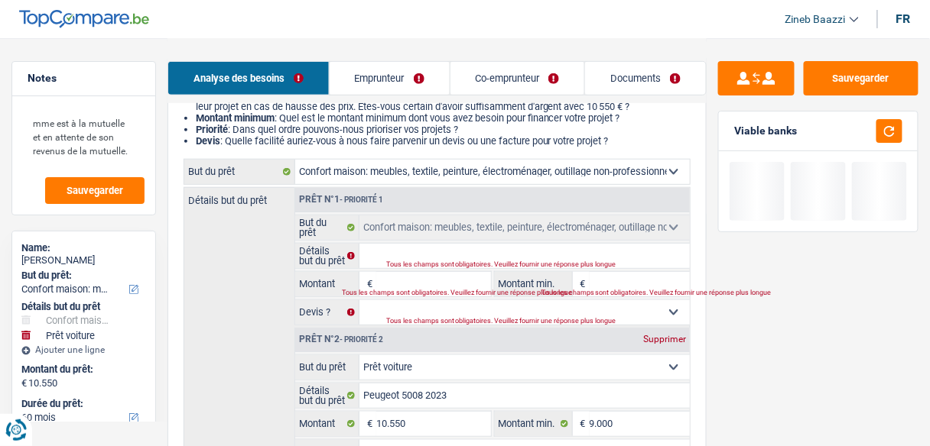
click at [395, 272] on input "Montant" at bounding box center [433, 284] width 114 height 24
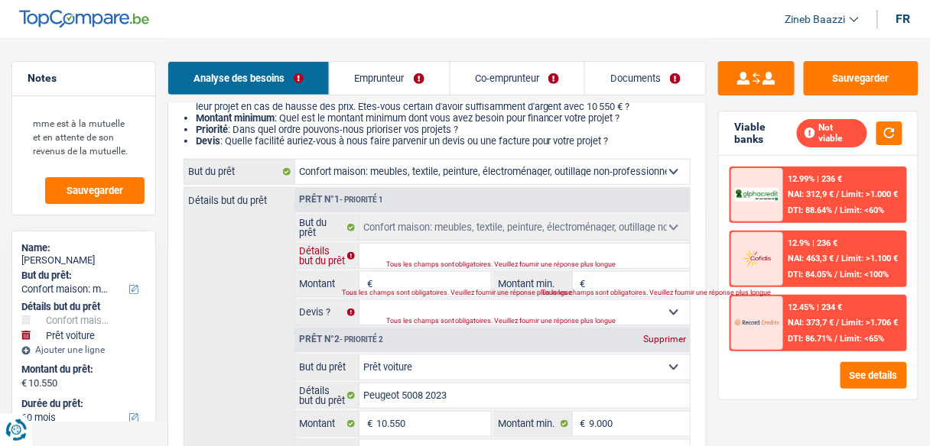
click at [388, 246] on input "Détails but du prêt" at bounding box center [524, 256] width 330 height 24
click at [514, 73] on link "Co-emprunteur" at bounding box center [517, 78] width 135 height 33
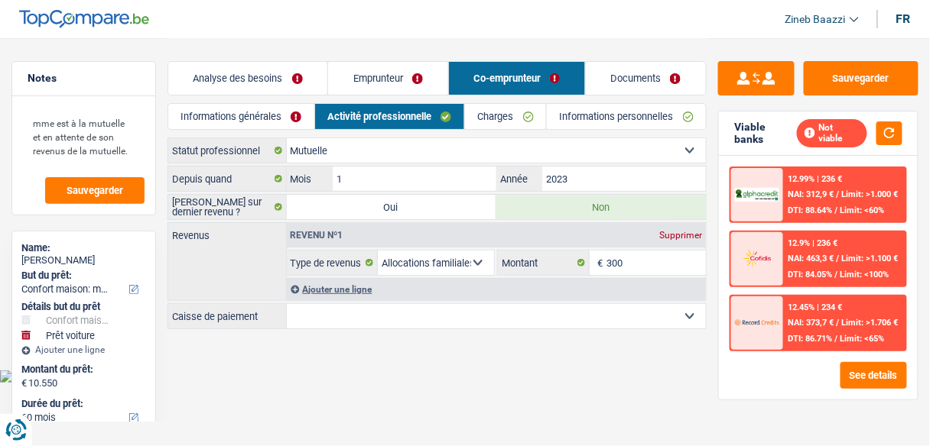
scroll to position [0, 0]
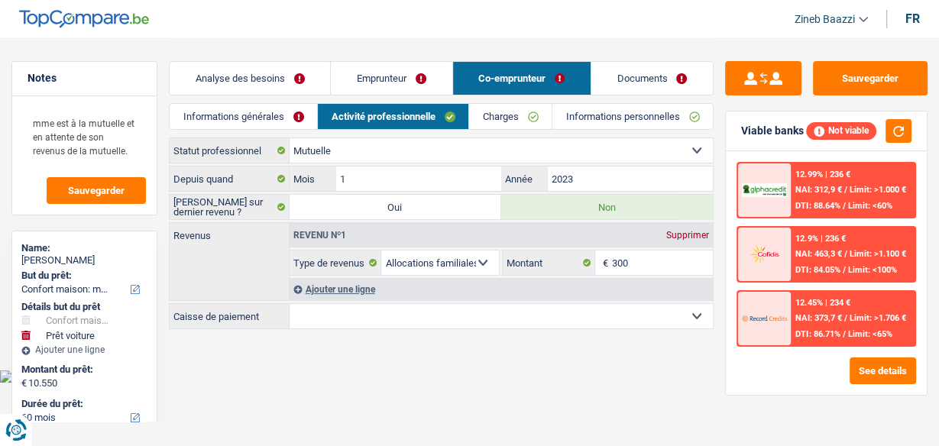
click at [469, 148] on select "Ouvrier Employé privé Employé public Invalide Indépendant Pensionné Chômeur Mut…" at bounding box center [501, 150] width 423 height 24
select select "housewife"
click at [290, 138] on select "Ouvrier Employé privé Employé public Invalide Indépendant Pensionné Chômeur Mut…" at bounding box center [501, 150] width 423 height 24
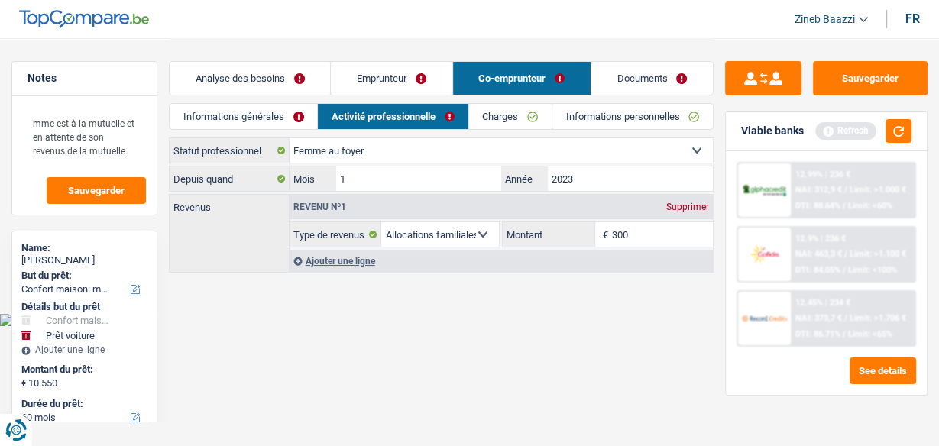
click at [389, 79] on link "Emprunteur" at bounding box center [391, 78] width 121 height 33
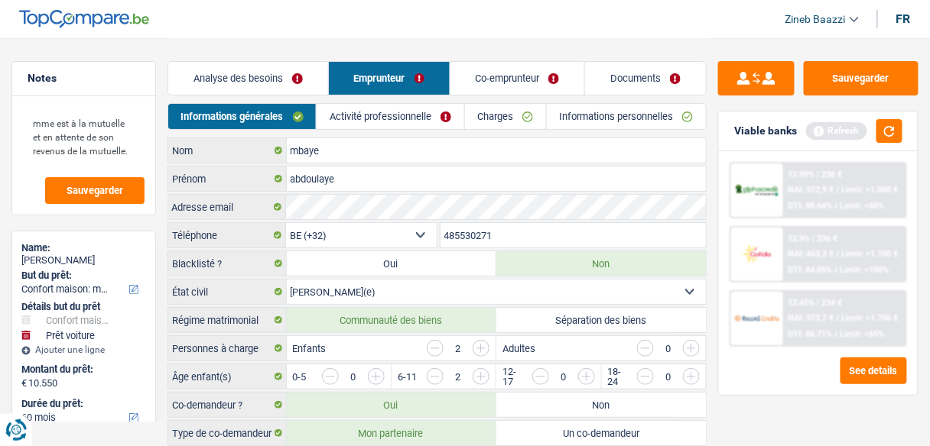
click at [485, 118] on link "Charges" at bounding box center [505, 116] width 81 height 25
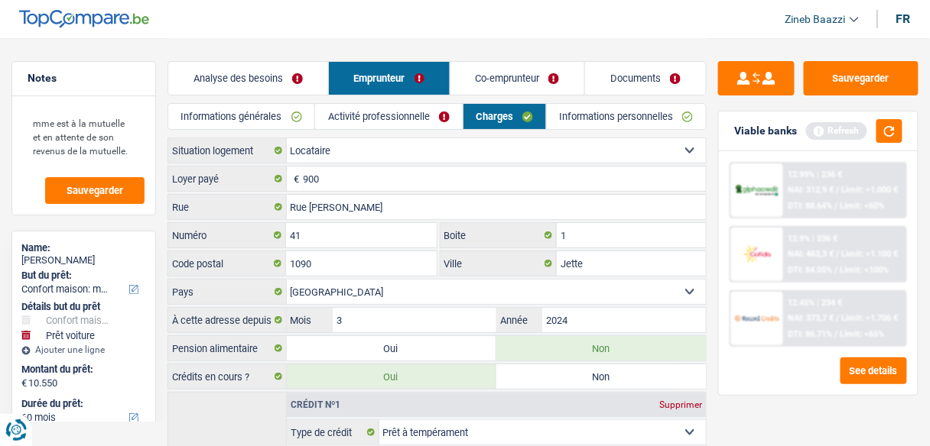
click at [393, 119] on link "Activité professionnelle" at bounding box center [388, 116] width 147 height 25
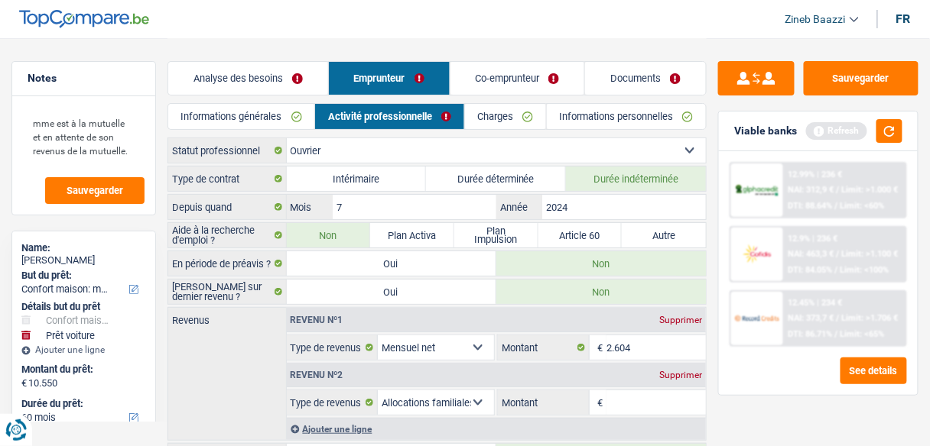
click at [277, 77] on link "Analyse des besoins" at bounding box center [248, 78] width 160 height 33
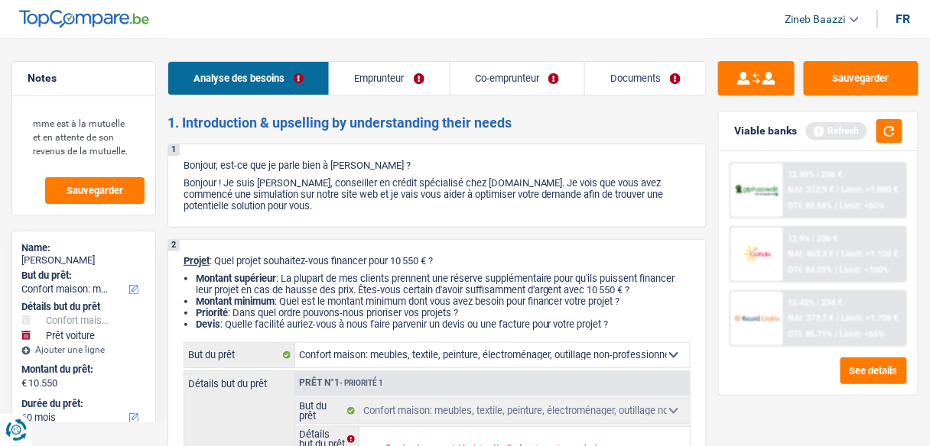
scroll to position [245, 0]
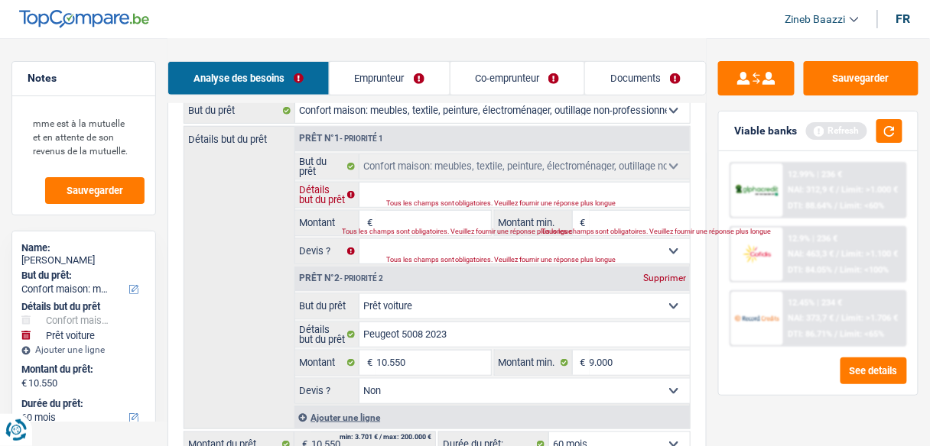
click at [439, 195] on input "Détails but du prêt" at bounding box center [524, 195] width 330 height 24
click at [416, 226] on input "Montant" at bounding box center [433, 223] width 114 height 24
type input "1"
type input "10"
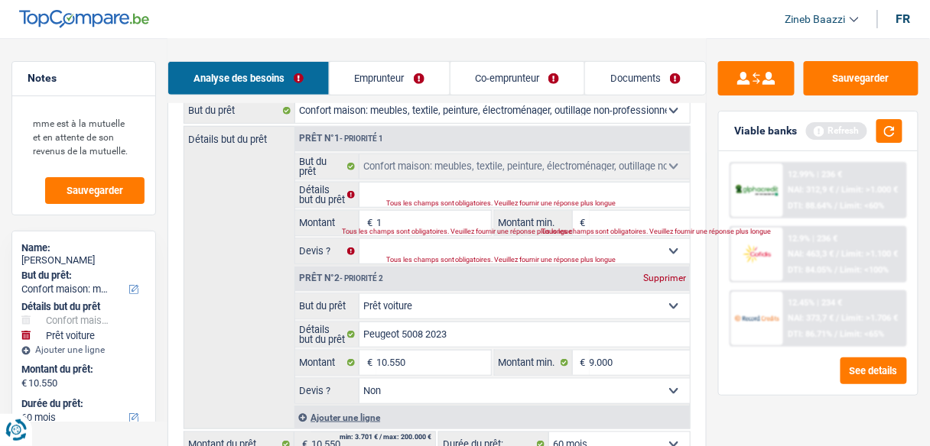
type input "10"
type input "100"
type input "10"
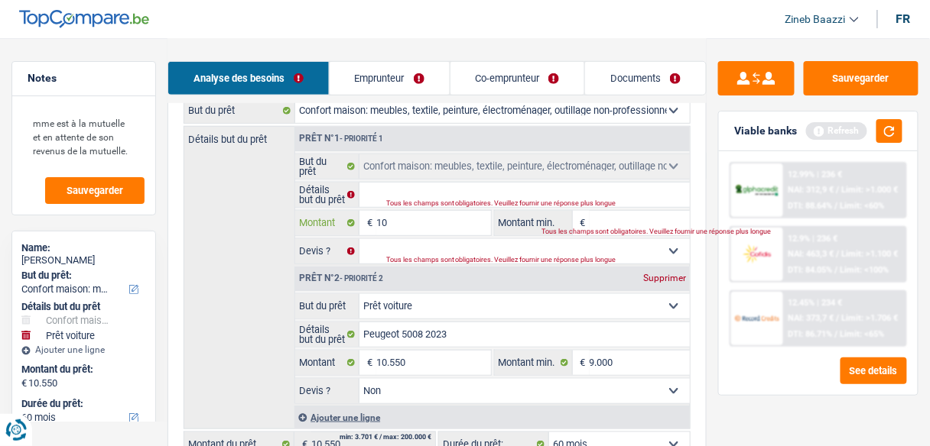
type input "1"
type input "11"
type input "110"
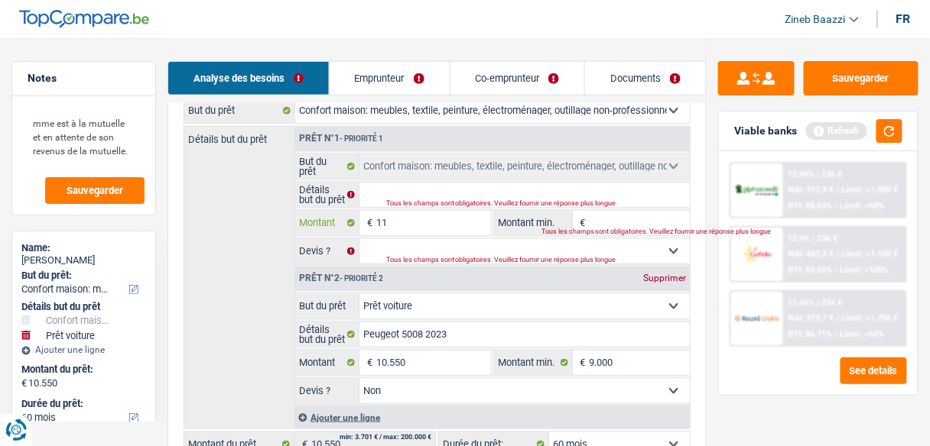
type input "110"
type input "1.100"
type input "11.000"
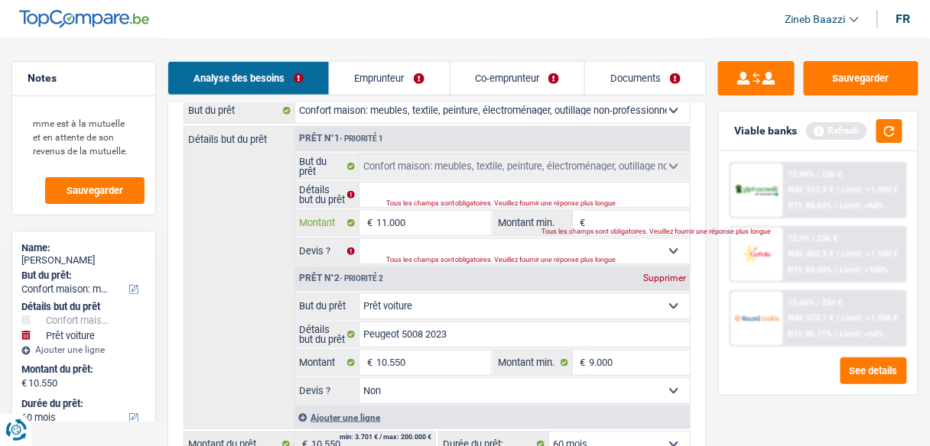
type input "11.000"
type input "21.550"
select select "120"
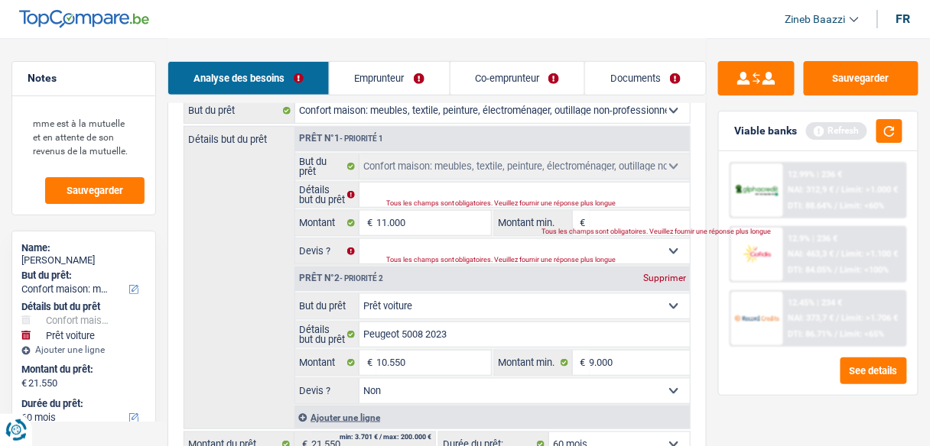
select select "120"
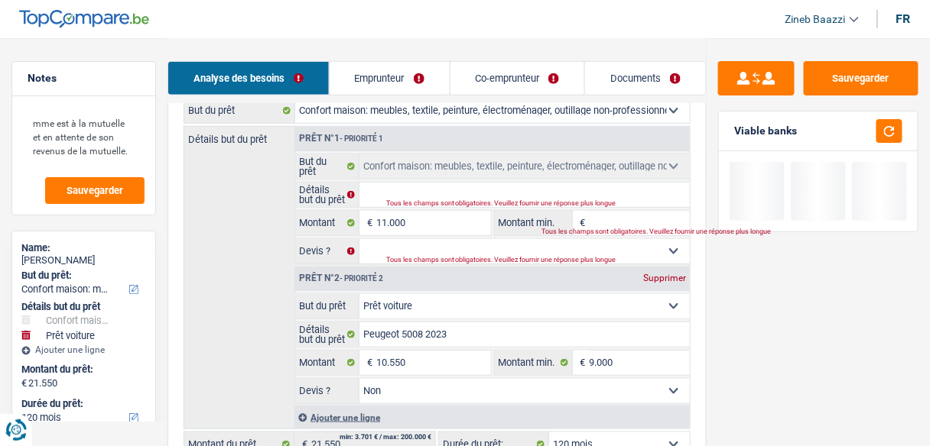
click at [621, 229] on div "Tous les champs sont obligatoires. Veuillez fournir une réponse plus longue" at bounding box center [607, 232] width 133 height 6
click at [617, 220] on input "Montant min." at bounding box center [639, 223] width 100 height 24
type input "1"
type input "11"
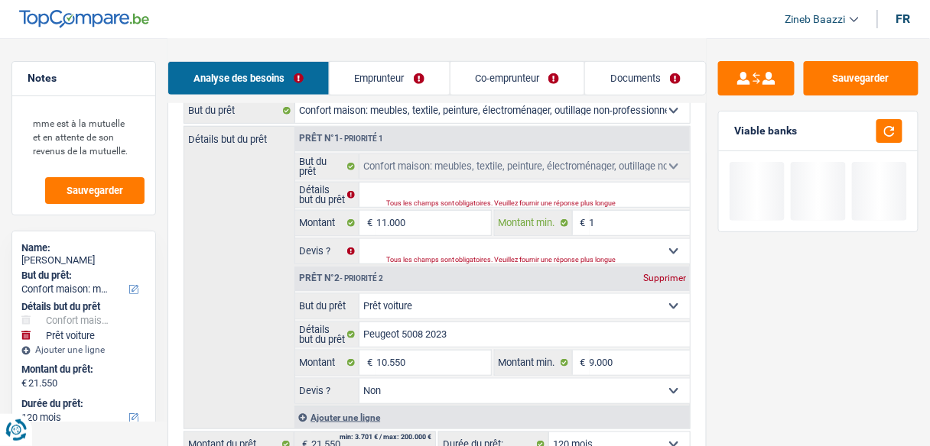
type input "11"
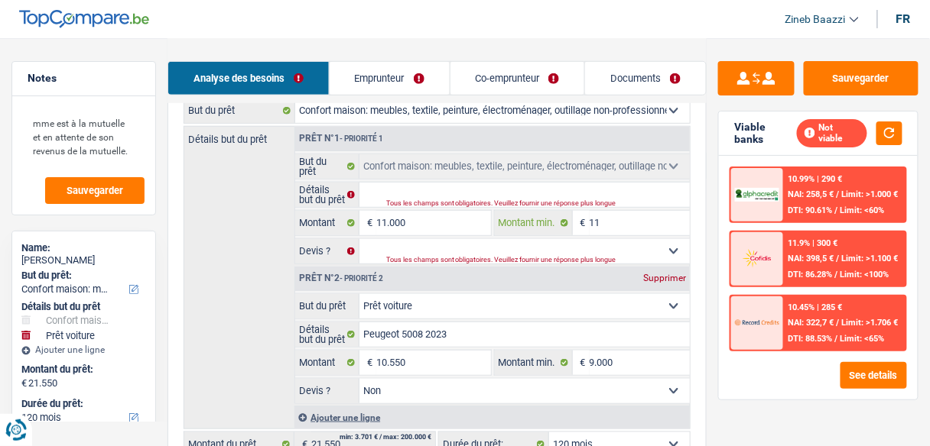
type input "110"
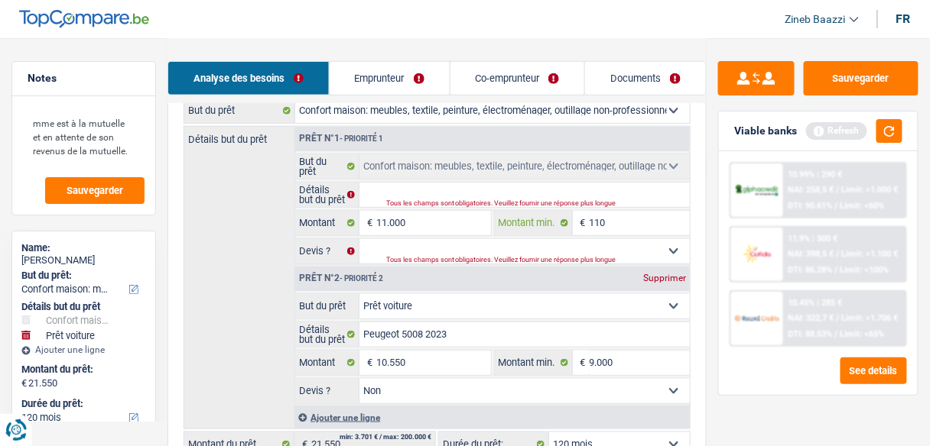
type input "1.100"
type input "11.000"
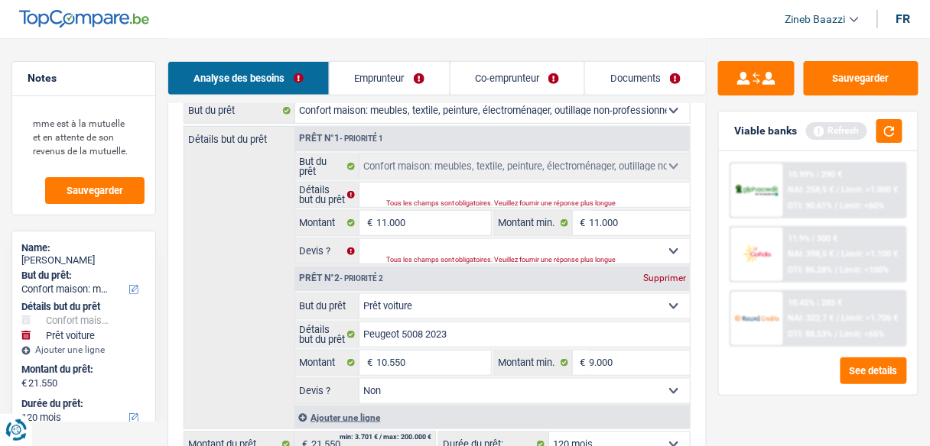
click at [666, 274] on div "Supprimer" at bounding box center [664, 278] width 50 height 9
type input "11.000"
select select "60"
type input "11.000"
select select "60"
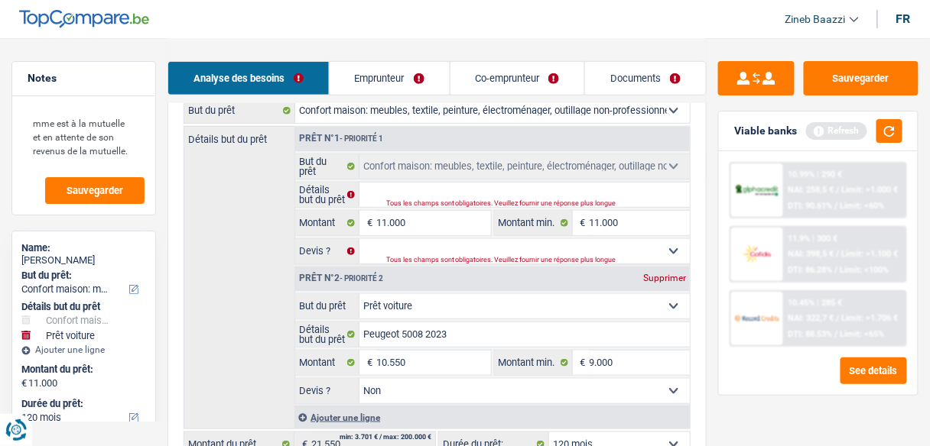
type input "11.000"
select select "60"
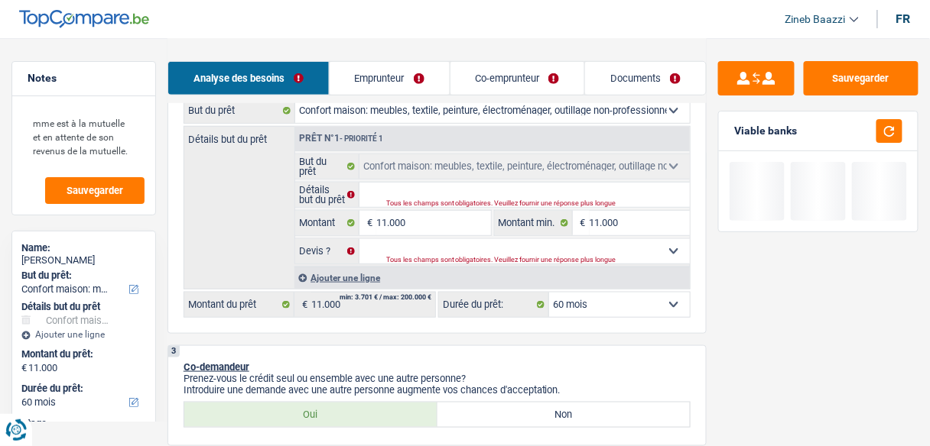
click at [481, 210] on fieldset "11.000 € Montant Tous les champs sont obligatoires. Veuillez fournir une répons…" at bounding box center [393, 223] width 196 height 26
click at [475, 195] on input "Détails but du prêt" at bounding box center [524, 195] width 330 height 24
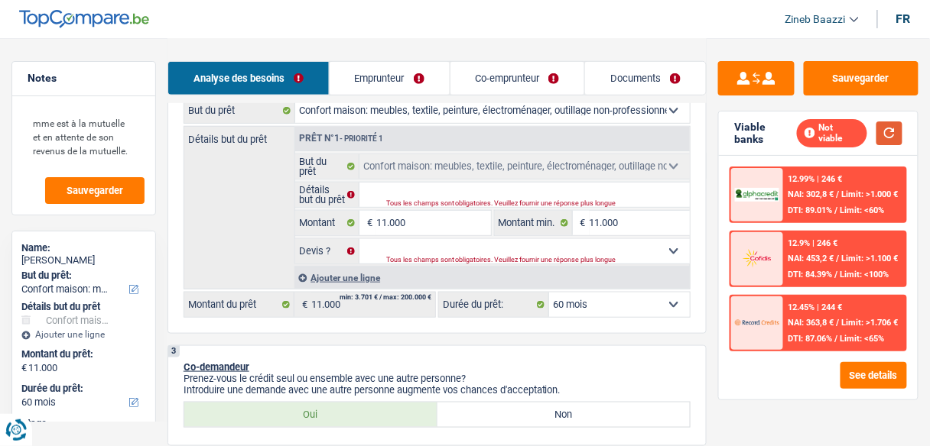
click at [900, 138] on button "button" at bounding box center [889, 134] width 26 height 24
click at [485, 253] on select "Oui Non Non répondu Sélectionner une option" at bounding box center [524, 251] width 330 height 24
select select "false"
click at [359, 239] on select "Oui Non Non répondu Sélectionner une option" at bounding box center [524, 251] width 330 height 24
select select "false"
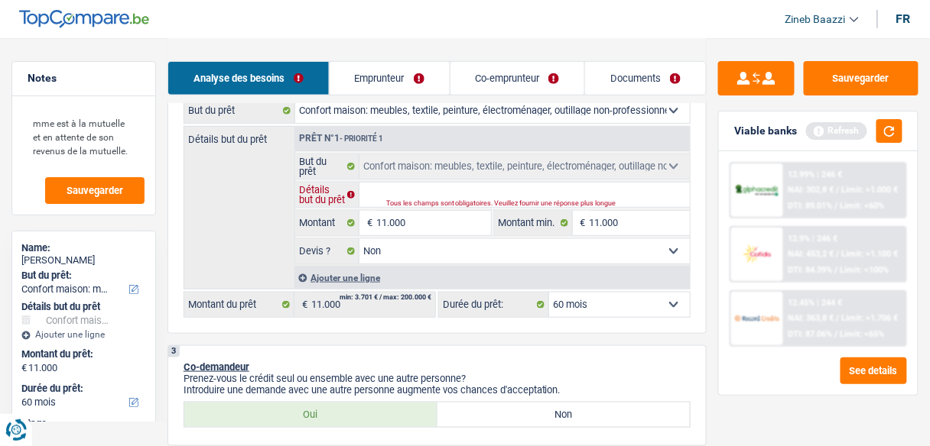
click at [450, 195] on input "Détails but du prêt" at bounding box center [524, 195] width 330 height 24
type input "m"
type input "me"
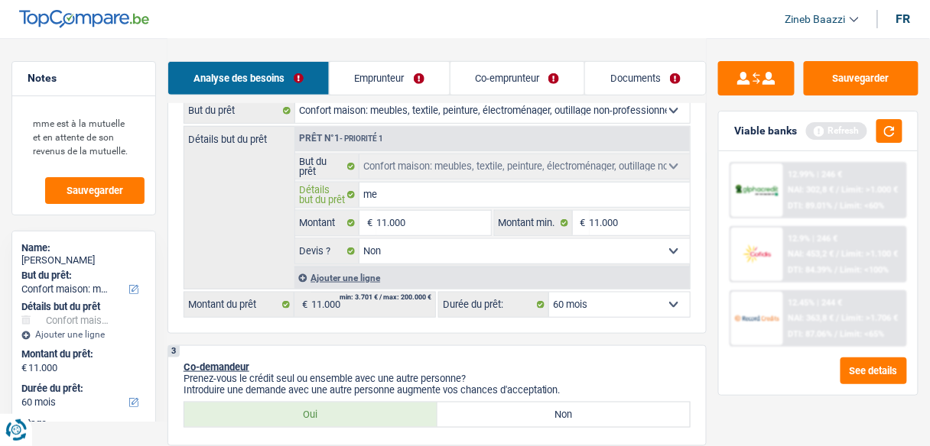
type input "meu"
type input "meub"
type input "meubl"
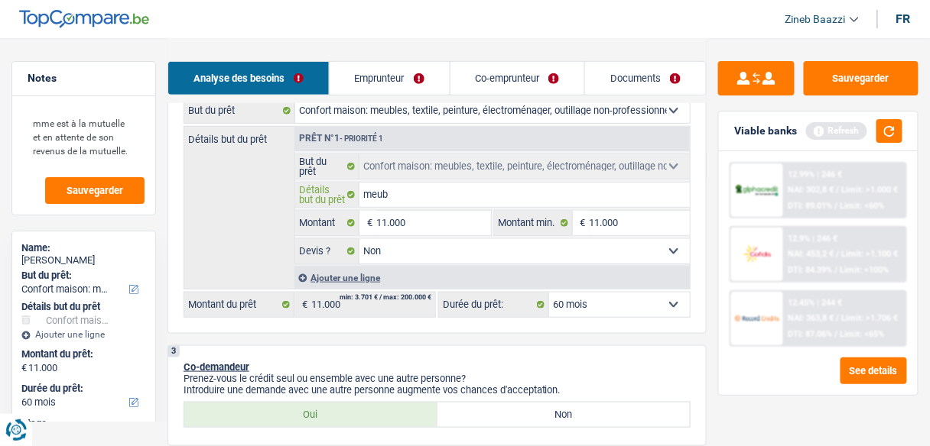
type input "meubl"
type input "meuble"
type input "meubles"
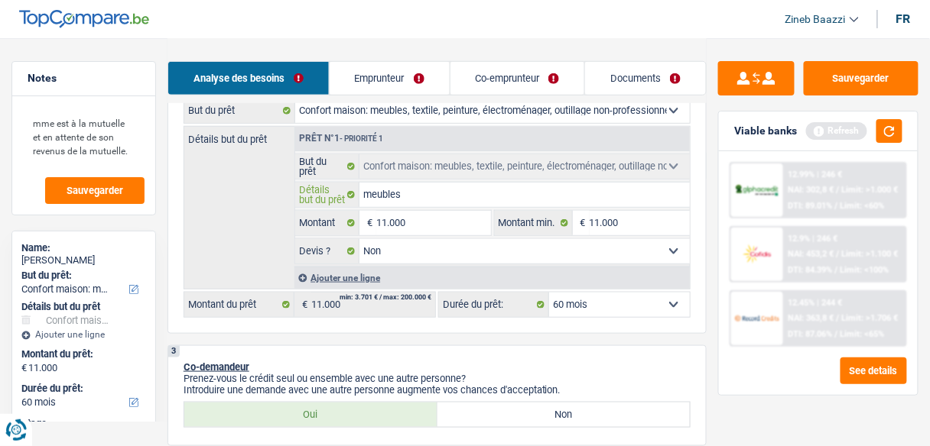
type input "meubles"
click at [892, 148] on div "Viable banks Refresh" at bounding box center [818, 132] width 199 height 40
click at [892, 136] on button "button" at bounding box center [889, 131] width 26 height 24
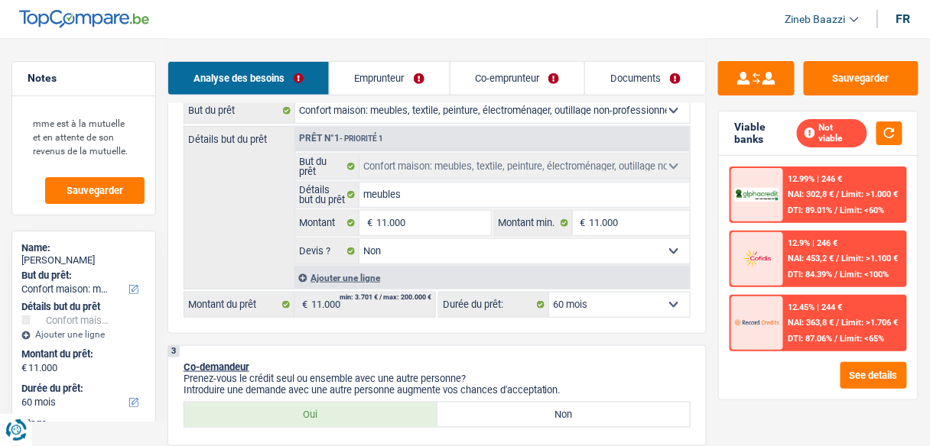
drag, startPoint x: 429, startPoint y: 119, endPoint x: 392, endPoint y: 122, distance: 36.8
click at [392, 122] on select "Confort maison: meubles, textile, peinture, électroménager, outillage non-profe…" at bounding box center [492, 111] width 394 height 24
click at [369, 62] on link "Emprunteur" at bounding box center [389, 78] width 120 height 33
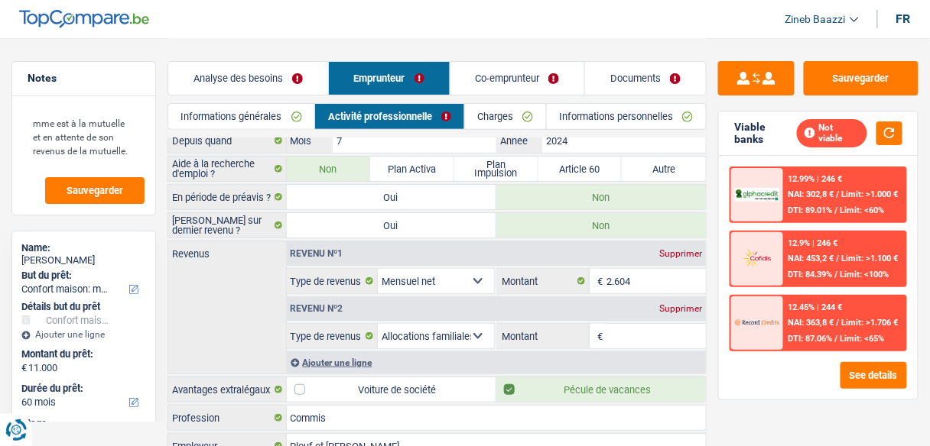
scroll to position [61, 0]
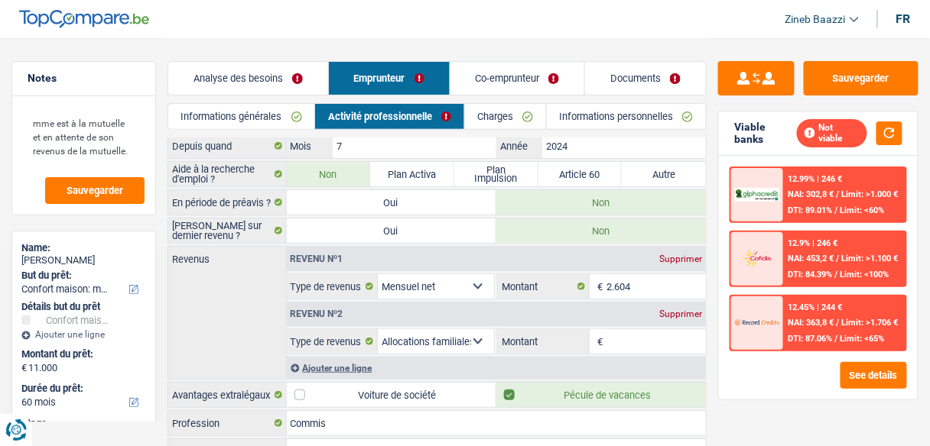
click at [677, 313] on div "Supprimer" at bounding box center [680, 314] width 50 height 9
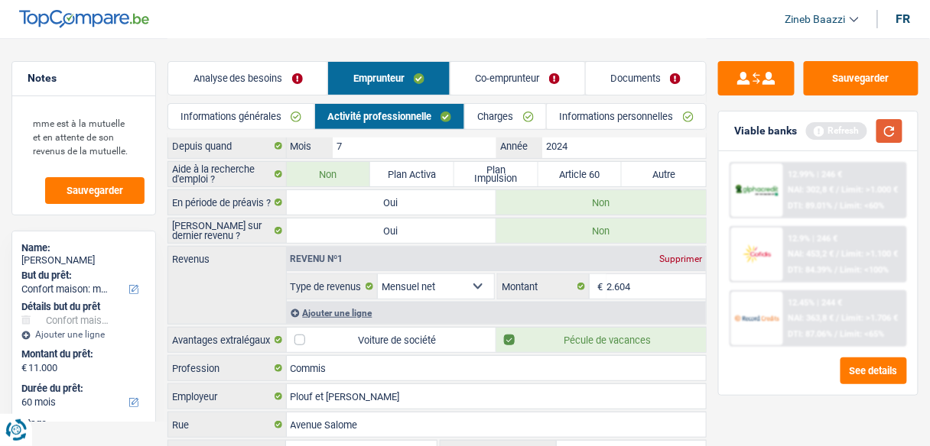
click at [894, 135] on button "button" at bounding box center [889, 131] width 26 height 24
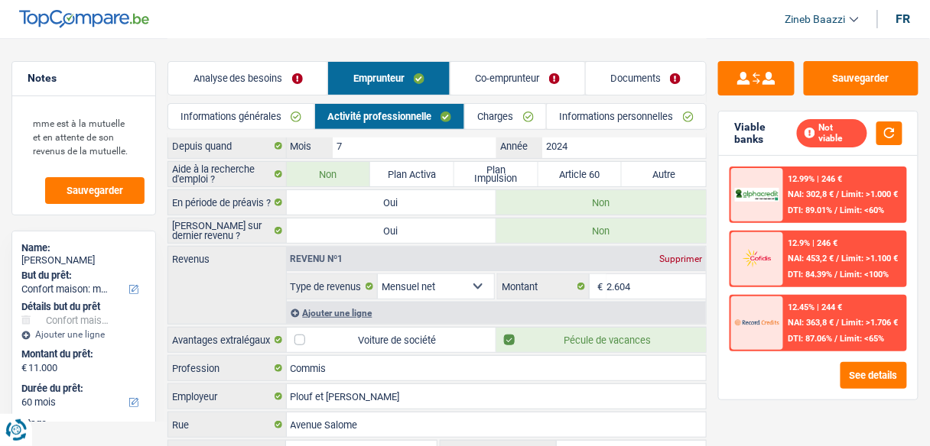
click at [479, 112] on link "Charges" at bounding box center [505, 116] width 81 height 25
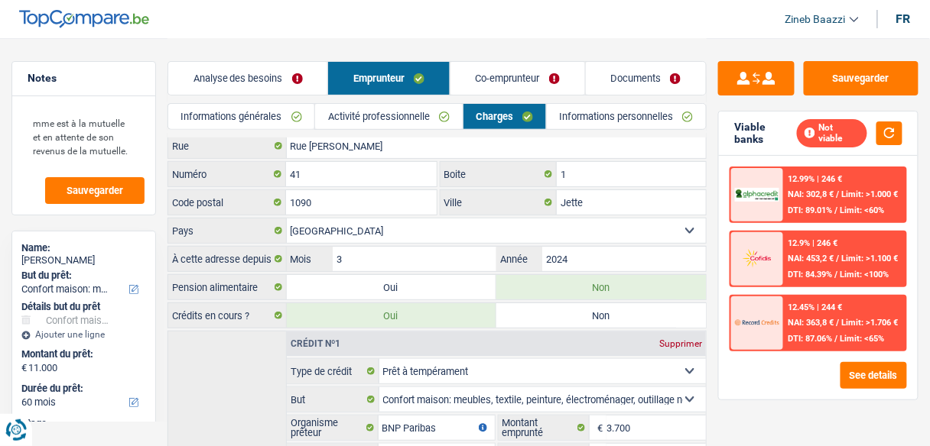
click at [306, 64] on link "Analyse des besoins" at bounding box center [248, 78] width 160 height 33
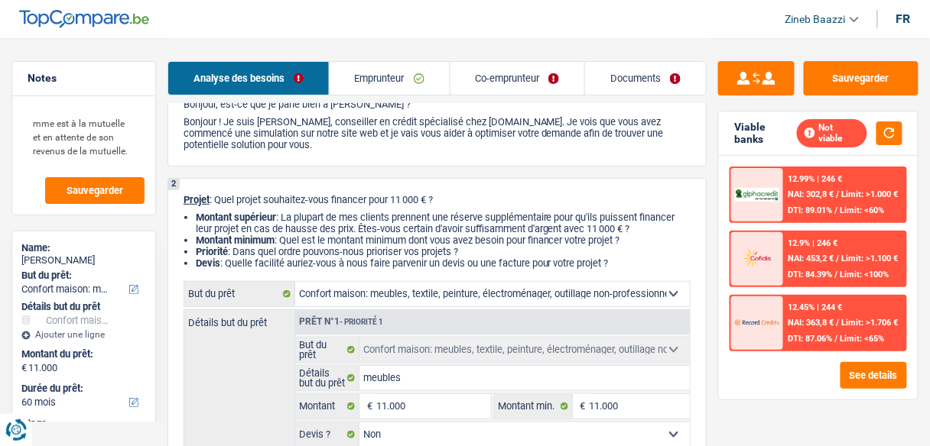
click at [384, 80] on link "Emprunteur" at bounding box center [389, 78] width 120 height 33
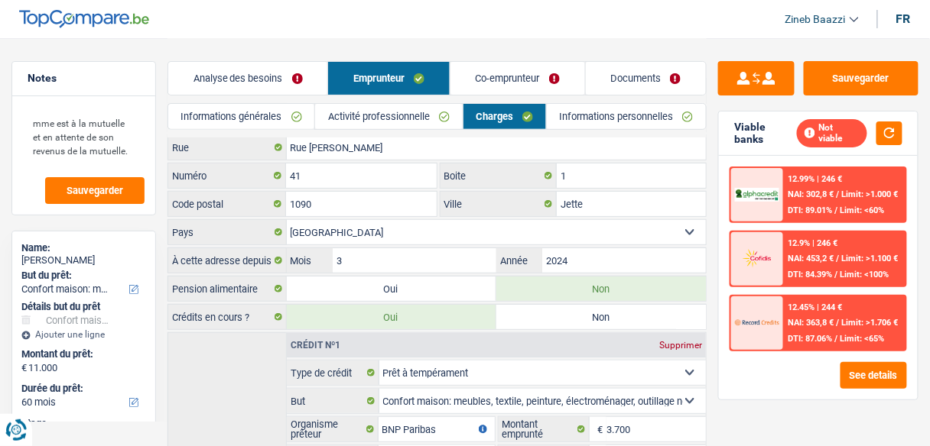
scroll to position [0, 0]
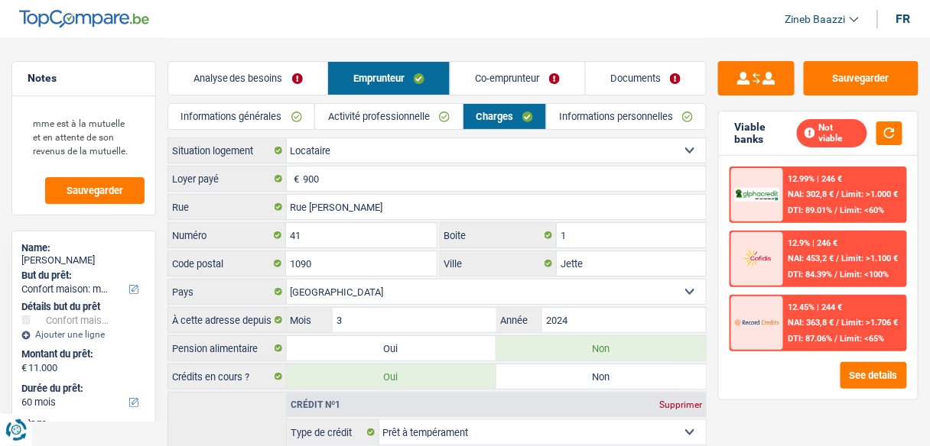
click at [384, 110] on link "Activité professionnelle" at bounding box center [388, 116] width 147 height 25
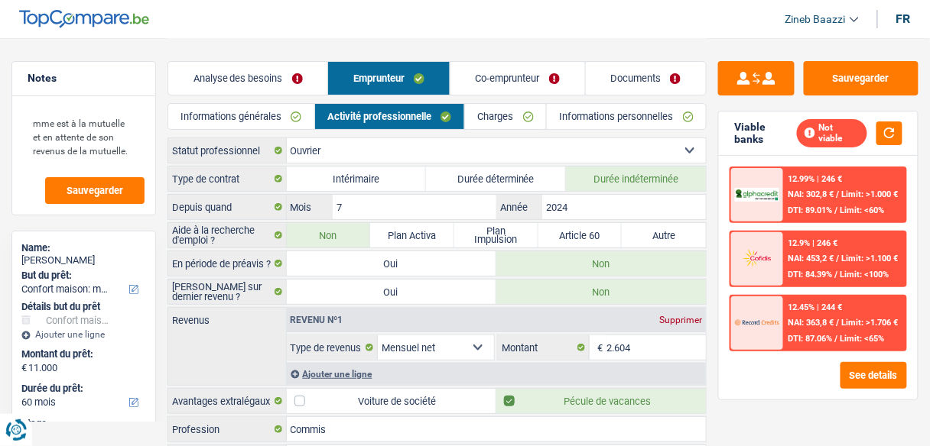
click at [252, 118] on link "Informations générales" at bounding box center [241, 116] width 146 height 25
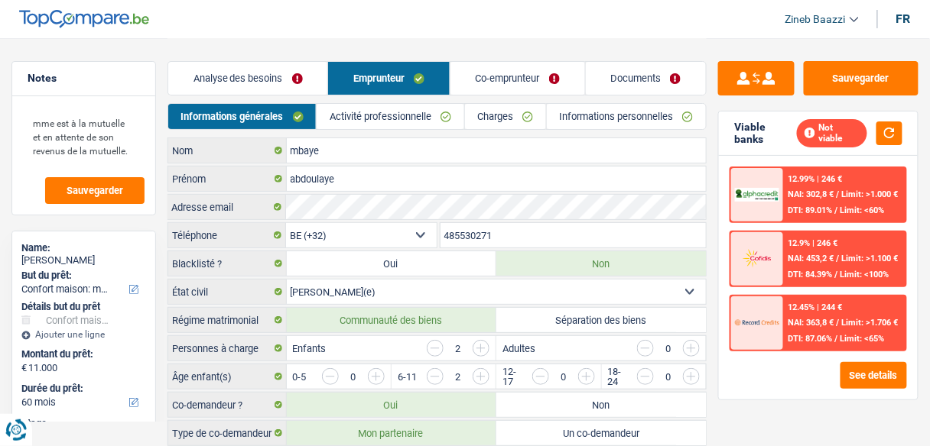
click at [492, 83] on link "Co-emprunteur" at bounding box center [517, 78] width 135 height 33
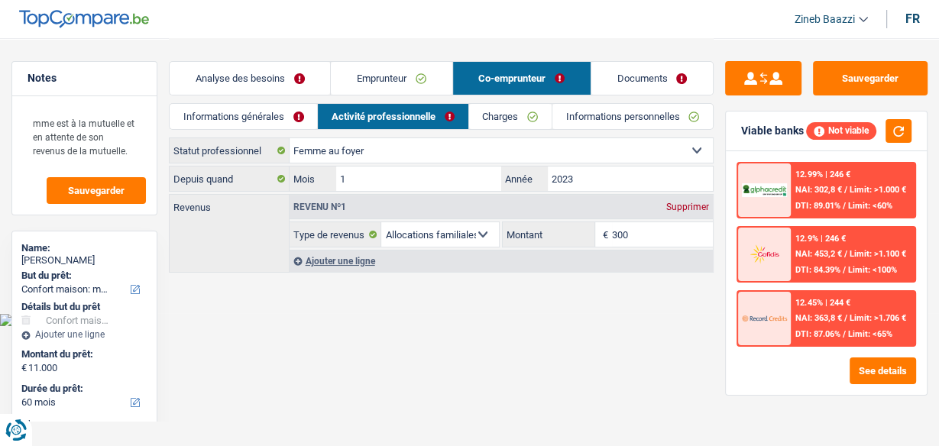
click at [485, 118] on link "Charges" at bounding box center [510, 116] width 83 height 25
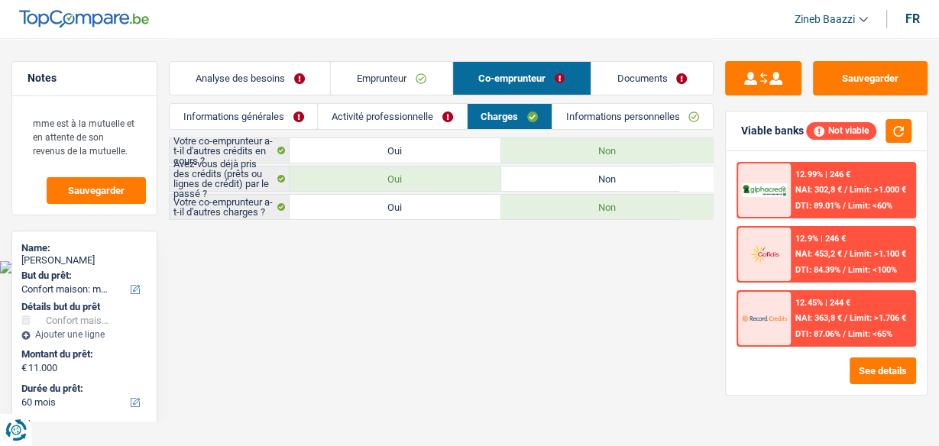
click at [415, 108] on link "Activité professionnelle" at bounding box center [392, 116] width 148 height 25
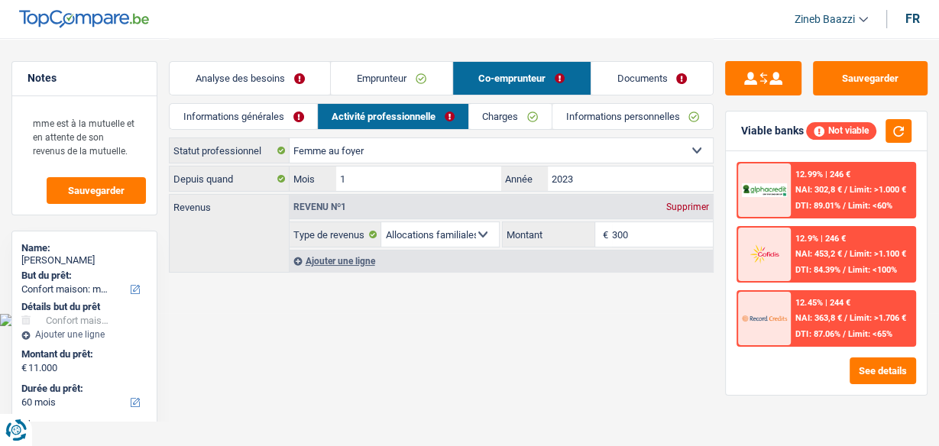
click at [401, 77] on link "Emprunteur" at bounding box center [391, 78] width 121 height 33
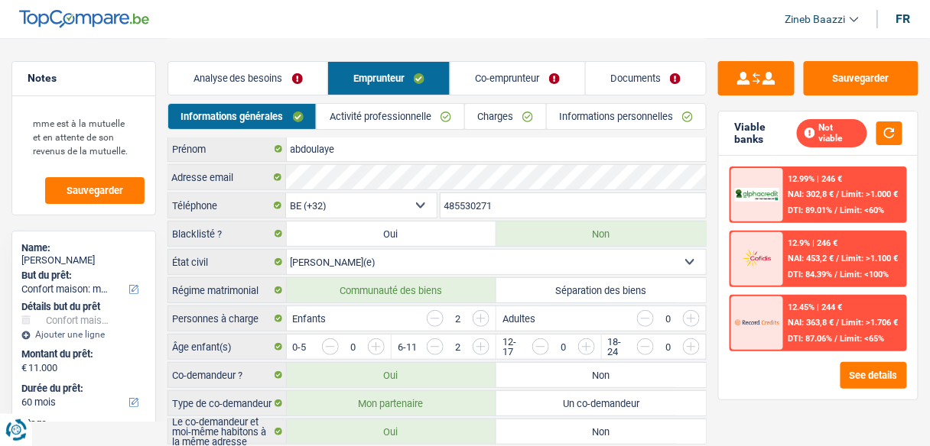
scroll to position [74, 0]
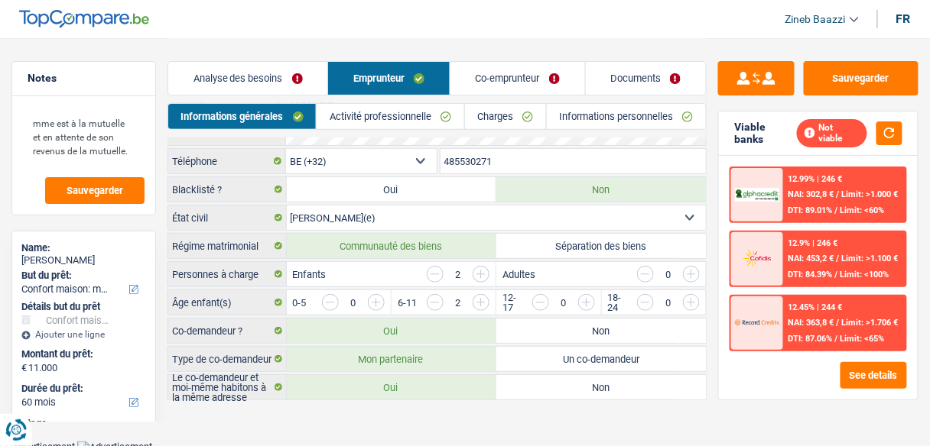
click at [417, 113] on link "Activité professionnelle" at bounding box center [389, 116] width 147 height 25
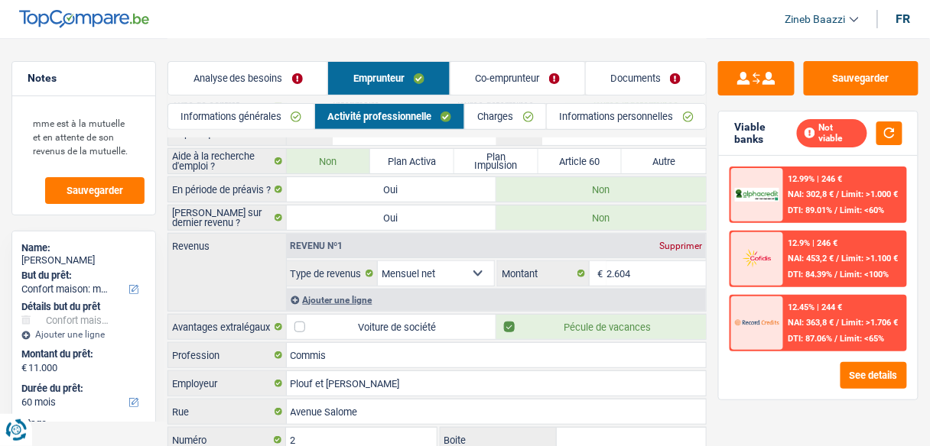
click at [501, 120] on link "Charges" at bounding box center [505, 116] width 81 height 25
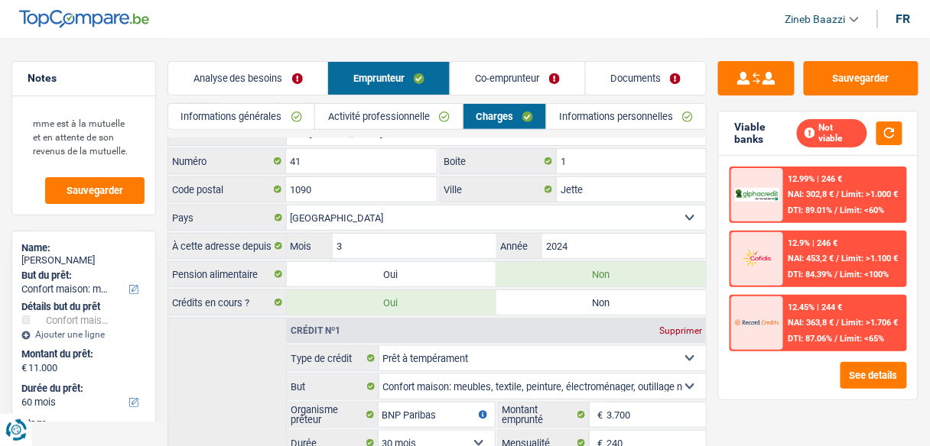
click at [284, 89] on link "Analyse des besoins" at bounding box center [248, 78] width 160 height 33
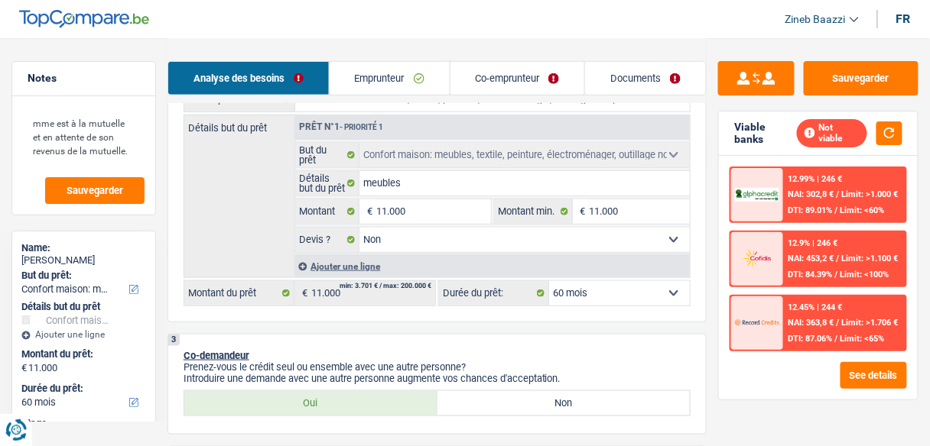
scroll to position [258, 0]
click at [620, 285] on select "12 mois 18 mois 24 mois 30 mois 36 mois 42 mois 48 mois 60 mois Sélectionner un…" at bounding box center [619, 292] width 141 height 24
select select "36"
click at [549, 280] on select "12 mois 18 mois 24 mois 30 mois 36 mois 42 mois 48 mois 60 mois Sélectionner un…" at bounding box center [619, 292] width 141 height 24
select select "36"
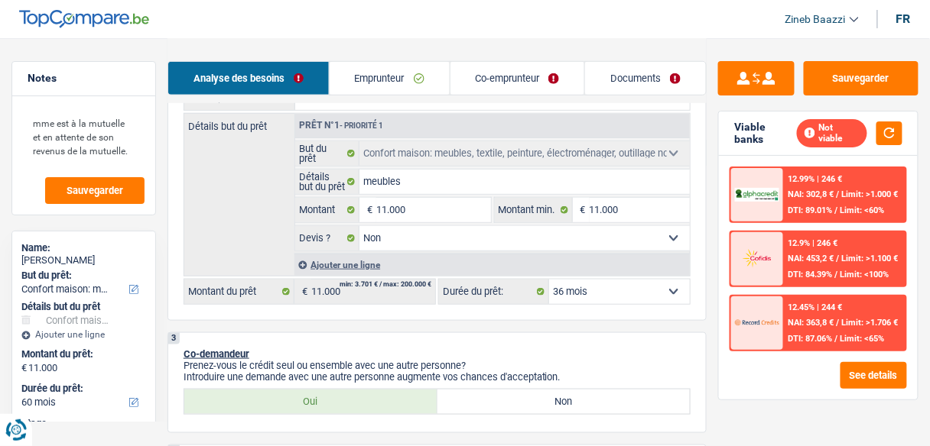
select select "36"
click at [446, 213] on input "11.000" at bounding box center [433, 210] width 114 height 24
type input "5"
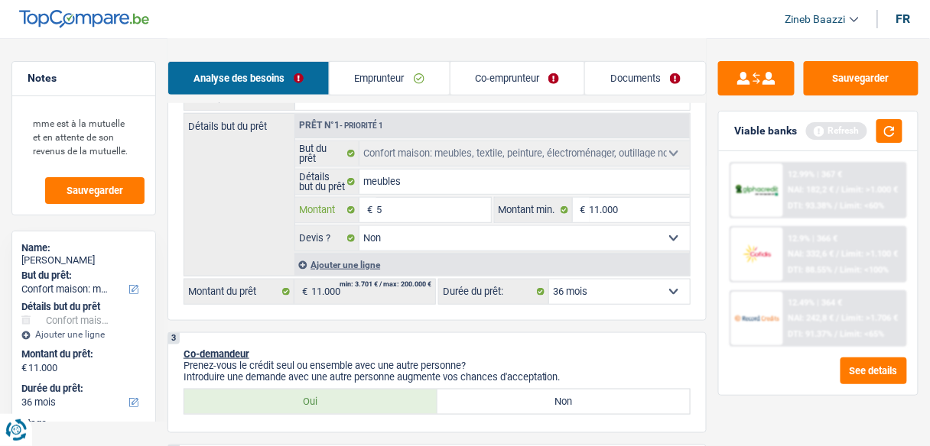
type input "50"
type input "500"
type input "5.000"
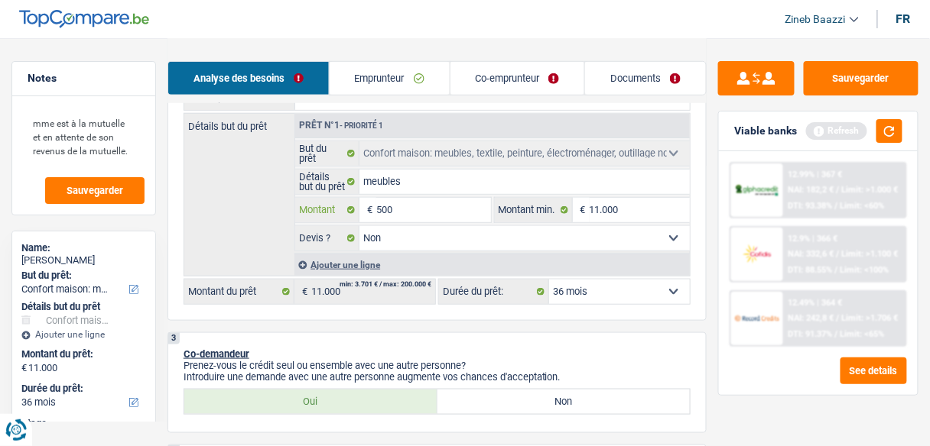
type input "5.000"
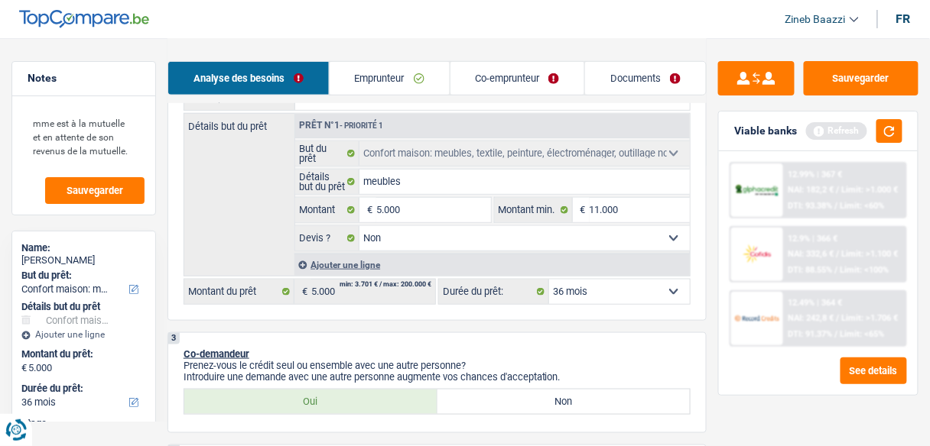
click at [780, 401] on div "Sauvegarder Viable banks Refresh 12.99% | 367 € NAI: 182,2 € / Limit: >1.000 € …" at bounding box center [817, 241] width 223 height 361
click at [882, 139] on button "button" at bounding box center [889, 131] width 26 height 24
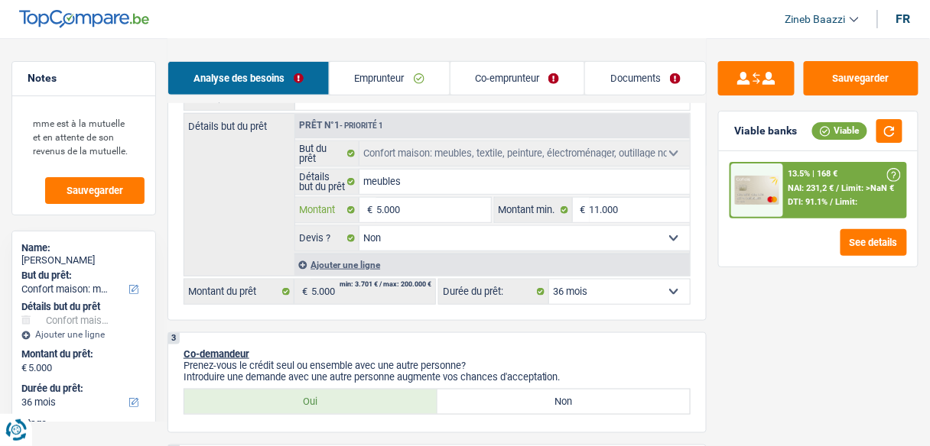
click at [425, 215] on input "5.000" at bounding box center [433, 210] width 114 height 24
type input "7"
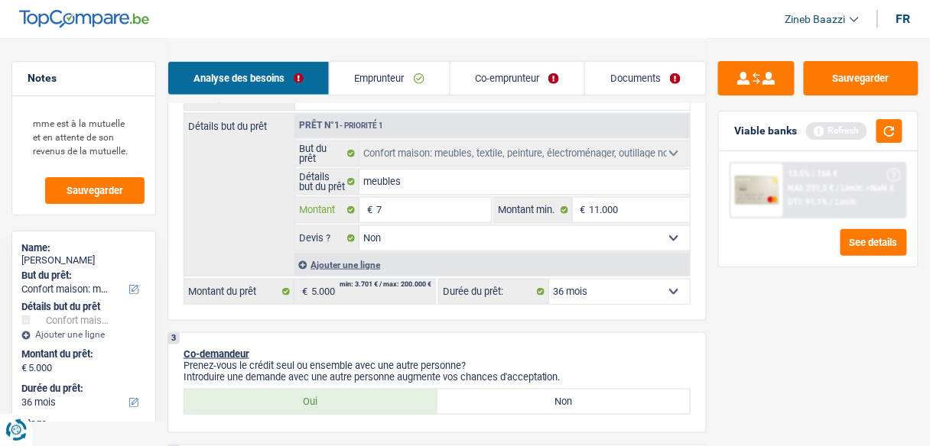
type input "75"
type input "750"
type input "7.500"
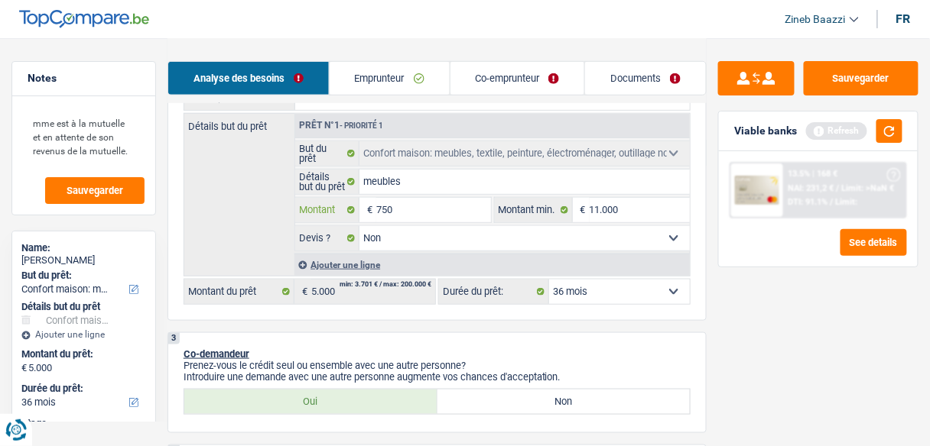
type input "7.500"
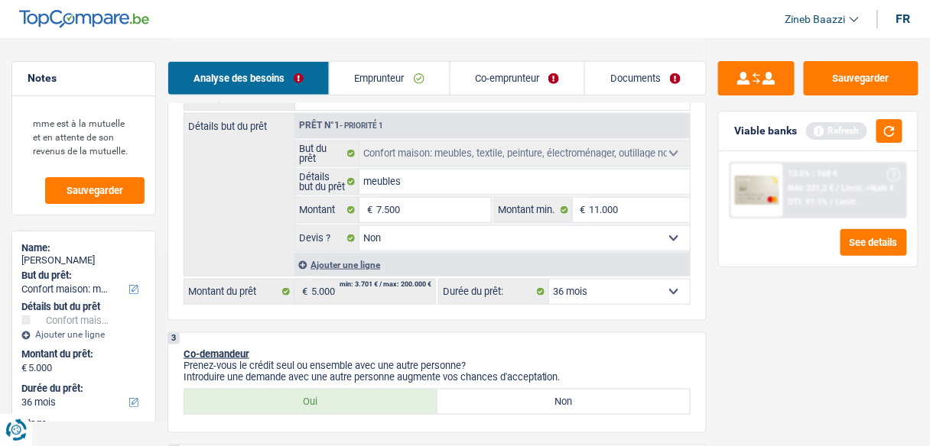
select select "42"
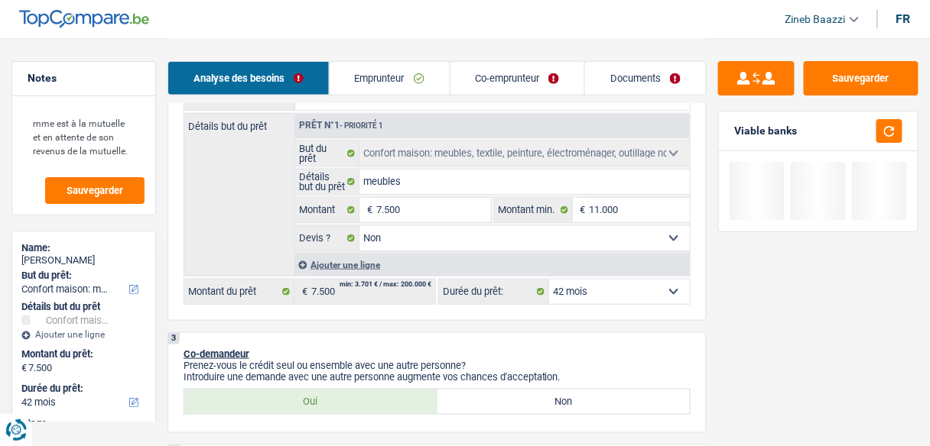
click at [766, 287] on div "Sauvegarder Viable banks" at bounding box center [817, 241] width 223 height 361
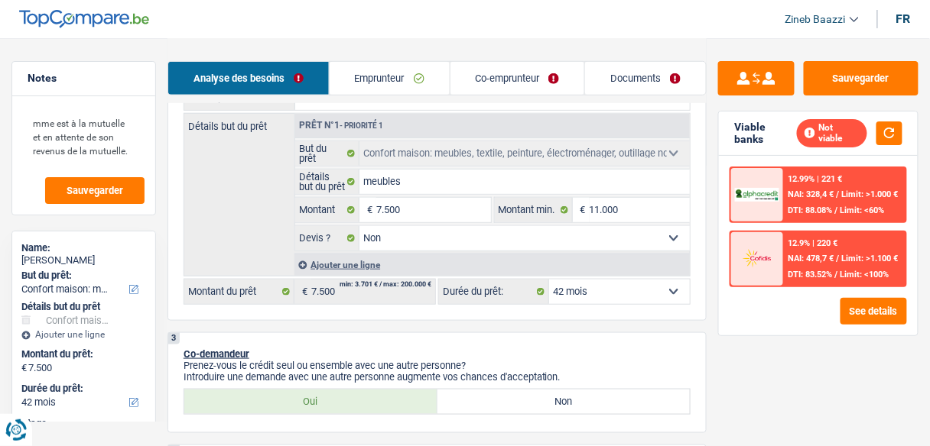
click at [637, 288] on select "12 mois 18 mois 24 mois 30 mois 36 mois 42 mois Sélectionner une option" at bounding box center [619, 292] width 141 height 24
select select "30"
click at [549, 280] on select "12 mois 18 mois 24 mois 30 mois 36 mois 42 mois Sélectionner une option" at bounding box center [619, 292] width 141 height 24
select select "30"
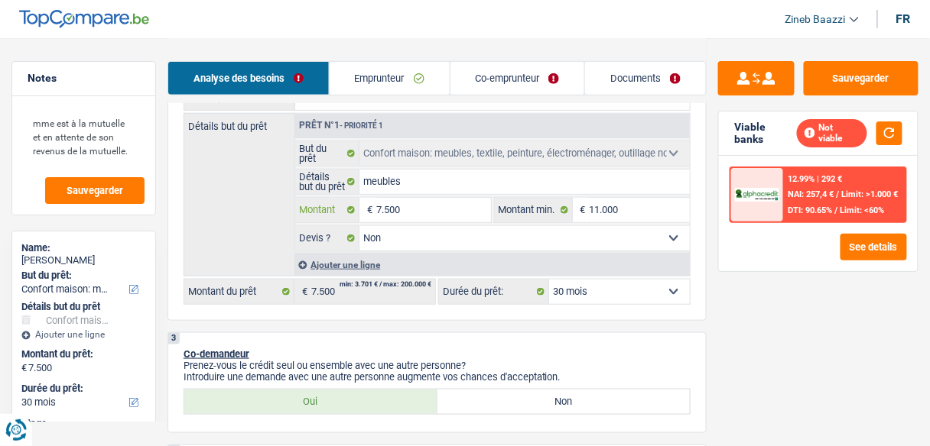
click at [409, 216] on input "7.500" at bounding box center [433, 210] width 114 height 24
type input "6"
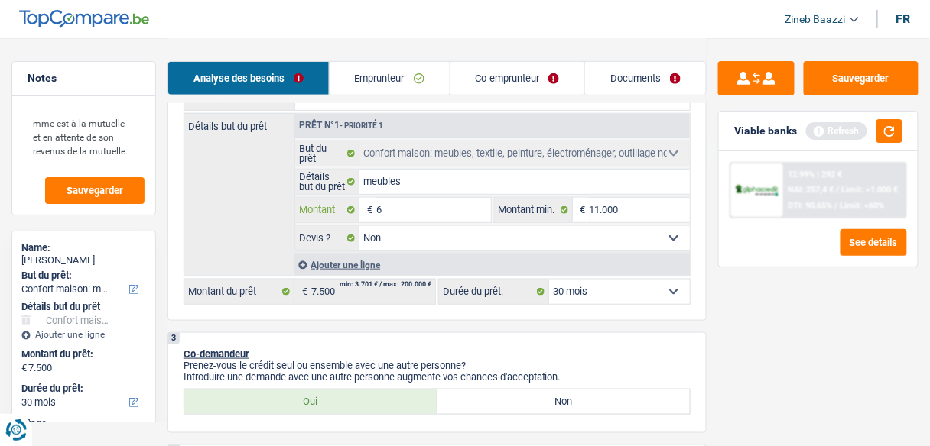
type input "60"
type input "600"
type input "6.000"
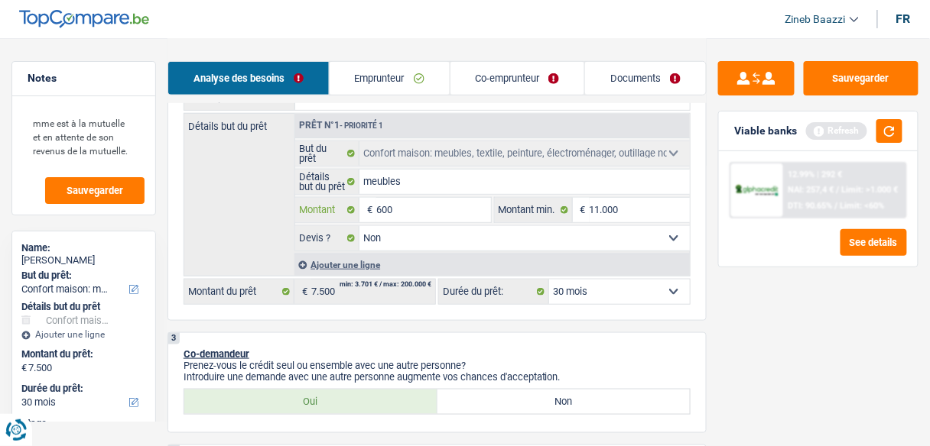
type input "6.000"
select select "42"
type input "6.000"
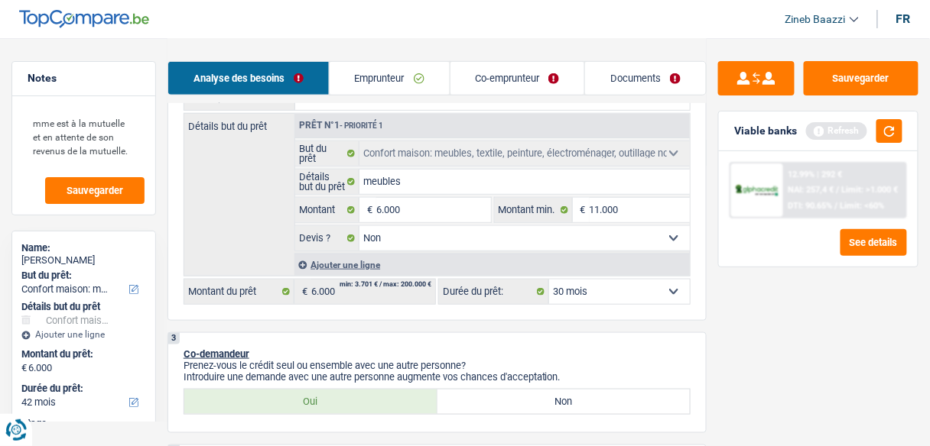
select select "42"
type input "6.000"
select select "42"
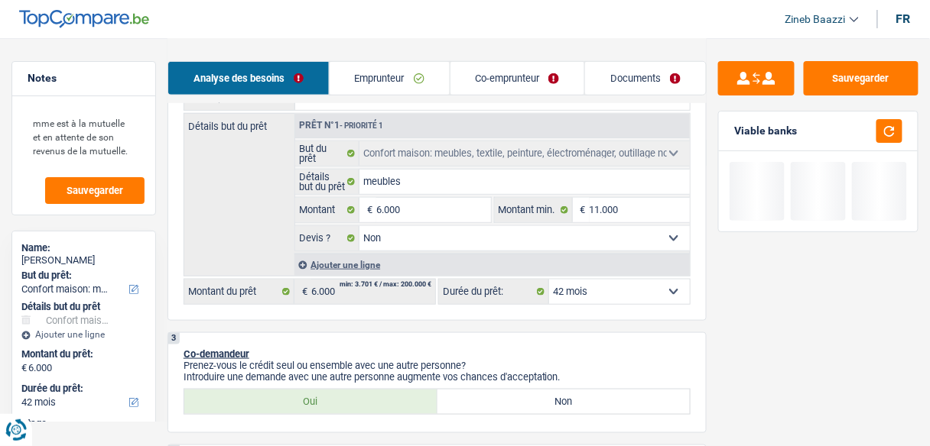
click at [800, 294] on div "Sauvegarder Viable banks" at bounding box center [817, 241] width 223 height 361
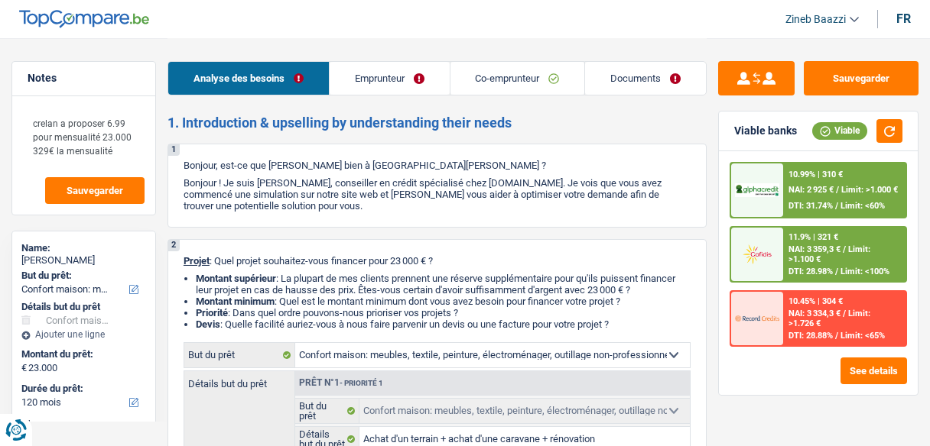
select select "household"
select select "120"
select select "household"
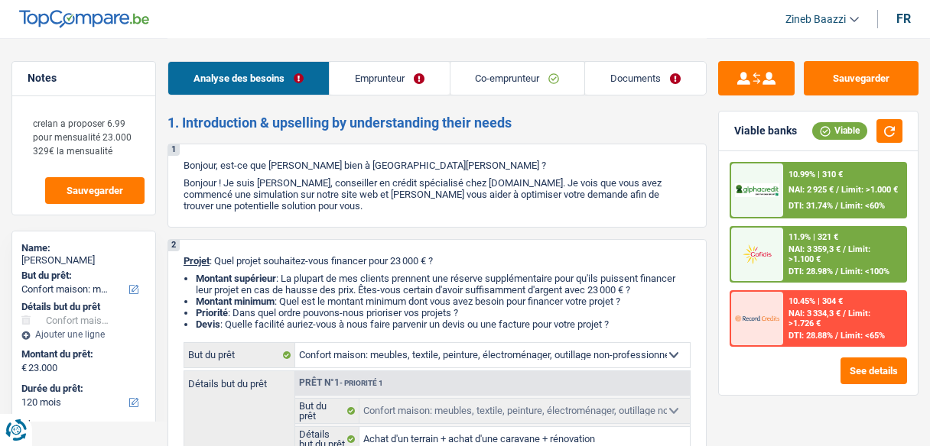
select select "yes"
select select "120"
select select "privateEmployee"
select select "familyAllowances"
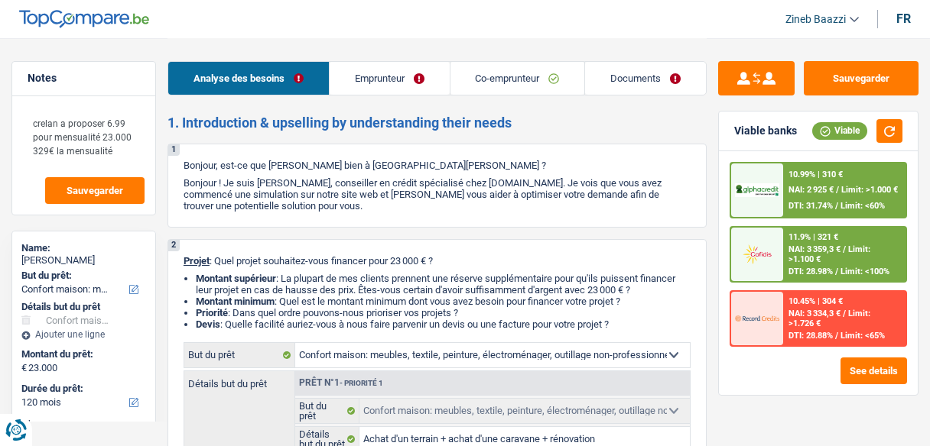
select select "netSalary"
select select "mealVouchers"
select select "netSalary"
select select "mealVouchers"
select select "rents"
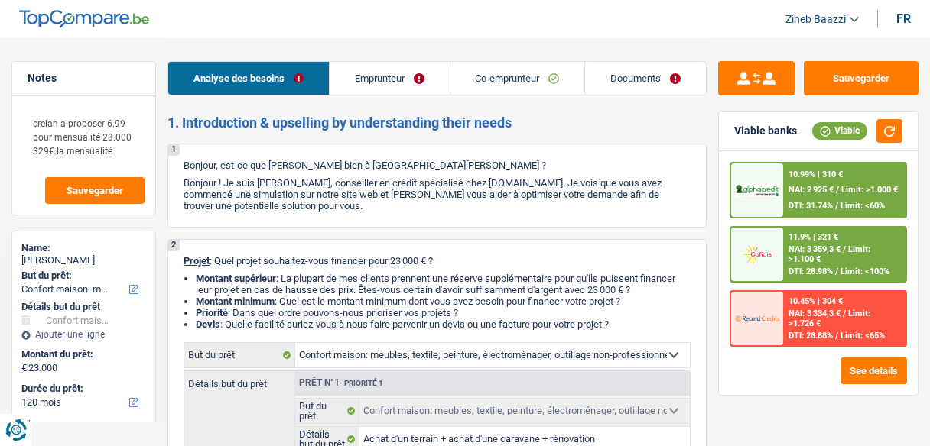
select select "cardOrCredit"
select select "household"
select select "yes"
select select "120"
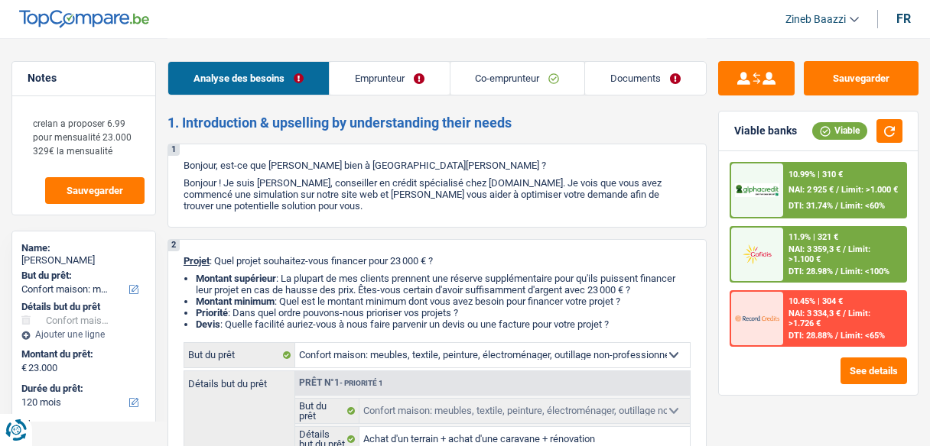
select select "84"
click at [135, 148] on textarea "crelan a proposer 6.99 pour mensualité 23.000 329€ la mensualité" at bounding box center [84, 137] width 122 height 60
click at [447, 20] on header "Zineb Baazzi Se déconnecter fr" at bounding box center [465, 19] width 930 height 39
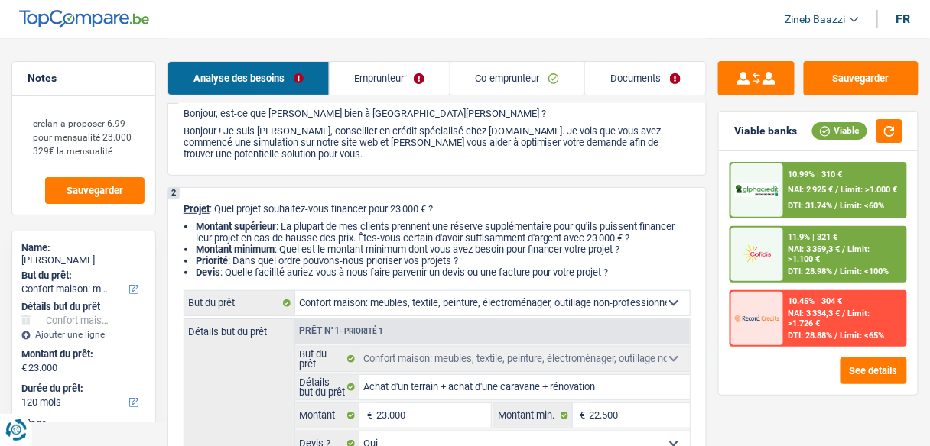
scroll to position [122, 0]
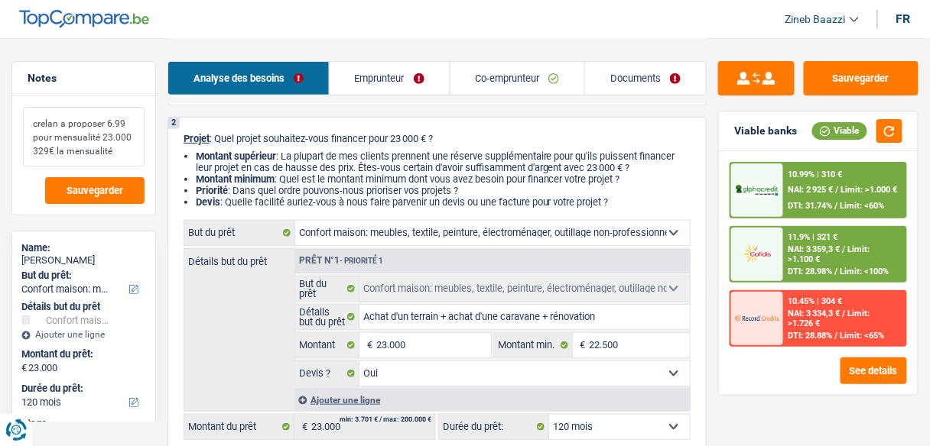
click at [133, 140] on textarea "crelan a proposer 6.99 pour mensualité 23.000 329€ la mensualité" at bounding box center [84, 137] width 122 height 60
click at [131, 155] on textarea "crelan a proposer 6.99 pour mensualité 23.000 329€ la mensualité" at bounding box center [84, 137] width 122 height 60
click at [125, 156] on textarea "crelan a proposer 6.99 pour mensualité 23.000 329€ la mensualité" at bounding box center [84, 137] width 122 height 60
click at [803, 309] on span "NAI: 3 334,3 €" at bounding box center [814, 314] width 52 height 10
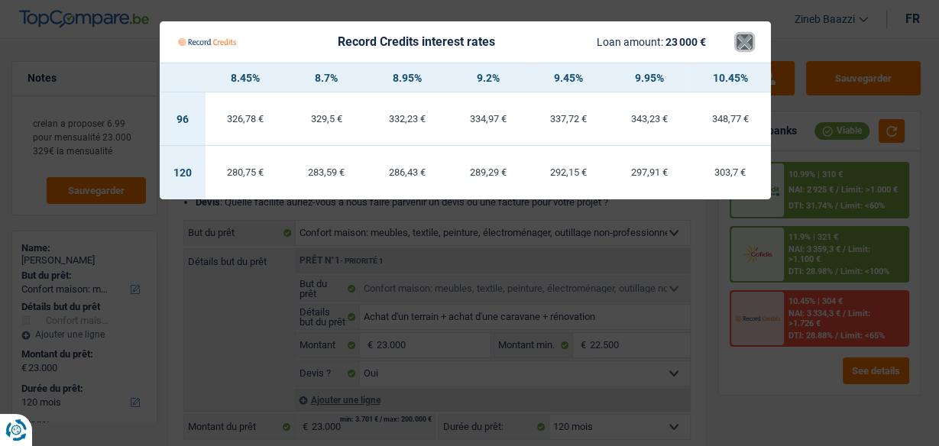
click at [741, 40] on button "×" at bounding box center [745, 41] width 16 height 15
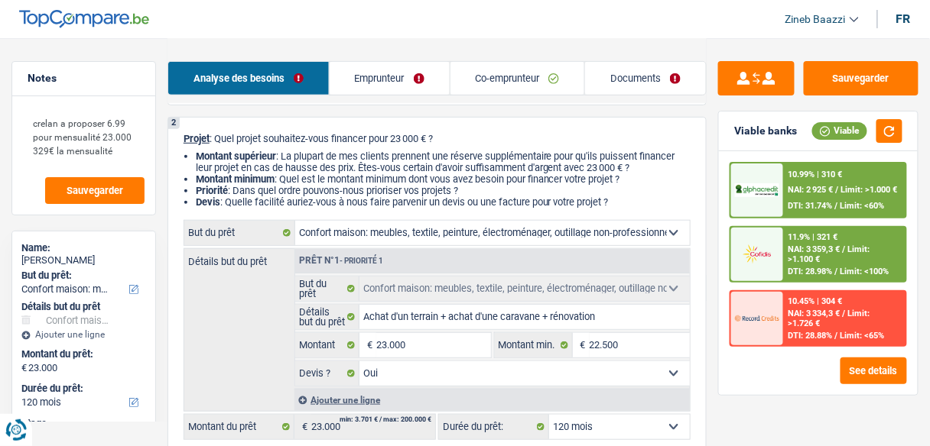
scroll to position [183, 0]
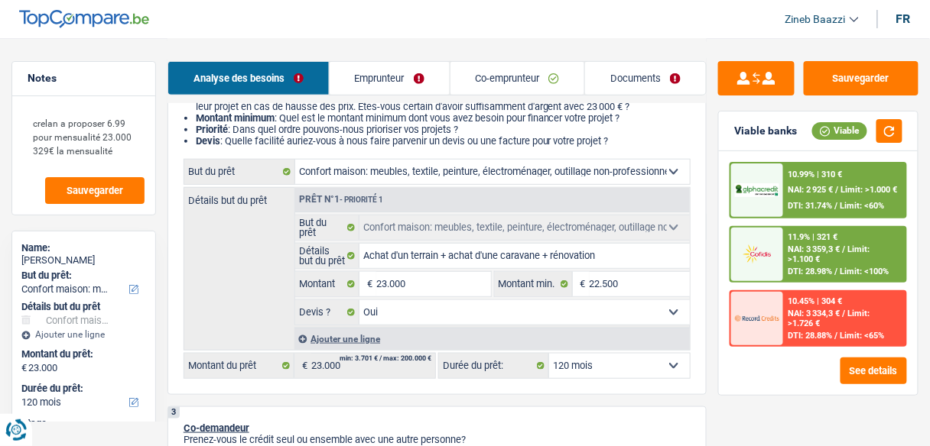
click at [791, 255] on span "Limit: >1.100 €" at bounding box center [829, 255] width 82 height 20
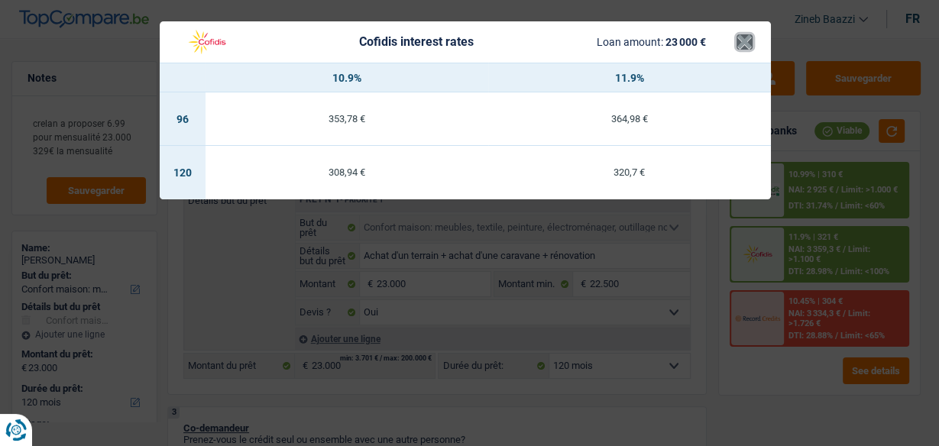
click at [741, 38] on button "×" at bounding box center [745, 41] width 16 height 15
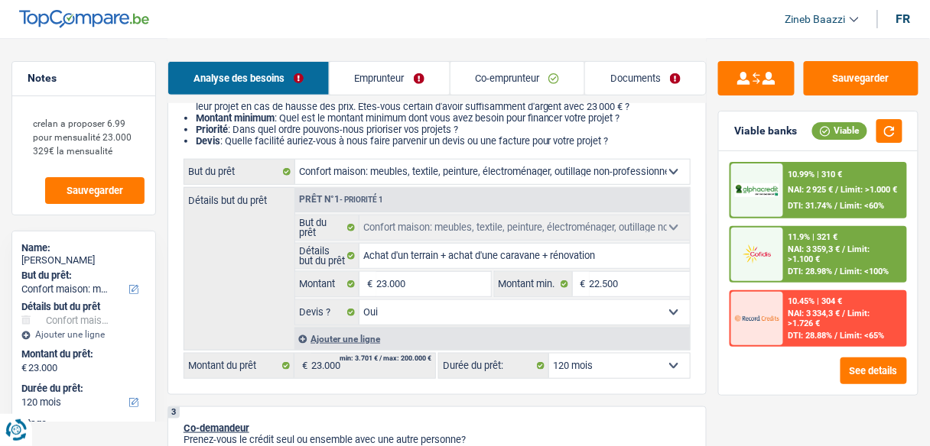
click at [780, 297] on div at bounding box center [757, 319] width 52 height 54
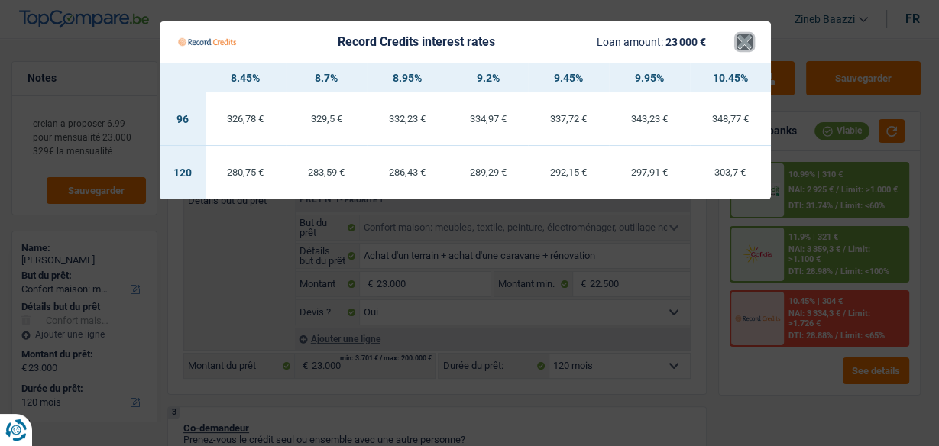
click at [743, 42] on button "×" at bounding box center [745, 41] width 16 height 15
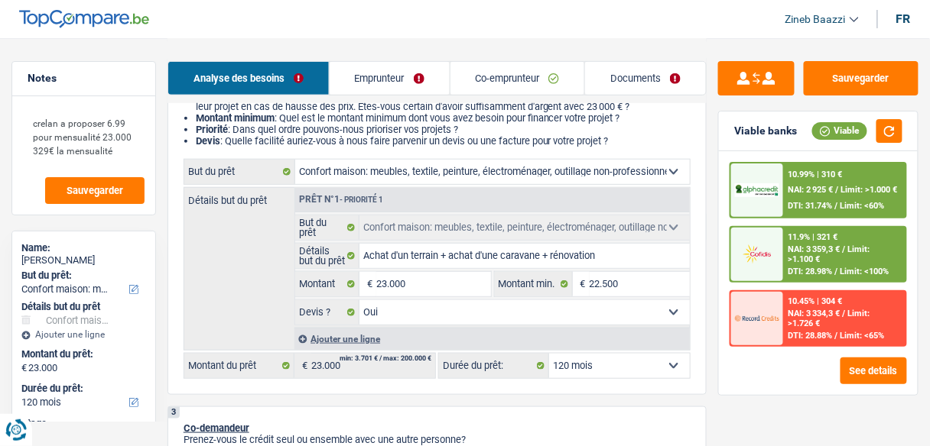
click at [220, 293] on div "Détails but du prêt Prêt n°1 - Priorité 1 Confort maison: meubles, textile, pei…" at bounding box center [436, 269] width 507 height 164
click at [816, 189] on span "NAI: 2 925 €" at bounding box center [810, 190] width 45 height 10
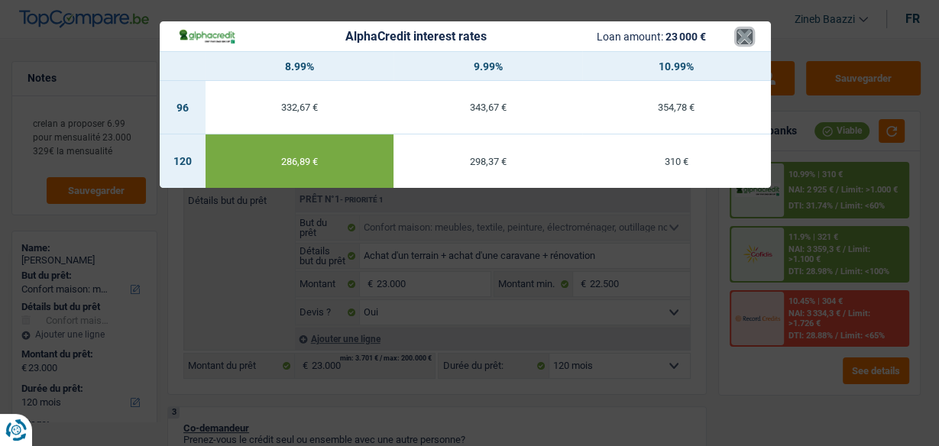
click at [739, 32] on button "×" at bounding box center [745, 36] width 16 height 15
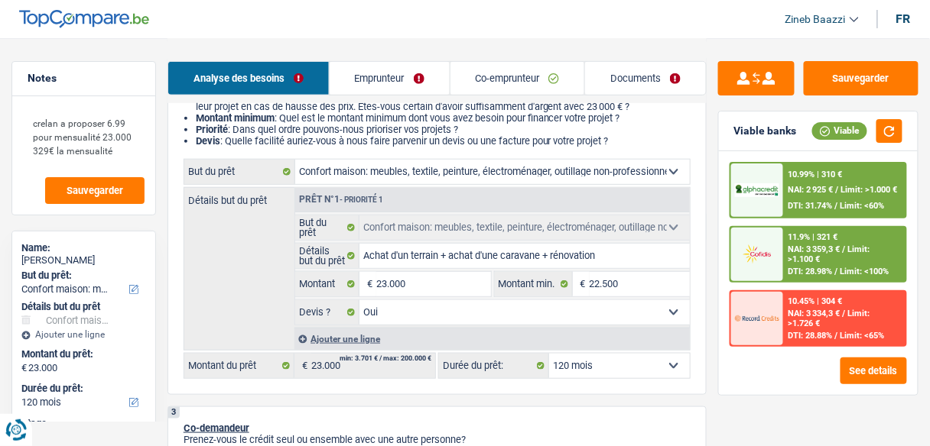
click at [815, 248] on span "NAI: 3 359,3 €" at bounding box center [814, 250] width 52 height 10
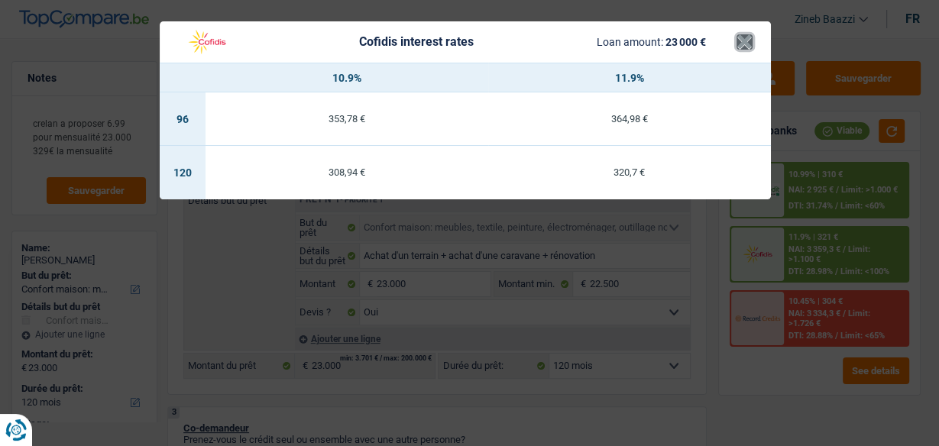
click at [745, 41] on button "×" at bounding box center [745, 41] width 16 height 15
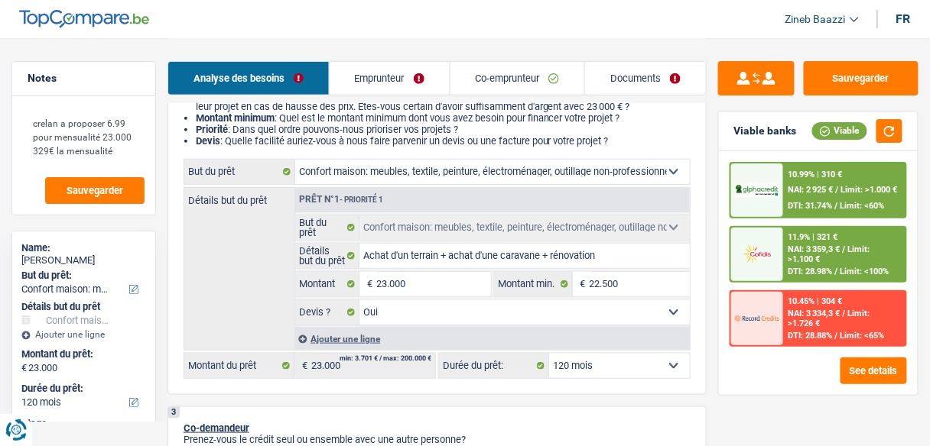
click at [807, 305] on div "10.45% | 304 € NAI: 3 334,3 € / Limit: >1.726 € DTI: 28.88% / Limit: <65%" at bounding box center [845, 319] width 122 height 54
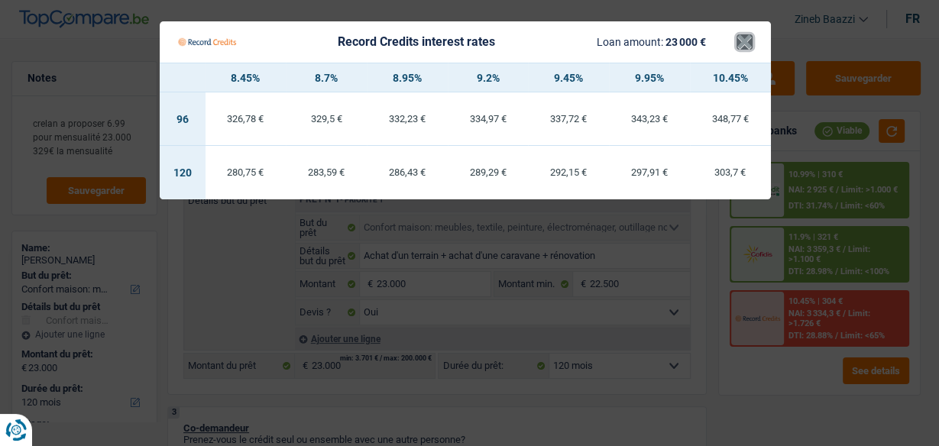
click at [746, 43] on button "×" at bounding box center [745, 41] width 16 height 15
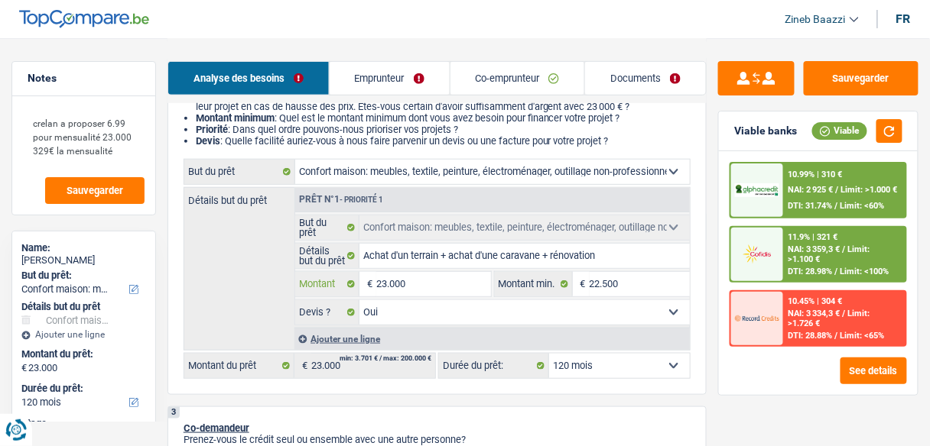
click at [388, 284] on input "23.000" at bounding box center [433, 284] width 114 height 24
type input "2.000"
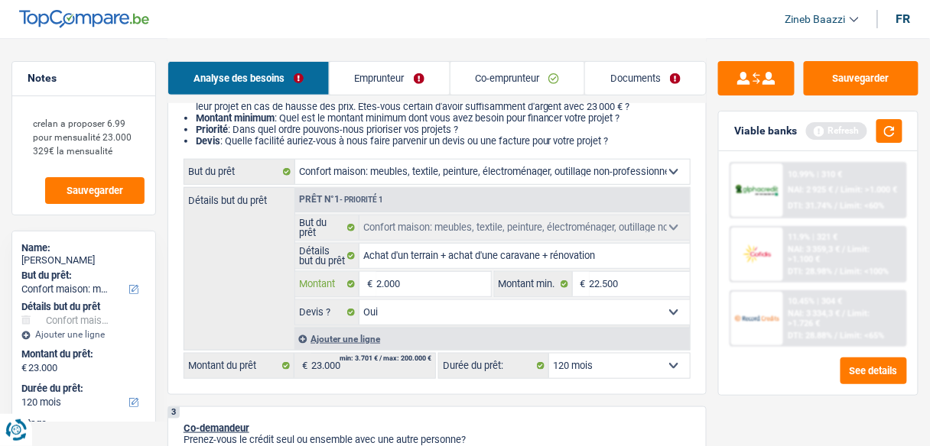
type input "22.000"
type input "2.200"
type input "22.500"
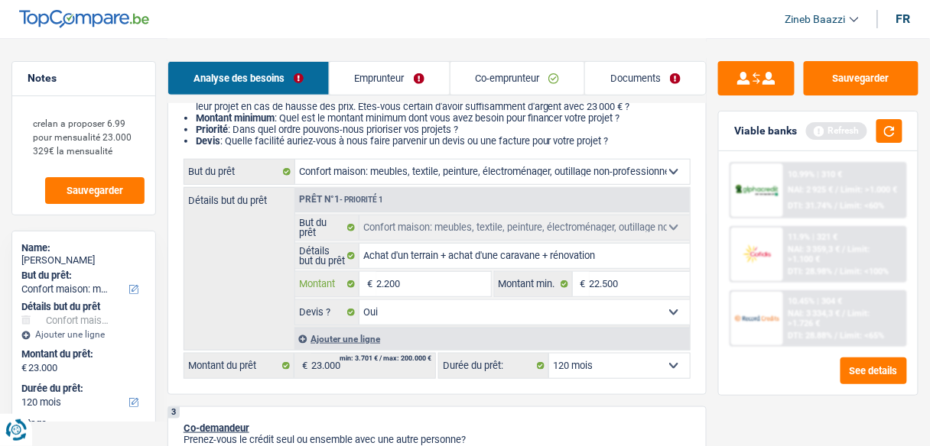
type input "22.500"
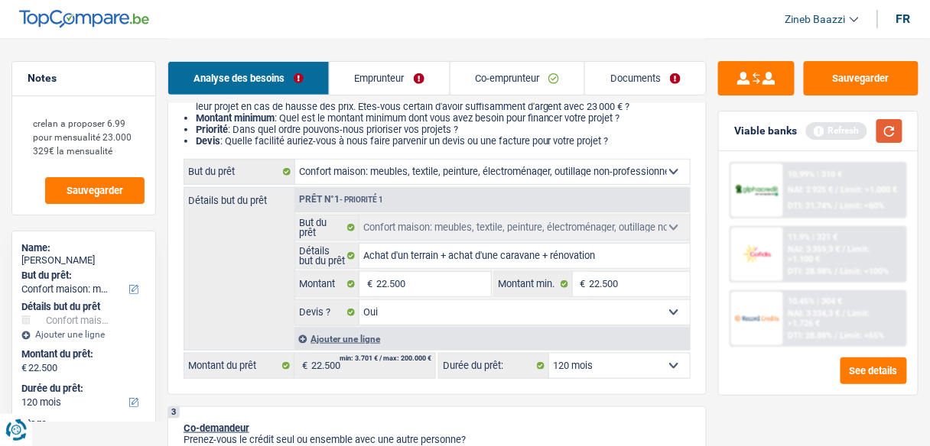
click at [893, 137] on button "button" at bounding box center [889, 131] width 26 height 24
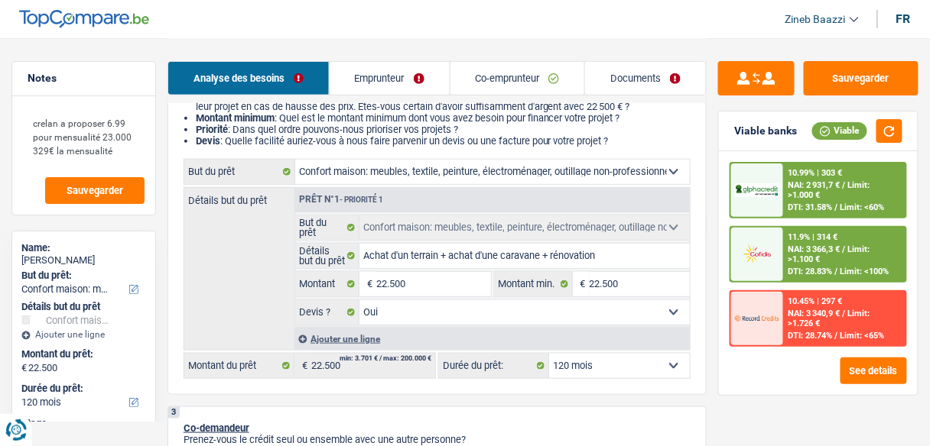
click at [816, 327] on span "Limit: >1.726 €" at bounding box center [829, 319] width 82 height 20
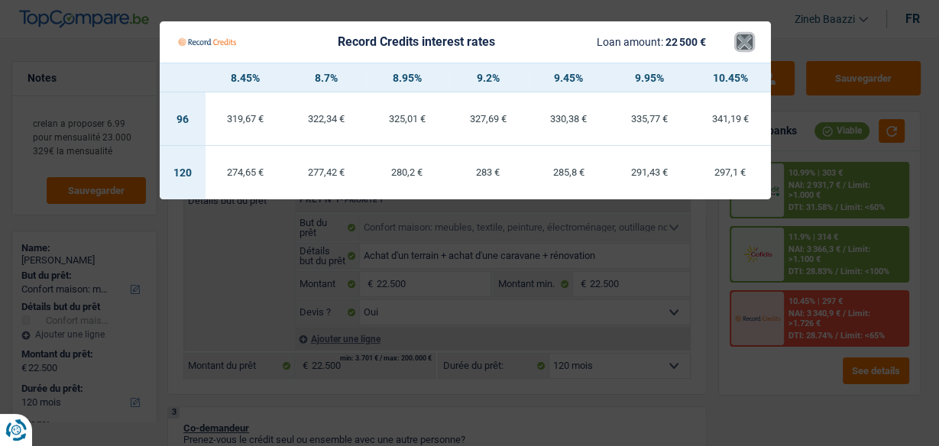
click at [739, 50] on button "×" at bounding box center [745, 41] width 16 height 15
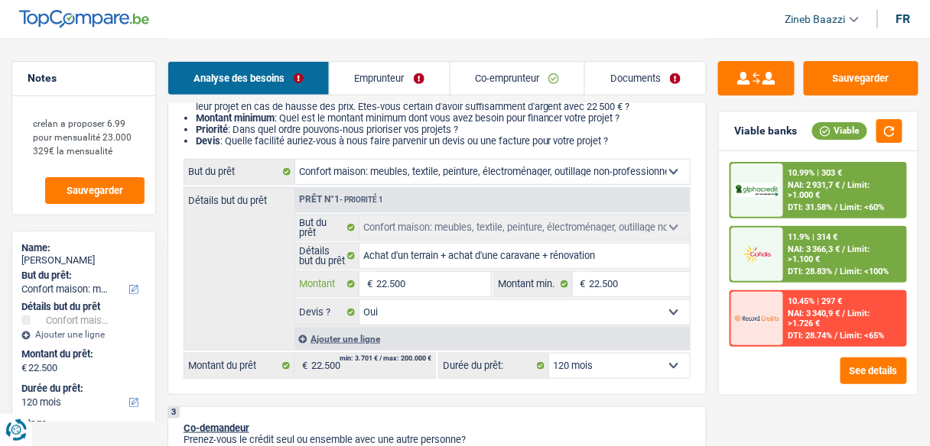
click at [383, 282] on input "22.500" at bounding box center [433, 284] width 114 height 24
type input "2"
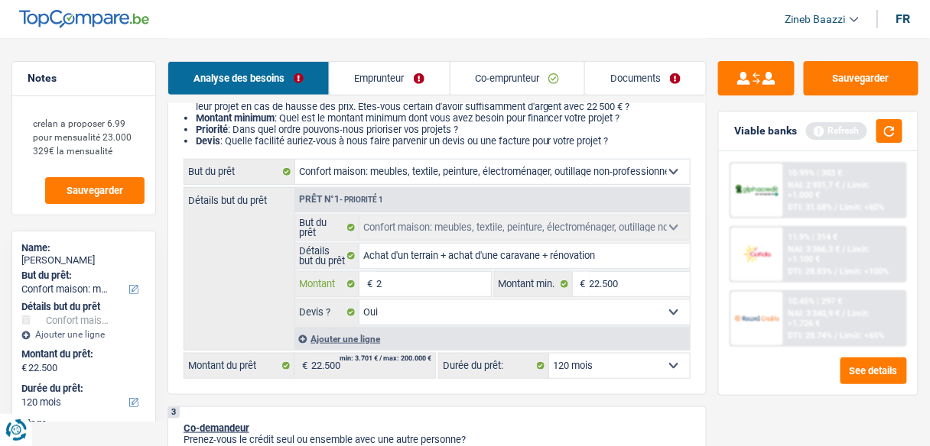
type input "22"
type input "220"
type input "2.200"
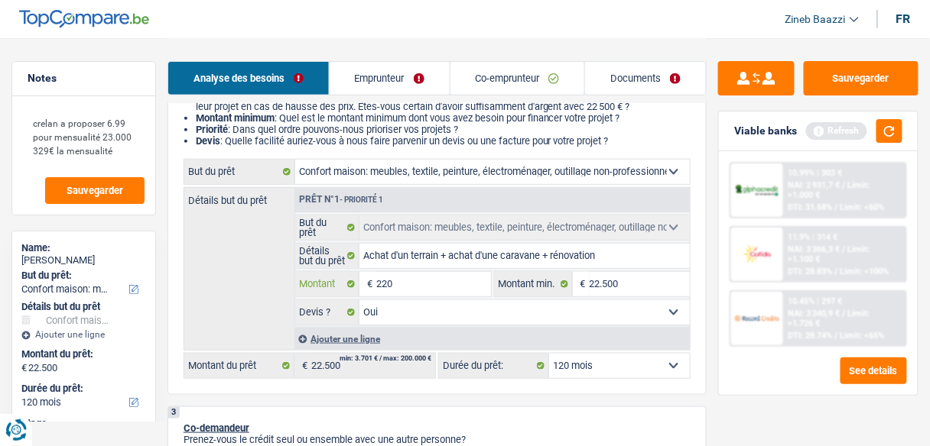
type input "2.200"
type input "220"
type input "22"
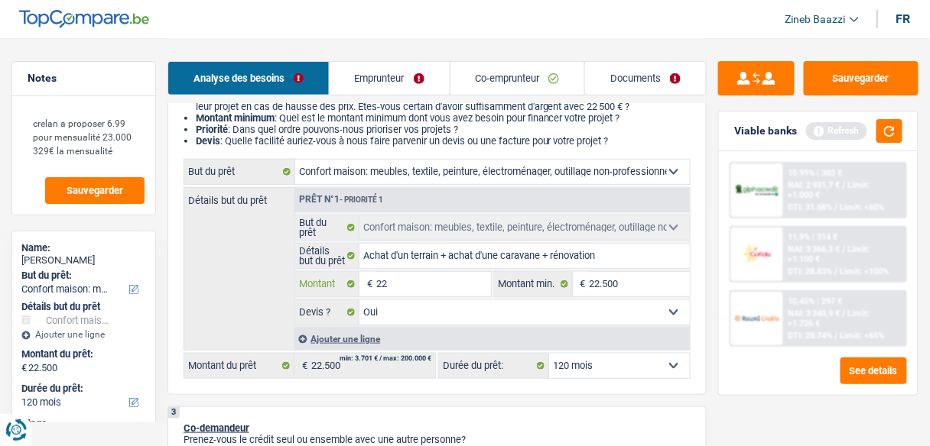
type input "2"
type input "23"
type input "230"
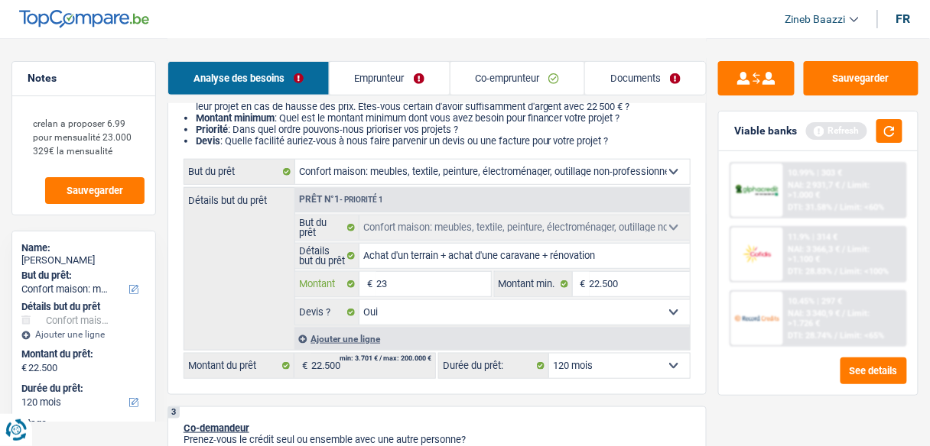
type input "230"
type input "2.300"
type input "23.000"
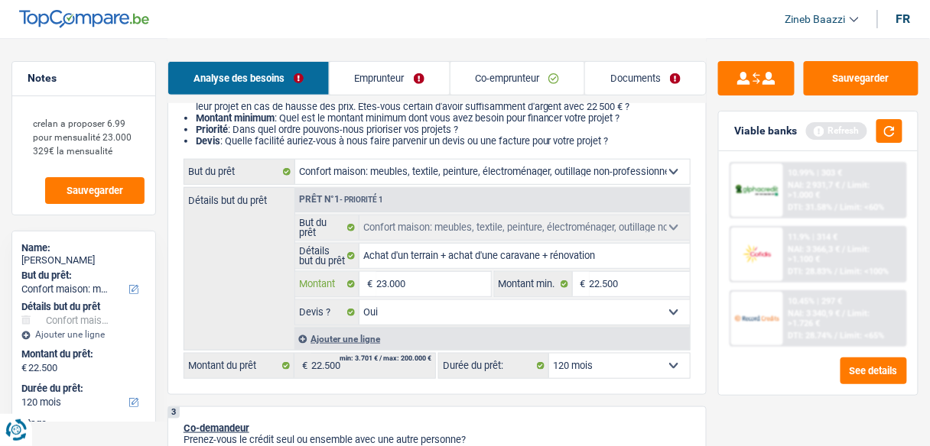
type input "23.000"
click at [608, 278] on input "22.500" at bounding box center [639, 284] width 100 height 24
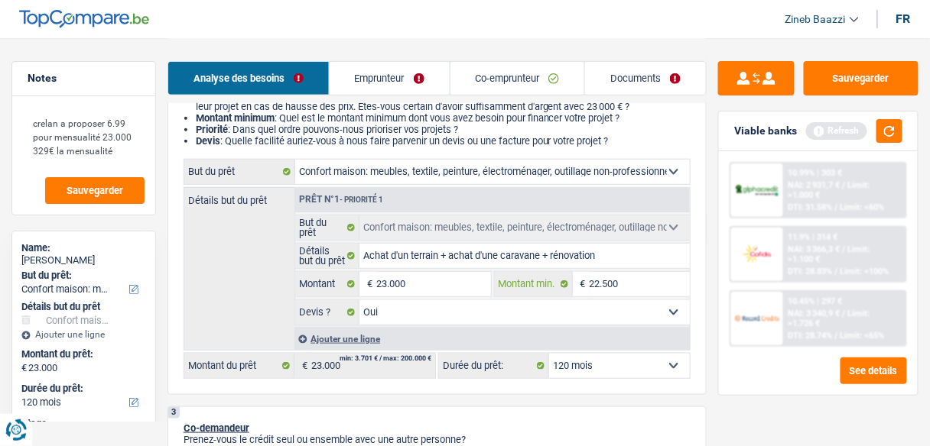
click at [608, 278] on input "22.500" at bounding box center [639, 284] width 100 height 24
type input "2"
type input "23"
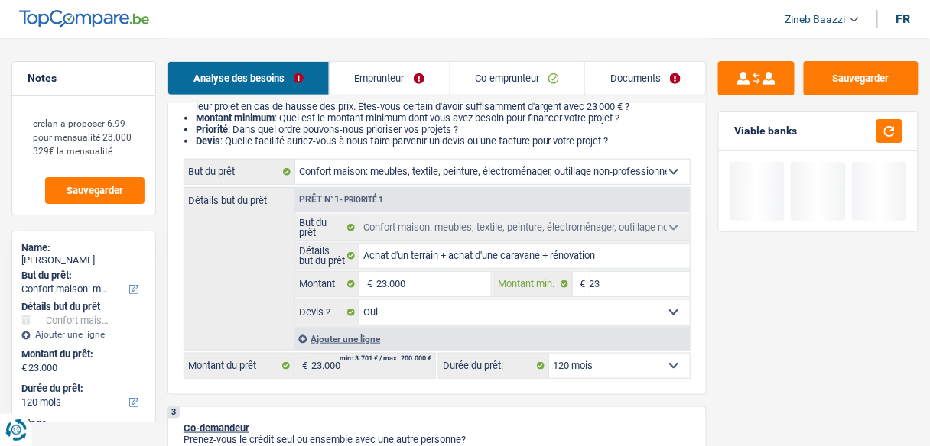
type input "230"
type input "2.300"
type input "23.000"
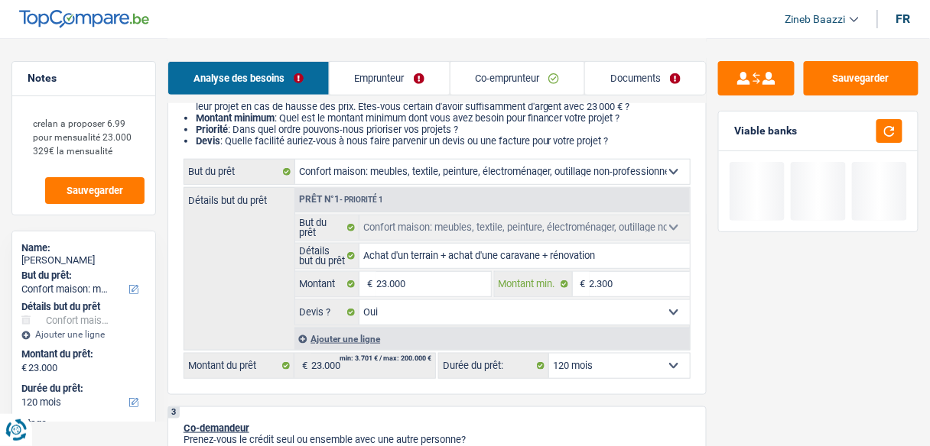
type input "23.000"
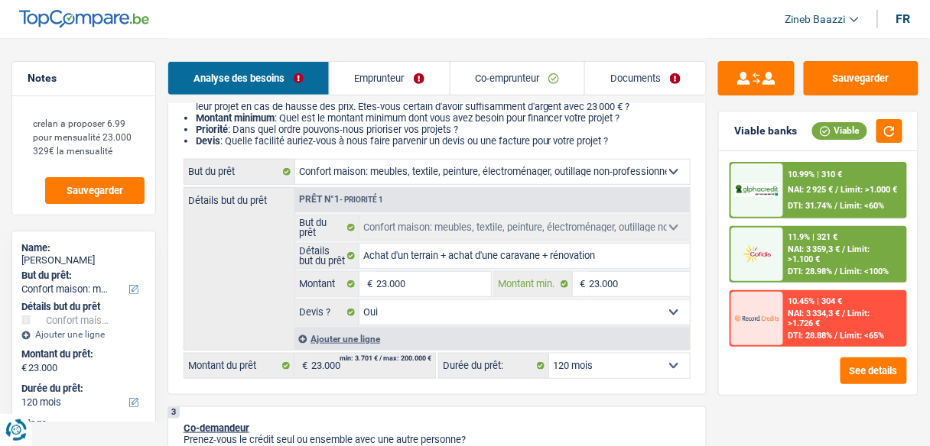
type input "23.000"
click at [827, 311] on span "NAI: 3 334,3 €" at bounding box center [814, 314] width 52 height 10
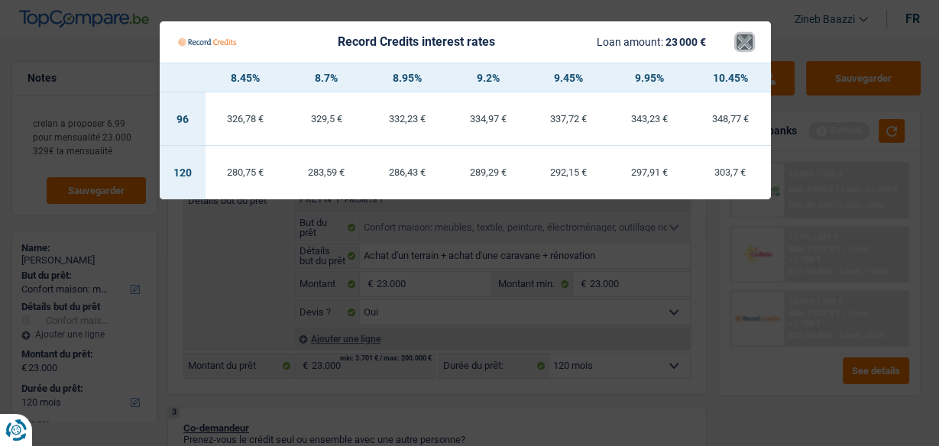
click at [740, 37] on button "×" at bounding box center [745, 41] width 16 height 15
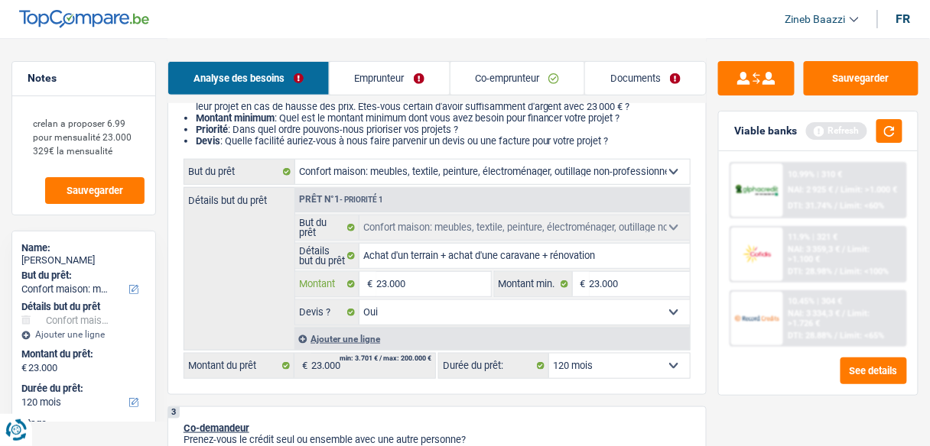
click at [386, 285] on input "23.000" at bounding box center [433, 284] width 114 height 24
type input "2.000"
type input "22.000"
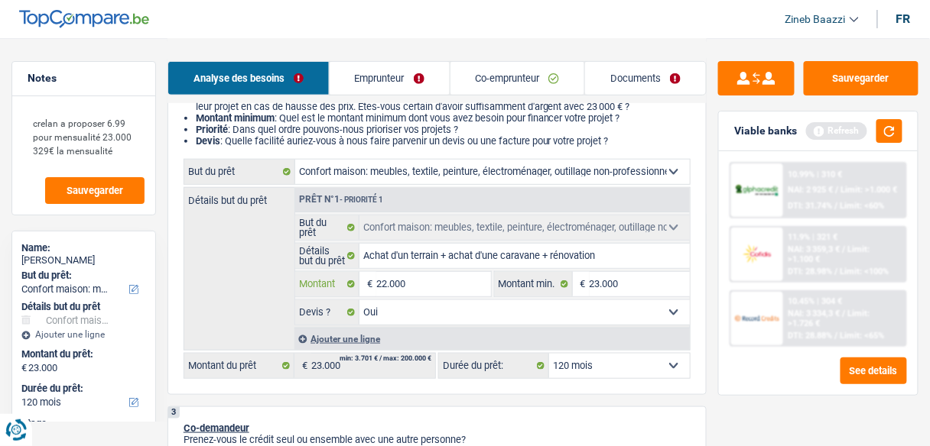
click at [399, 280] on input "22.000" at bounding box center [433, 284] width 114 height 24
click at [398, 281] on input "22.000" at bounding box center [433, 284] width 114 height 24
type input "2.200"
type input "22.500"
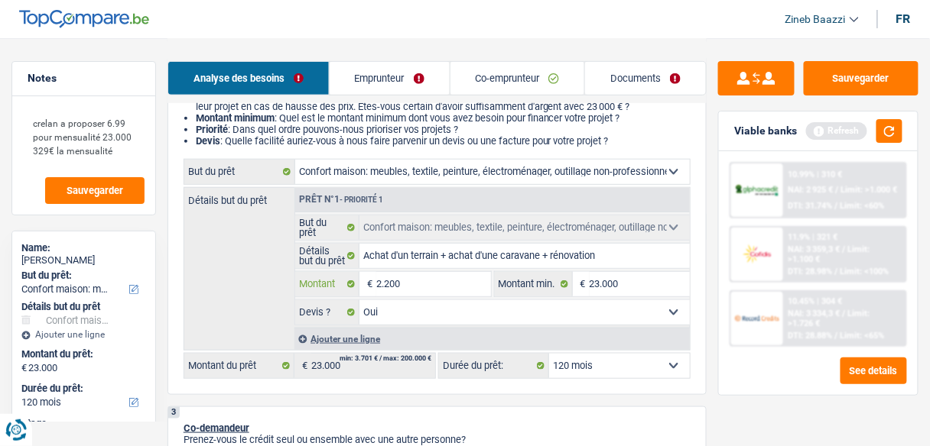
type input "22.500"
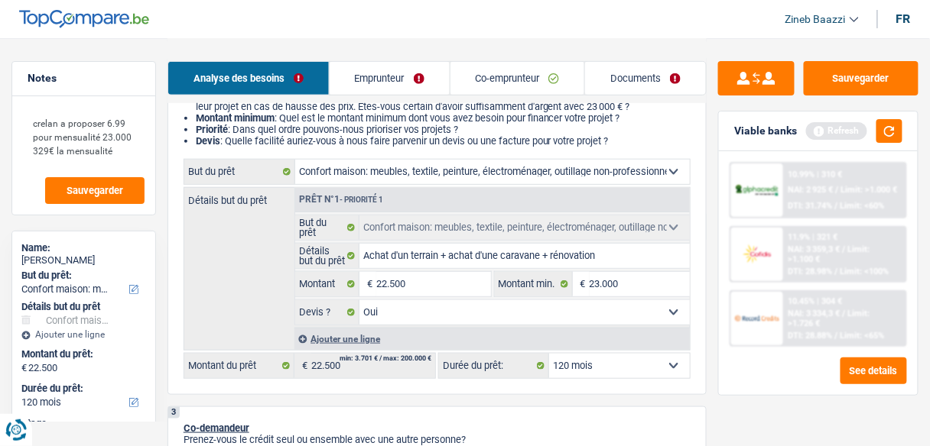
click at [899, 112] on div "Viable banks Refresh" at bounding box center [818, 132] width 199 height 40
click at [892, 129] on button "button" at bounding box center [889, 131] width 26 height 24
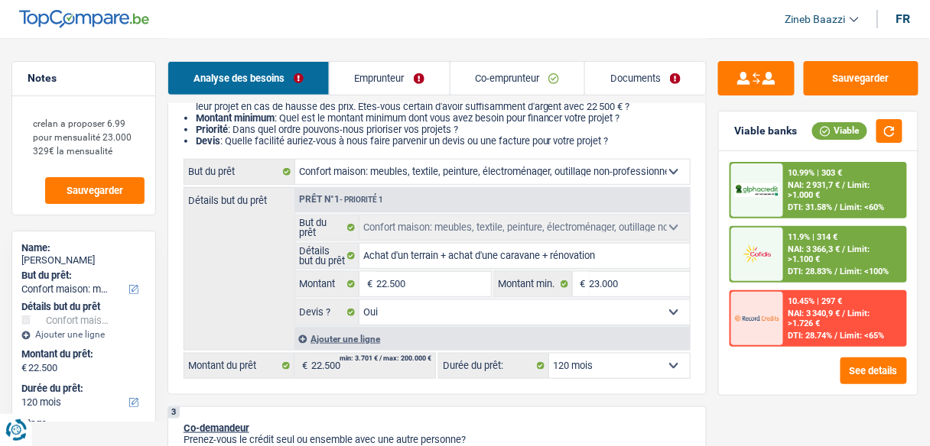
click at [785, 368] on div "See details" at bounding box center [817, 371] width 177 height 27
click at [781, 342] on div at bounding box center [757, 319] width 52 height 54
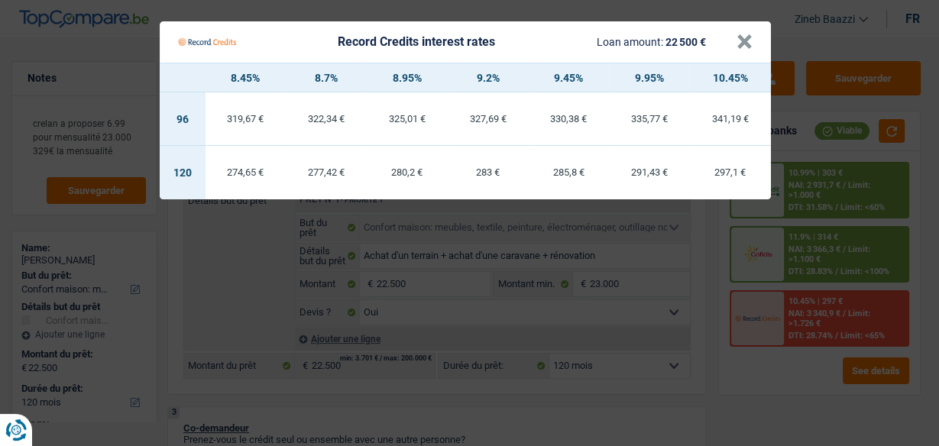
click at [242, 179] on td "274,65 €" at bounding box center [246, 173] width 81 height 54
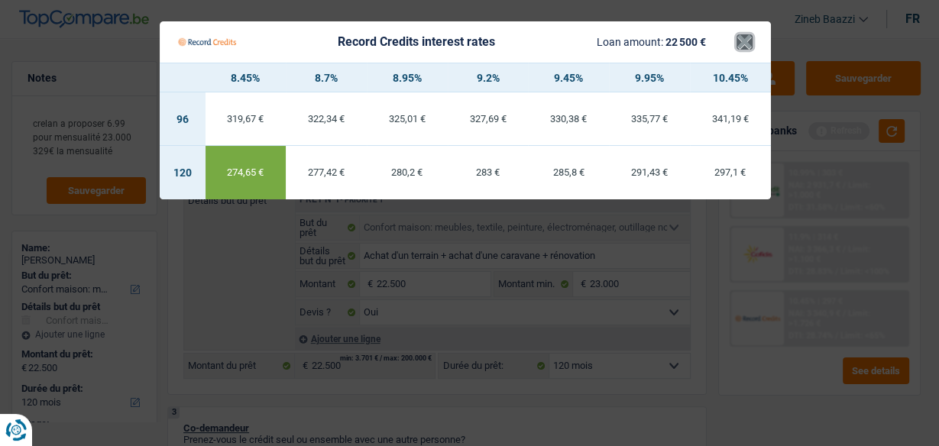
click at [742, 46] on button "×" at bounding box center [745, 41] width 16 height 15
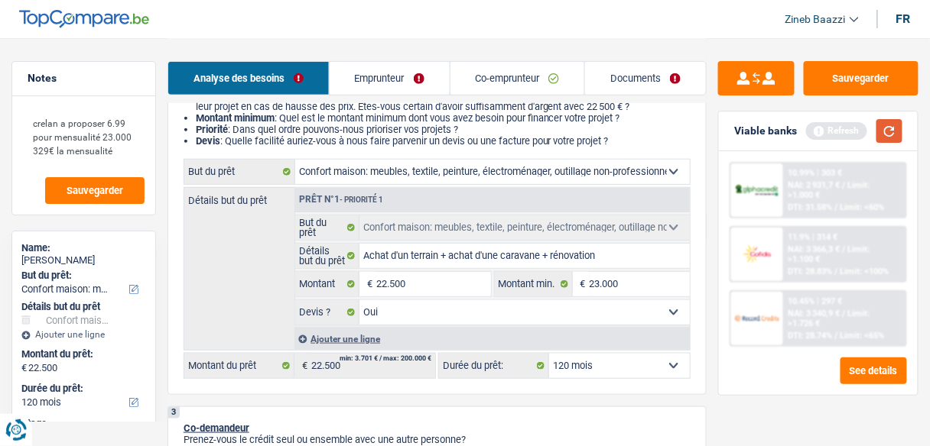
click at [883, 135] on button "button" at bounding box center [889, 131] width 26 height 24
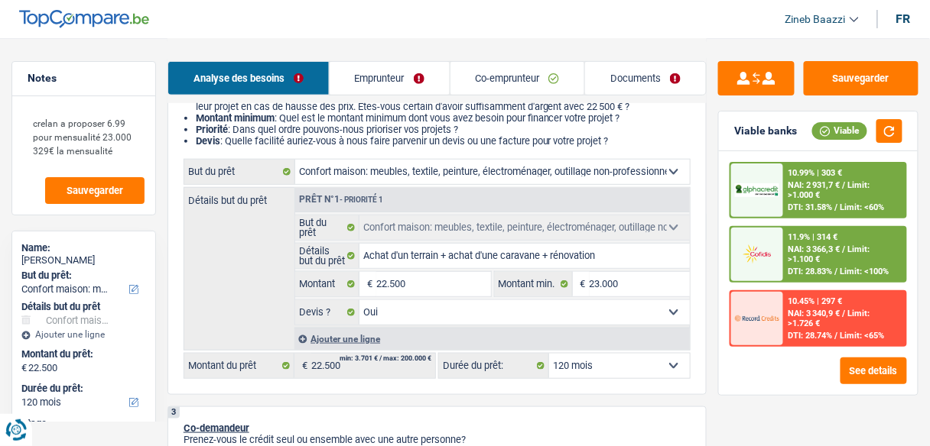
click at [806, 322] on span "Limit: >1.726 €" at bounding box center [829, 319] width 82 height 20
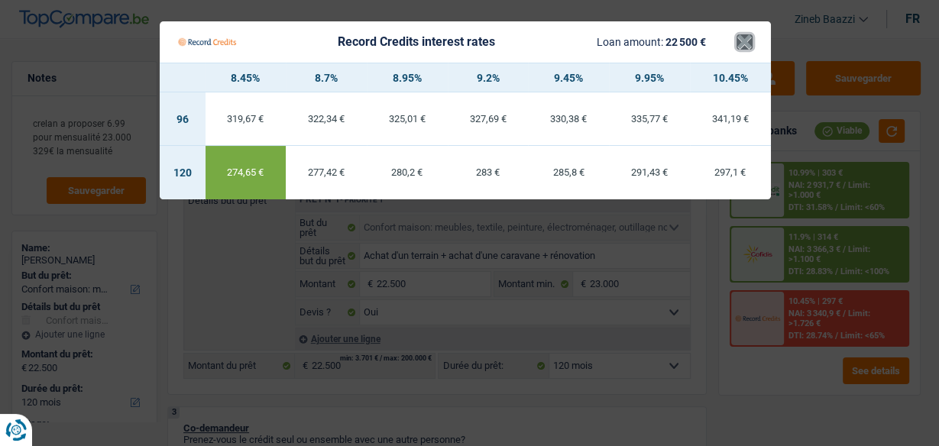
click at [738, 47] on button "×" at bounding box center [745, 41] width 16 height 15
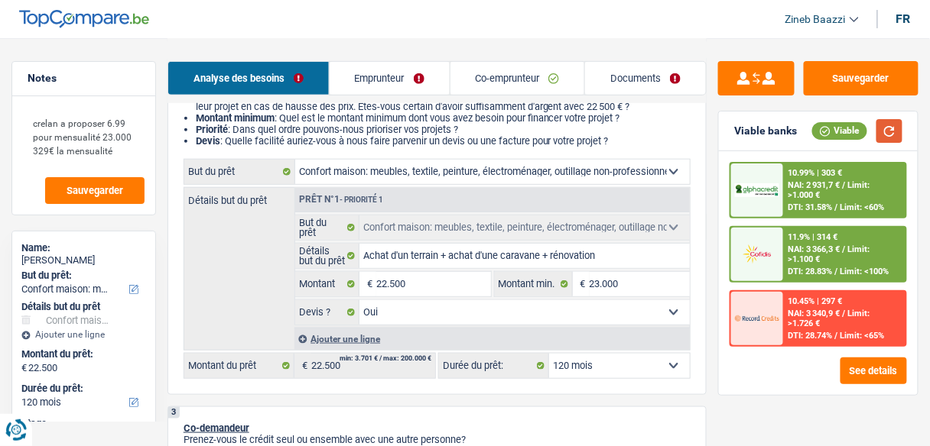
click at [900, 135] on button "button" at bounding box center [889, 131] width 26 height 24
click at [636, 366] on select "12 mois 18 mois 24 mois 30 mois 36 mois 42 mois 48 mois 60 mois 72 mois 84 mois…" at bounding box center [619, 366] width 141 height 24
select select "84"
click at [549, 354] on select "12 mois 18 mois 24 mois 30 mois 36 mois 42 mois 48 mois 60 mois 72 mois 84 mois…" at bounding box center [619, 366] width 141 height 24
select select "84"
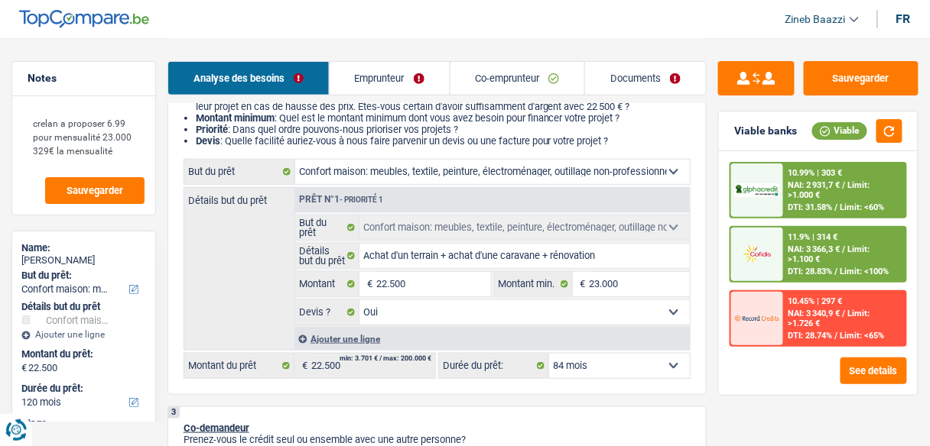
select select "84"
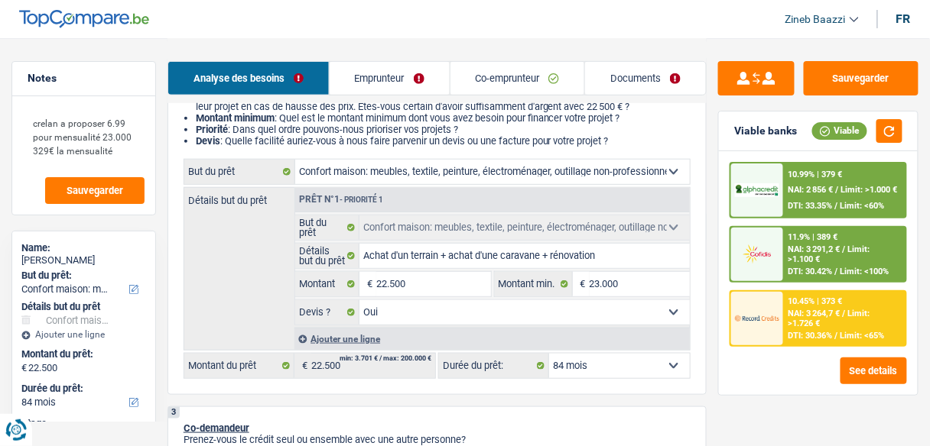
click at [586, 359] on select "12 mois 18 mois 24 mois 30 mois 36 mois 42 mois 48 mois 60 mois 72 mois 84 mois…" at bounding box center [619, 366] width 141 height 24
select select "120"
click at [549, 354] on select "12 mois 18 mois 24 mois 30 mois 36 mois 42 mois 48 mois 60 mois 72 mois 84 mois…" at bounding box center [619, 366] width 141 height 24
select select "120"
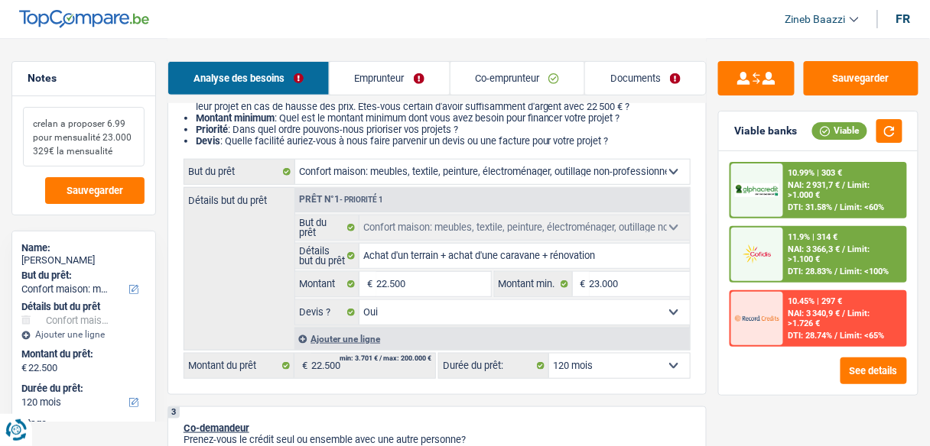
drag, startPoint x: 118, startPoint y: 157, endPoint x: 32, endPoint y: 148, distance: 86.0
click at [32, 148] on textarea "crelan a proposer 6.99 pour mensualité 23.000 329€ la mensualité" at bounding box center [84, 137] width 122 height 60
click at [34, 148] on textarea "crelan a proposer 6.99 pour mensualité 23.000 329€ la mensualité" at bounding box center [84, 137] width 122 height 60
click at [604, 362] on select "12 mois 18 mois 24 mois 30 mois 36 mois 42 mois 48 mois 60 mois 72 mois 84 mois…" at bounding box center [619, 366] width 141 height 24
select select "84"
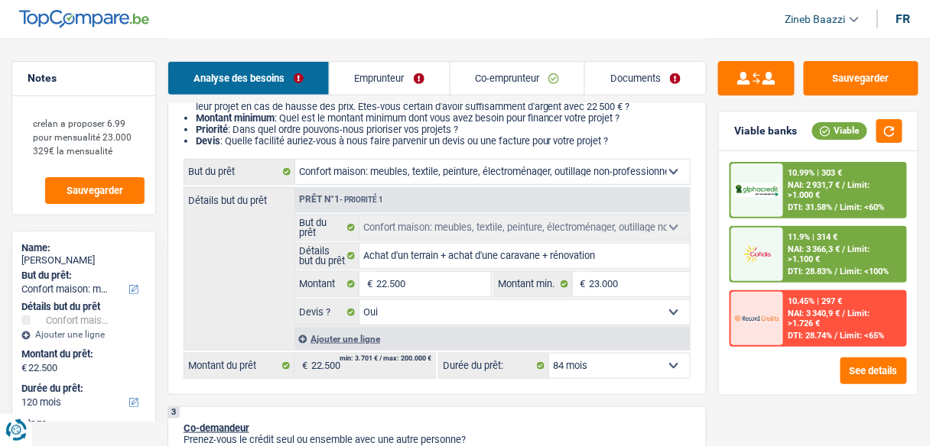
click at [549, 354] on select "12 mois 18 mois 24 mois 30 mois 36 mois 42 mois 48 mois 60 mois 72 mois 84 mois…" at bounding box center [619, 366] width 141 height 24
select select "84"
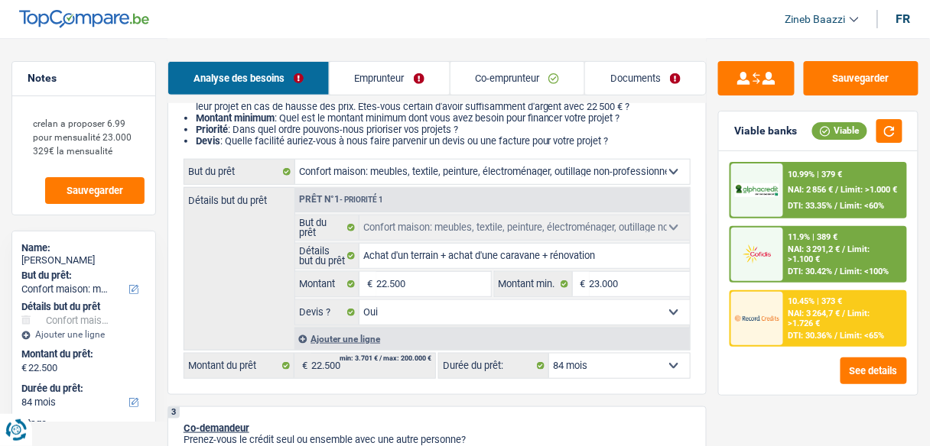
click at [855, 309] on span "Limit: >1.726 €" at bounding box center [829, 319] width 82 height 20
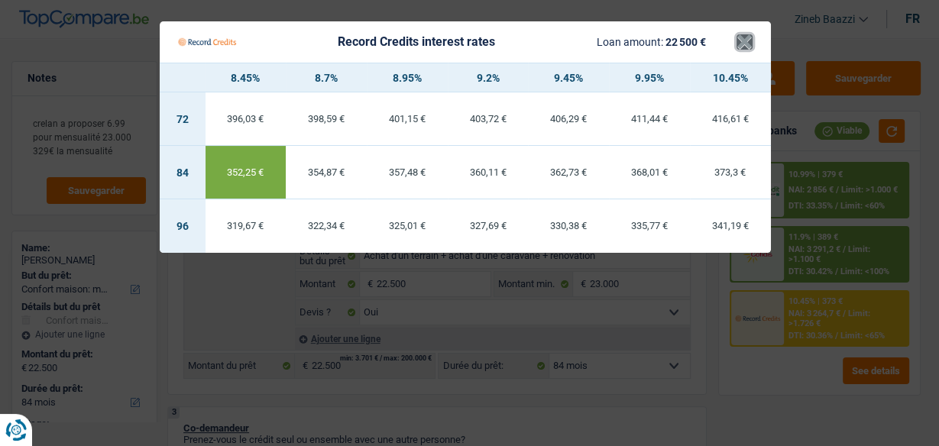
click at [739, 40] on button "×" at bounding box center [745, 41] width 16 height 15
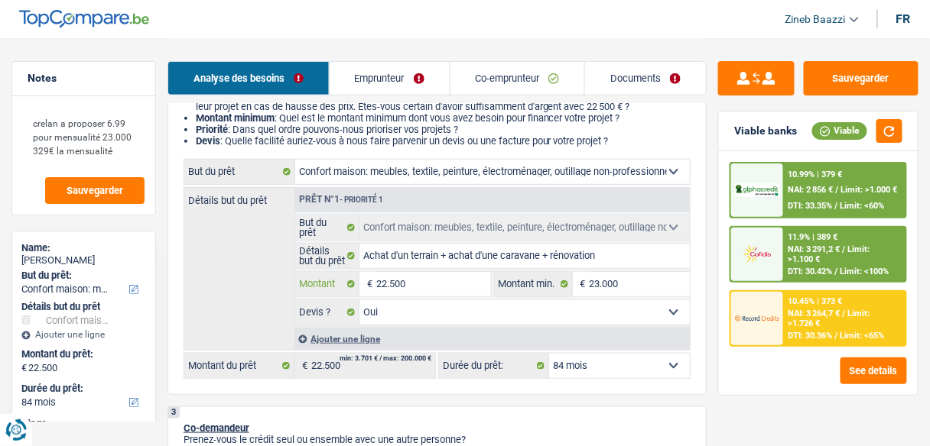
click at [439, 290] on input "22.500" at bounding box center [433, 284] width 114 height 24
type input "2.250"
type input "225"
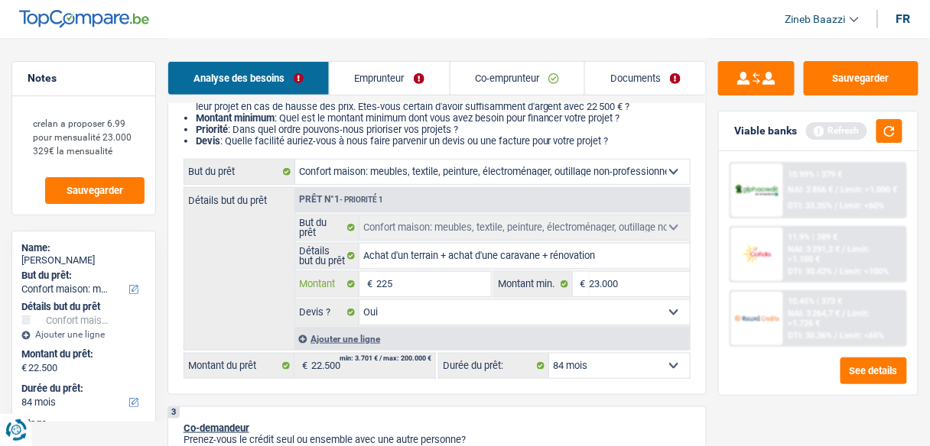
type input "22"
type input "220"
type input "2.200"
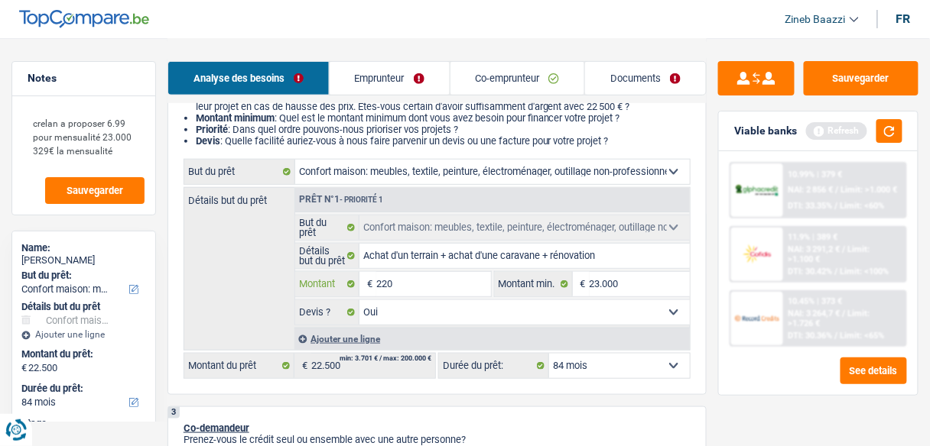
type input "2.200"
type input "22.000"
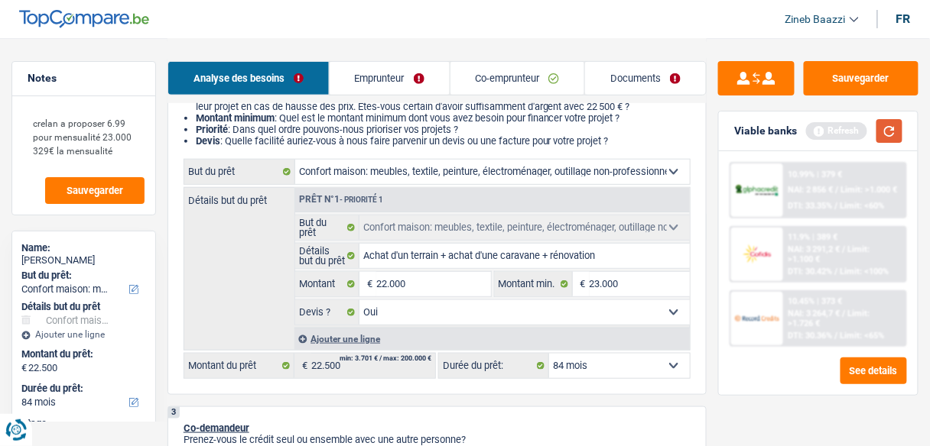
select select "120"
type input "22.000"
select select "120"
type input "22.000"
select select "120"
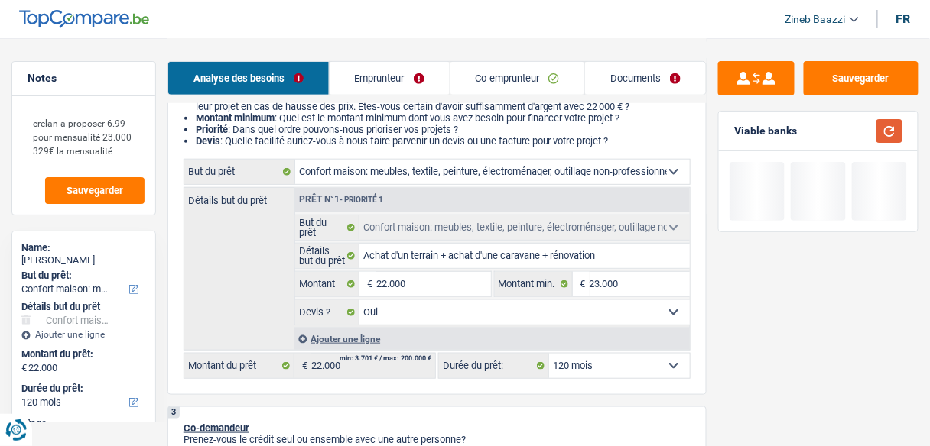
click at [893, 131] on button "button" at bounding box center [889, 131] width 26 height 24
click at [660, 365] on select "12 mois 18 mois 24 mois 30 mois 36 mois 42 mois 48 mois 60 mois 72 mois 84 mois…" at bounding box center [619, 366] width 141 height 24
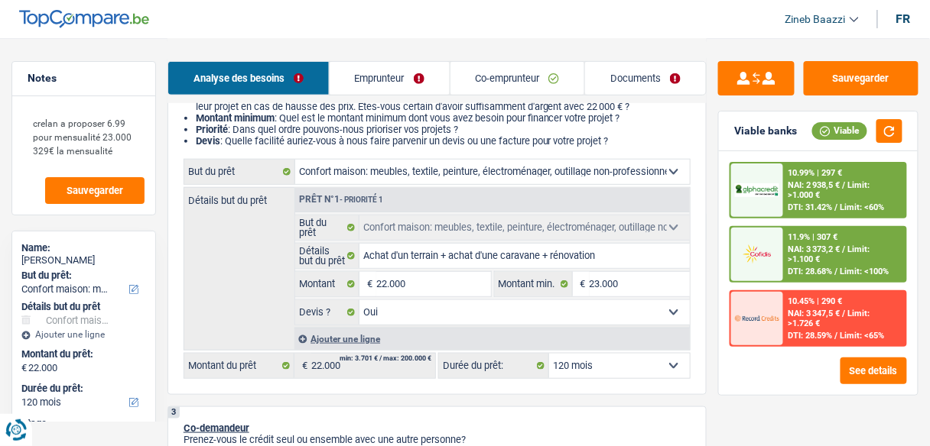
select select "84"
click at [549, 354] on select "12 mois 18 mois 24 mois 30 mois 36 mois 42 mois 48 mois 60 mois 72 mois 84 mois…" at bounding box center [619, 366] width 141 height 24
select select "84"
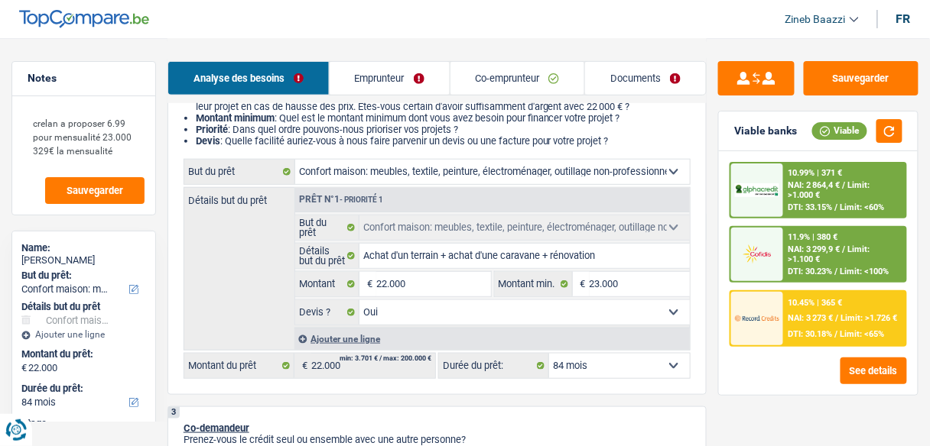
click at [800, 333] on span "DTI: 30.18%" at bounding box center [810, 334] width 44 height 10
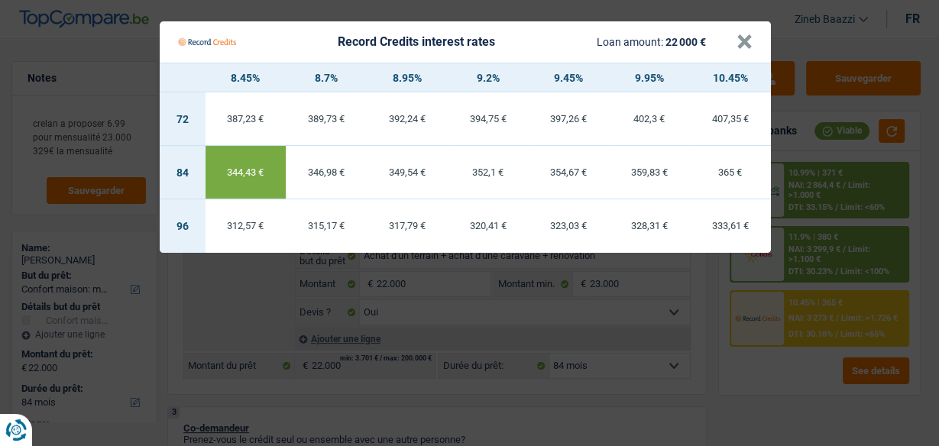
click at [248, 222] on div "312,57 €" at bounding box center [246, 226] width 81 height 10
select select "96"
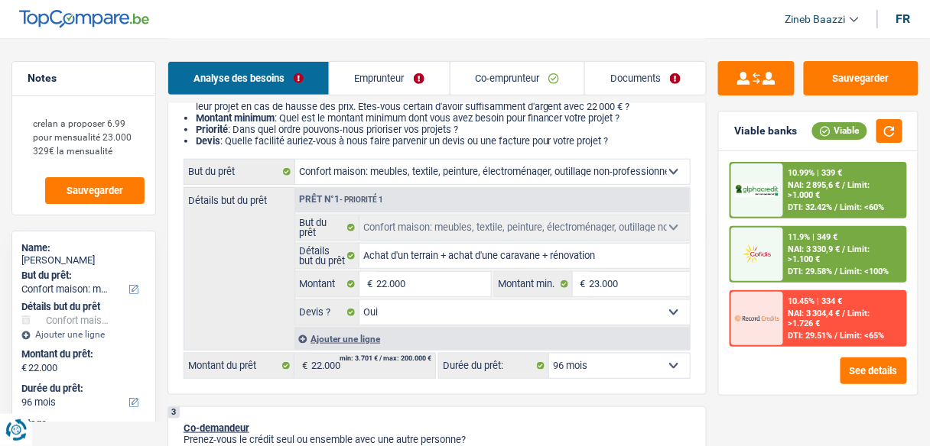
click at [883, 144] on div "Viable banks Viable" at bounding box center [818, 132] width 199 height 40
click at [883, 140] on button "button" at bounding box center [889, 131] width 26 height 24
click at [768, 333] on div at bounding box center [757, 319] width 52 height 54
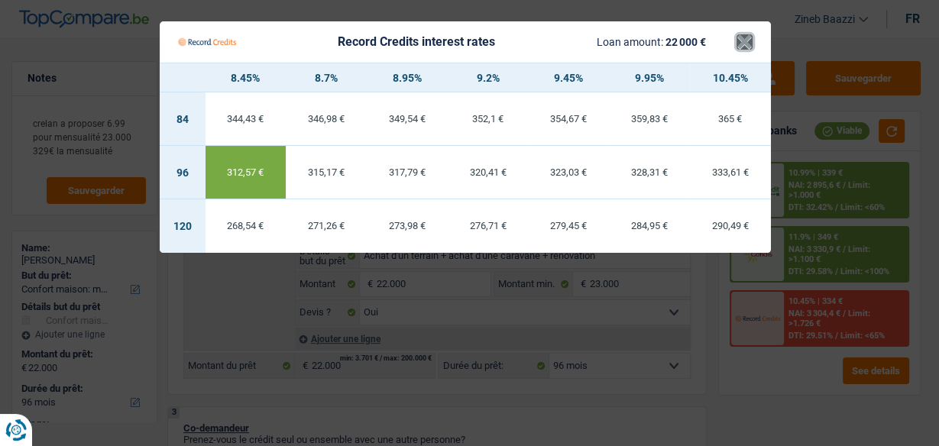
click at [740, 41] on button "×" at bounding box center [745, 41] width 16 height 15
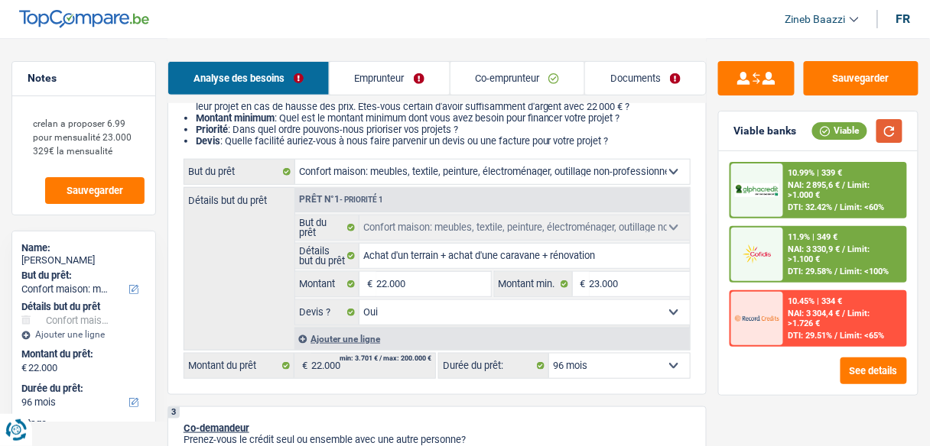
click at [884, 128] on button "button" at bounding box center [889, 131] width 26 height 24
click at [384, 287] on input "22.000" at bounding box center [433, 284] width 114 height 24
click at [387, 283] on input "22.000" at bounding box center [433, 284] width 114 height 24
type input "2.000"
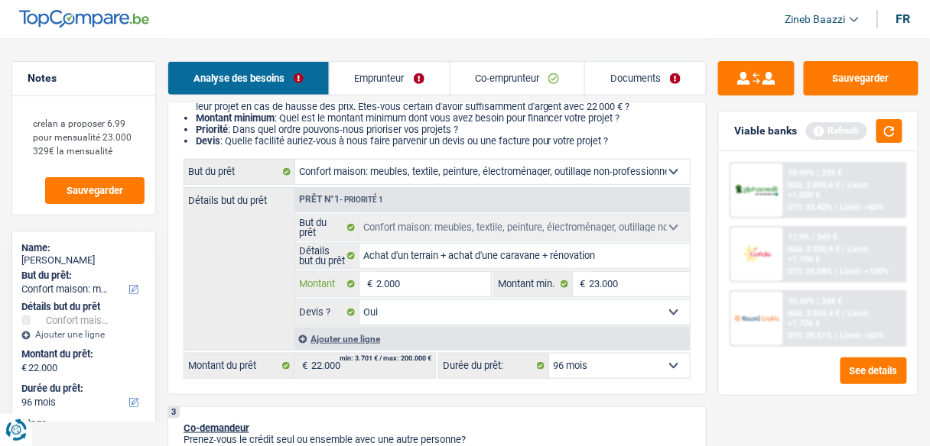
type input "23.000"
select select "120"
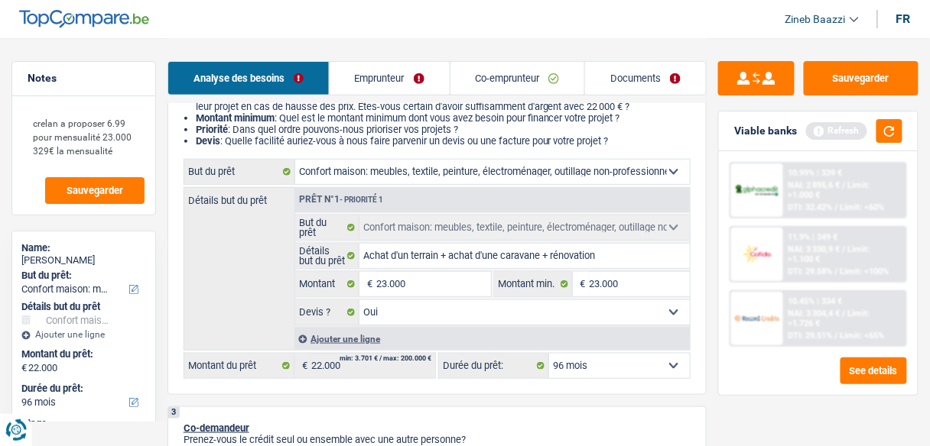
type input "23.000"
select select "120"
type input "23.000"
select select "120"
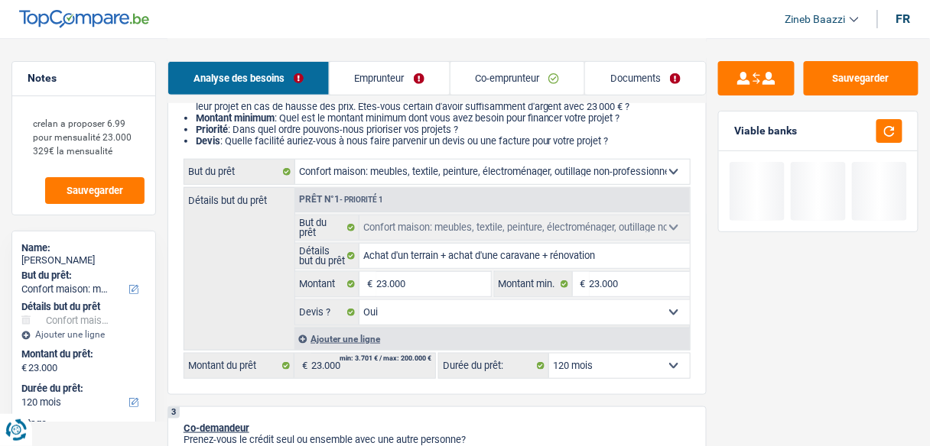
click at [651, 358] on select "12 mois 18 mois 24 mois 30 mois 36 mois 42 mois 48 mois 60 mois 72 mois 84 mois…" at bounding box center [619, 366] width 141 height 24
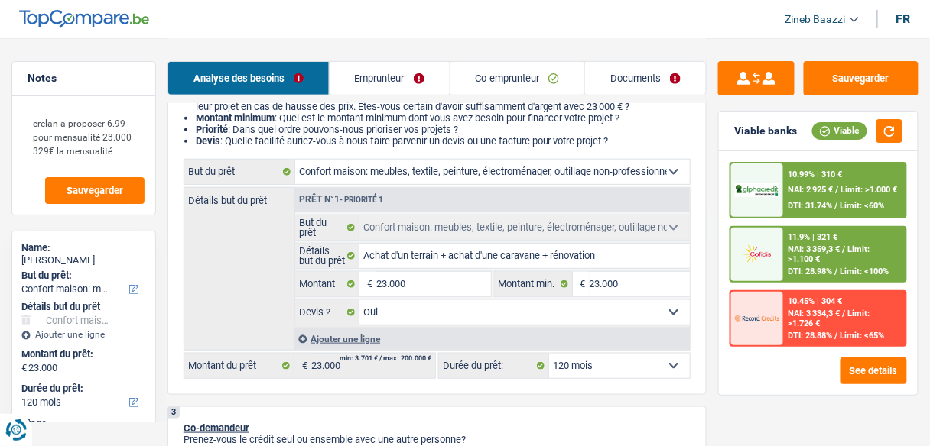
select select "84"
click at [549, 354] on select "12 mois 18 mois 24 mois 30 mois 36 mois 42 mois 48 mois 60 mois 72 mois 84 mois…" at bounding box center [619, 366] width 141 height 24
select select "84"
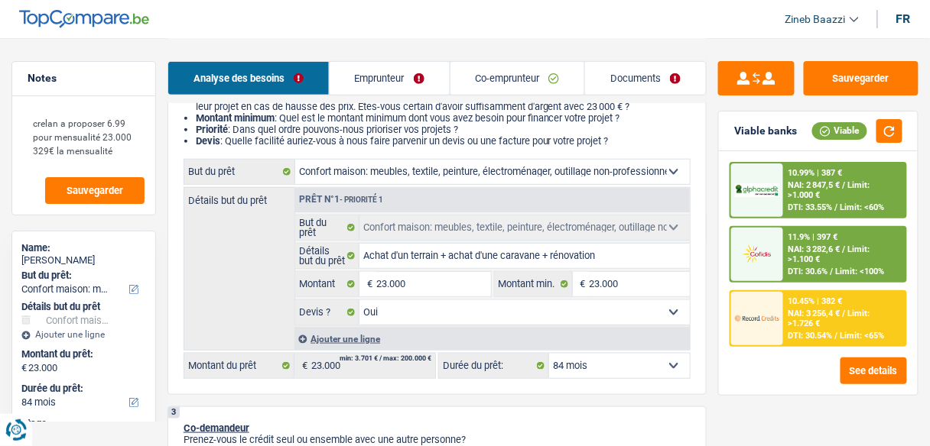
click at [819, 323] on span "Limit: >1.726 €" at bounding box center [829, 319] width 82 height 20
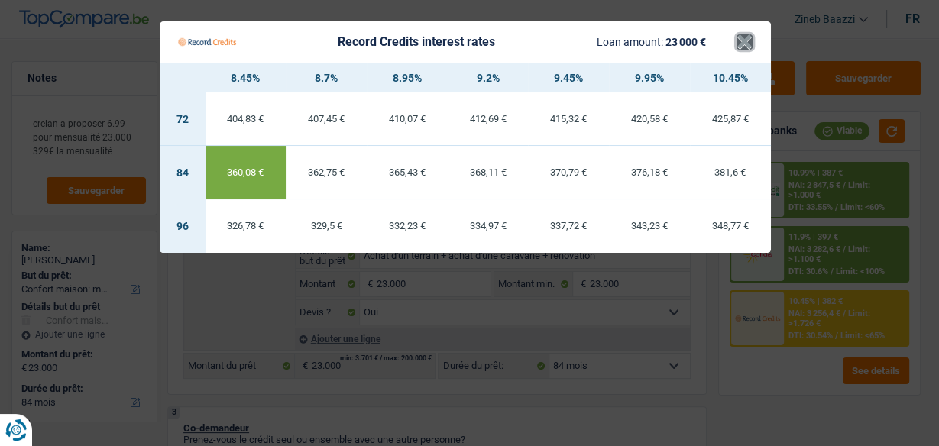
click at [742, 44] on button "×" at bounding box center [745, 41] width 16 height 15
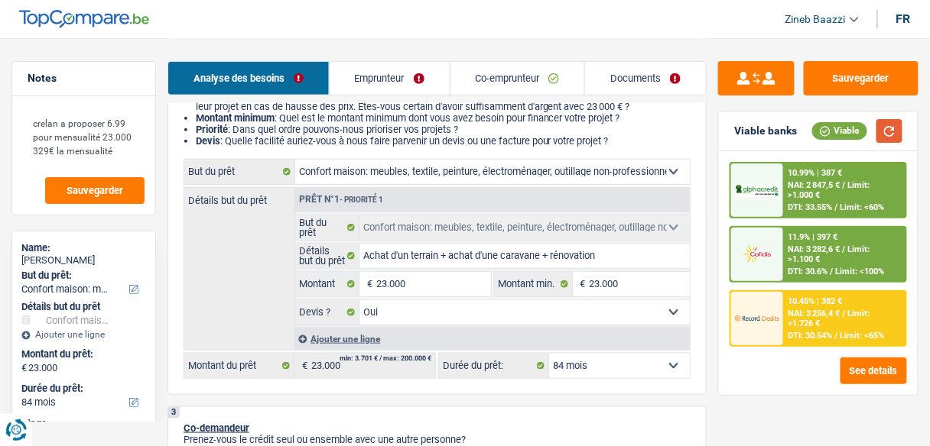
click at [885, 133] on button "button" at bounding box center [889, 131] width 26 height 24
click at [812, 262] on span "Limit: >1.100 €" at bounding box center [829, 255] width 82 height 20
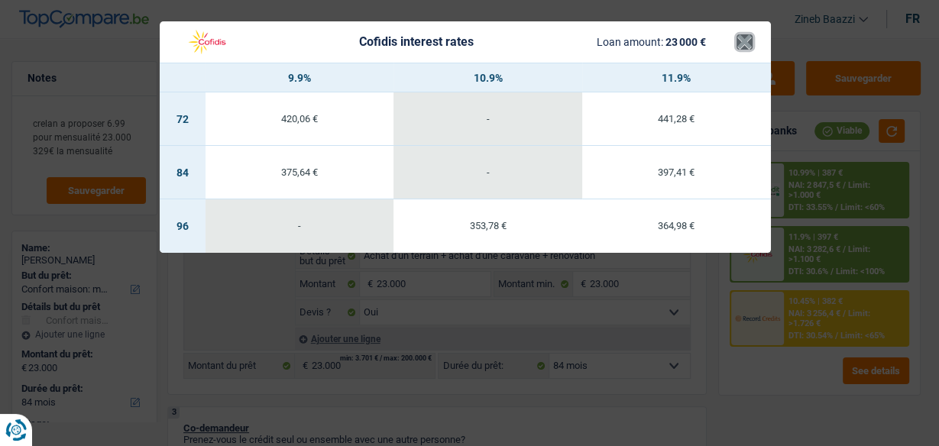
click at [739, 46] on button "×" at bounding box center [745, 41] width 16 height 15
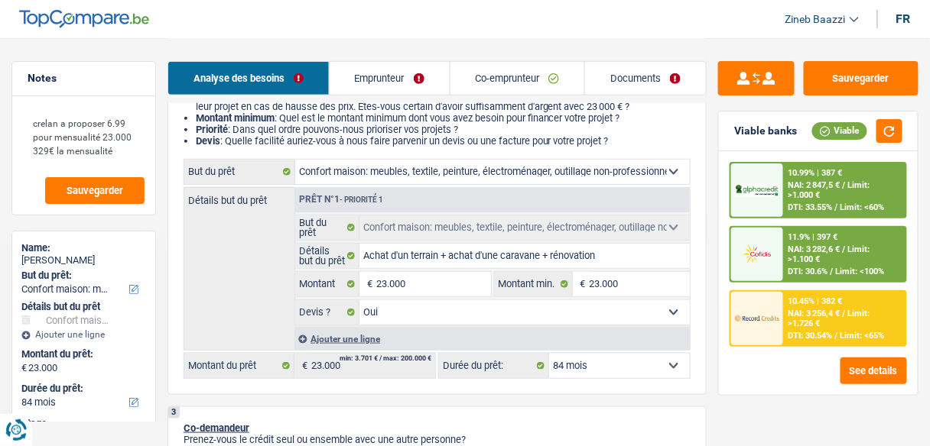
click at [836, 303] on div "10.45% | 382 €" at bounding box center [815, 302] width 54 height 10
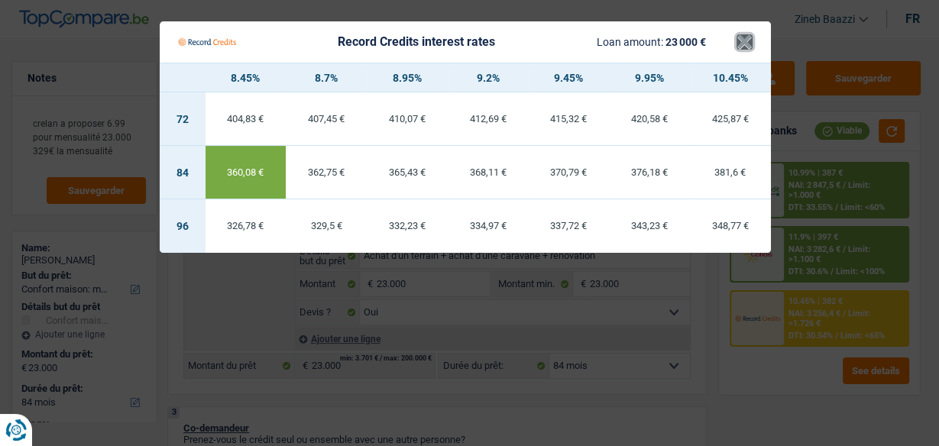
click at [739, 44] on button "×" at bounding box center [745, 41] width 16 height 15
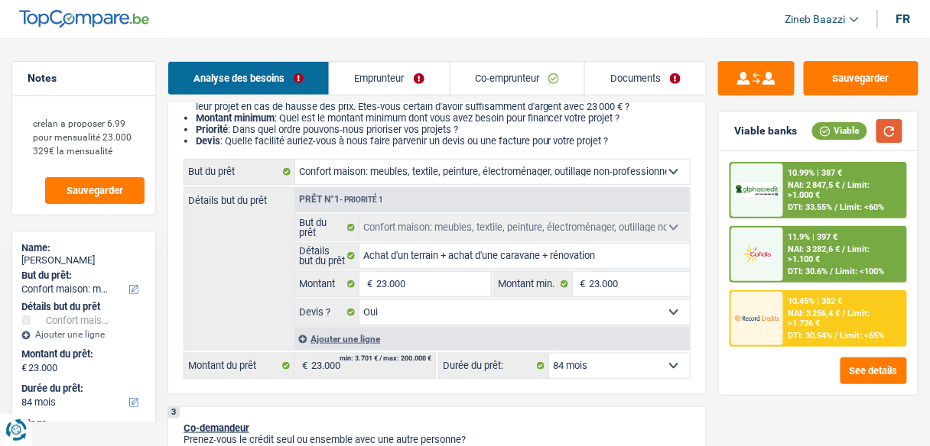
click at [891, 135] on button "button" at bounding box center [889, 131] width 26 height 24
click at [769, 266] on div at bounding box center [757, 255] width 52 height 54
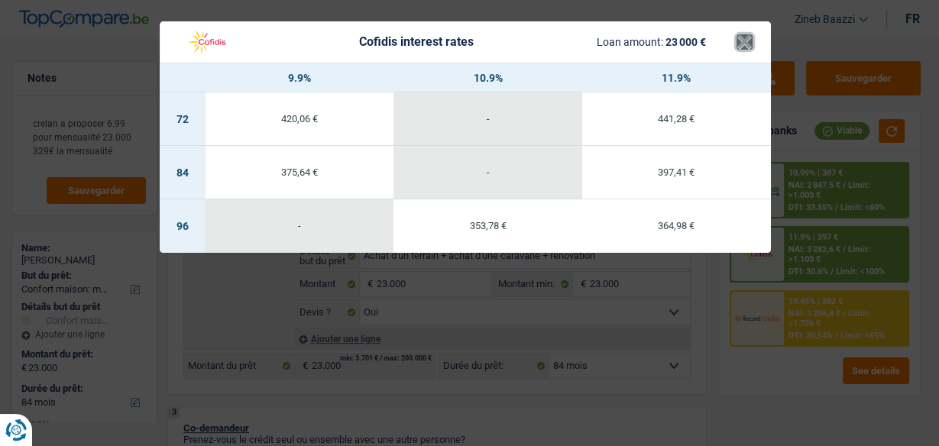
click at [737, 41] on button "×" at bounding box center [745, 41] width 16 height 15
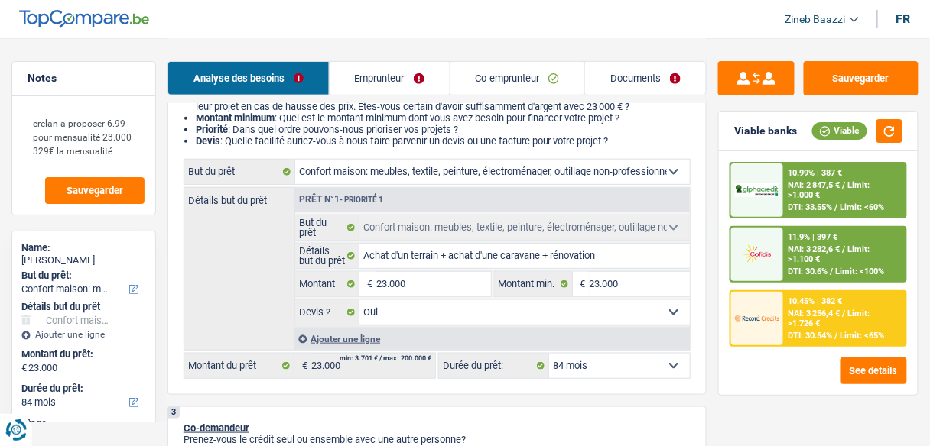
click at [827, 320] on div "NAI: 3 256,4 € / Limit: >1.726 €" at bounding box center [845, 319] width 114 height 20
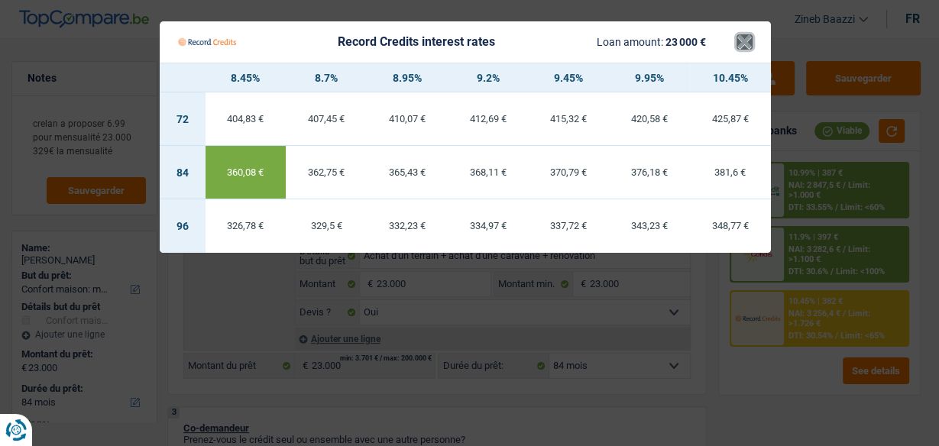
click at [742, 42] on button "×" at bounding box center [745, 41] width 16 height 15
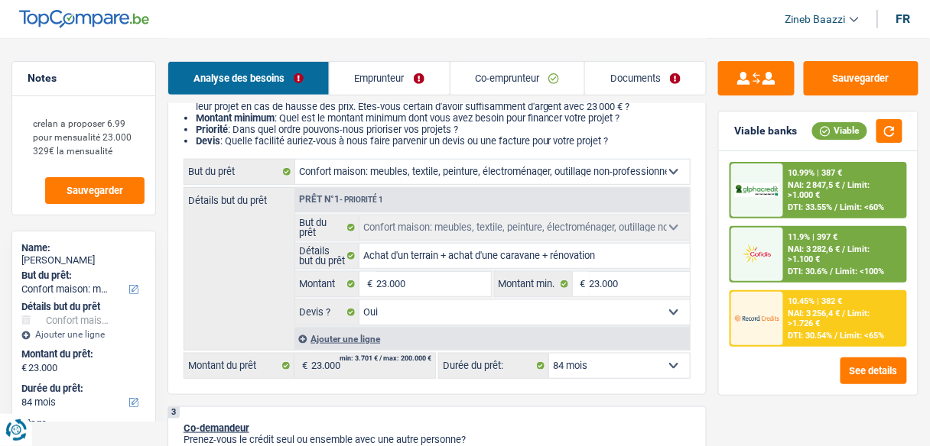
click at [801, 322] on span "Limit: >1.726 €" at bounding box center [829, 319] width 82 height 20
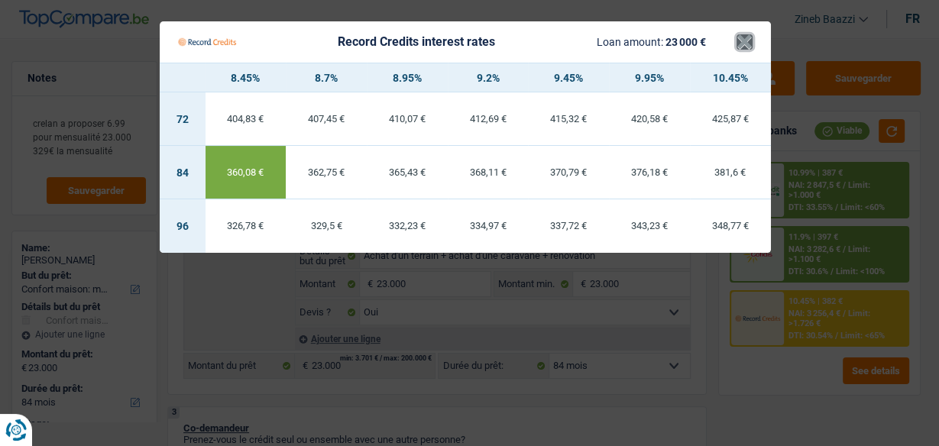
click at [739, 37] on button "×" at bounding box center [745, 41] width 16 height 15
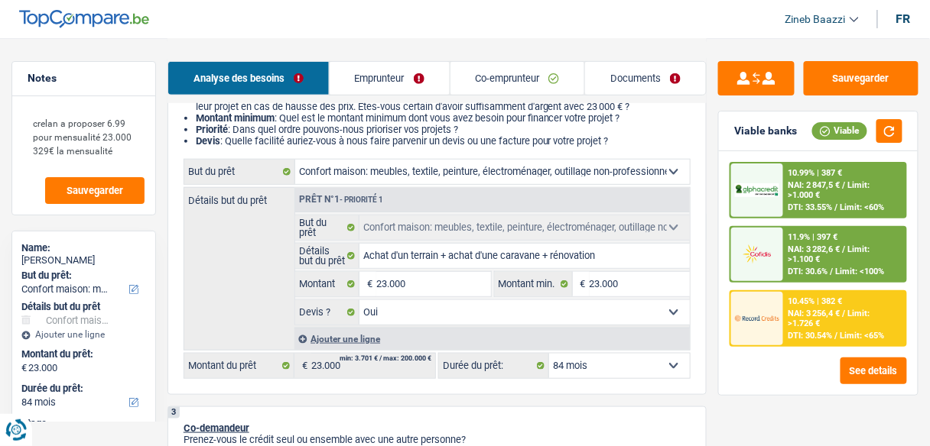
click at [769, 313] on img at bounding box center [757, 318] width 44 height 22
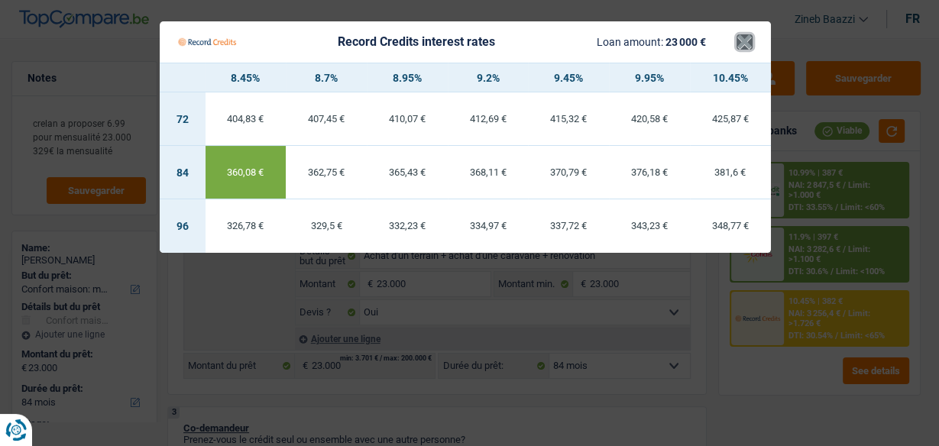
click at [741, 41] on button "×" at bounding box center [745, 41] width 16 height 15
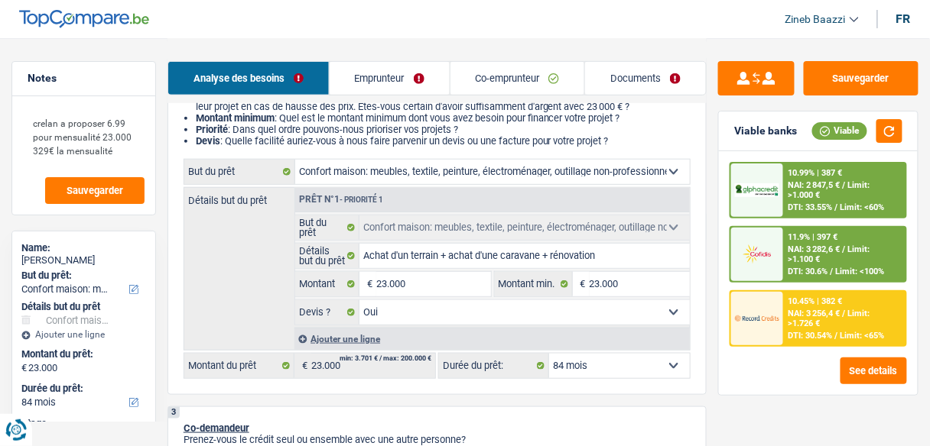
click at [808, 320] on span "Limit: >1.726 €" at bounding box center [829, 319] width 82 height 20
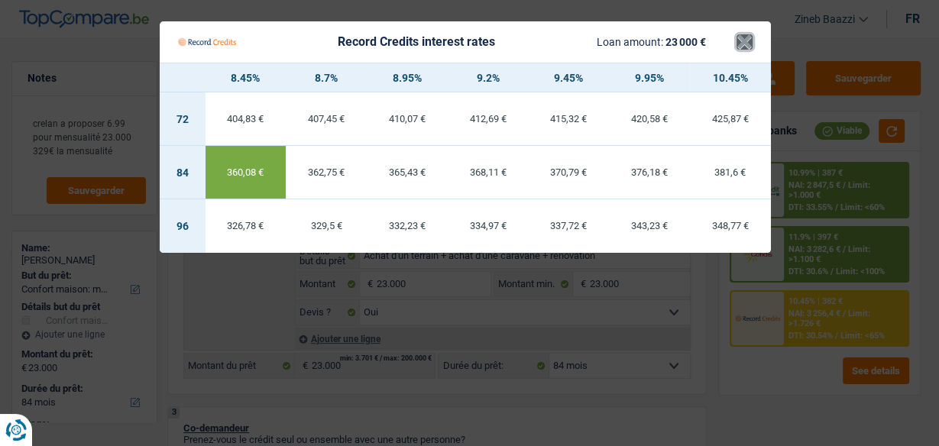
click at [746, 42] on button "×" at bounding box center [745, 41] width 16 height 15
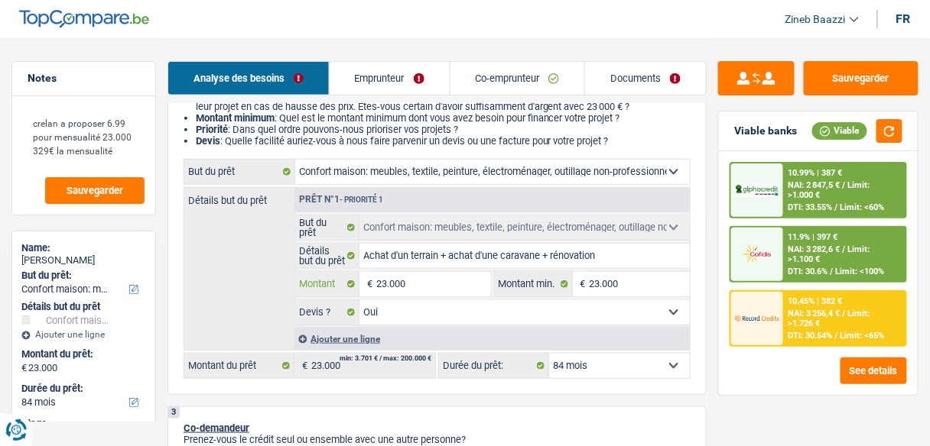
click at [409, 289] on input "23.000" at bounding box center [433, 284] width 114 height 24
type input "2"
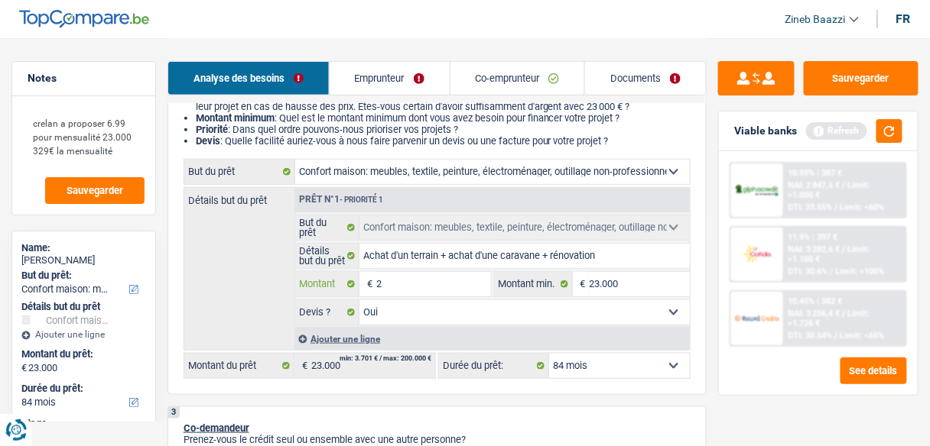
type input "22"
type input "220"
type input "2.200"
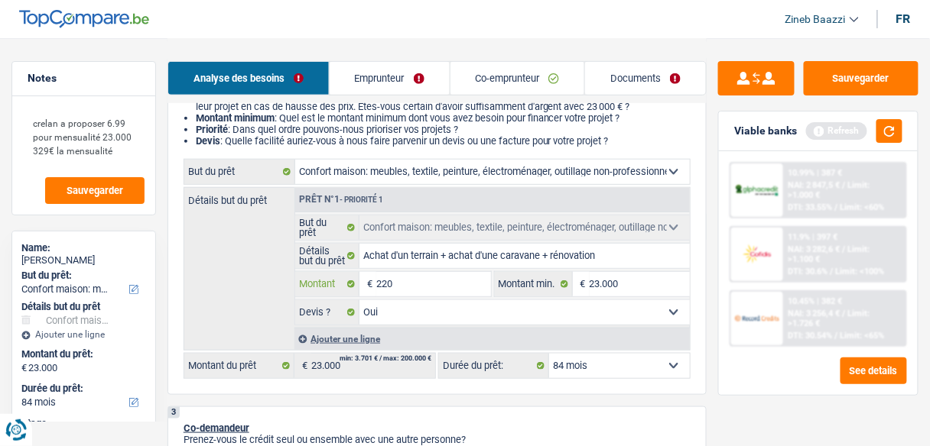
type input "2.200"
type input "22.000"
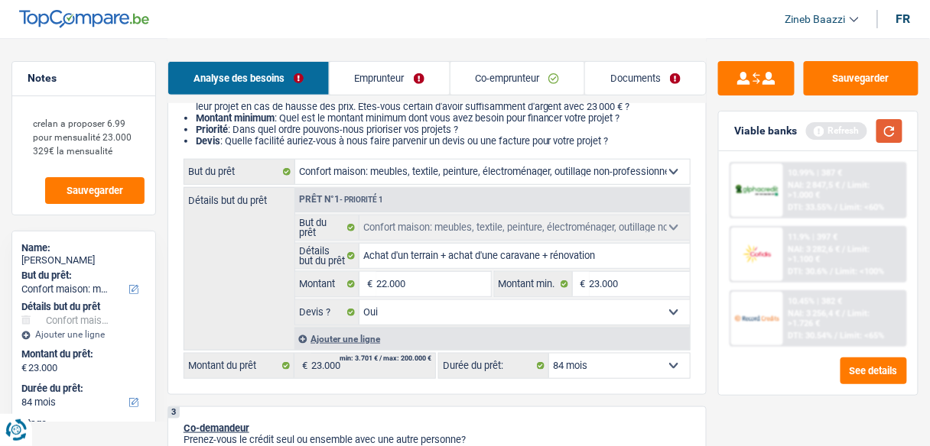
select select "120"
type input "22.000"
select select "120"
type input "22.000"
select select "120"
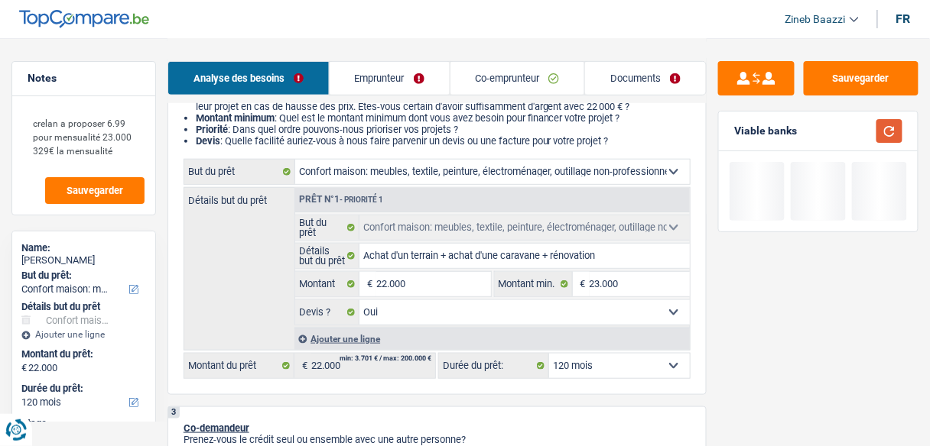
click at [881, 136] on button "button" at bounding box center [889, 131] width 26 height 24
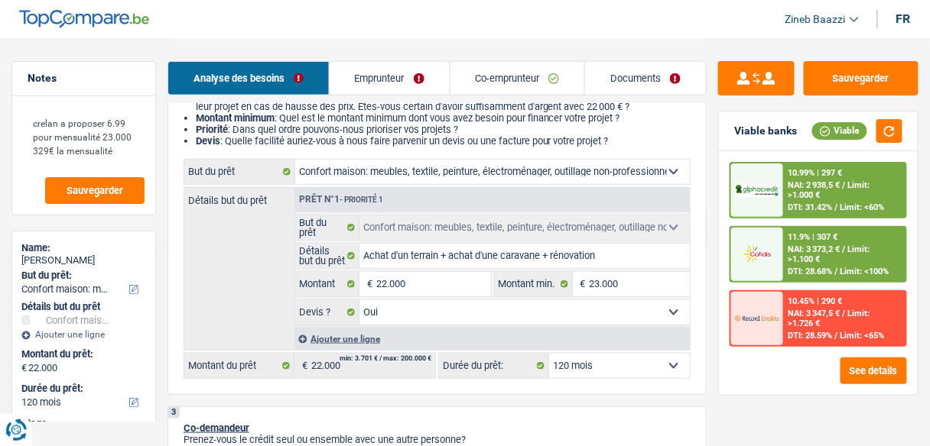
click at [811, 268] on span "DTI: 28.68%" at bounding box center [810, 272] width 44 height 10
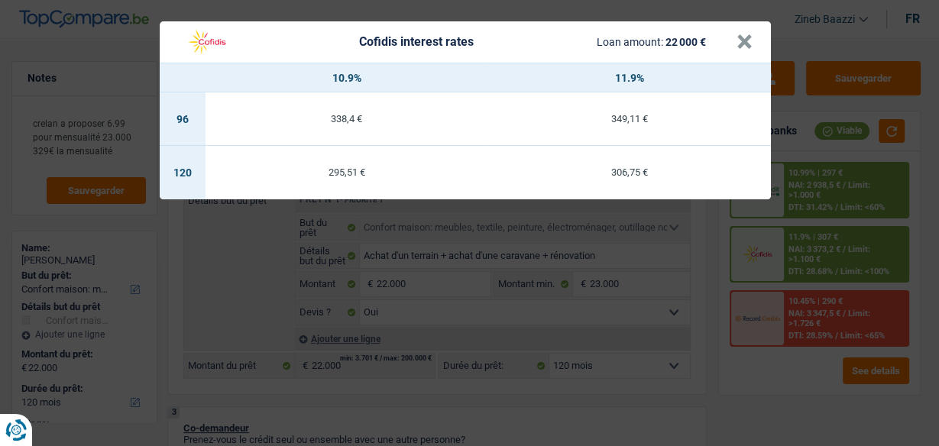
click at [732, 43] on div "Cofidis interest rates Loan amount: 22 000 €" at bounding box center [457, 42] width 559 height 29
click at [739, 43] on button "×" at bounding box center [745, 41] width 16 height 15
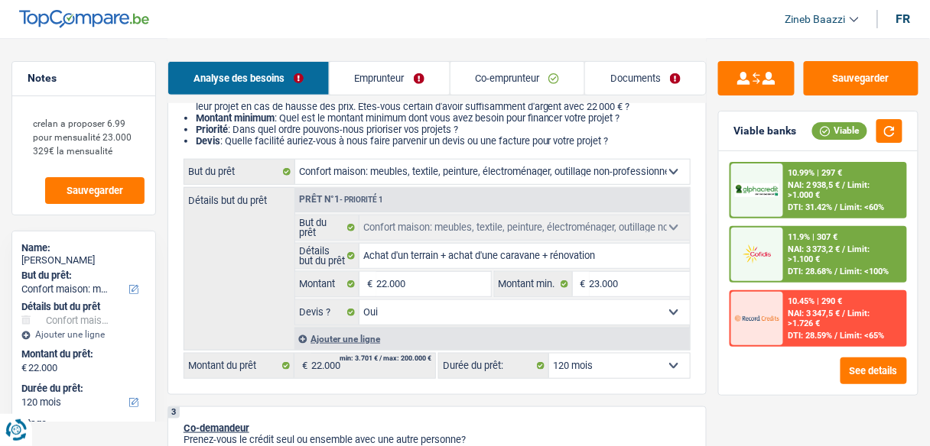
click at [859, 326] on div "NAI: 3 347,5 € / Limit: >1.726 €" at bounding box center [845, 319] width 114 height 20
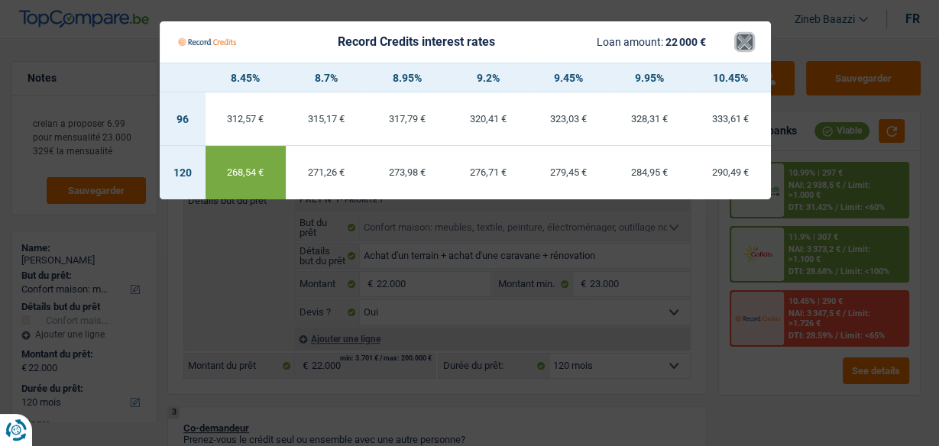
click at [750, 47] on button "×" at bounding box center [745, 41] width 16 height 15
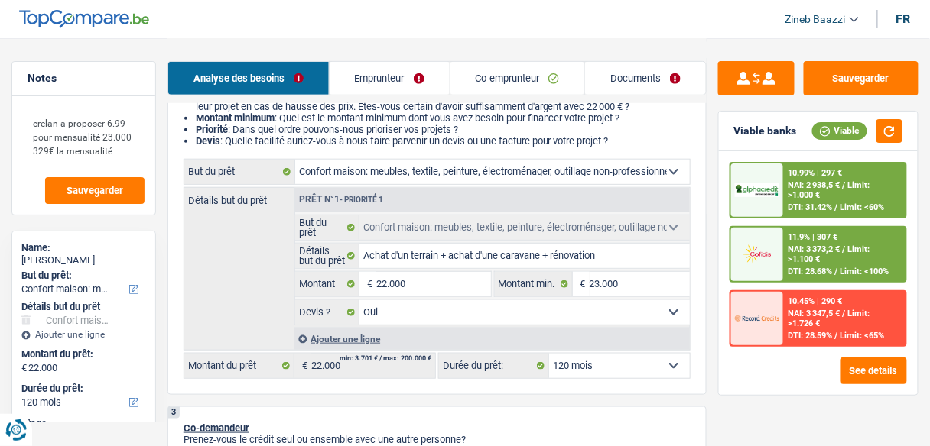
click at [668, 365] on select "12 mois 18 mois 24 mois 30 mois 36 mois 42 mois 48 mois 60 mois 72 mois 84 mois…" at bounding box center [619, 366] width 141 height 24
select select "84"
click at [549, 354] on select "12 mois 18 mois 24 mois 30 mois 36 mois 42 mois 48 mois 60 mois 72 mois 84 mois…" at bounding box center [619, 366] width 141 height 24
select select "84"
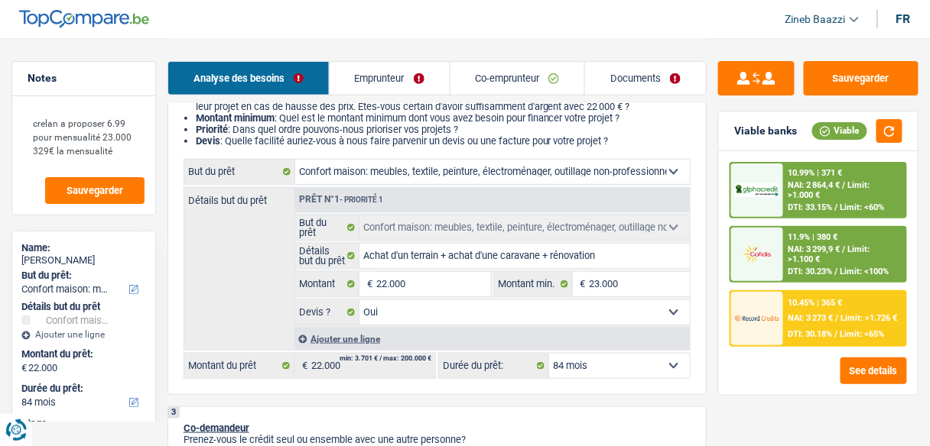
click at [829, 333] on span "DTI: 30.18%" at bounding box center [810, 334] width 44 height 10
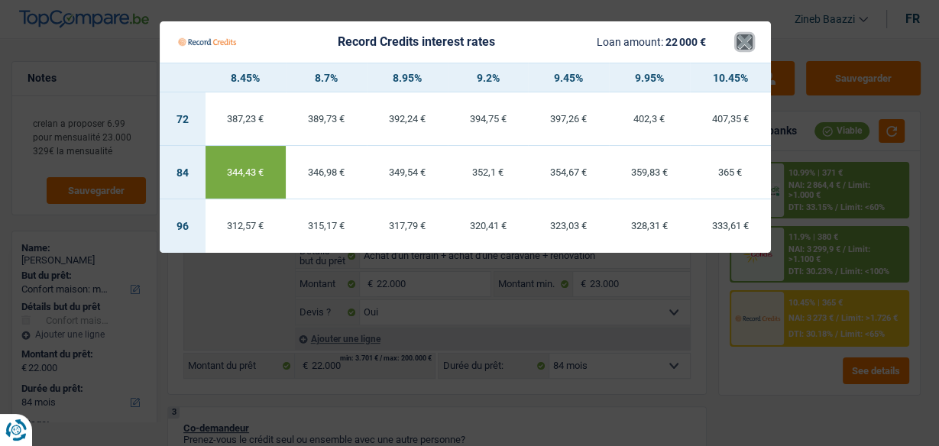
click at [745, 50] on button "×" at bounding box center [745, 41] width 16 height 15
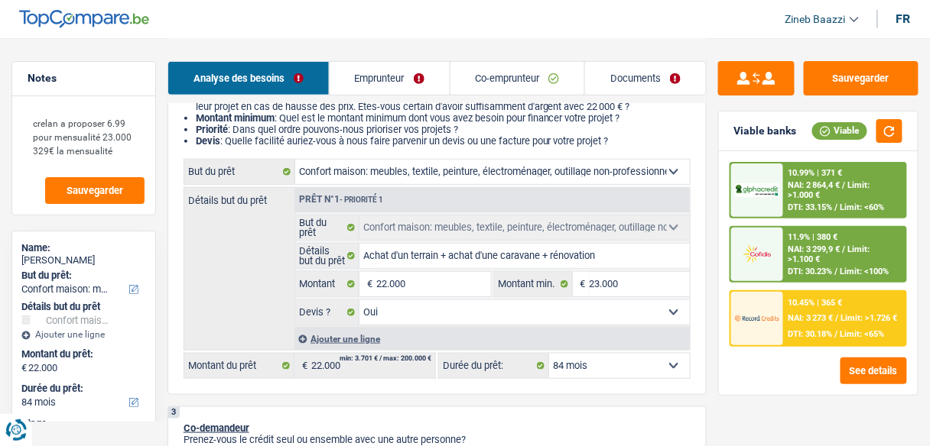
click at [650, 365] on select "12 mois 18 mois 24 mois 30 mois 36 mois 42 mois 48 mois 60 mois 72 mois 84 mois…" at bounding box center [619, 366] width 141 height 24
select select "120"
click at [549, 354] on select "12 mois 18 mois 24 mois 30 mois 36 mois 42 mois 48 mois 60 mois 72 mois 84 mois…" at bounding box center [619, 366] width 141 height 24
select select "120"
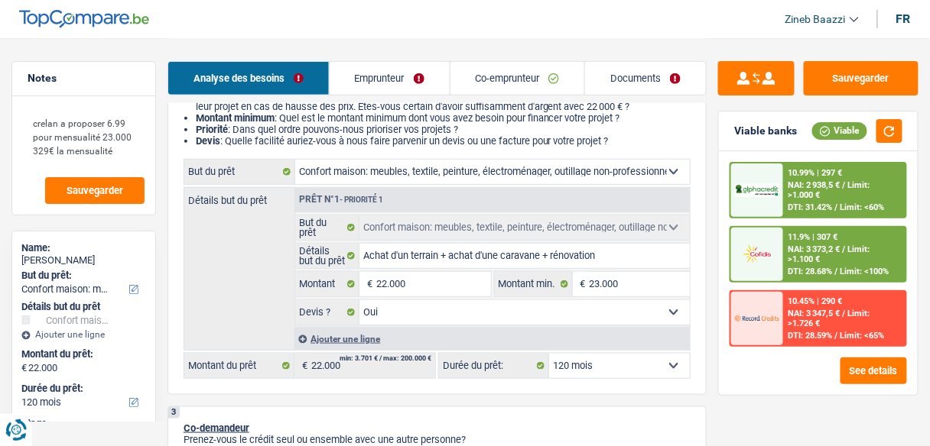
click at [860, 299] on div "10.45% | 290 € NAI: 3 347,5 € / Limit: >1.726 € DTI: 28.59% / Limit: <65%" at bounding box center [845, 319] width 122 height 54
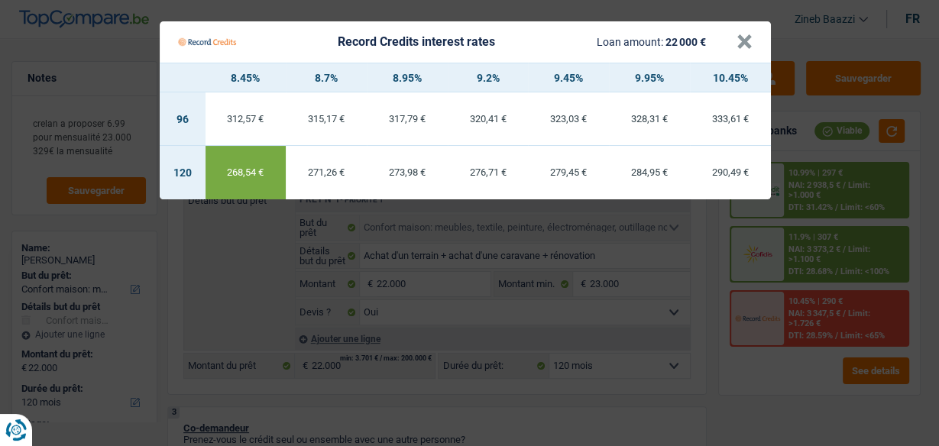
click at [754, 39] on Credits___BV_modal_header_ "Record Credits interest rates Loan amount: 22 000 € ×" at bounding box center [466, 41] width 612 height 41
click at [747, 41] on button "×" at bounding box center [745, 41] width 16 height 15
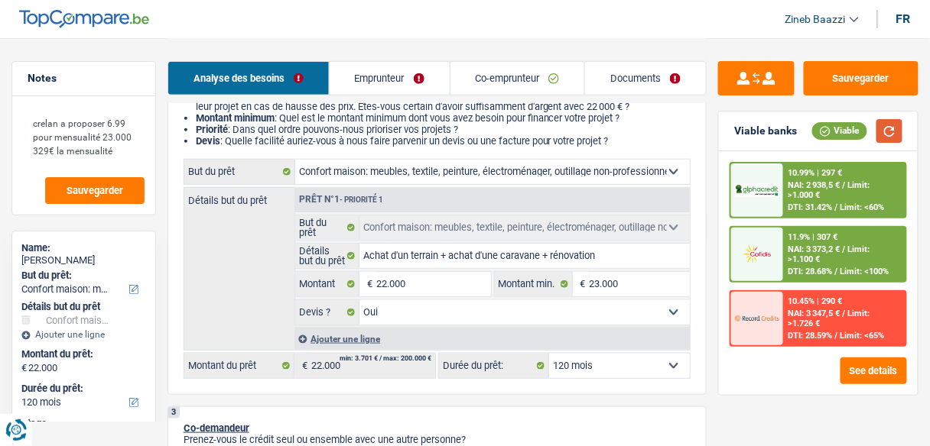
click at [881, 136] on button "button" at bounding box center [889, 131] width 26 height 24
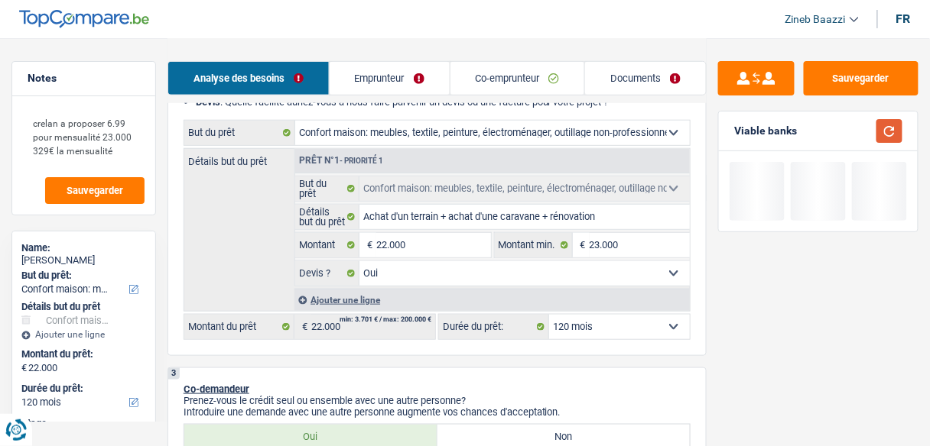
scroll to position [245, 0]
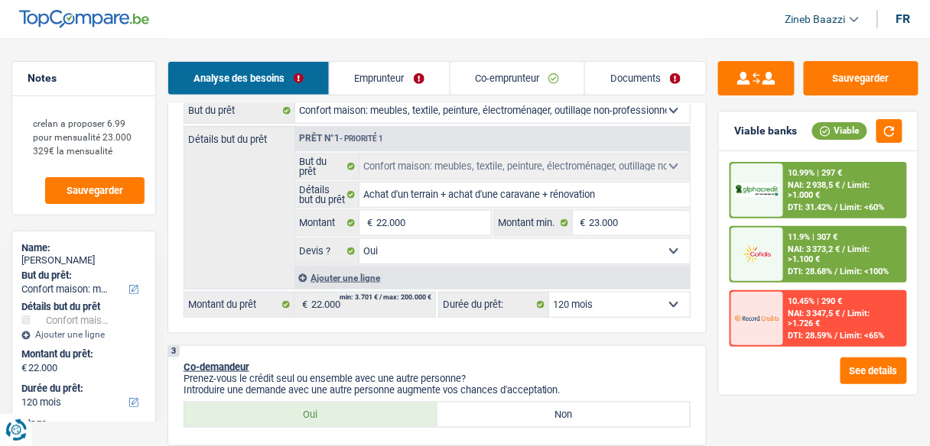
click at [764, 209] on div at bounding box center [757, 191] width 52 height 54
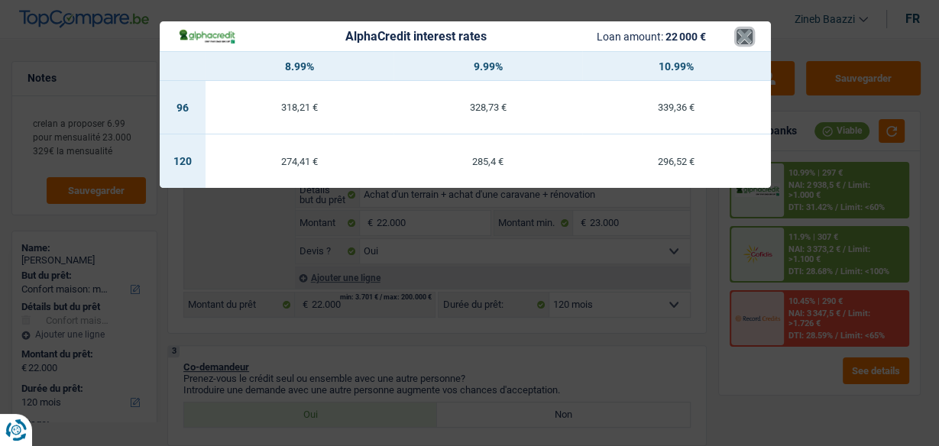
click at [744, 43] on button "×" at bounding box center [745, 36] width 16 height 15
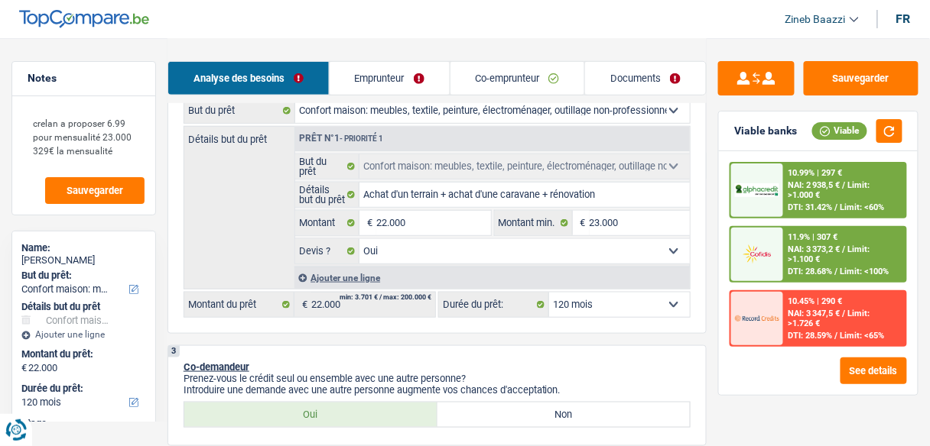
click at [790, 307] on div "10.45% | 290 € NAI: 3 347,5 € / Limit: >1.726 € DTI: 28.59% / Limit: <65%" at bounding box center [845, 319] width 122 height 54
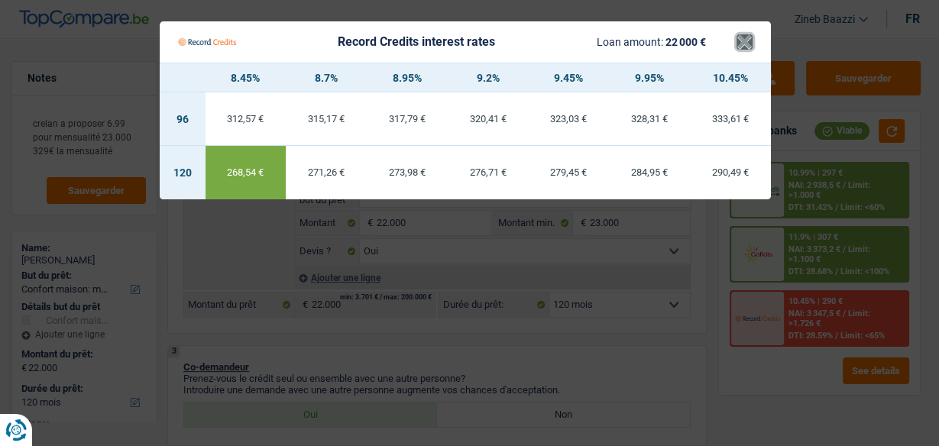
click at [737, 37] on button "×" at bounding box center [745, 41] width 16 height 15
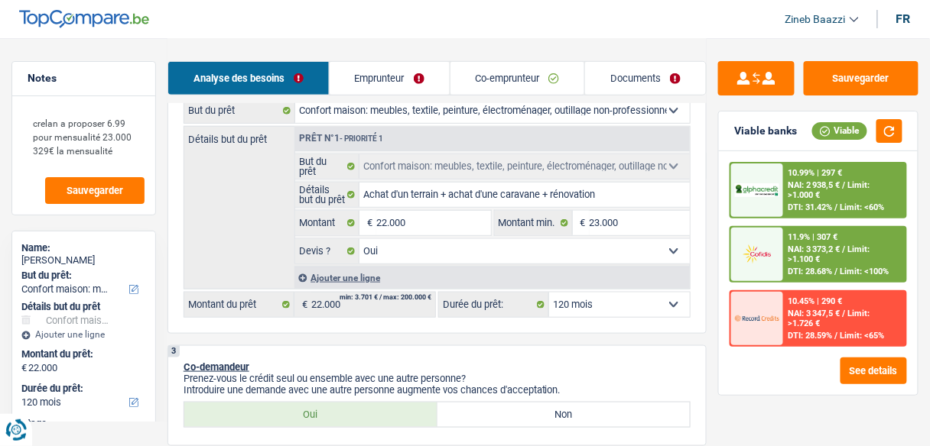
click at [777, 325] on img at bounding box center [757, 318] width 44 height 22
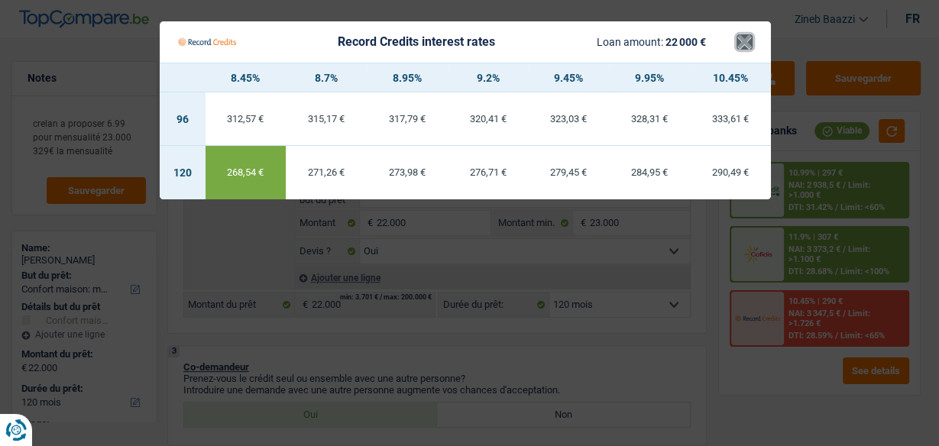
click at [745, 35] on button "×" at bounding box center [745, 41] width 16 height 15
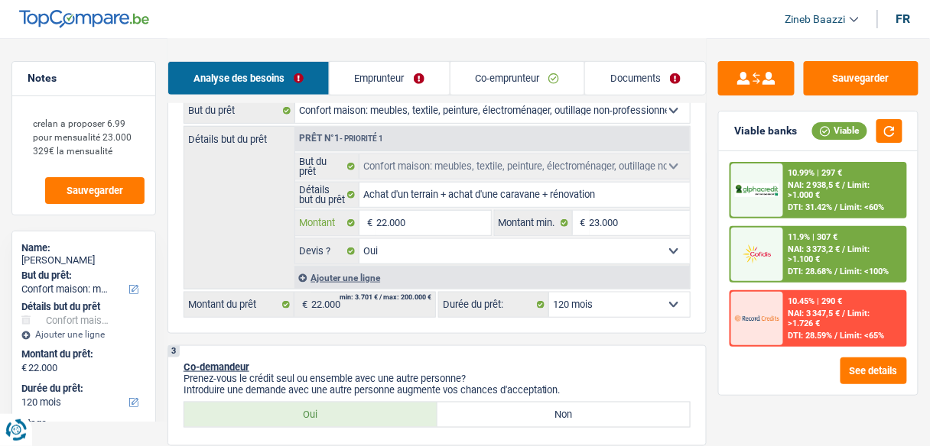
click at [389, 224] on input "22.000" at bounding box center [433, 223] width 114 height 24
click at [385, 224] on input "22.000" at bounding box center [433, 223] width 114 height 24
type input "2.200"
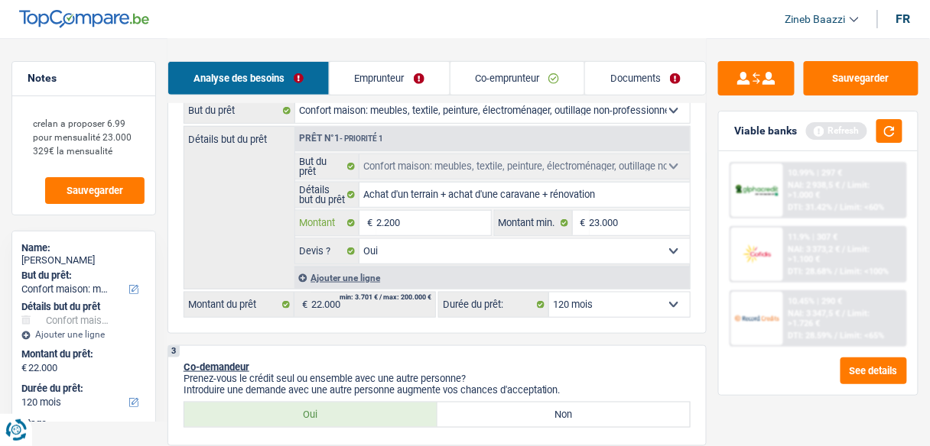
type input "22.500"
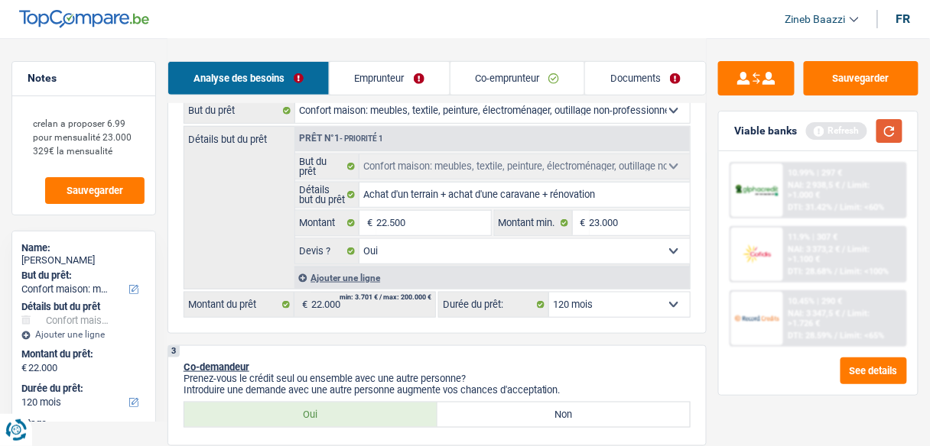
type input "22.500"
click at [892, 138] on button "button" at bounding box center [889, 131] width 26 height 24
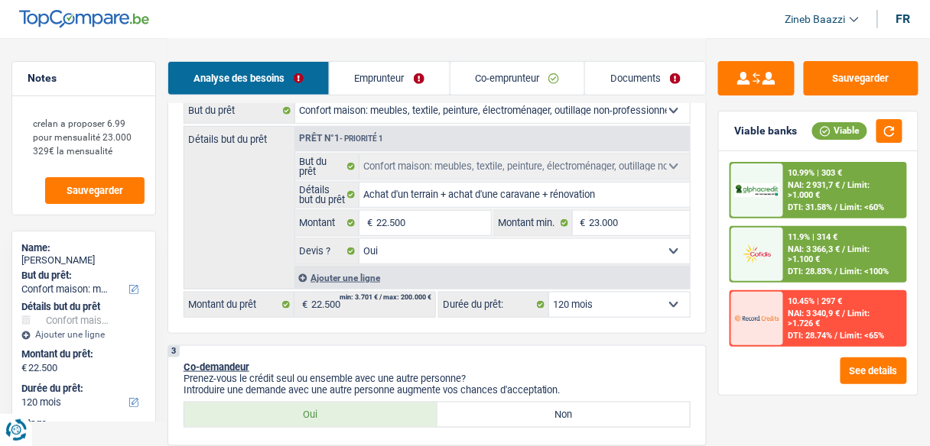
click at [779, 325] on img at bounding box center [757, 318] width 44 height 22
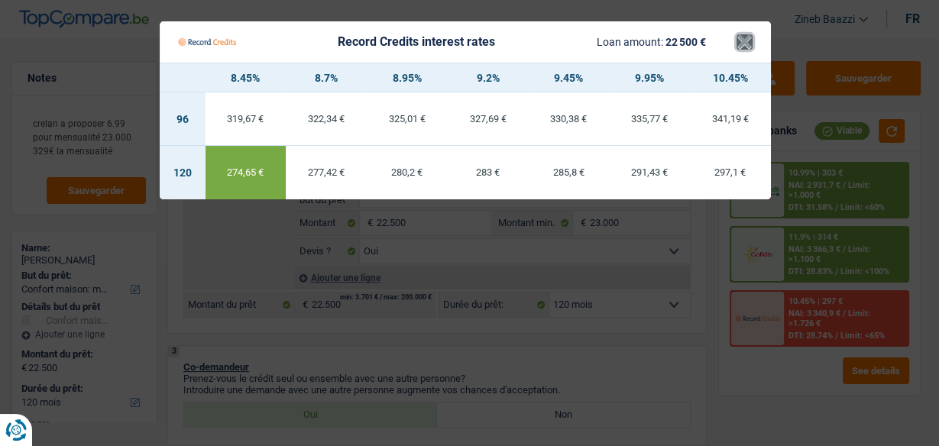
click at [737, 45] on button "×" at bounding box center [745, 41] width 16 height 15
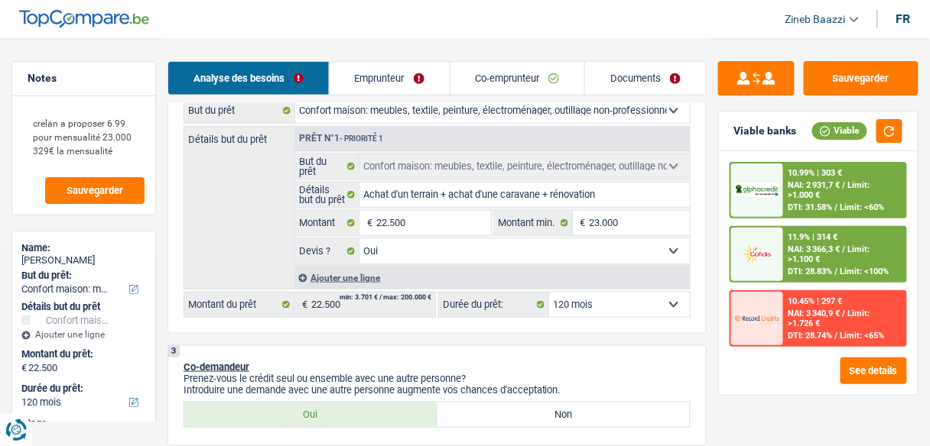
click at [258, 242] on div "Détails but du prêt Prêt n°1 - Priorité 1 Confort maison: meubles, textile, pei…" at bounding box center [436, 208] width 507 height 164
click at [831, 313] on span "NAI: 3 340,9 €" at bounding box center [814, 314] width 52 height 10
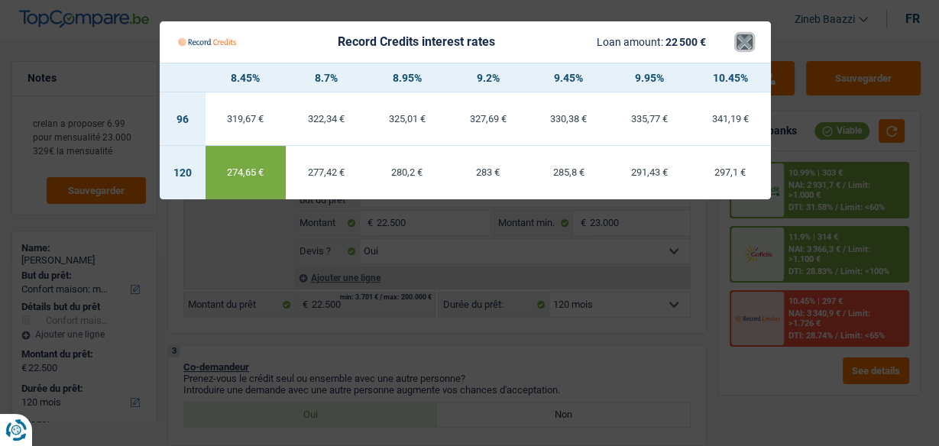
click at [748, 44] on button "×" at bounding box center [745, 41] width 16 height 15
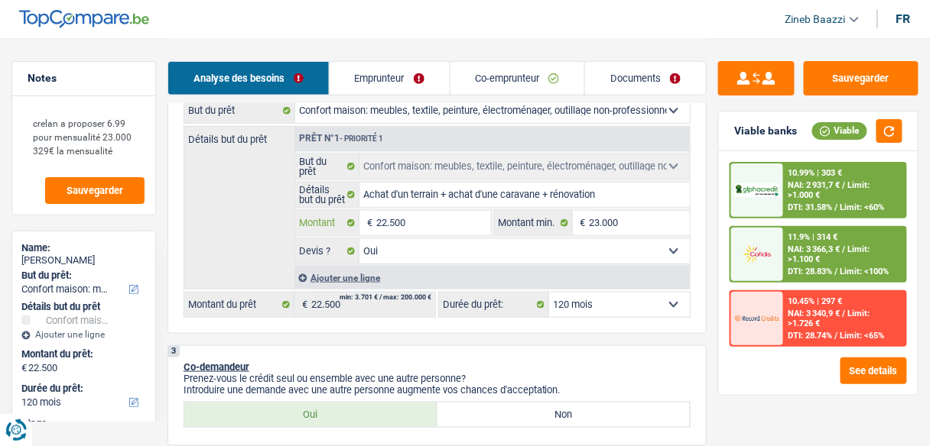
click at [385, 223] on input "22.500" at bounding box center [433, 223] width 114 height 24
type input "2.500"
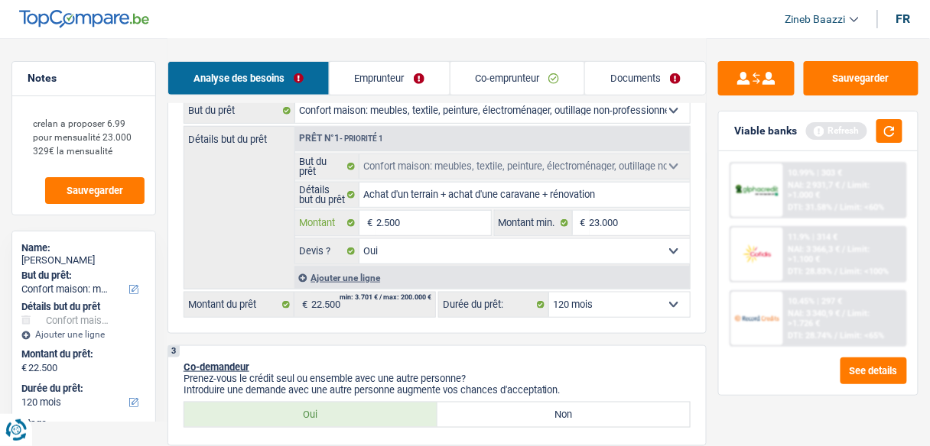
type input "23.500"
type input "2.300"
type input "23.000"
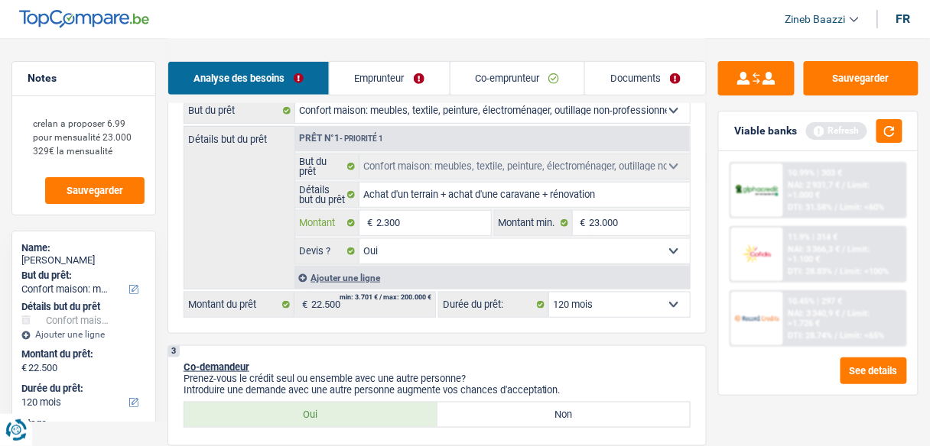
type input "23.000"
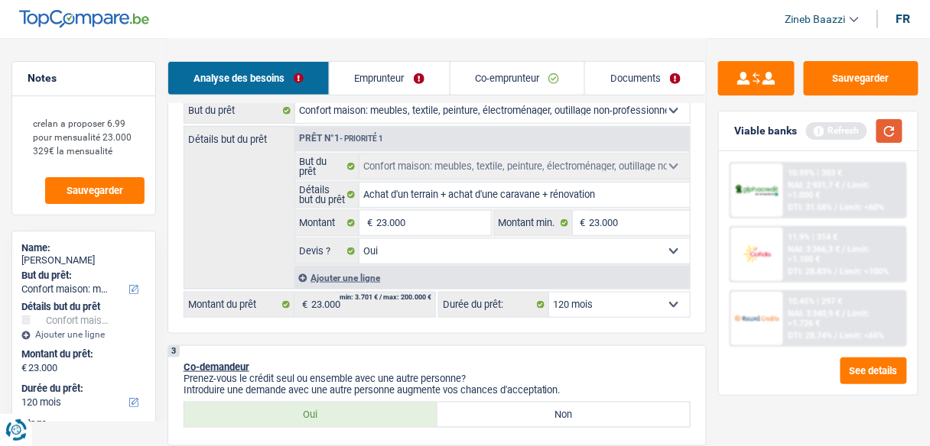
click at [884, 120] on button "button" at bounding box center [889, 131] width 26 height 24
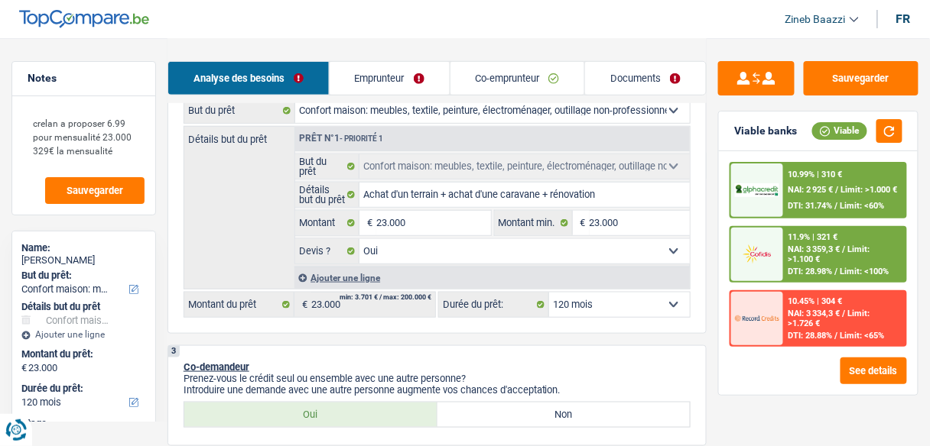
click at [797, 310] on span "NAI: 3 334,3 €" at bounding box center [814, 314] width 52 height 10
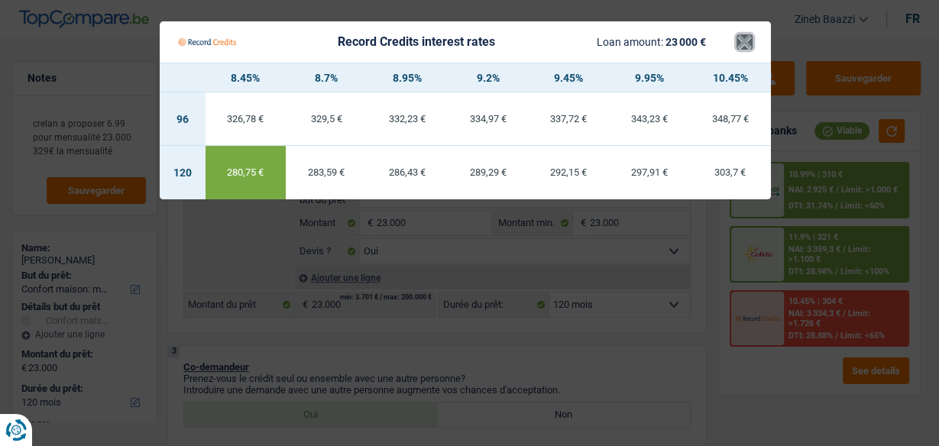
click at [751, 40] on button "×" at bounding box center [745, 41] width 16 height 15
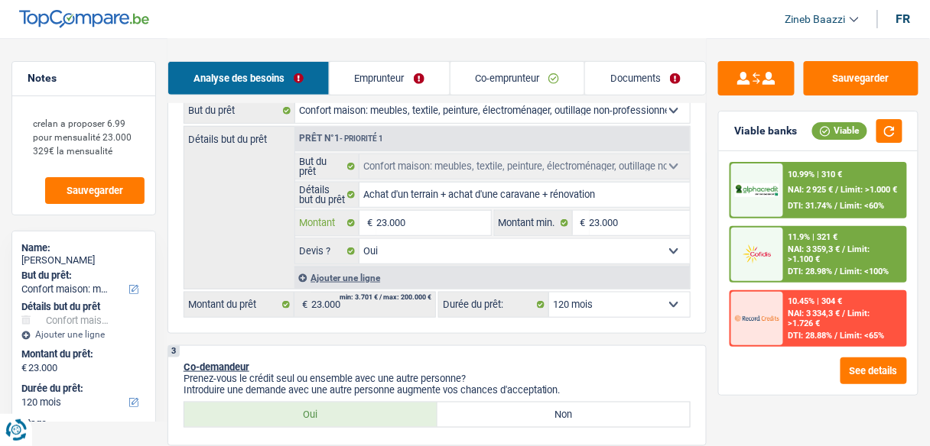
click at [384, 220] on input "23.000" at bounding box center [433, 223] width 114 height 24
type input "2.000"
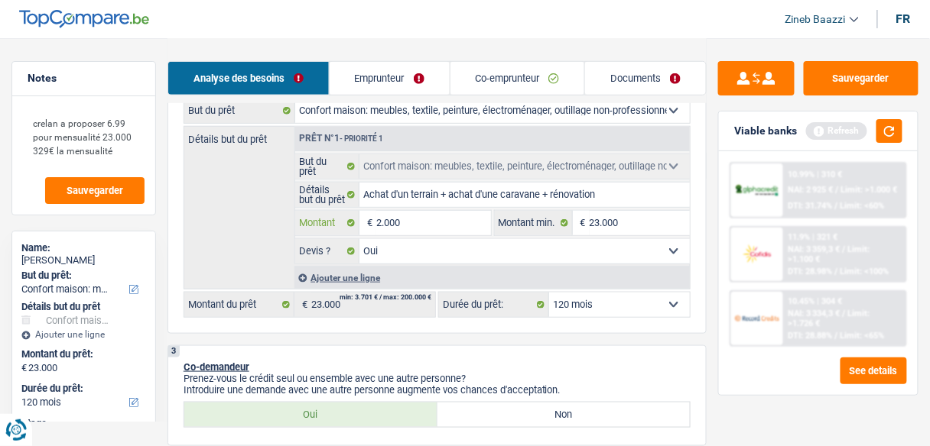
type input "22.000"
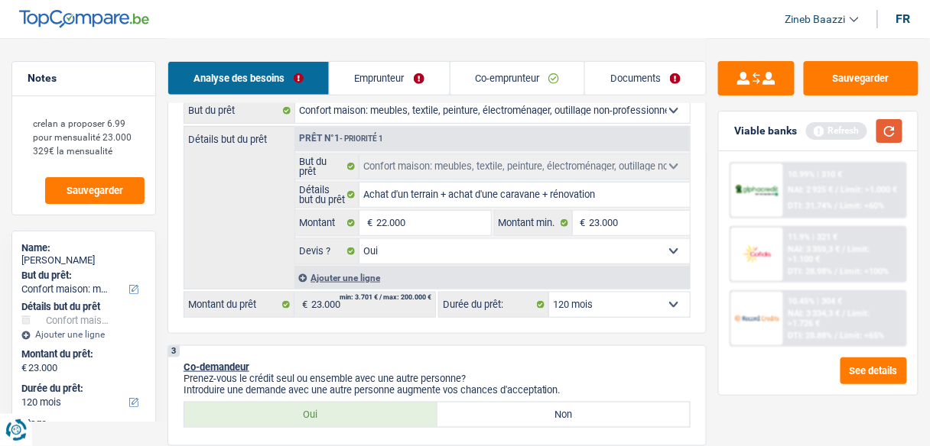
type input "22.000"
click at [890, 137] on button "button" at bounding box center [889, 131] width 26 height 24
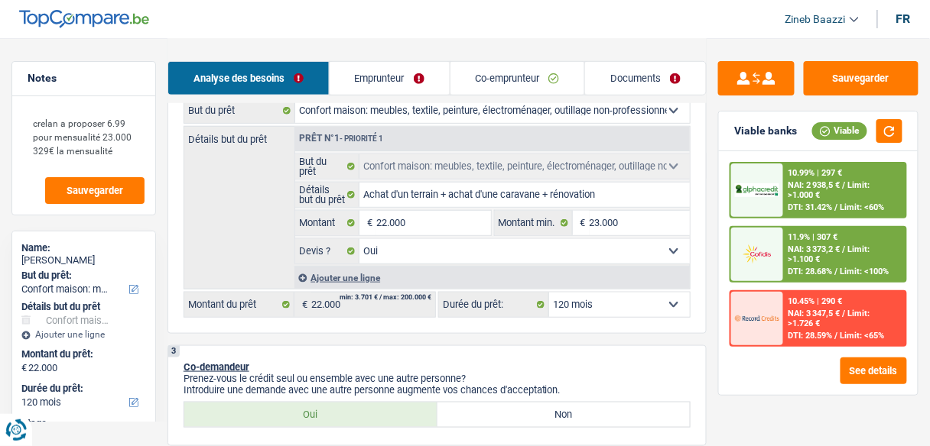
click at [780, 308] on div at bounding box center [757, 319] width 52 height 54
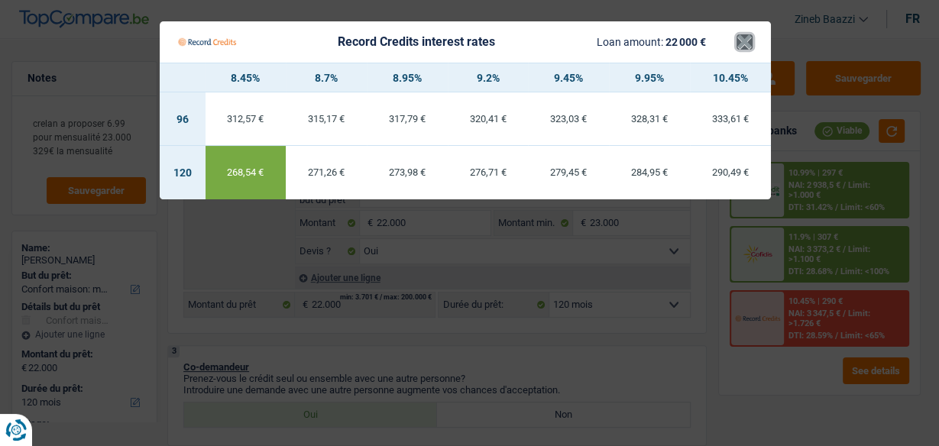
click at [744, 43] on button "×" at bounding box center [745, 41] width 16 height 15
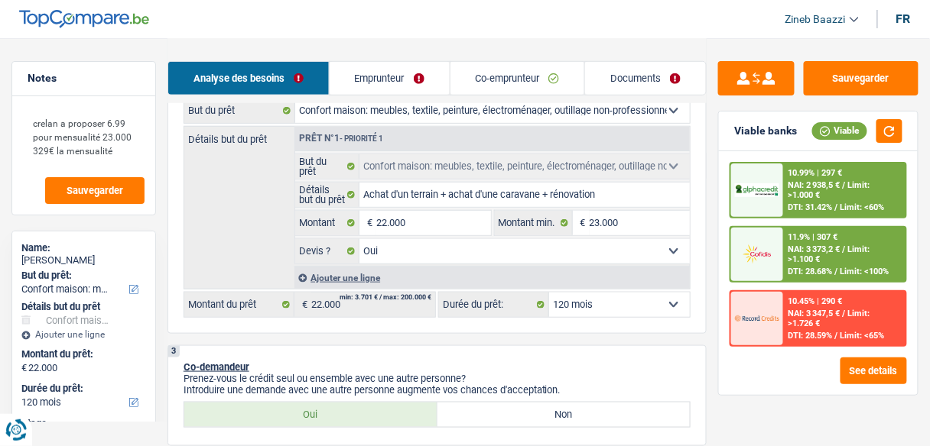
click at [644, 302] on select "12 mois 18 mois 24 mois 30 mois 36 mois 42 mois 48 mois 60 mois 72 mois 84 mois…" at bounding box center [619, 305] width 141 height 24
click at [388, 225] on input "22.000" at bounding box center [433, 223] width 114 height 24
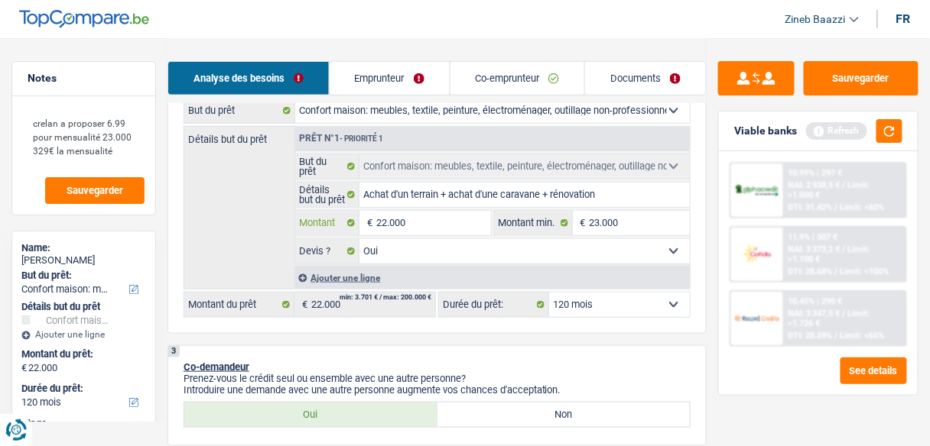
type input "2.000"
type input "23.000"
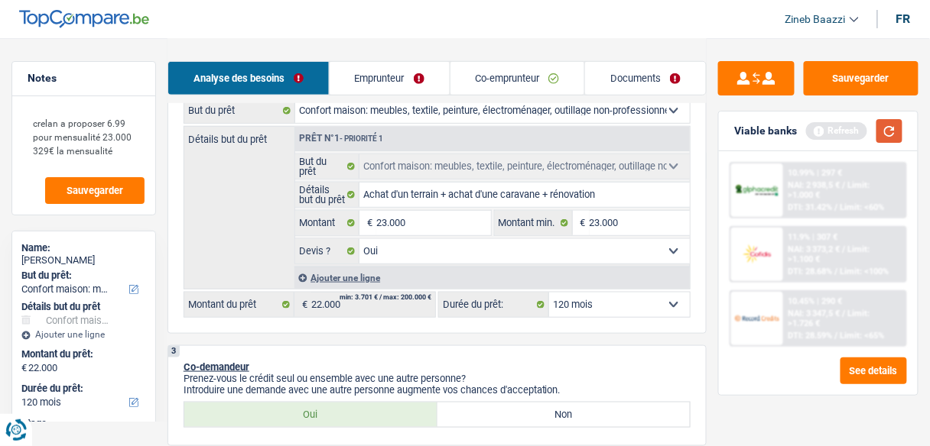
type input "23.000"
click at [895, 140] on button "button" at bounding box center [889, 131] width 26 height 24
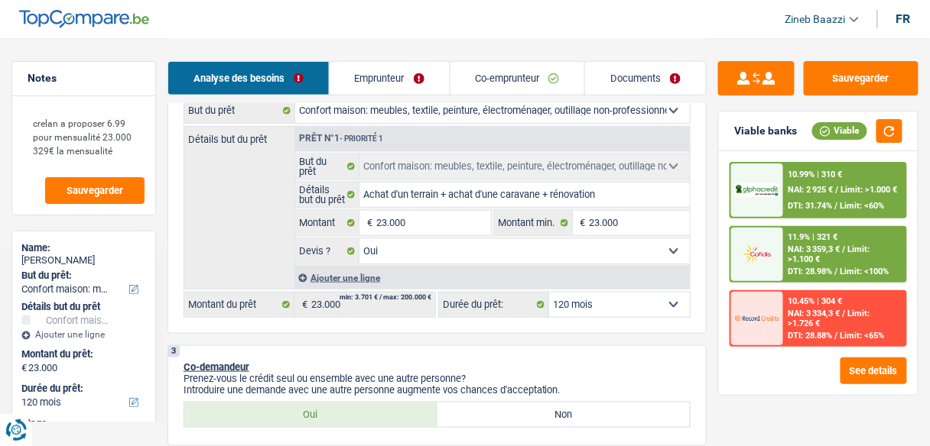
click at [780, 336] on div at bounding box center [757, 319] width 52 height 54
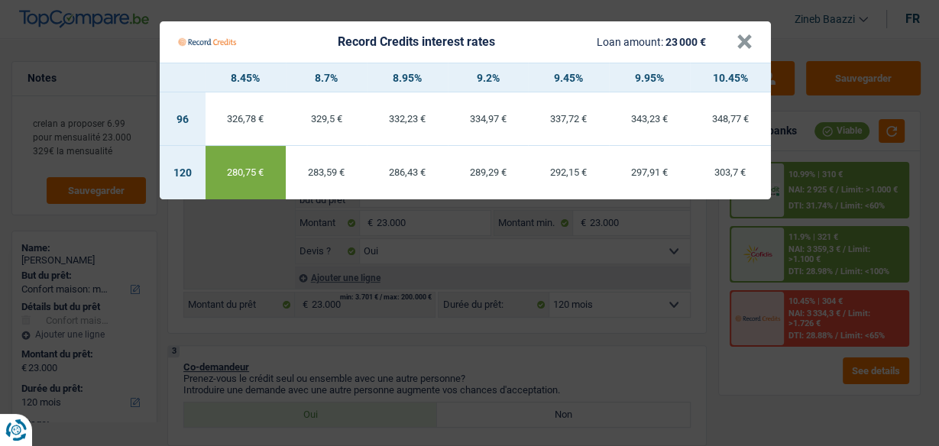
click at [735, 39] on div "Record Credits interest rates Loan amount: 23 000 €" at bounding box center [457, 42] width 559 height 29
click at [743, 42] on button "×" at bounding box center [745, 41] width 16 height 15
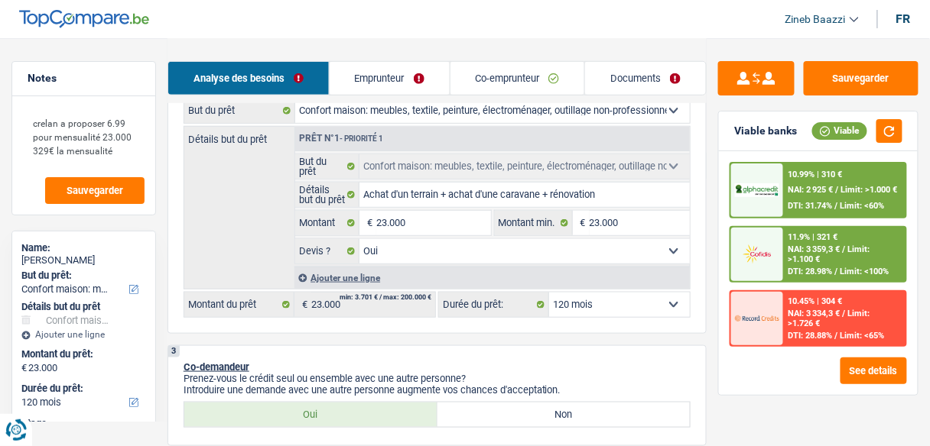
click at [640, 309] on select "12 mois 18 mois 24 mois 30 mois 36 mois 42 mois 48 mois 60 mois 72 mois 84 mois…" at bounding box center [619, 305] width 141 height 24
select select "84"
click at [549, 293] on select "12 mois 18 mois 24 mois 30 mois 36 mois 42 mois 48 mois 60 mois 72 mois 84 mois…" at bounding box center [619, 305] width 141 height 24
select select "84"
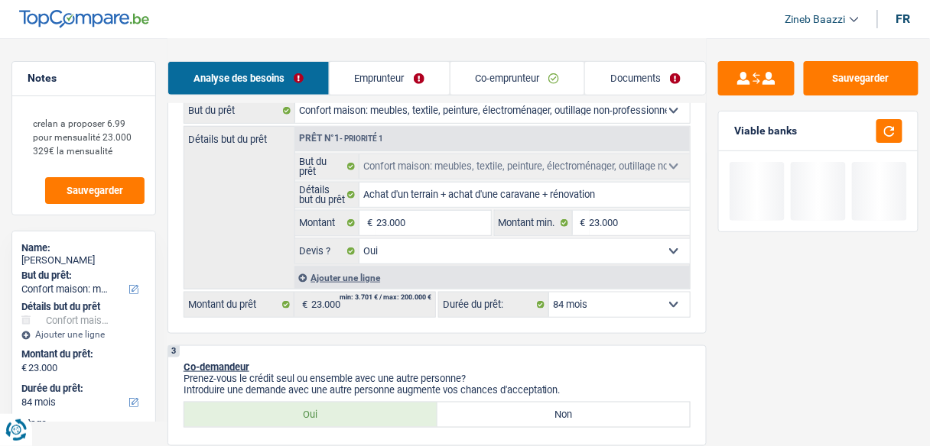
click at [888, 143] on div "Viable banks" at bounding box center [818, 132] width 199 height 40
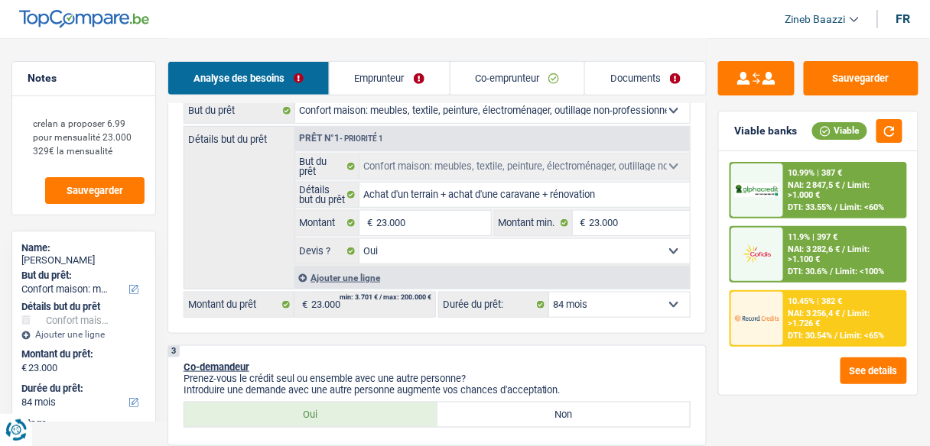
click at [815, 320] on span "Limit: >1.726 €" at bounding box center [829, 319] width 82 height 20
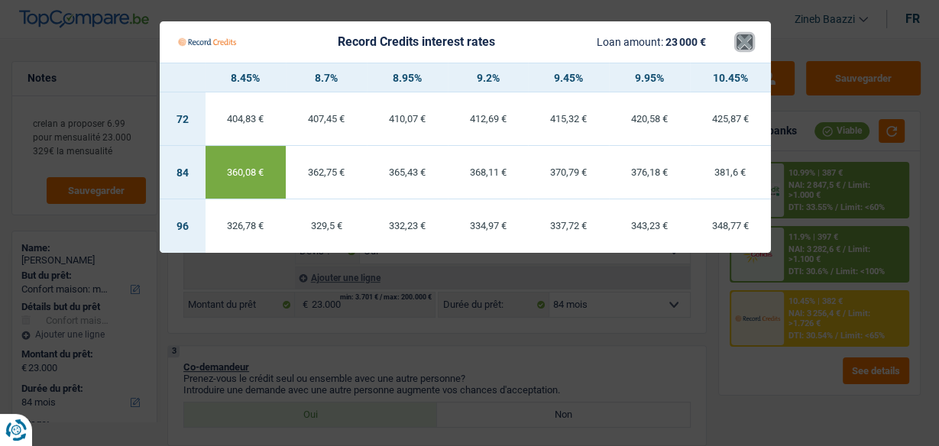
click at [748, 45] on button "×" at bounding box center [745, 41] width 16 height 15
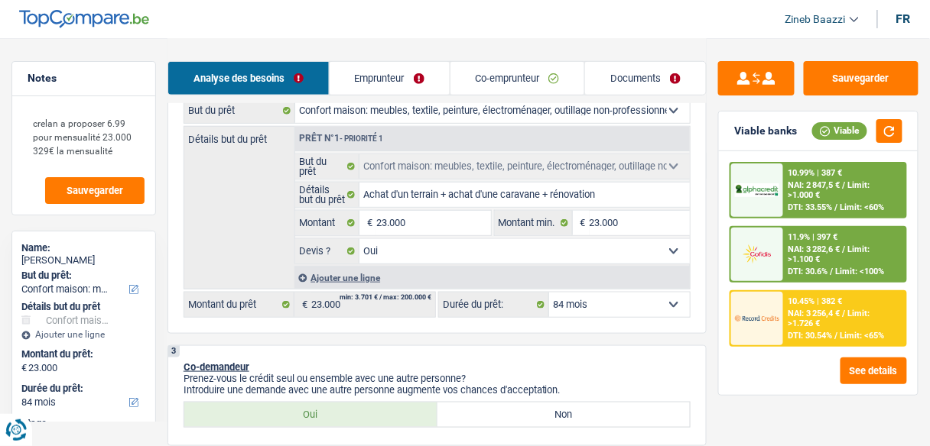
click at [904, 137] on div "Viable banks Viable" at bounding box center [818, 132] width 199 height 40
click at [902, 136] on button "button" at bounding box center [889, 131] width 26 height 24
click at [884, 131] on button "button" at bounding box center [889, 131] width 26 height 24
click at [803, 351] on div "10.99% | 387 € NAI: 2 847,5 € / Limit: >1.000 € DTI: 33.55% / Limit: <60% 11.9%…" at bounding box center [818, 273] width 199 height 244
click at [795, 324] on span "Limit: >1.726 €" at bounding box center [829, 319] width 82 height 20
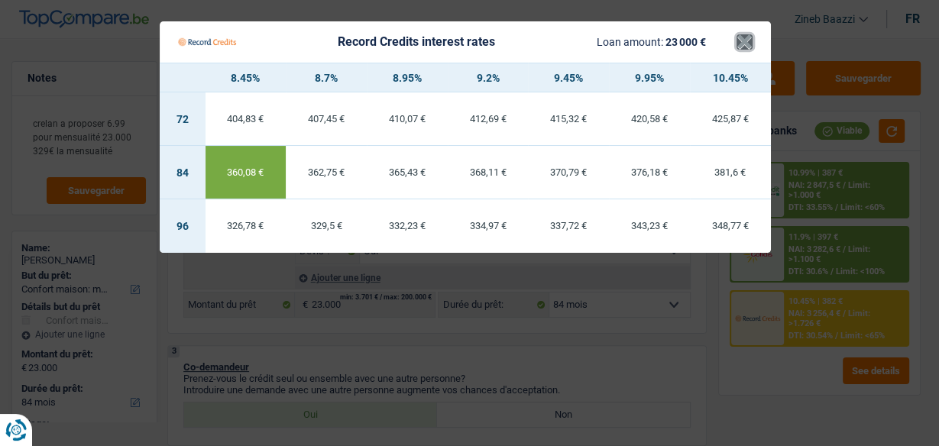
click at [739, 41] on button "×" at bounding box center [745, 41] width 16 height 15
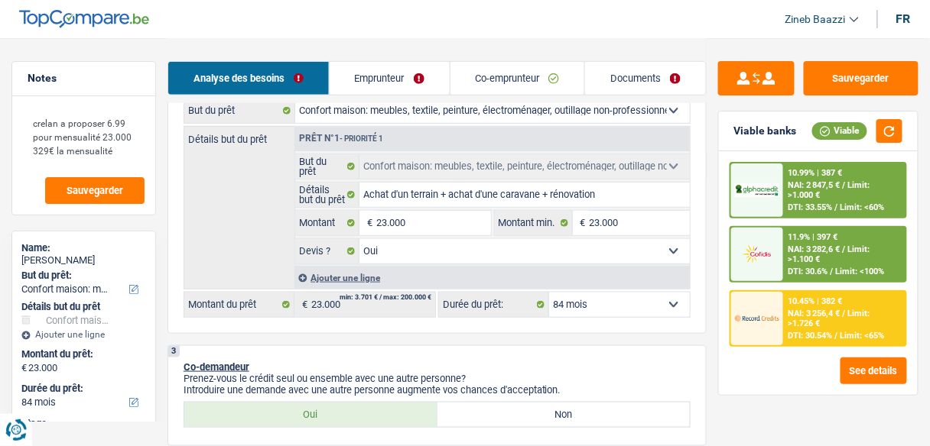
drag, startPoint x: 721, startPoint y: 44, endPoint x: 728, endPoint y: 177, distance: 133.2
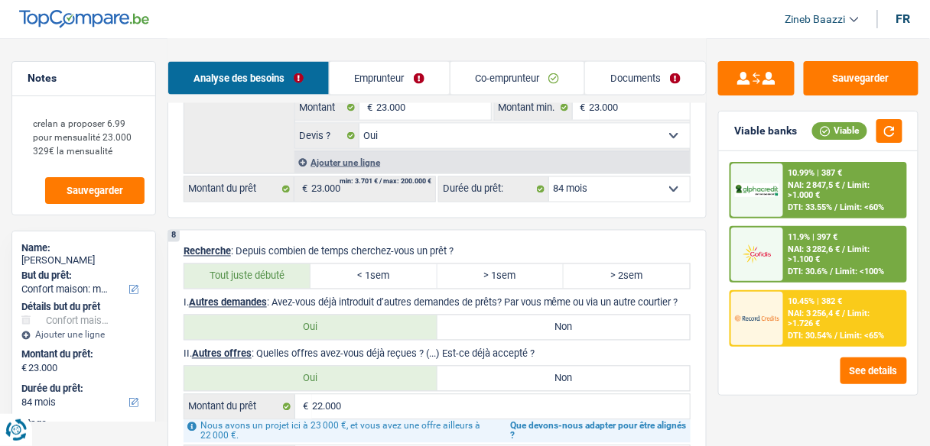
scroll to position [2018, 0]
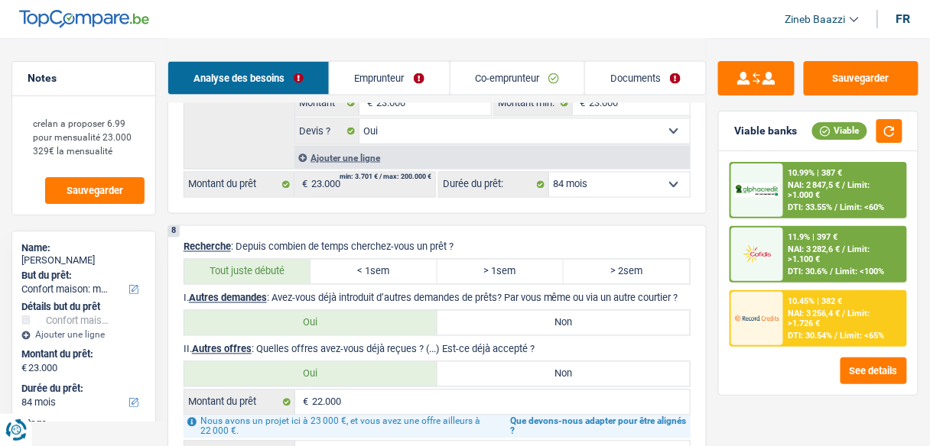
click at [651, 92] on link "Documents" at bounding box center [645, 78] width 121 height 33
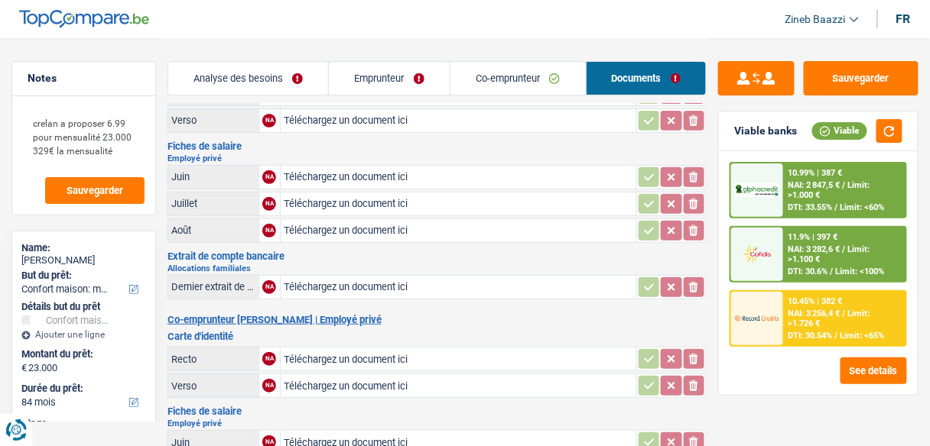
scroll to position [0, 0]
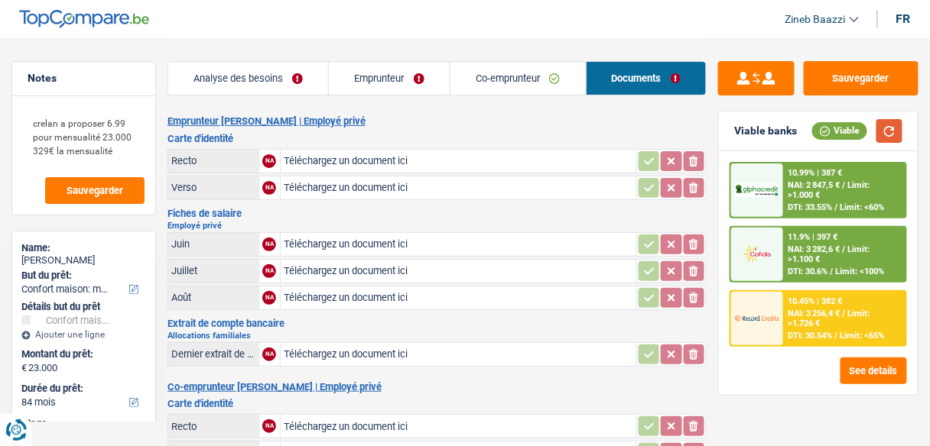
click at [888, 135] on button "button" at bounding box center [889, 131] width 26 height 24
click at [889, 135] on button "button" at bounding box center [889, 131] width 26 height 24
click at [522, 79] on link "Co-emprunteur" at bounding box center [517, 78] width 135 height 33
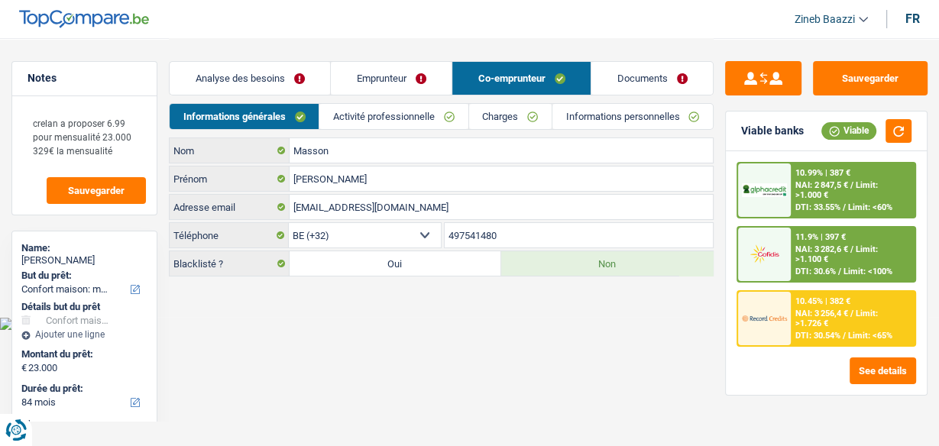
click at [591, 108] on link "Informations personnelles" at bounding box center [633, 116] width 161 height 25
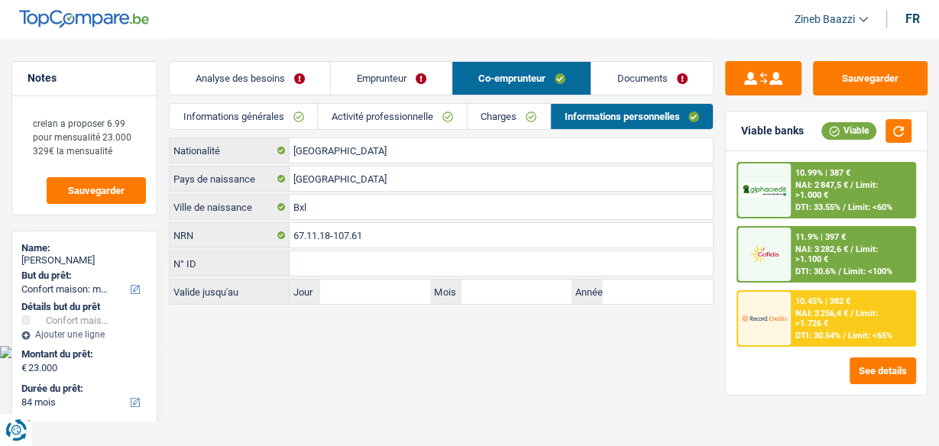
click at [600, 88] on link "Documents" at bounding box center [653, 78] width 122 height 33
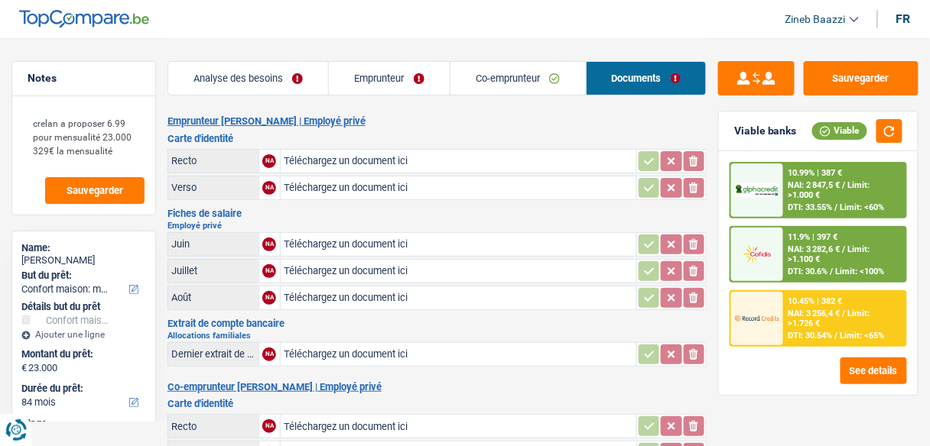
click at [483, 75] on link "Co-emprunteur" at bounding box center [517, 78] width 135 height 33
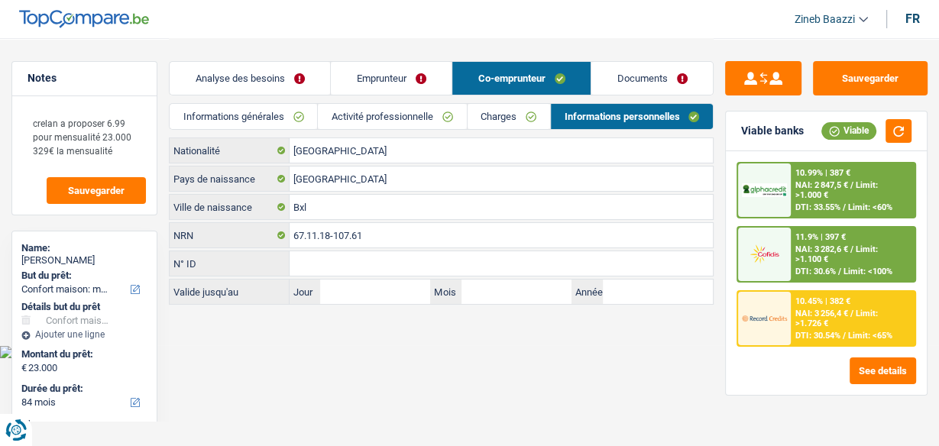
click at [485, 135] on div "Informations générales Activité professionnelle Charges Informations personnell…" at bounding box center [441, 120] width 545 height 34
click at [423, 87] on link "Emprunteur" at bounding box center [391, 78] width 121 height 33
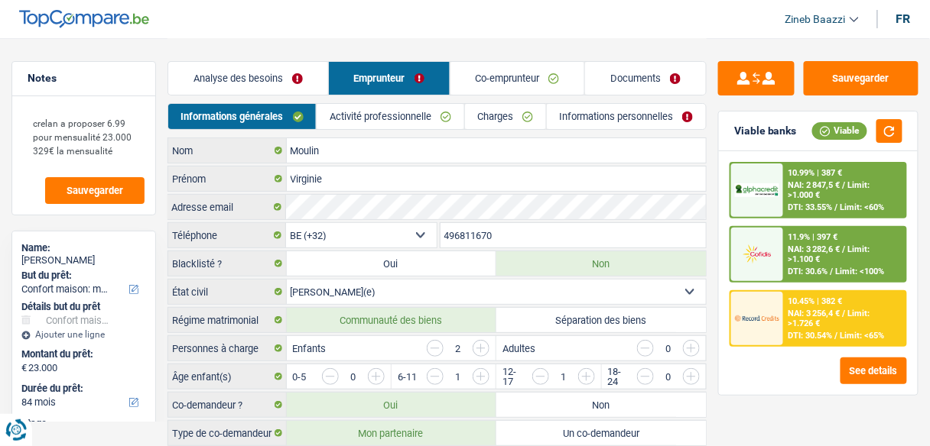
click at [523, 113] on link "Charges" at bounding box center [505, 116] width 81 height 25
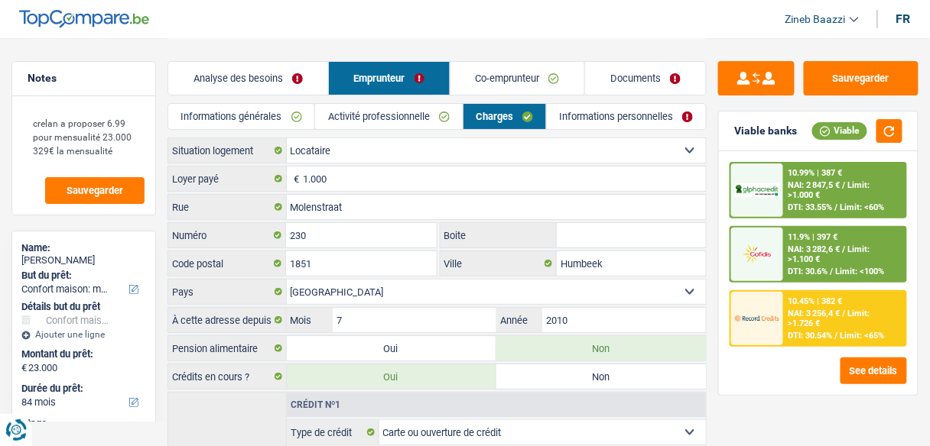
click at [485, 45] on div "Analyse des besoins Emprunteur Co-emprunteur Documents" at bounding box center [436, 70] width 539 height 65
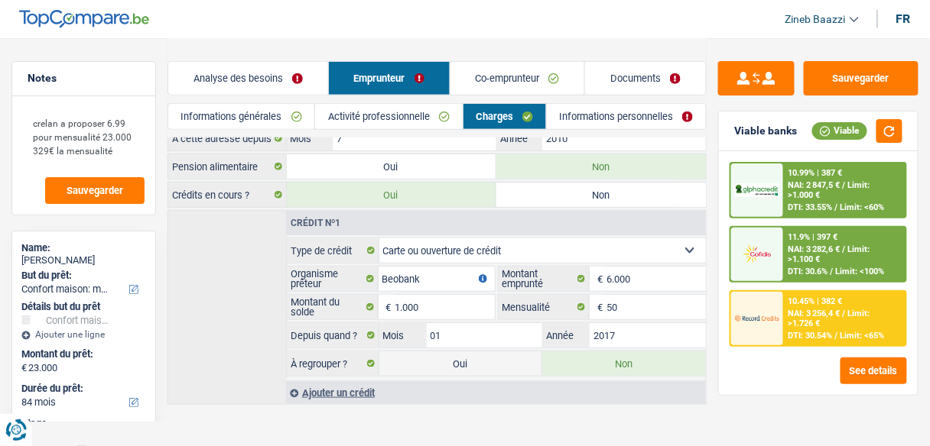
scroll to position [184, 0]
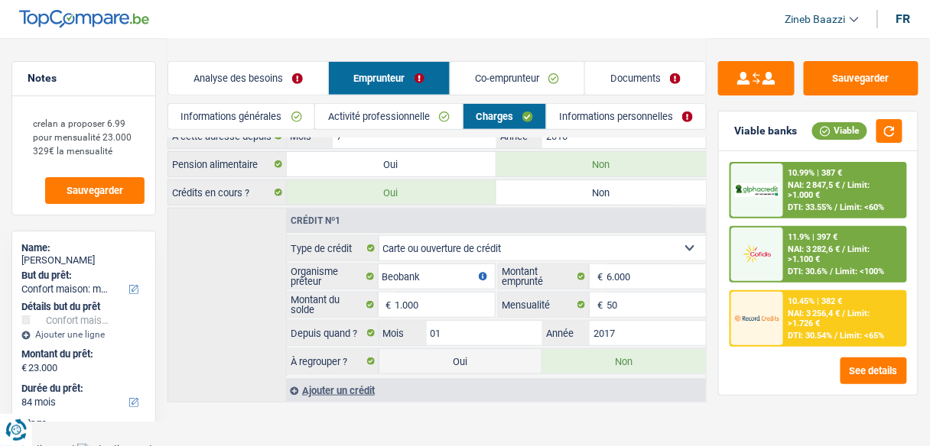
click at [783, 429] on main "Notes crelan a proposer 6.99 pour mensualité 23.000 329€ la mensualité Sauvegar…" at bounding box center [465, 130] width 930 height 628
click at [569, 86] on link "Co-emprunteur" at bounding box center [517, 78] width 135 height 33
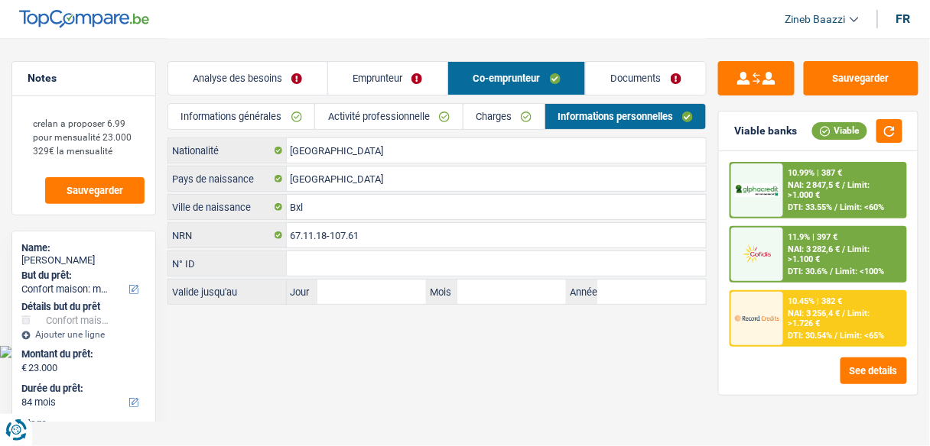
scroll to position [0, 0]
click at [466, 107] on link "Activité professionnelle" at bounding box center [392, 116] width 148 height 25
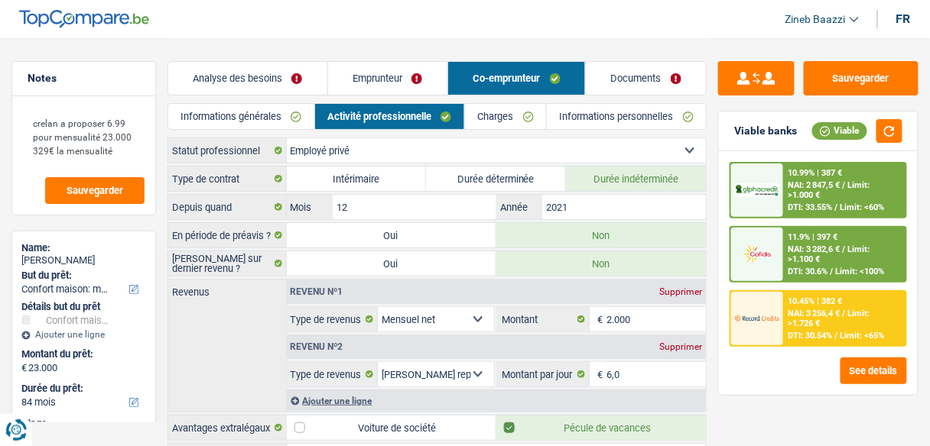
click at [300, 76] on link "Analyse des besoins" at bounding box center [247, 78] width 159 height 33
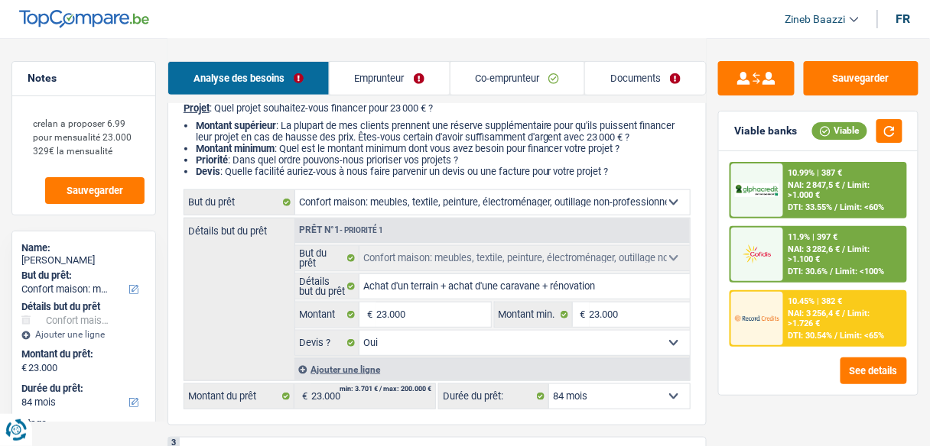
scroll to position [183, 0]
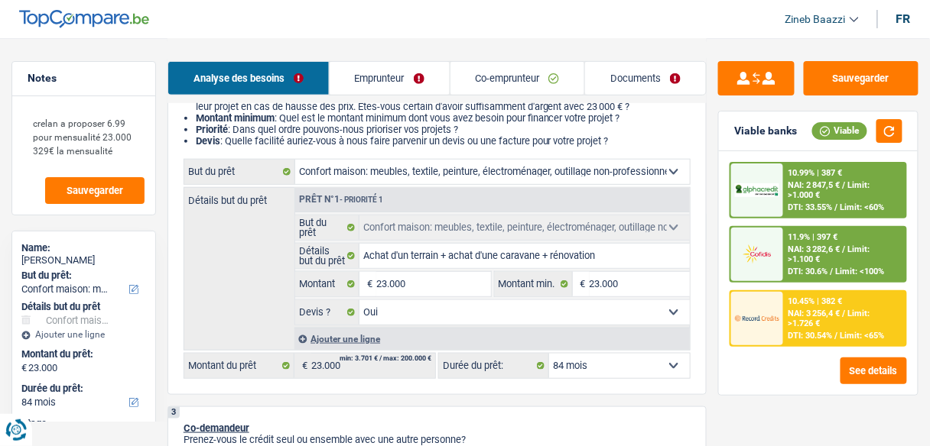
click at [418, 170] on select "Confort maison: meubles, textile, peinture, électroménager, outillage non-profe…" at bounding box center [492, 172] width 394 height 24
click at [221, 255] on div "Détails but du prêt Prêt n°1 - Priorité 1 Confort maison: meubles, textile, pei…" at bounding box center [436, 269] width 507 height 164
click at [403, 160] on div "2 Projet : Quel projet souhaitez-vous financer pour 23 000 € ? Montant supérieu…" at bounding box center [436, 225] width 539 height 339
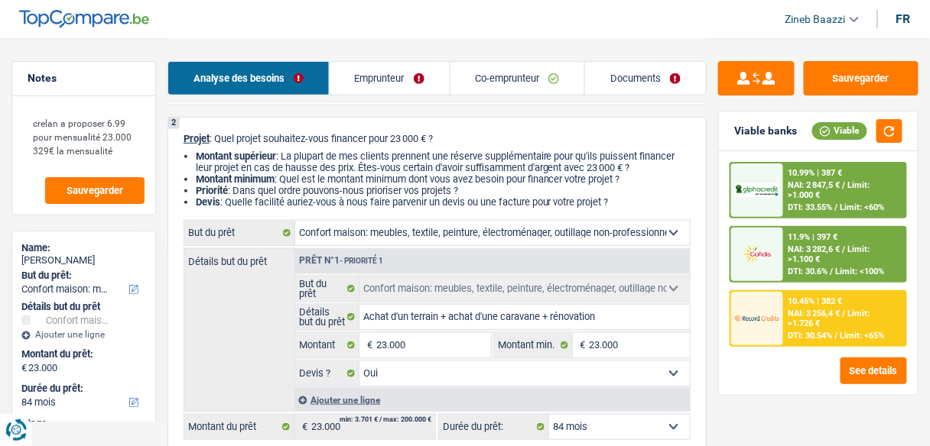
click at [598, 73] on link "Documents" at bounding box center [645, 78] width 121 height 33
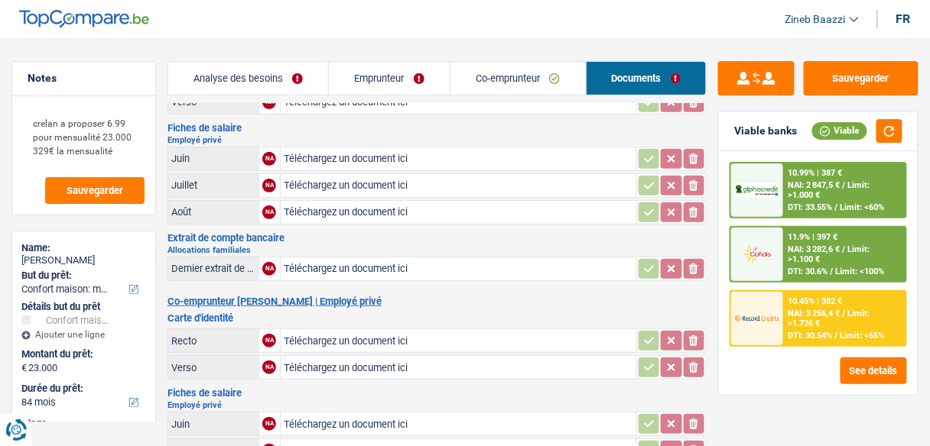
scroll to position [0, 0]
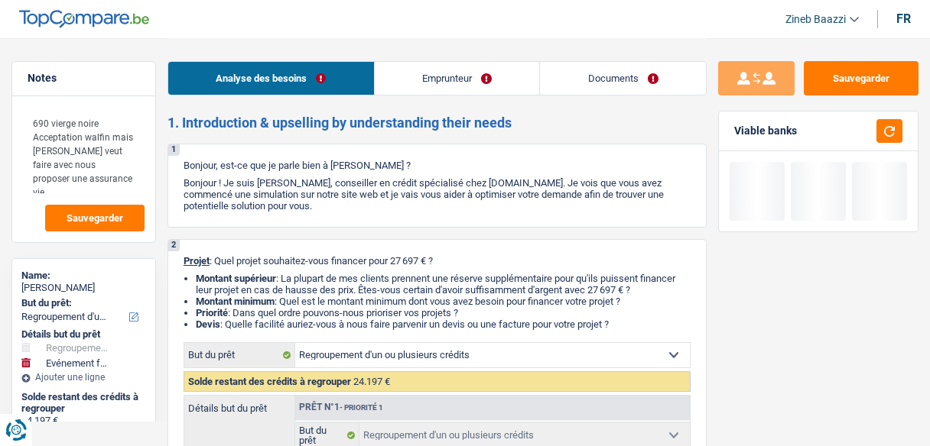
select select "refinancing"
select select "familyEvent"
select select "120"
select select "refinancing"
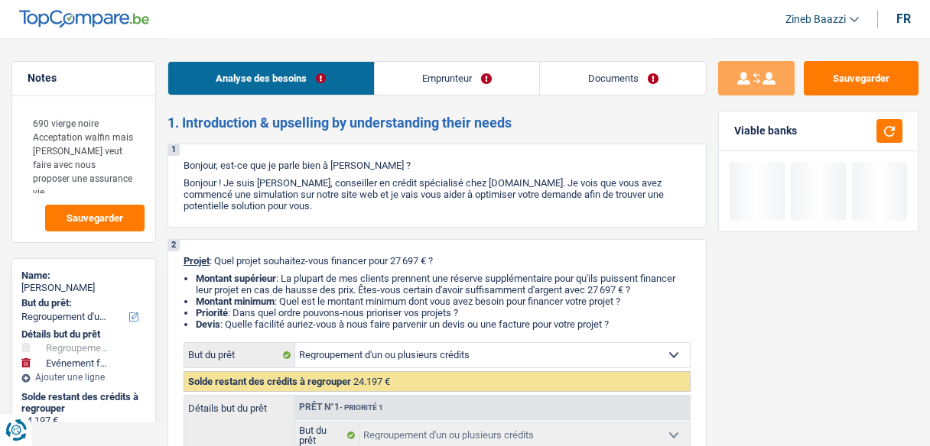
select select "refinancing"
select select "false"
select select "familyEvent"
select select "false"
select select "120"
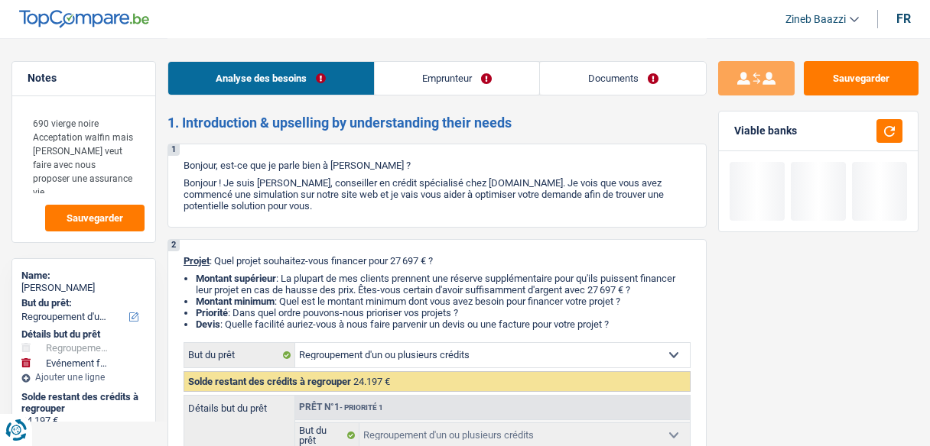
select select "mutuality"
select select "mutualityIndemnity"
select select "rents"
select select "creditConsolidation"
select select "84"
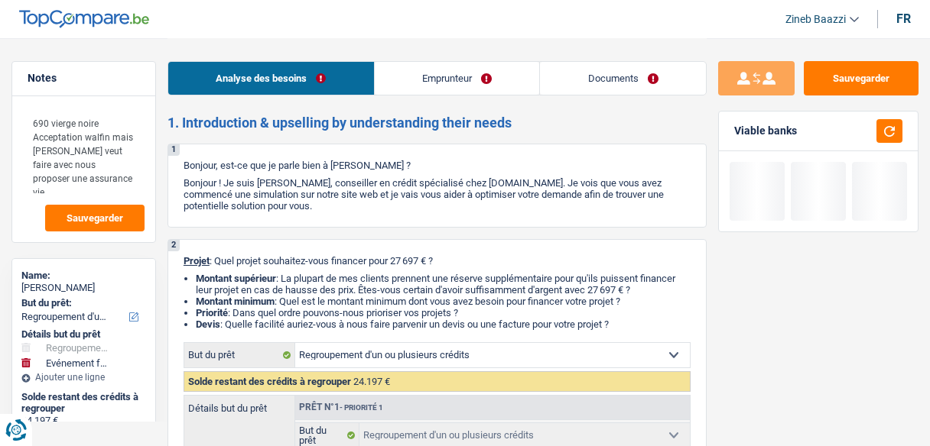
select select "personalLoan"
select select "familyEvent"
select select "24"
select select "refinancing"
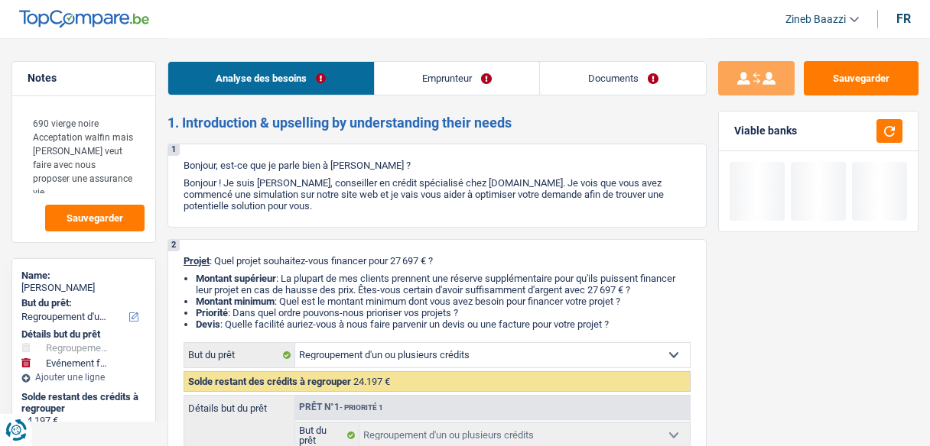
select select "false"
select select "familyEvent"
select select "false"
select select "120"
select select "rents"
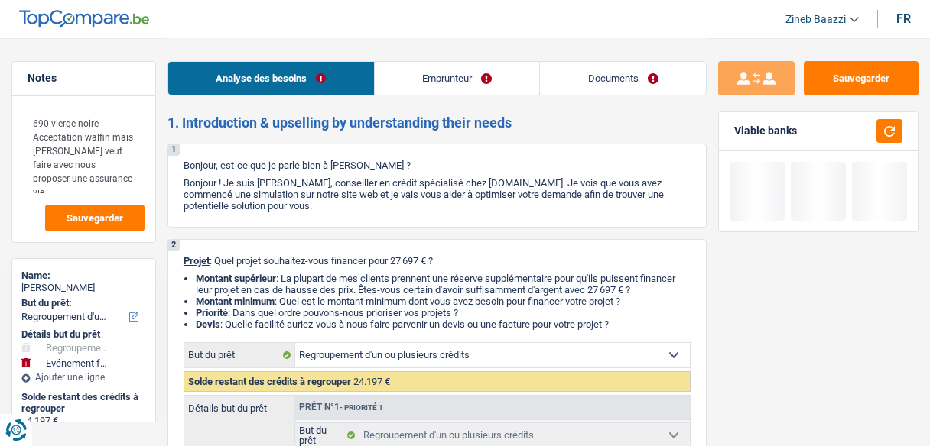
select select "BE"
select select "creditConsolidation"
select select "84"
select select "personalLoan"
select select "familyEvent"
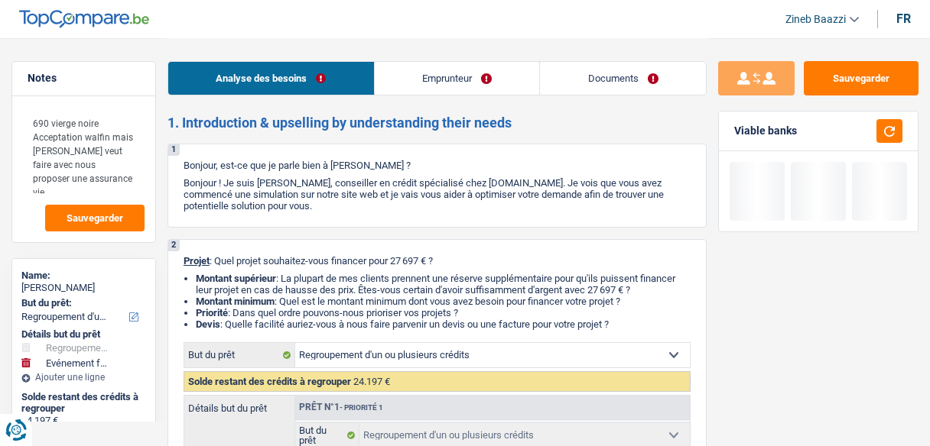
select select "24"
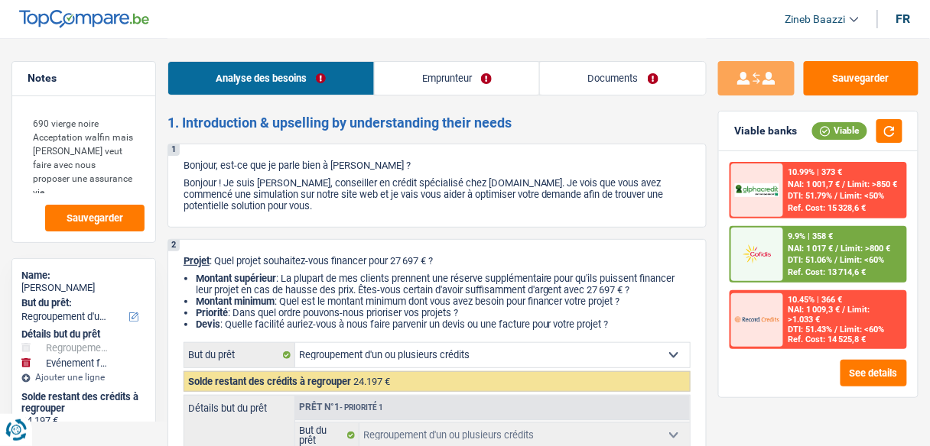
click at [440, 84] on link "Emprunteur" at bounding box center [457, 78] width 165 height 33
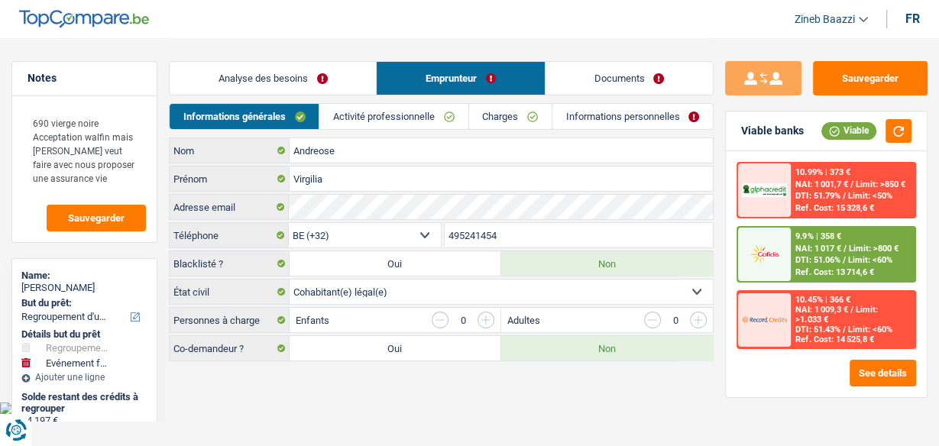
click at [569, 115] on link "Informations personnelles" at bounding box center [633, 116] width 161 height 25
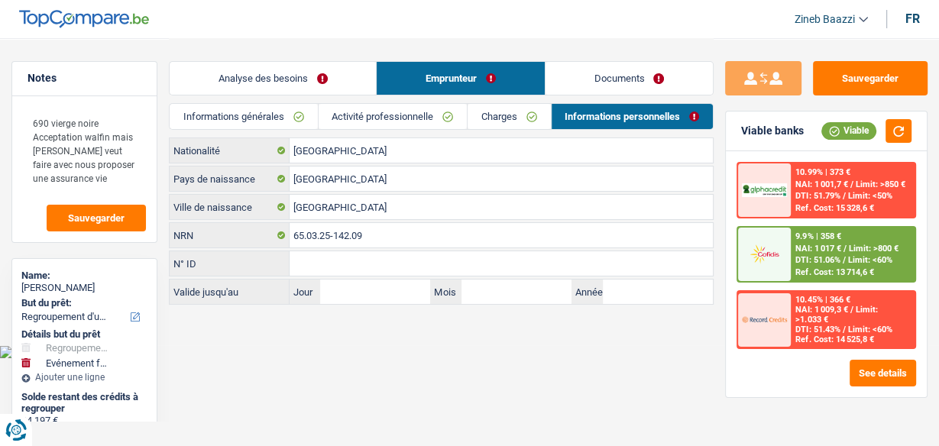
click at [508, 112] on link "Charges" at bounding box center [509, 116] width 83 height 25
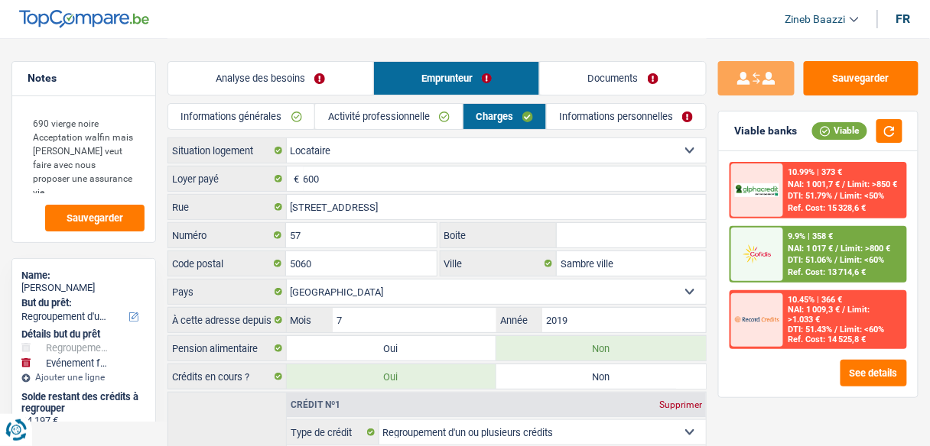
click at [427, 119] on link "Activité professionnelle" at bounding box center [388, 116] width 147 height 25
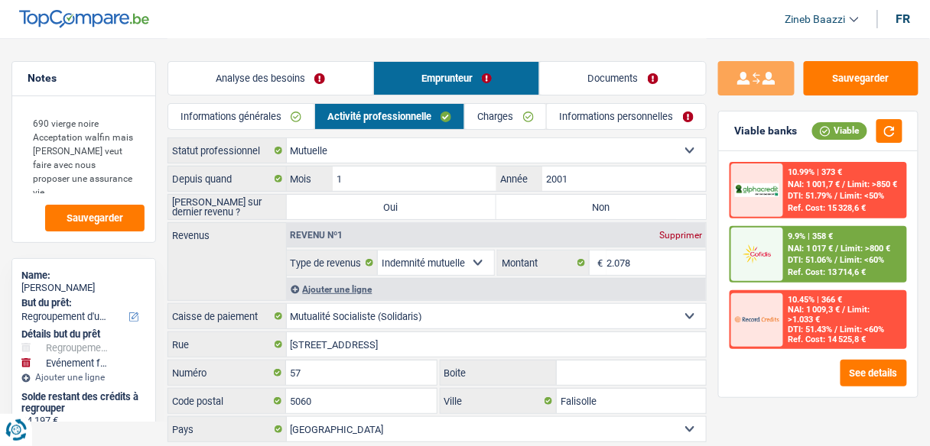
click at [497, 122] on link "Charges" at bounding box center [505, 116] width 81 height 25
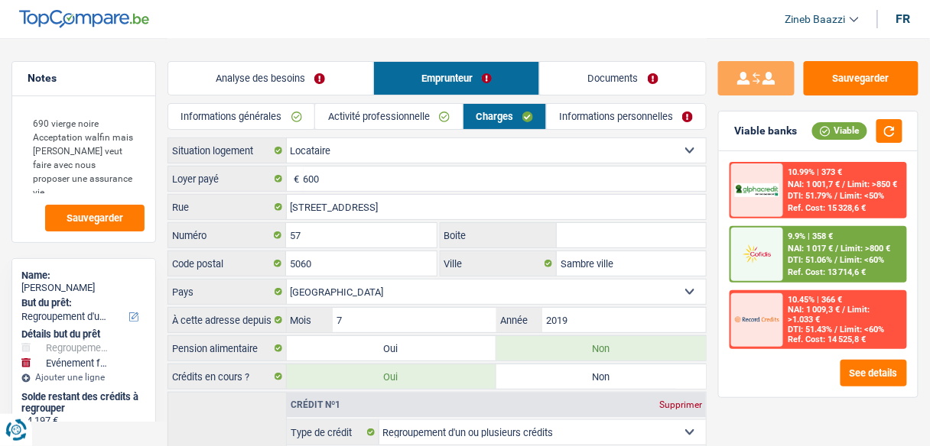
click at [586, 112] on link "Informations personnelles" at bounding box center [626, 116] width 159 height 25
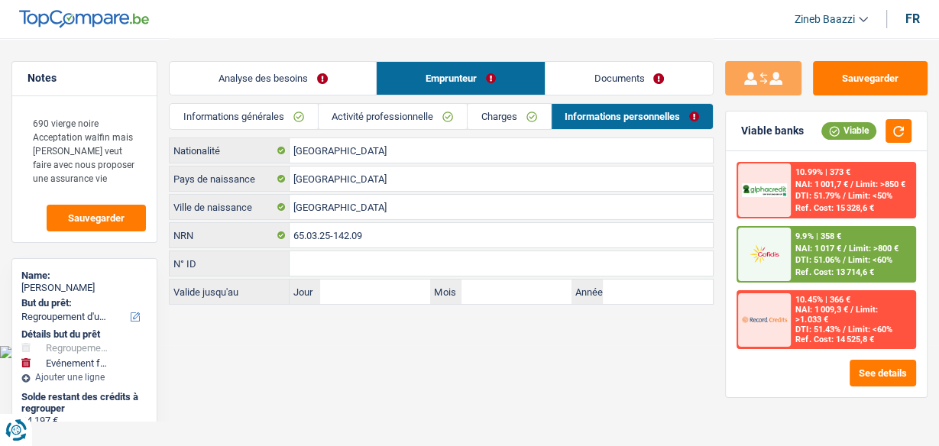
click at [416, 122] on link "Activité professionnelle" at bounding box center [393, 116] width 148 height 25
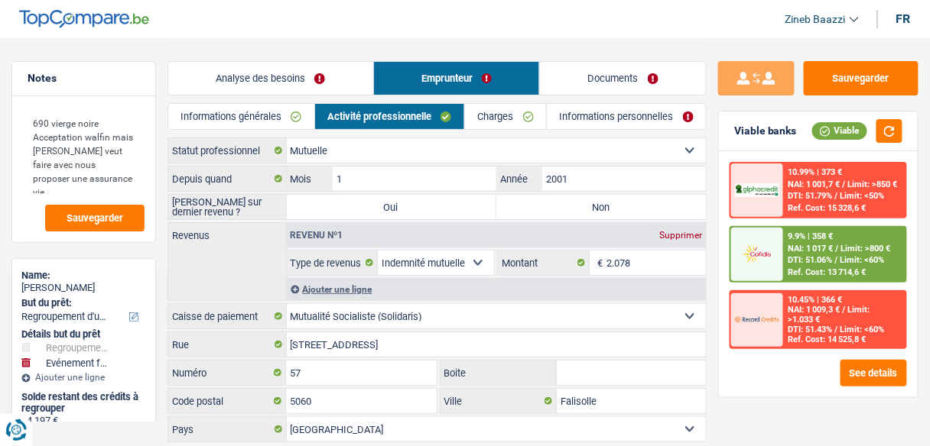
click at [269, 118] on link "Informations générales" at bounding box center [241, 116] width 146 height 25
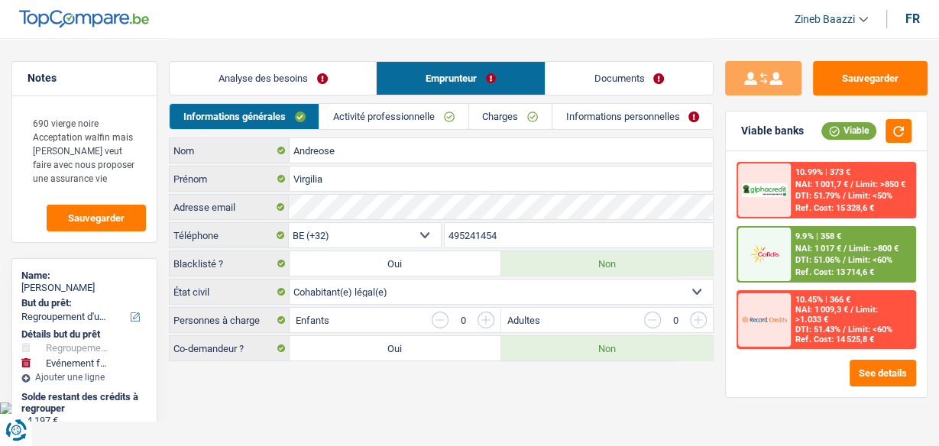
click at [377, 118] on link "Activité professionnelle" at bounding box center [394, 116] width 148 height 25
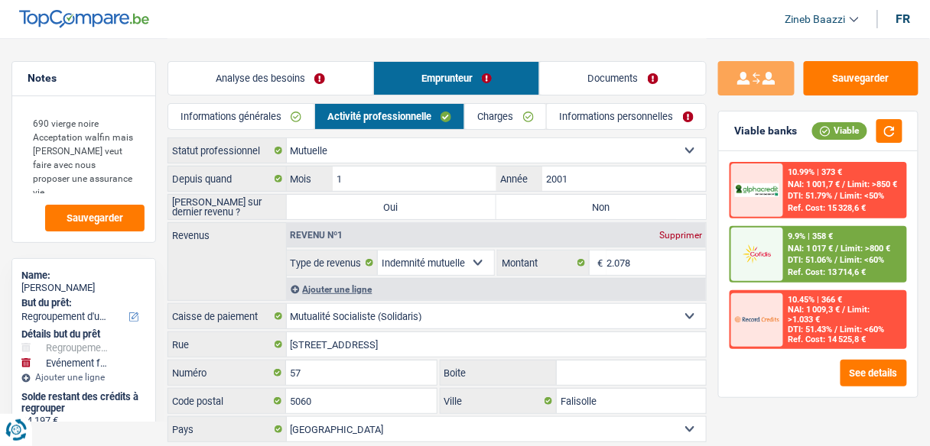
scroll to position [43, 0]
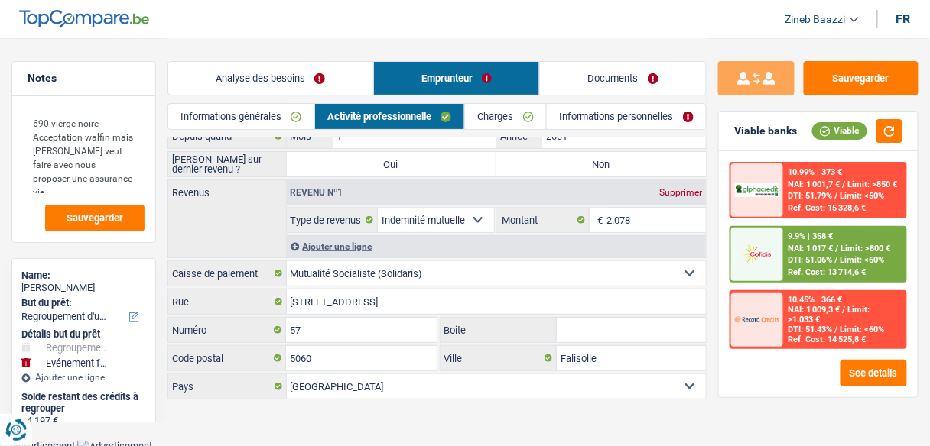
click at [477, 115] on link "Charges" at bounding box center [505, 116] width 81 height 25
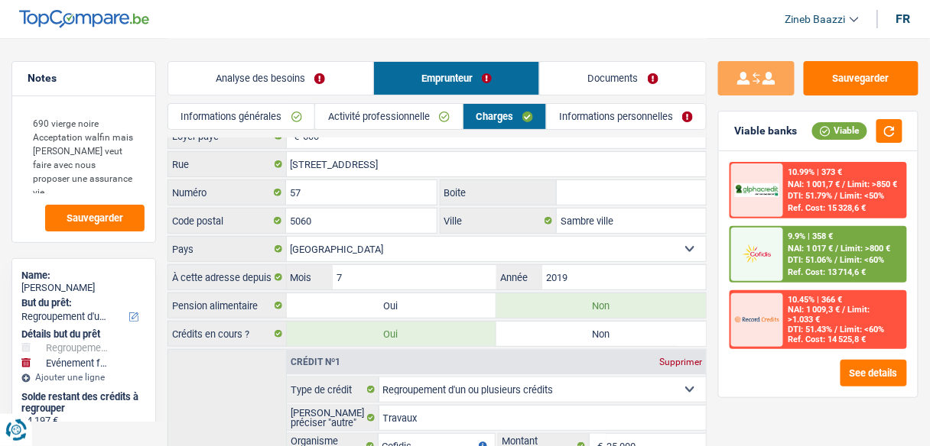
click at [397, 119] on link "Activité professionnelle" at bounding box center [388, 116] width 147 height 25
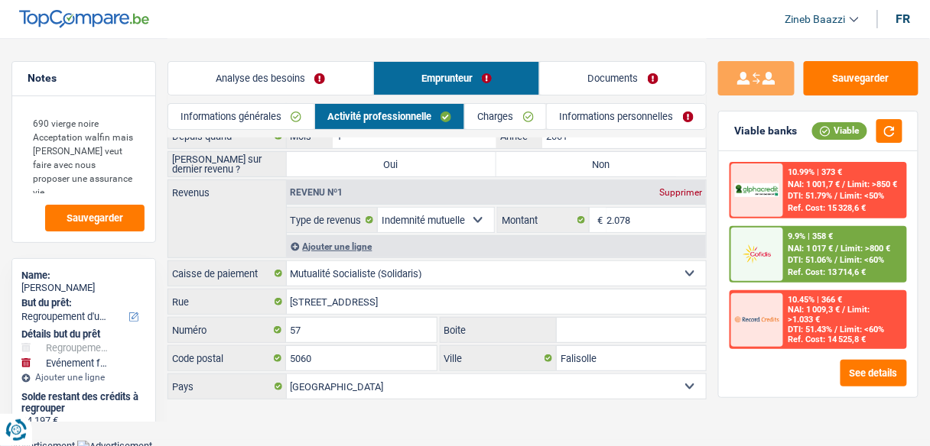
click at [558, 118] on link "Informations personnelles" at bounding box center [626, 116] width 159 height 25
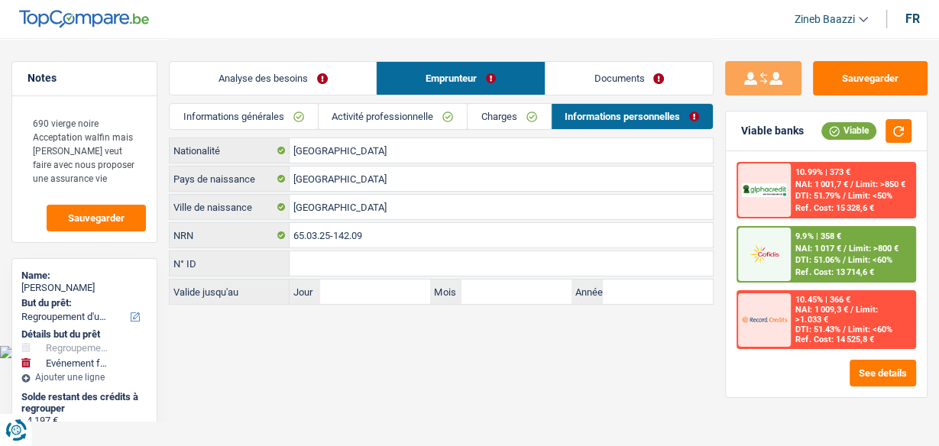
click at [469, 119] on link "Charges" at bounding box center [509, 116] width 83 height 25
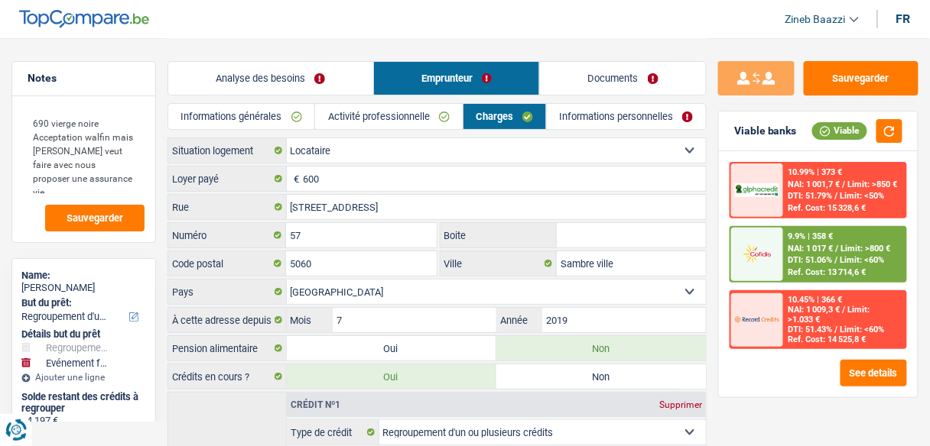
click at [281, 91] on link "Analyse des besoins" at bounding box center [270, 78] width 205 height 33
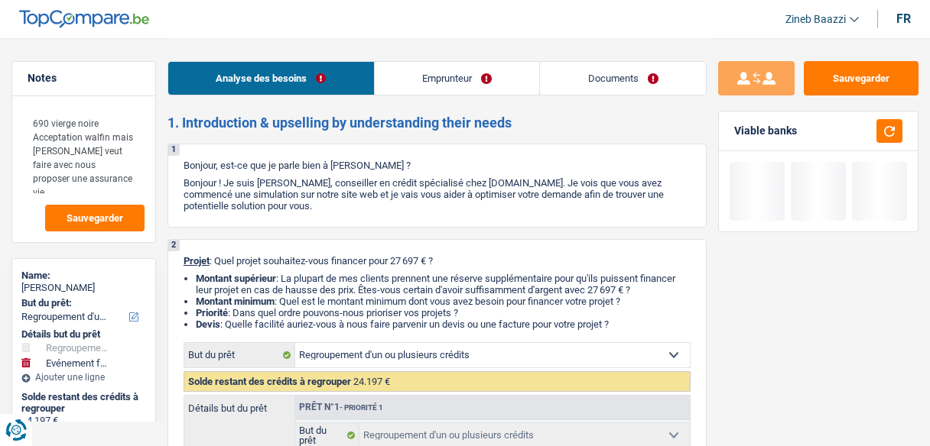
select select "refinancing"
select select "familyEvent"
select select "120"
select select "refinancing"
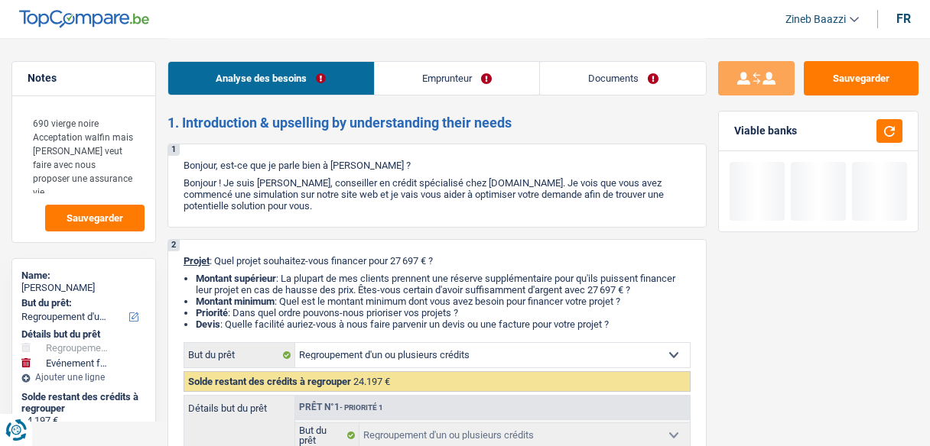
select select "refinancing"
select select "false"
select select "familyEvent"
select select "false"
select select "120"
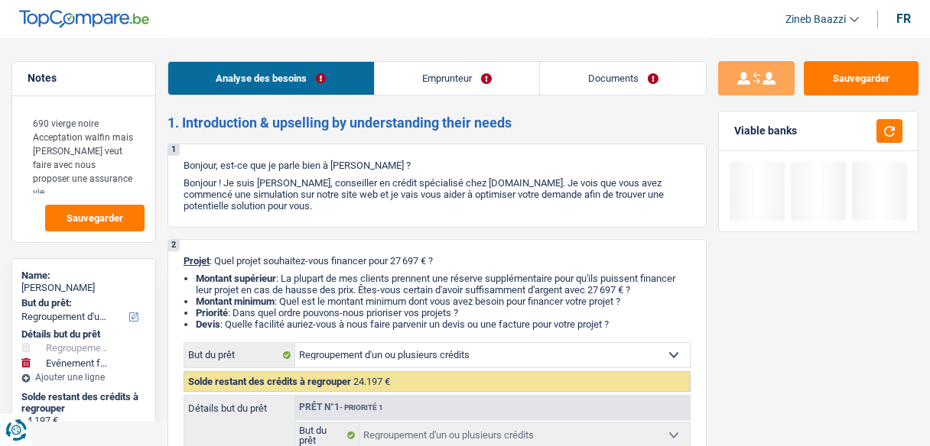
select select "mutuality"
select select "mutualityIndemnity"
select select "rents"
select select "creditConsolidation"
select select "84"
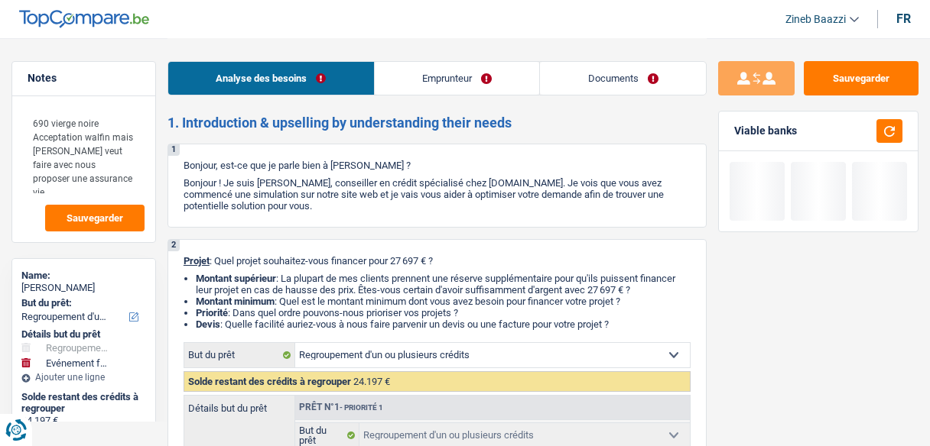
select select "personalLoan"
select select "familyEvent"
select select "24"
select select "refinancing"
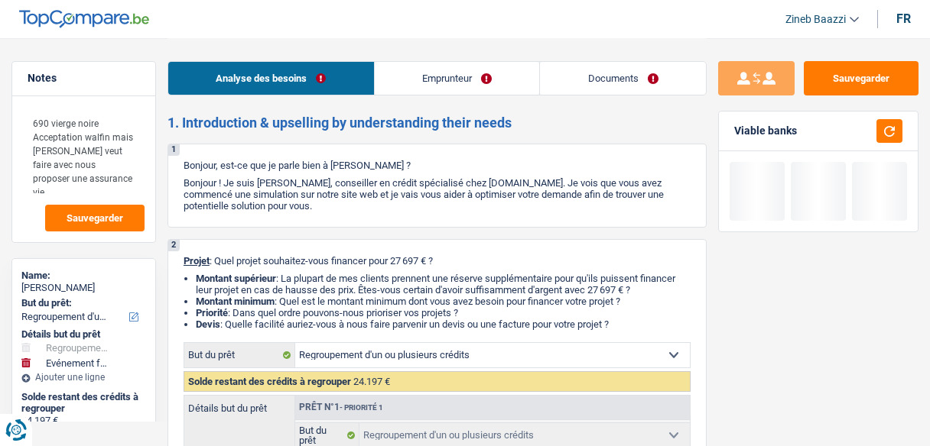
select select "false"
select select "familyEvent"
select select "false"
select select "120"
click at [589, 76] on link "Documents" at bounding box center [623, 78] width 166 height 33
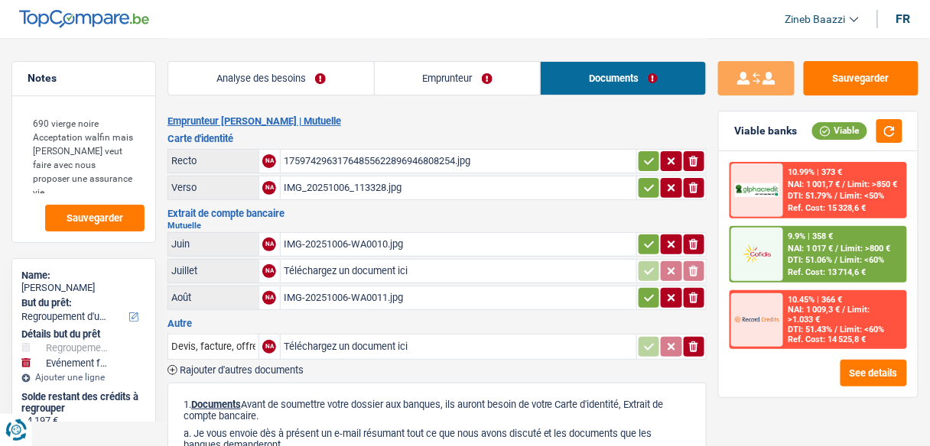
click at [391, 159] on div "17597429631764855622896946808254.jpg" at bounding box center [458, 161] width 349 height 23
click at [359, 185] on div "IMG_20251006_113328.jpg" at bounding box center [458, 188] width 349 height 23
click at [334, 248] on div "IMG-20251006-WA0010.jpg" at bounding box center [458, 244] width 349 height 23
click at [365, 293] on div "IMG-20251006-WA0011.jpg" at bounding box center [458, 298] width 349 height 23
